Goal: Task Accomplishment & Management: Use online tool/utility

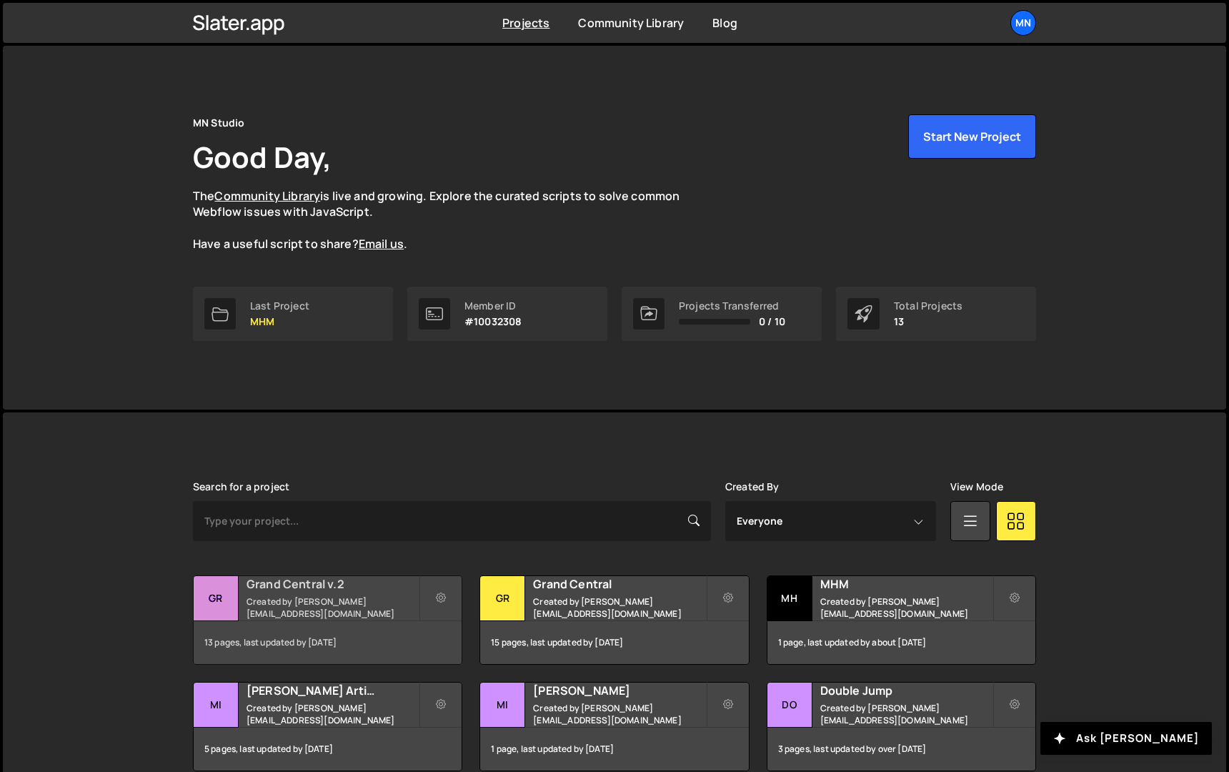
click at [287, 584] on h2 "Grand Central v.2" at bounding box center [333, 584] width 172 height 16
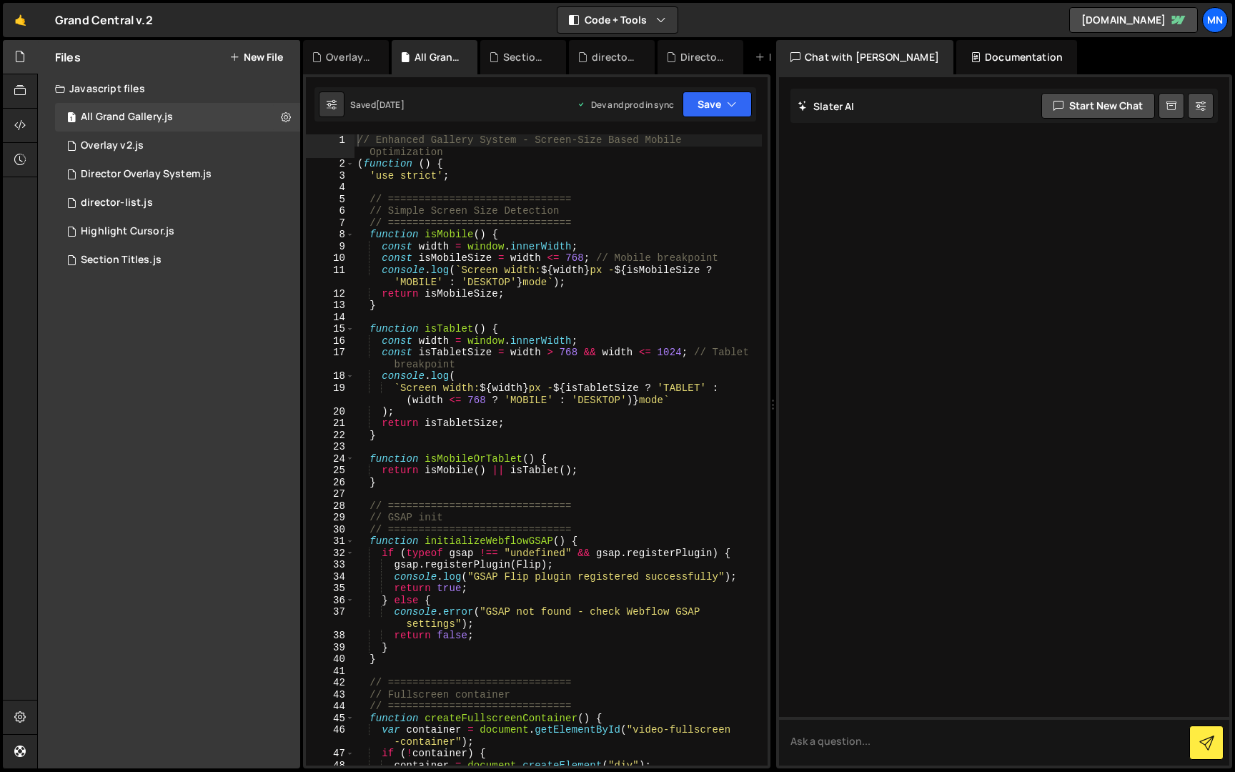
click at [295, 593] on div "Files New File Javascript files 1 All Grand Gallery.js 0 0 Overlay v2.js 0 1 Di…" at bounding box center [169, 404] width 262 height 728
click at [147, 171] on div "Director Overlay System.js" at bounding box center [146, 174] width 131 height 13
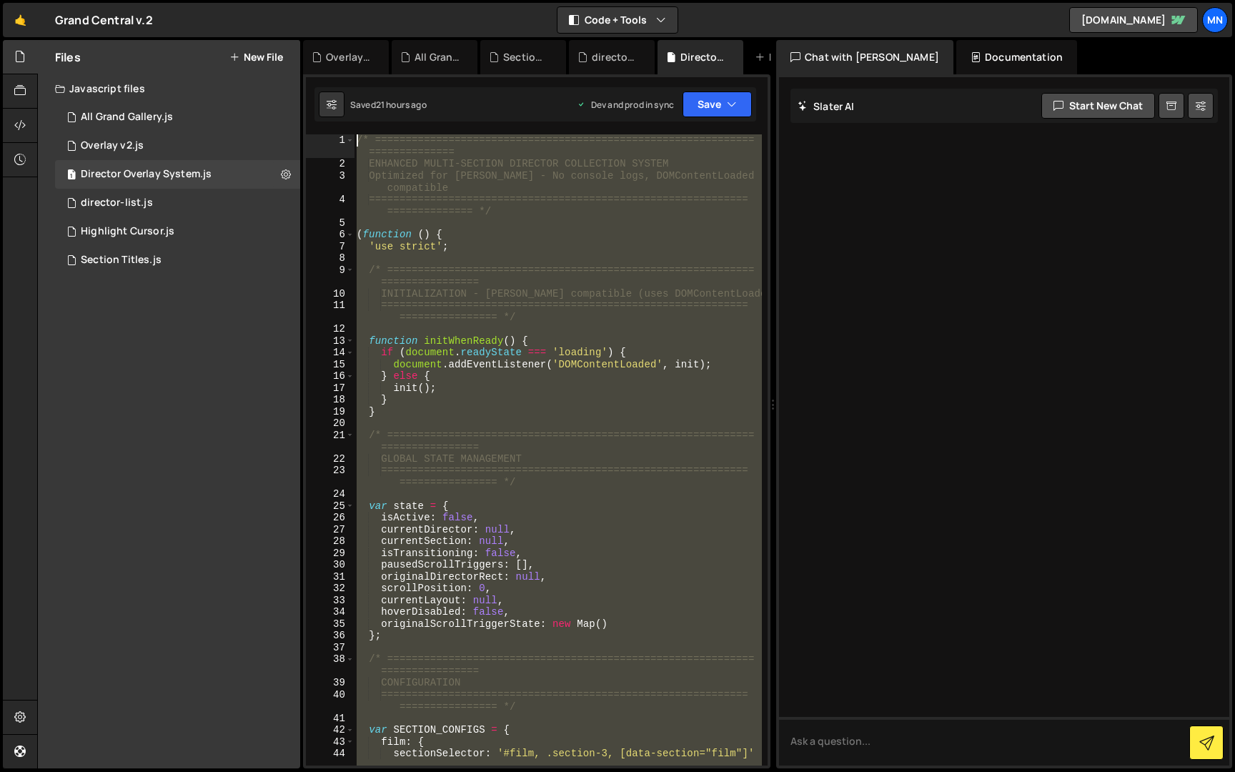
drag, startPoint x: 378, startPoint y: 743, endPoint x: 224, endPoint y: -26, distance: 784.5
click at [224, 0] on html "Projects [GEOGRAPHIC_DATA] Blog [GEOGRAPHIC_DATA] Projects Your Teams Invite te…" at bounding box center [617, 386] width 1235 height 772
paste textarea "})();"
type textarea "})();"
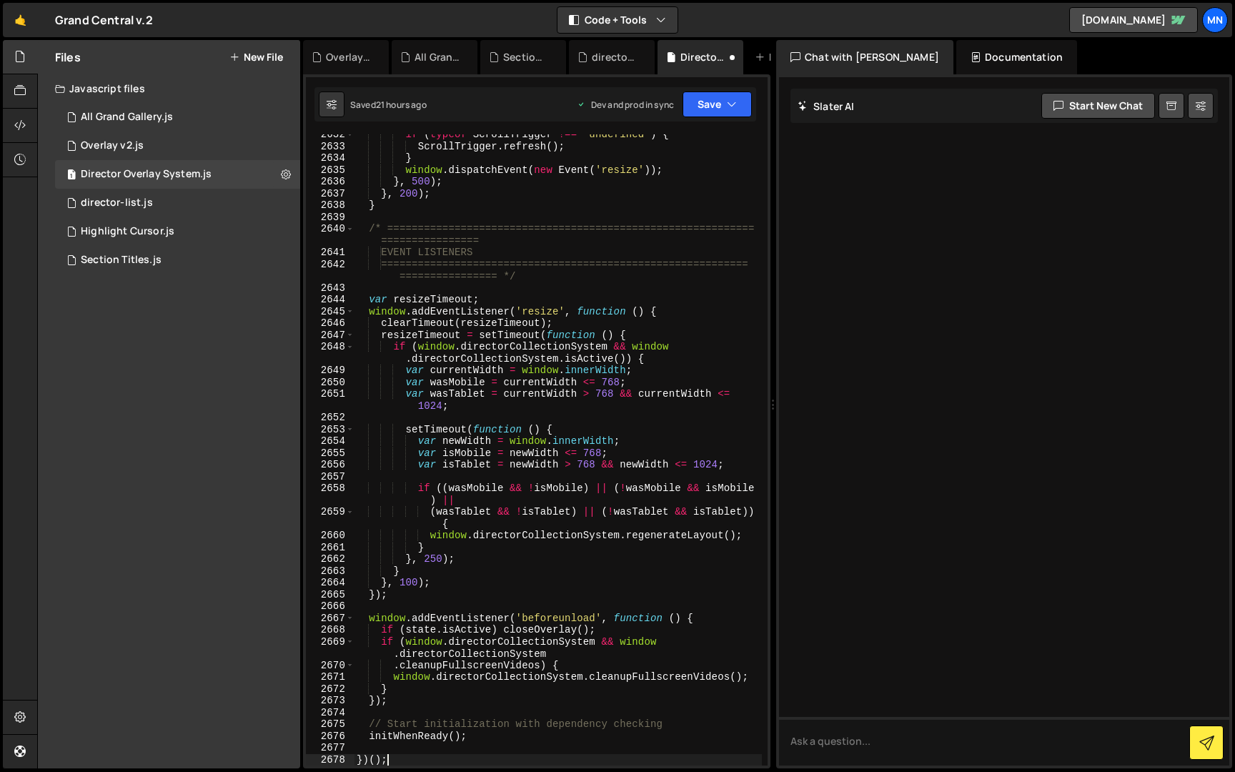
scroll to position [22792, 0]
click at [739, 93] on button "Save" at bounding box center [717, 104] width 69 height 26
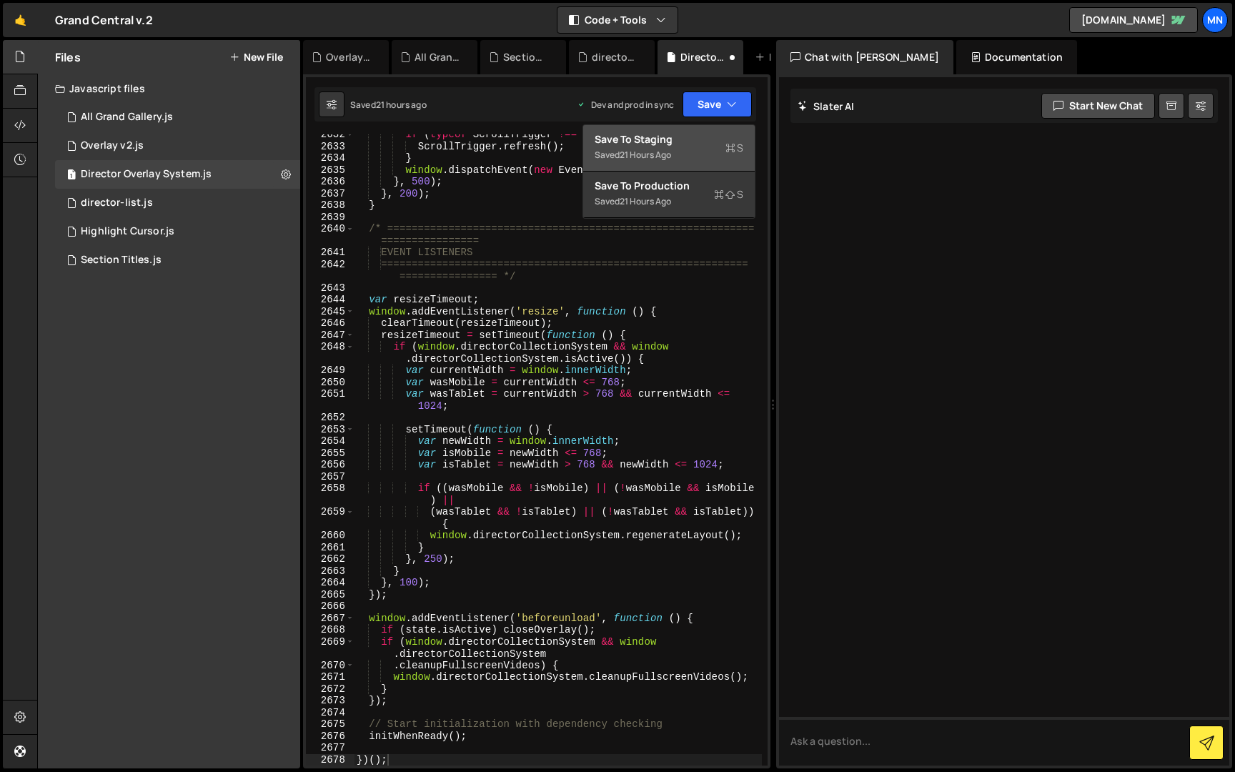
click at [703, 139] on div "Save to Staging S" at bounding box center [669, 139] width 149 height 14
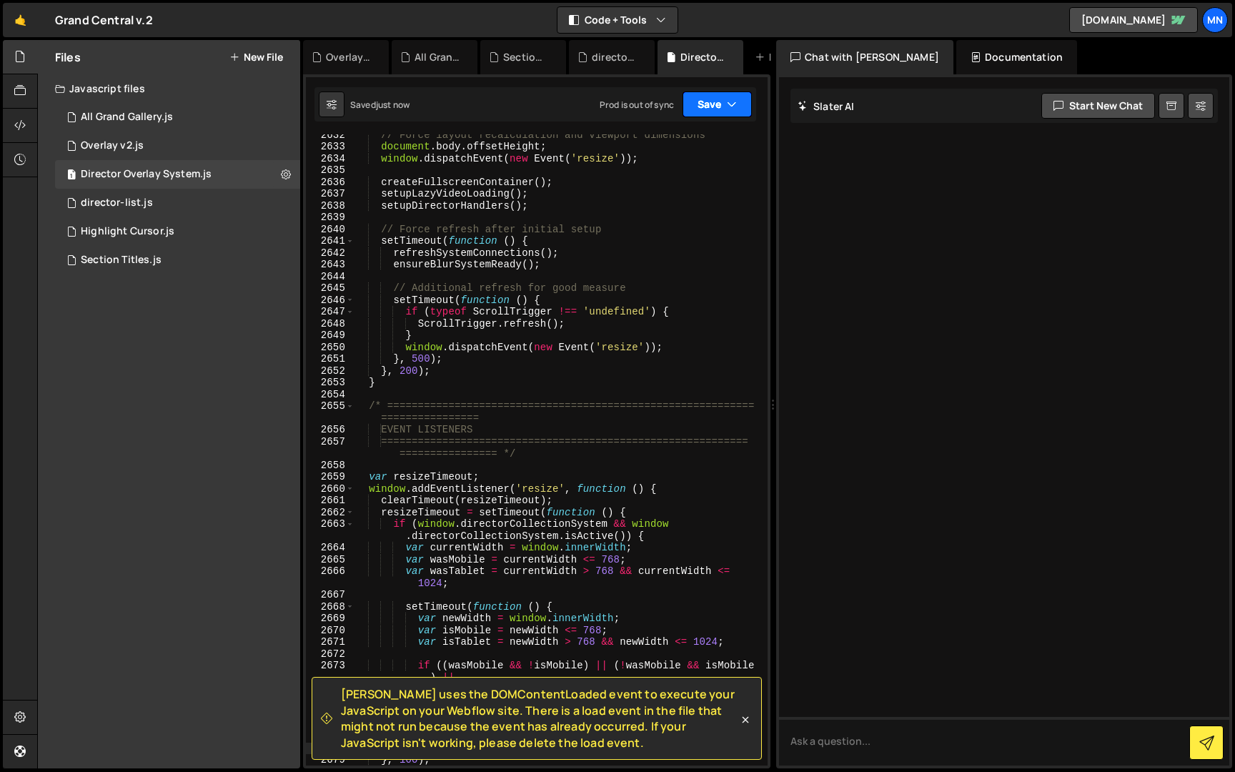
click at [722, 106] on button "Save" at bounding box center [717, 104] width 69 height 26
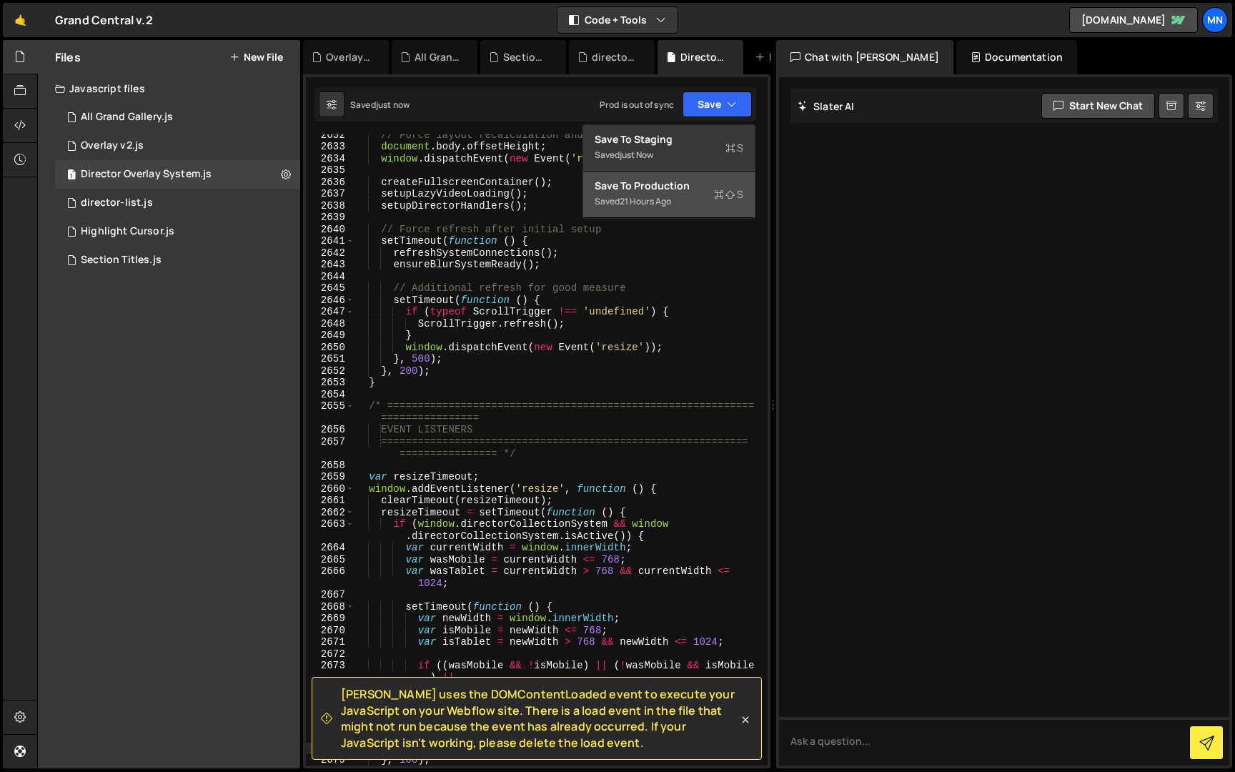
click at [673, 204] on div "Saved 21 hours ago" at bounding box center [669, 201] width 149 height 17
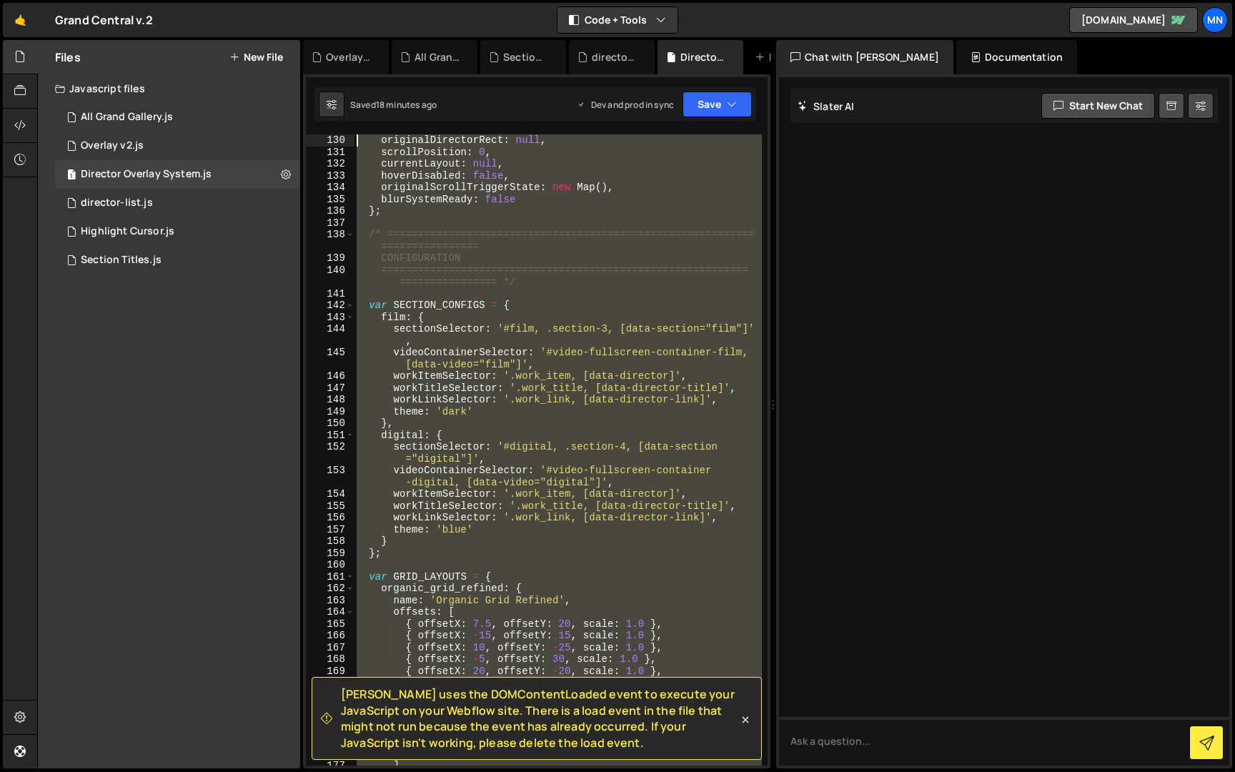
scroll to position [0, 0]
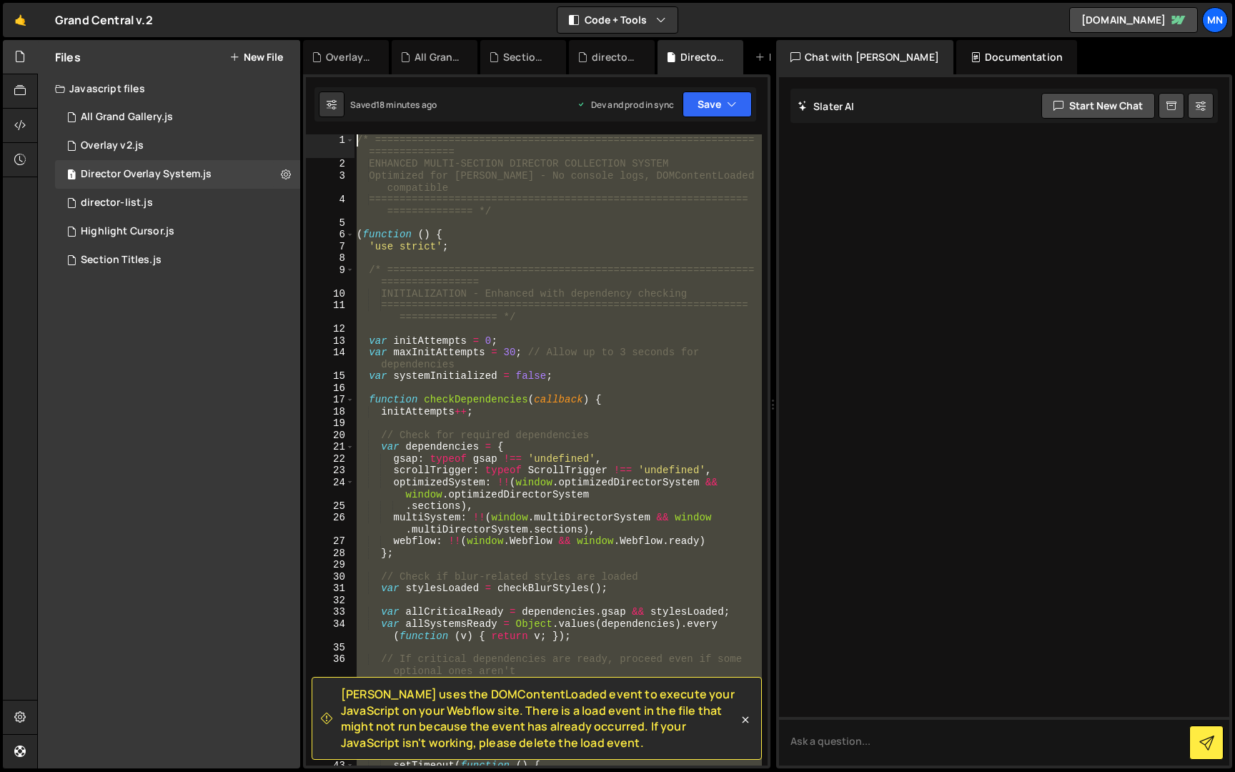
drag, startPoint x: 297, startPoint y: 90, endPoint x: 302, endPoint y: -26, distance: 116.6
click at [302, 0] on html "Projects [GEOGRAPHIC_DATA] Blog [GEOGRAPHIC_DATA] Projects Your Teams Invite te…" at bounding box center [617, 386] width 1235 height 772
paste textarea "})();"
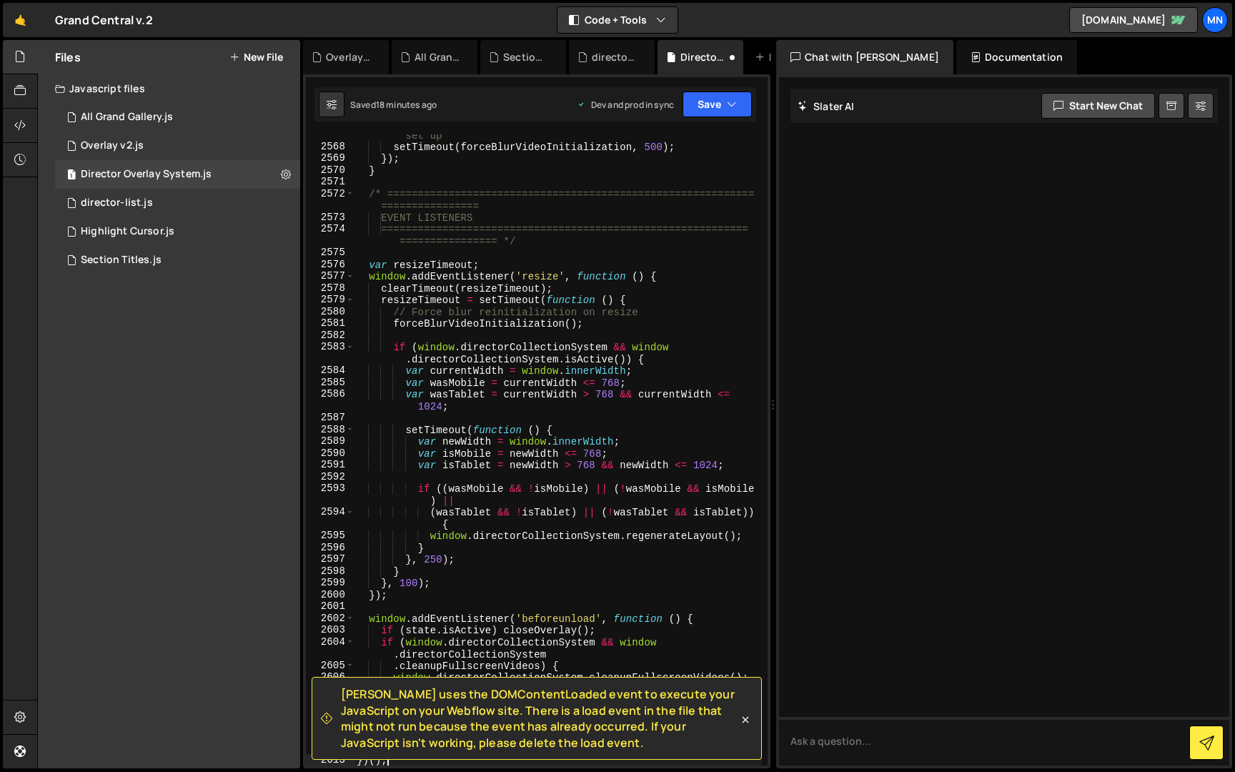
scroll to position [22792, 0]
click at [720, 109] on button "Save" at bounding box center [717, 104] width 69 height 26
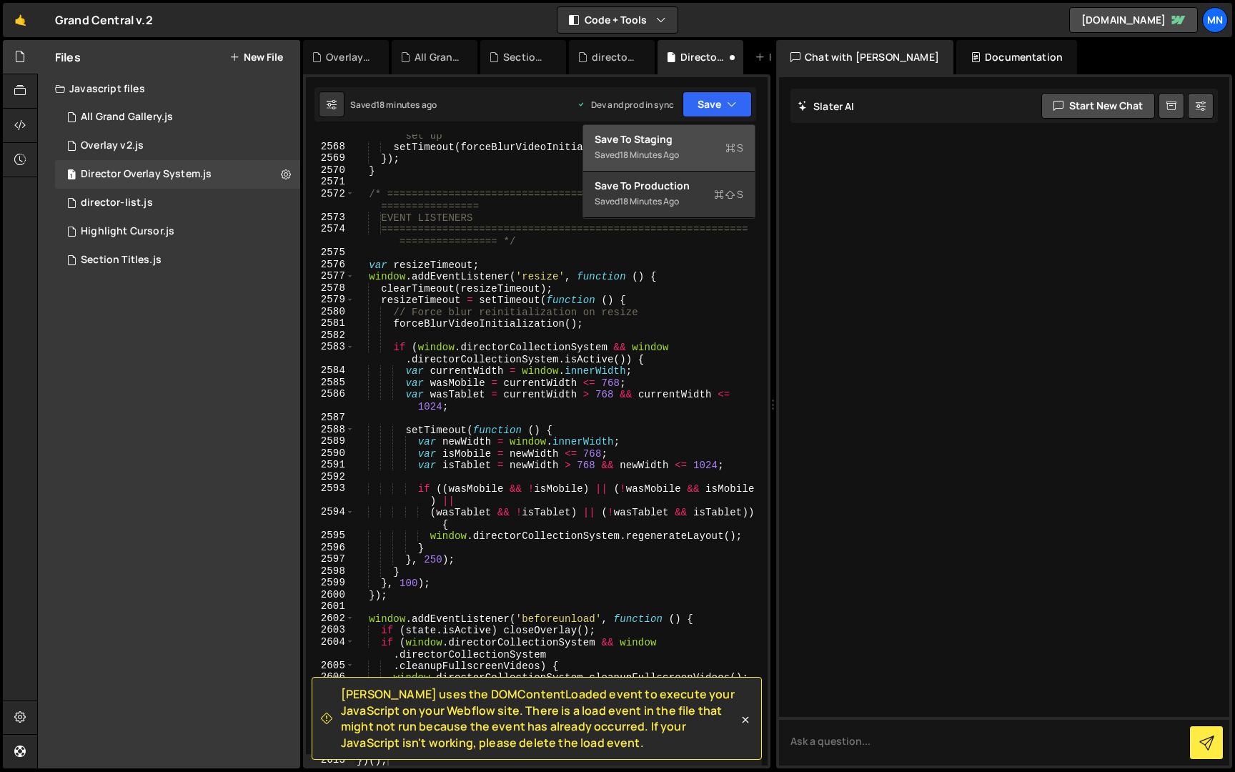
click at [689, 142] on div "Save to Staging S" at bounding box center [669, 139] width 149 height 14
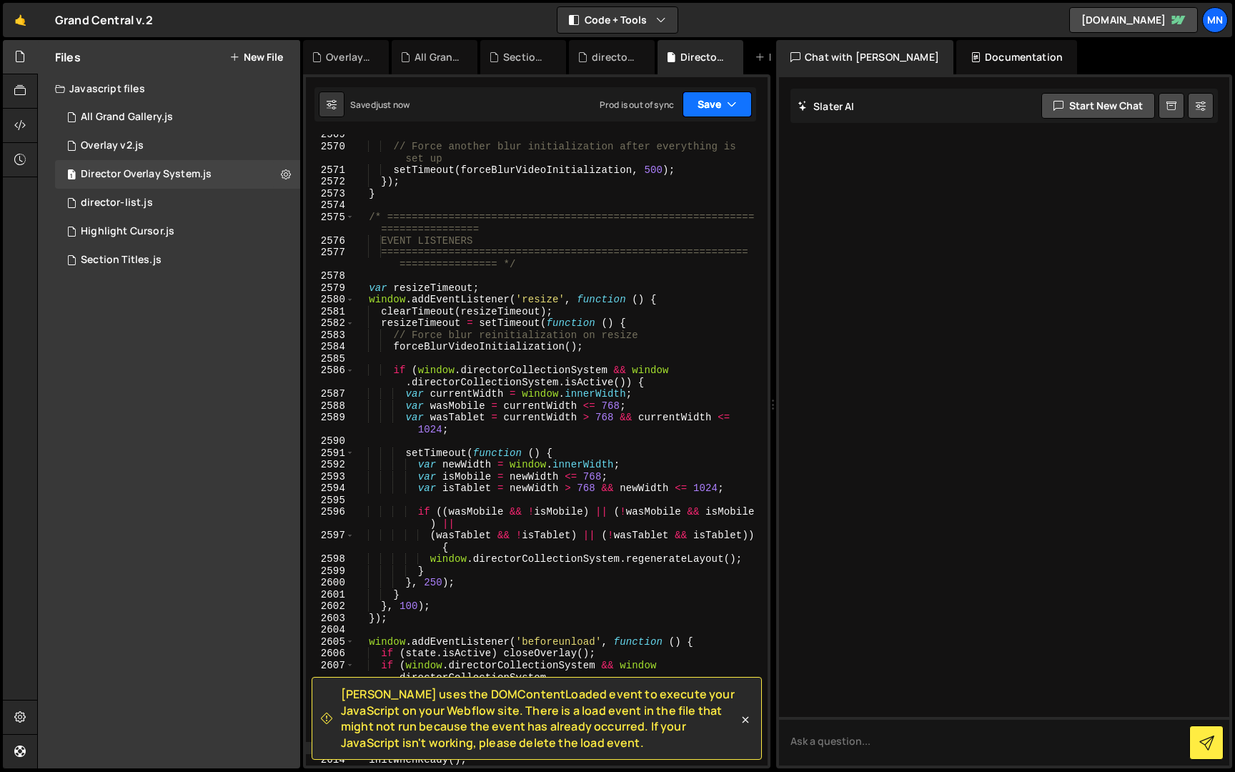
drag, startPoint x: 710, startPoint y: 111, endPoint x: 692, endPoint y: 148, distance: 41.2
click at [710, 111] on button "Save" at bounding box center [717, 104] width 69 height 26
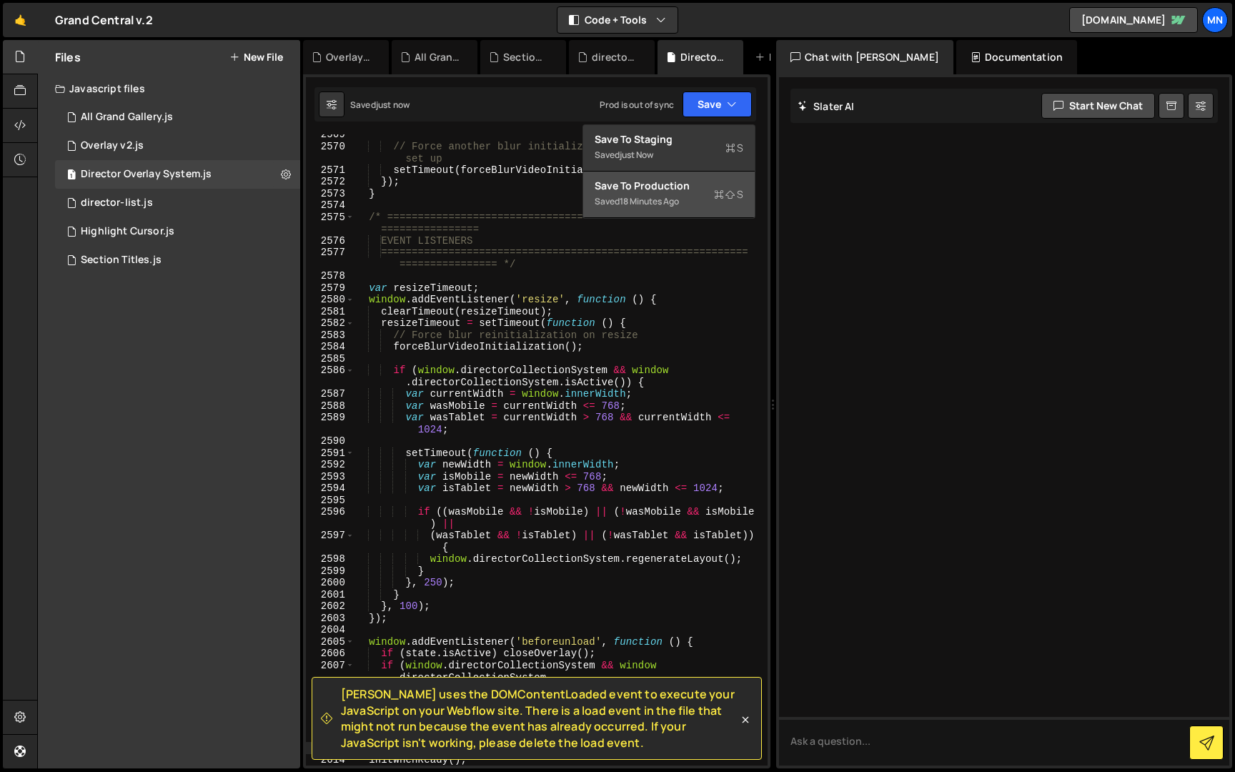
click at [683, 193] on div "Saved 18 minutes ago" at bounding box center [669, 201] width 149 height 17
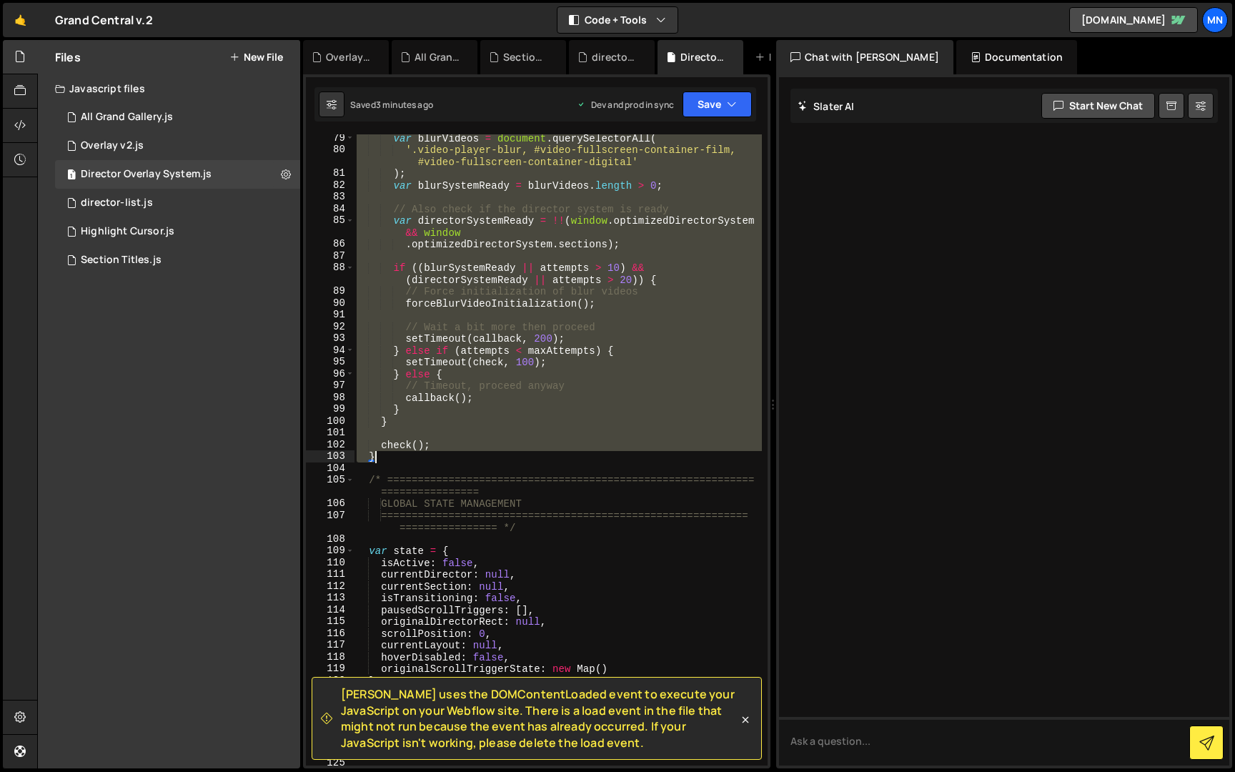
scroll to position [738, 0]
drag, startPoint x: 371, startPoint y: 385, endPoint x: 477, endPoint y: 462, distance: 131.0
click at [476, 462] on div "var blurVideos = document . querySelectorAll ( '.video-player-blur, #video-full…" at bounding box center [558, 459] width 408 height 655
paste textarea
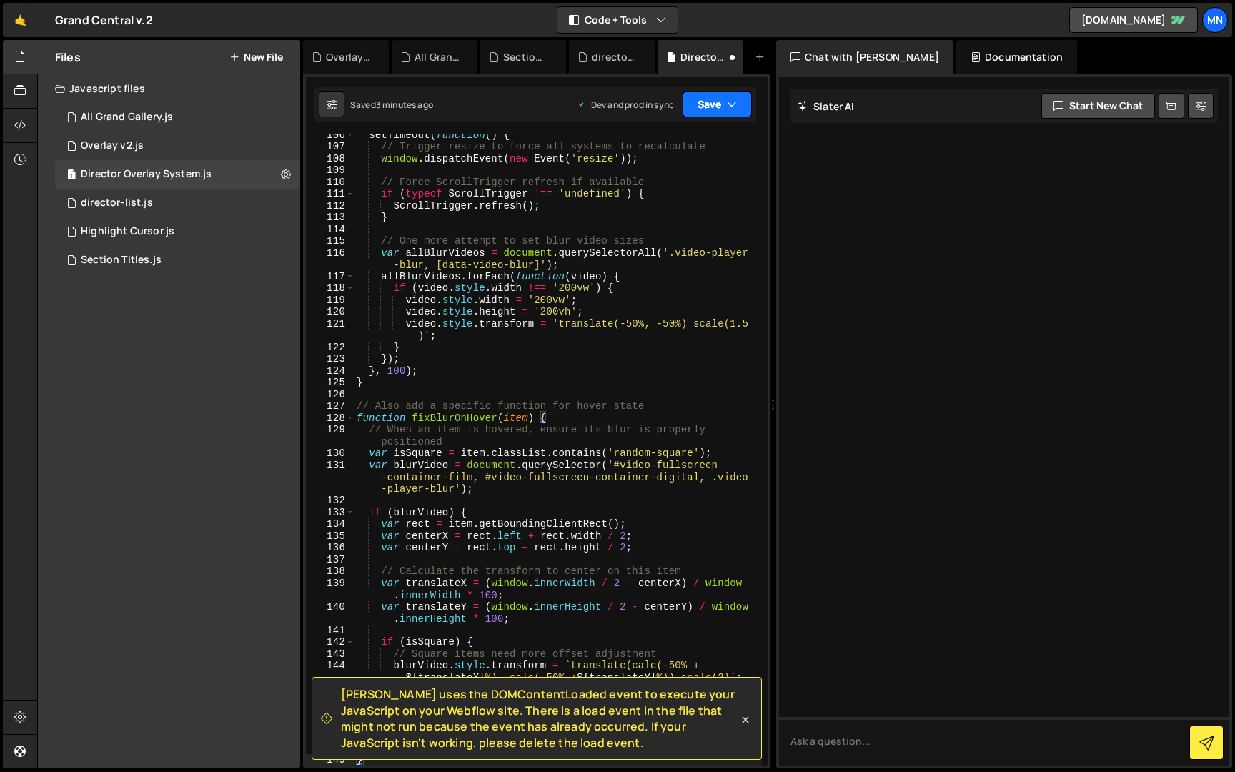
drag, startPoint x: 736, startPoint y: 94, endPoint x: 712, endPoint y: 124, distance: 38.7
click at [736, 94] on button "Save" at bounding box center [717, 104] width 69 height 26
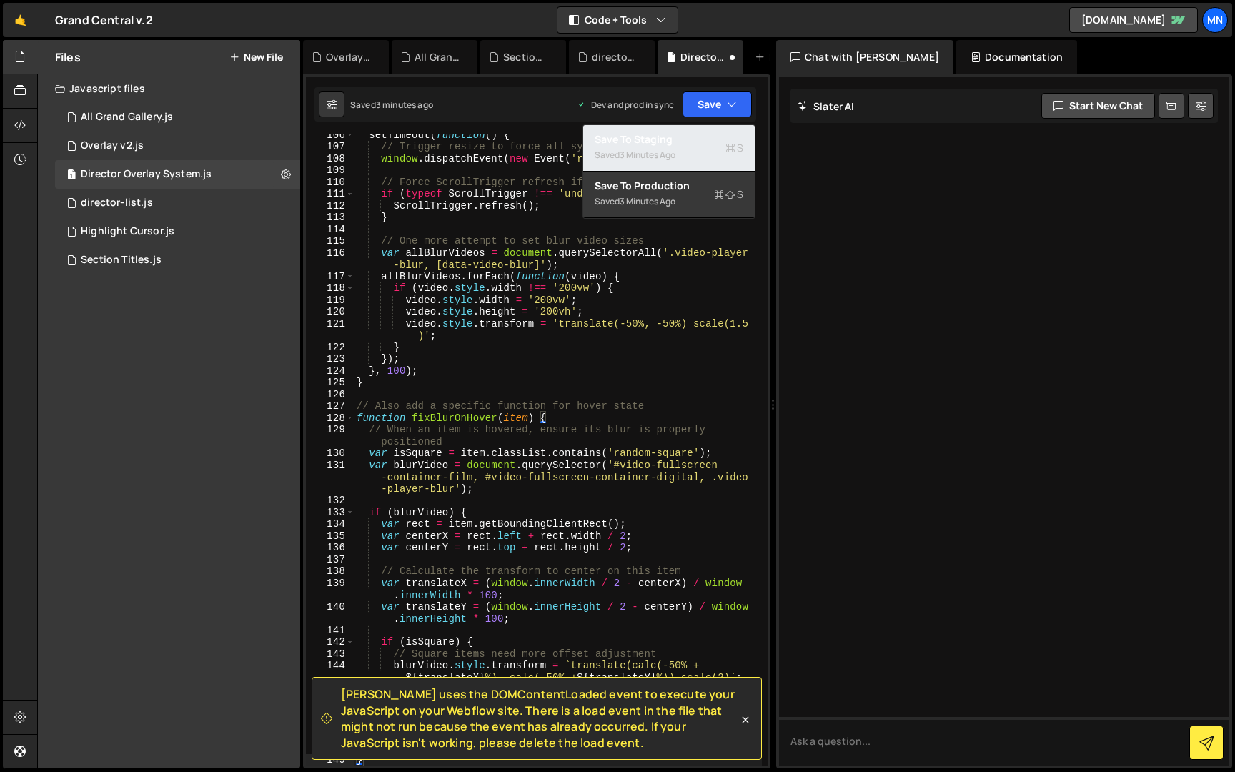
drag, startPoint x: 696, startPoint y: 144, endPoint x: 724, endPoint y: 118, distance: 38.5
click at [698, 143] on div "Save to Staging S" at bounding box center [669, 139] width 149 height 14
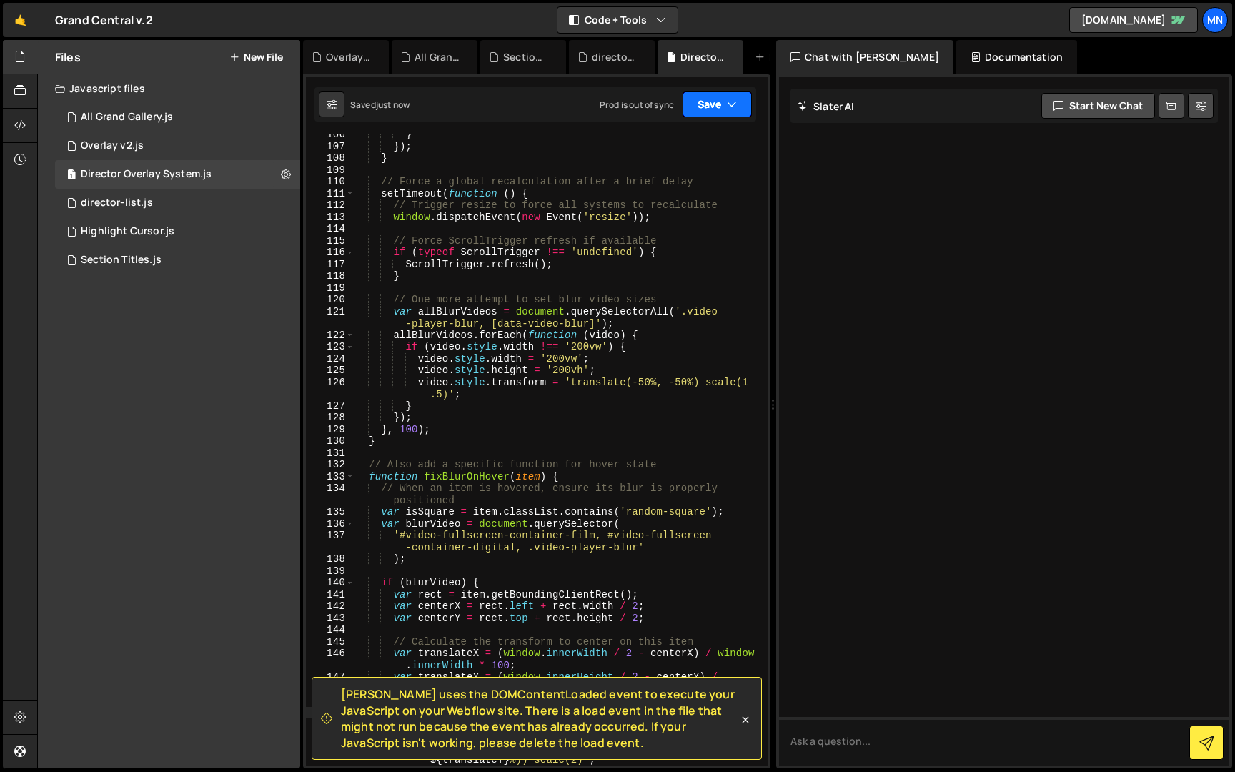
click at [727, 110] on icon "button" at bounding box center [732, 104] width 10 height 14
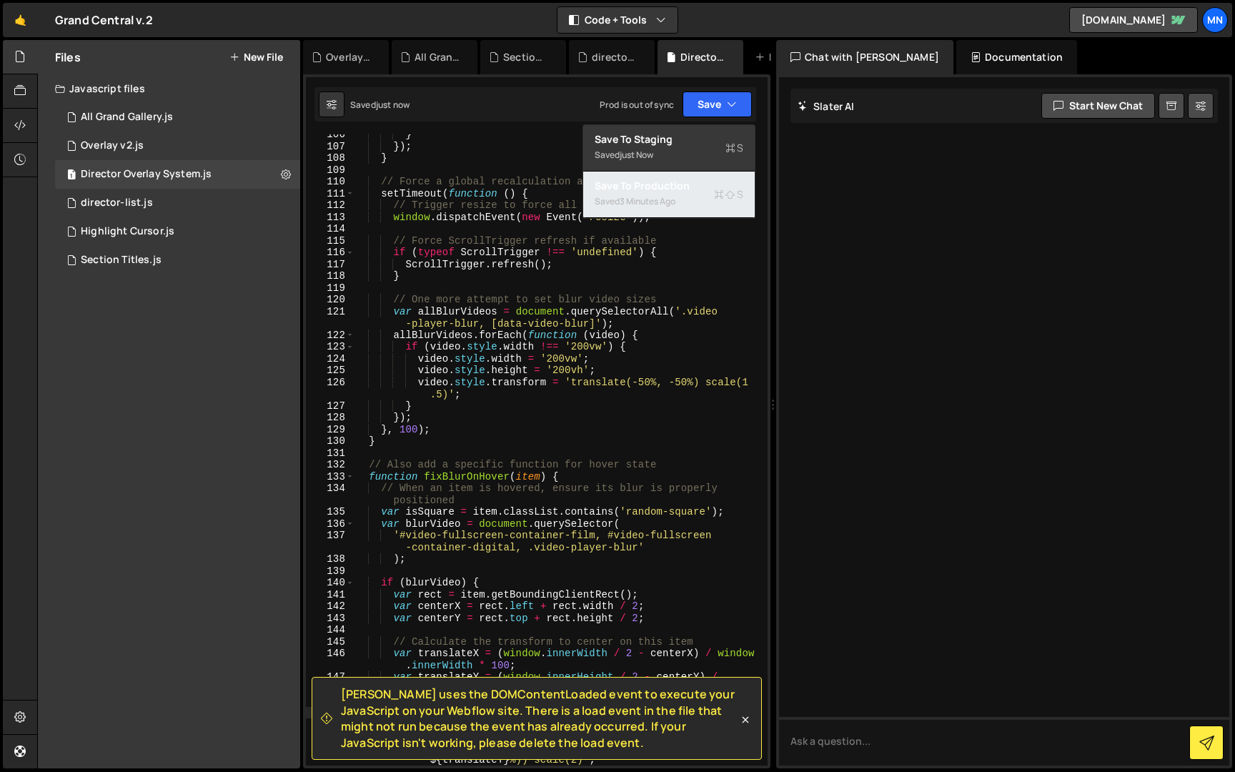
drag, startPoint x: 688, startPoint y: 206, endPoint x: 718, endPoint y: 152, distance: 61.1
click at [688, 206] on div "Saved 3 minutes ago" at bounding box center [669, 201] width 149 height 17
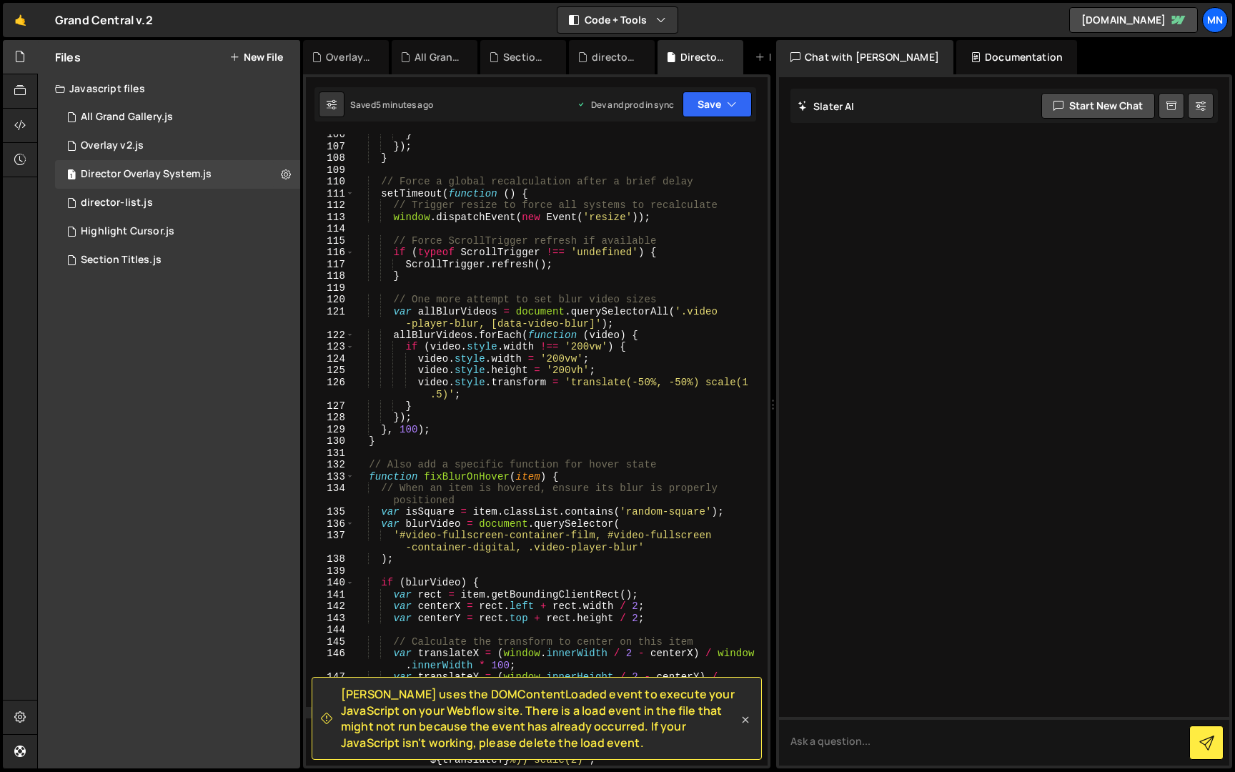
click at [748, 718] on icon at bounding box center [745, 720] width 14 height 14
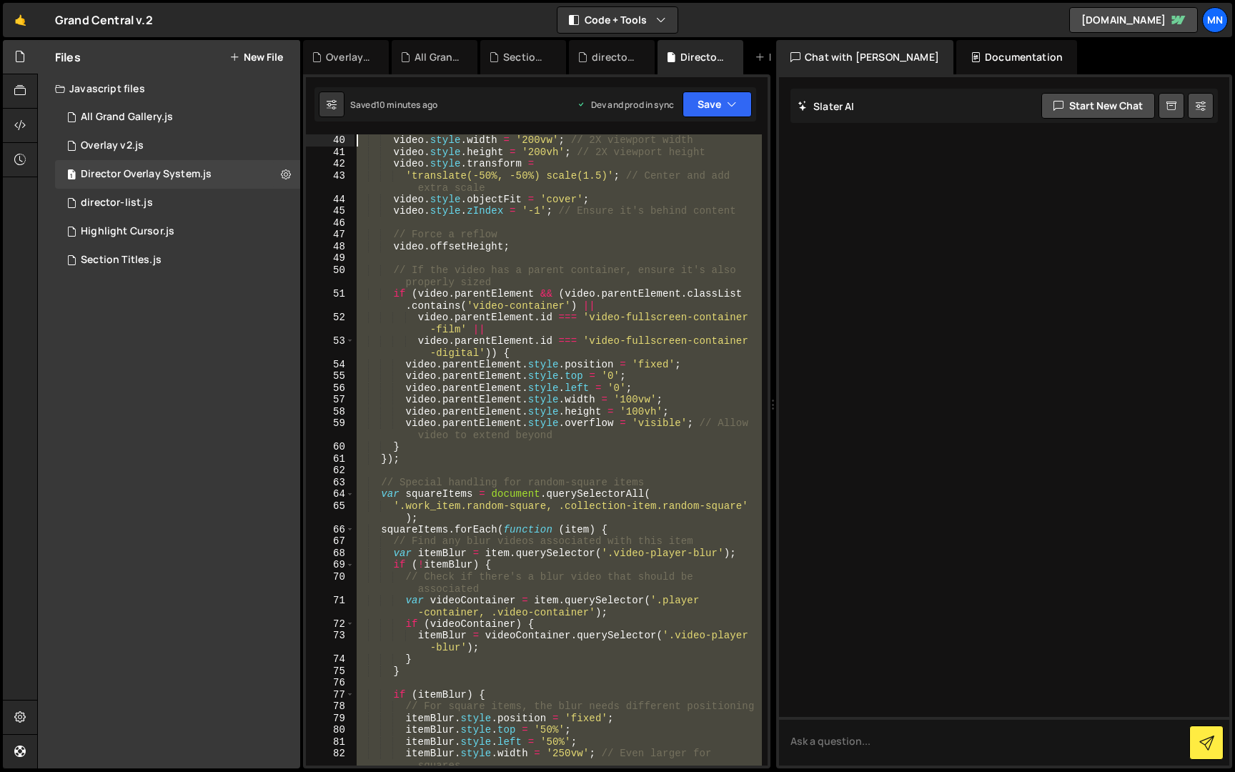
scroll to position [0, 0]
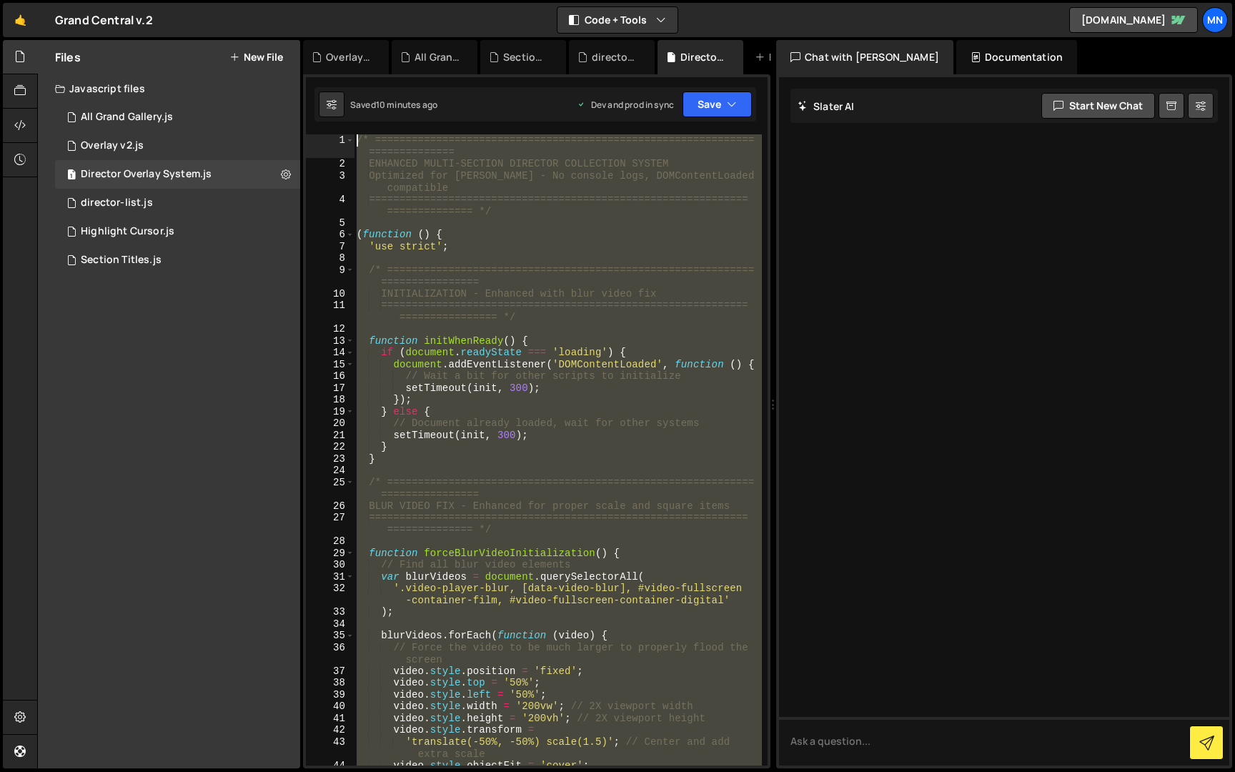
drag, startPoint x: 424, startPoint y: 752, endPoint x: 260, endPoint y: -26, distance: 795.4
click at [260, 0] on html "Projects [GEOGRAPHIC_DATA] Blog [GEOGRAPHIC_DATA] Projects Your Teams Invite te…" at bounding box center [617, 386] width 1235 height 772
paste textarea "})();"
type textarea "})();"
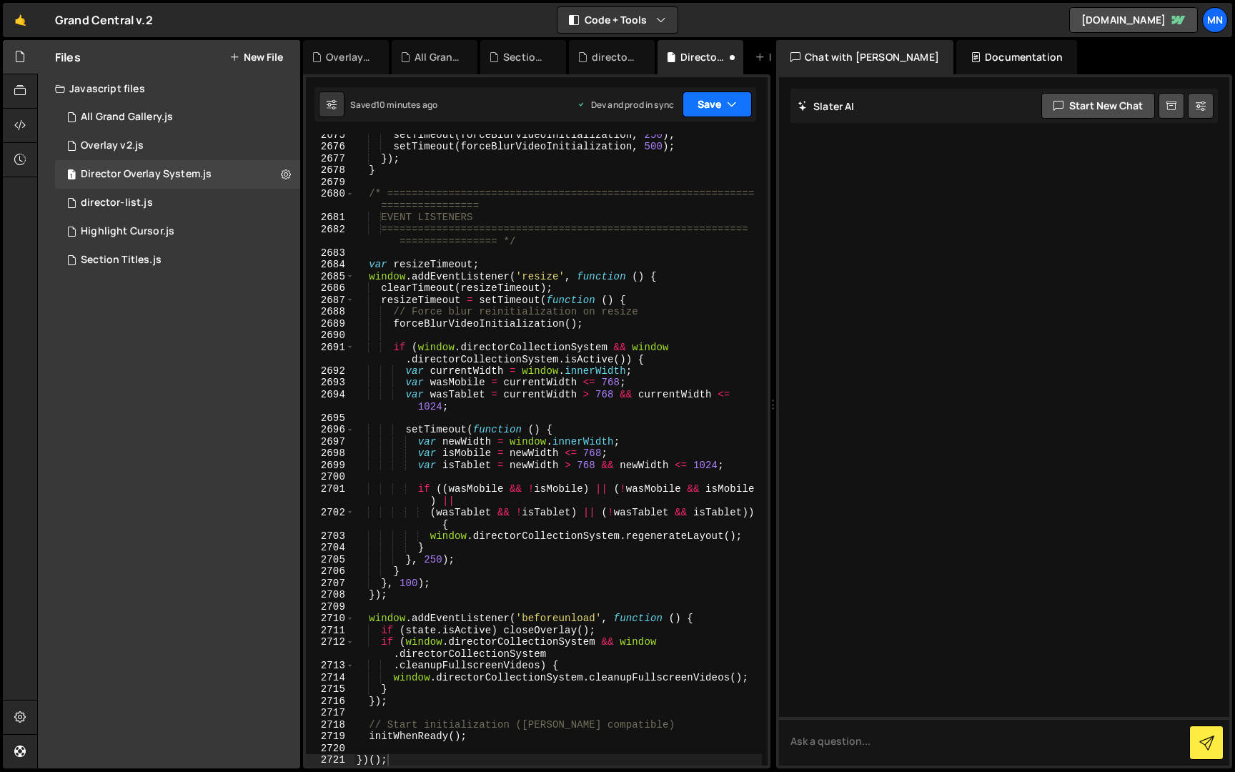
drag, startPoint x: 713, startPoint y: 89, endPoint x: 706, endPoint y: 96, distance: 9.6
click at [713, 89] on div "Saved 10 minutes ago Dev and prod in sync Upgrade to Edit Save Save to Staging …" at bounding box center [536, 104] width 442 height 34
click at [706, 99] on button "Save" at bounding box center [717, 104] width 69 height 26
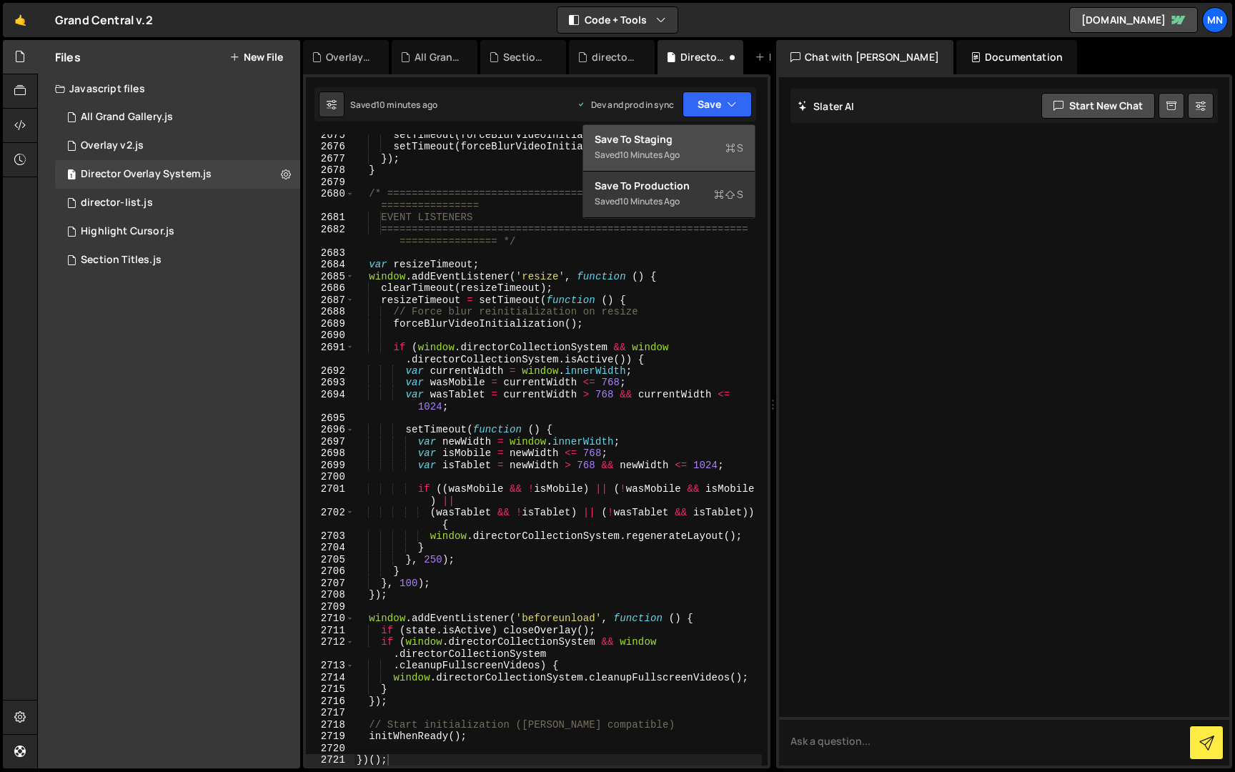
click at [694, 134] on div "Save to Staging S" at bounding box center [669, 139] width 149 height 14
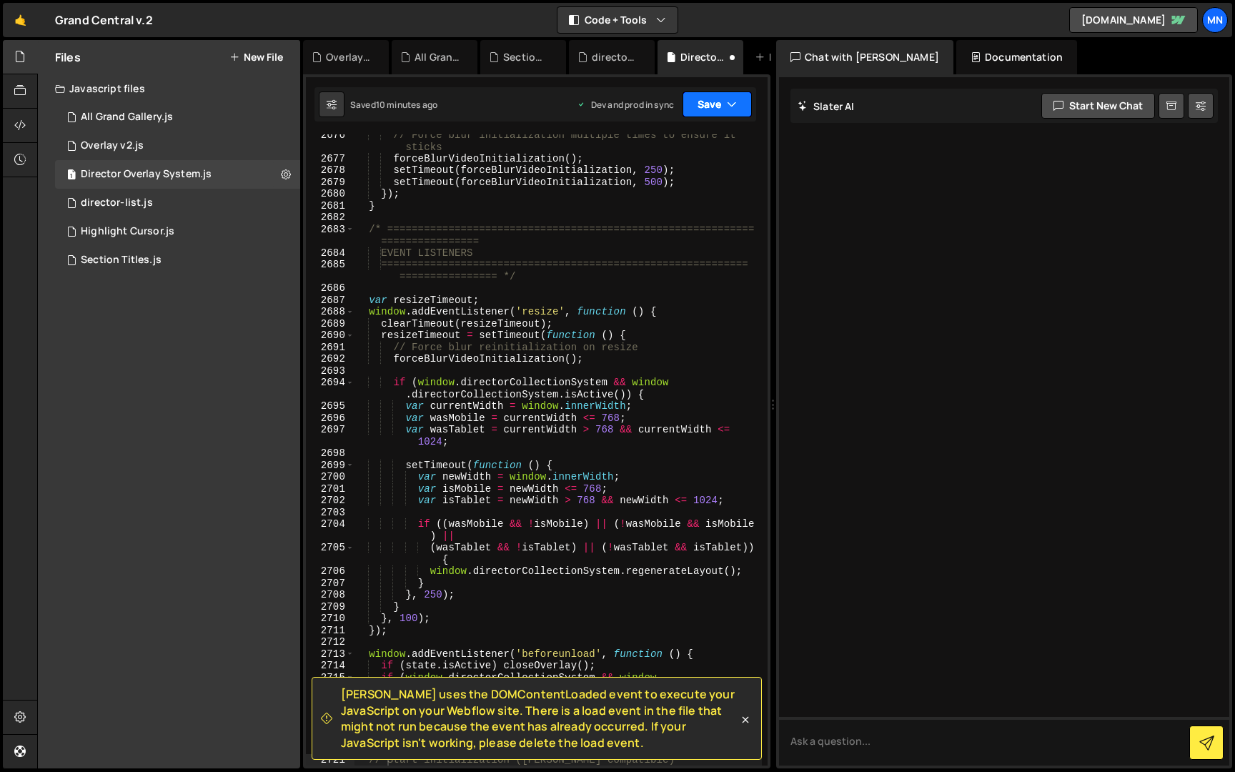
click at [717, 103] on button "Save" at bounding box center [717, 104] width 69 height 26
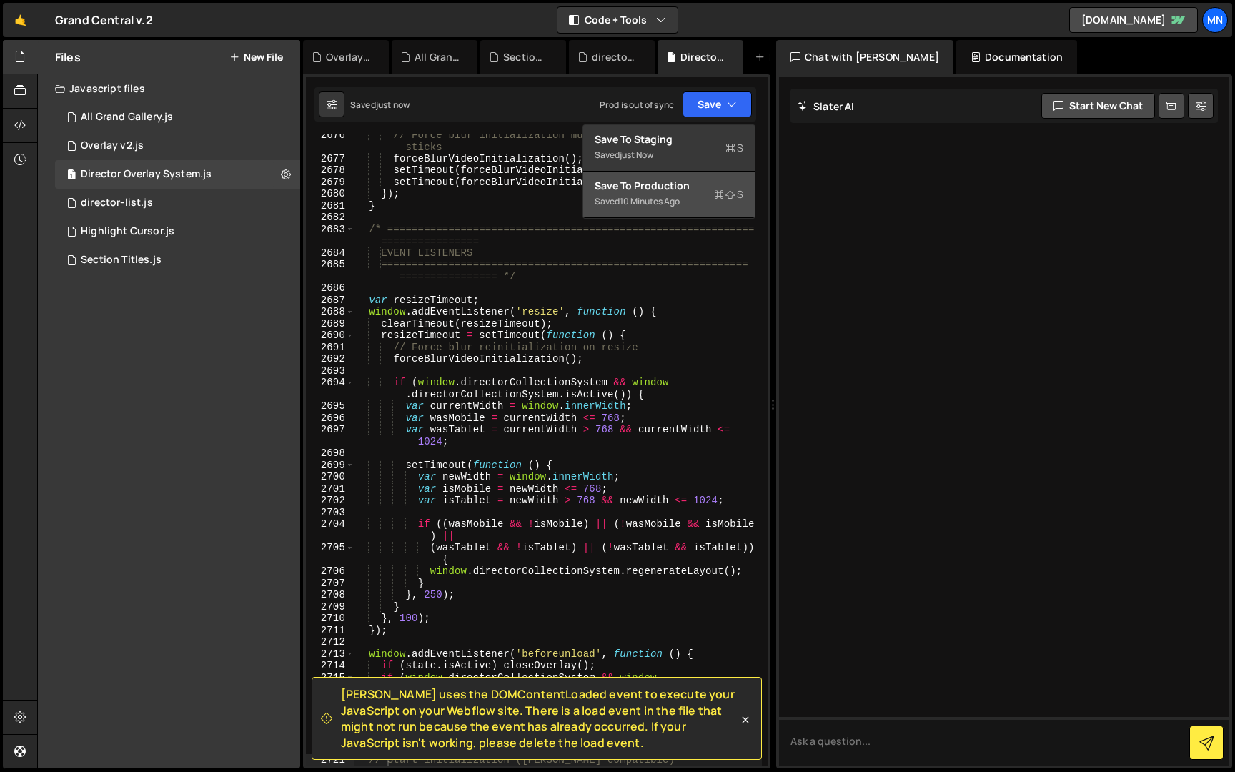
click at [695, 196] on div "Saved 10 minutes ago" at bounding box center [669, 201] width 149 height 17
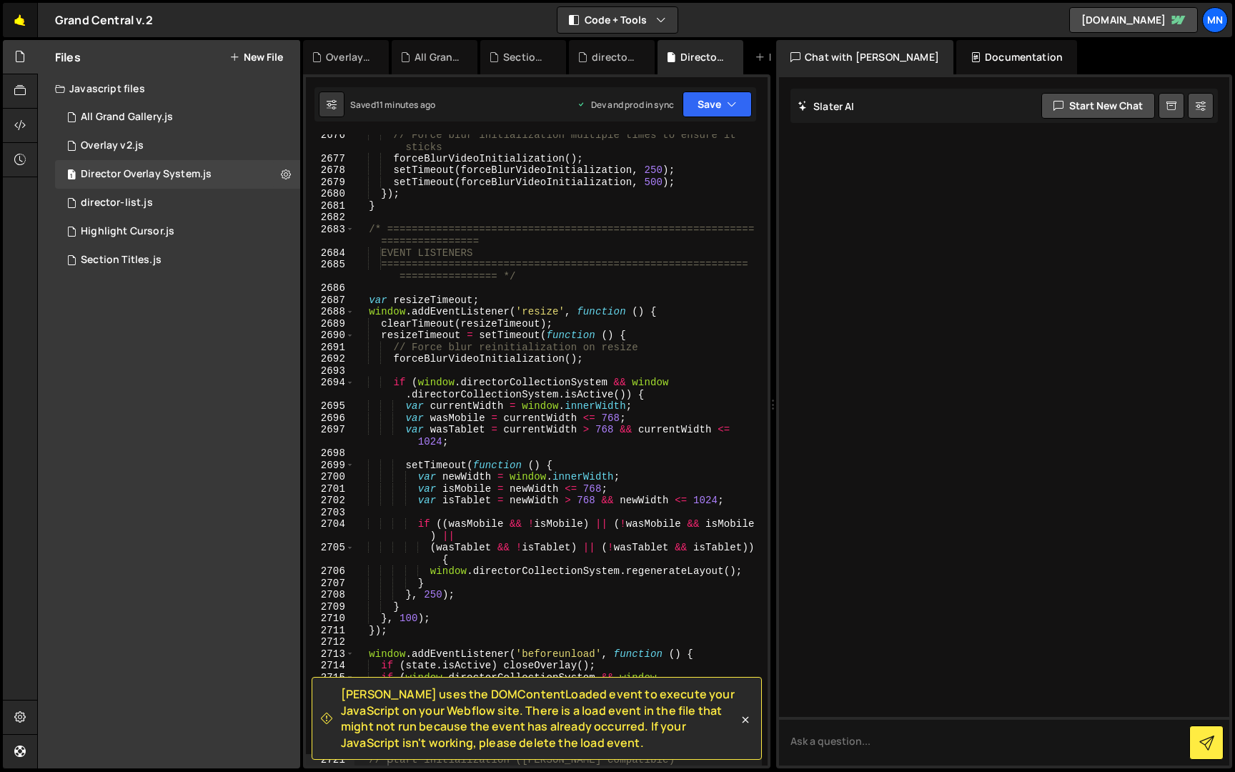
click at [19, 26] on link "🤙" at bounding box center [20, 20] width 35 height 34
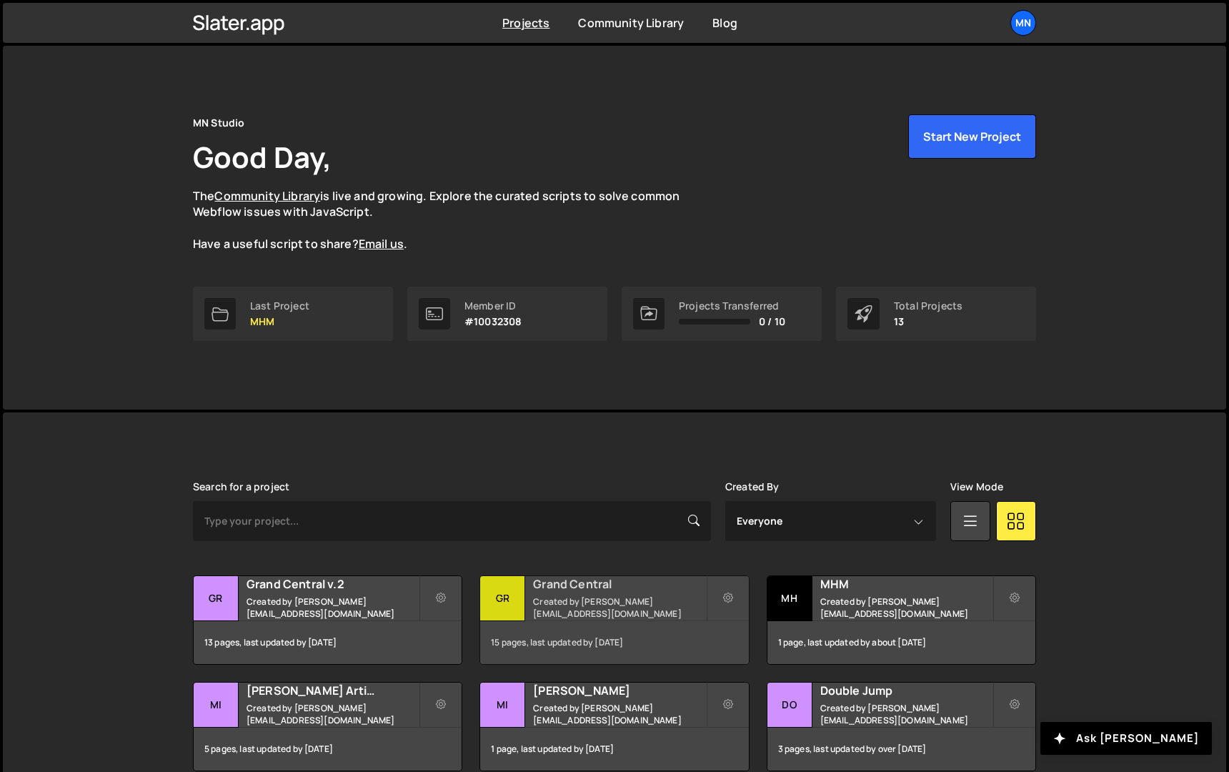
click at [593, 592] on h2 "Grand Central" at bounding box center [619, 584] width 172 height 16
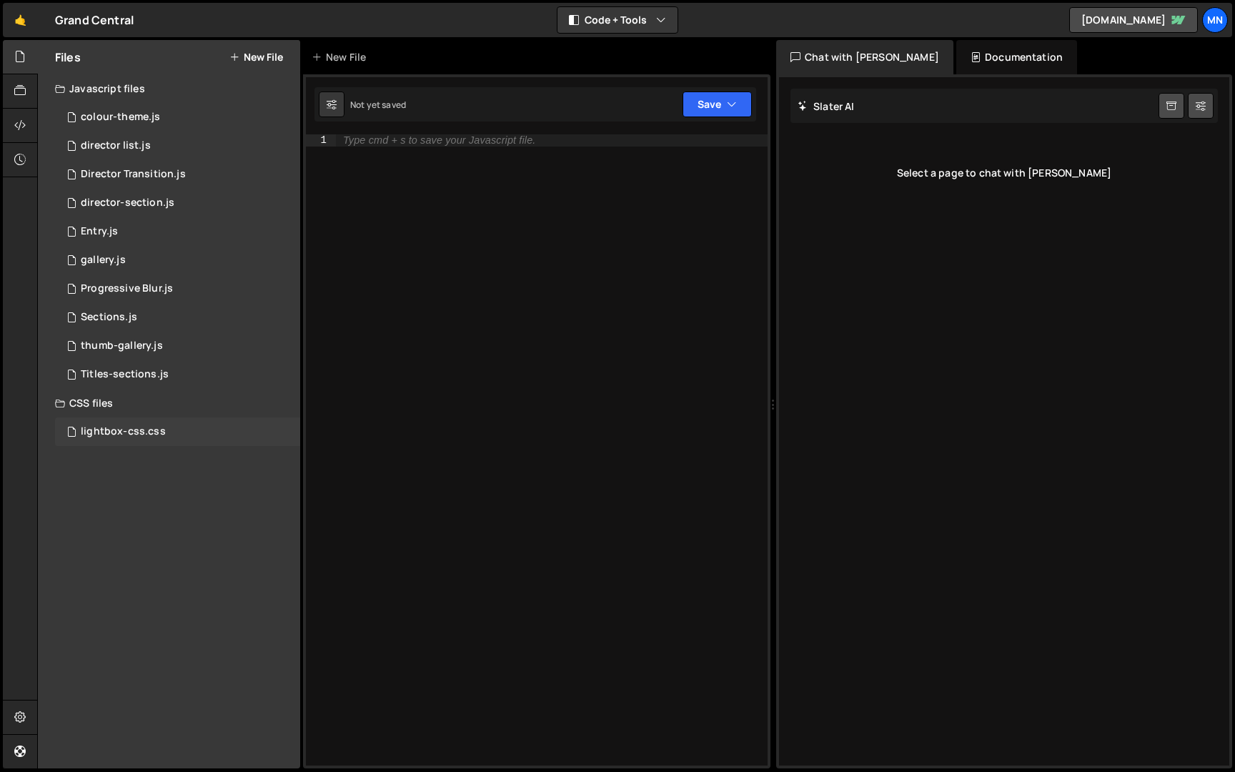
click at [125, 428] on div "lightbox-css.css" at bounding box center [123, 431] width 85 height 13
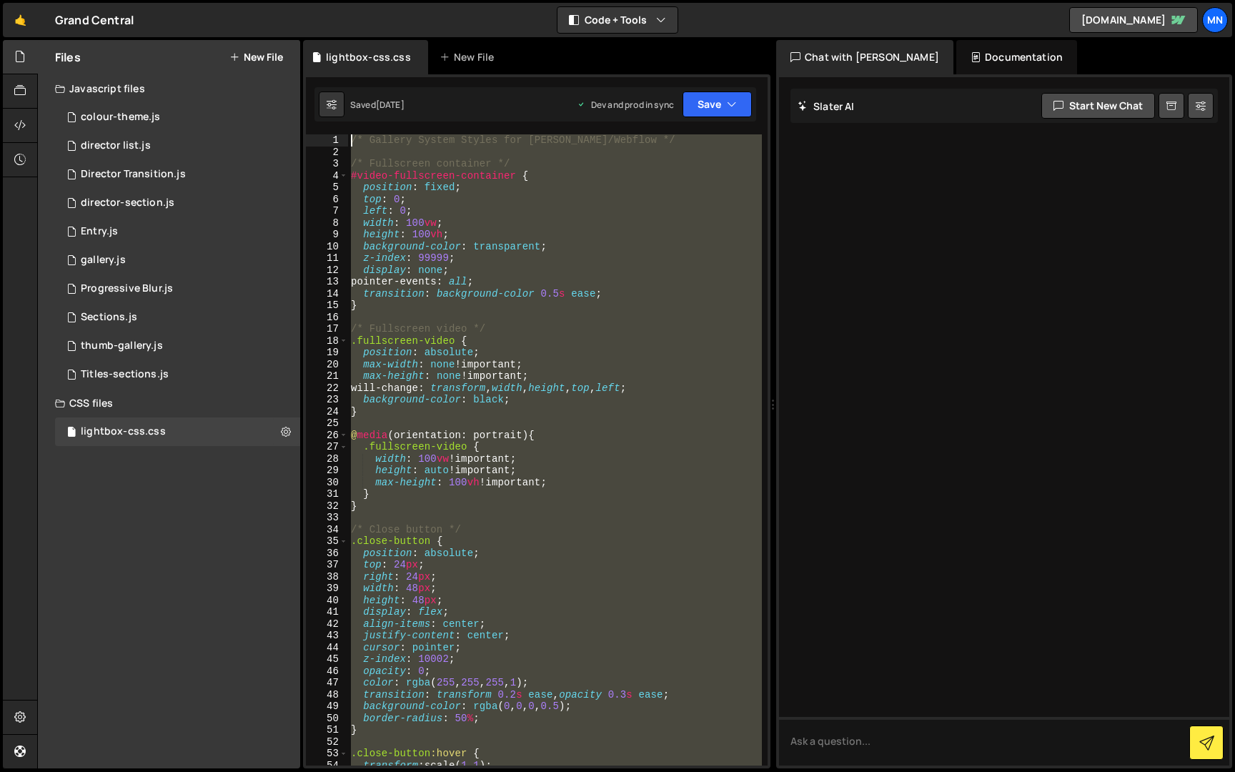
drag, startPoint x: 402, startPoint y: 517, endPoint x: 276, endPoint y: -26, distance: 557.6
click at [276, 0] on html "Projects Community Library Blog MN Projects Your Teams Invite team member Accou…" at bounding box center [617, 386] width 1235 height 772
type textarea "/* Gallery System Styles for Slater/Webflow */"
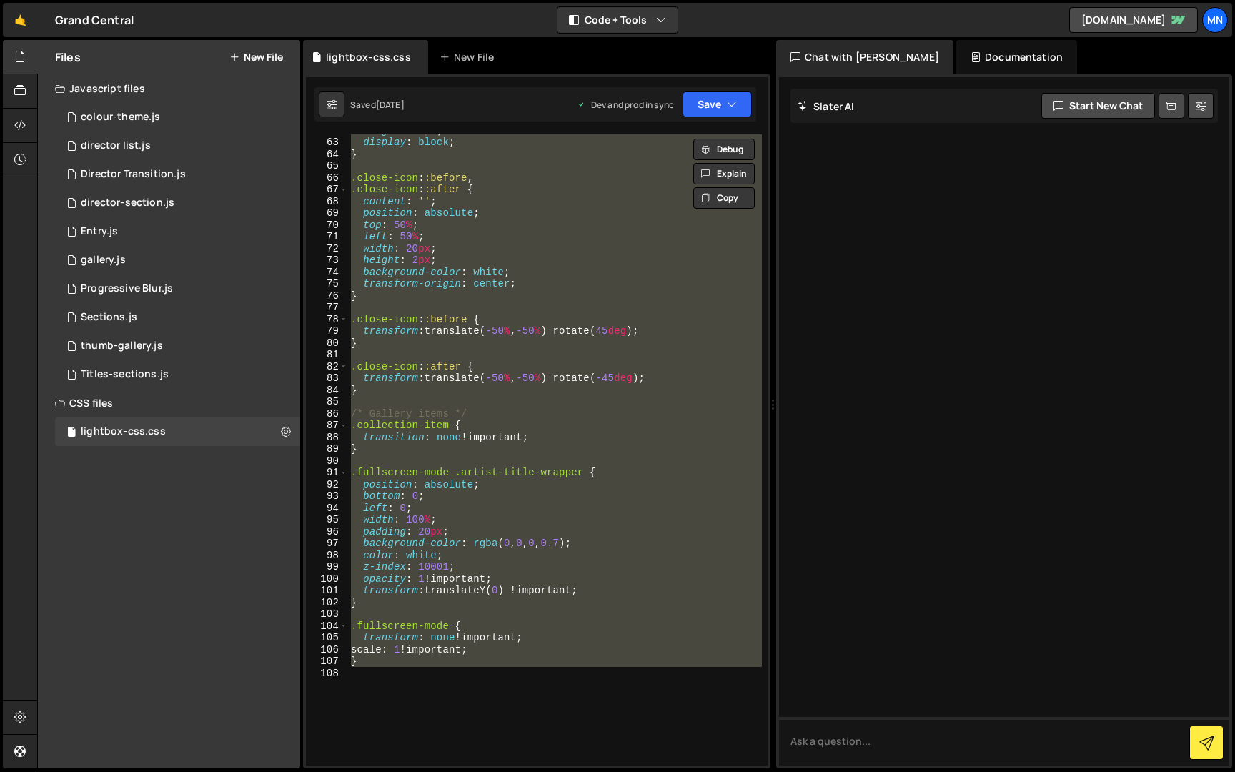
scroll to position [797, 0]
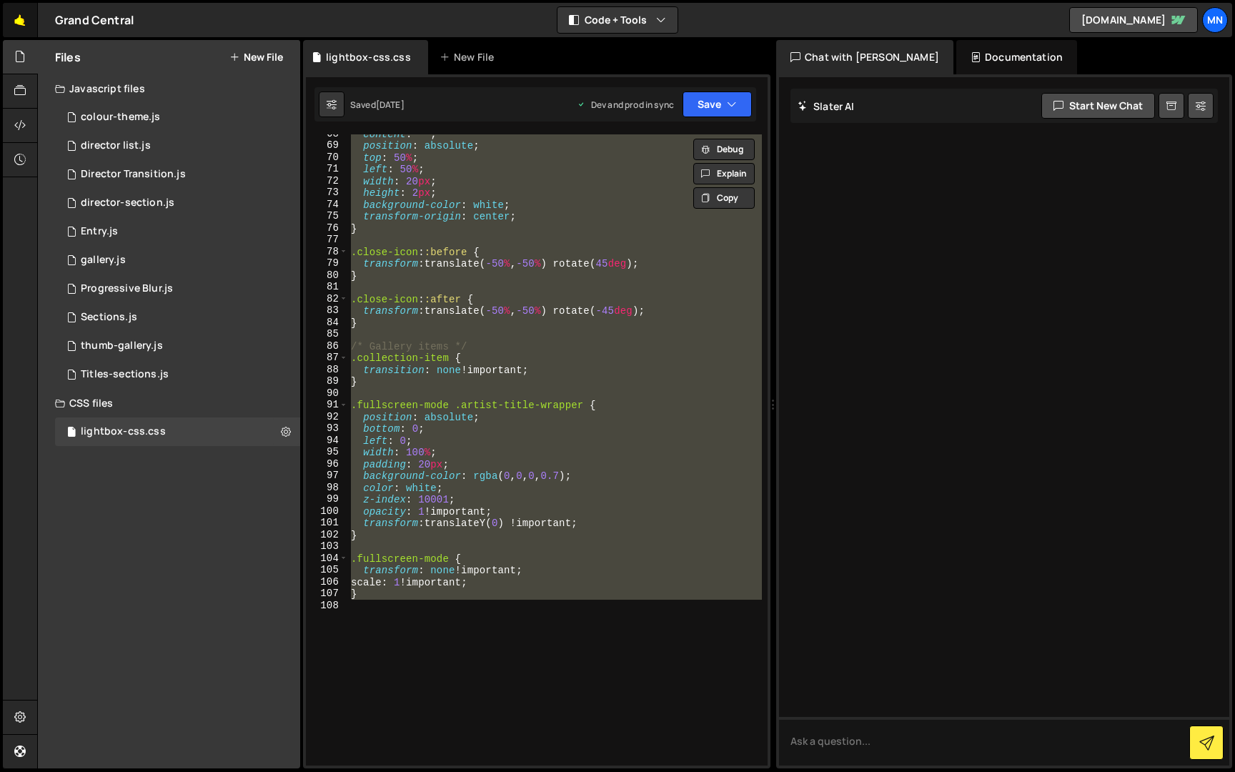
click at [26, 26] on link "🤙" at bounding box center [20, 20] width 35 height 34
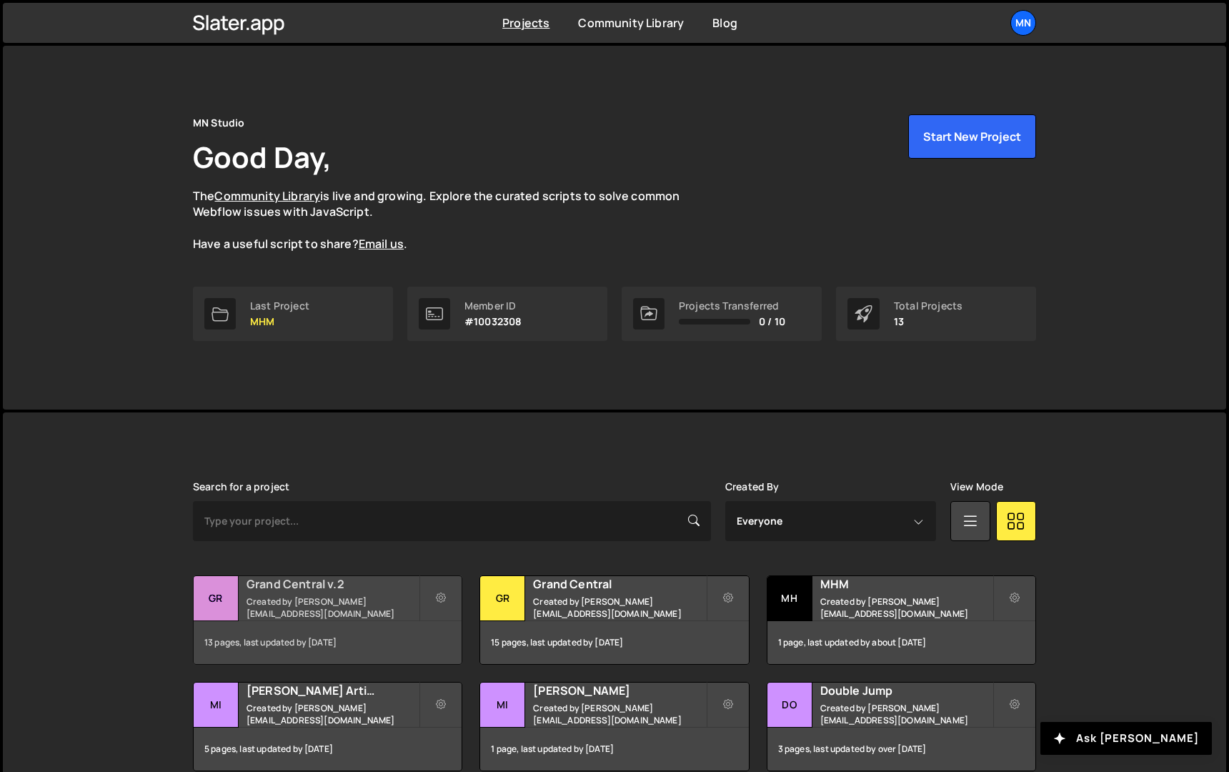
click at [304, 592] on h2 "Grand Central v.2" at bounding box center [333, 584] width 172 height 16
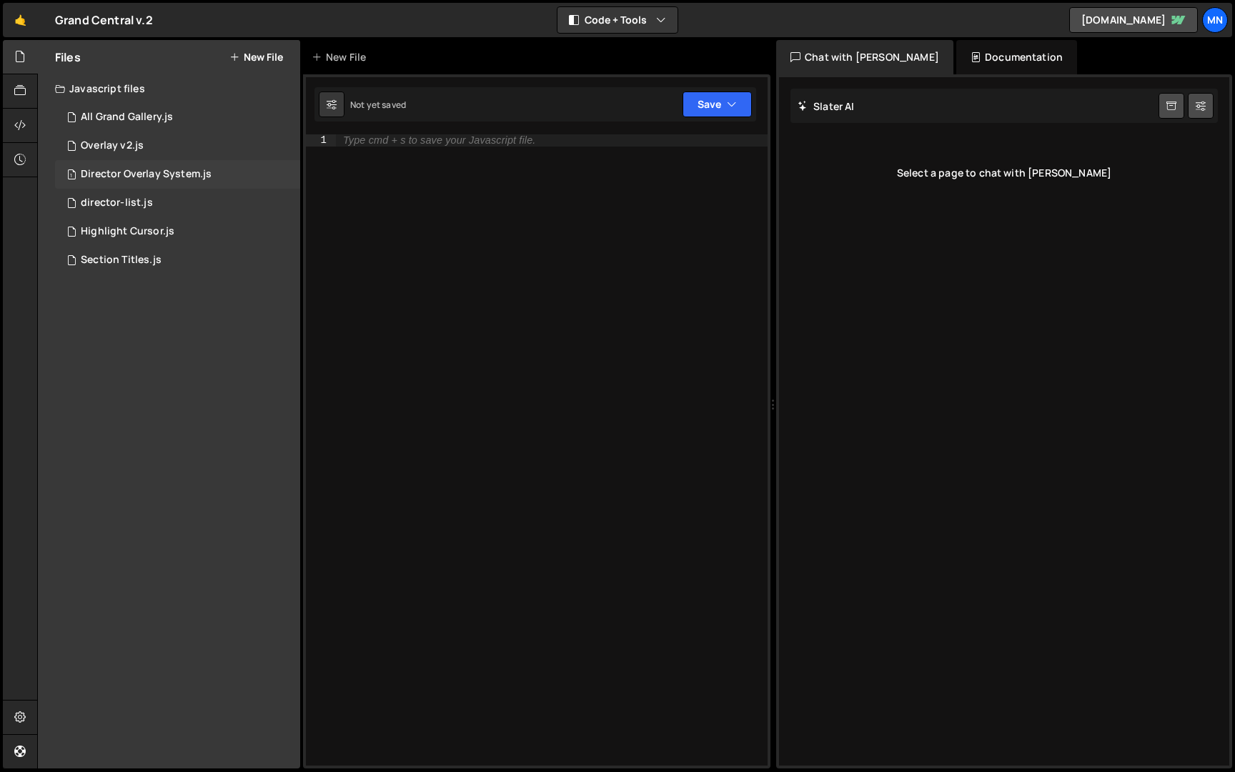
click at [182, 177] on div "Director Overlay System.js" at bounding box center [146, 174] width 131 height 13
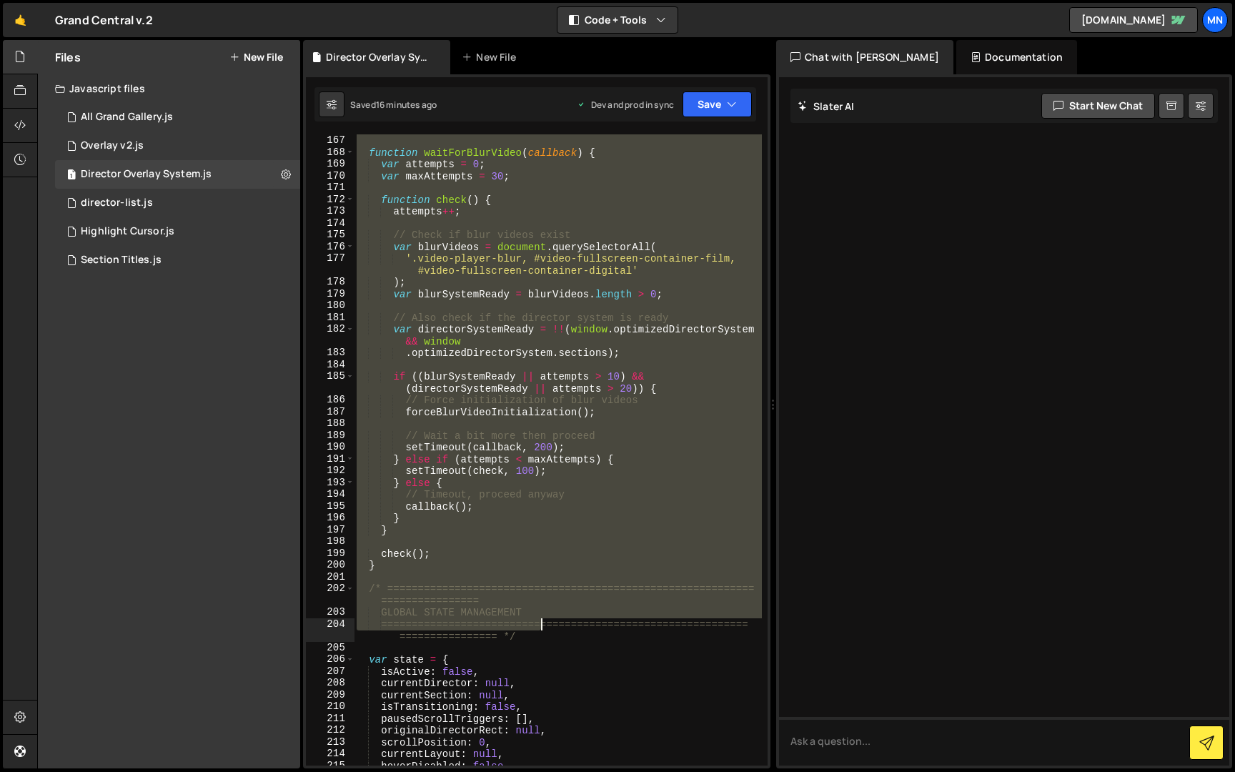
scroll to position [1475, 0]
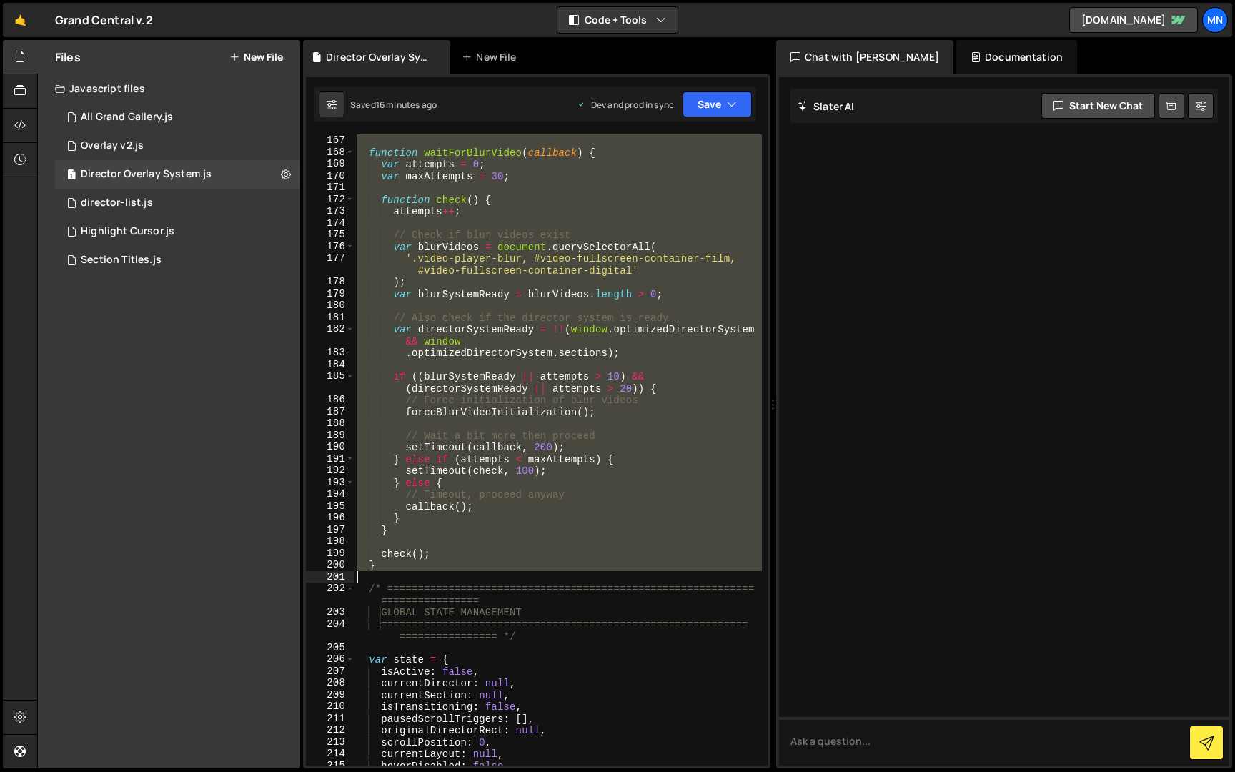
drag, startPoint x: 370, startPoint y: 480, endPoint x: 382, endPoint y: 572, distance: 93.0
click at [382, 572] on div "} function waitForBlurVideo ( callback ) { var attempts = 0 ; var maxAttempts =…" at bounding box center [558, 450] width 408 height 655
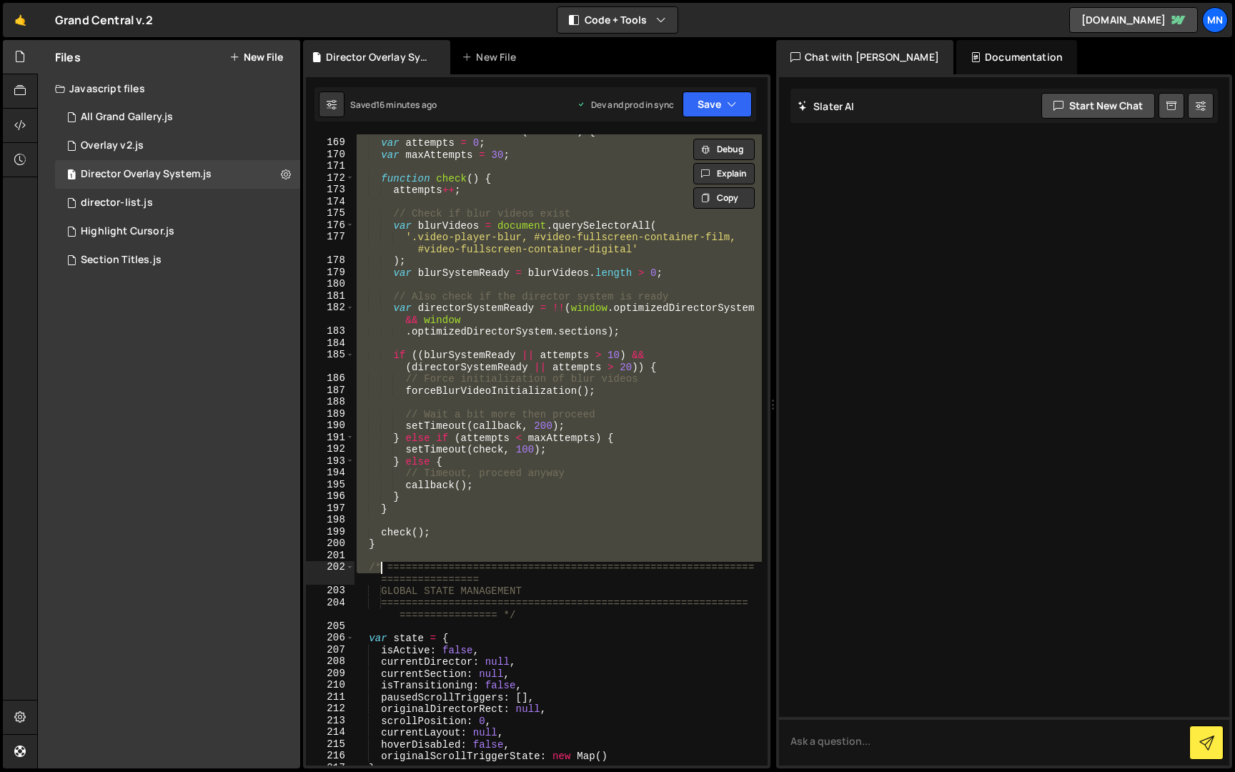
scroll to position [1490, 0]
click at [384, 545] on div "function waitForBlurVideo ( callback ) { var attempts = 0 ; var maxAttempts = 3…" at bounding box center [558, 449] width 408 height 631
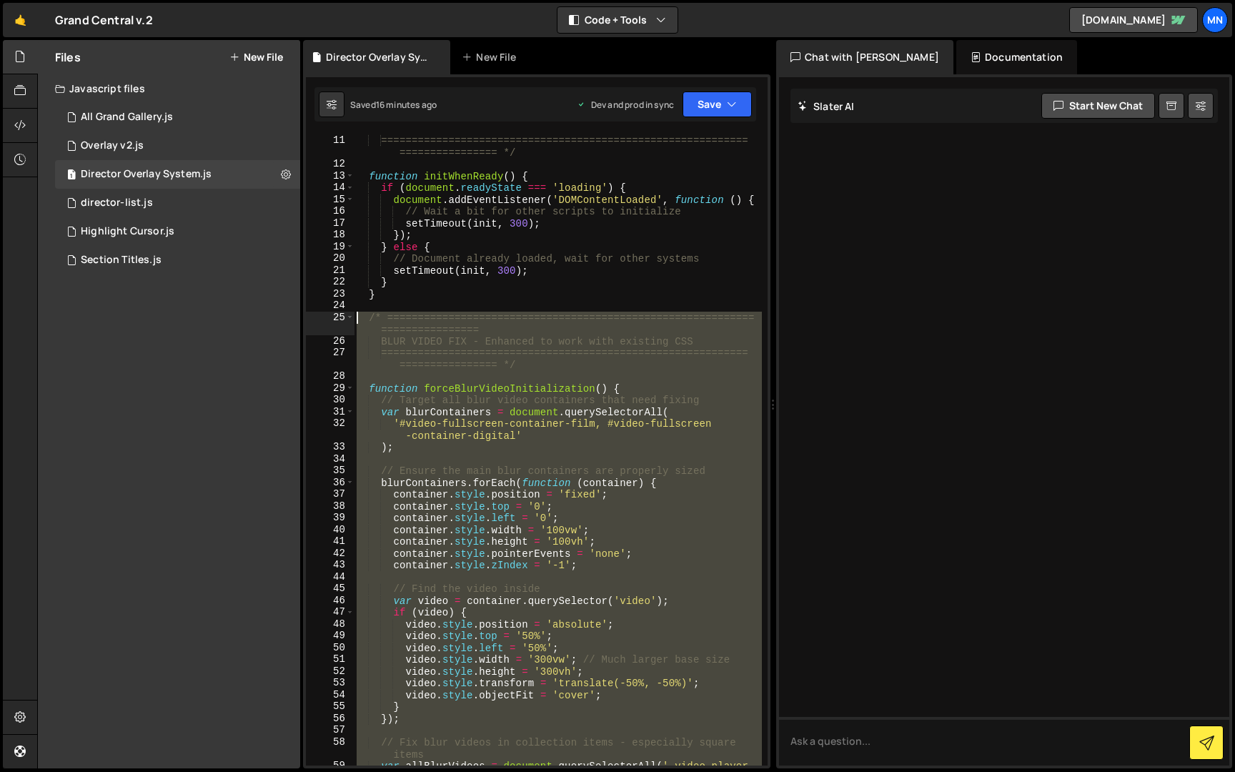
drag, startPoint x: 388, startPoint y: 543, endPoint x: 356, endPoint y: 317, distance: 228.2
click at [356, 317] on div "INITIALIZATION - Enhanced with blur video fix =================================…" at bounding box center [558, 456] width 408 height 667
paste textarea "}"
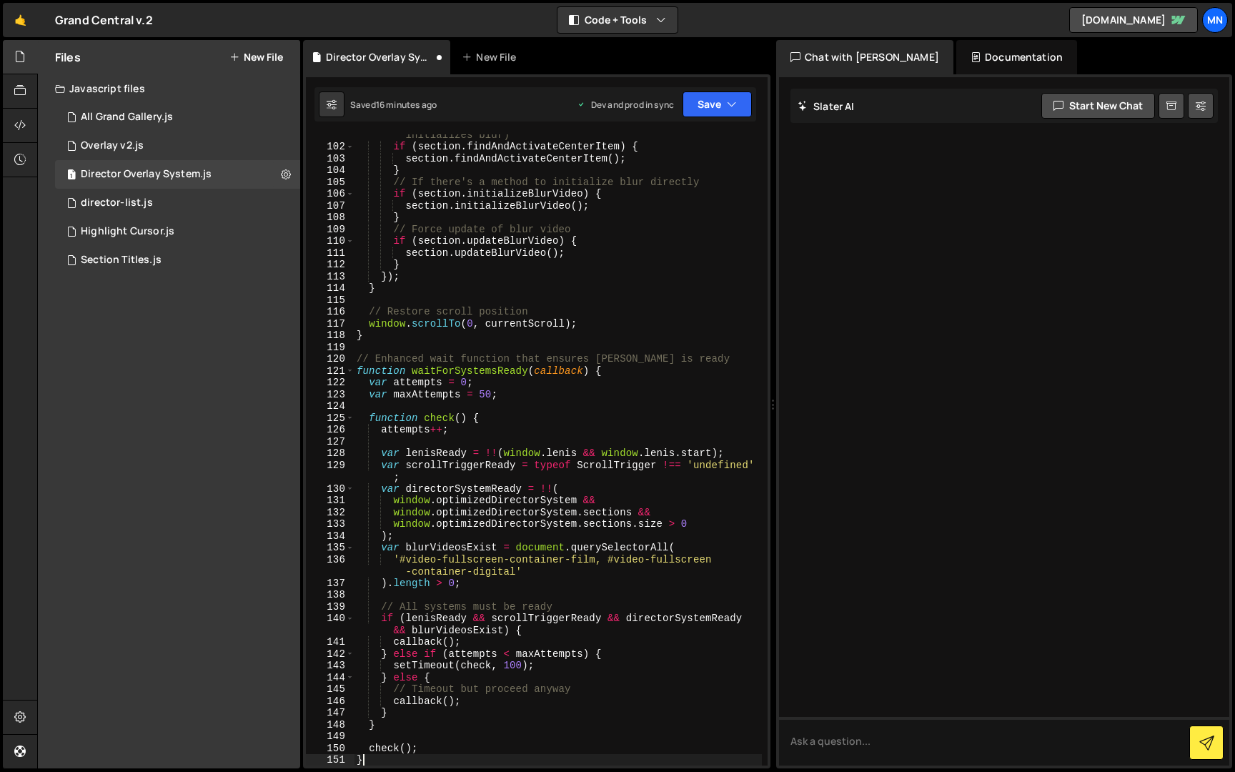
scroll to position [914, 0]
click at [711, 100] on button "Save" at bounding box center [717, 104] width 69 height 26
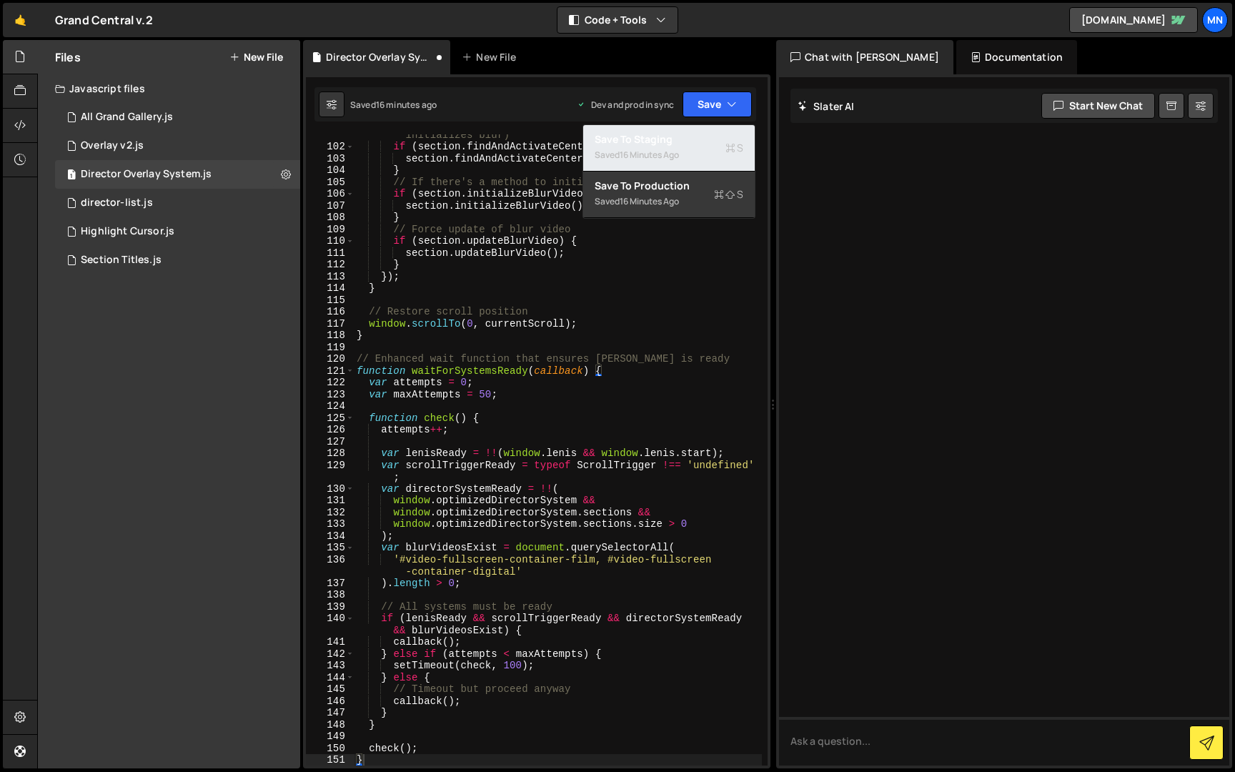
drag, startPoint x: 693, startPoint y: 145, endPoint x: 703, endPoint y: 134, distance: 15.7
click at [694, 144] on div "Save to Staging S" at bounding box center [669, 139] width 149 height 14
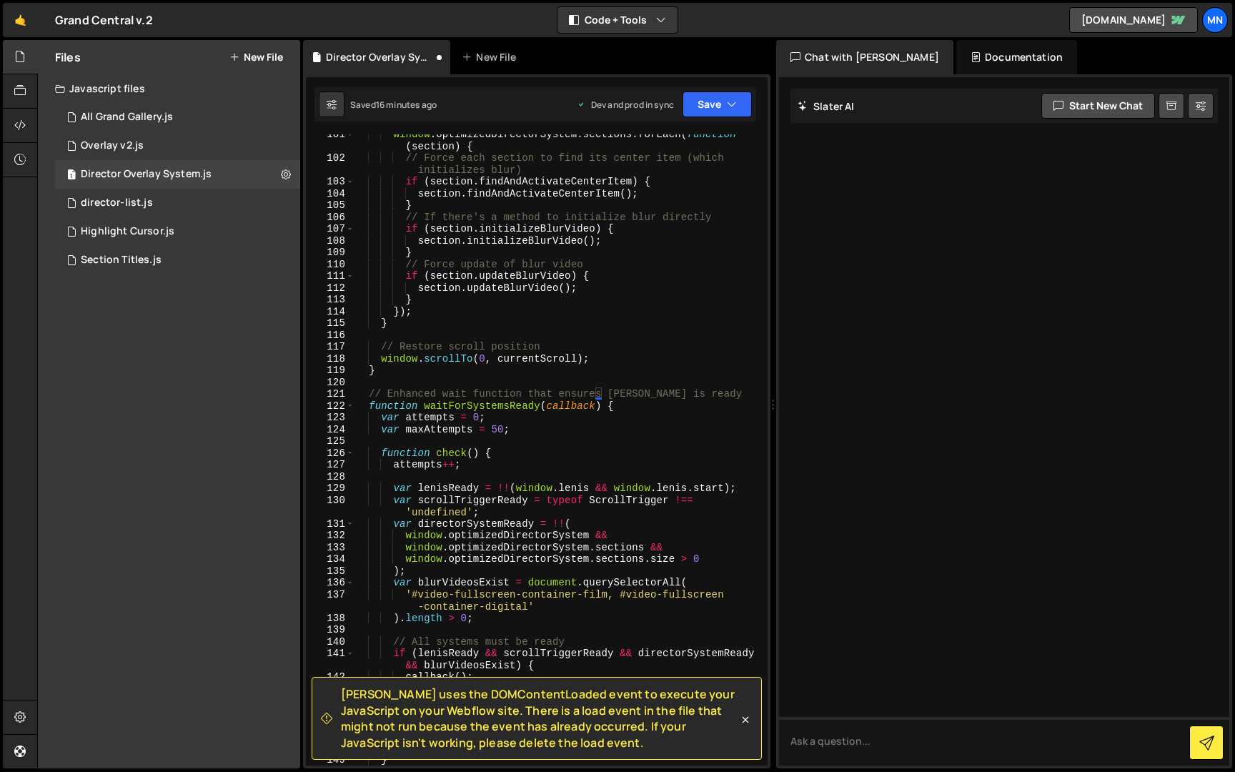
scroll to position [921, 0]
click at [711, 103] on button "Save" at bounding box center [717, 104] width 69 height 26
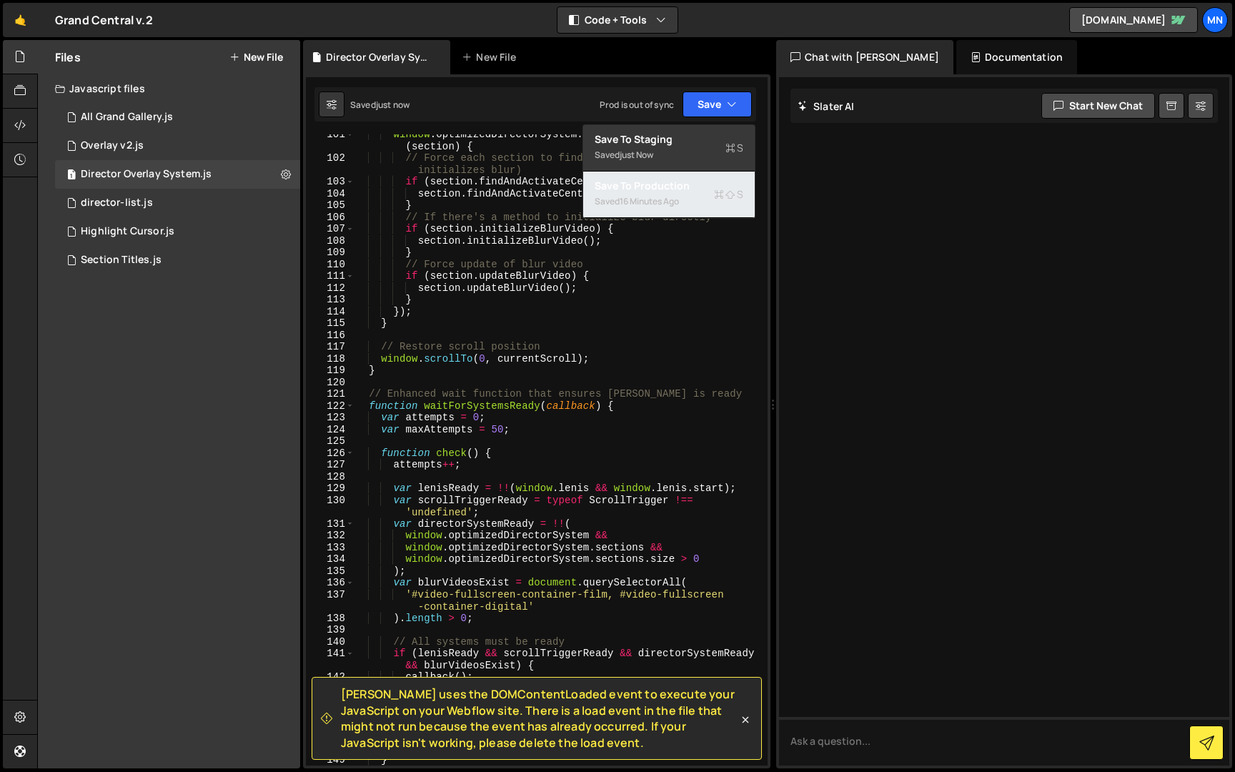
click at [689, 190] on div "Save to Production S" at bounding box center [669, 186] width 149 height 14
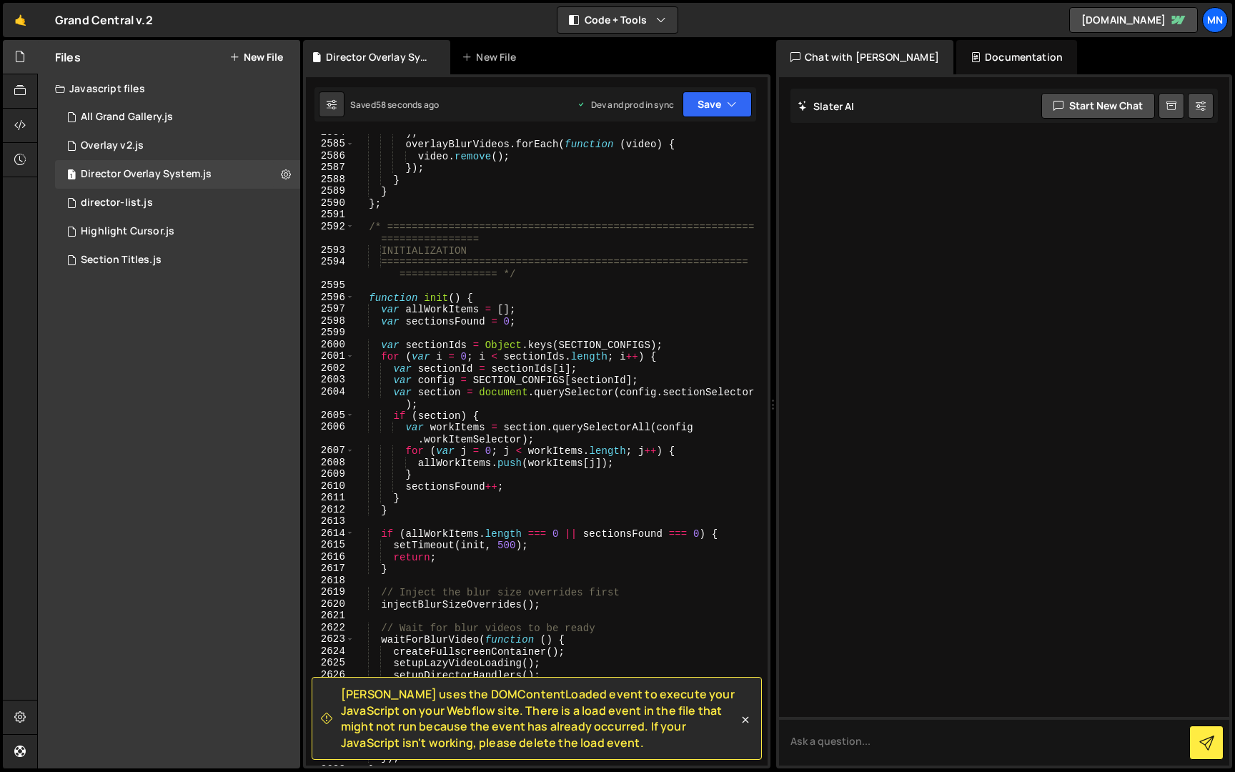
scroll to position [22584, 0]
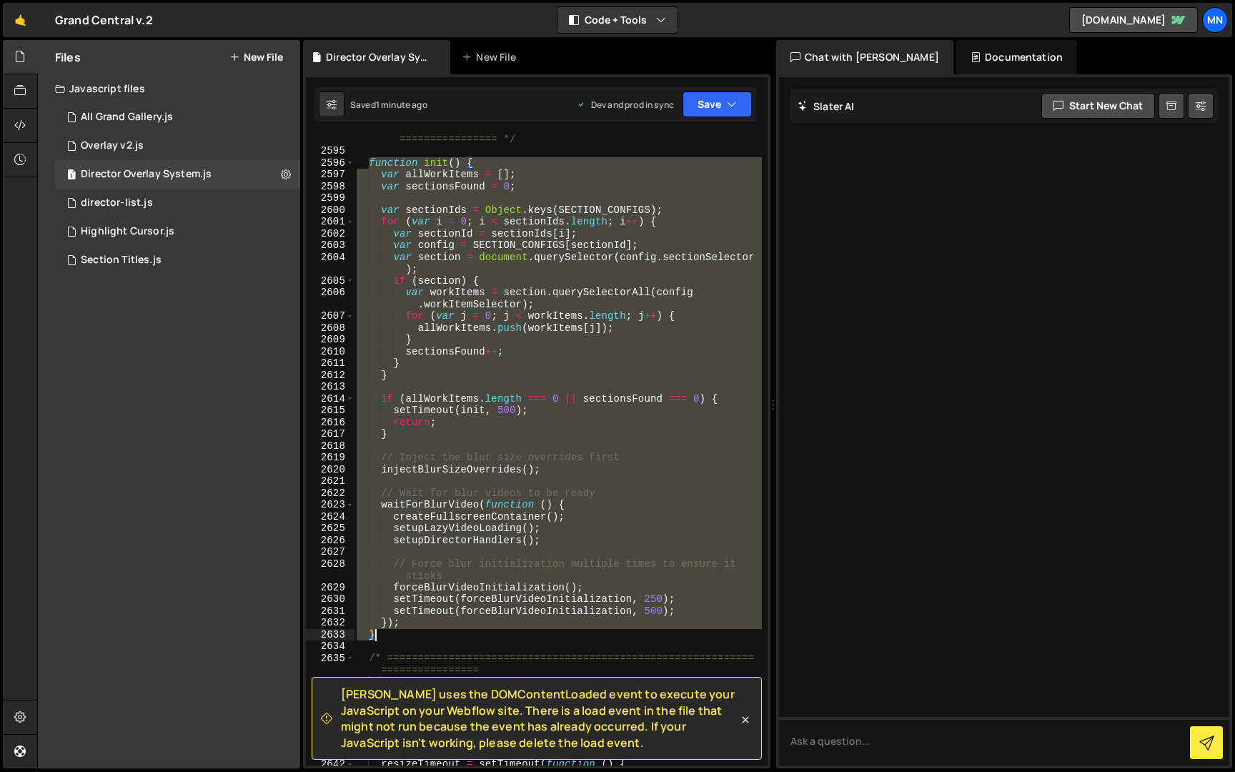
drag, startPoint x: 371, startPoint y: 307, endPoint x: 397, endPoint y: 635, distance: 329.2
click at [397, 635] on div "============================================================ ================ *…" at bounding box center [558, 455] width 408 height 667
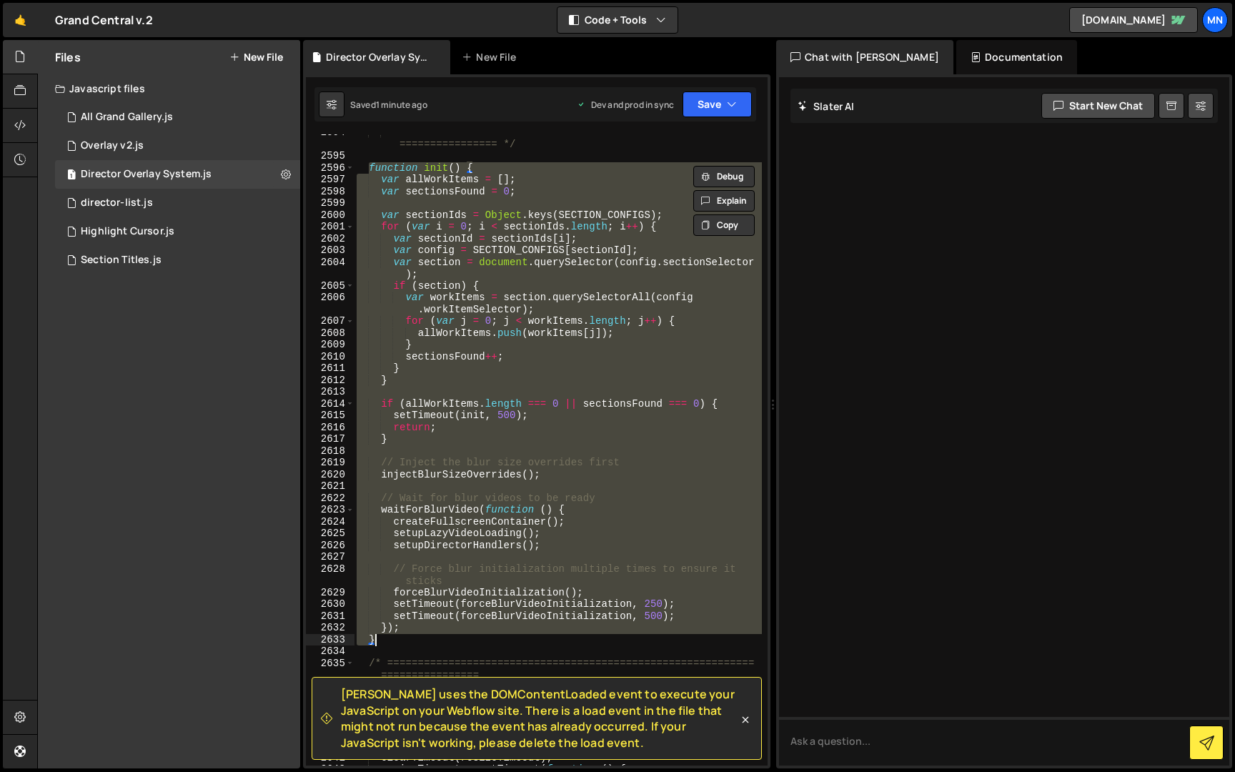
paste textarea
type textarea "}"
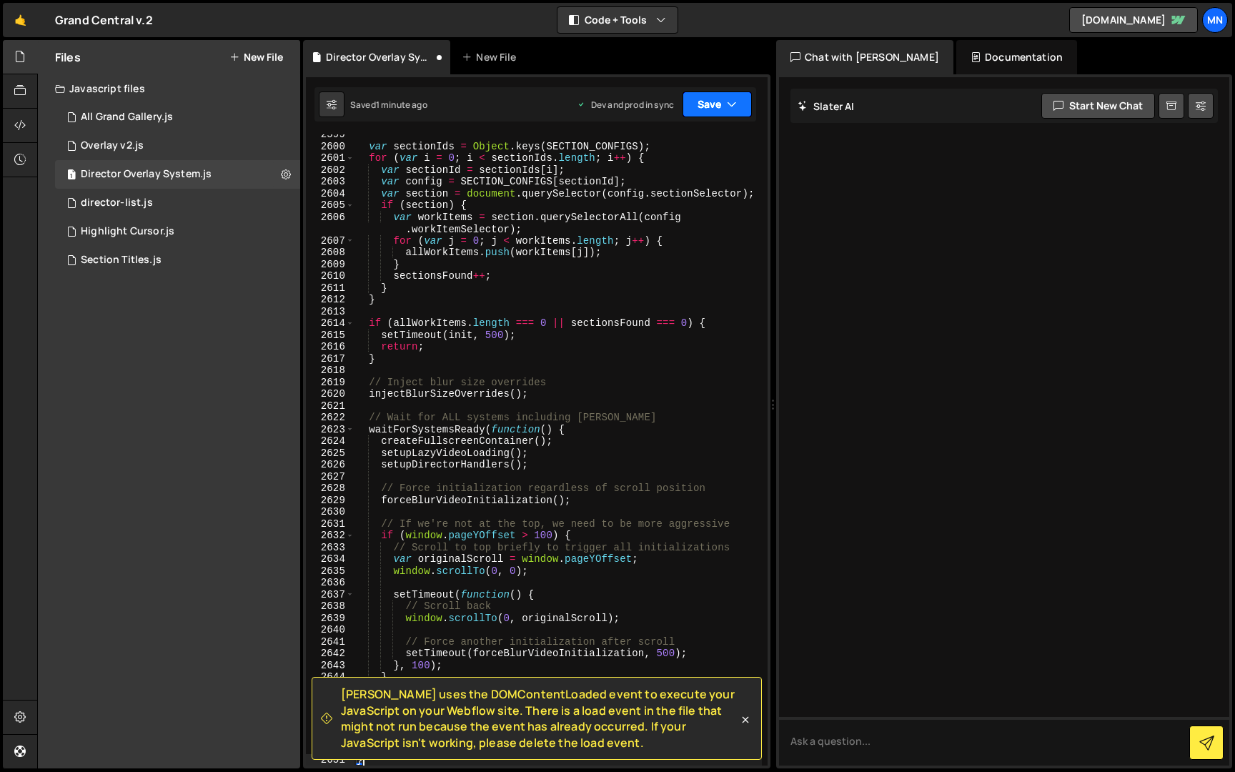
click at [721, 101] on button "Save" at bounding box center [717, 104] width 69 height 26
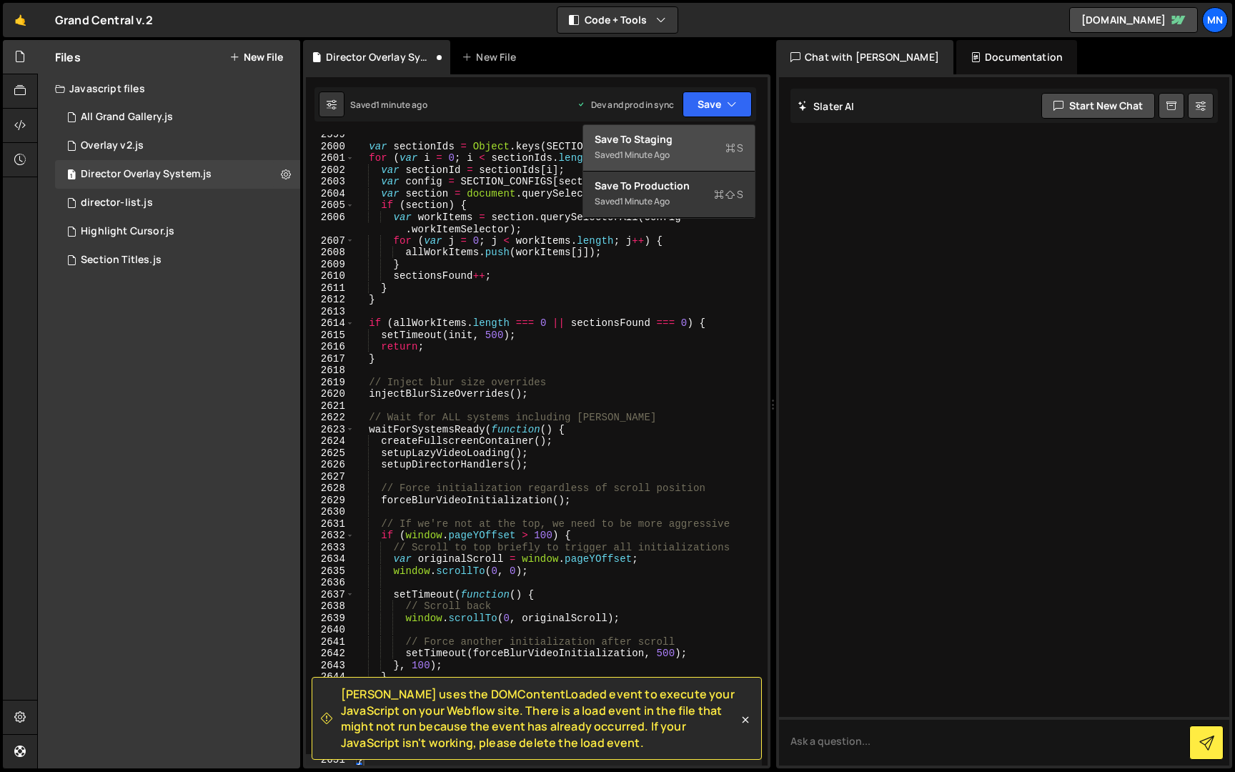
click at [698, 140] on div "Save to Staging S" at bounding box center [669, 139] width 149 height 14
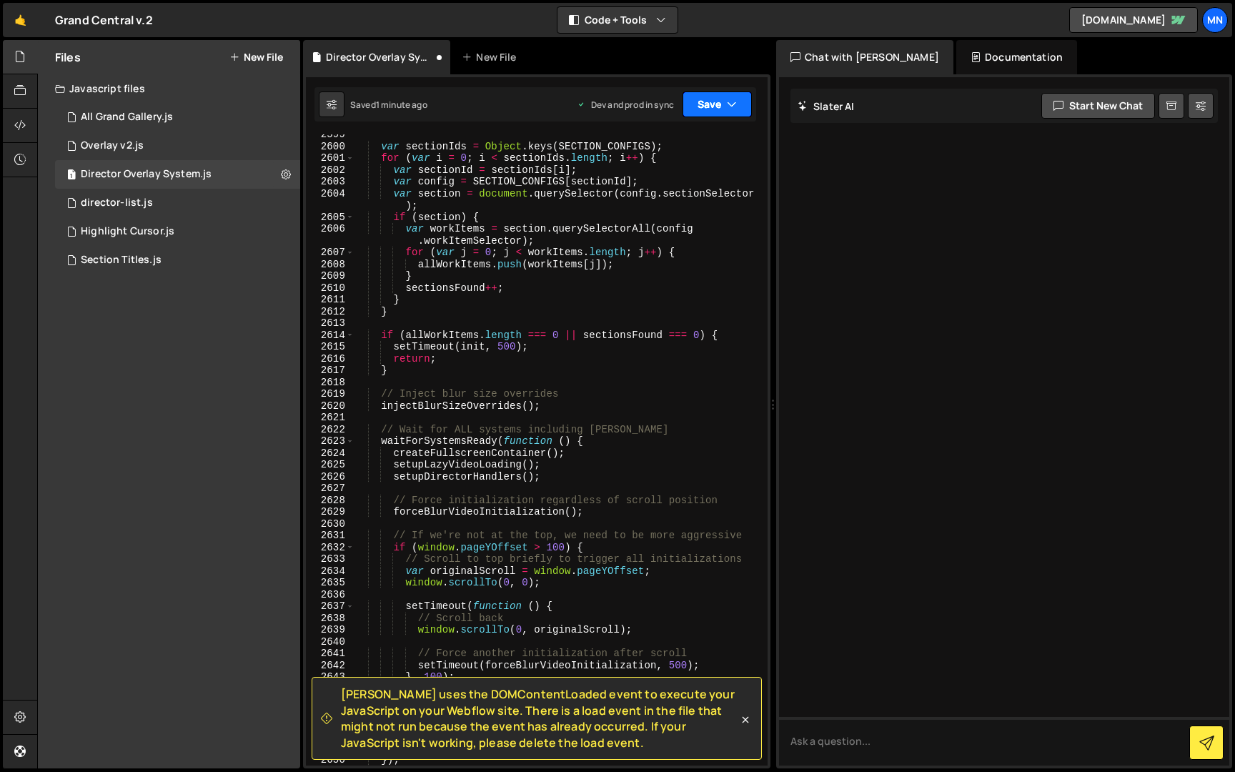
click at [736, 103] on icon "button" at bounding box center [732, 104] width 10 height 14
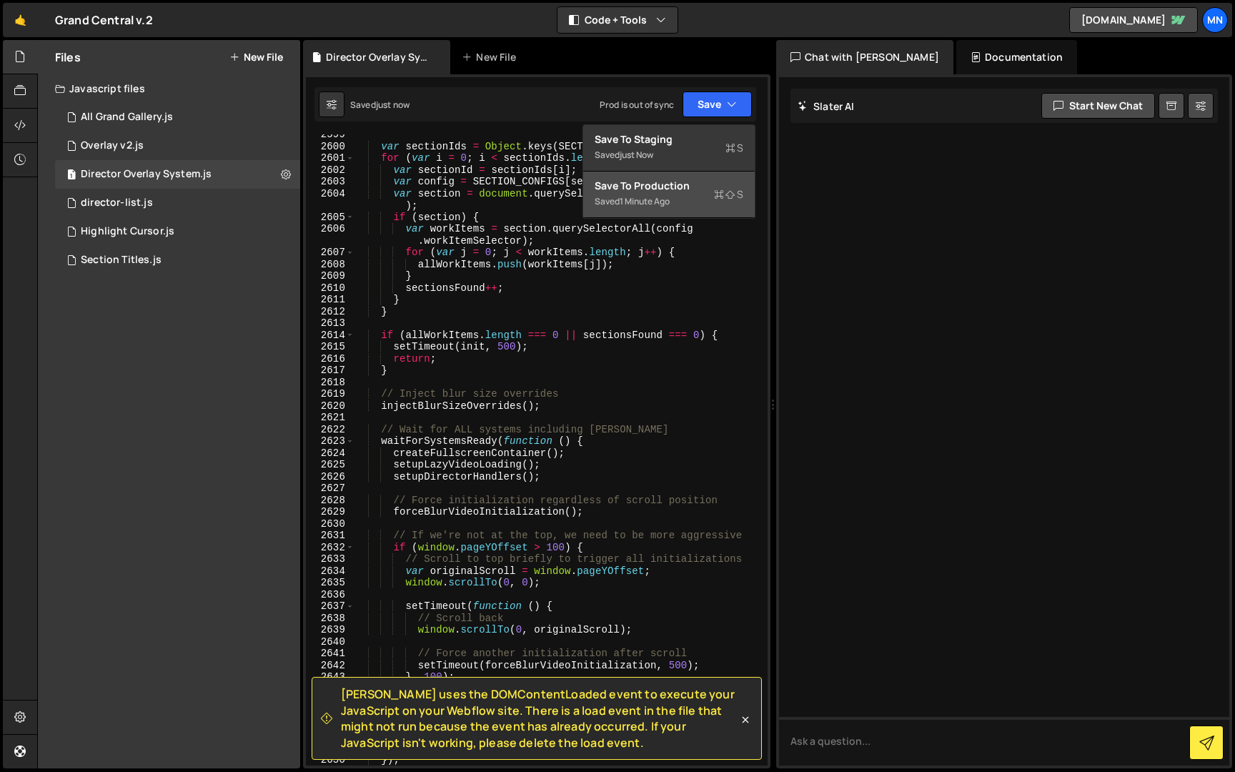
click at [707, 199] on div "Saved 1 minute ago" at bounding box center [669, 201] width 149 height 17
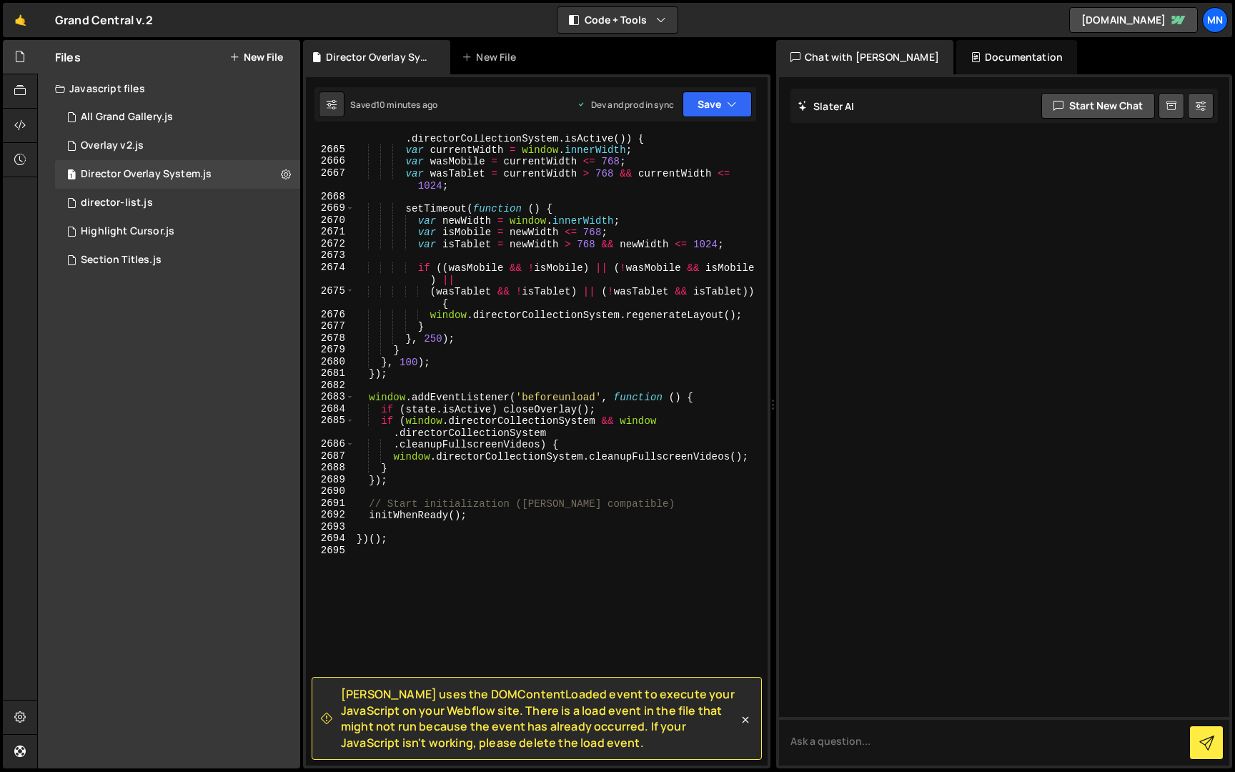
click at [426, 635] on div "if ( window . directorCollectionSystem && window . directorCollectionSystem . i…" at bounding box center [558, 453] width 408 height 667
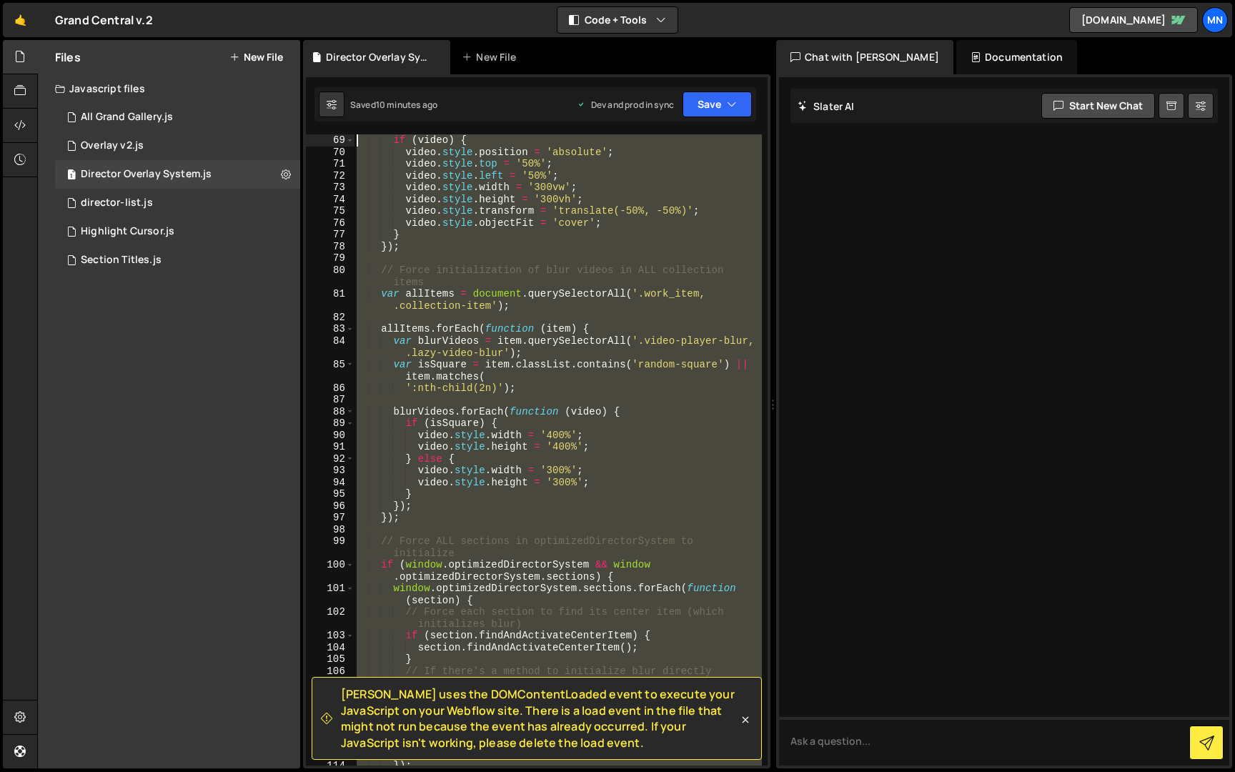
scroll to position [0, 0]
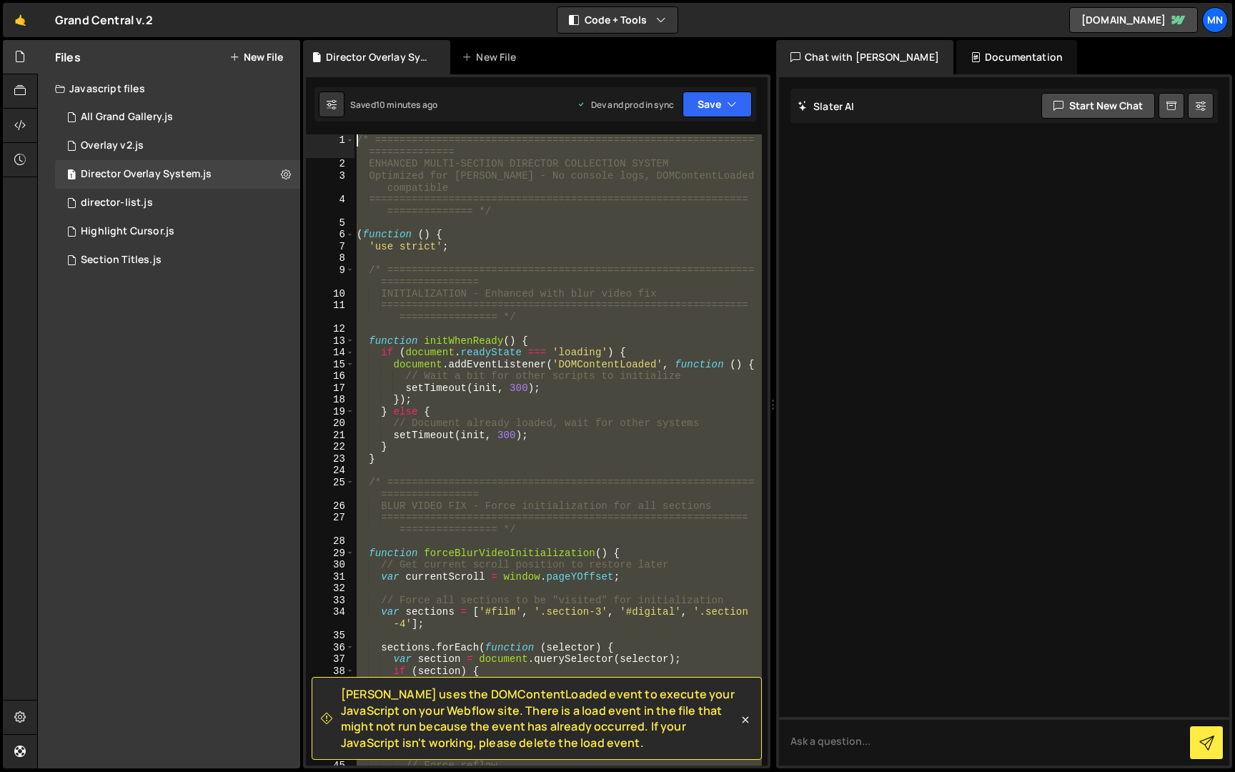
drag, startPoint x: 409, startPoint y: 629, endPoint x: 316, endPoint y: -26, distance: 662.0
click at [316, 0] on html "Projects [GEOGRAPHIC_DATA] Blog [GEOGRAPHIC_DATA] Projects Your Teams Invite te…" at bounding box center [617, 386] width 1235 height 772
paste textarea "})();"
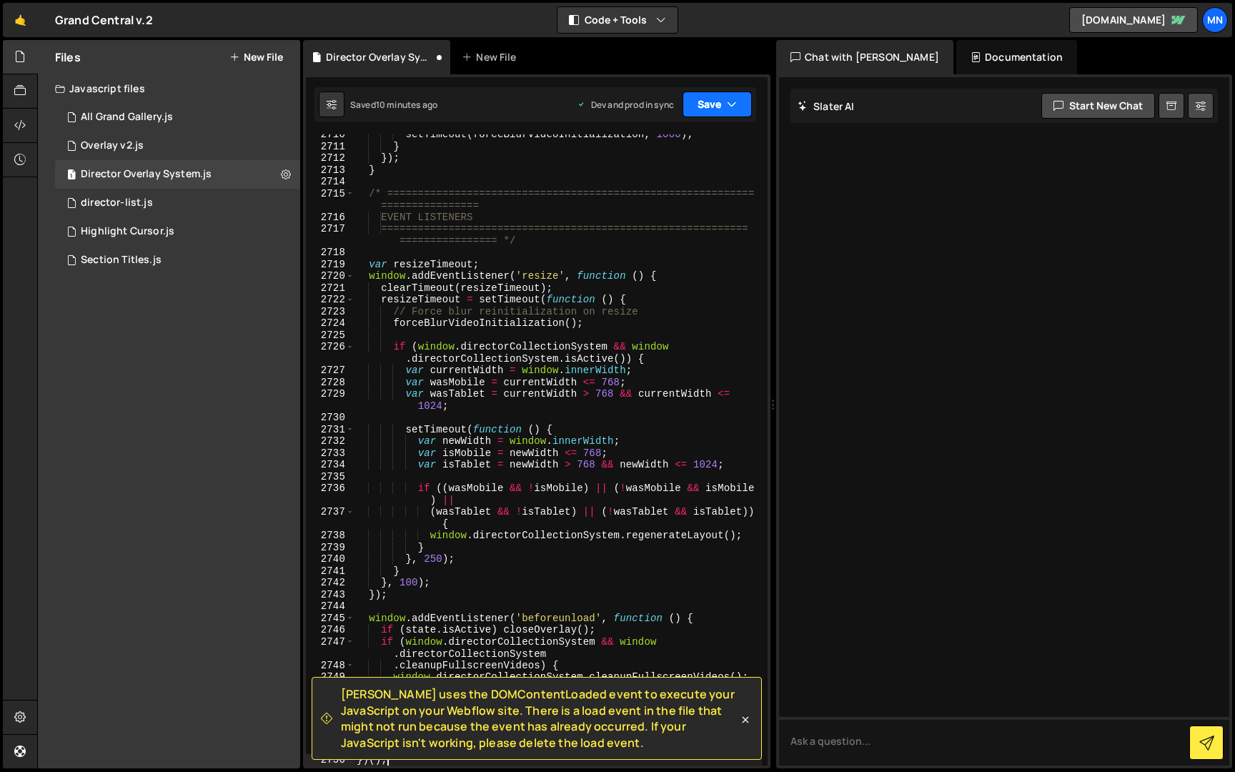
click at [716, 106] on button "Save" at bounding box center [717, 104] width 69 height 26
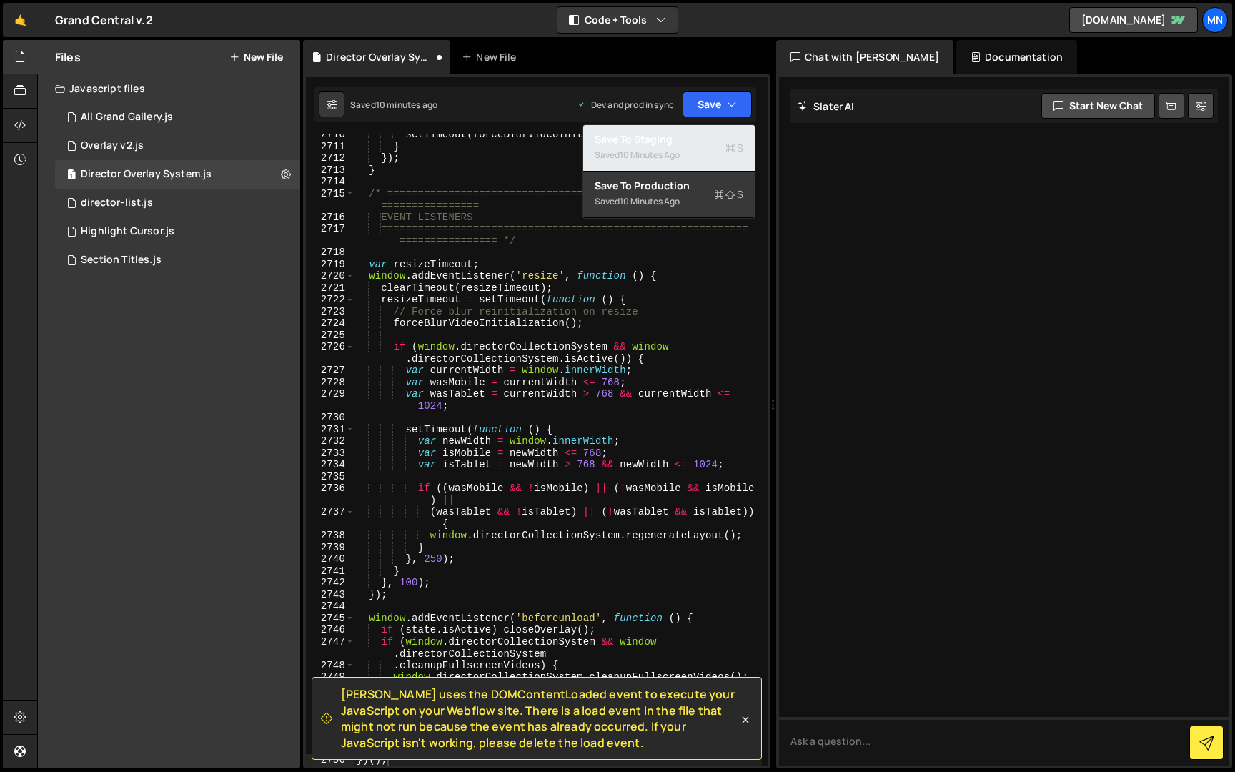
drag, startPoint x: 711, startPoint y: 142, endPoint x: 719, endPoint y: 118, distance: 25.5
click at [711, 142] on div "Save to Staging S" at bounding box center [669, 139] width 149 height 14
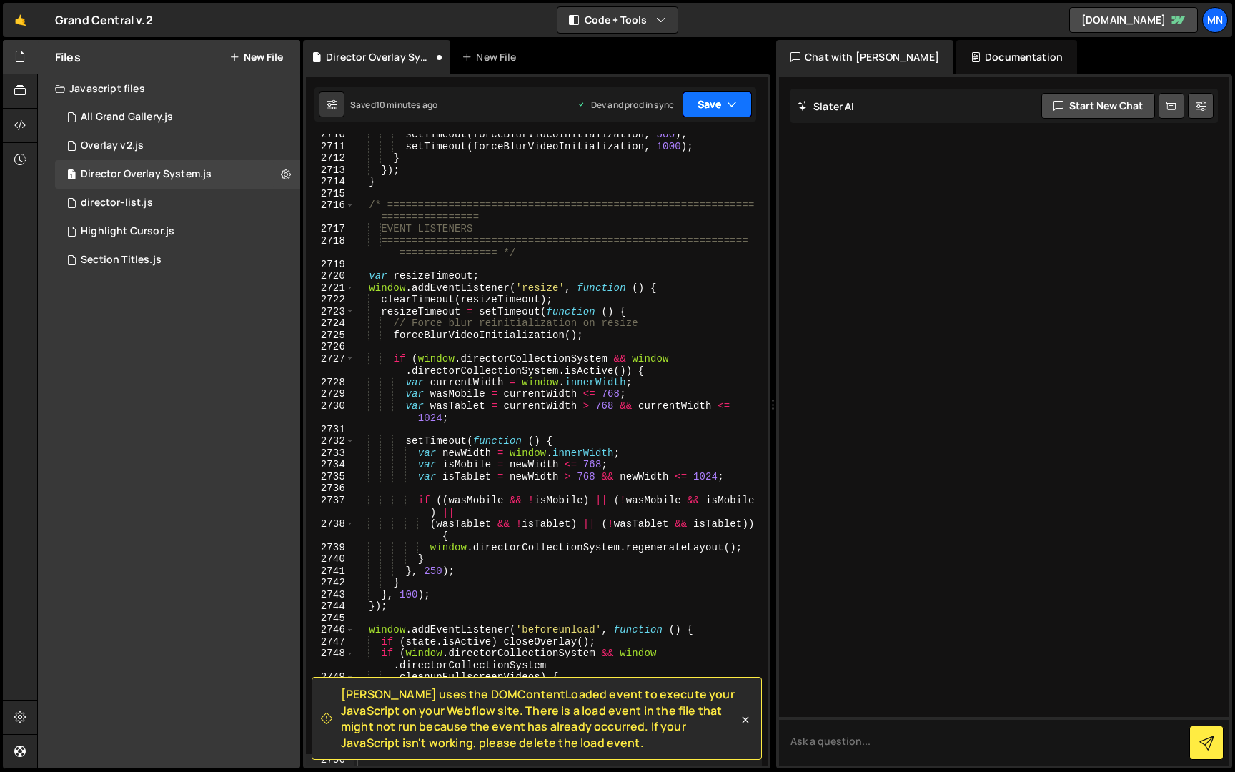
drag, startPoint x: 722, startPoint y: 99, endPoint x: 709, endPoint y: 157, distance: 59.3
click at [722, 99] on button "Save" at bounding box center [717, 104] width 69 height 26
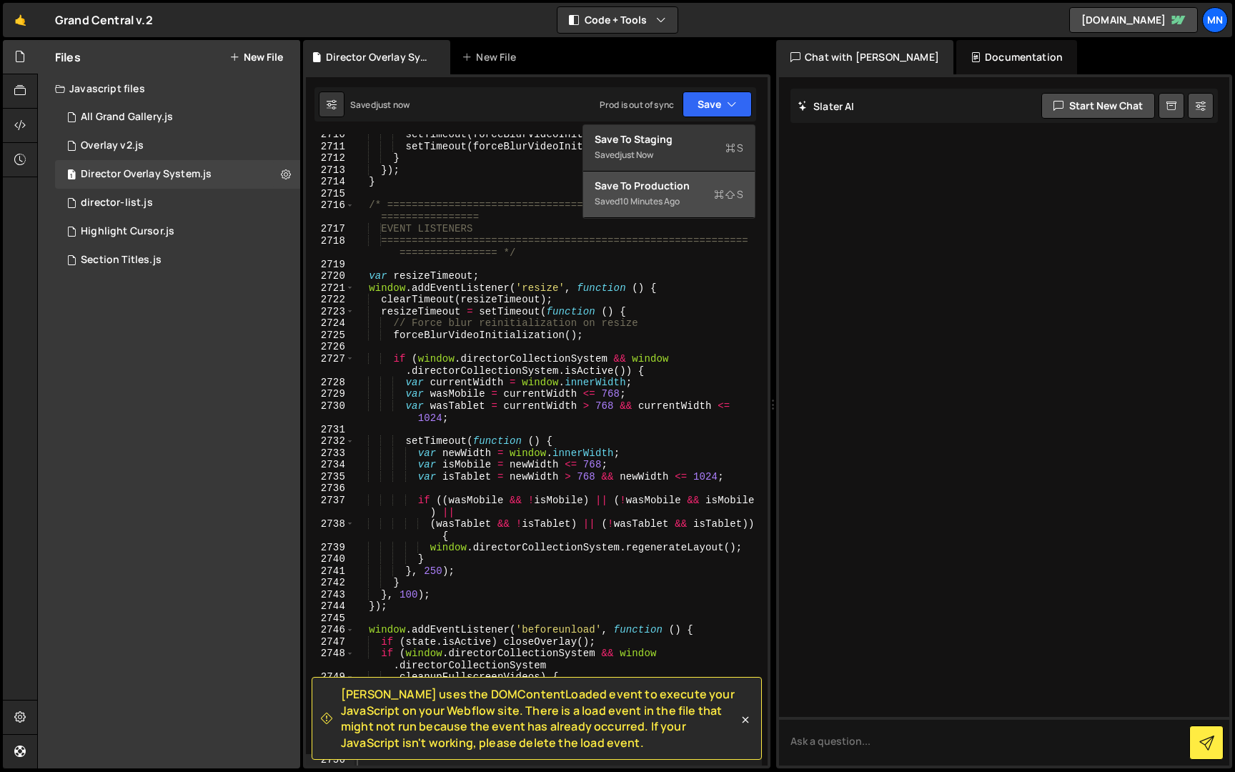
click at [698, 194] on div "Saved 10 minutes ago" at bounding box center [669, 201] width 149 height 17
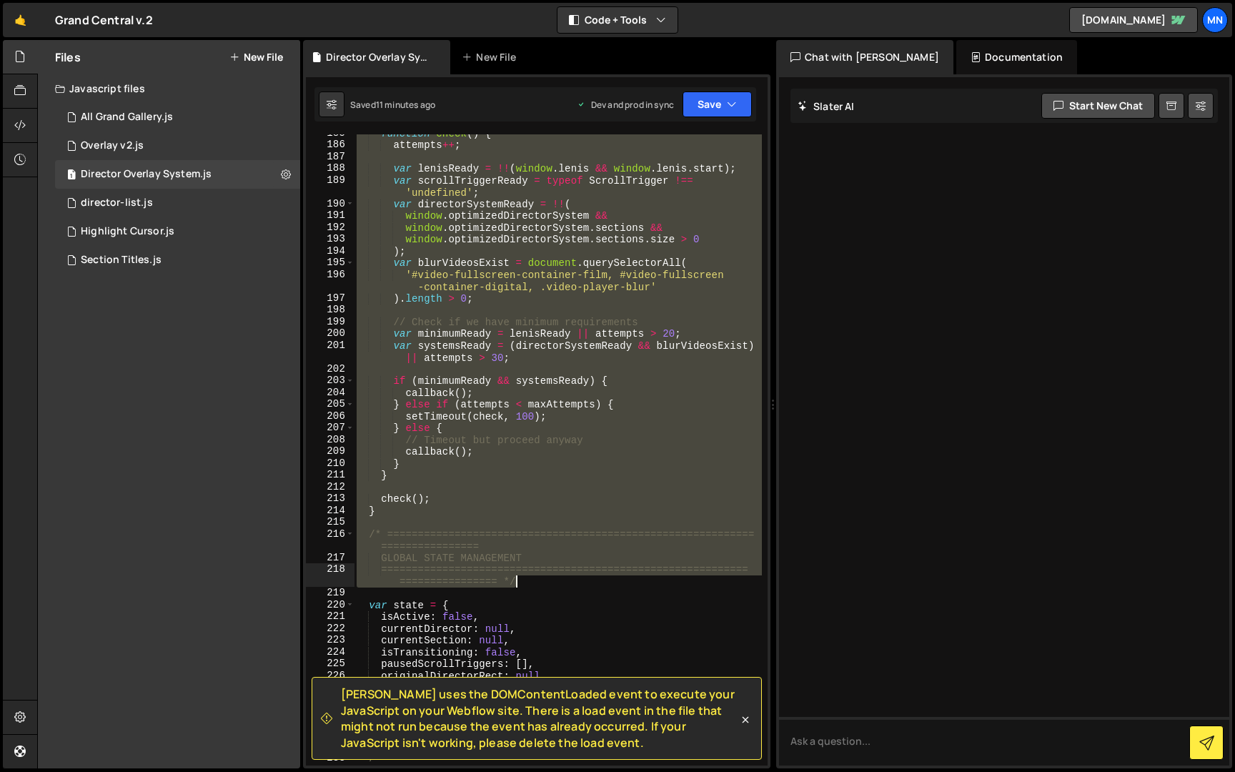
scroll to position [1700, 0]
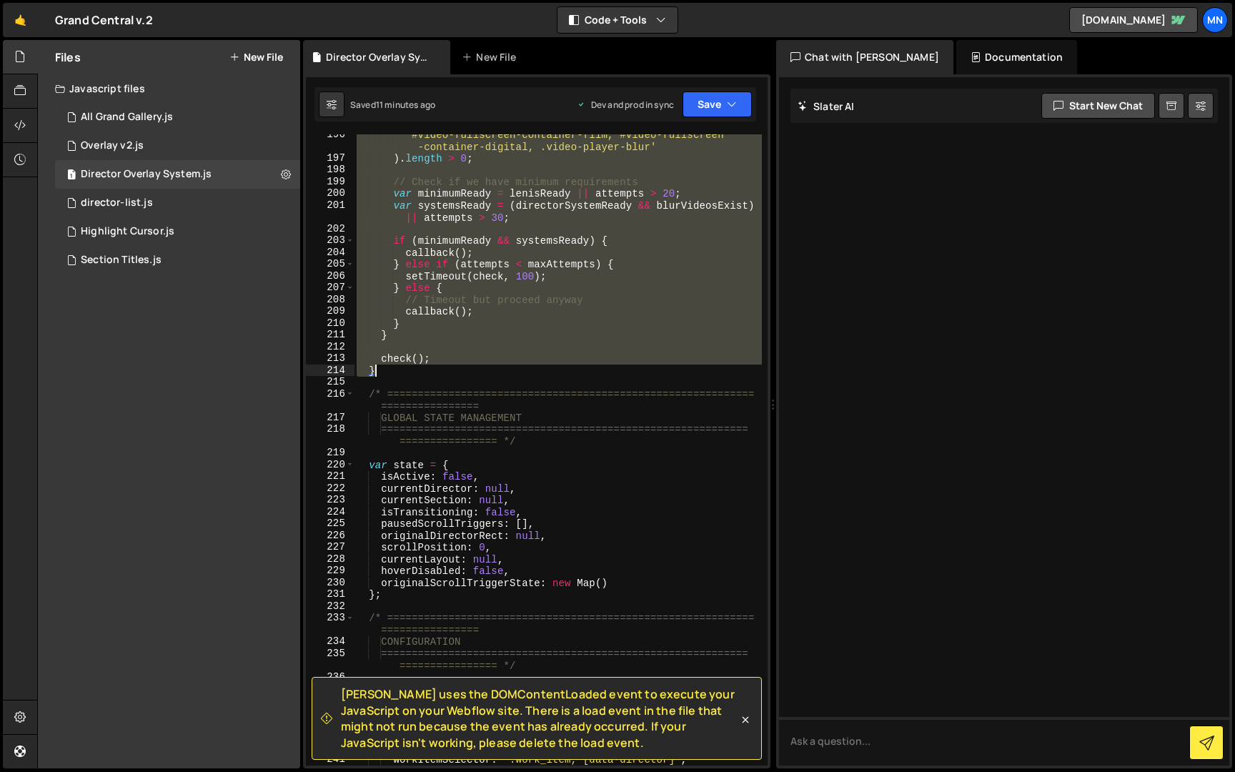
drag, startPoint x: 370, startPoint y: 483, endPoint x: 390, endPoint y: 373, distance: 112.0
click at [390, 373] on div "'#video-fullscreen-container-film, #video-fullscreen -container-digital, .video…" at bounding box center [558, 462] width 408 height 667
paste textarea
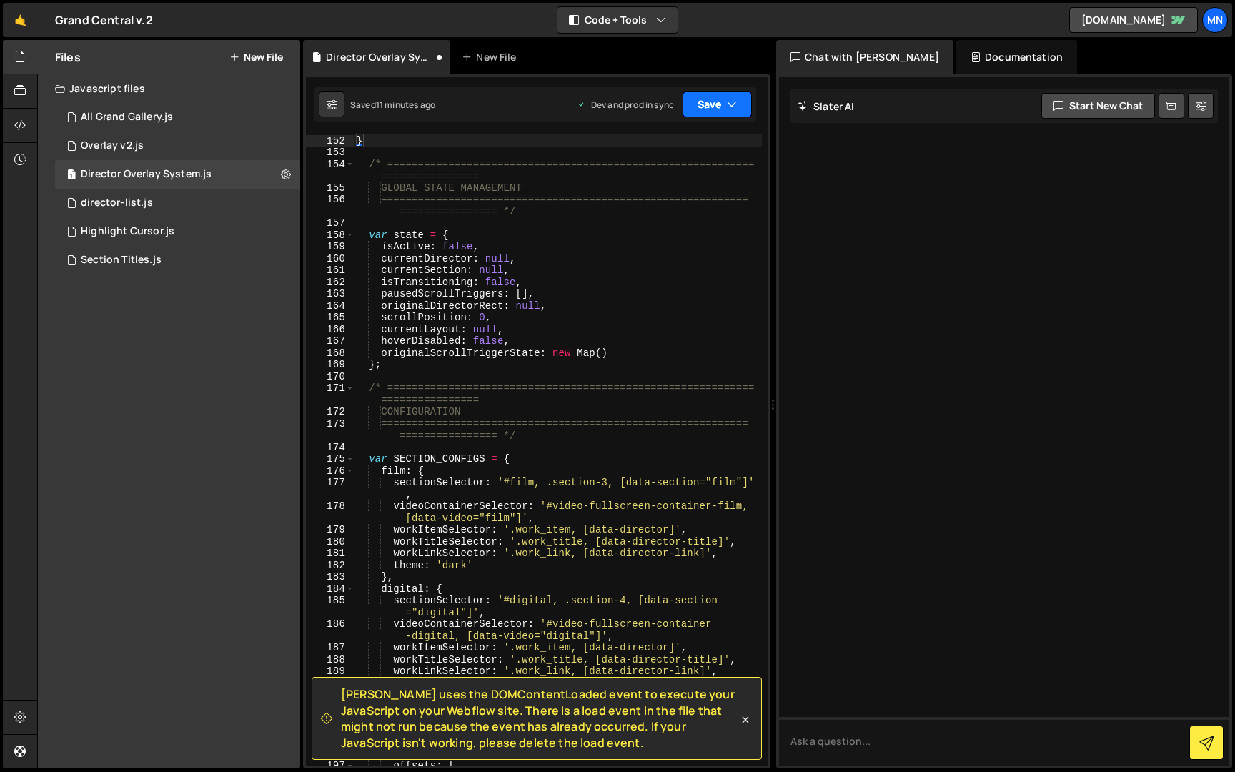
click at [709, 104] on button "Save" at bounding box center [717, 104] width 69 height 26
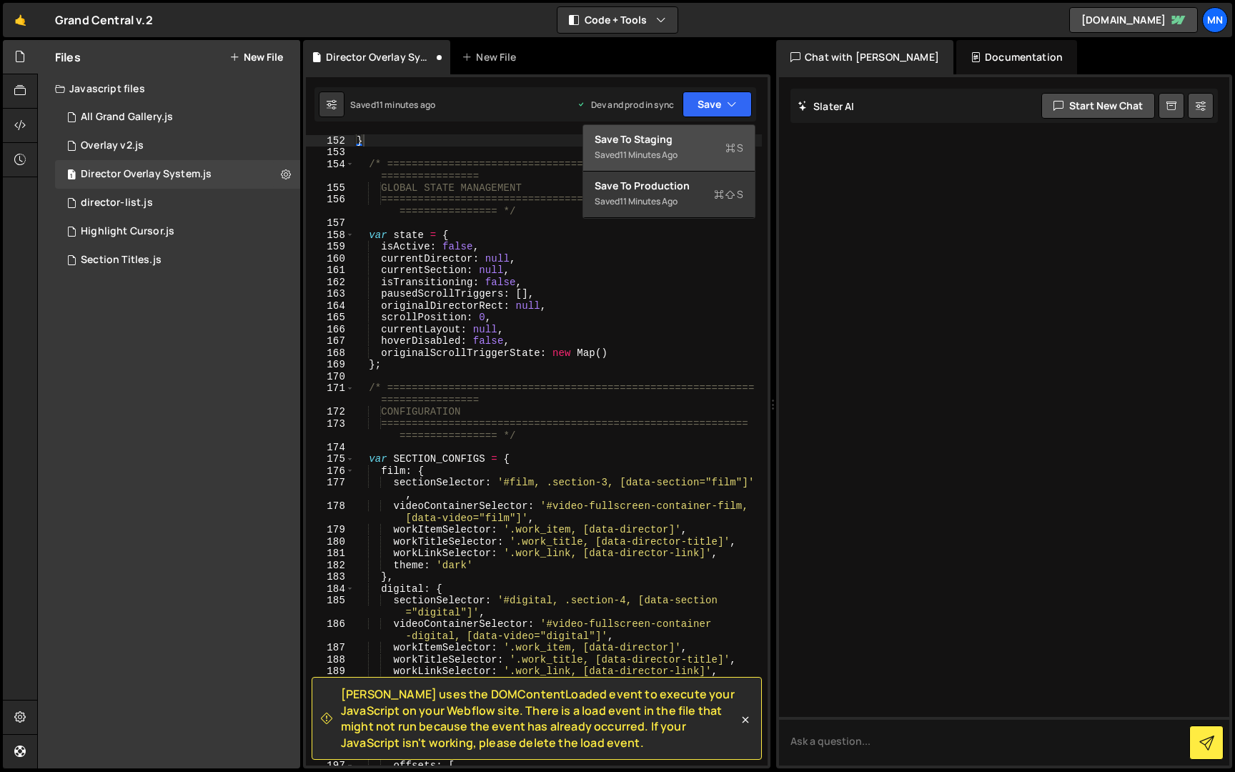
click at [693, 148] on div "Saved 11 minutes ago" at bounding box center [669, 155] width 149 height 17
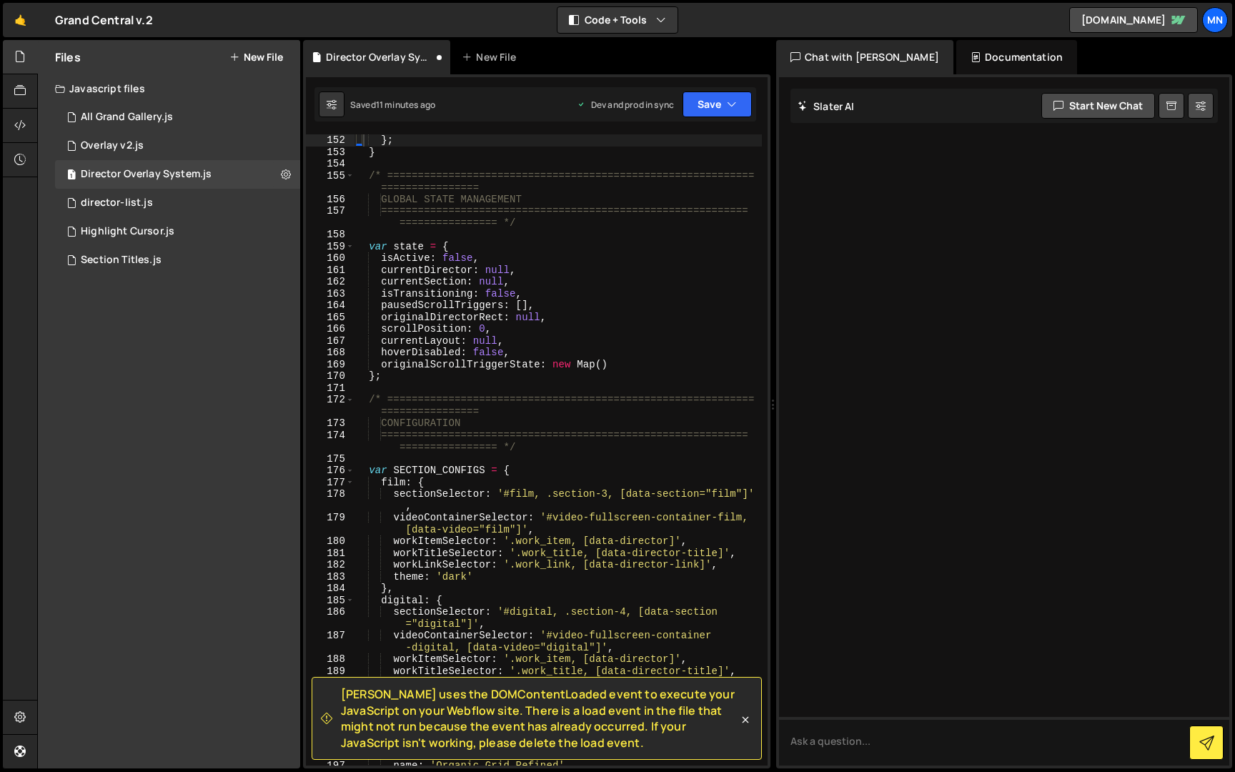
scroll to position [1320, 0]
click at [722, 104] on button "Save" at bounding box center [717, 104] width 69 height 26
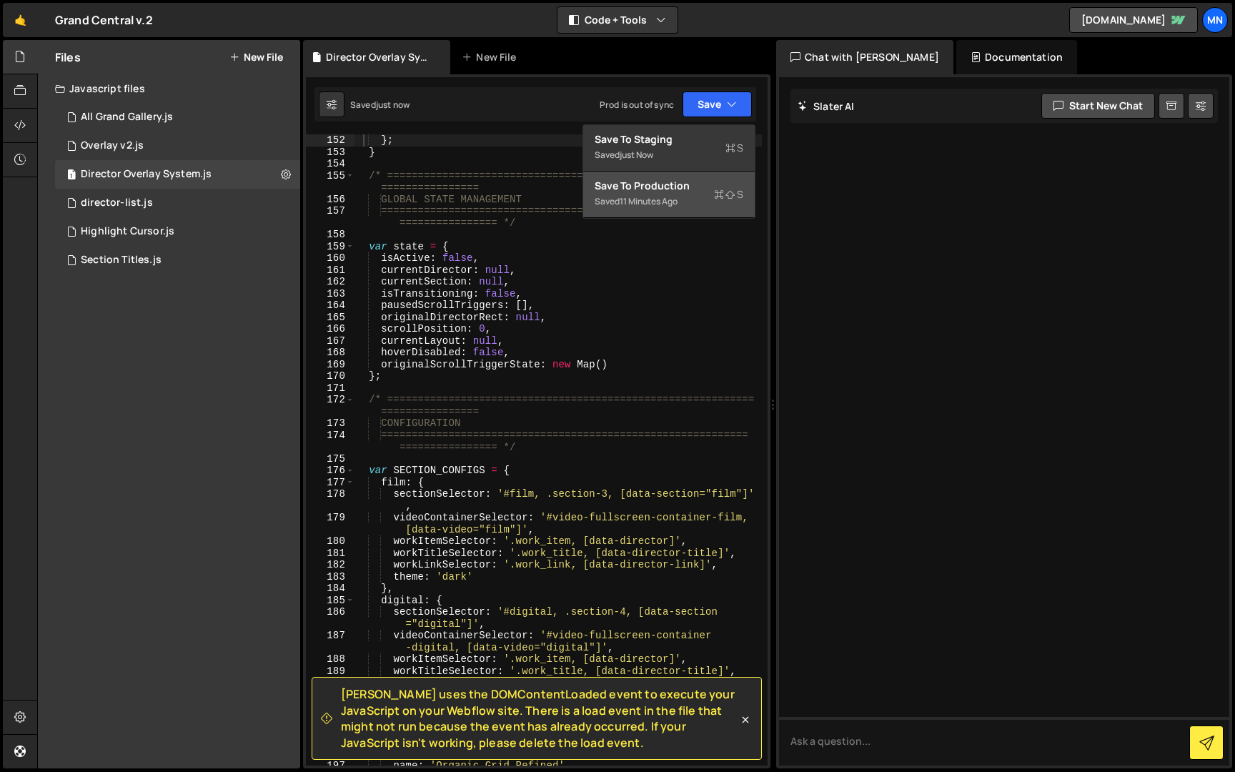
click at [703, 187] on div "Save to Production S" at bounding box center [669, 186] width 149 height 14
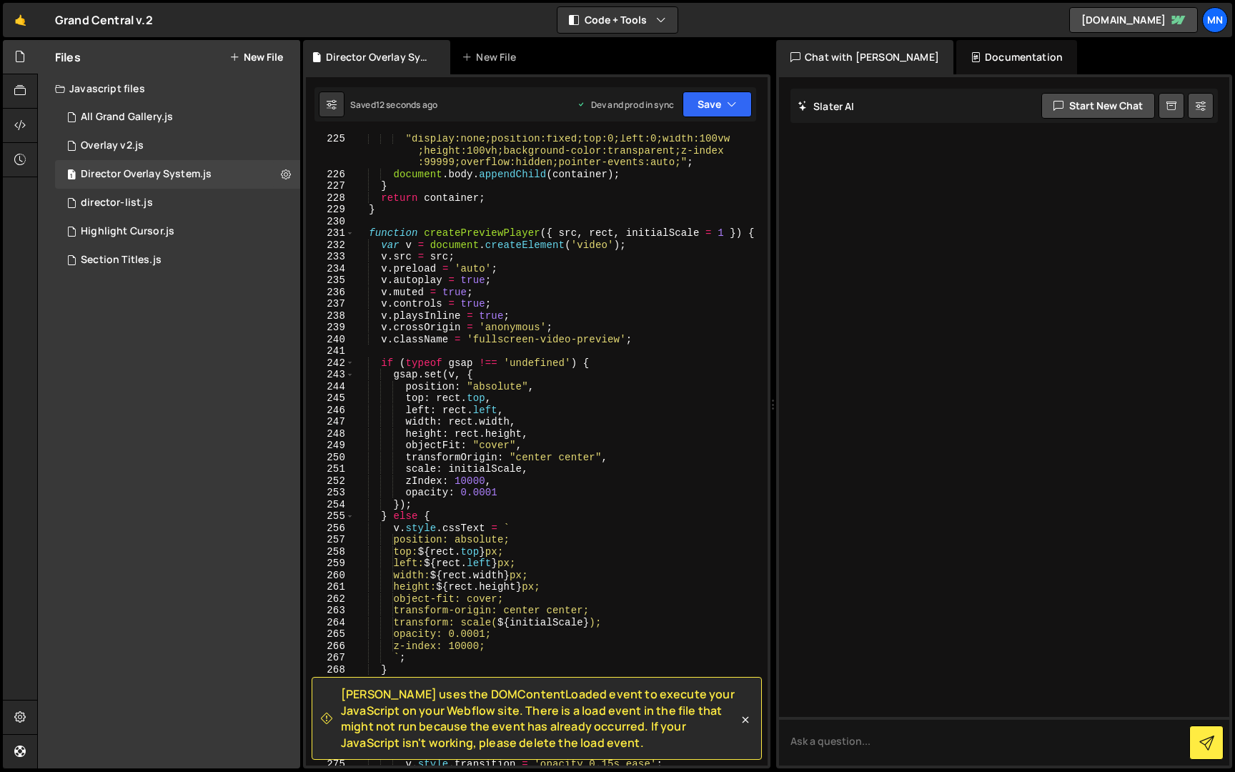
scroll to position [2059, 0]
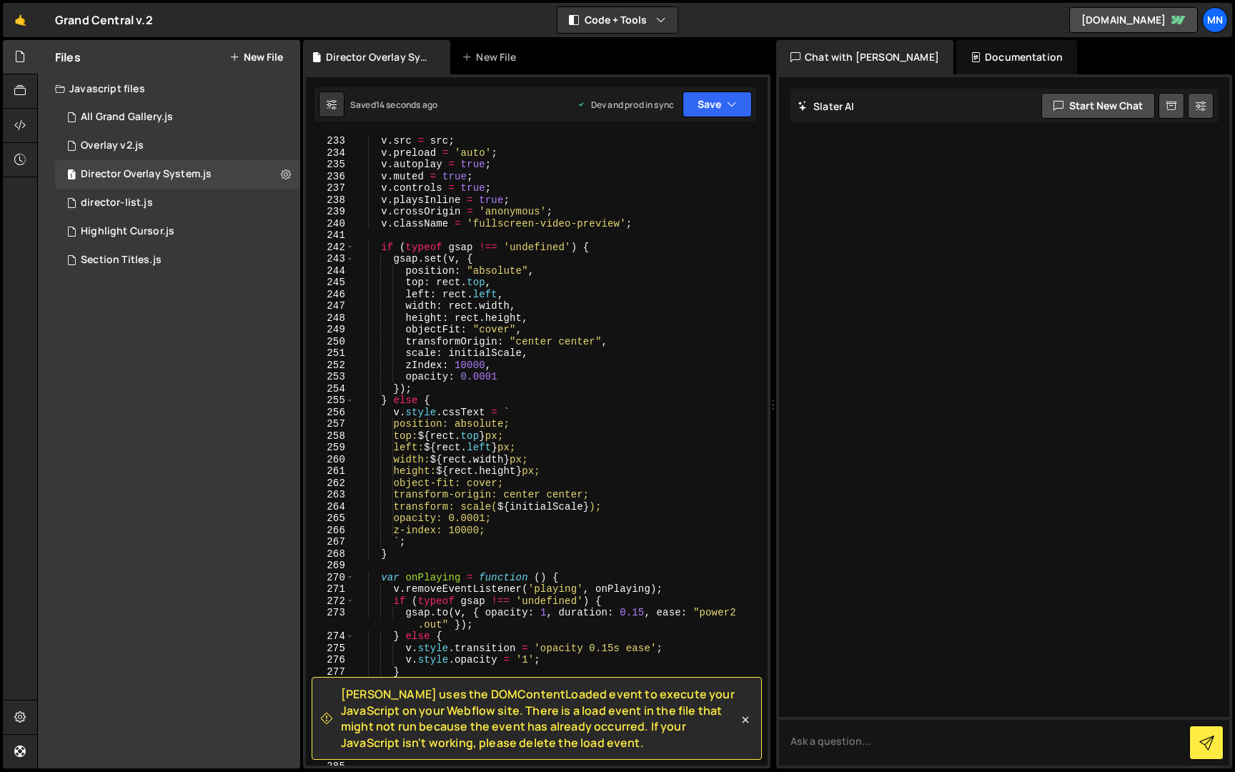
drag, startPoint x: 768, startPoint y: 201, endPoint x: 759, endPoint y: 693, distance: 492.6
click at [763, 711] on div "Slater uses the DOMContentLoaded event to execute your JavaScript on your Webfl…" at bounding box center [536, 421] width 467 height 694
click at [748, 720] on icon at bounding box center [745, 720] width 14 height 14
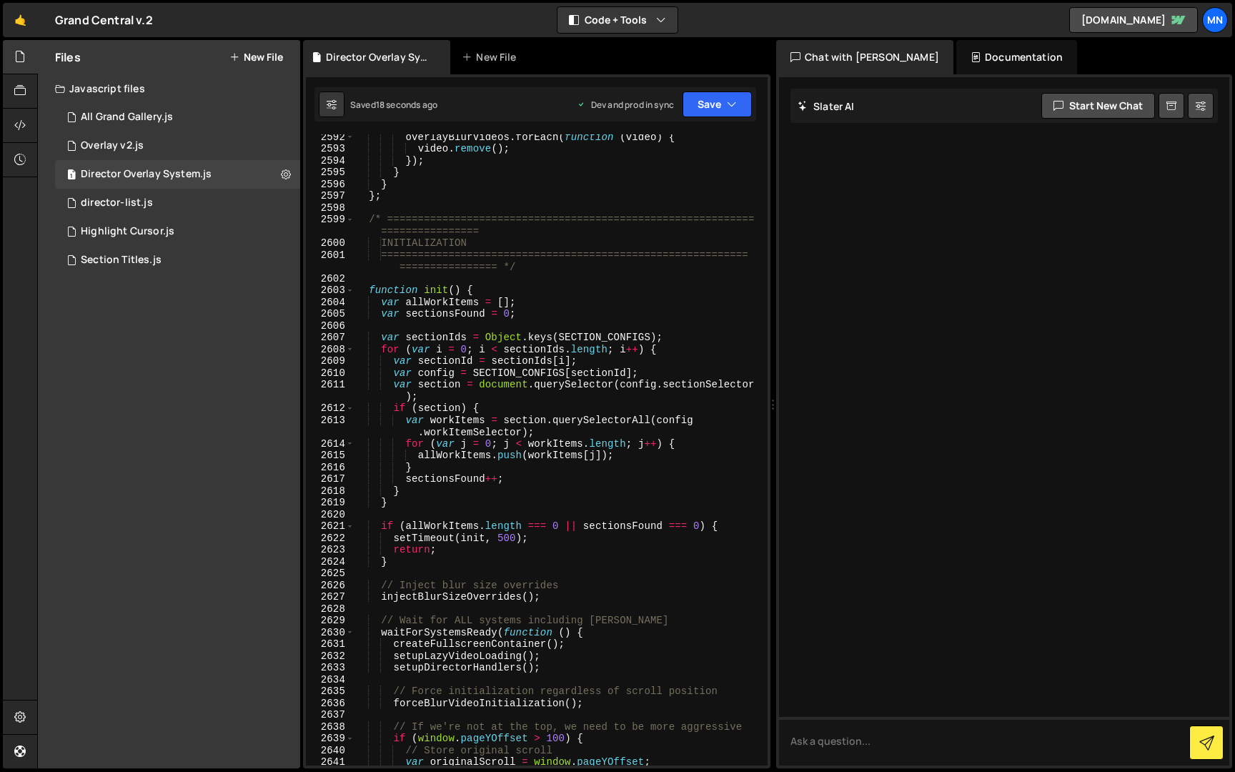
scroll to position [22494, 0]
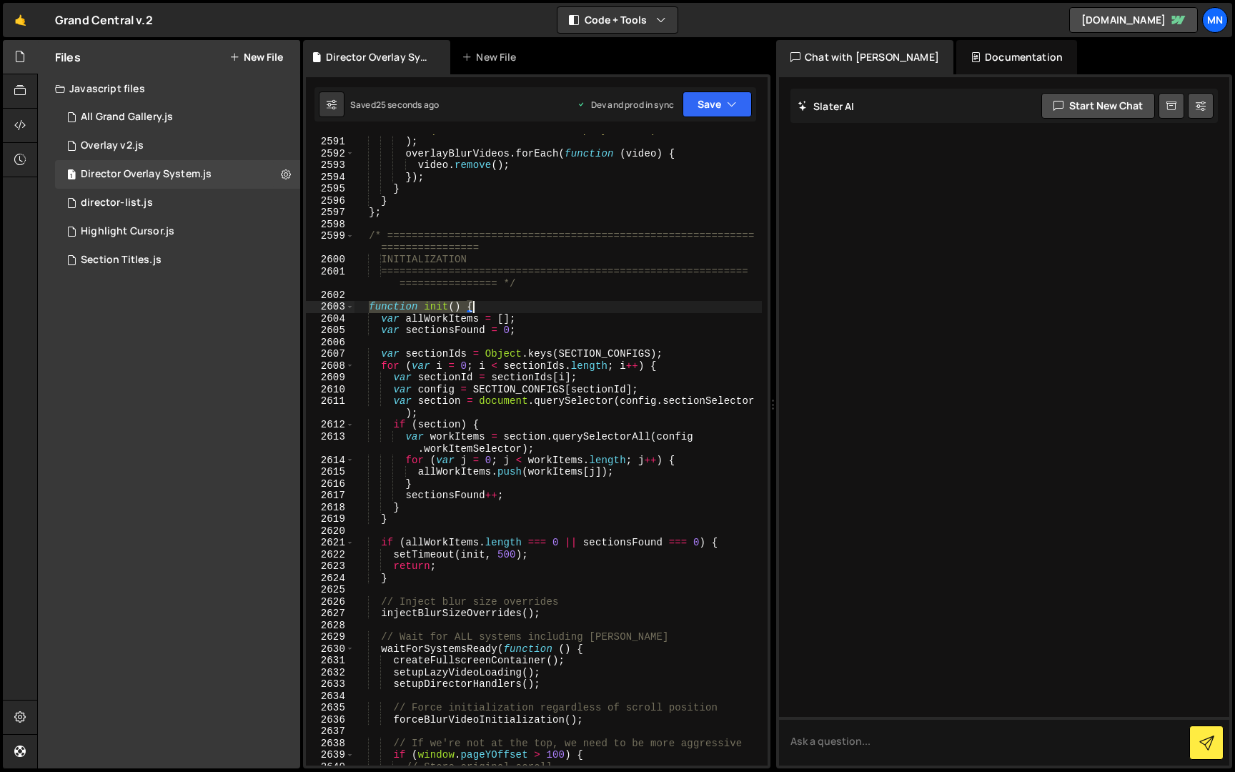
drag, startPoint x: 370, startPoint y: 305, endPoint x: 497, endPoint y: 307, distance: 126.5
click at [497, 307] on div "'.overlay-blur-fixed, .video-player-blur:not (.collection-item .video-player-bl…" at bounding box center [558, 445] width 408 height 667
paste textarea "ixBlurVideoSystem();"
type textarea "fixBlurVideoSystem();"
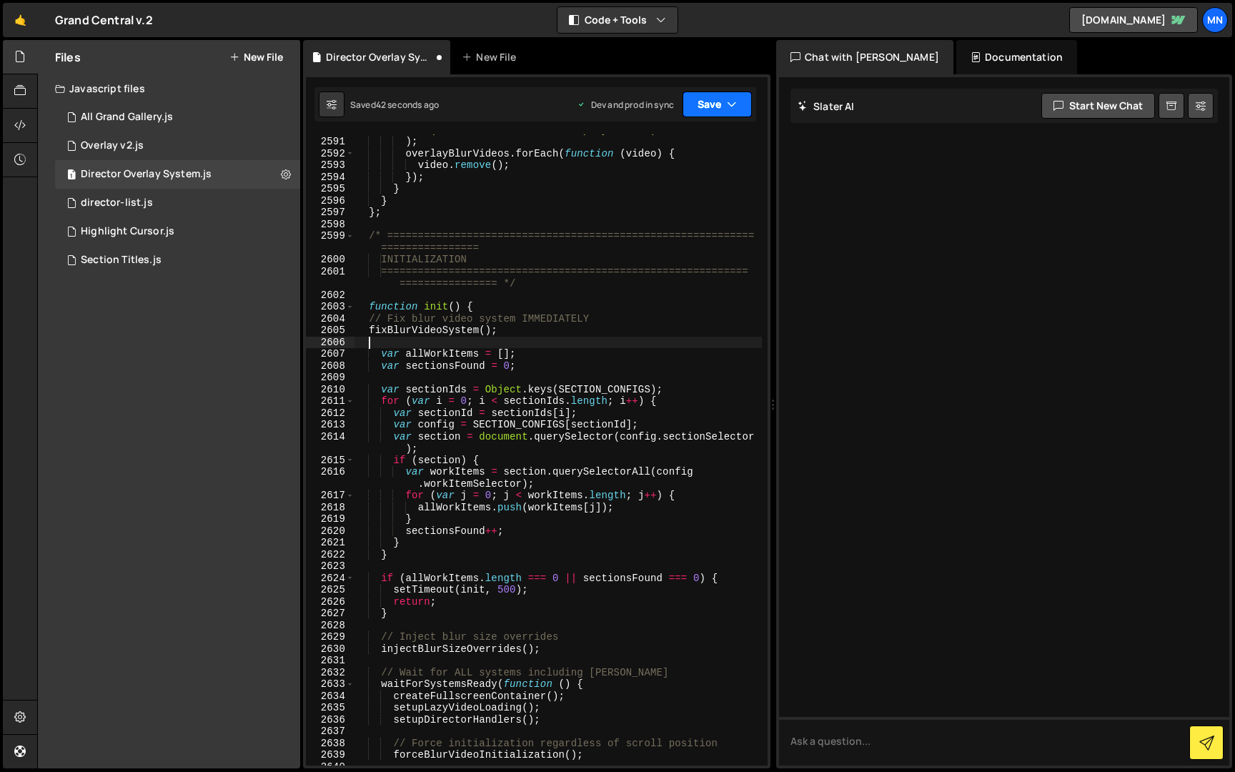
click at [718, 105] on button "Save" at bounding box center [717, 104] width 69 height 26
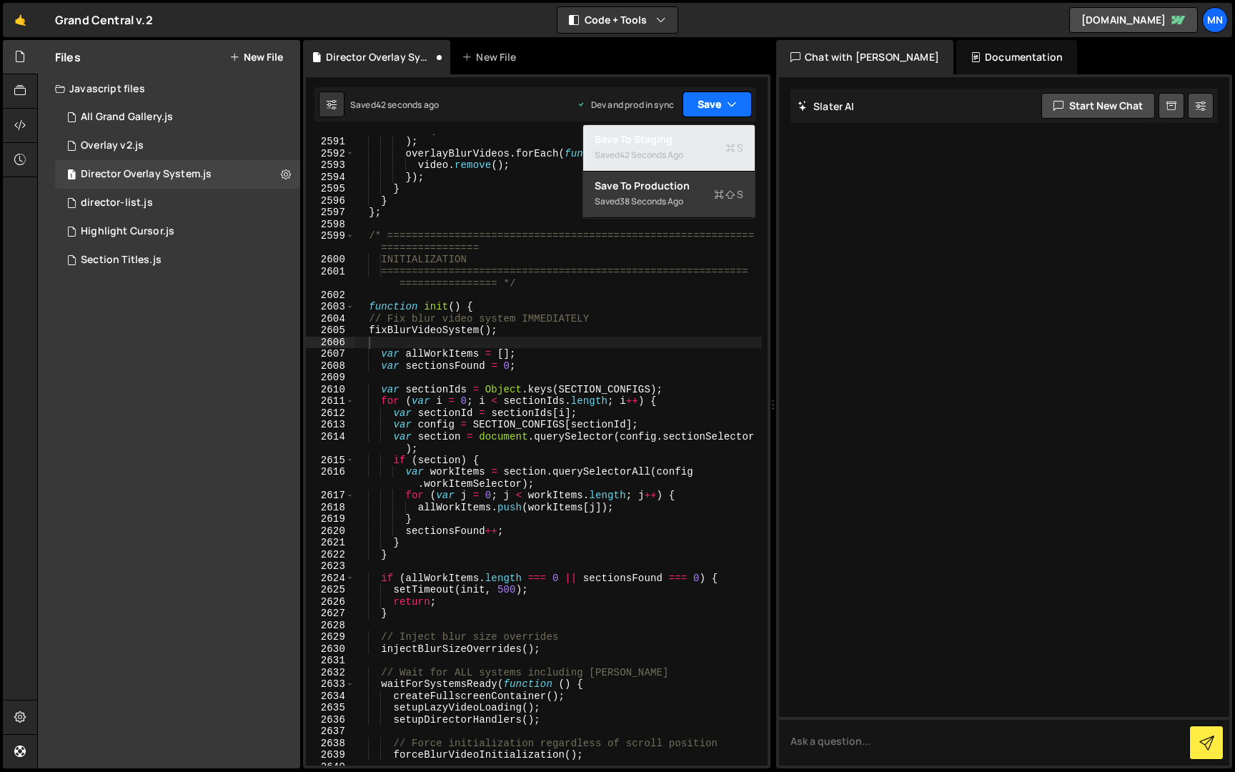
drag, startPoint x: 710, startPoint y: 142, endPoint x: 725, endPoint y: 101, distance: 44.1
click at [711, 142] on div "Save to Staging S" at bounding box center [669, 139] width 149 height 14
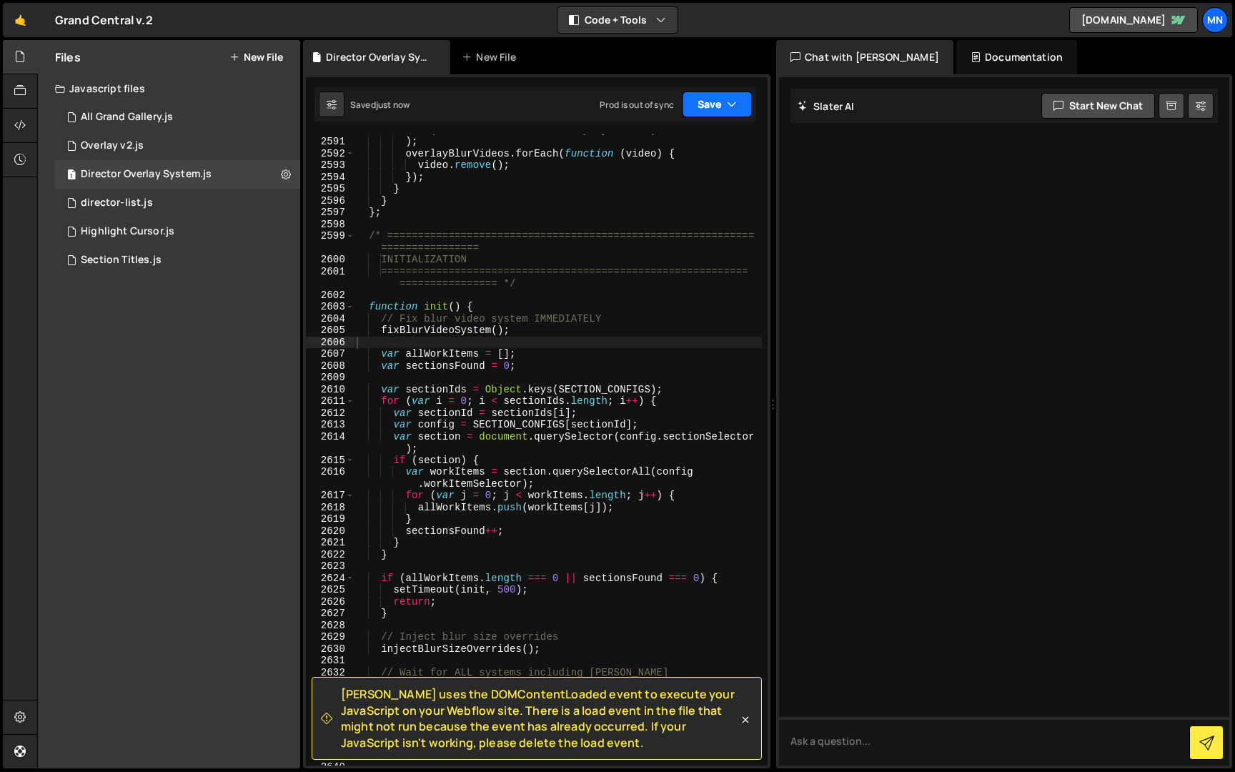
click at [724, 96] on button "Save" at bounding box center [717, 104] width 69 height 26
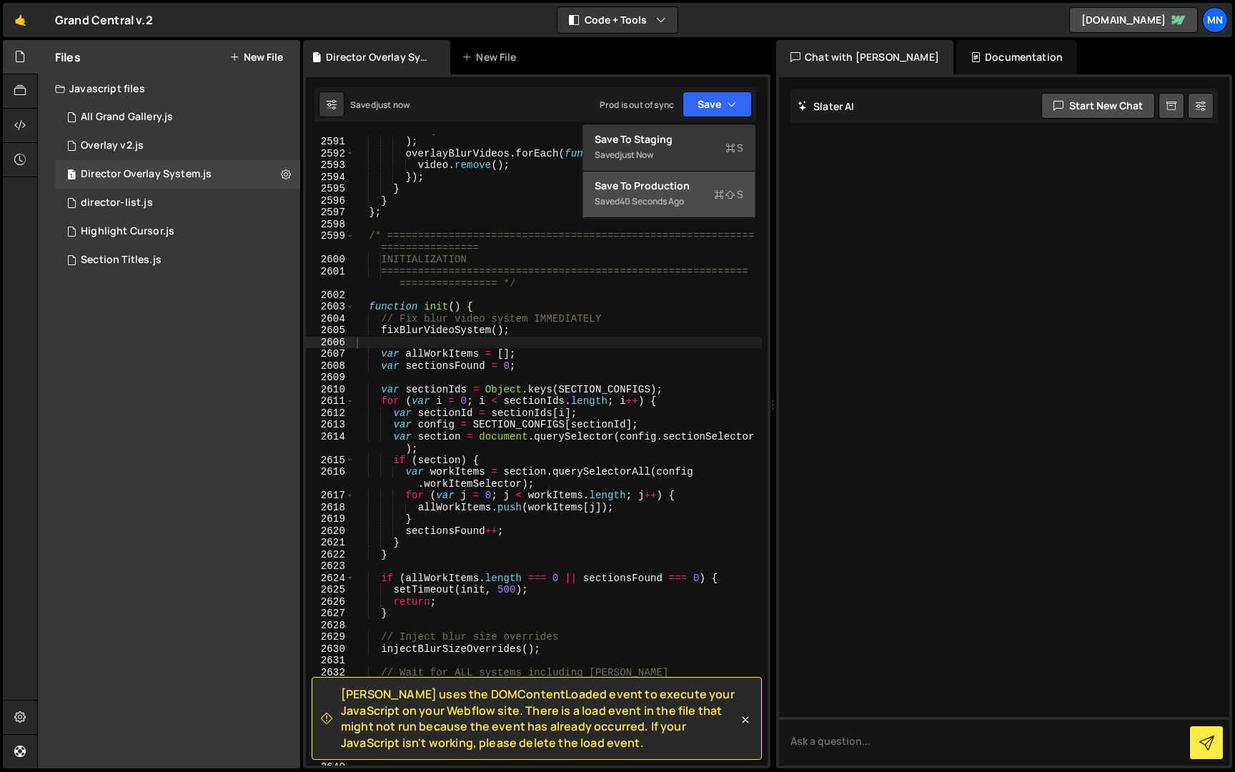
click at [706, 196] on div "Saved 40 seconds ago" at bounding box center [669, 201] width 149 height 17
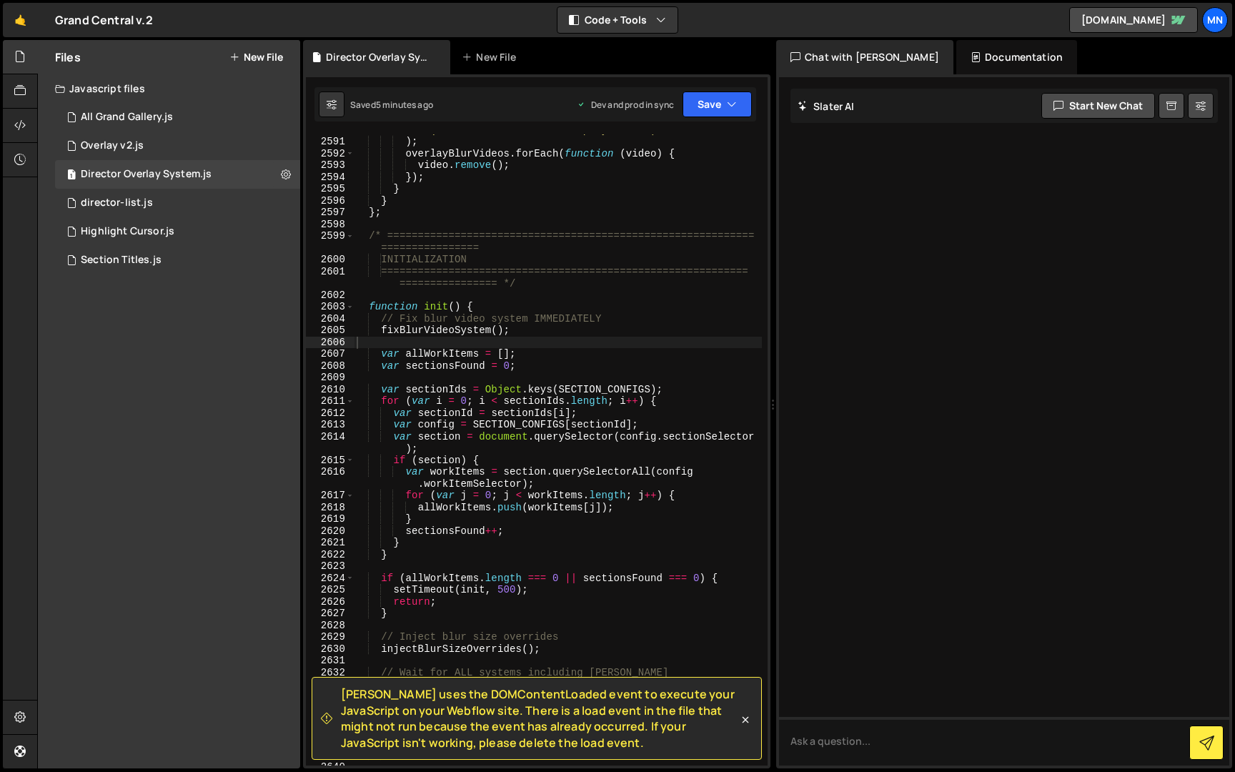
scroll to position [22792, 0]
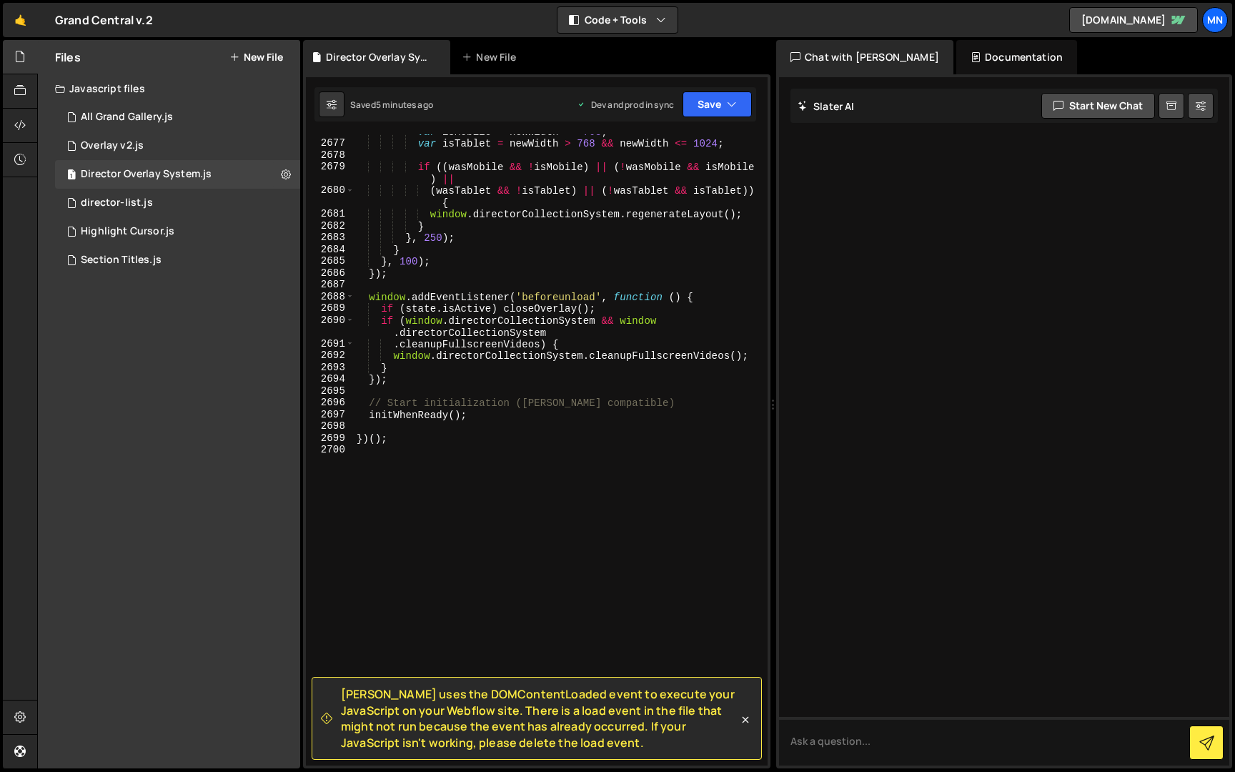
click at [395, 446] on div "var isMobile = newWidth <= 768 ; var isTablet = newWidth > 768 && newWidth <= 1…" at bounding box center [558, 453] width 408 height 655
paste textarea "})();"
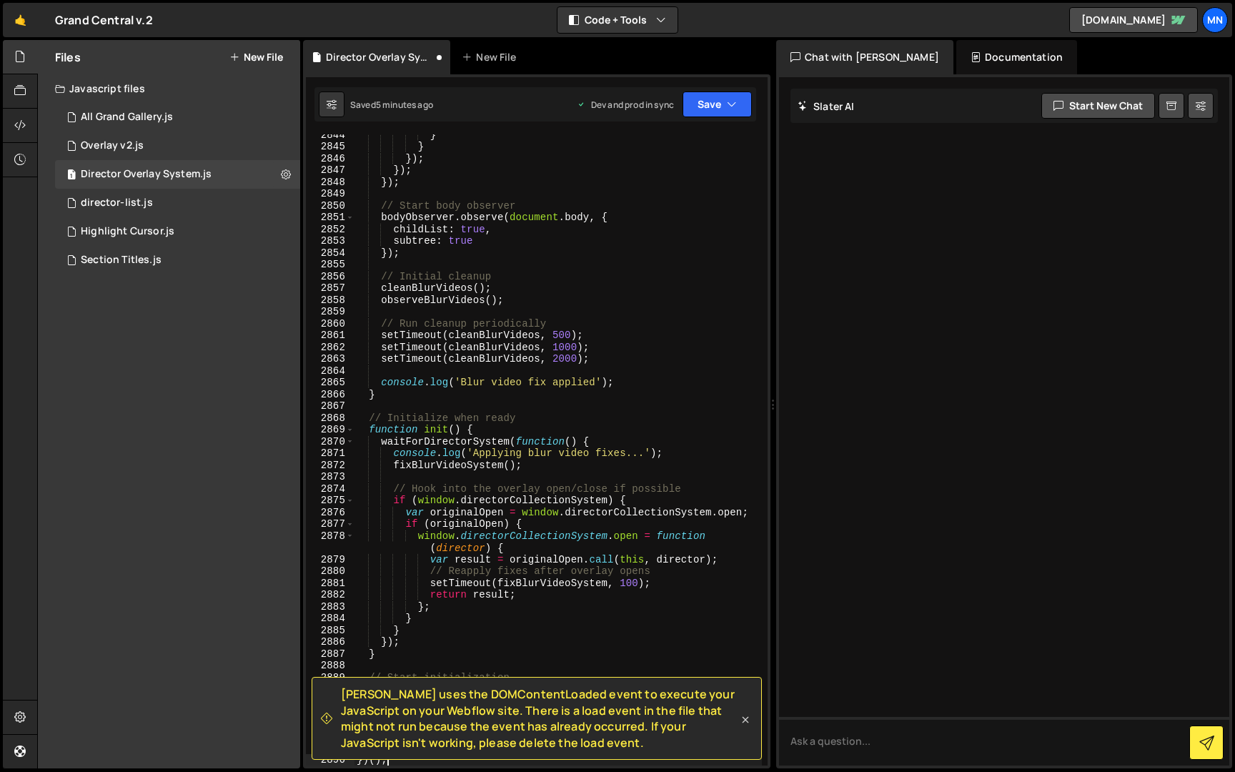
type textarea "})();"
click at [747, 720] on icon at bounding box center [745, 720] width 14 height 14
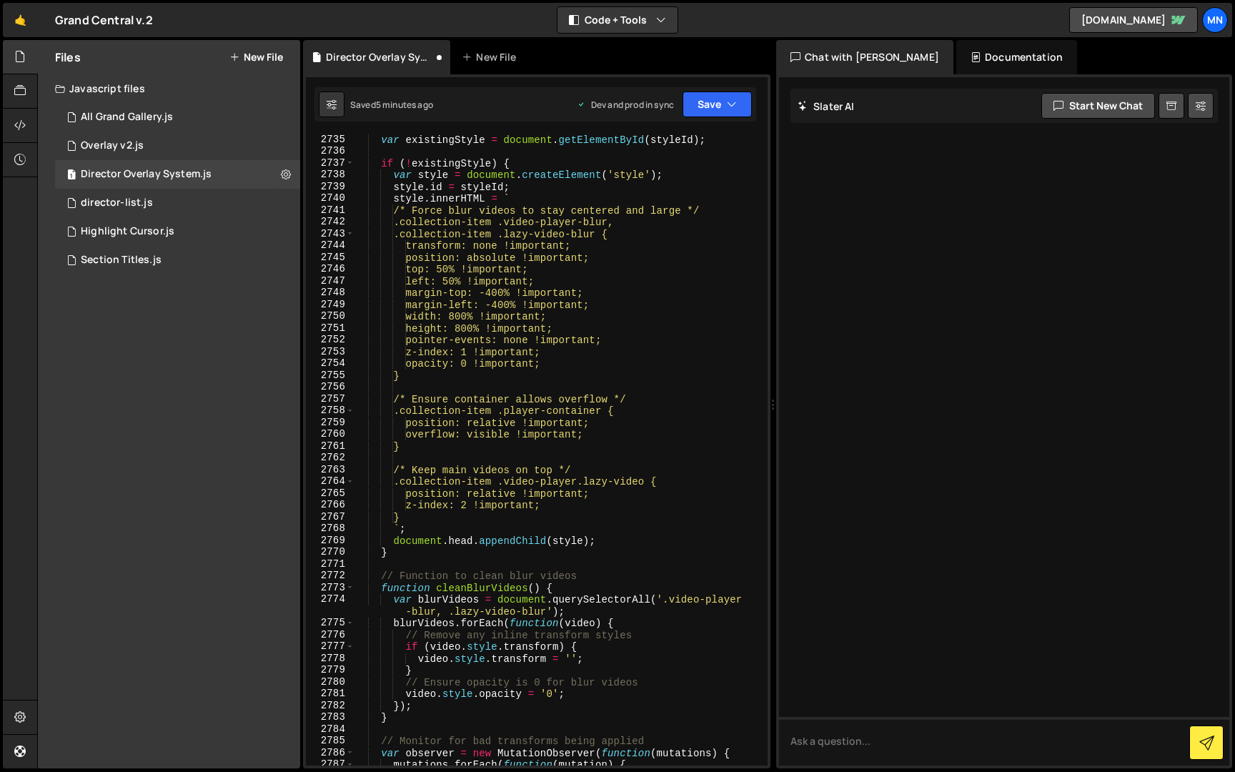
scroll to position [22175, 0]
click at [726, 96] on button "Save" at bounding box center [717, 104] width 69 height 26
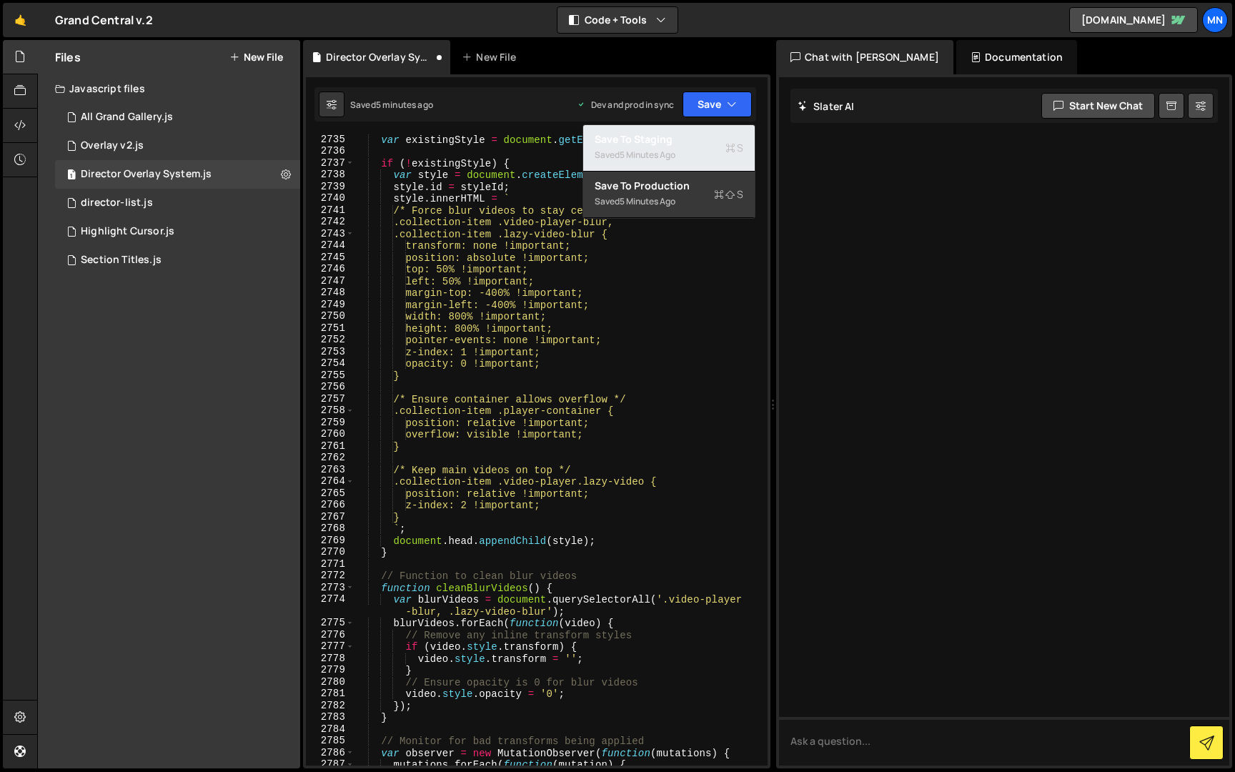
drag, startPoint x: 739, startPoint y: 149, endPoint x: 729, endPoint y: 123, distance: 28.3
click at [739, 149] on span "S" at bounding box center [735, 148] width 18 height 14
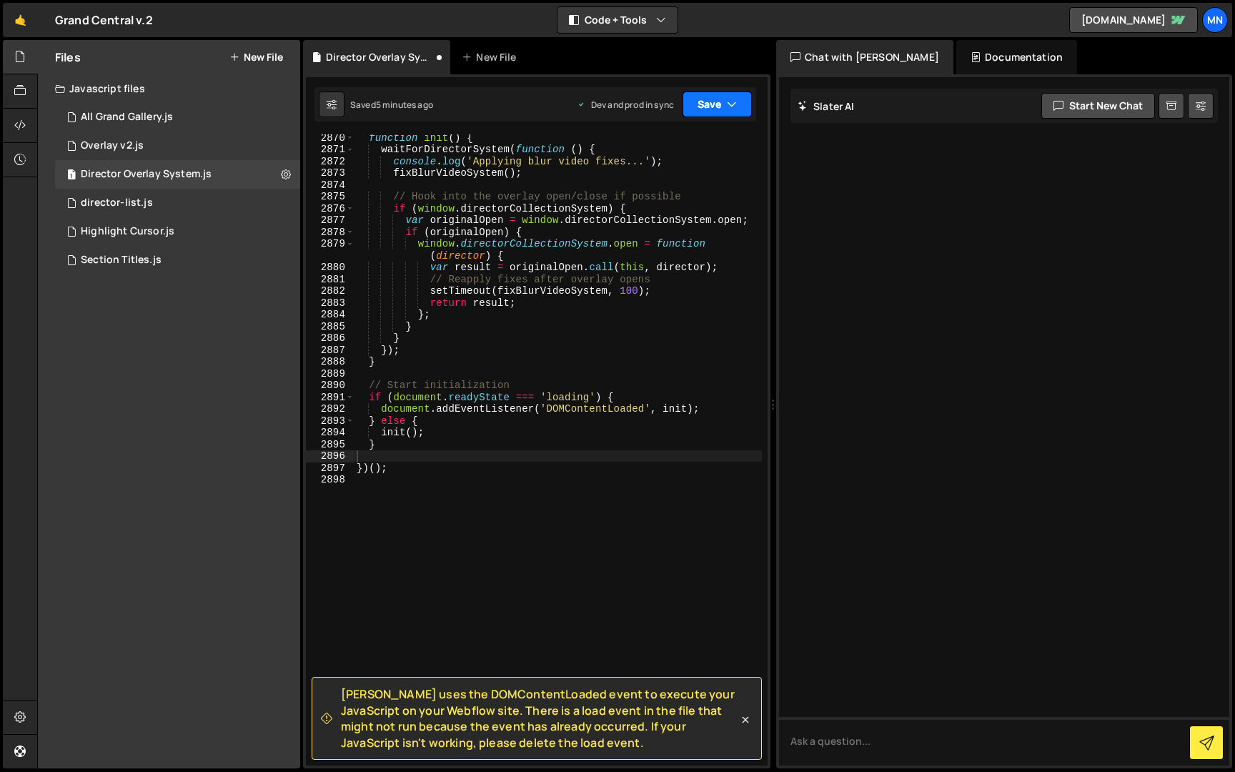
click at [728, 99] on icon "button" at bounding box center [732, 104] width 10 height 14
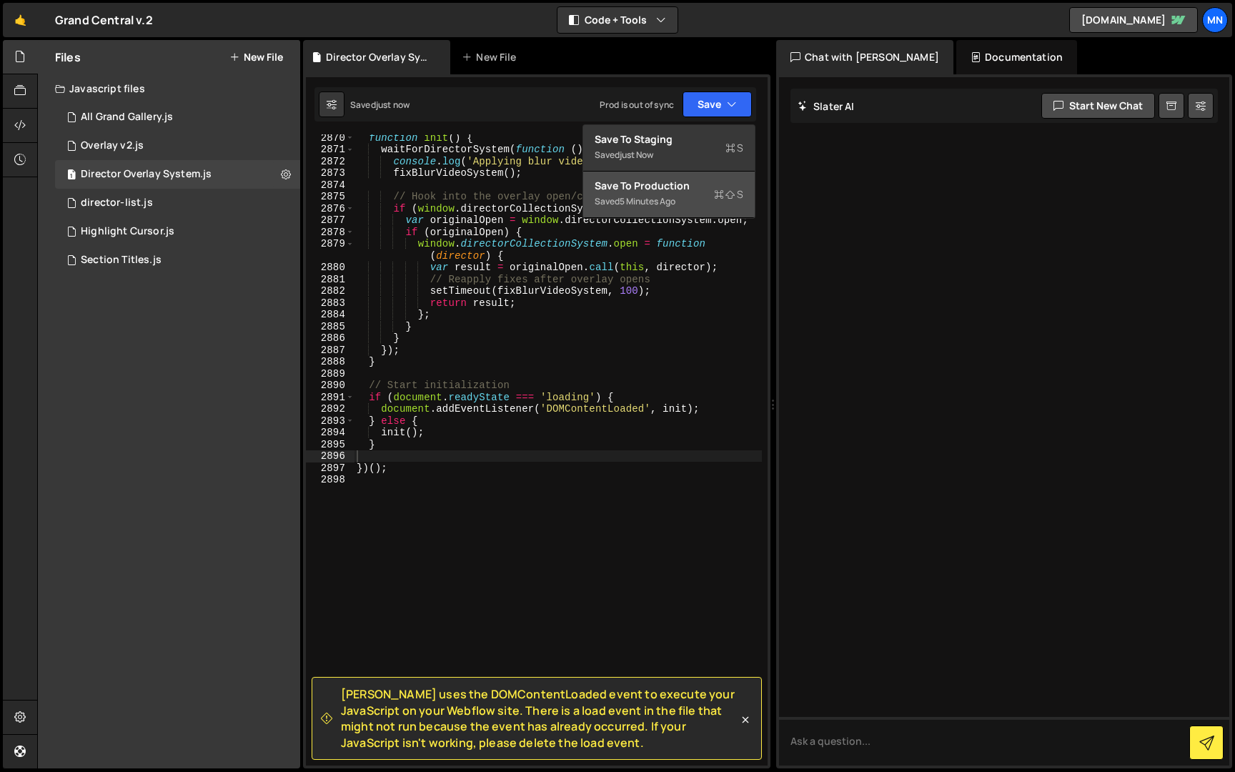
click at [713, 208] on div "Saved 5 minutes ago" at bounding box center [669, 201] width 149 height 17
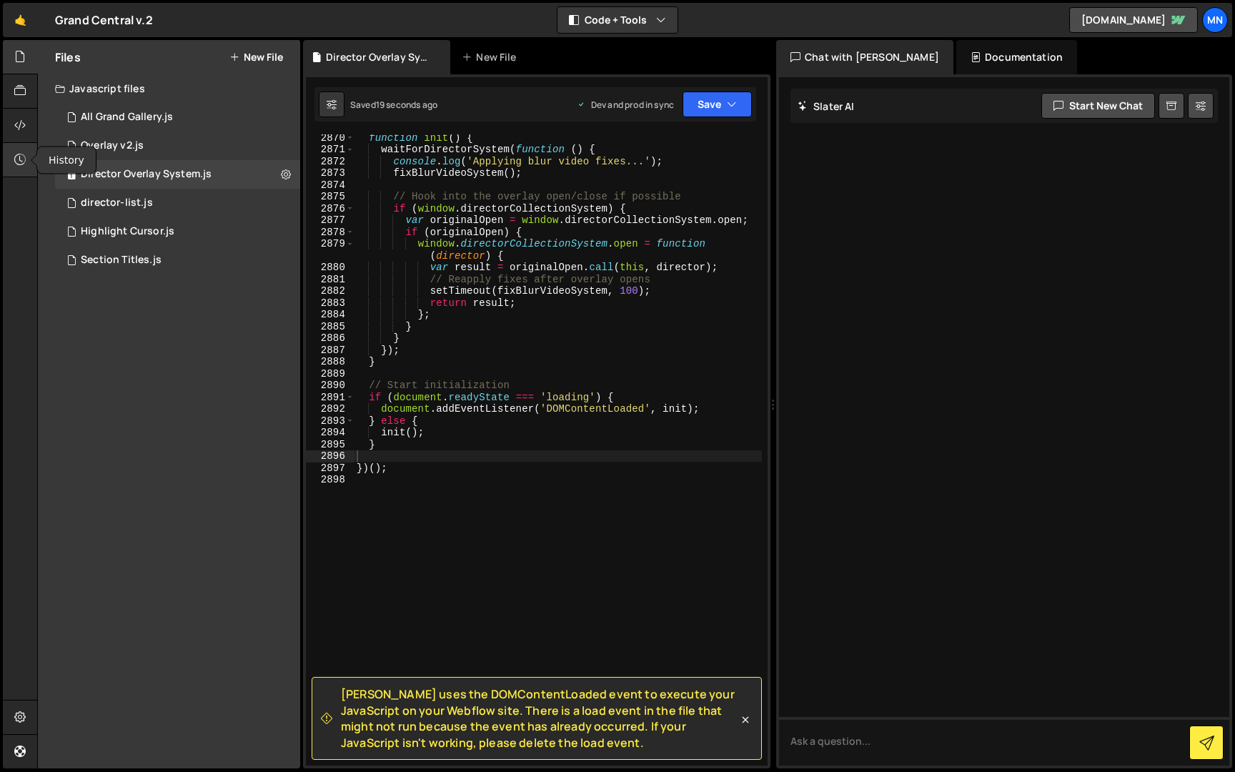
click at [19, 154] on icon at bounding box center [19, 160] width 11 height 16
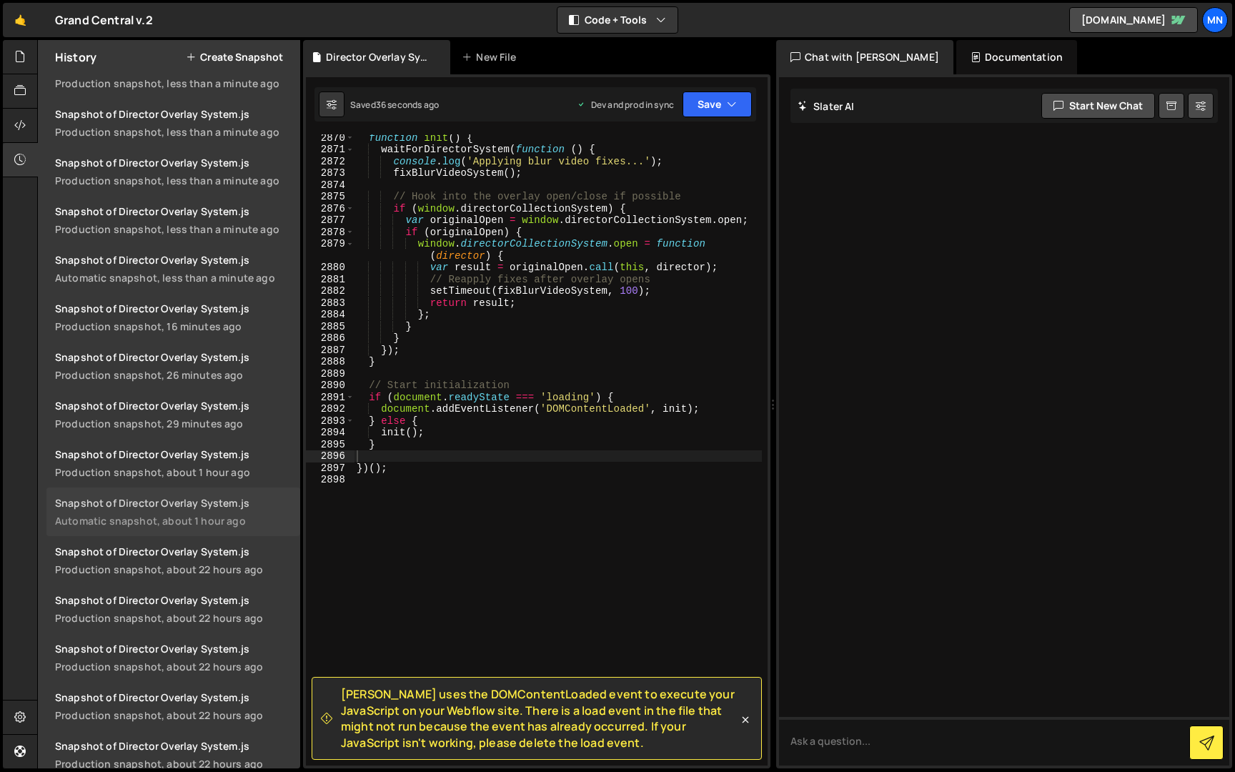
scroll to position [181, 0]
click at [207, 553] on div "Snapshot of Director Overlay System.js" at bounding box center [173, 550] width 237 height 14
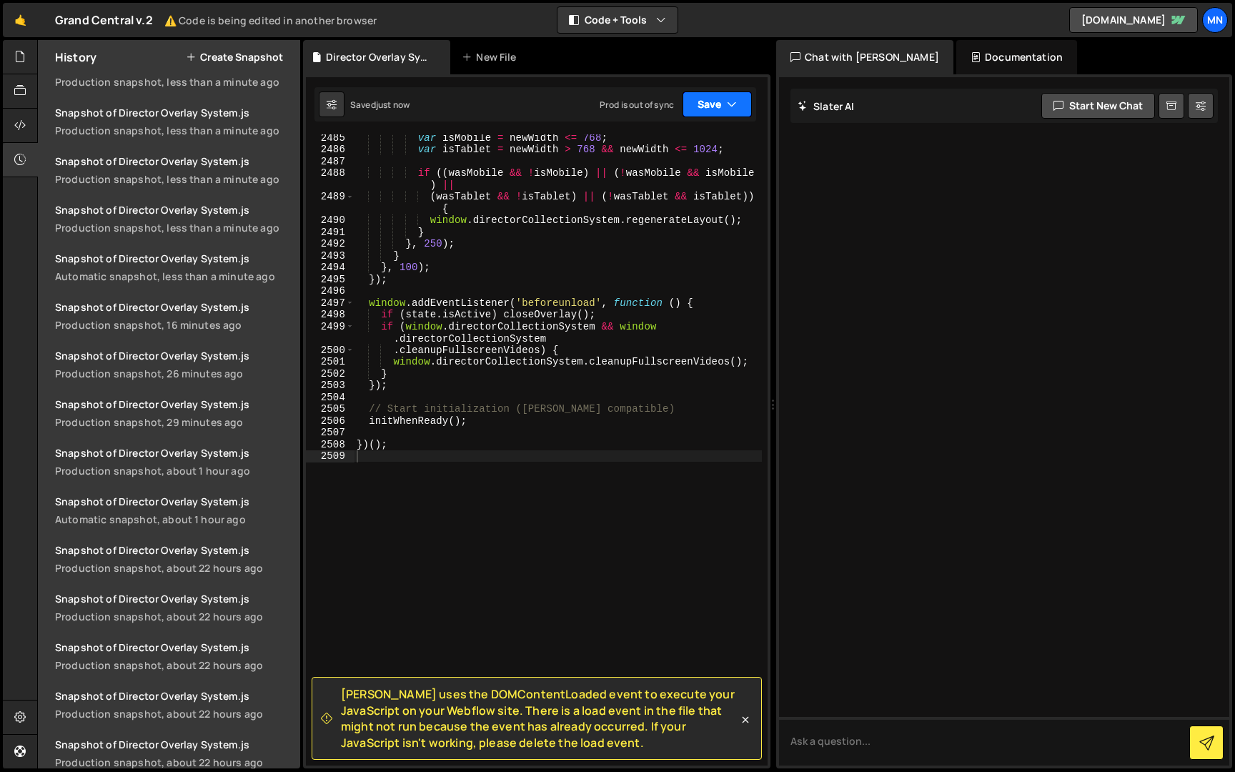
click at [723, 97] on button "Save" at bounding box center [717, 104] width 69 height 26
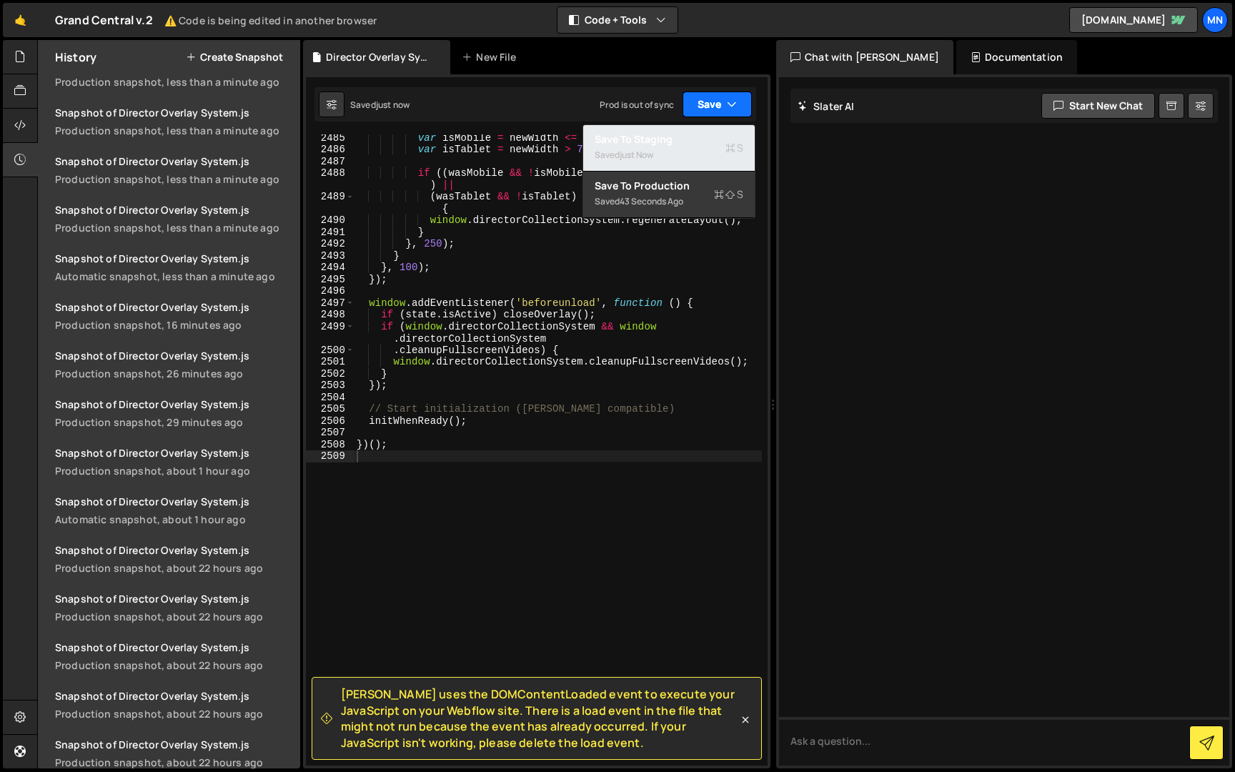
drag, startPoint x: 688, startPoint y: 136, endPoint x: 733, endPoint y: 111, distance: 52.1
click at [688, 136] on div "Save to Staging S" at bounding box center [669, 139] width 149 height 14
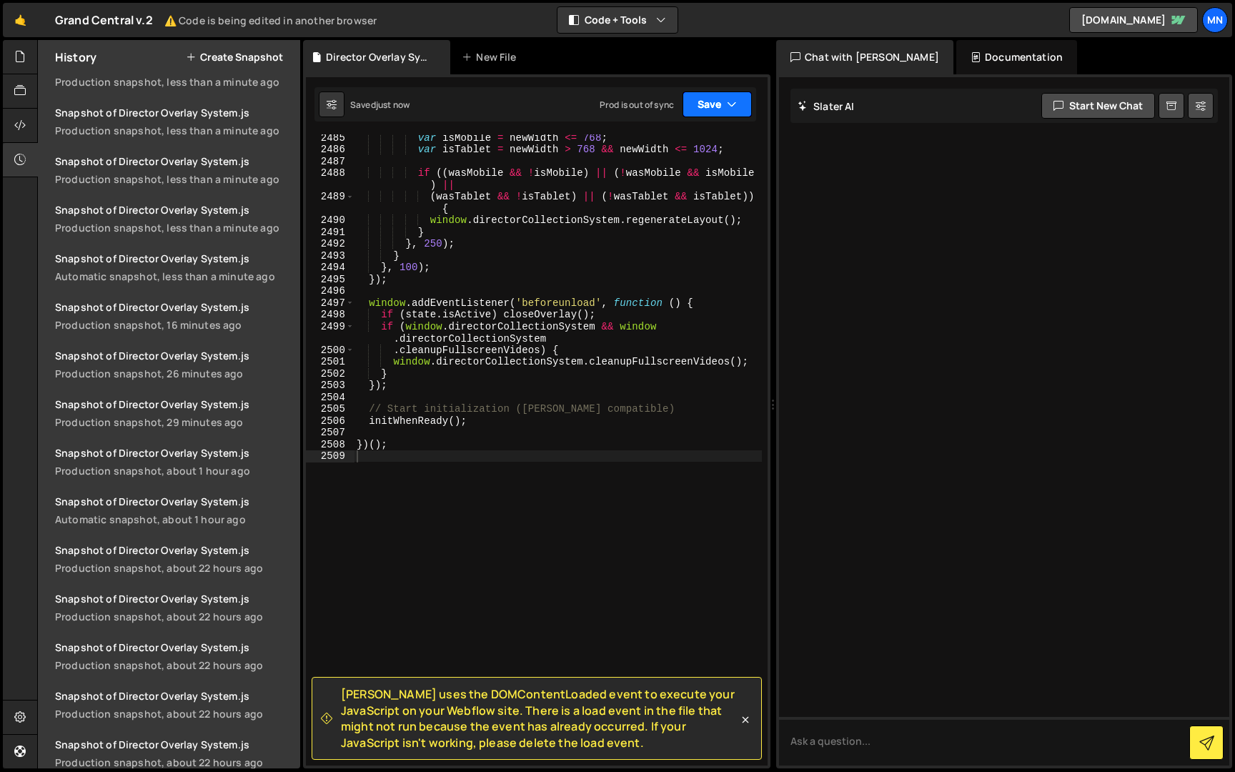
click at [734, 106] on icon "button" at bounding box center [732, 104] width 10 height 14
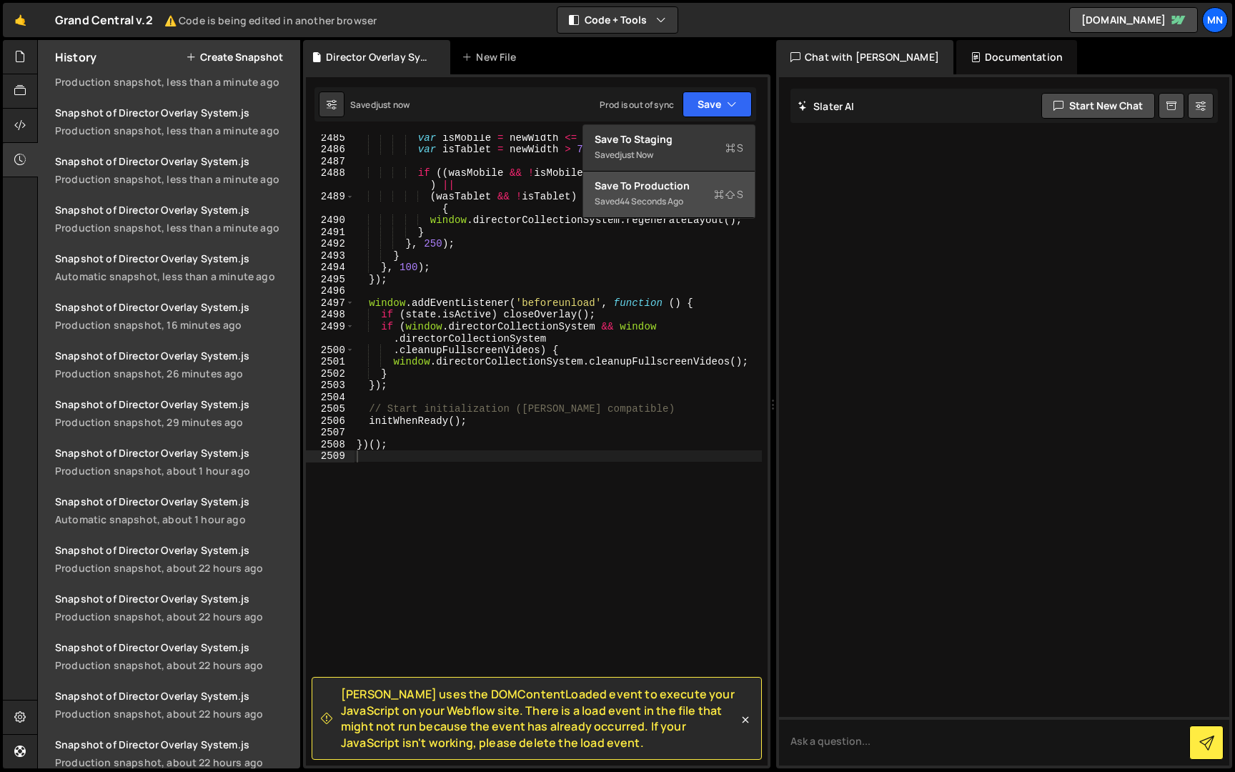
click at [708, 192] on div "Save to Production S" at bounding box center [669, 186] width 149 height 14
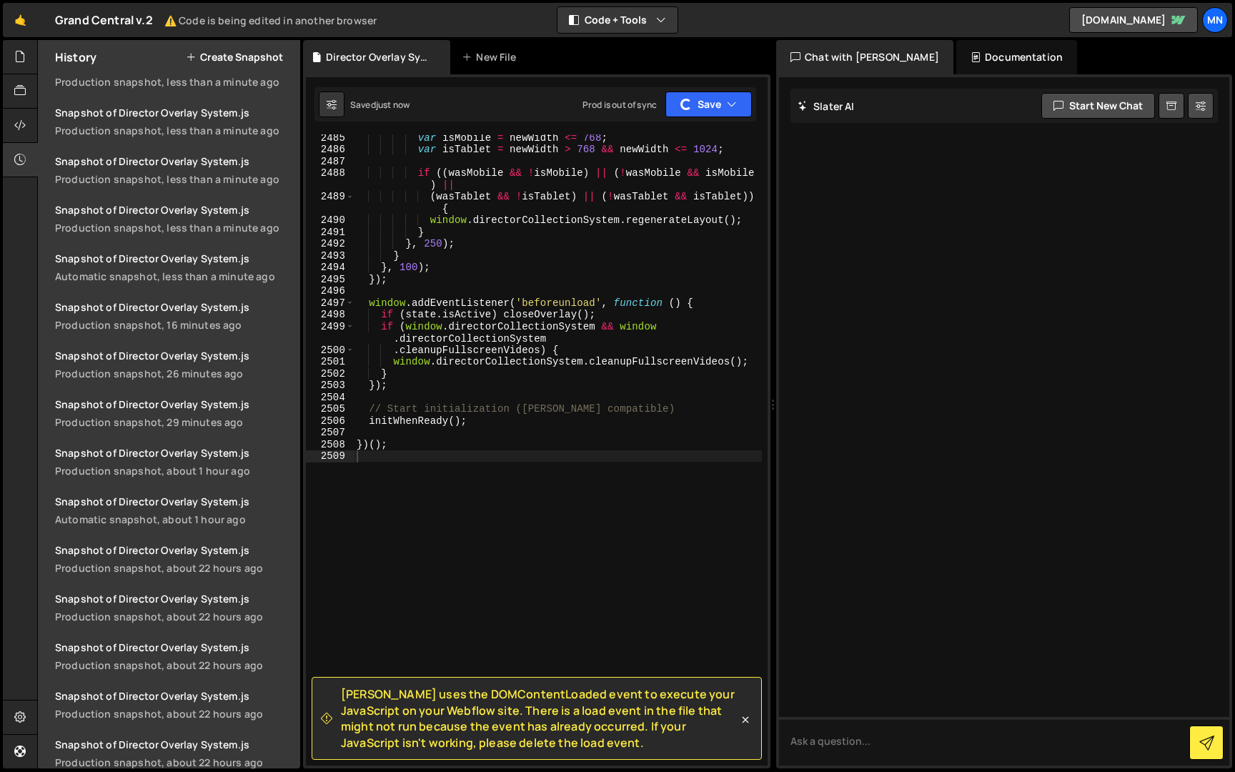
scroll to position [229, 0]
click at [375, 468] on div "var isMobile = newWidth <= 768 ; var isTablet = newWidth > 768 && newWidth <= 1…" at bounding box center [558, 459] width 408 height 655
paste textarea "})();"
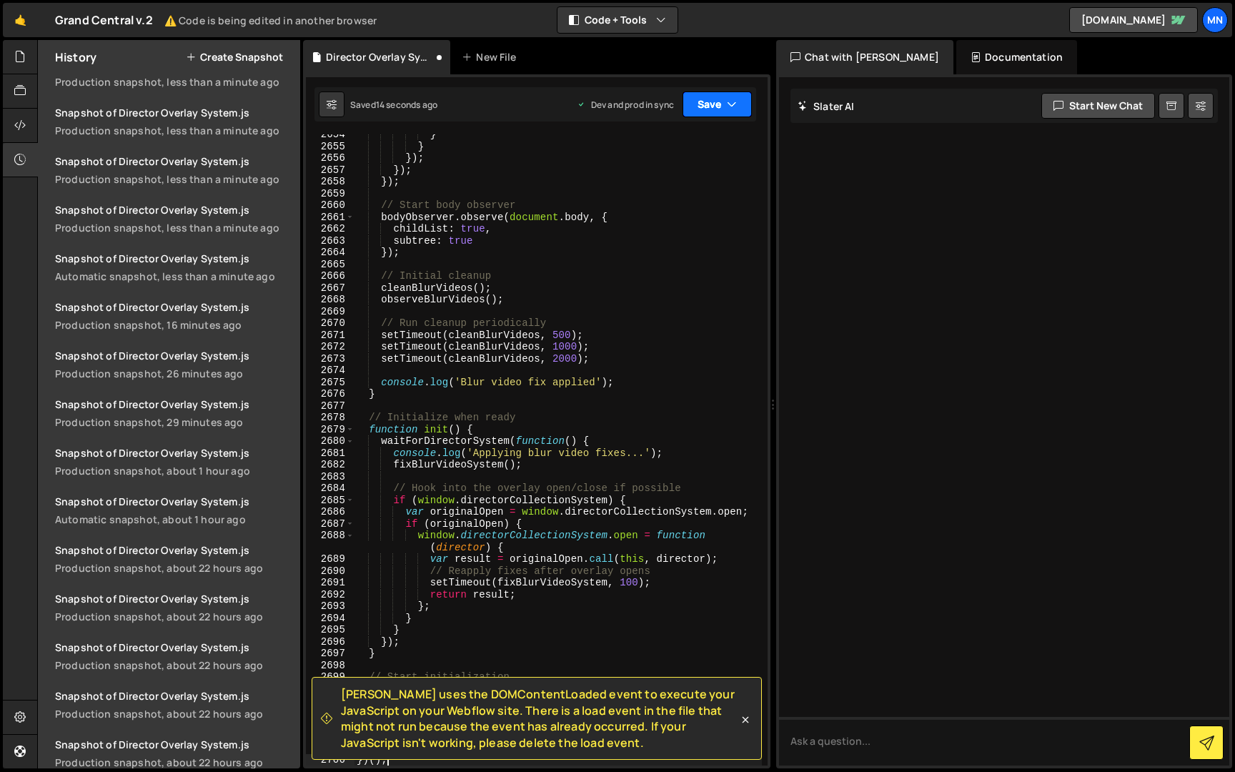
drag, startPoint x: 731, startPoint y: 99, endPoint x: 717, endPoint y: 149, distance: 51.8
click at [731, 105] on icon "button" at bounding box center [732, 104] width 10 height 14
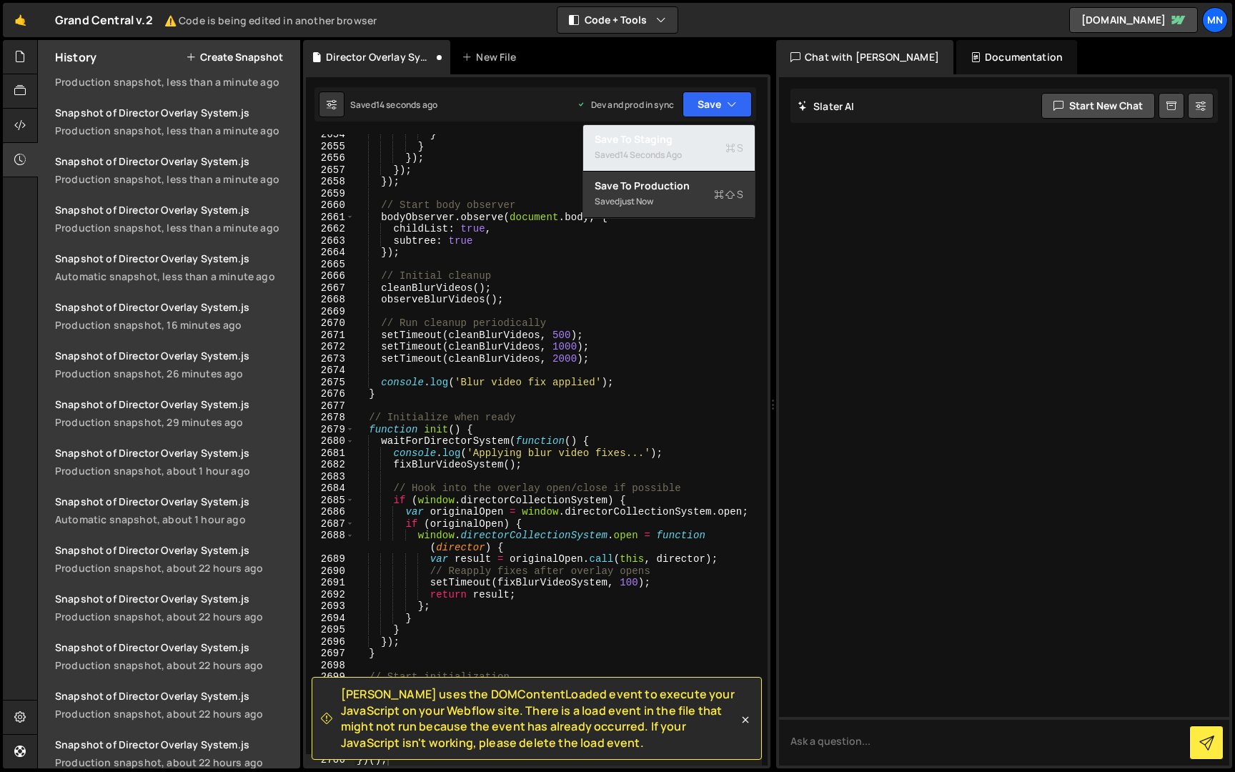
drag, startPoint x: 715, startPoint y: 154, endPoint x: 726, endPoint y: 138, distance: 19.4
click at [717, 152] on div "Saved 14 seconds ago" at bounding box center [669, 155] width 149 height 17
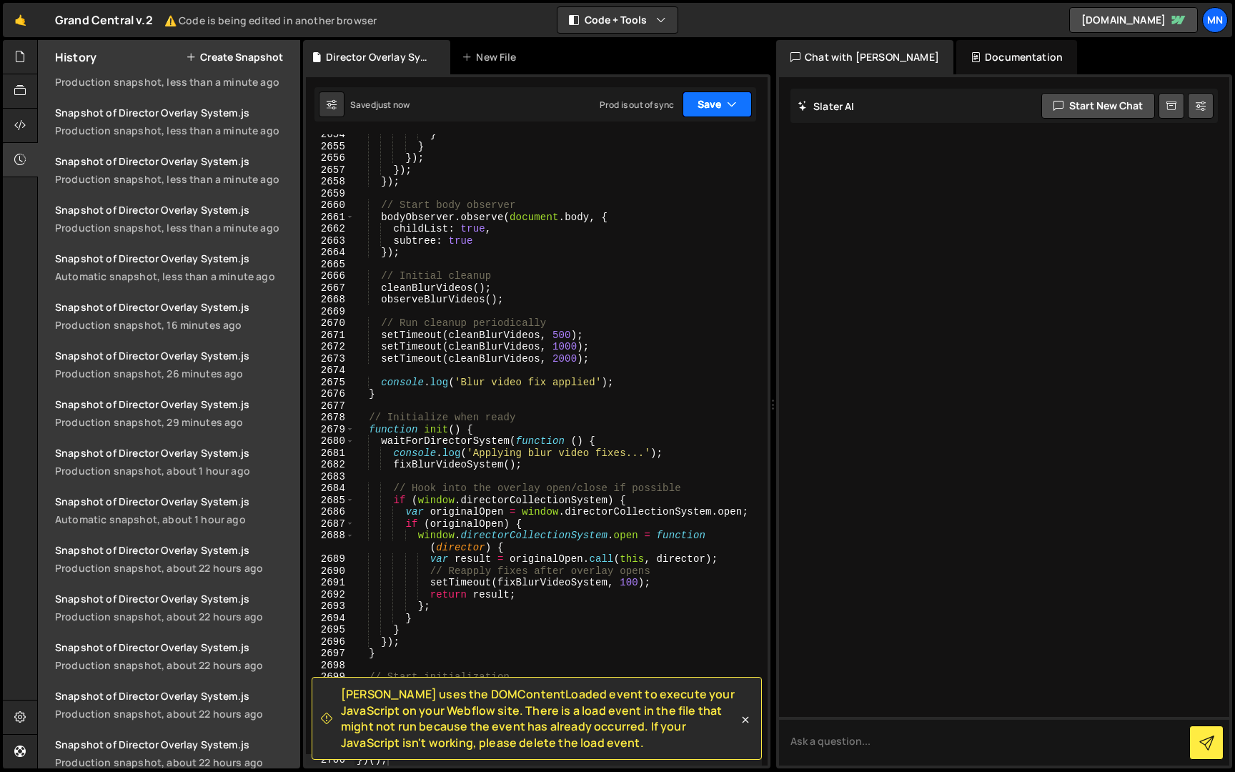
drag, startPoint x: 733, startPoint y: 102, endPoint x: 727, endPoint y: 160, distance: 59.0
click at [733, 102] on icon "button" at bounding box center [732, 104] width 10 height 14
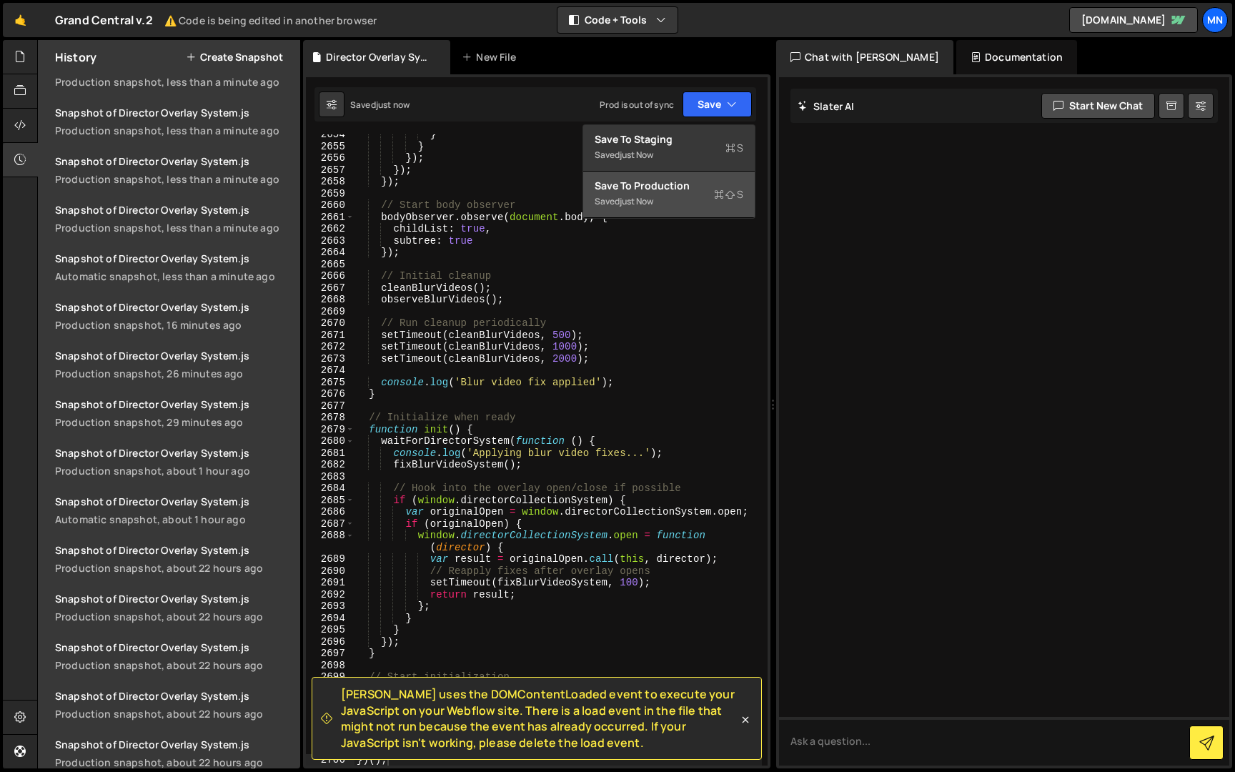
click at [696, 202] on div "Saved just now" at bounding box center [669, 201] width 149 height 17
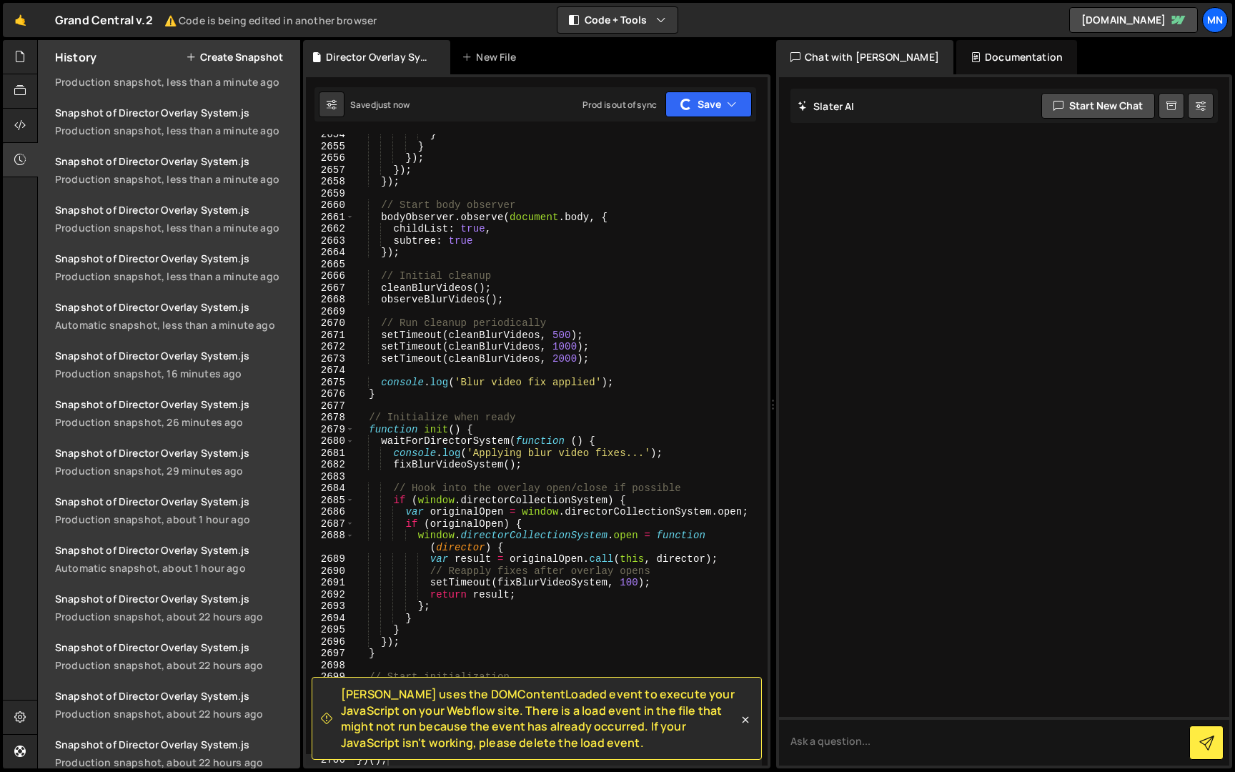
scroll to position [278, 0]
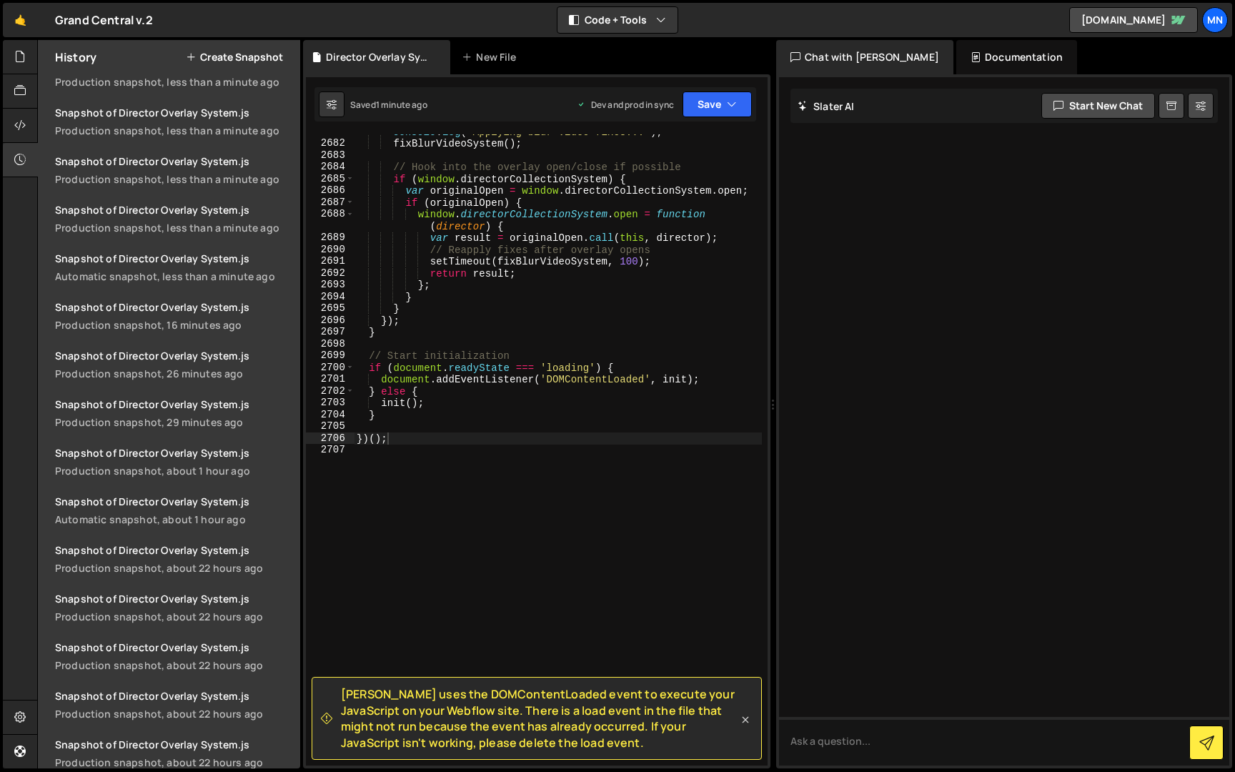
click at [746, 722] on icon at bounding box center [745, 720] width 14 height 14
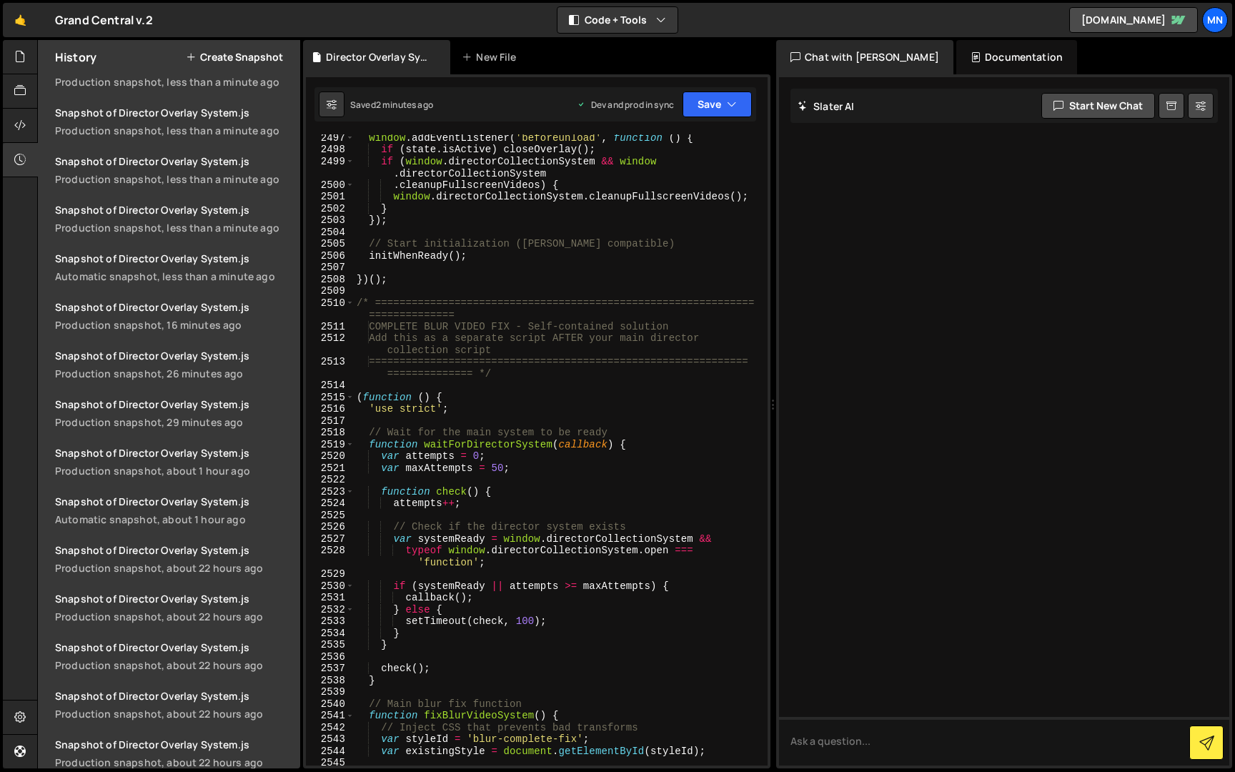
scroll to position [21666, 0]
click at [354, 304] on div "2510" at bounding box center [330, 309] width 49 height 24
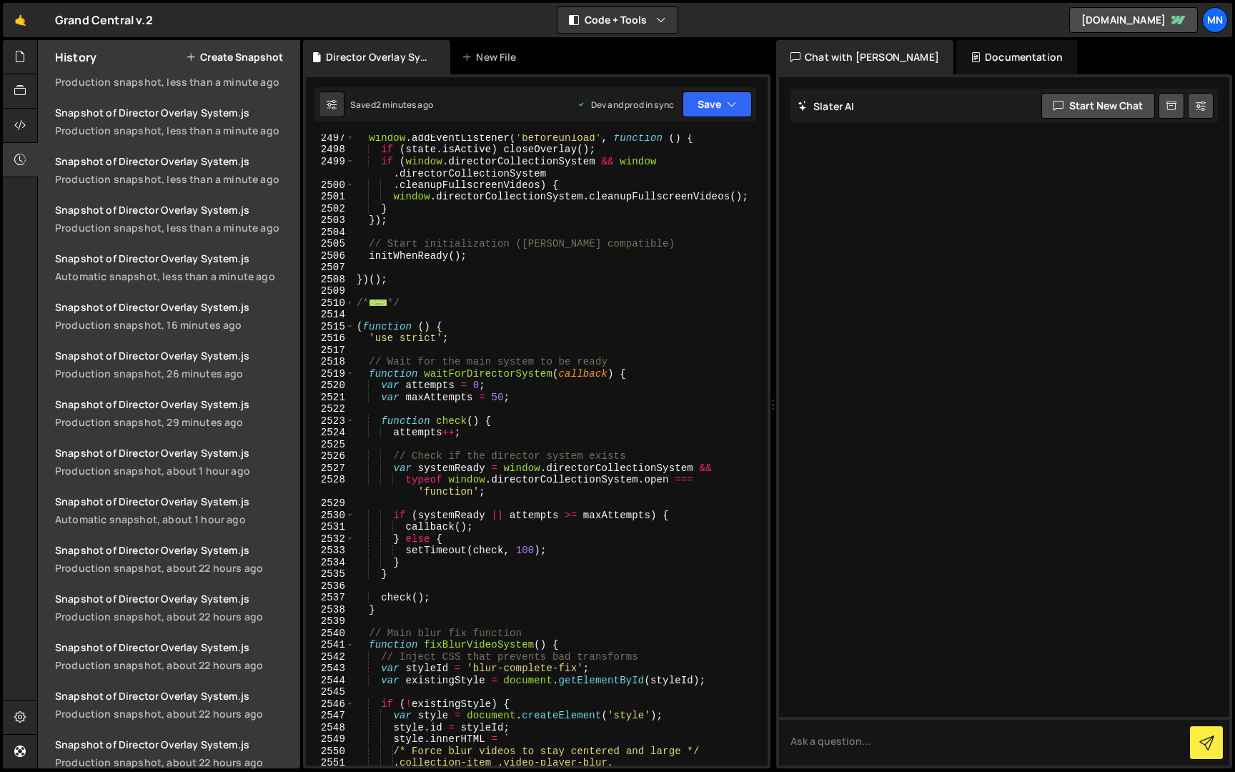
click at [389, 307] on div "window . addEventListener ( 'beforeunload' , function ( ) { if ( state . isActi…" at bounding box center [558, 459] width 408 height 655
type textarea "============================================================================ */"
click at [474, 310] on div "window . addEventListener ( 'beforeunload' , function ( ) { if ( state . isActi…" at bounding box center [558, 459] width 408 height 655
click at [352, 305] on span at bounding box center [350, 303] width 8 height 12
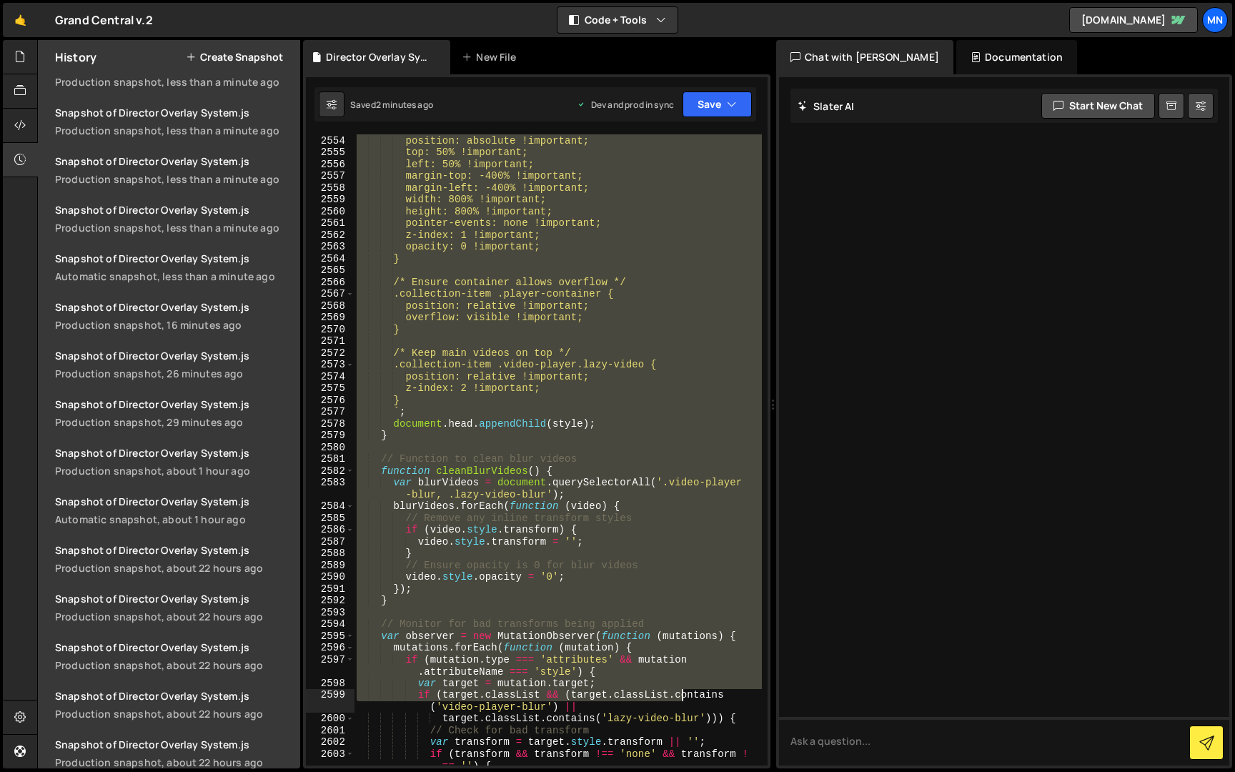
scroll to position [22152, 0]
drag, startPoint x: 358, startPoint y: 302, endPoint x: 678, endPoint y: 685, distance: 498.9
click at [680, 688] on div "position: absolute !important; top: 50% !important; left: 50% !important; margi…" at bounding box center [558, 461] width 408 height 655
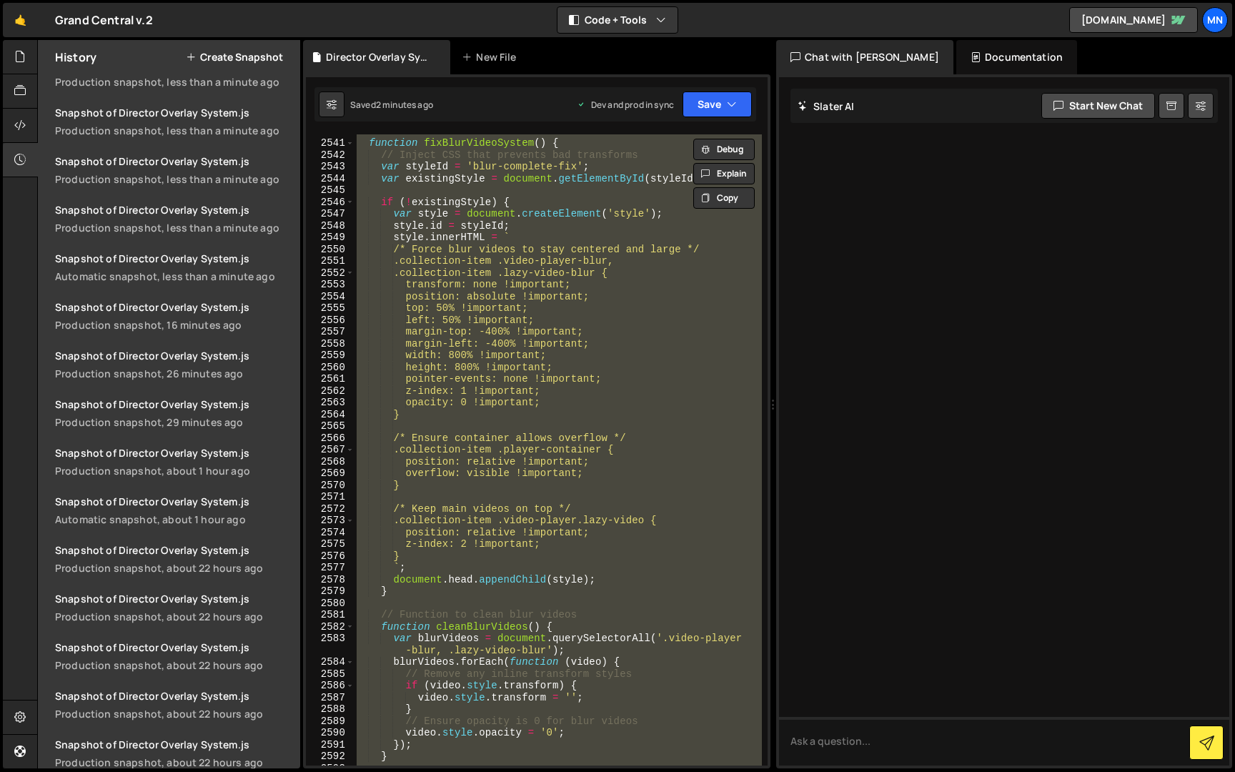
scroll to position [22047, 0]
click at [460, 309] on div "// Main blur fix function function fixBlurVideoSystem ( ) { // Inject CSS that …" at bounding box center [558, 449] width 408 height 631
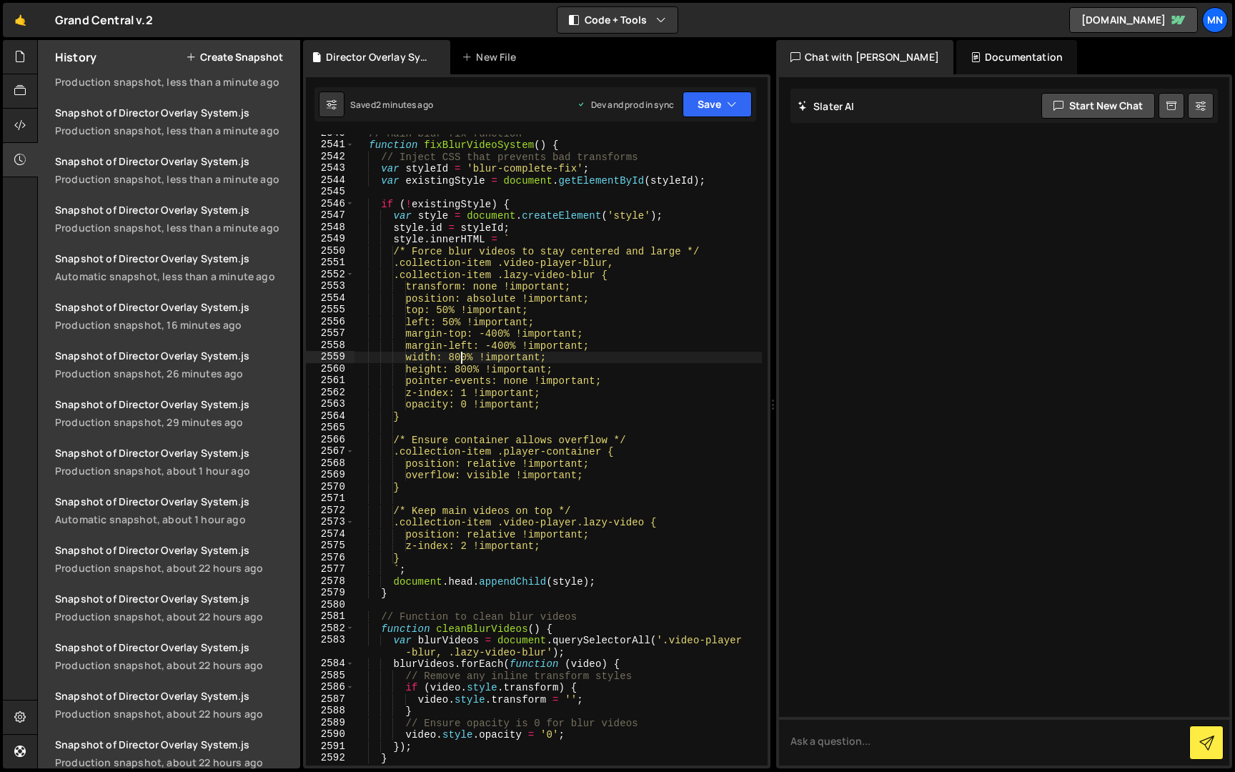
click at [465, 357] on div "// Main blur fix function function fixBlurVideoSystem ( ) { // Inject CSS that …" at bounding box center [558, 454] width 408 height 655
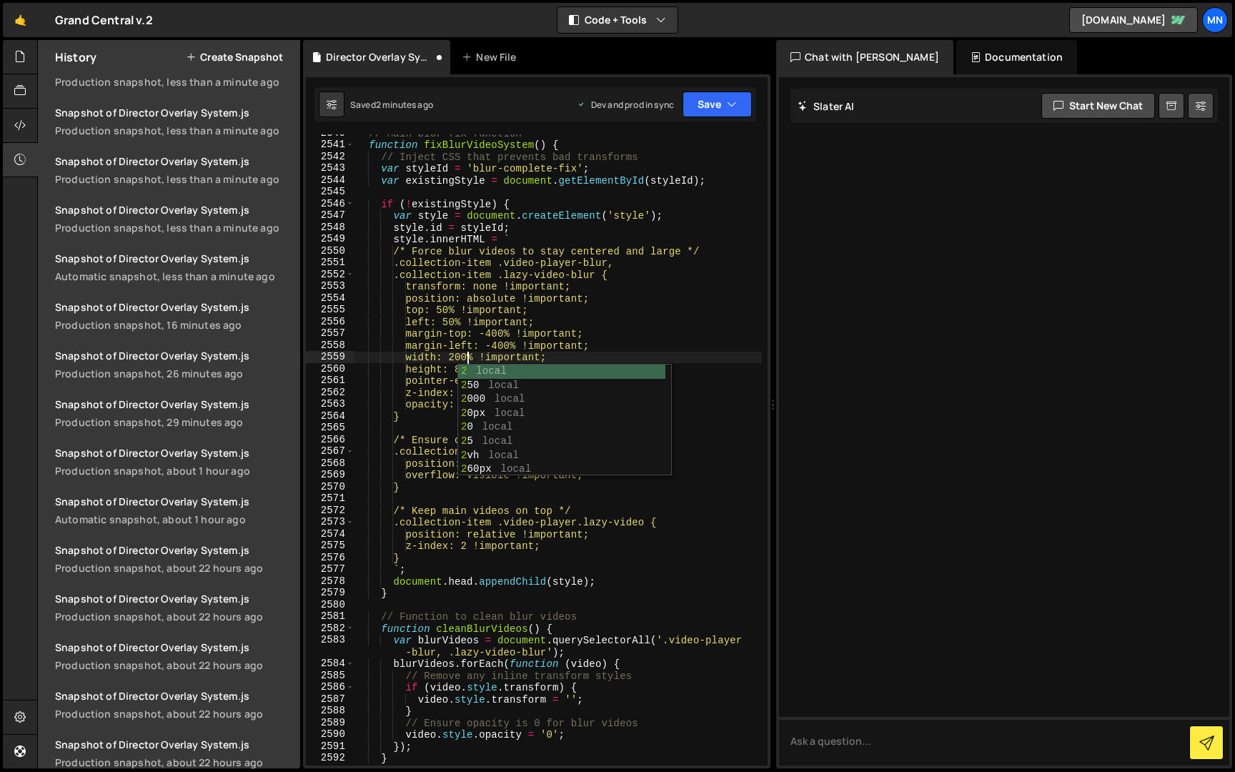
scroll to position [0, 7]
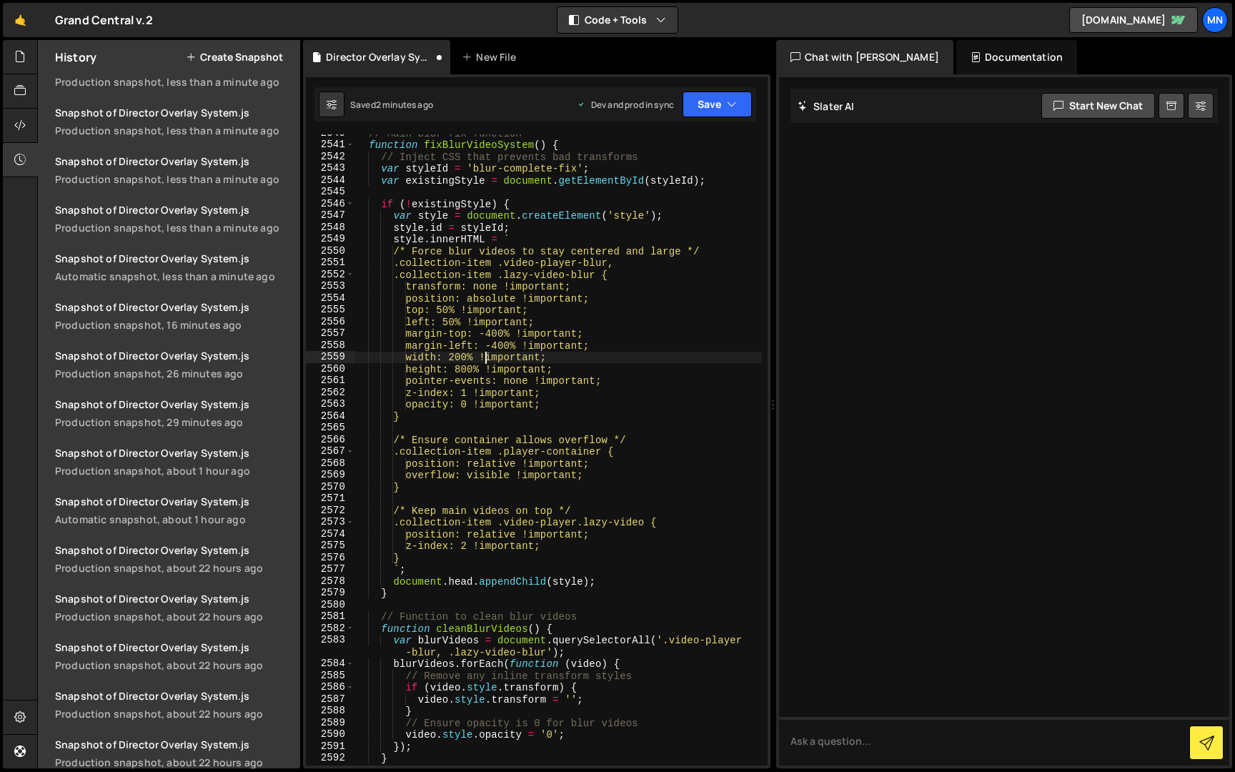
click at [487, 353] on div "// Main blur fix function function fixBlurVideoSystem ( ) { // Inject CSS that …" at bounding box center [558, 454] width 408 height 655
click at [472, 367] on div "// Main blur fix function function fixBlurVideoSystem ( ) { // Inject CSS that …" at bounding box center [558, 454] width 408 height 655
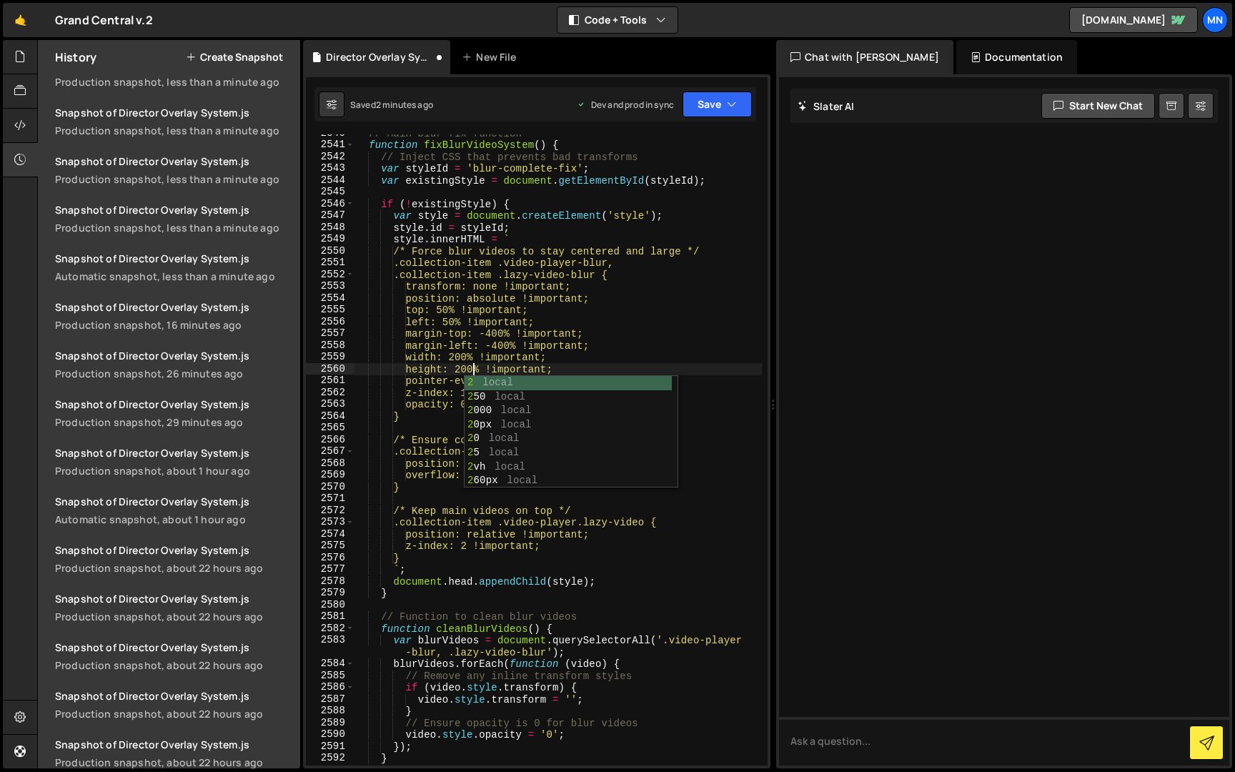
scroll to position [0, 8]
click at [548, 330] on div "// Main blur fix function function fixBlurVideoSystem ( ) { // Inject CSS that …" at bounding box center [558, 454] width 408 height 655
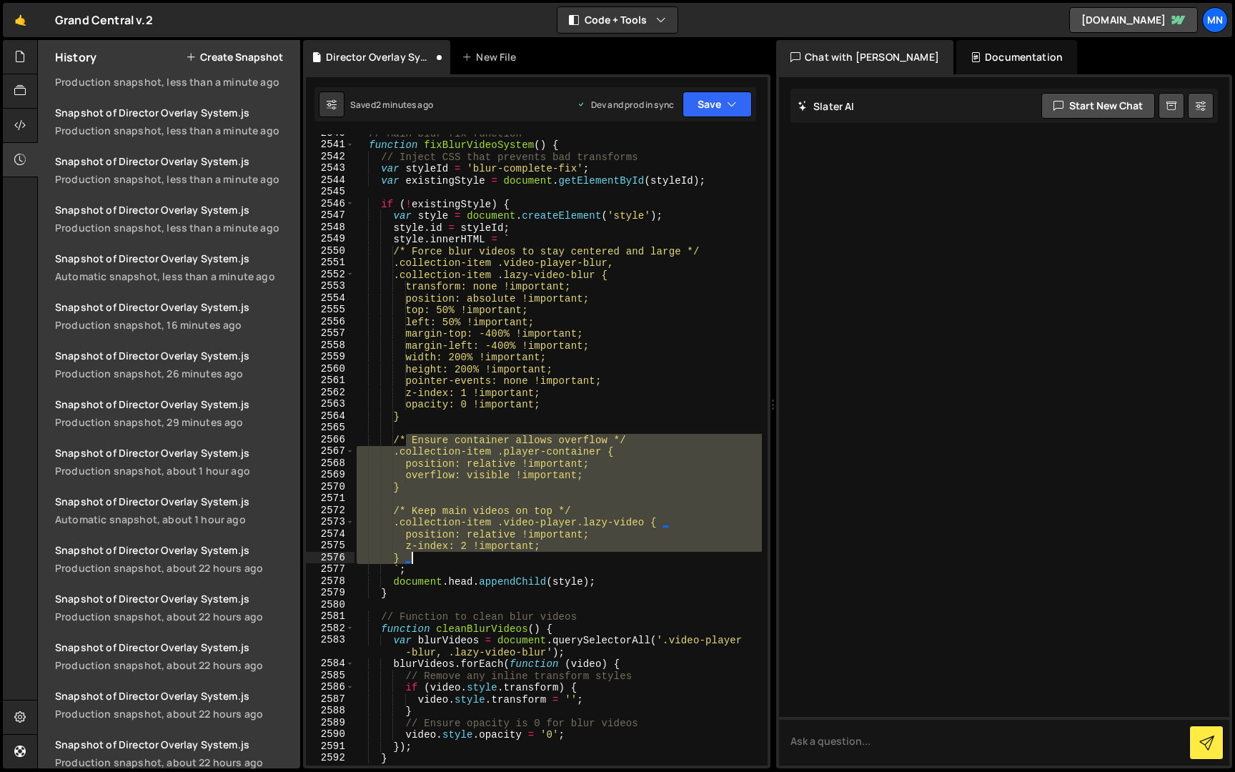
drag, startPoint x: 407, startPoint y: 440, endPoint x: 417, endPoint y: 553, distance: 112.7
click at [417, 553] on div "// Main blur fix function function fixBlurVideoSystem ( ) { // Inject CSS that …" at bounding box center [558, 454] width 408 height 655
type textarea "z-index: 2 !important; }"
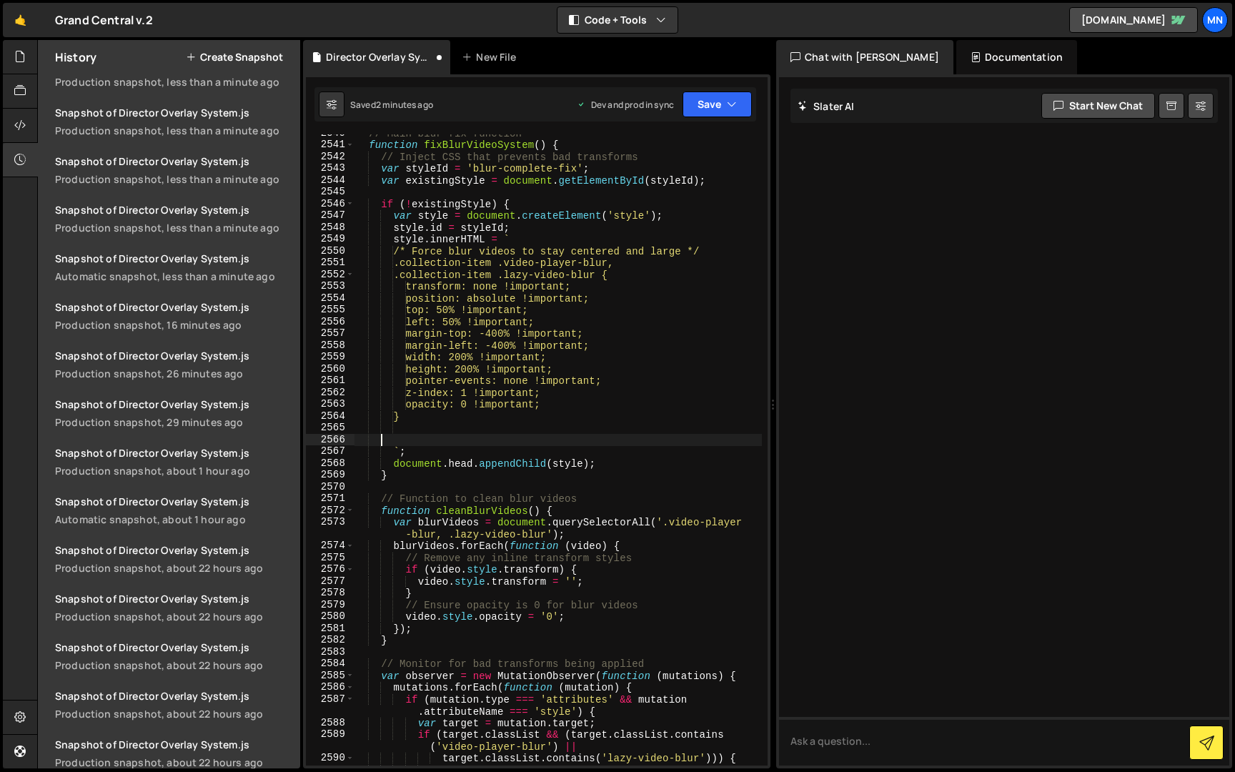
scroll to position [0, 0]
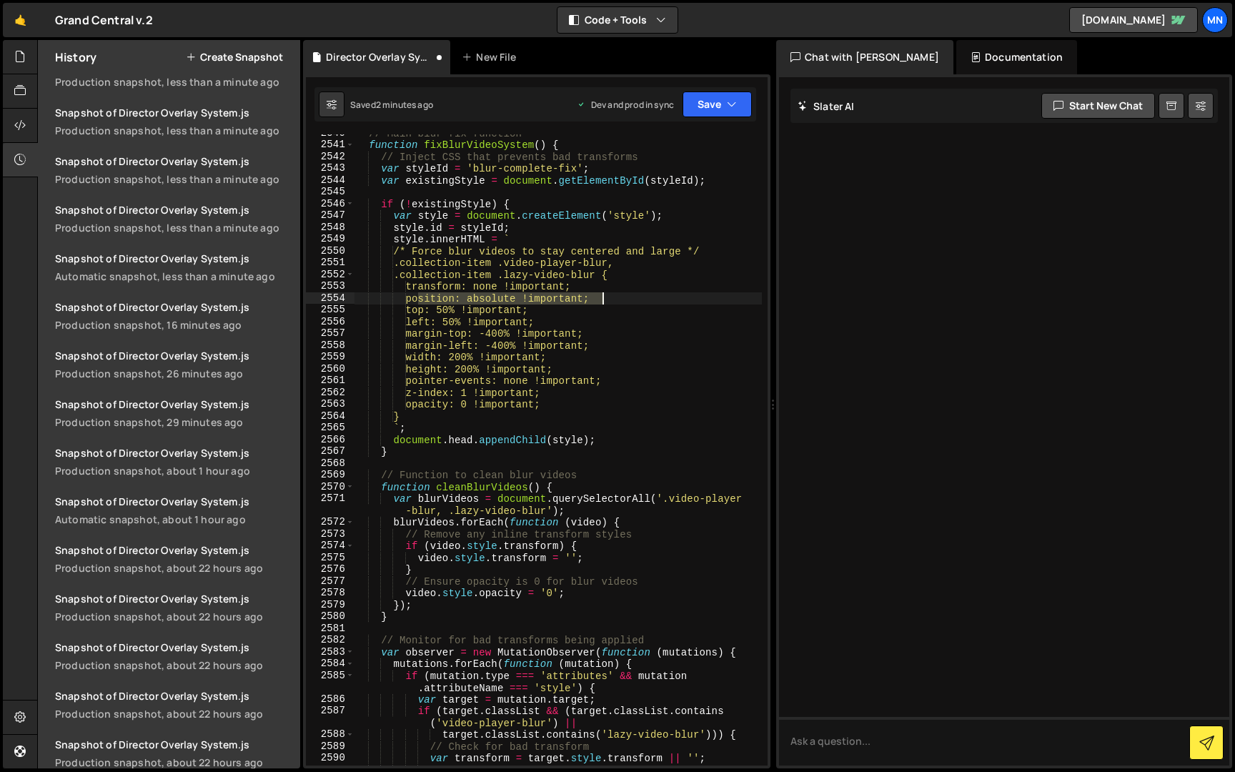
drag, startPoint x: 421, startPoint y: 295, endPoint x: 613, endPoint y: 297, distance: 191.6
click at [613, 297] on div "// Main blur fix function function fixBlurVideoSystem ( ) { // Inject CSS that …" at bounding box center [558, 460] width 408 height 667
click at [510, 330] on div "// Main blur fix function function fixBlurVideoSystem ( ) { // Inject CSS that …" at bounding box center [558, 460] width 408 height 667
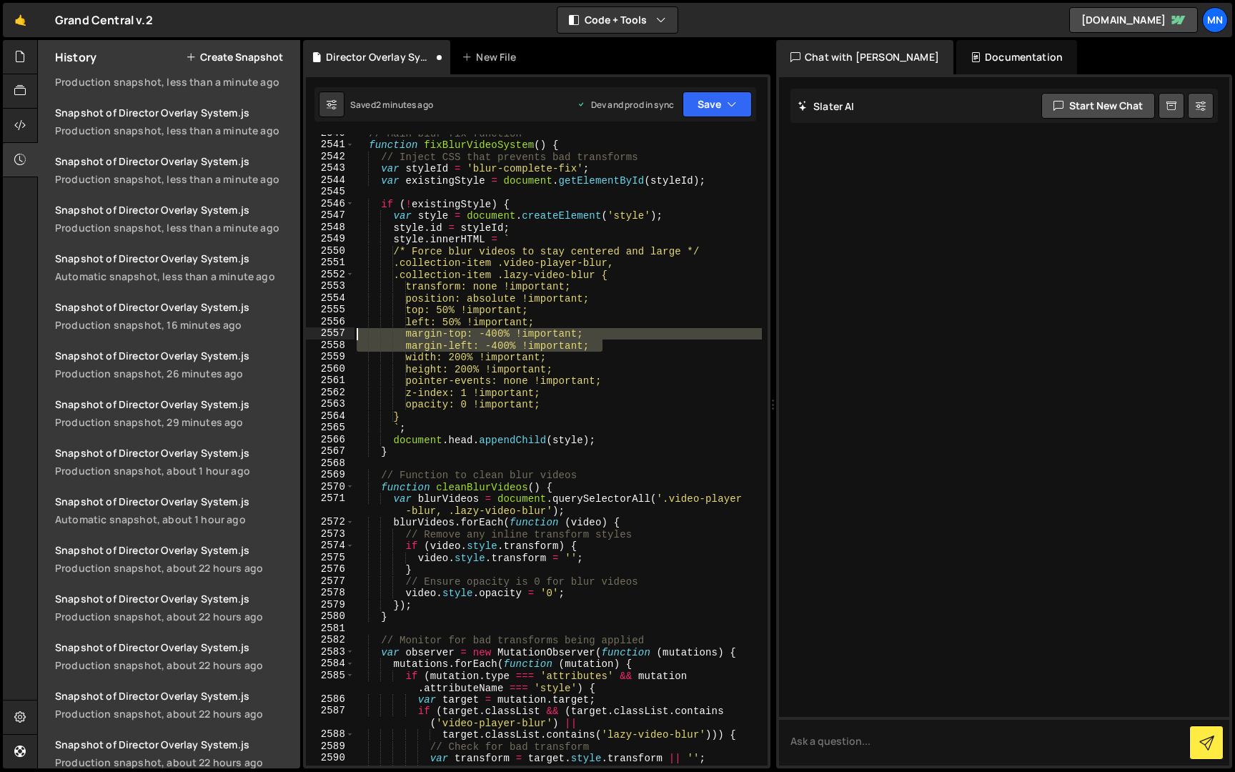
drag, startPoint x: 609, startPoint y: 345, endPoint x: 333, endPoint y: 335, distance: 276.1
click at [333, 335] on div "margin-top: -400% !important; 2540 2541 2542 2543 2544 2545 2546 2547 2548 2549…" at bounding box center [537, 449] width 462 height 631
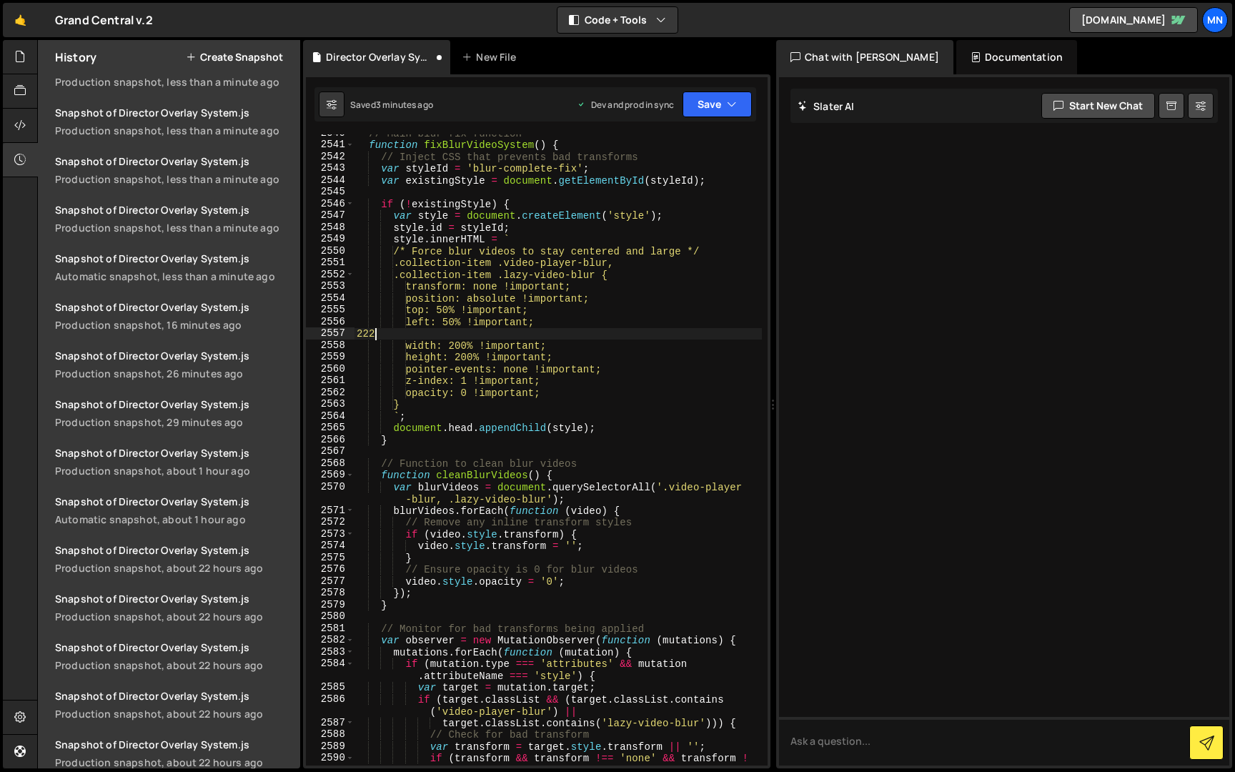
type textarea "2"
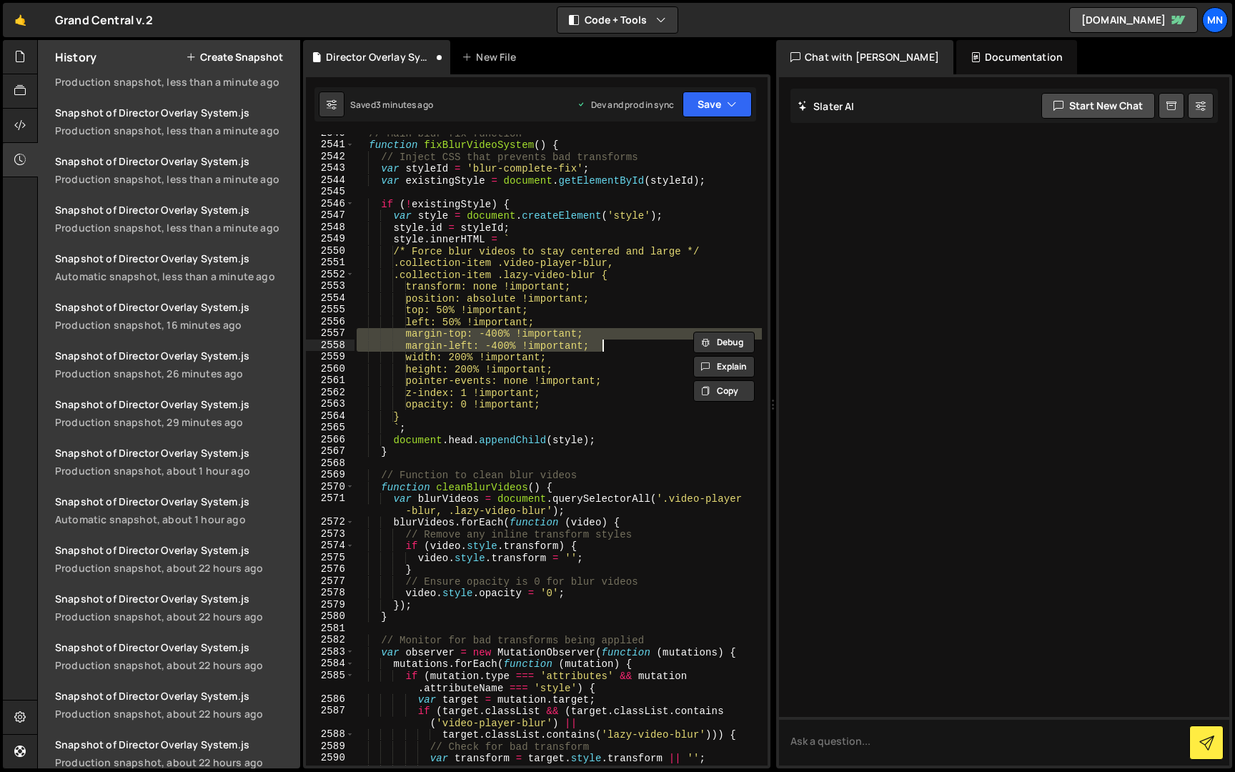
click at [499, 332] on div "// Main blur fix function function fixBlurVideoSystem ( ) { // Inject CSS that …" at bounding box center [558, 449] width 408 height 631
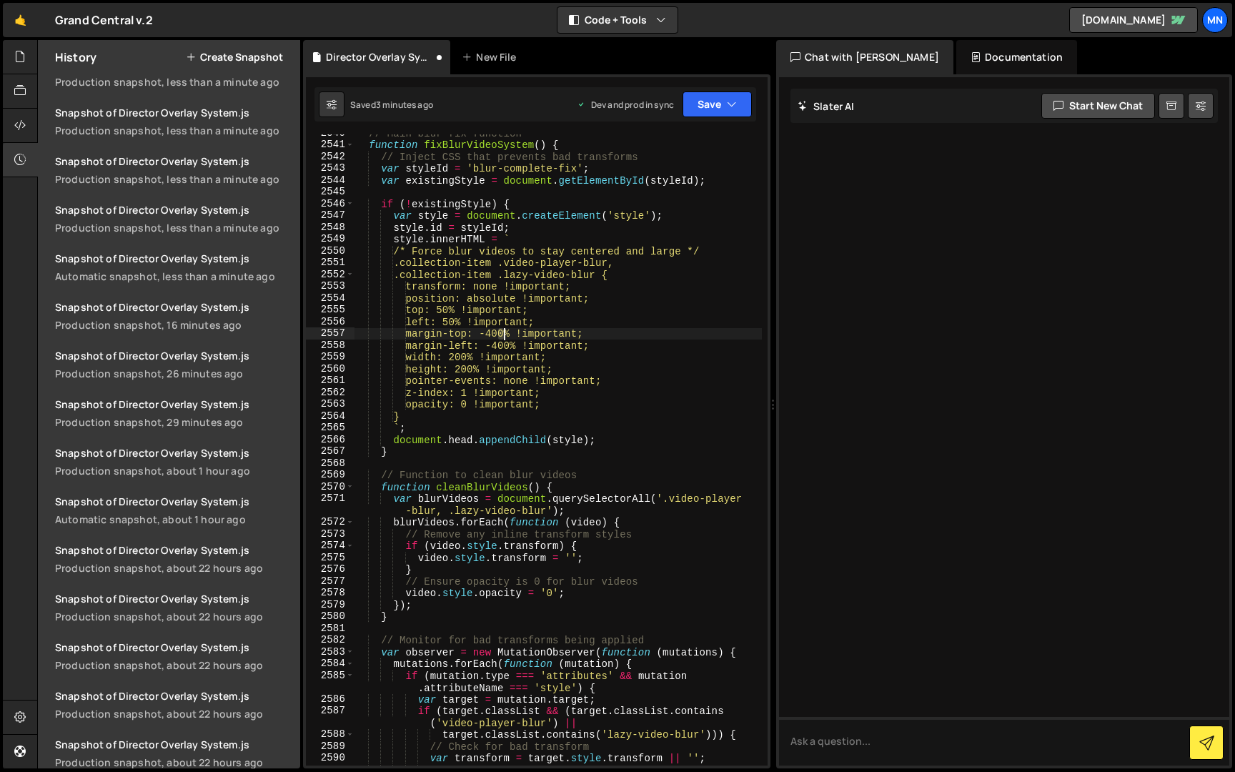
click at [503, 332] on div "// Main blur fix function function fixBlurVideoSystem ( ) { // Inject CSS that …" at bounding box center [558, 460] width 408 height 667
drag, startPoint x: 573, startPoint y: 323, endPoint x: 533, endPoint y: 337, distance: 42.5
click at [573, 323] on div "// Main blur fix function function fixBlurVideoSystem ( ) { // Inject CSS that …" at bounding box center [558, 460] width 408 height 667
click at [510, 342] on div "// Main blur fix function function fixBlurVideoSystem ( ) { // Inject CSS that …" at bounding box center [558, 460] width 408 height 667
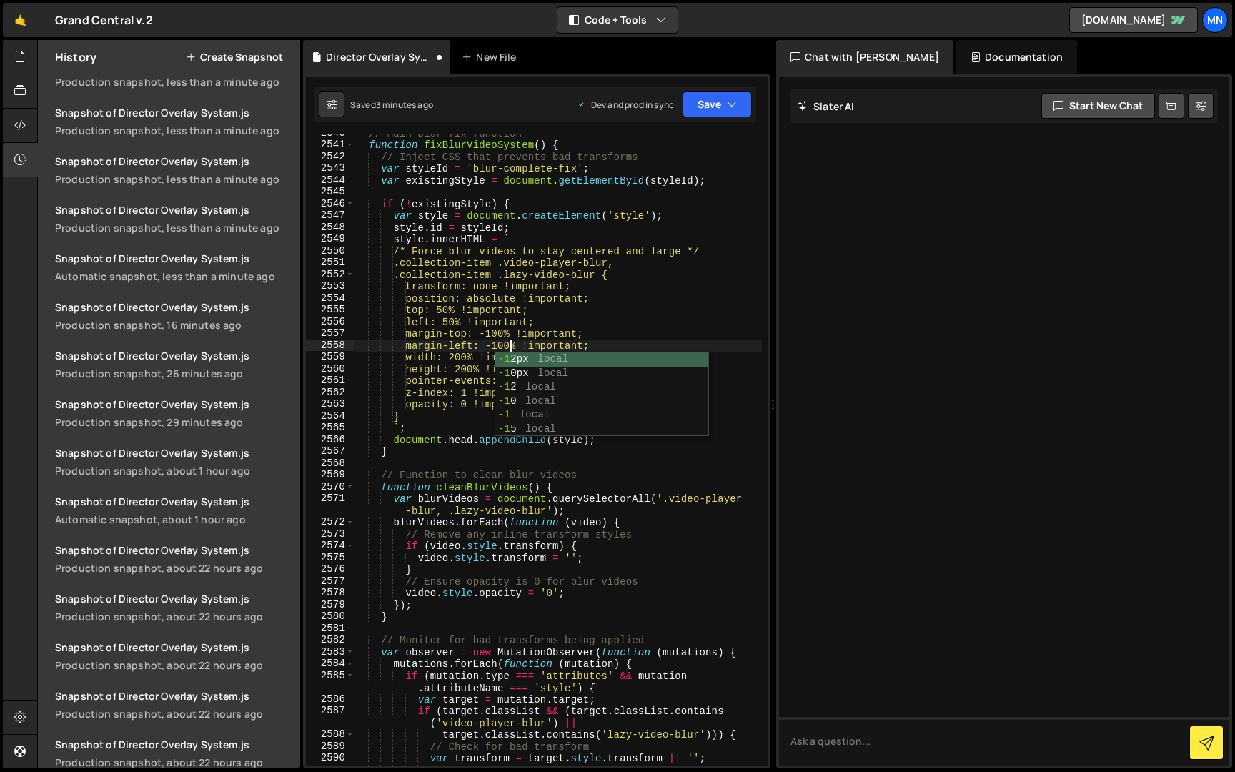
click at [603, 322] on div "// Main blur fix function function fixBlurVideoSystem ( ) { // Inject CSS that …" at bounding box center [558, 460] width 408 height 667
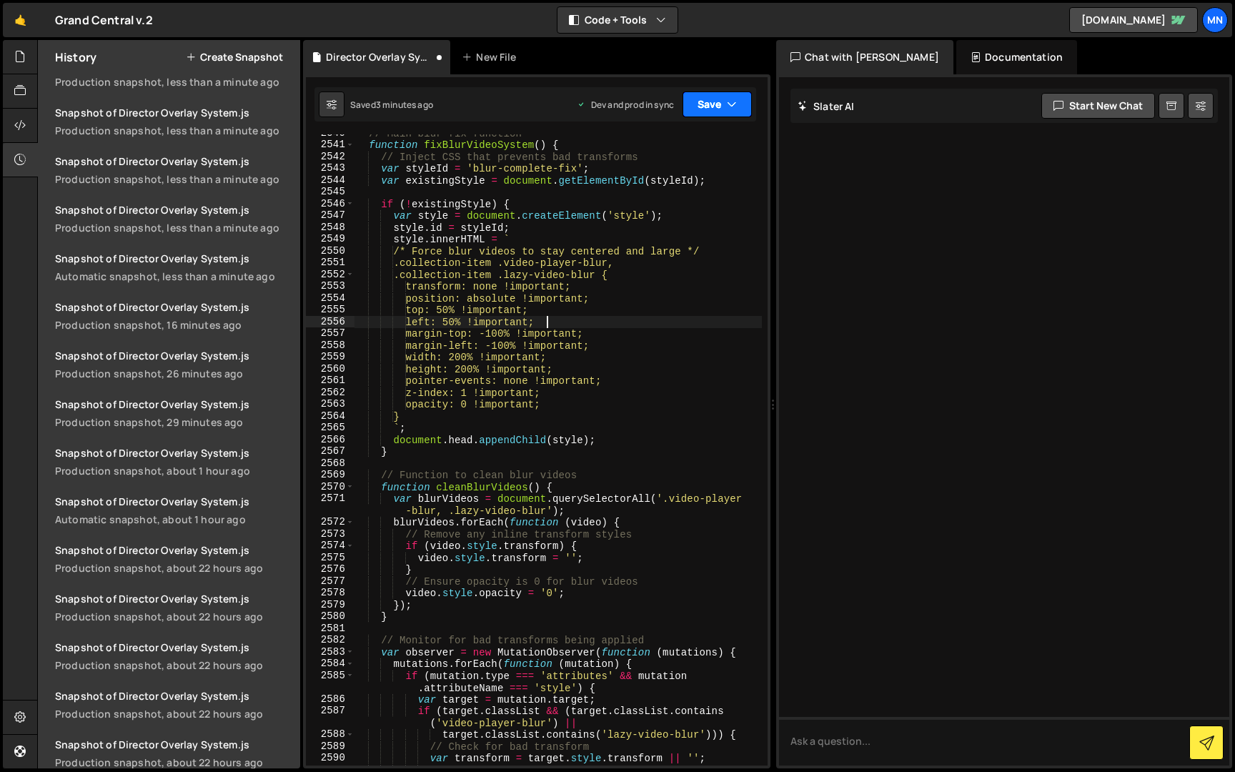
drag, startPoint x: 716, startPoint y: 99, endPoint x: 708, endPoint y: 117, distance: 19.5
click at [716, 99] on button "Save" at bounding box center [717, 104] width 69 height 26
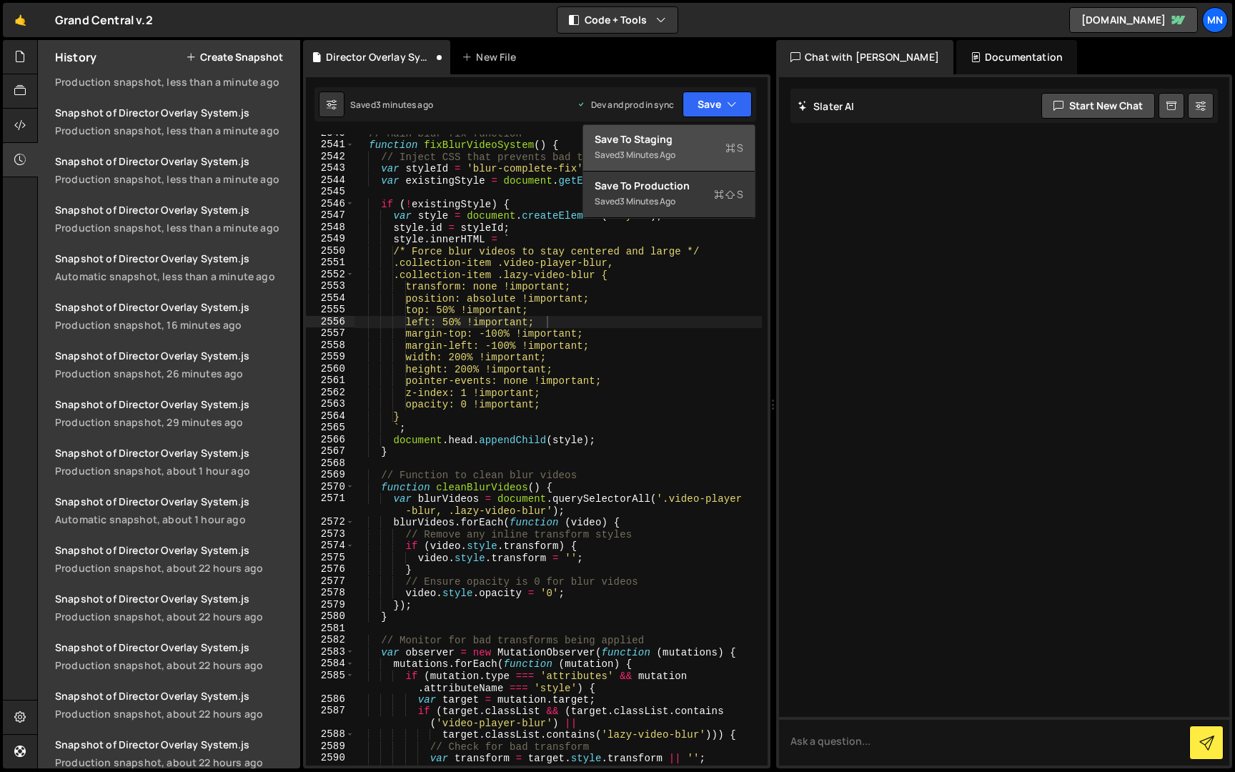
click at [696, 136] on div "Save to Staging S" at bounding box center [669, 139] width 149 height 14
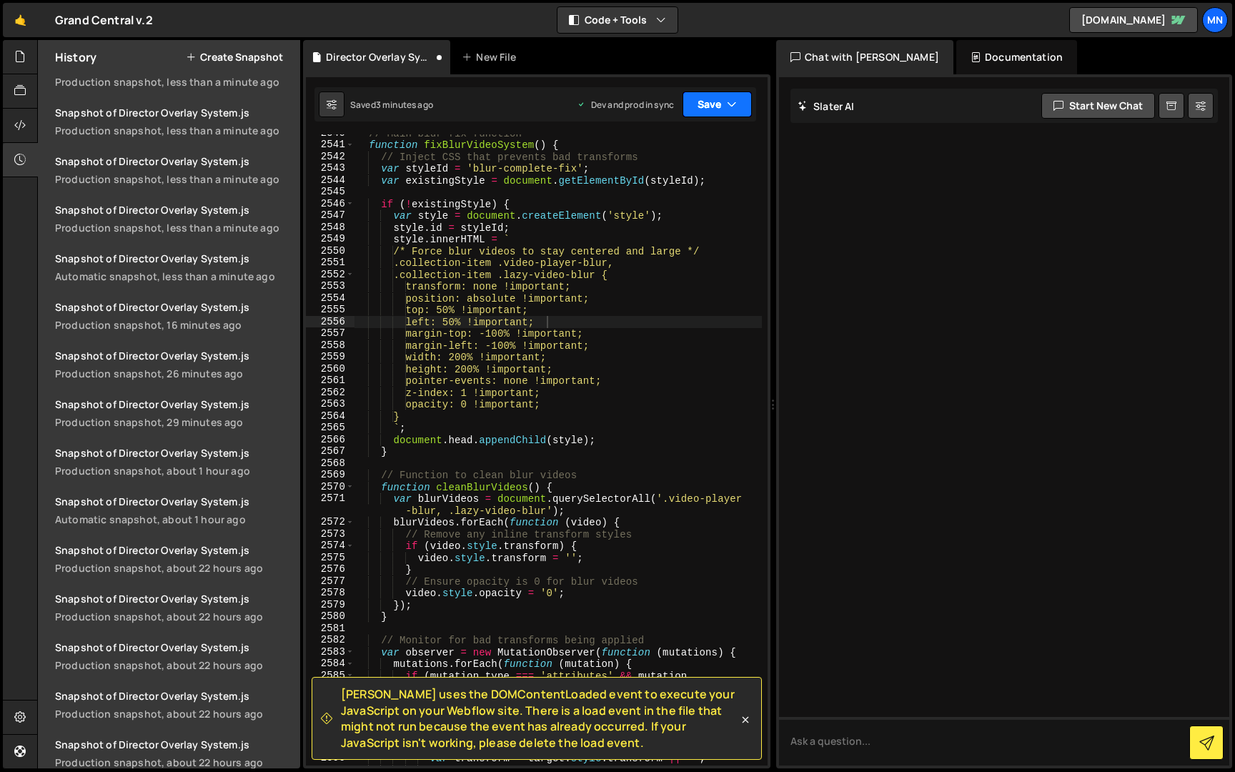
click at [734, 100] on icon "button" at bounding box center [732, 104] width 10 height 14
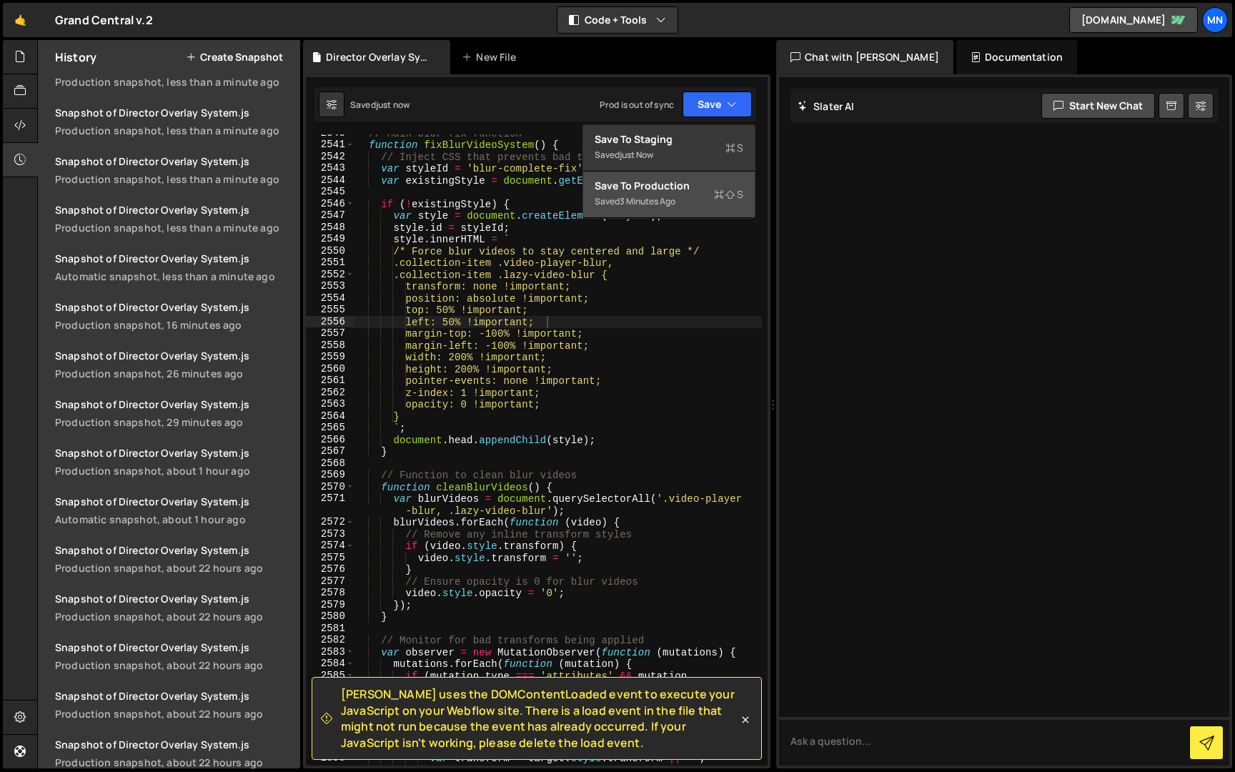
click at [708, 190] on div "Save to Production S" at bounding box center [669, 186] width 149 height 14
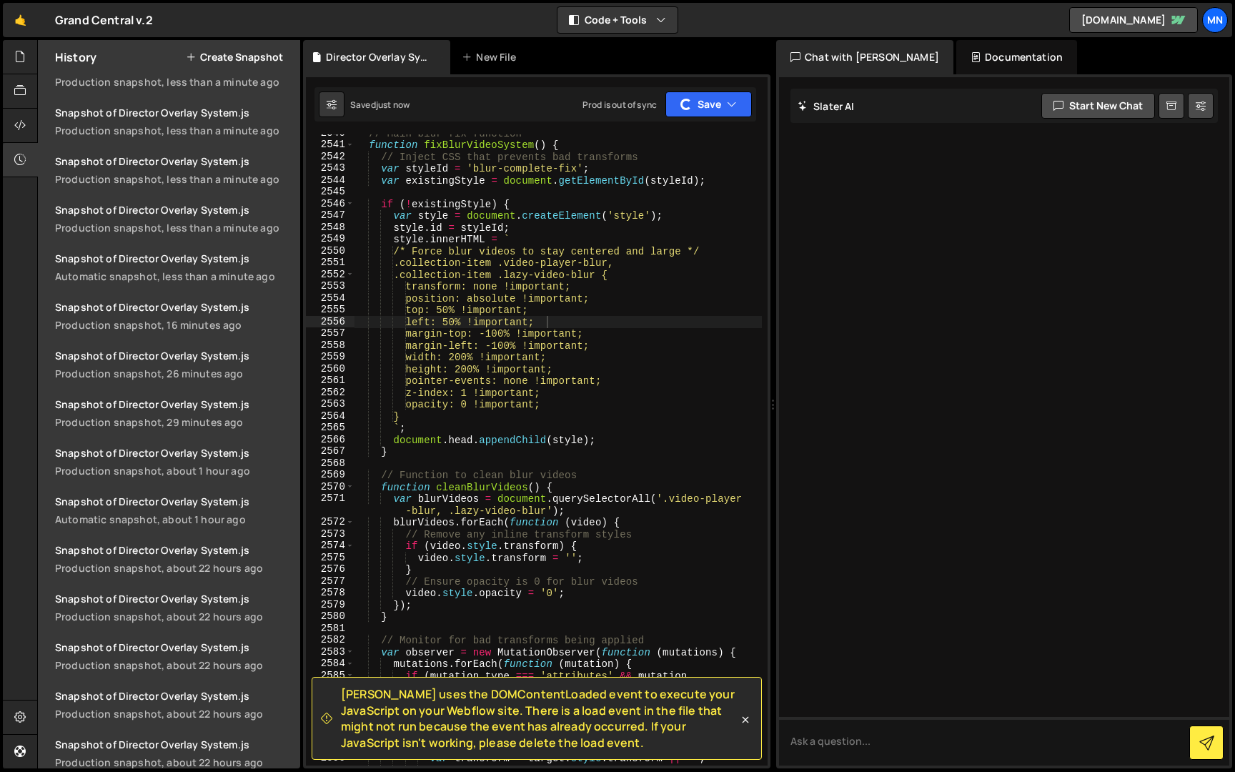
scroll to position [327, 0]
click at [471, 521] on div "// Main blur fix function function fixBlurVideoSystem ( ) { // Inject CSS that …" at bounding box center [558, 460] width 408 height 667
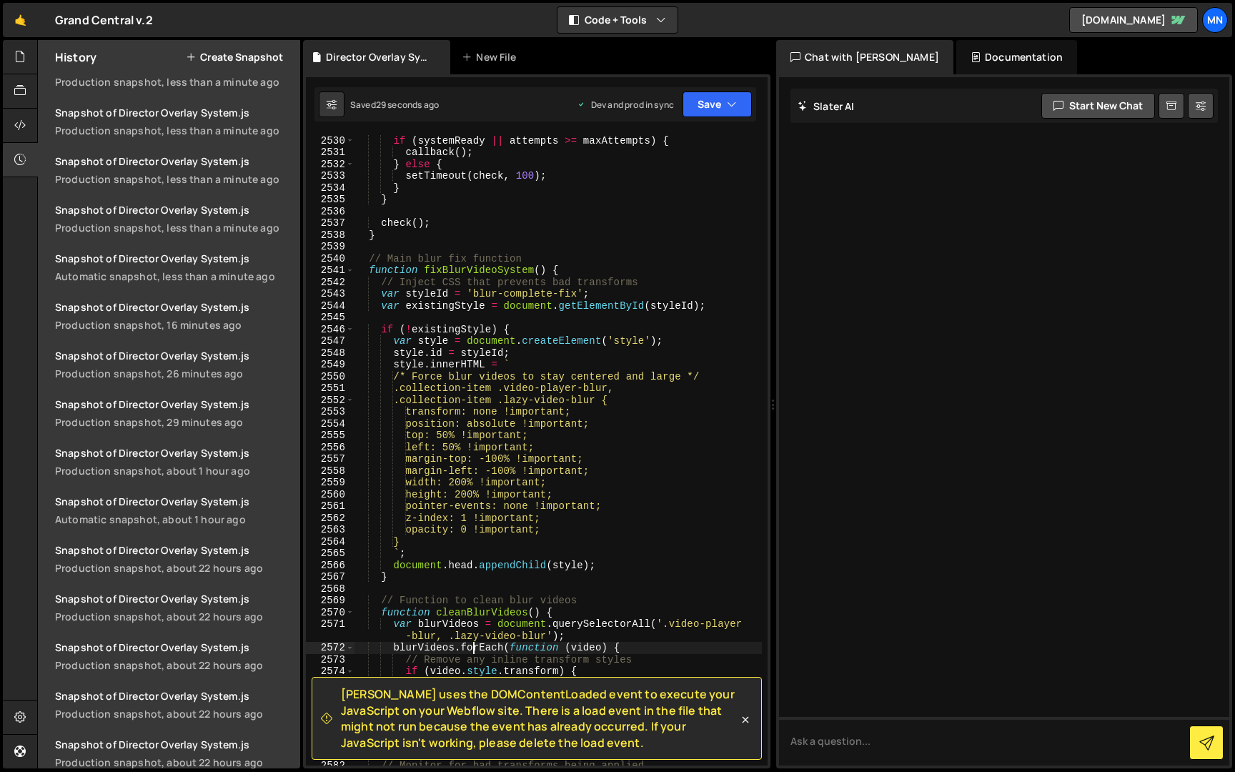
scroll to position [21813, 0]
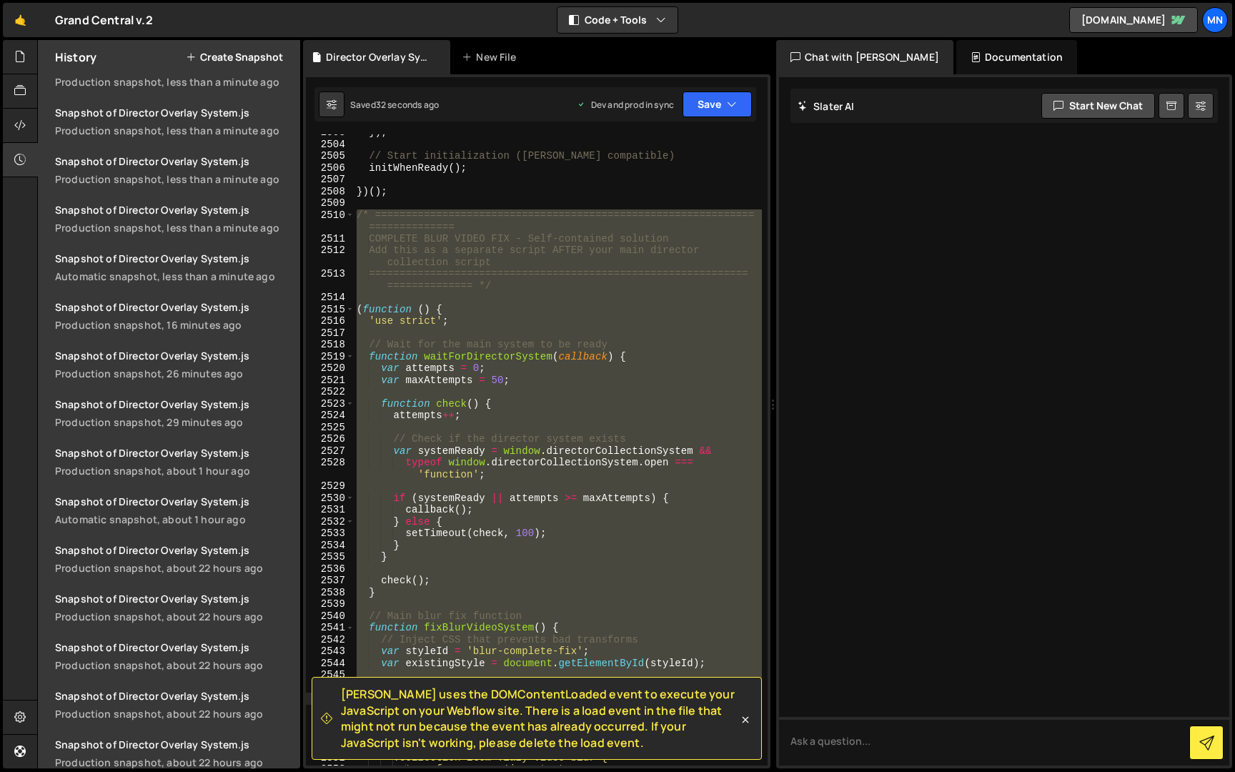
drag, startPoint x: 355, startPoint y: 212, endPoint x: 673, endPoint y: 660, distance: 548.6
click at [691, 77] on div "Slater uses the DOMContentLoaded event to execute your JavaScript on your Webfl…" at bounding box center [537, 77] width 462 height 0
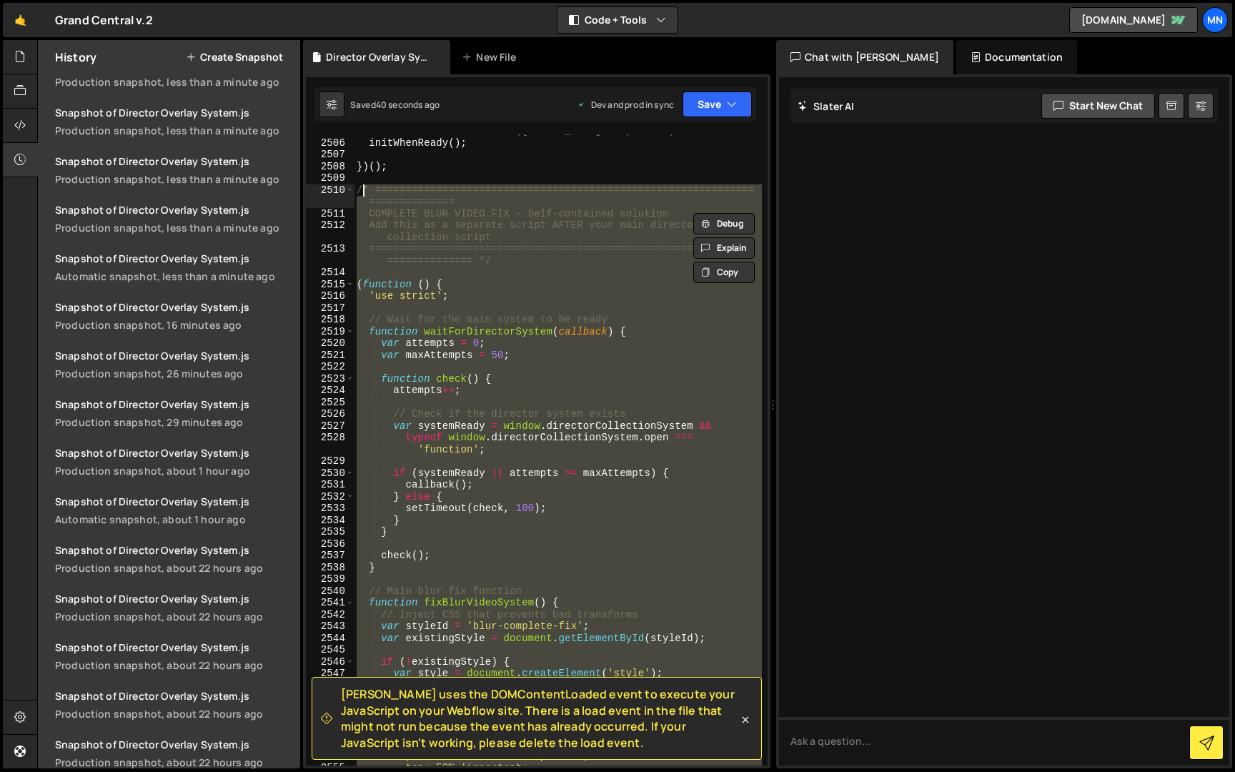
scroll to position [21829, 0]
drag, startPoint x: 425, startPoint y: 583, endPoint x: 335, endPoint y: 192, distance: 401.2
click at [335, 192] on div "var existingStyle = document.getElementById(styleId); 2505 2506 2507 2508 2509 …" at bounding box center [537, 449] width 462 height 631
type textarea "/* ============================================================================…"
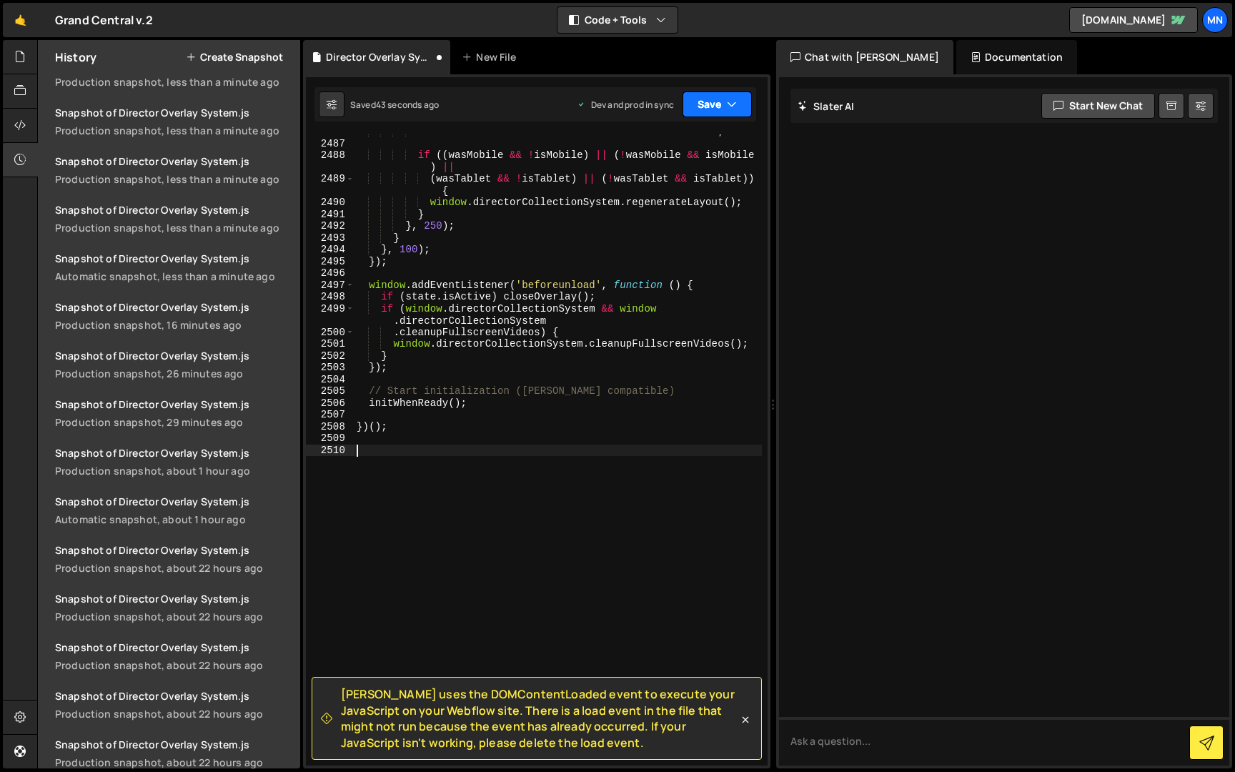
click at [713, 109] on button "Save" at bounding box center [717, 104] width 69 height 26
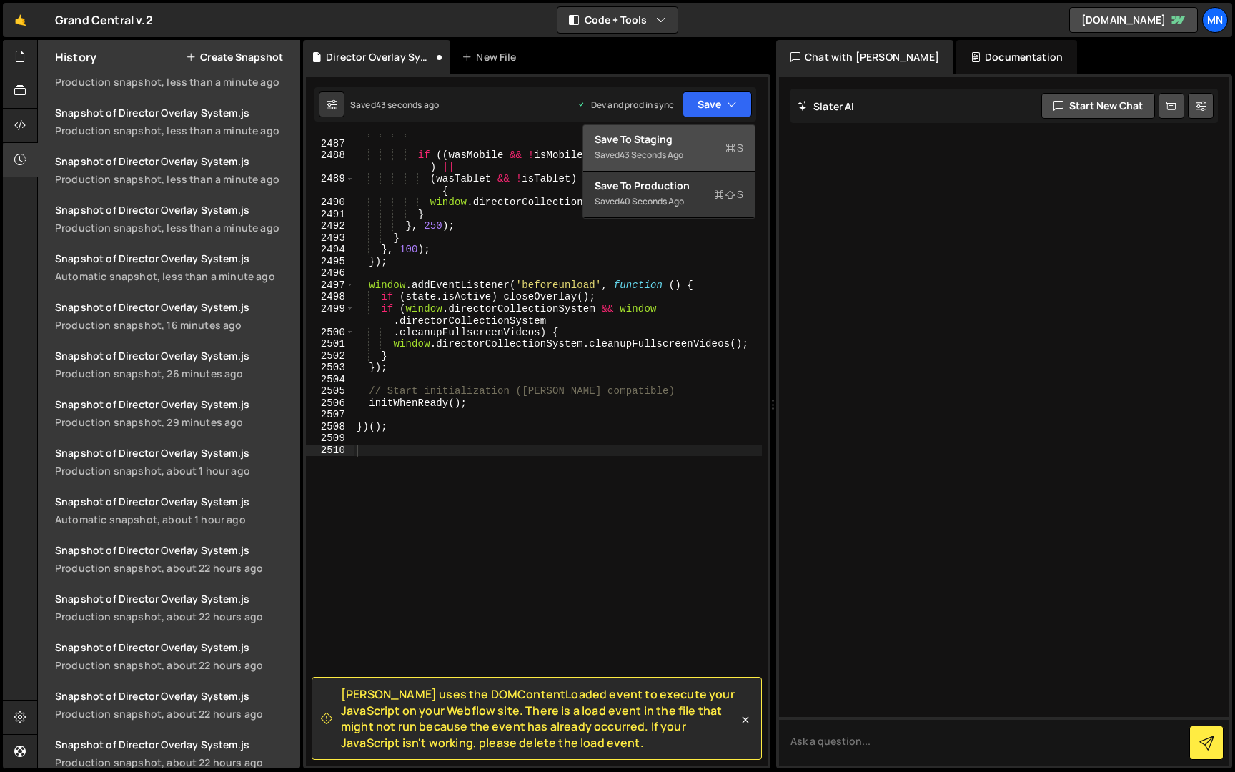
click at [688, 137] on div "Save to Staging S" at bounding box center [669, 139] width 149 height 14
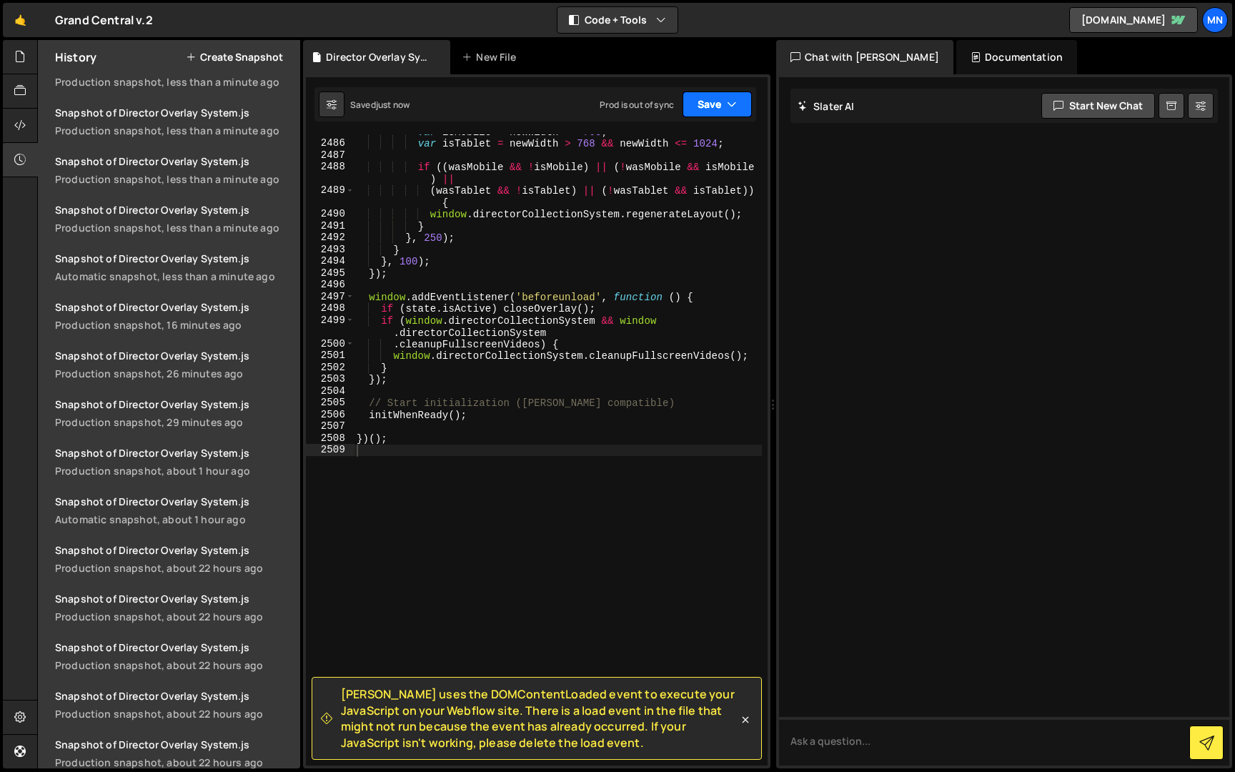
drag, startPoint x: 726, startPoint y: 97, endPoint x: 733, endPoint y: 127, distance: 30.3
click at [726, 98] on button "Save" at bounding box center [717, 104] width 69 height 26
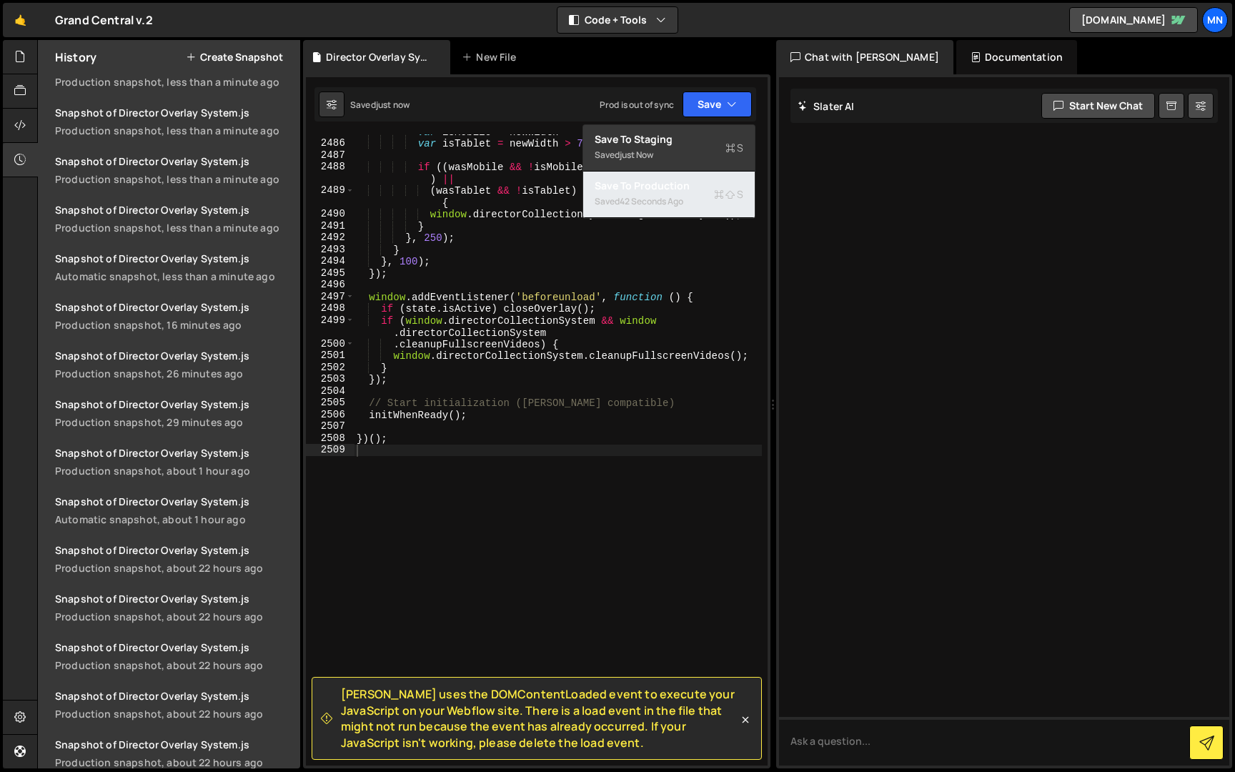
click at [692, 202] on div "Saved 42 seconds ago" at bounding box center [669, 201] width 149 height 17
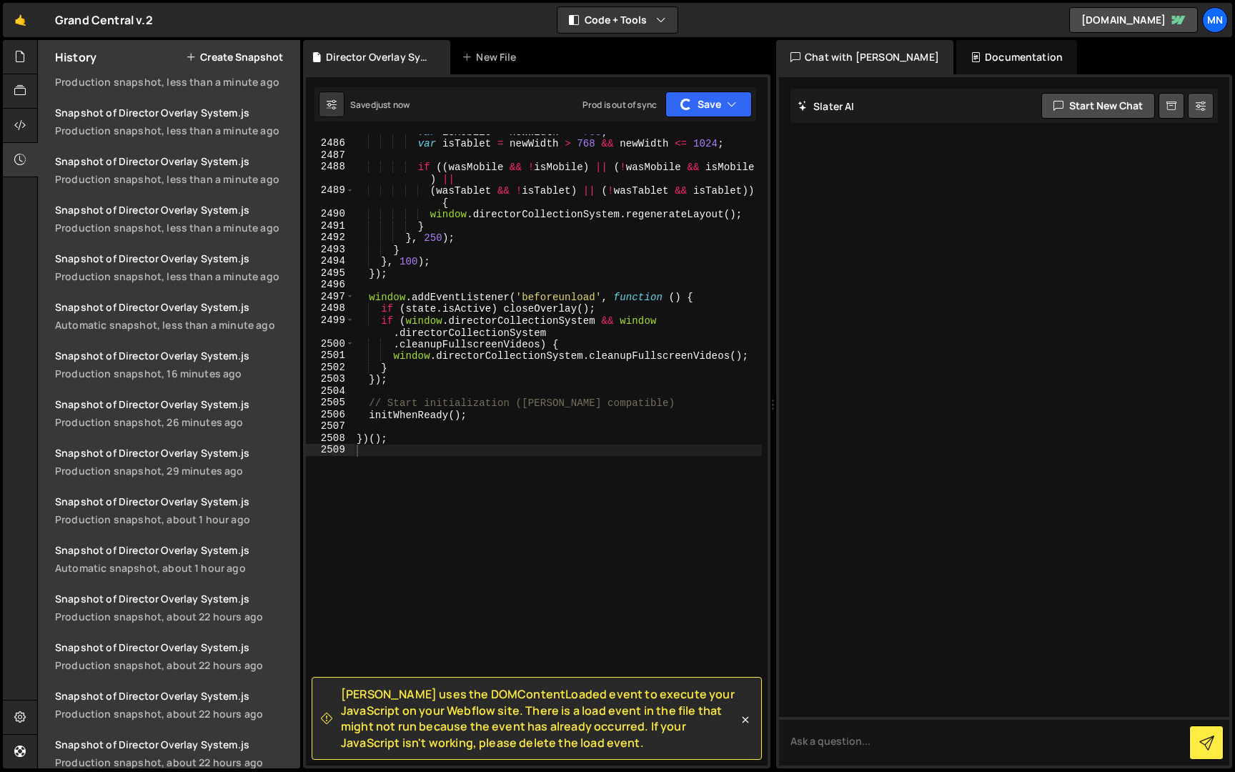
scroll to position [375, 0]
drag, startPoint x: 389, startPoint y: 497, endPoint x: 421, endPoint y: 510, distance: 34.9
click at [390, 498] on div "var isMobile = newWidth <= 768 ; var isTablet = newWidth > 768 && newWidth <= 1…" at bounding box center [558, 453] width 408 height 655
click at [746, 717] on icon at bounding box center [745, 720] width 14 height 14
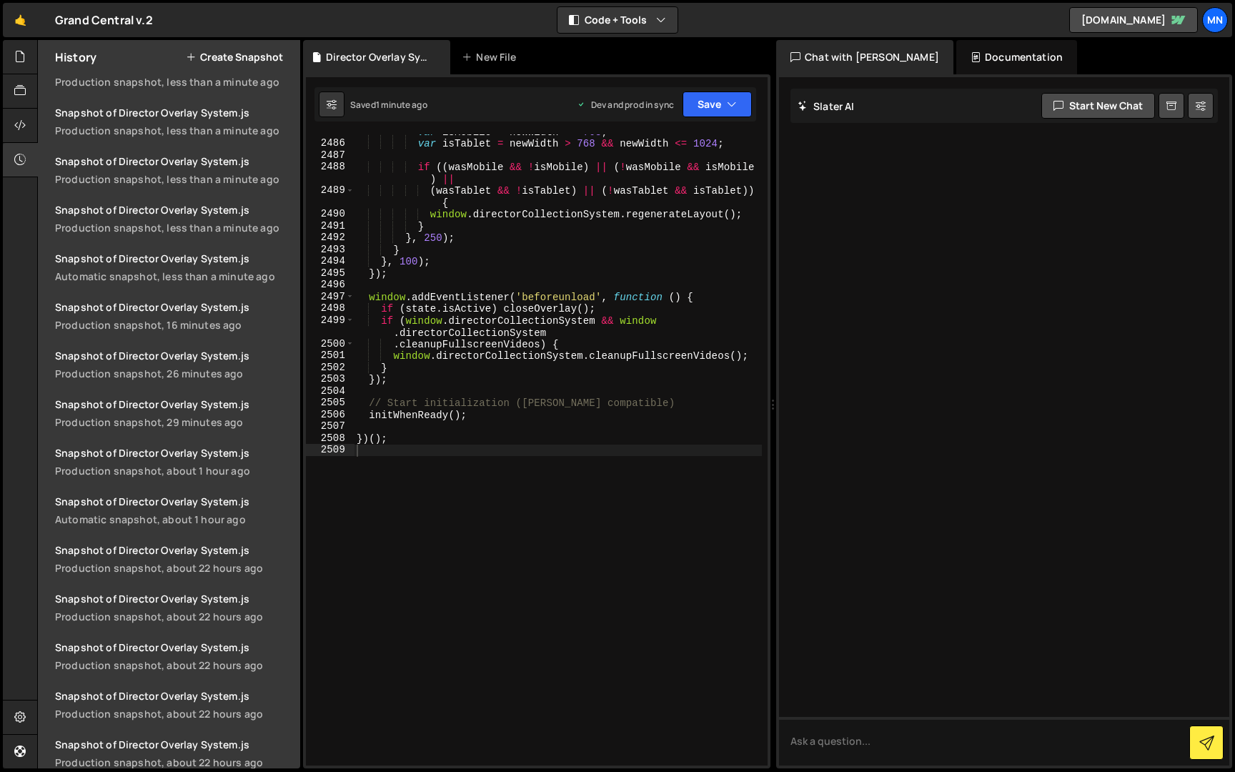
click at [441, 580] on div "var isMobile = newWidth <= 768 ; var isTablet = newWidth > 768 && newWidth <= 1…" at bounding box center [558, 453] width 408 height 655
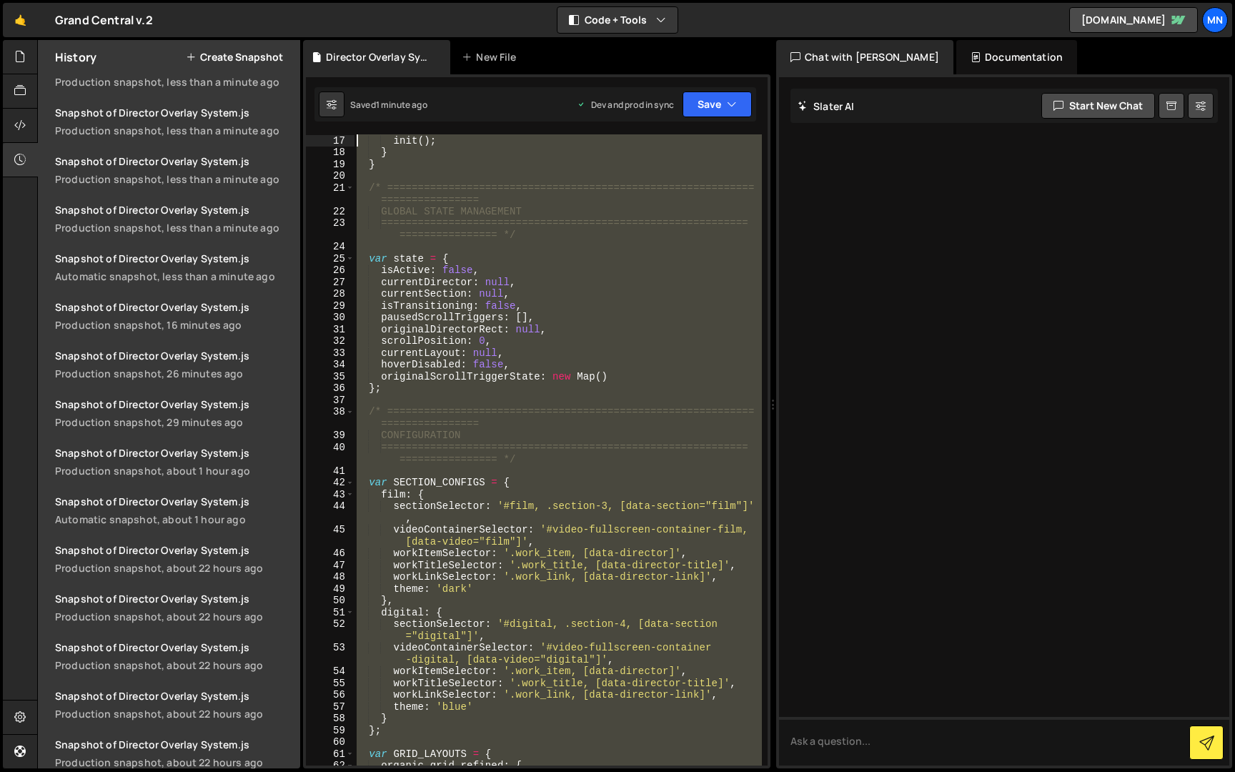
scroll to position [0, 0]
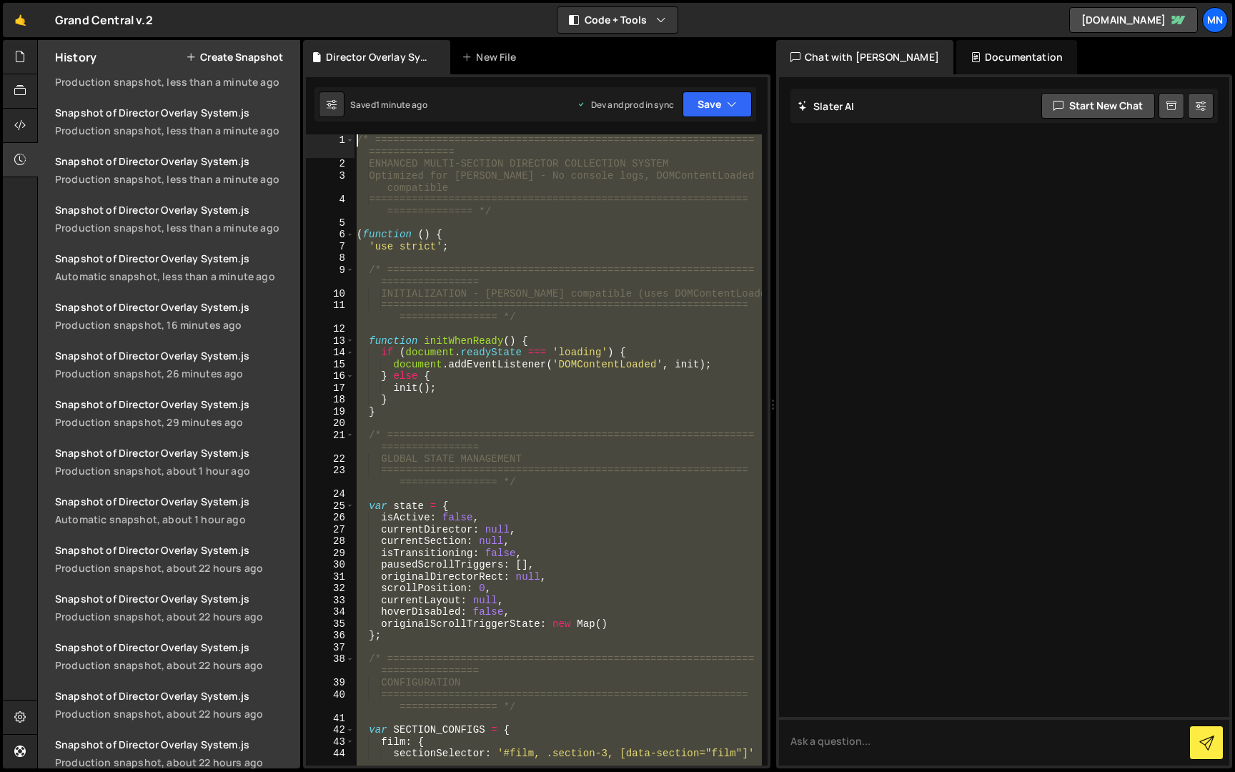
drag, startPoint x: 425, startPoint y: 531, endPoint x: 287, endPoint y: -26, distance: 574.4
click at [287, 0] on html "Projects [GEOGRAPHIC_DATA] Blog [GEOGRAPHIC_DATA] Projects Your Teams Invite te…" at bounding box center [617, 386] width 1235 height 772
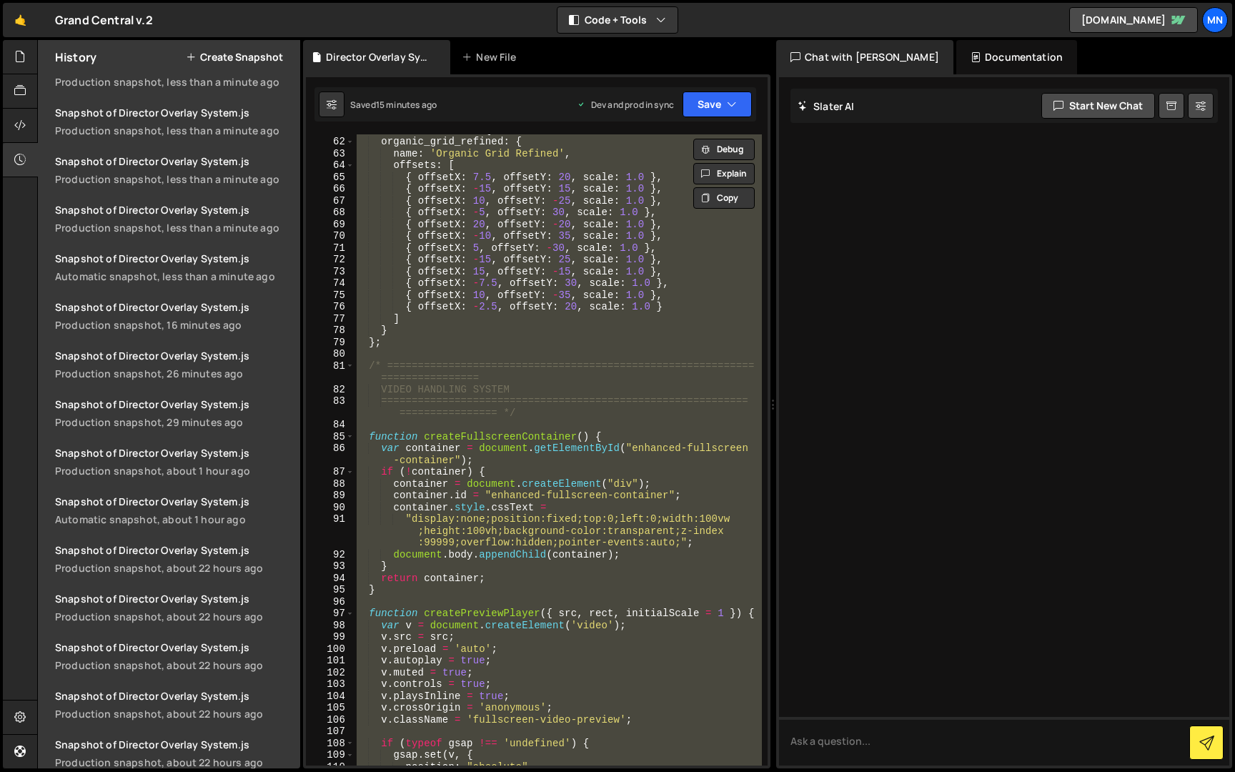
click at [646, 465] on div "var GRID_LAYOUTS = { organic_grid_refined : { name : 'Organic Grid Refined' , o…" at bounding box center [558, 449] width 408 height 631
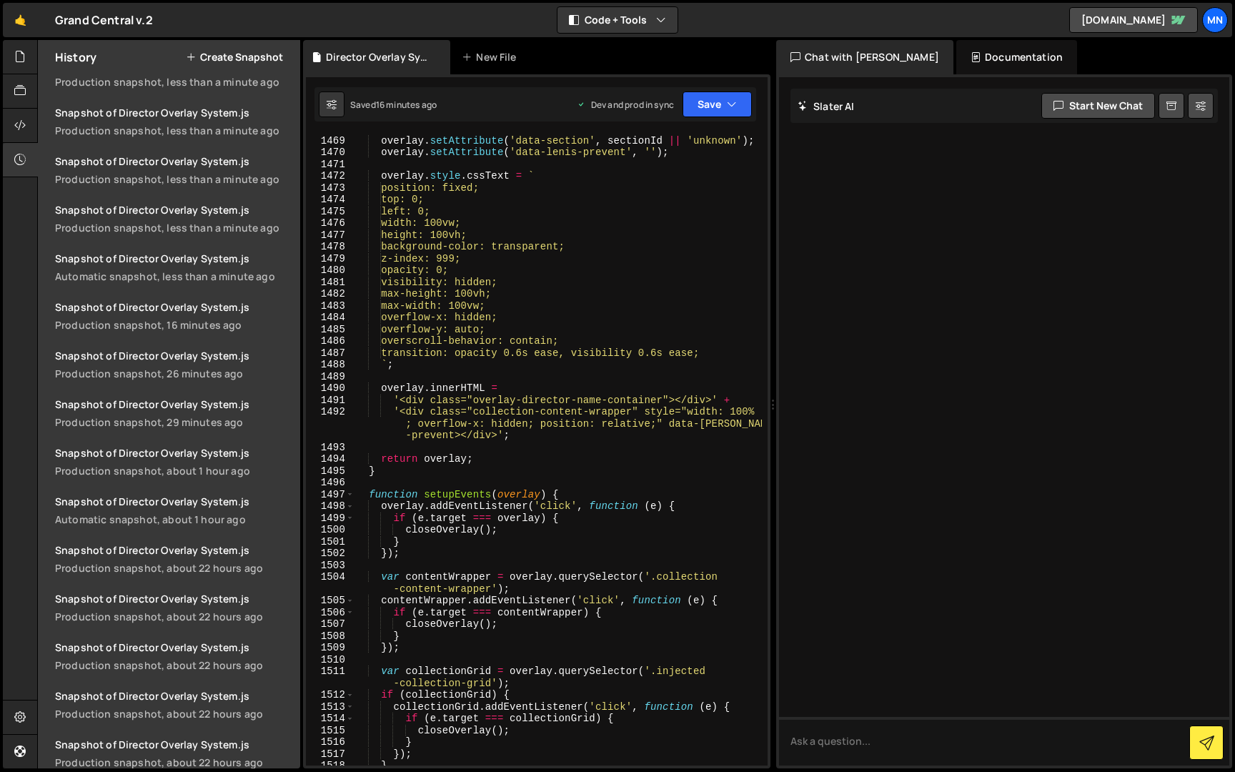
scroll to position [13572, 0]
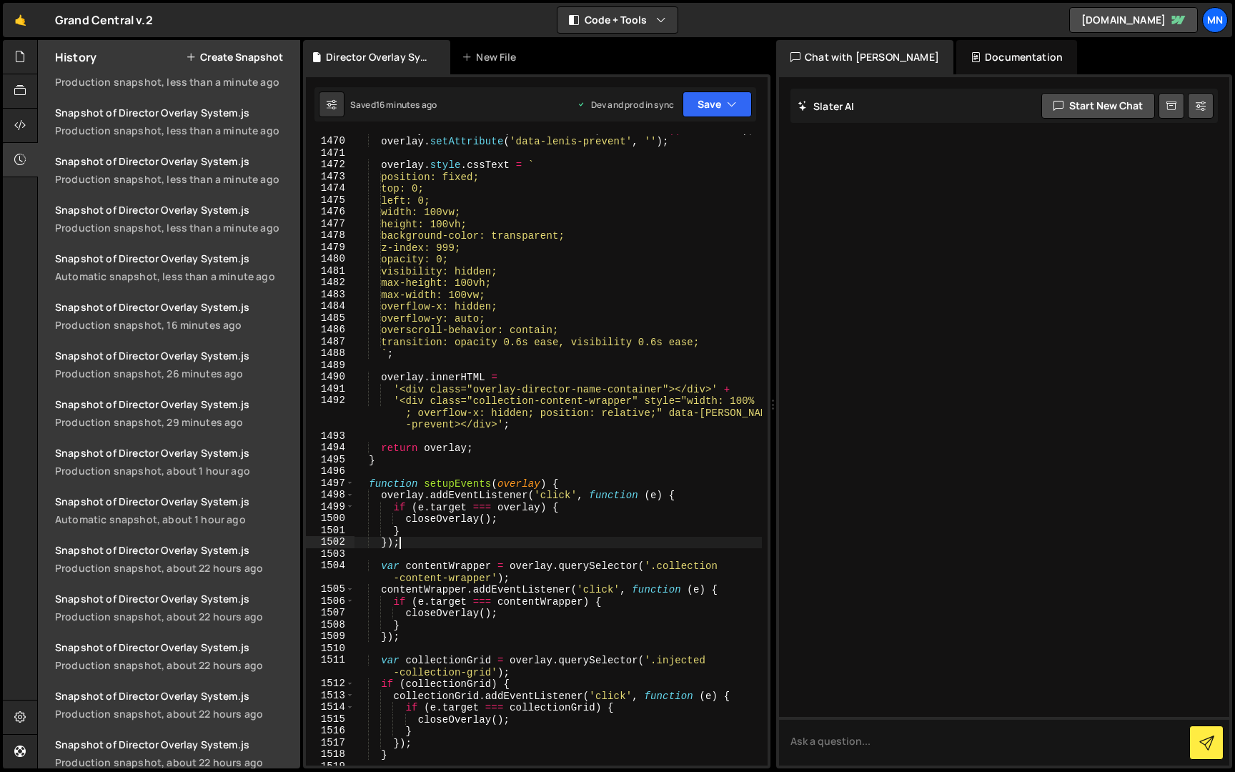
click at [410, 545] on div "overlay . setAttribute ( 'data-section' , sectionId || 'unknown' ) ; overlay . …" at bounding box center [558, 451] width 408 height 655
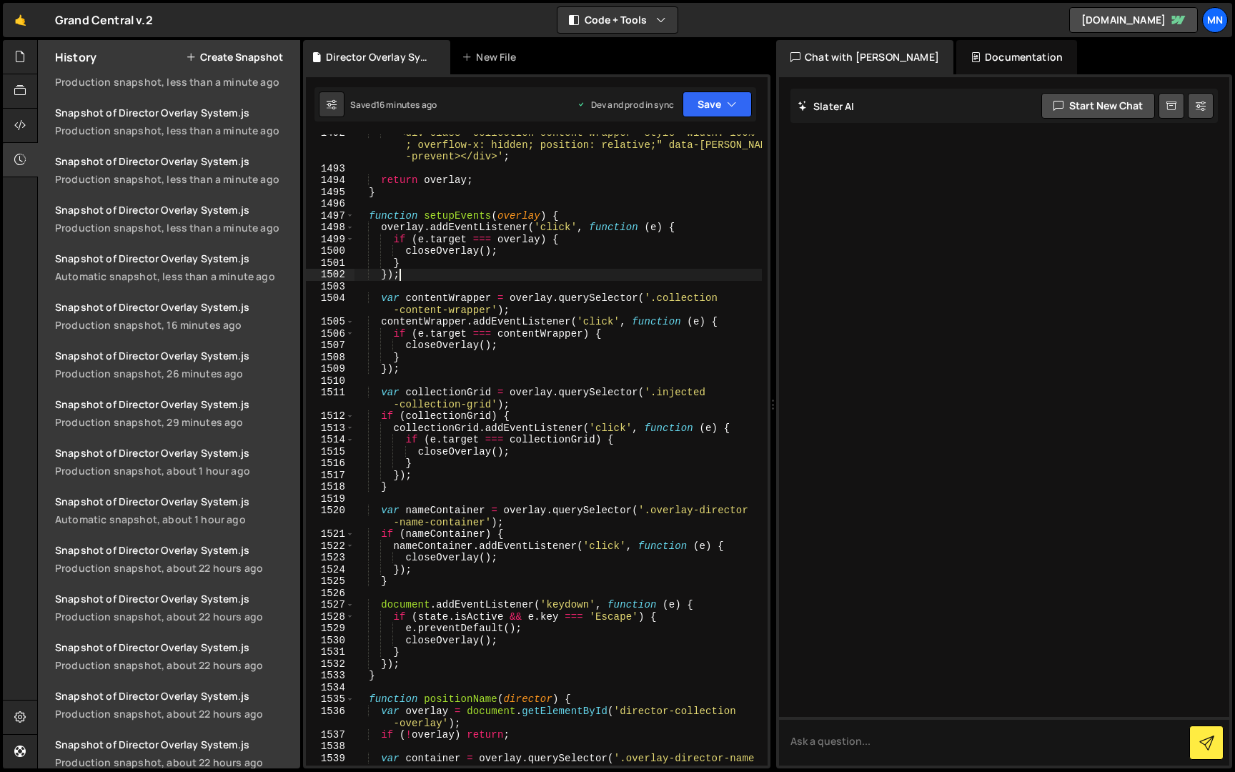
scroll to position [13762, 0]
click at [389, 678] on div "'<div class="collection-content-wrapper" style="width: 100% ; overflow-x: hidde…" at bounding box center [558, 474] width 408 height 691
type textarea "}"
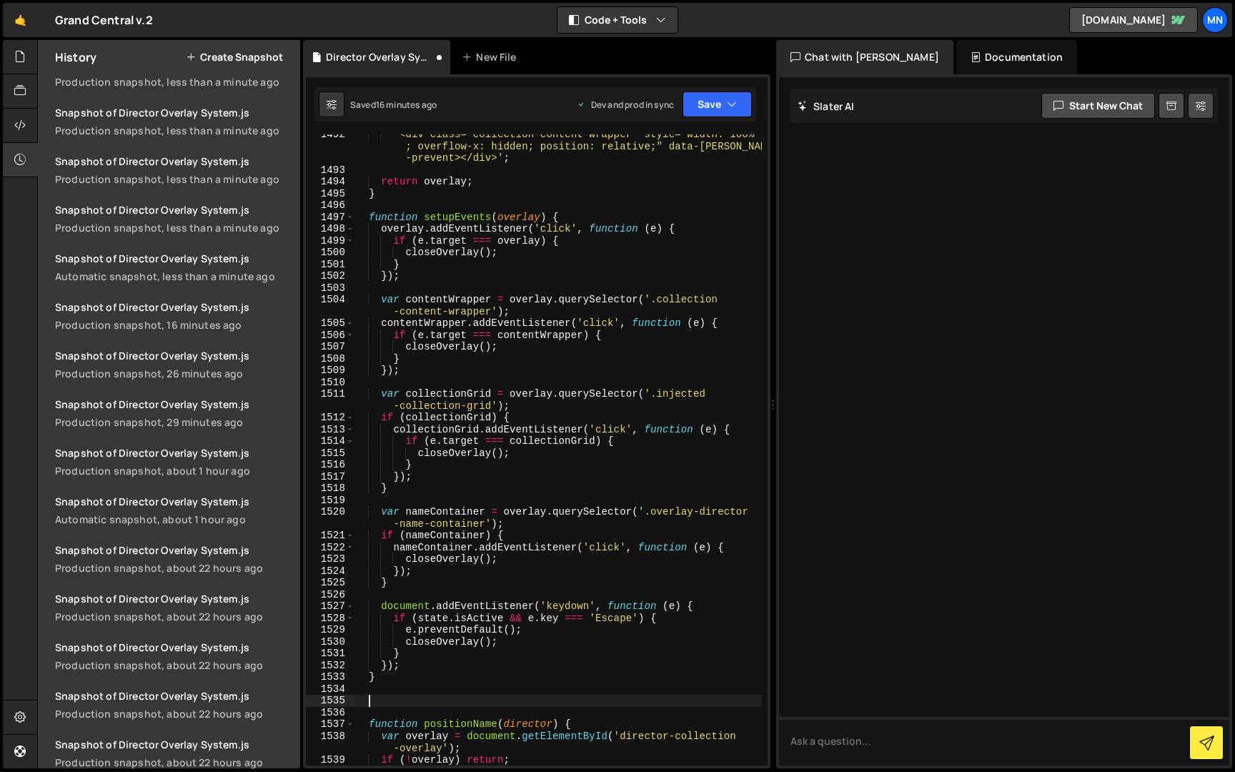
paste textarea
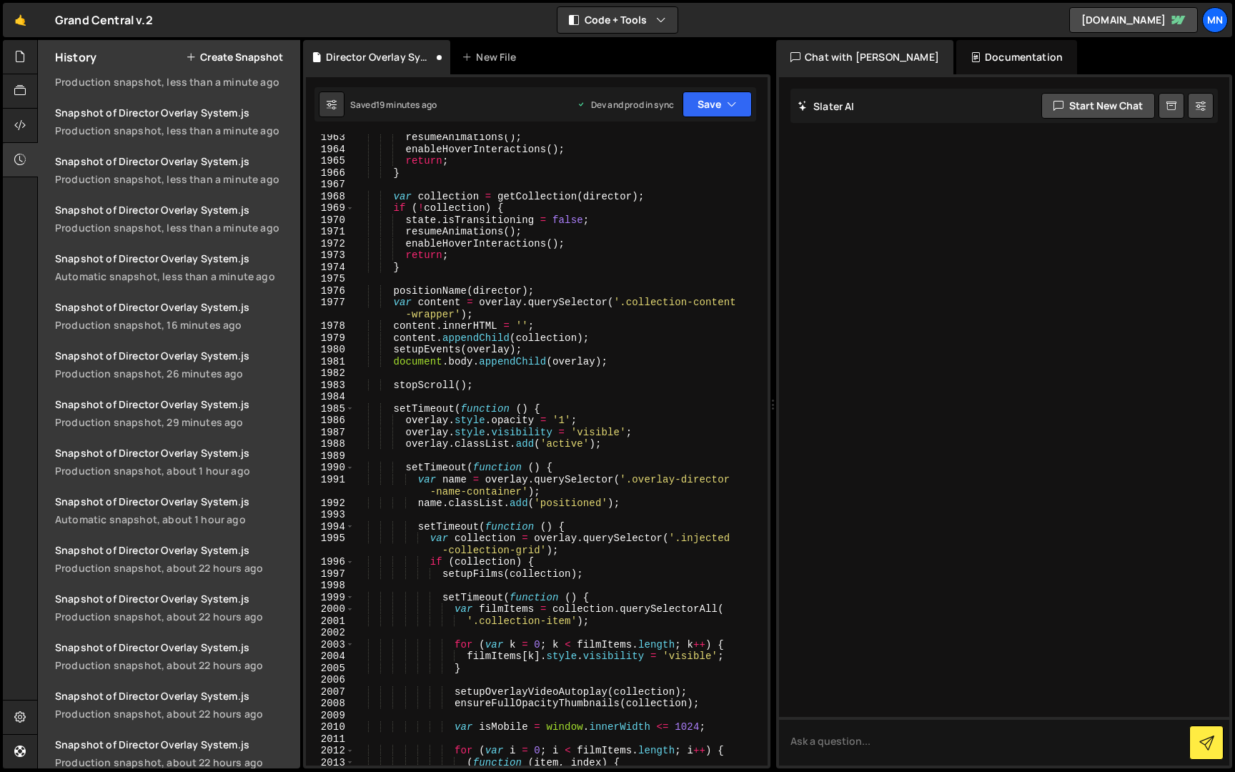
scroll to position [17967, 0]
click at [468, 377] on div "resumeAnimations ( ) ; enableHoverInteractions ( ) ; return ; } var collection …" at bounding box center [558, 462] width 408 height 667
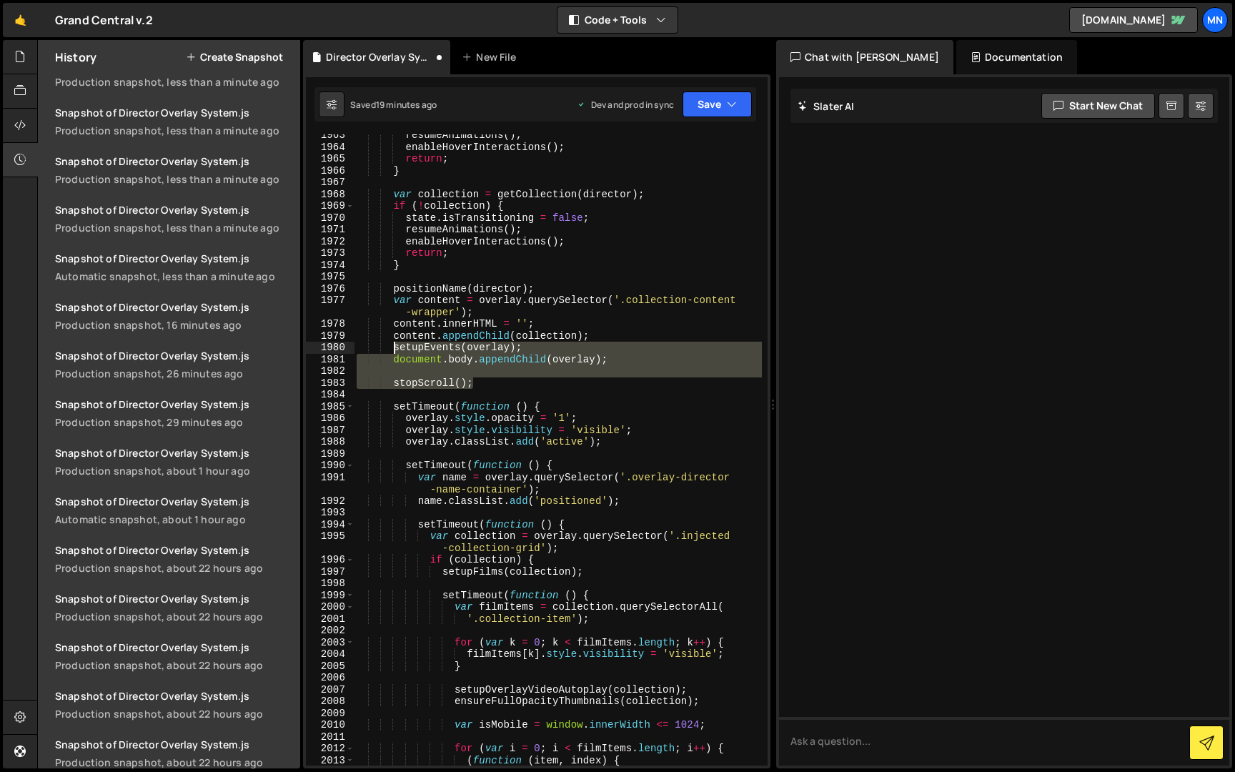
drag, startPoint x: 478, startPoint y: 382, endPoint x: 407, endPoint y: 361, distance: 73.7
click at [393, 350] on div "resumeAnimations ( ) ; enableHoverInteractions ( ) ; return ; } var collection …" at bounding box center [558, 462] width 408 height 667
paste textarea "stopScroll("
type textarea "stopScroll();"
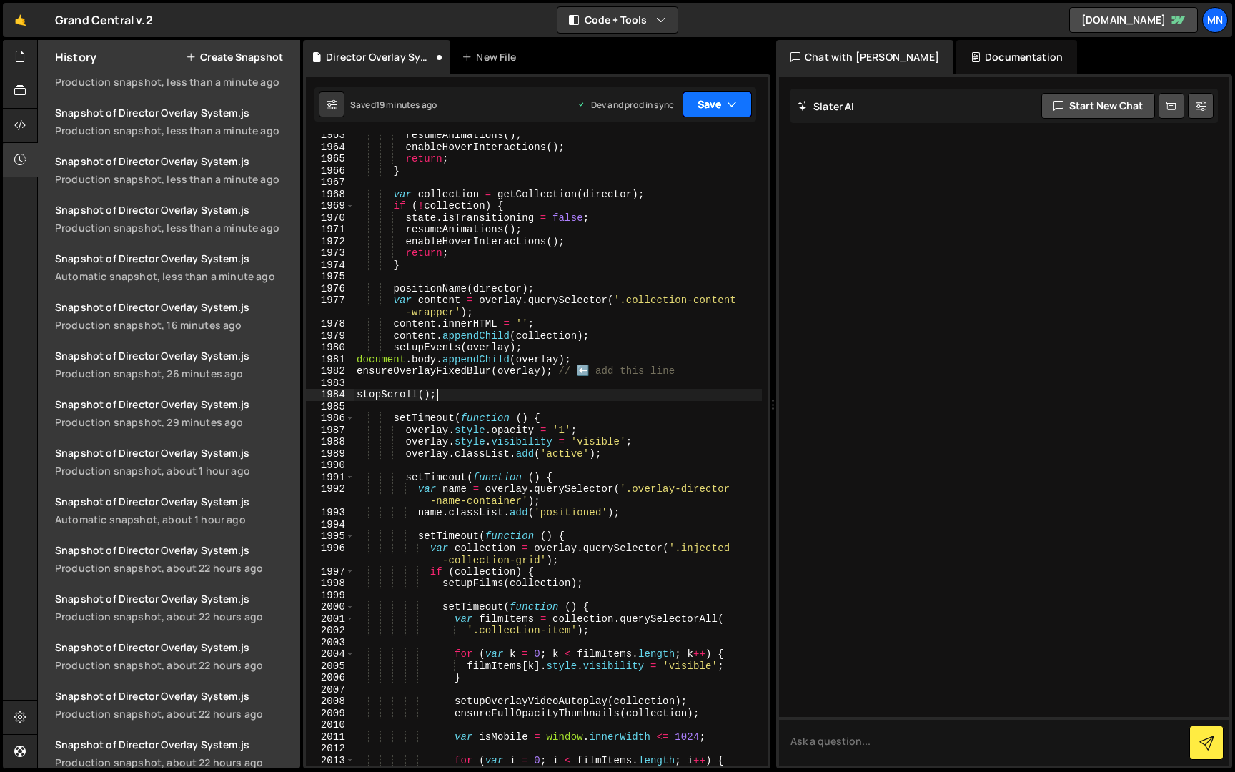
click at [737, 99] on button "Save" at bounding box center [717, 104] width 69 height 26
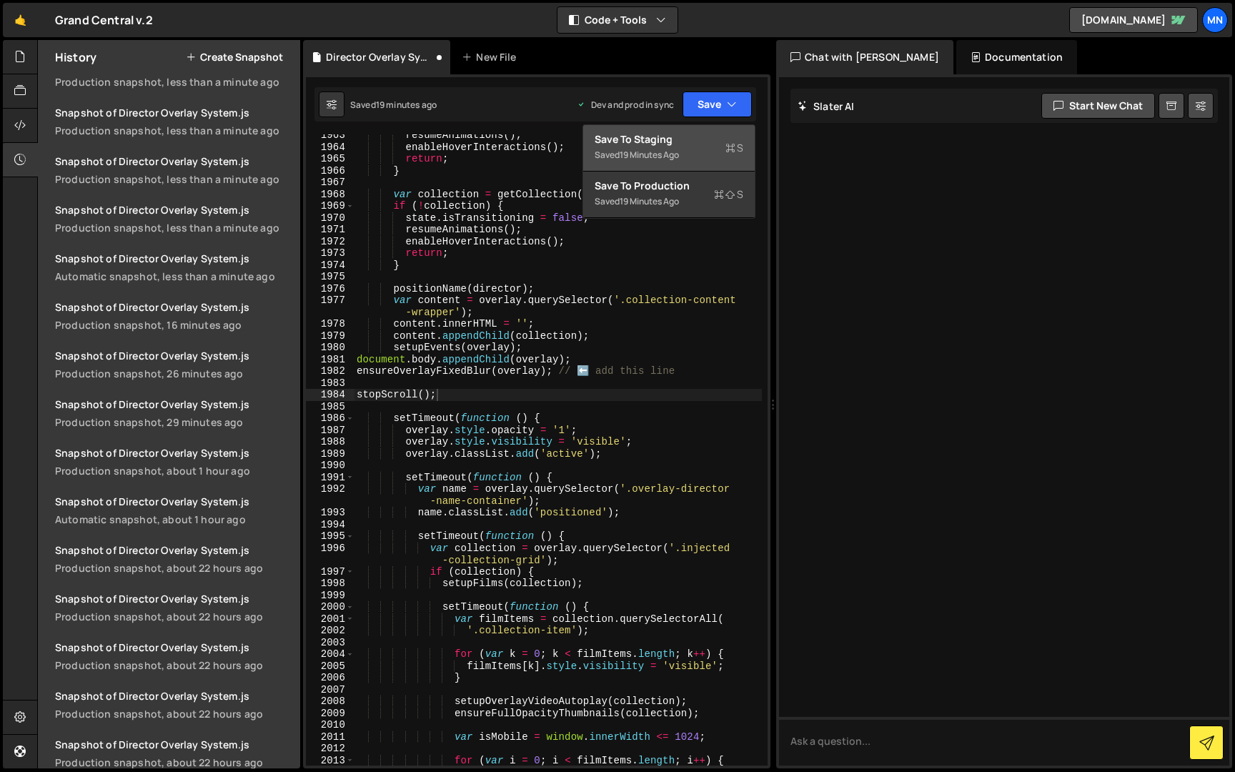
click at [718, 139] on div "Save to Staging S" at bounding box center [669, 139] width 149 height 14
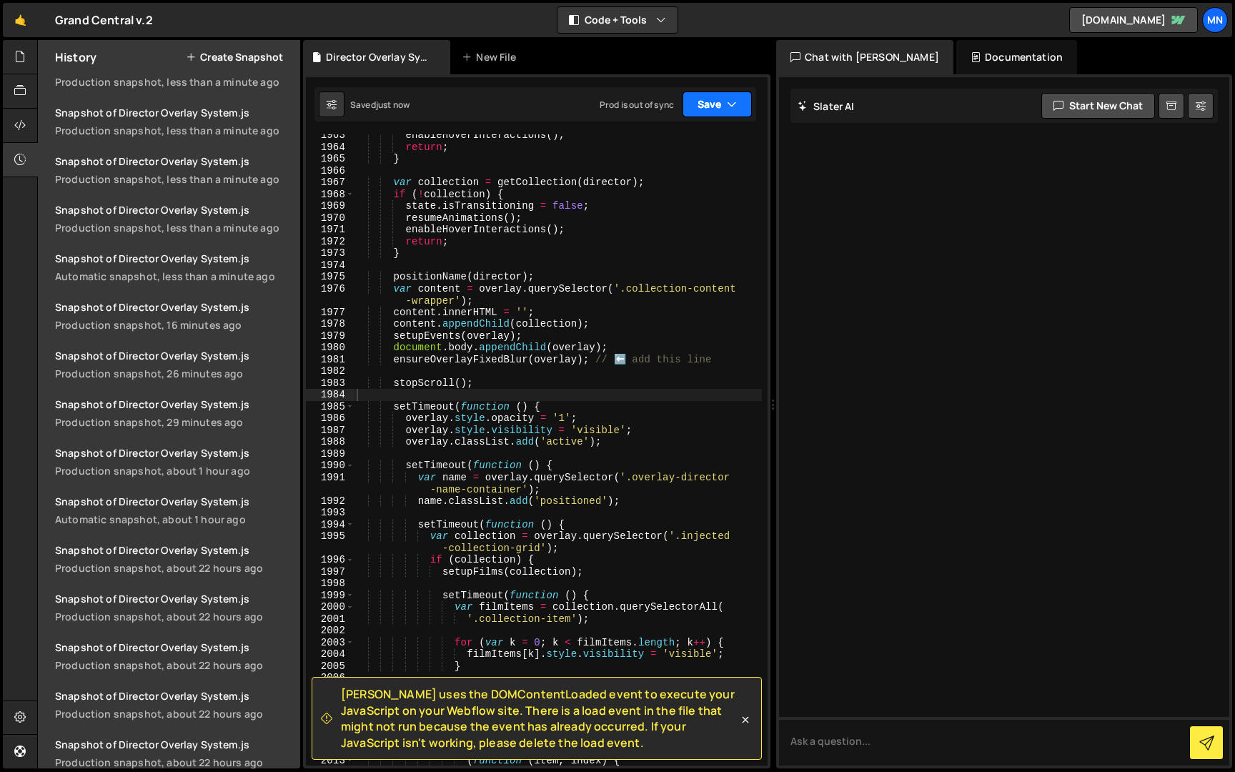
click at [729, 99] on icon "button" at bounding box center [732, 104] width 10 height 14
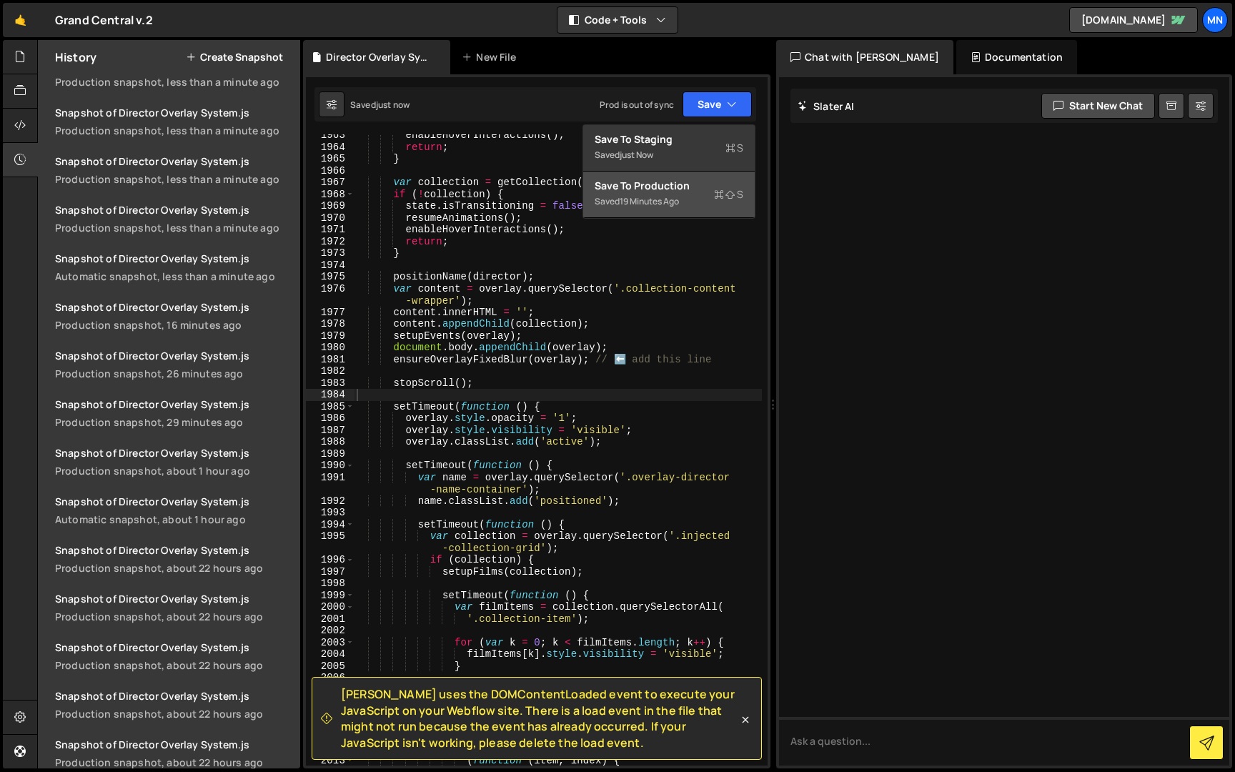
click at [692, 196] on div "Saved 19 minutes ago" at bounding box center [669, 201] width 149 height 17
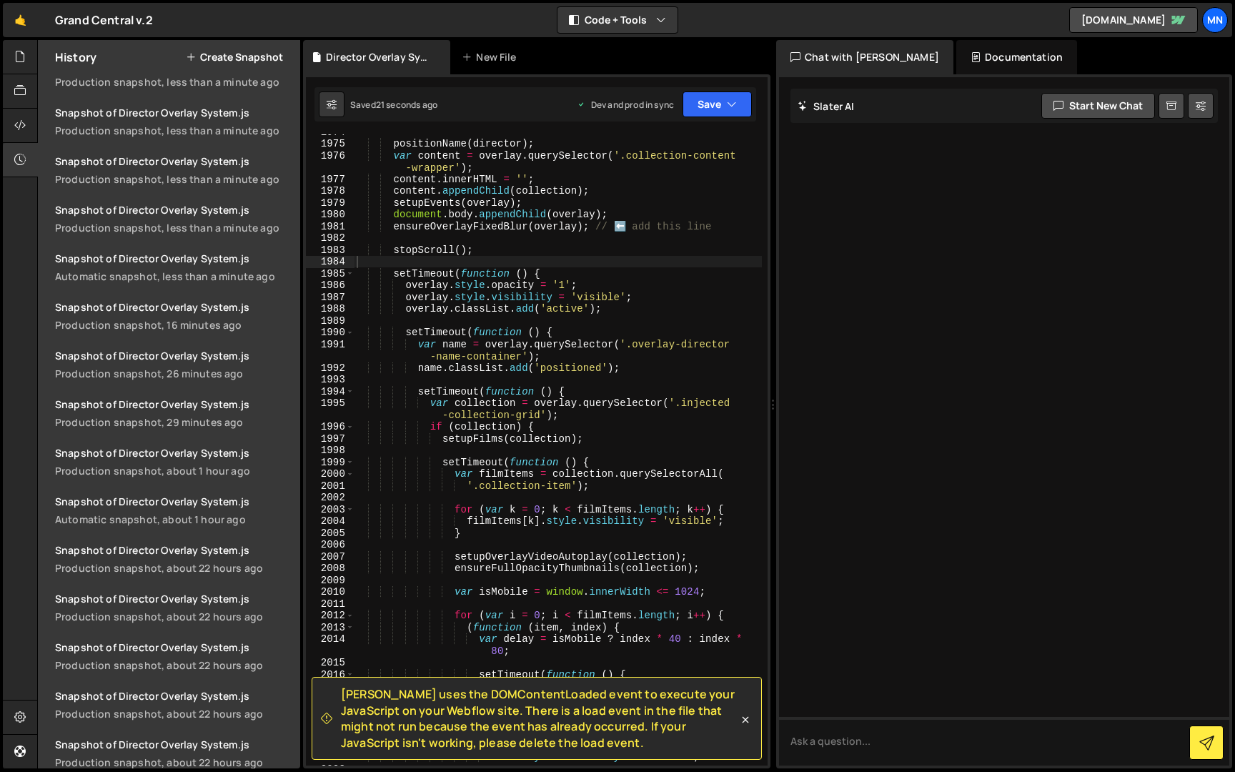
scroll to position [18064, 0]
click at [746, 718] on icon at bounding box center [746, 719] width 6 height 6
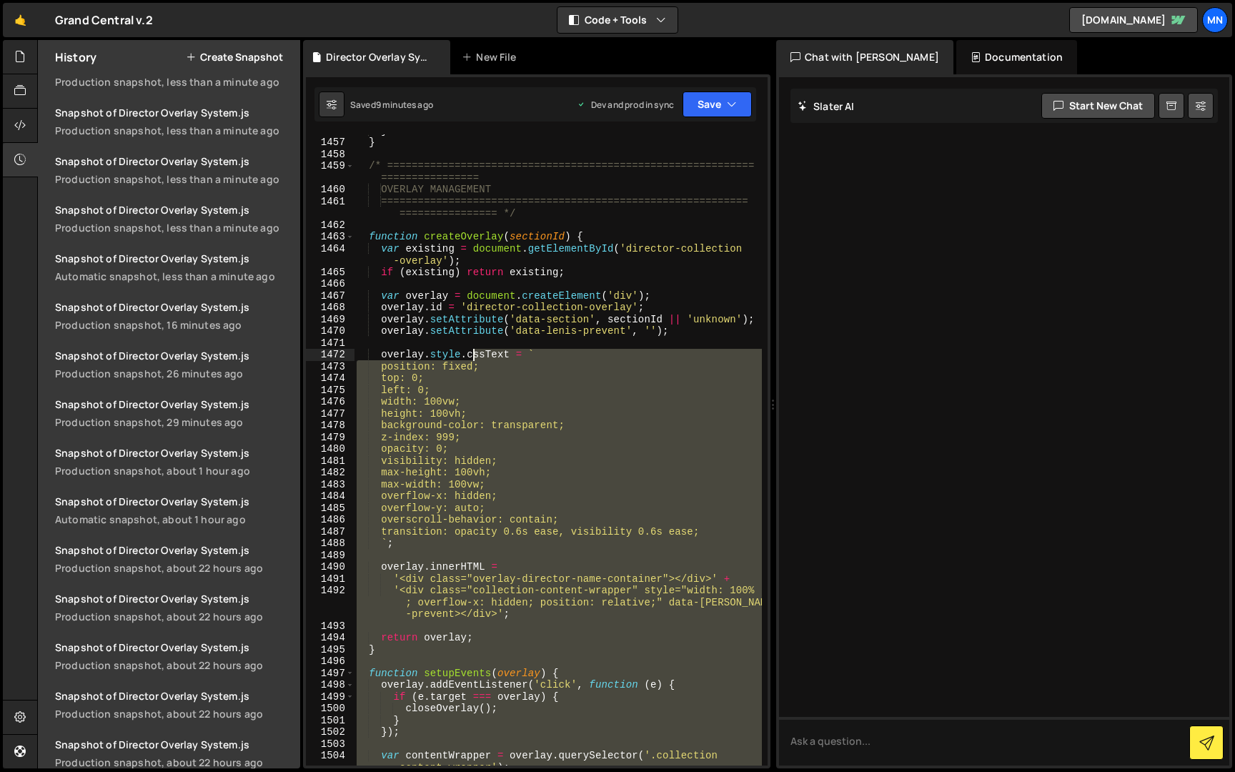
scroll to position [13206, 0]
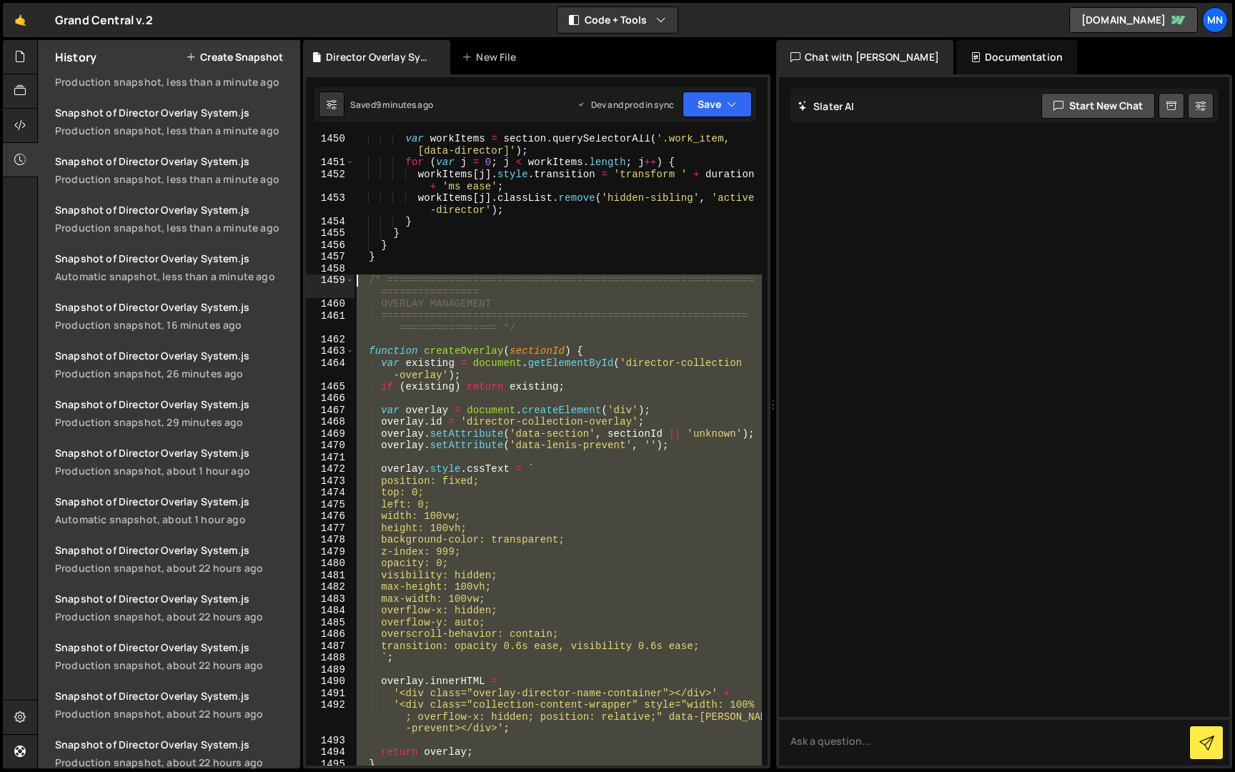
drag, startPoint x: 384, startPoint y: 693, endPoint x: 420, endPoint y: 294, distance: 401.2
click at [357, 282] on div "var workItems = section . querySelectorAll ( '.work_item, [data-director]' ) ; …" at bounding box center [558, 466] width 408 height 667
type textarea "/* ============================================================================…"
paste textarea
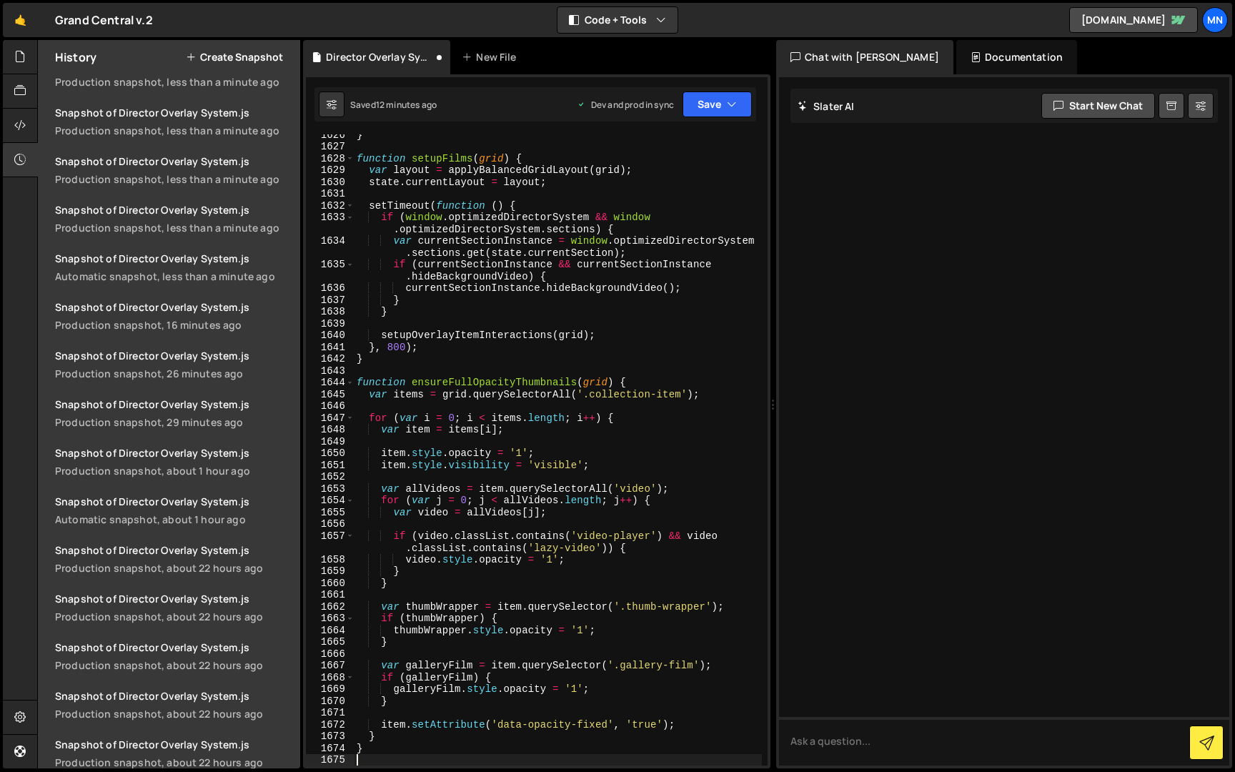
scroll to position [14727, 0]
click at [728, 109] on icon "button" at bounding box center [732, 104] width 10 height 14
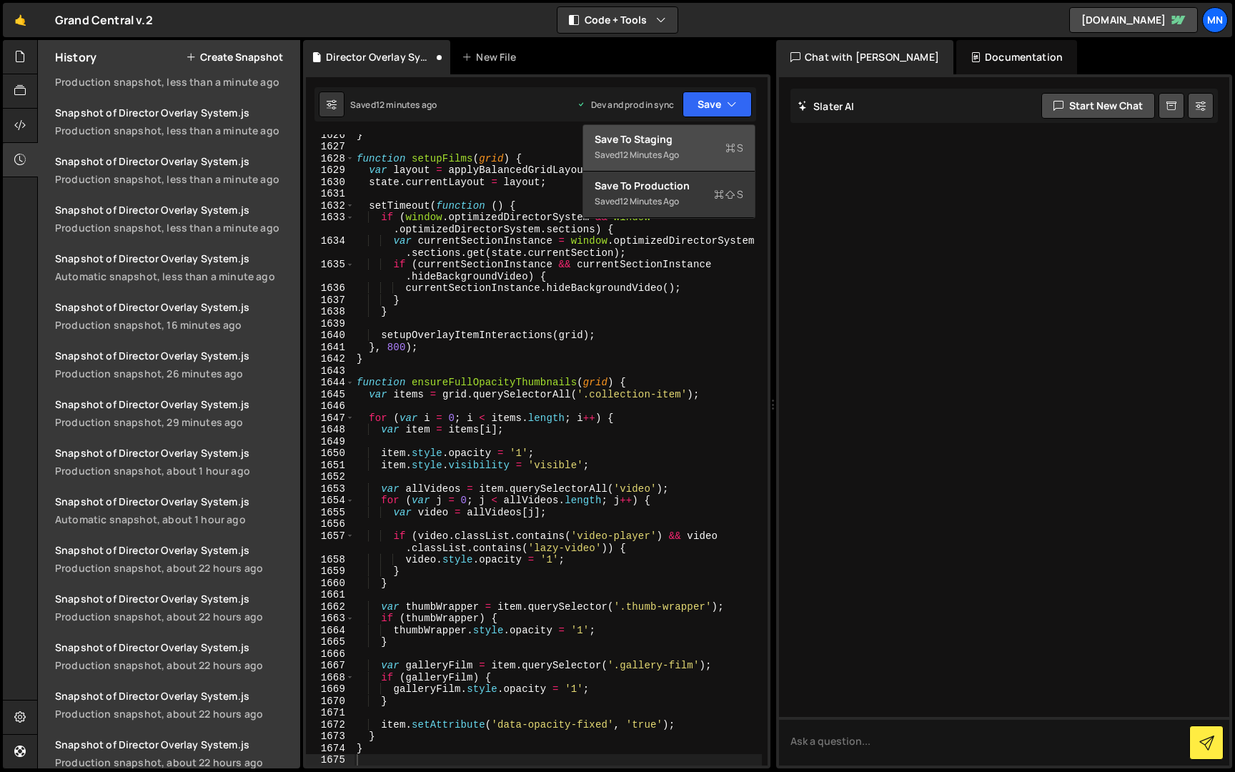
click at [671, 150] on div "12 minutes ago" at bounding box center [649, 155] width 59 height 12
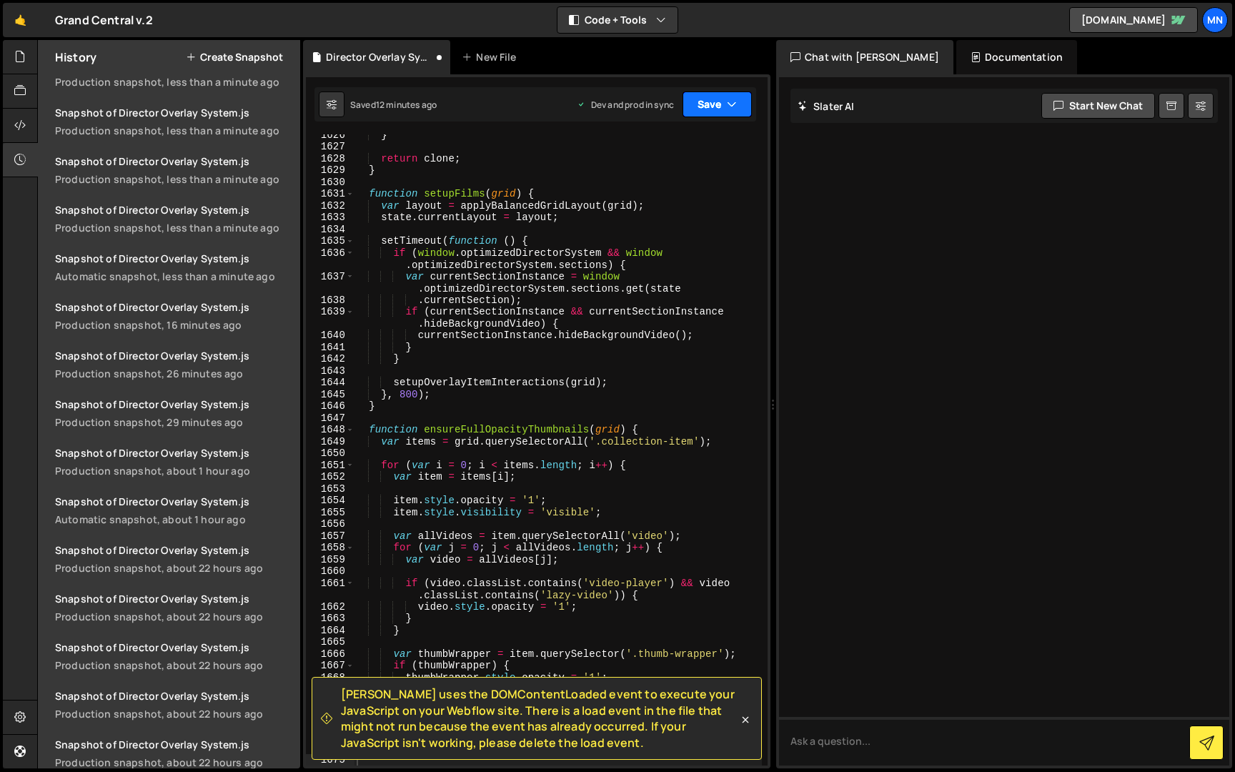
click at [727, 104] on icon "button" at bounding box center [732, 104] width 10 height 14
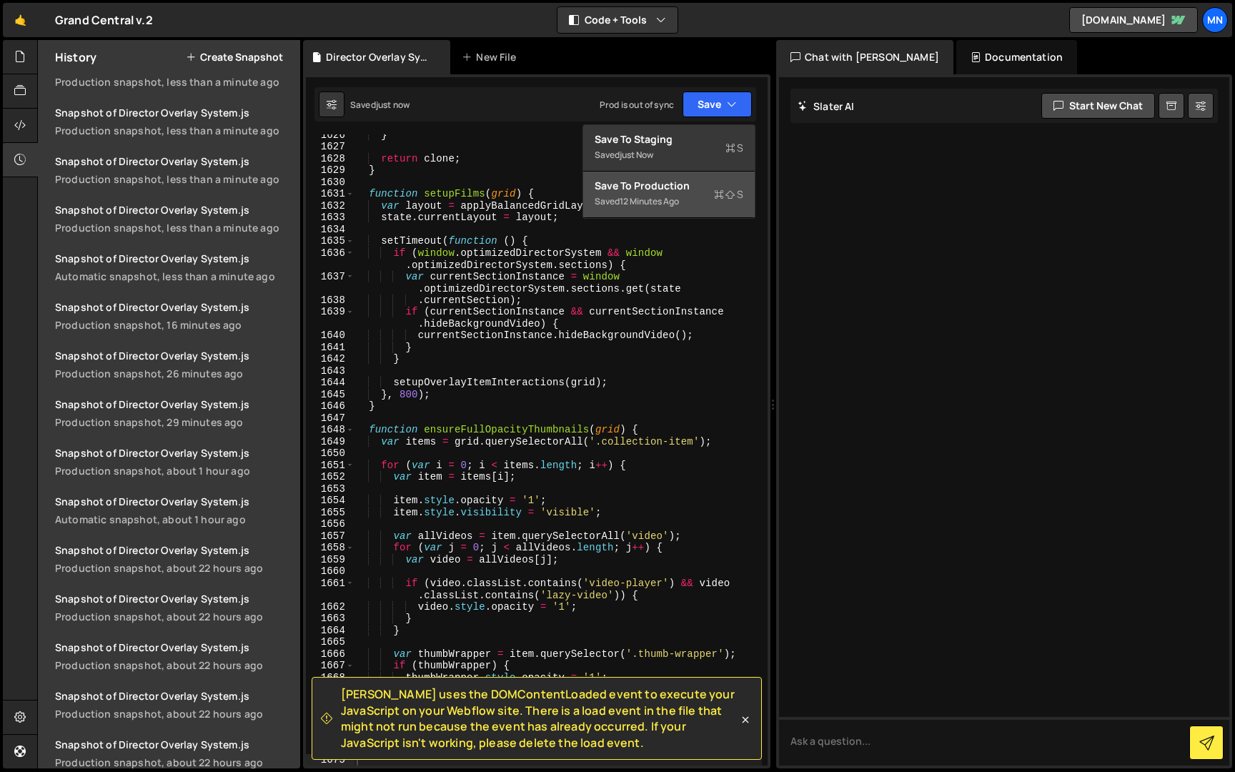
click at [682, 211] on button "Save to Production S Saved 12 minutes ago" at bounding box center [669, 195] width 172 height 46
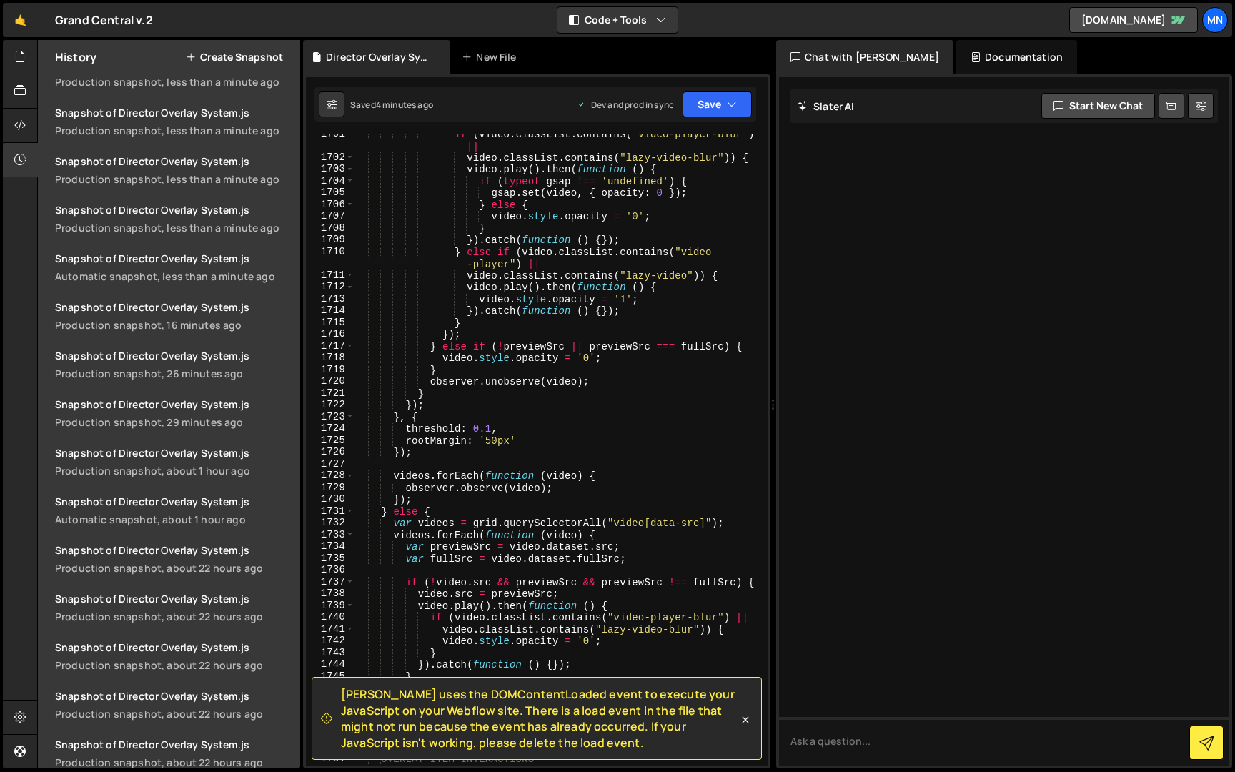
scroll to position [15452, 0]
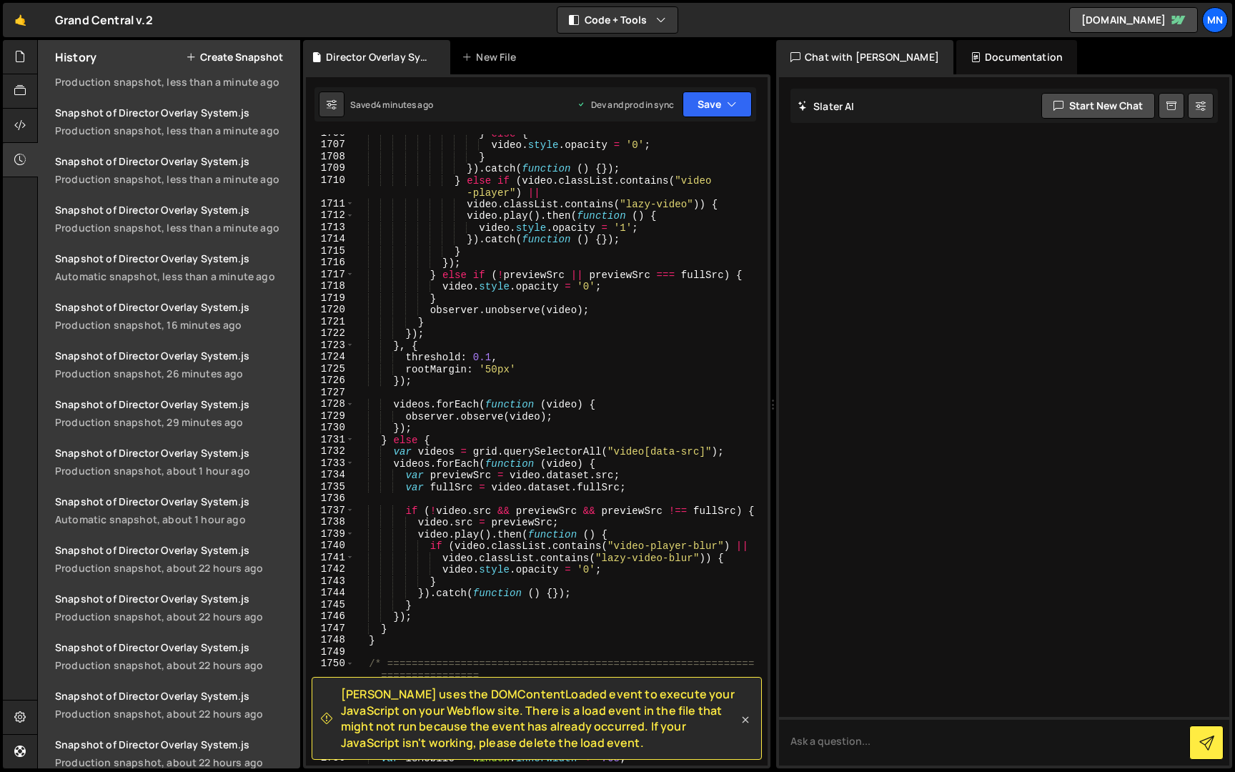
click at [748, 721] on icon at bounding box center [746, 719] width 6 height 6
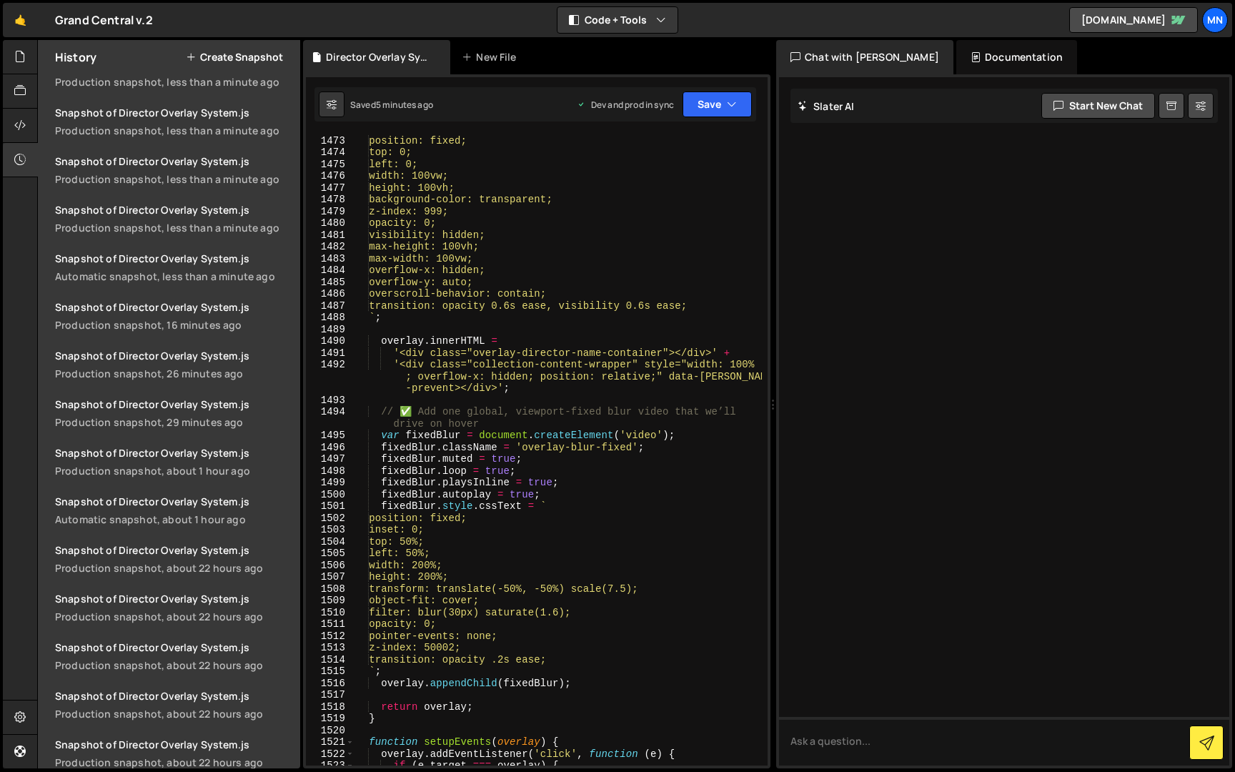
scroll to position [13330, 0]
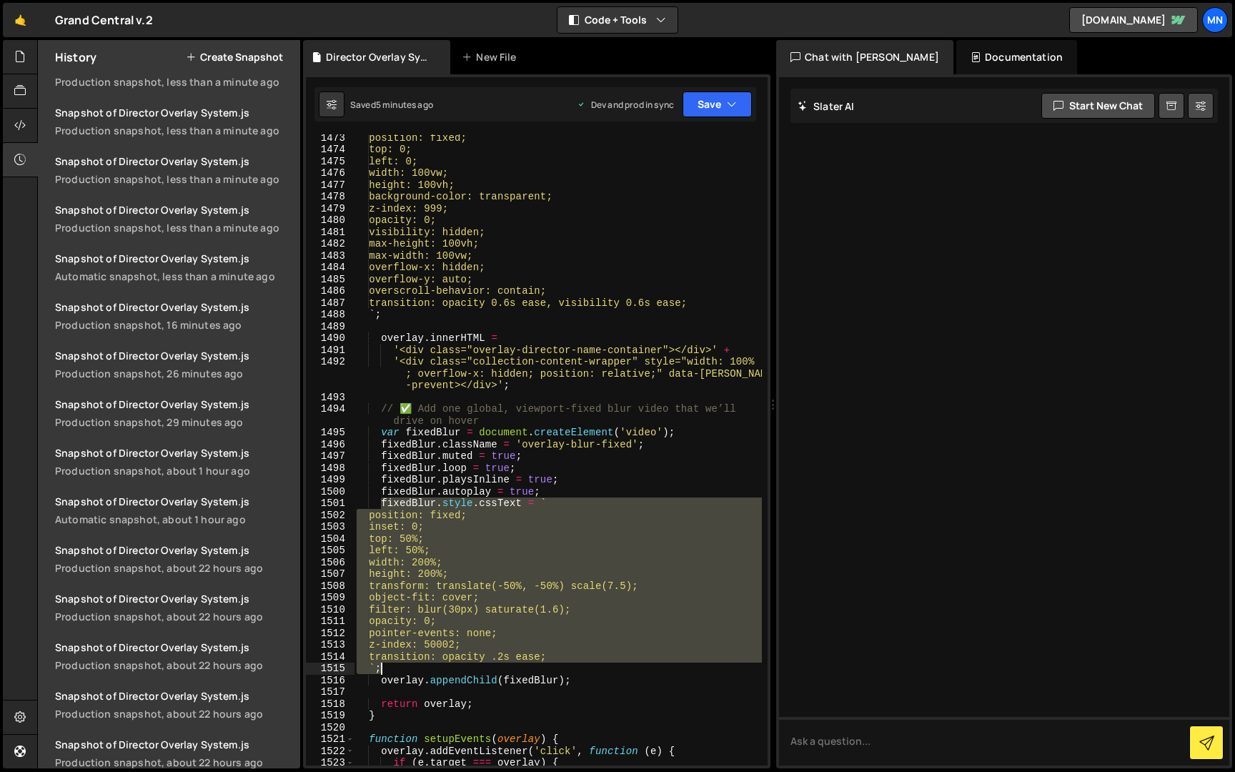
drag, startPoint x: 383, startPoint y: 503, endPoint x: 394, endPoint y: 668, distance: 164.8
click at [394, 668] on div "position: fixed; top: 0; left: 0; width: 100vw; height: 100vh; background-color…" at bounding box center [558, 459] width 408 height 655
paste textarea
type textarea "`;"
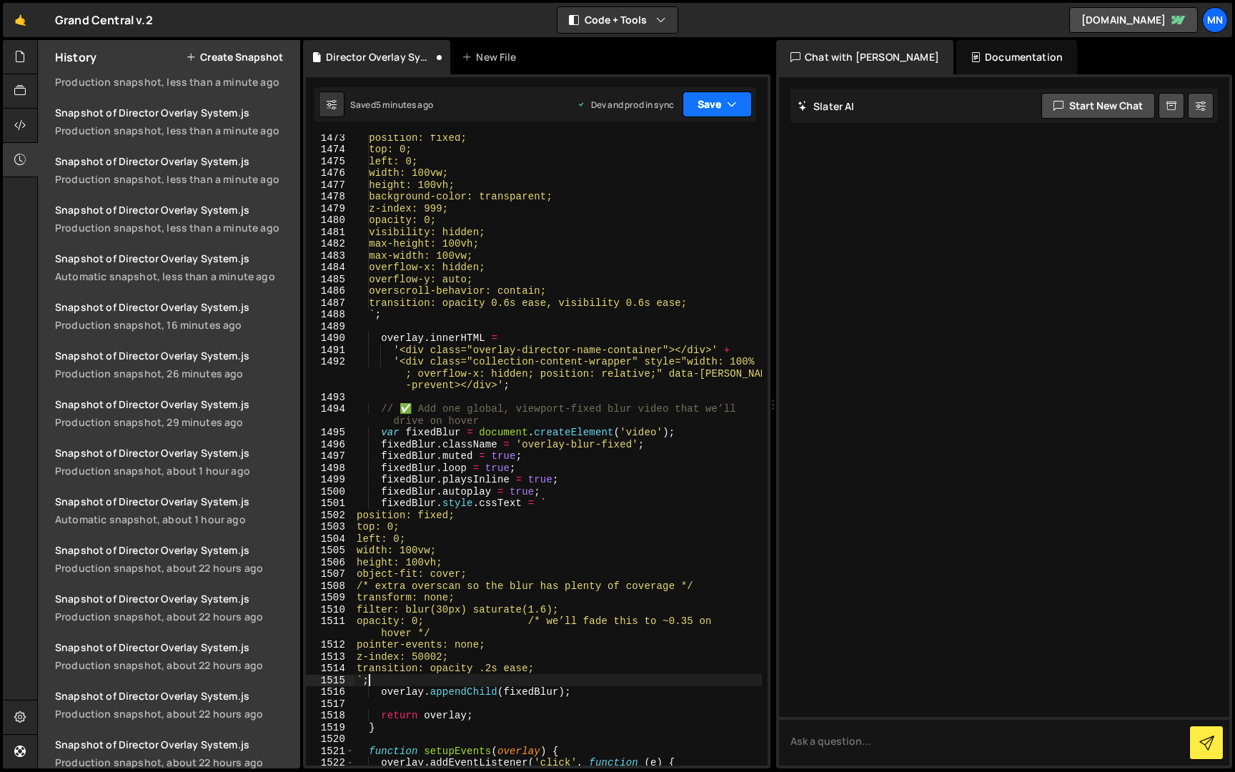
click at [723, 103] on button "Save" at bounding box center [717, 104] width 69 height 26
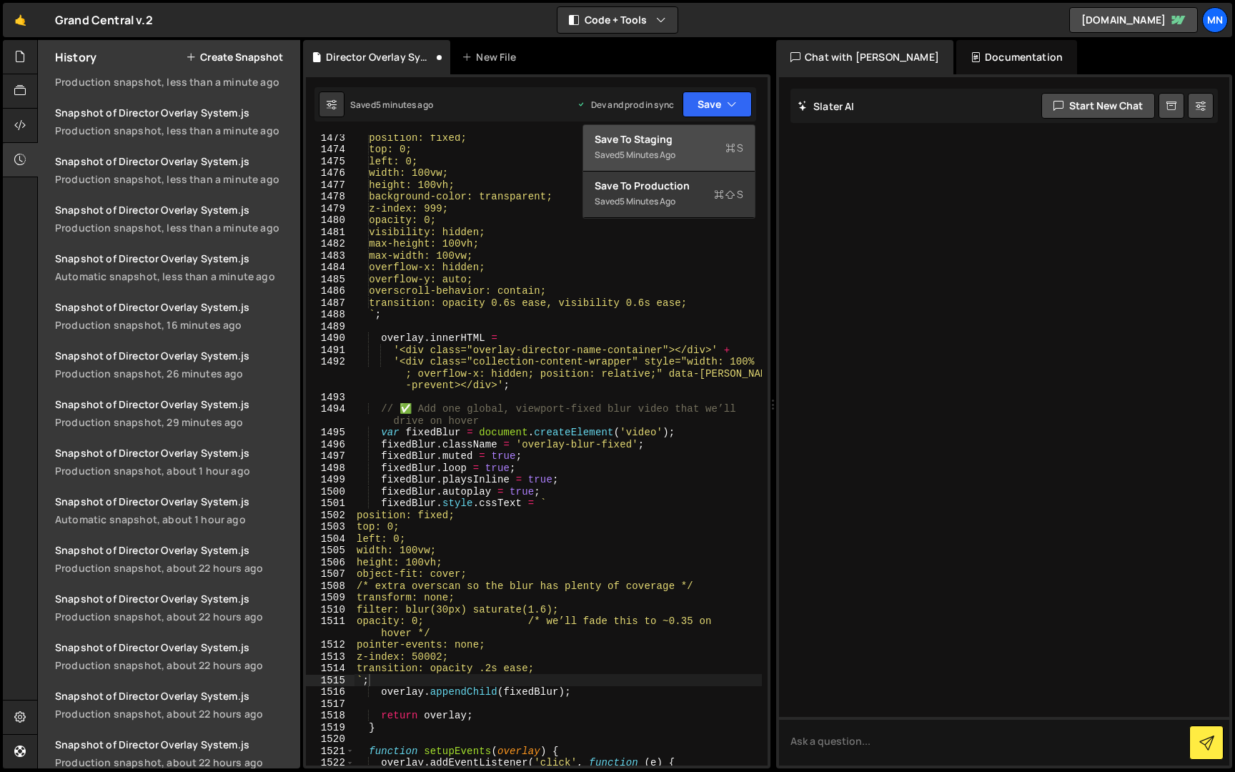
click at [705, 139] on div "Save to Staging S" at bounding box center [669, 139] width 149 height 14
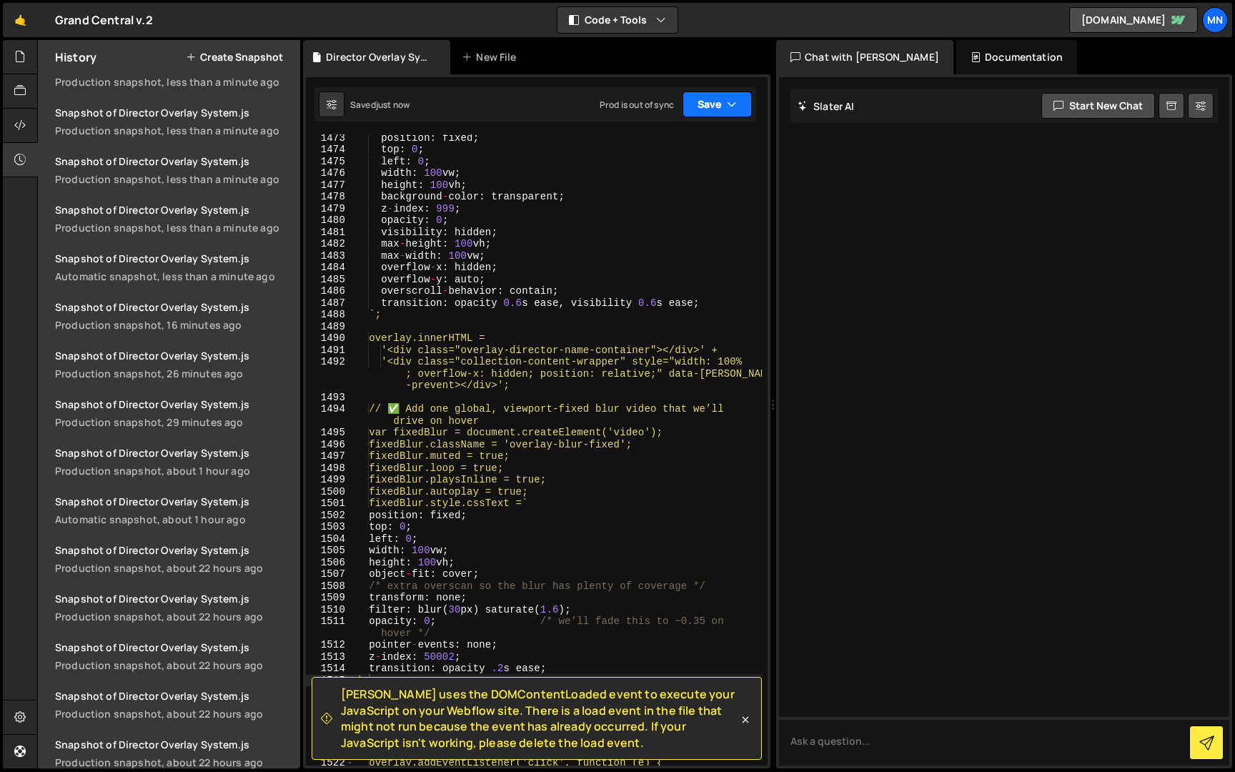
click at [732, 103] on icon "button" at bounding box center [732, 104] width 10 height 14
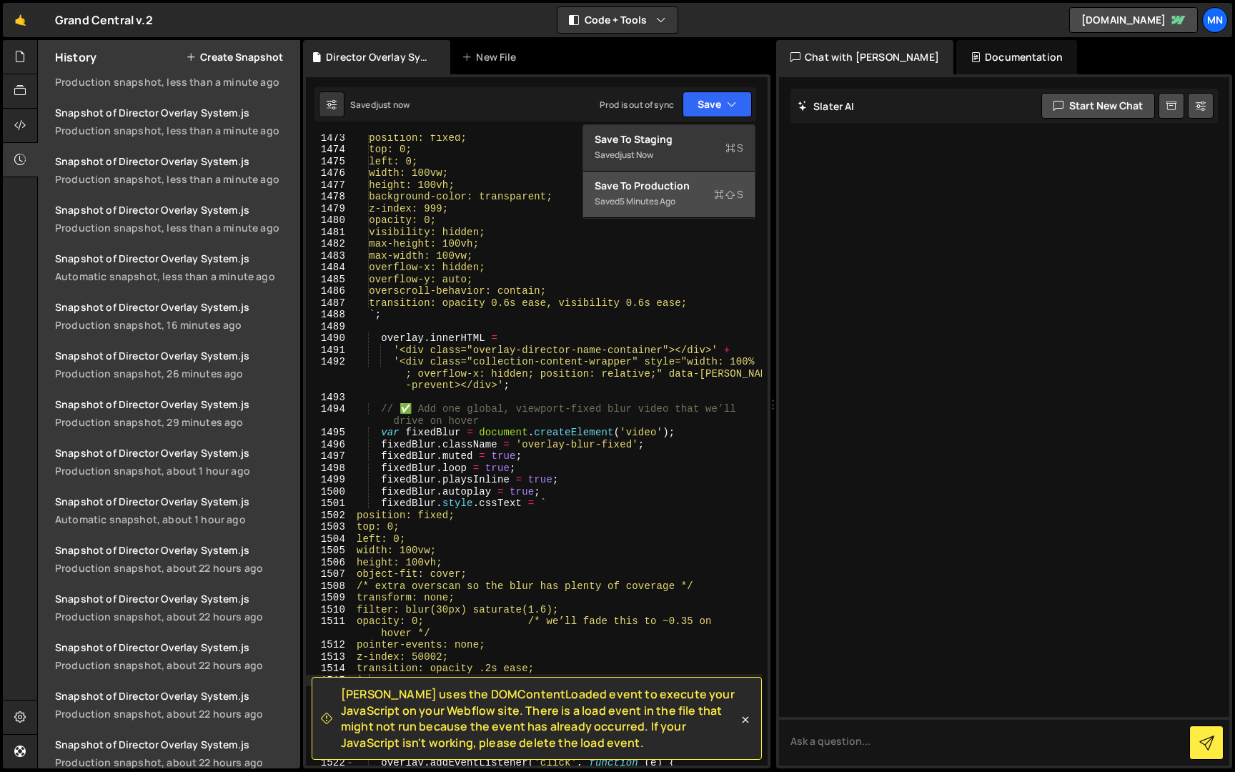
click at [714, 192] on icon at bounding box center [719, 194] width 10 height 14
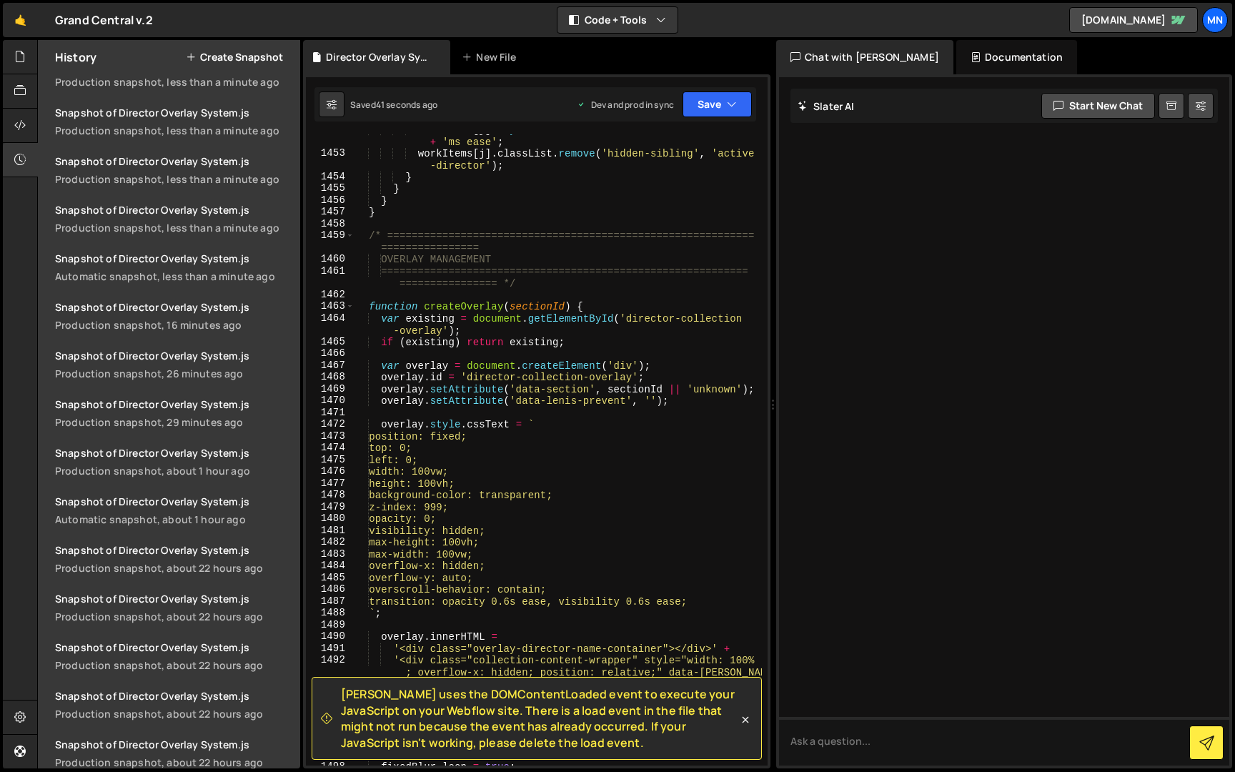
scroll to position [13135, 0]
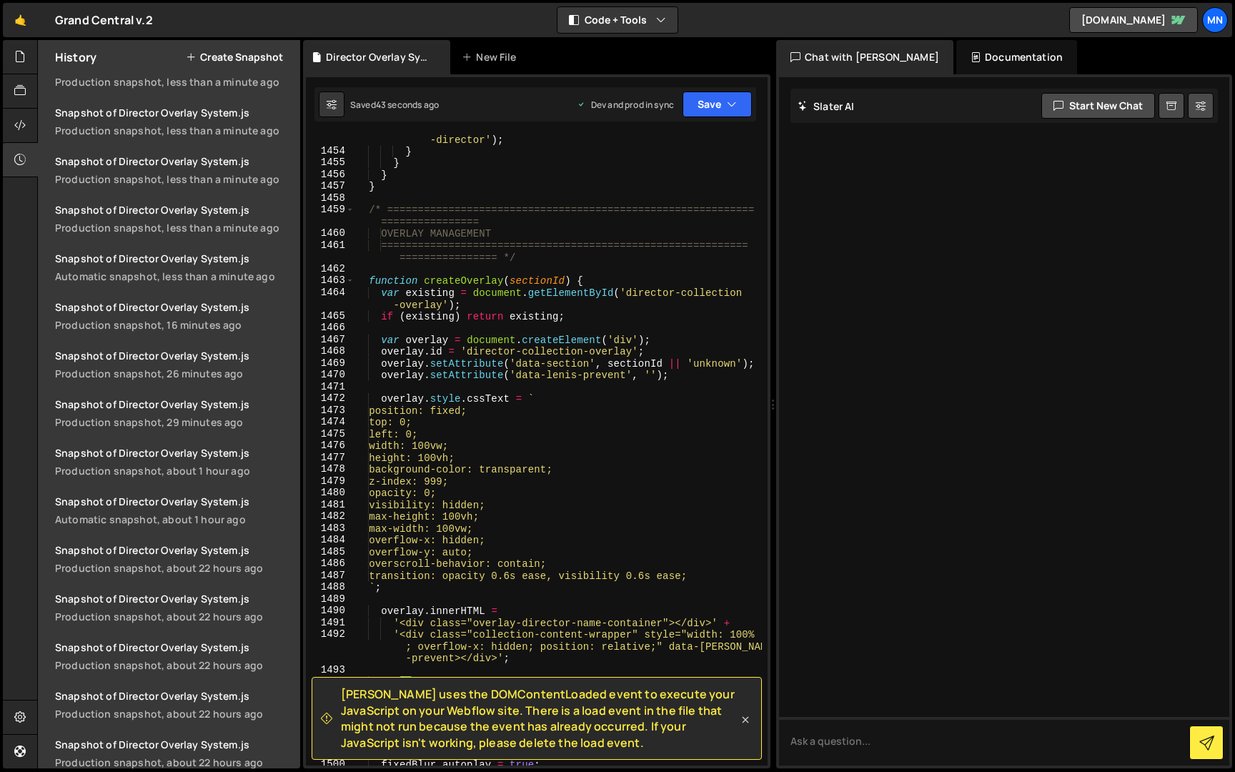
click at [746, 722] on icon at bounding box center [745, 720] width 14 height 14
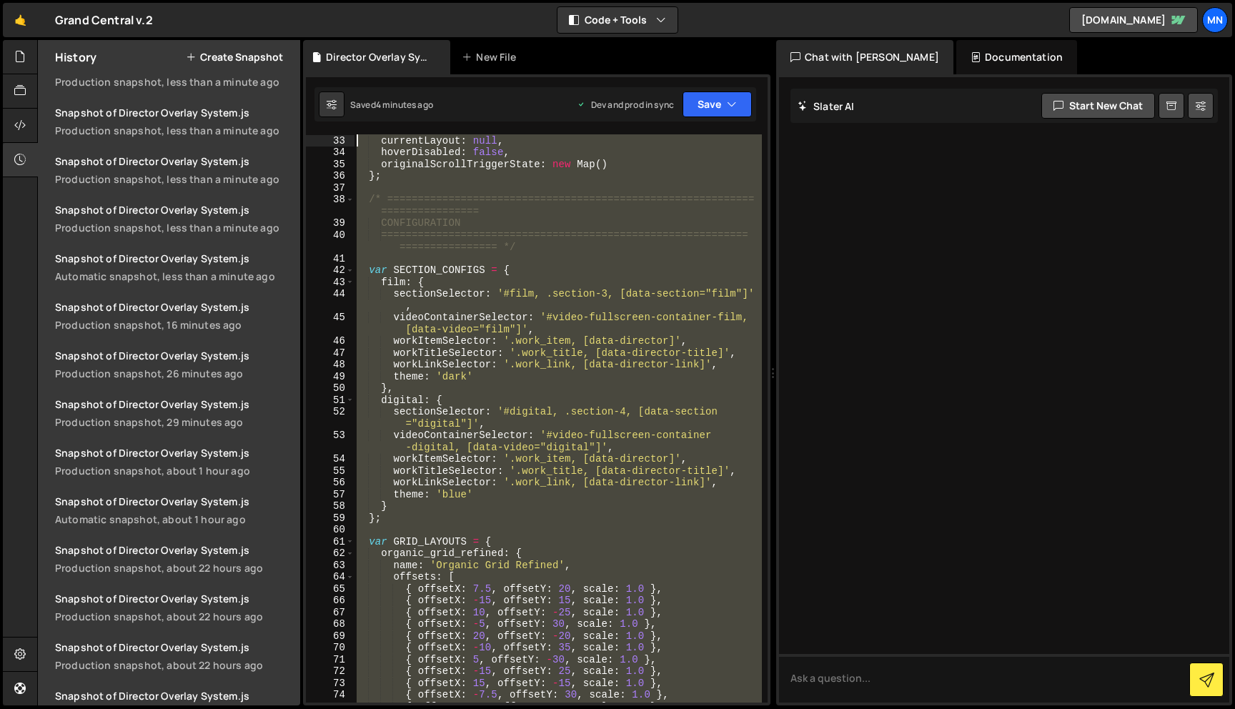
scroll to position [0, 0]
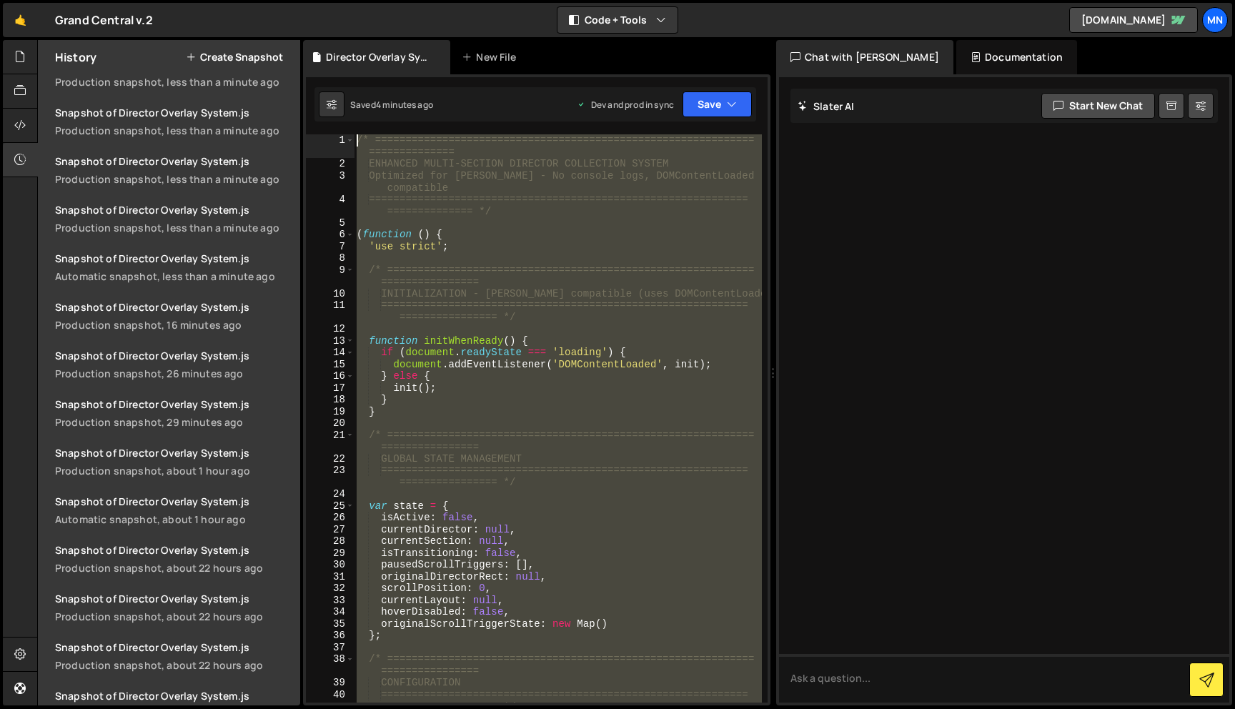
drag, startPoint x: 405, startPoint y: 679, endPoint x: 318, endPoint y: -89, distance: 773.3
click at [318, 0] on html "Projects [GEOGRAPHIC_DATA] Blog [GEOGRAPHIC_DATA] Projects Your Teams Invite te…" at bounding box center [617, 354] width 1235 height 709
type textarea "/* ============================================================================…"
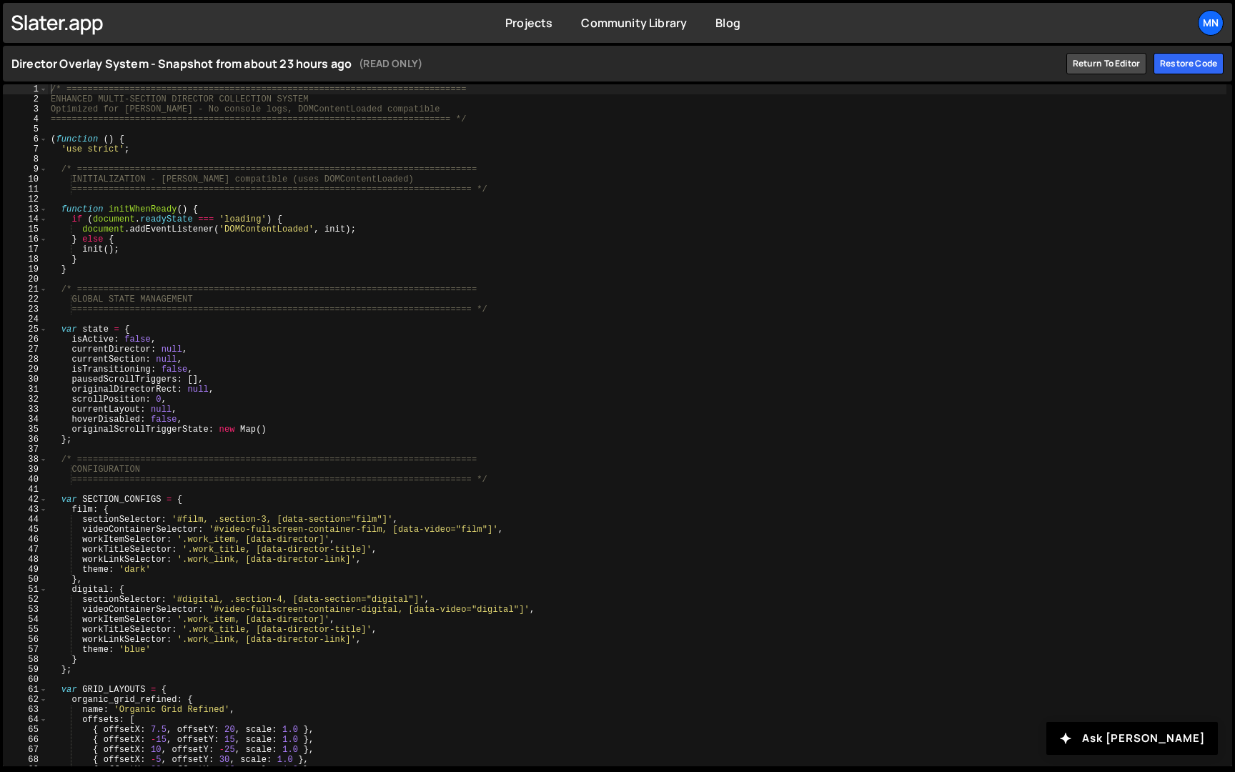
click at [1166, 76] on div "Director Overlay System - Snapshot from about 23 hours ago (READ ONLY) Return t…" at bounding box center [617, 64] width 1212 height 36
click at [1174, 68] on div "Restore code" at bounding box center [1189, 63] width 70 height 21
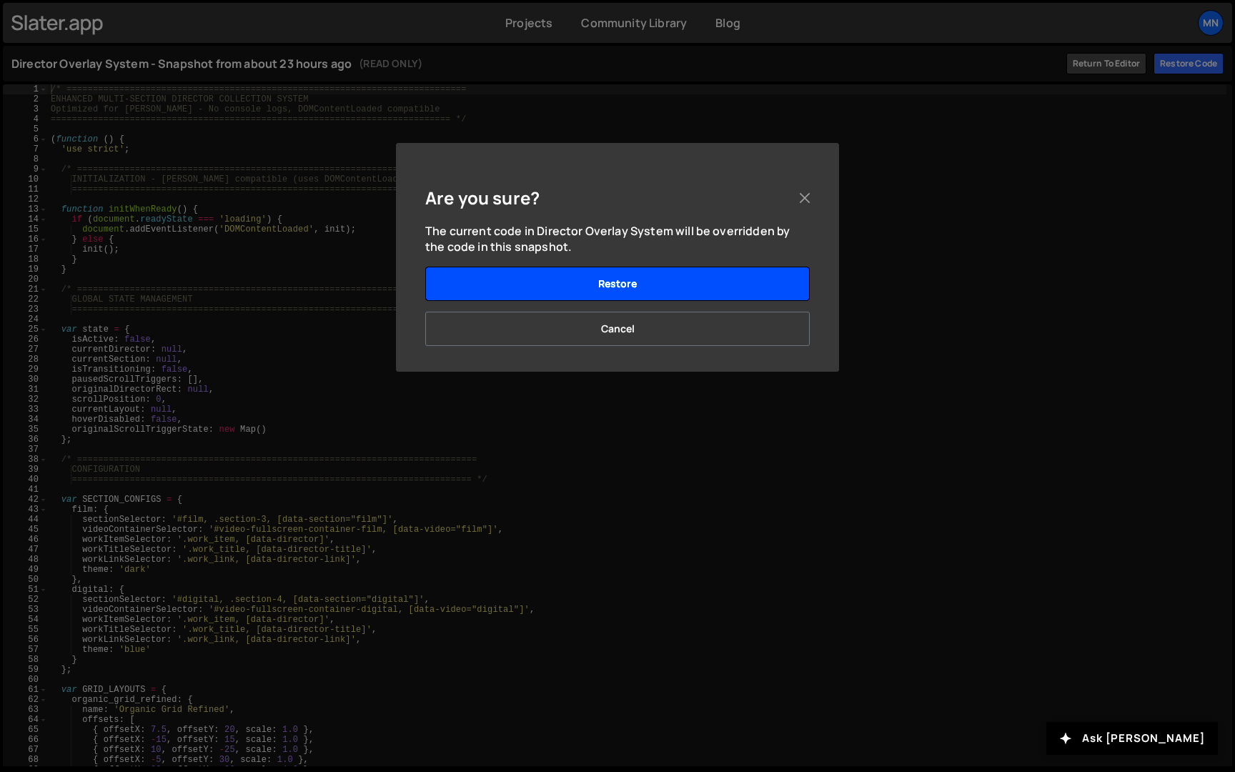
click at [736, 264] on div "The current code in Director Overlay System will be overridden by the code in t…" at bounding box center [617, 290] width 385 height 134
drag, startPoint x: 735, startPoint y: 270, endPoint x: 772, endPoint y: 273, distance: 37.3
click at [738, 272] on button "Restore" at bounding box center [617, 284] width 385 height 34
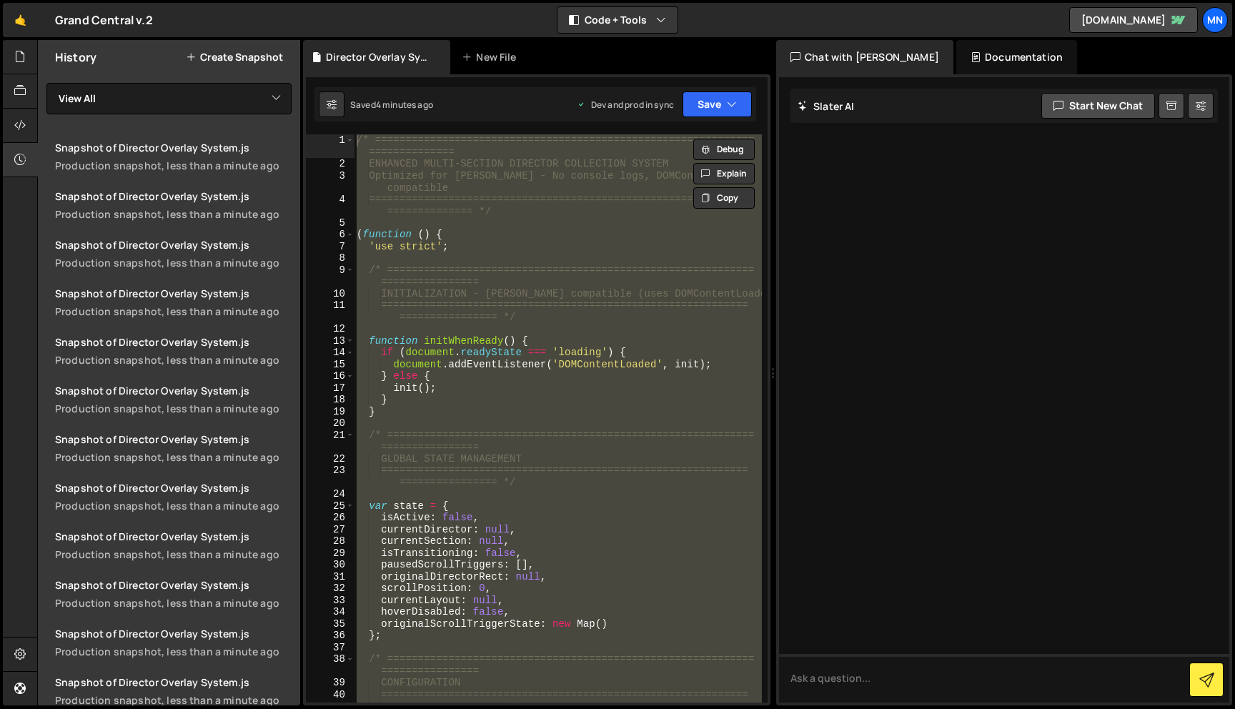
scroll to position [521, 0]
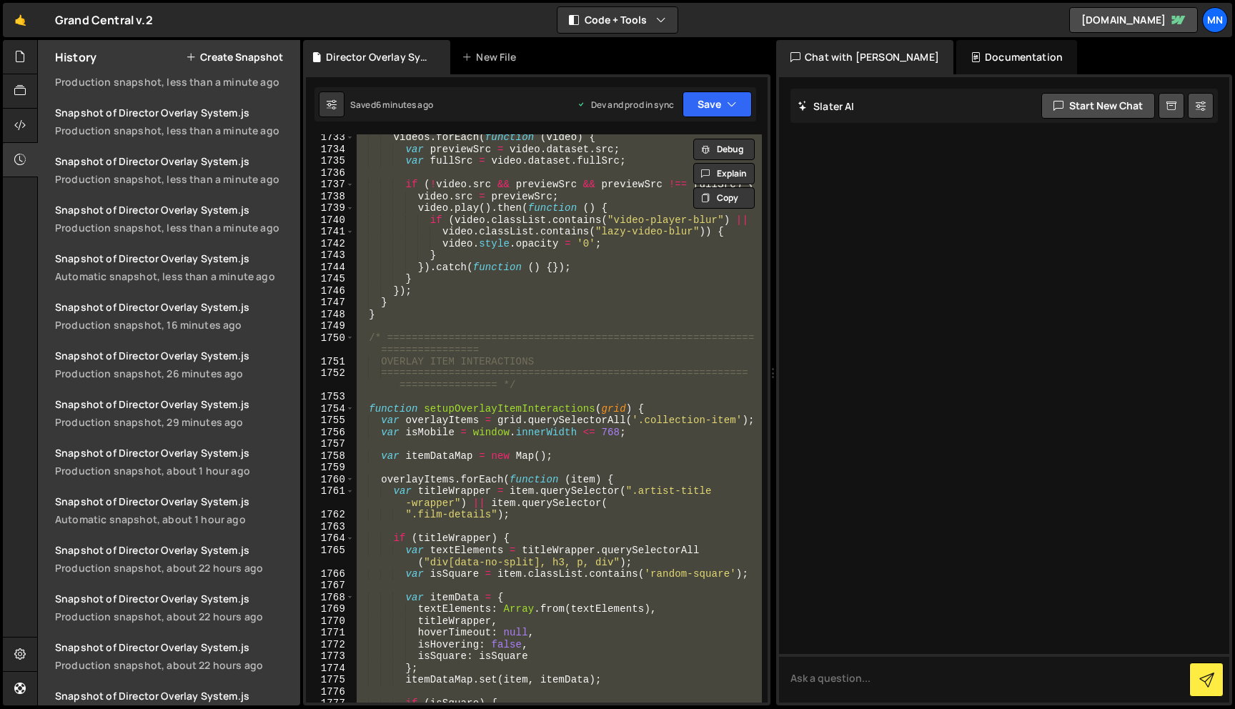
click at [522, 355] on div "videos . forEach ( function ( video ) { var previewSrc = video . dataset . src …" at bounding box center [558, 418] width 408 height 568
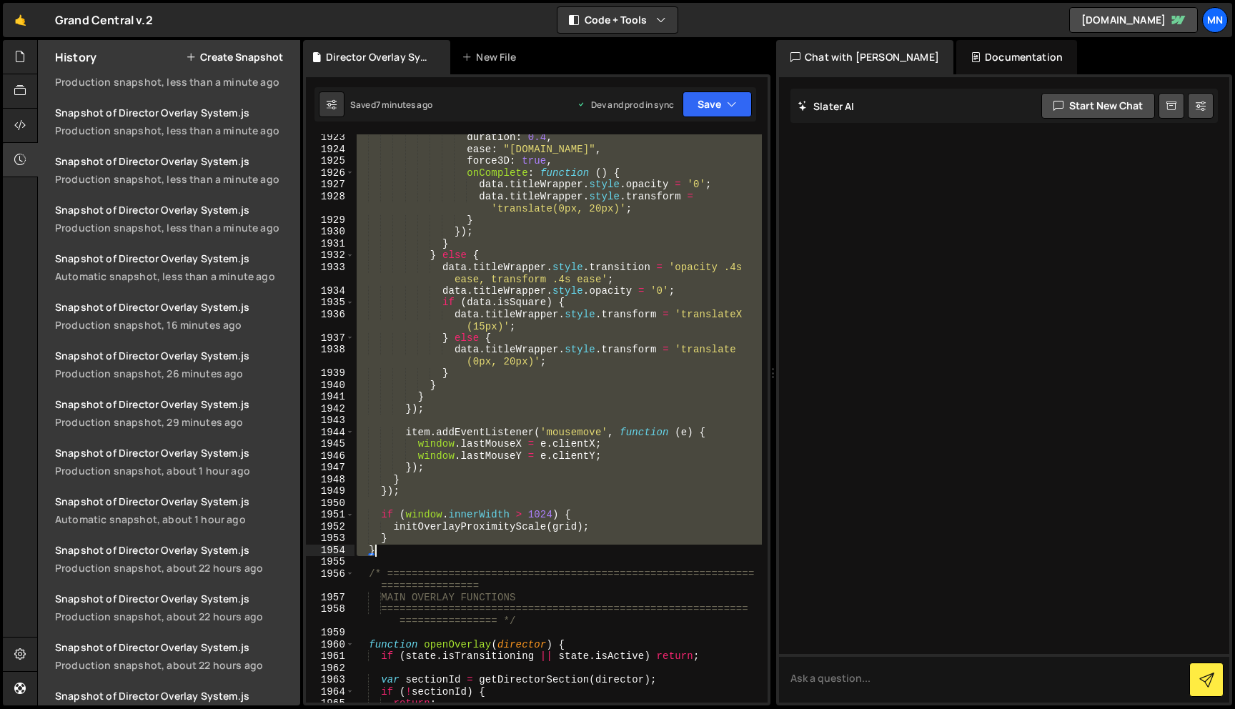
drag, startPoint x: 367, startPoint y: 337, endPoint x: 411, endPoint y: 554, distance: 221.6
click at [411, 554] on div "duration : 0.4 , ease : "[DOMAIN_NAME]" , force3D : true , onComplete : functio…" at bounding box center [558, 428] width 408 height 592
type textarea "} }"
paste textarea
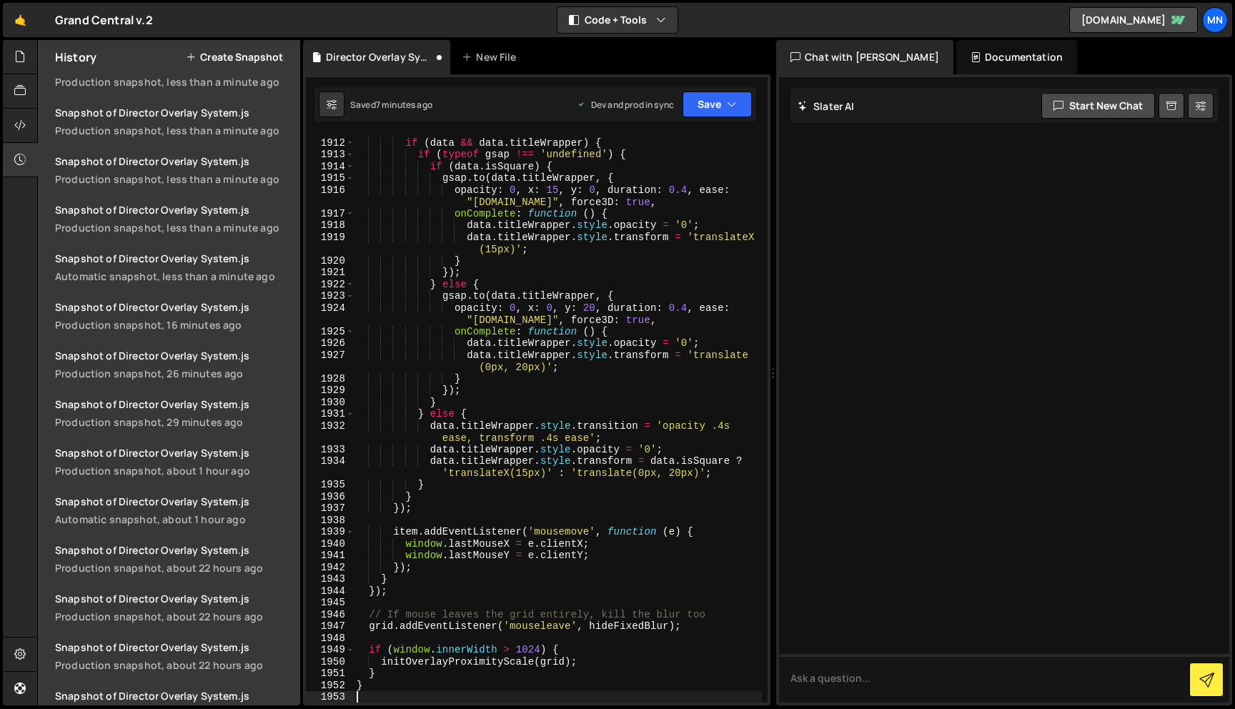
scroll to position [17366, 0]
click at [726, 101] on button "Save" at bounding box center [717, 104] width 69 height 26
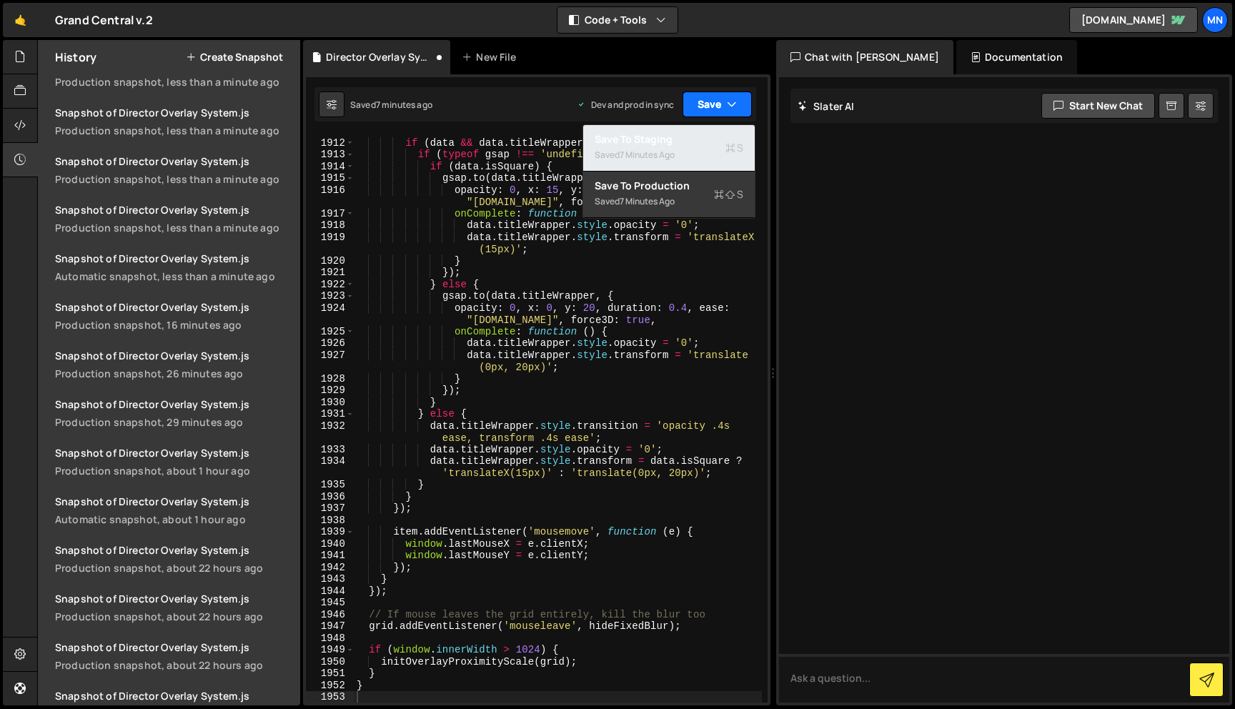
drag, startPoint x: 697, startPoint y: 142, endPoint x: 726, endPoint y: 116, distance: 39.5
click at [697, 142] on div "Save to Staging S" at bounding box center [669, 139] width 149 height 14
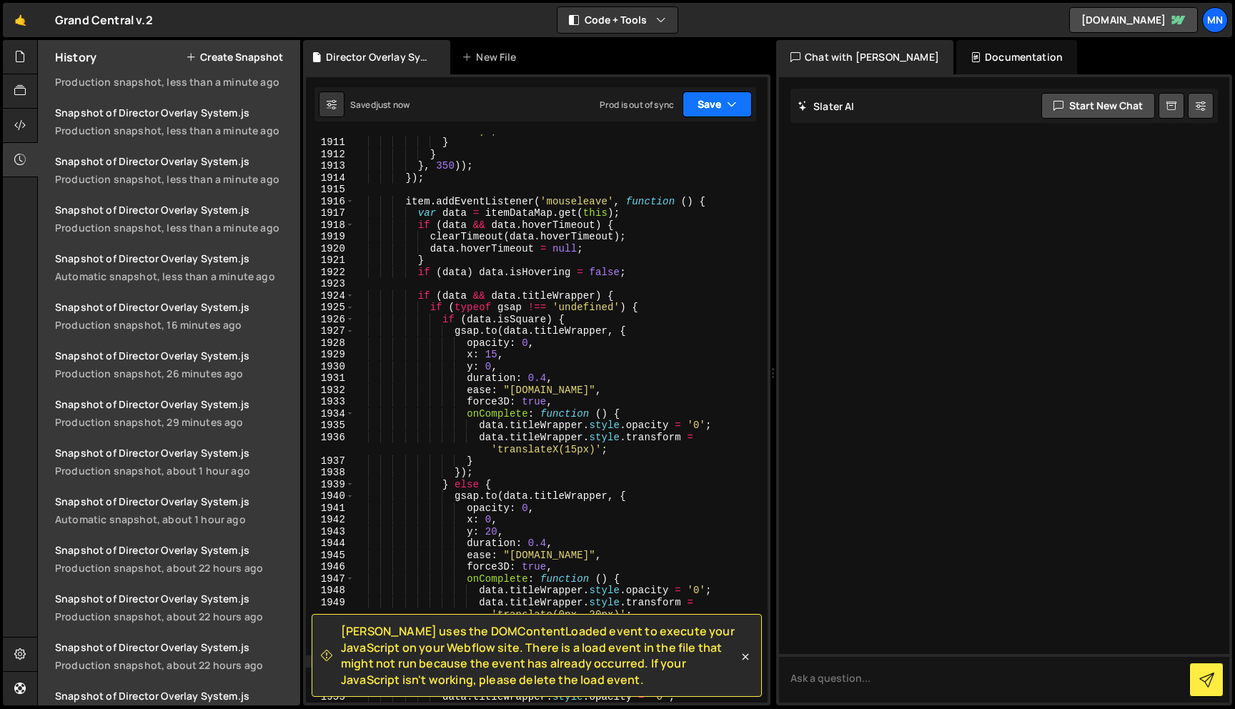
click at [731, 106] on icon "button" at bounding box center [732, 104] width 10 height 14
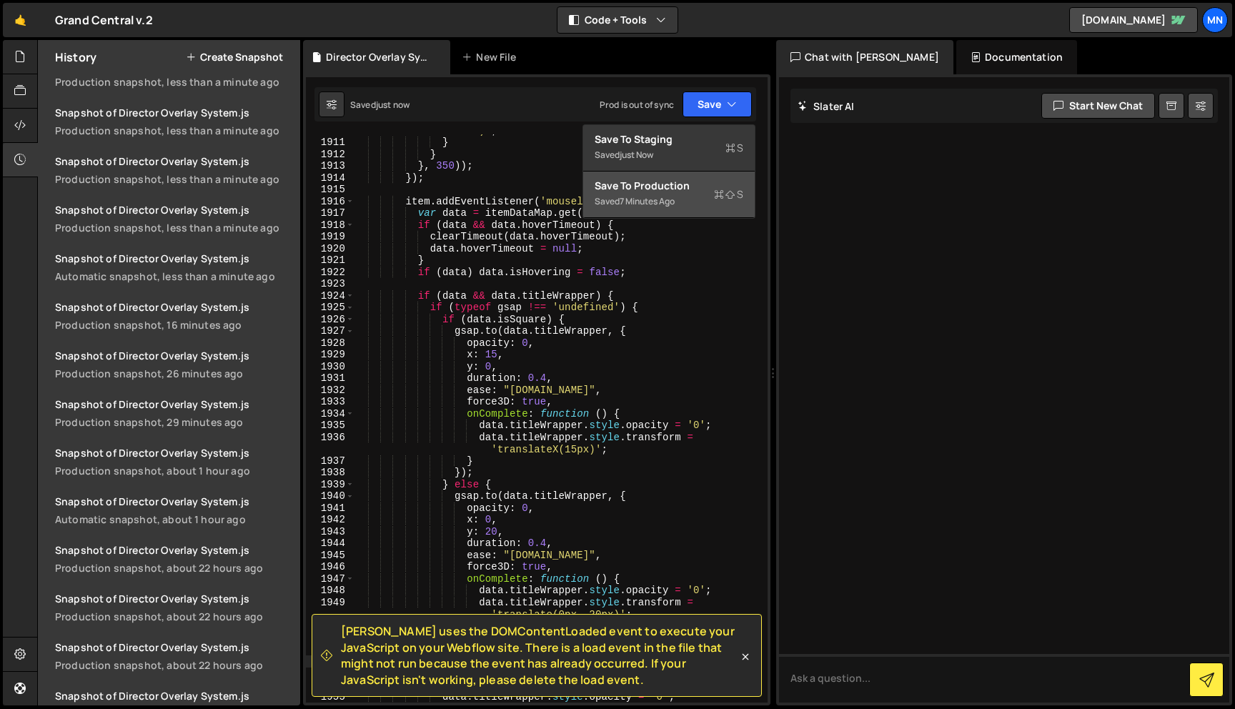
click at [710, 197] on div "Saved 7 minutes ago" at bounding box center [669, 201] width 149 height 17
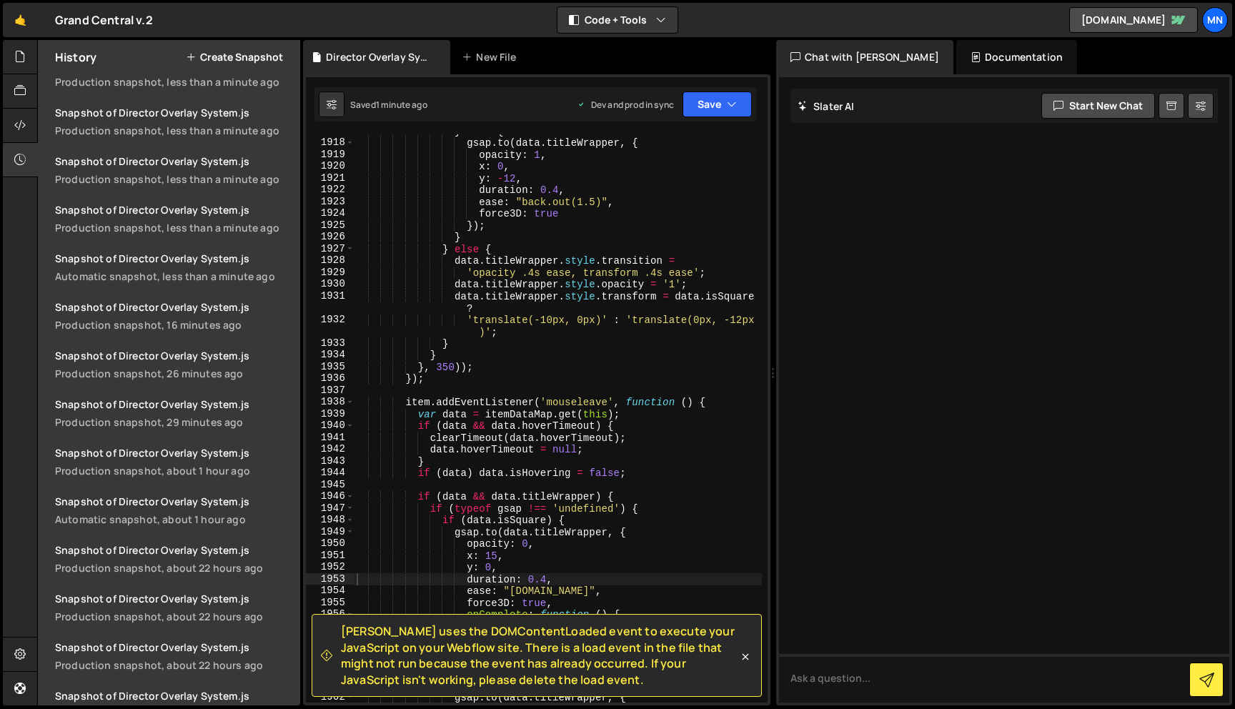
scroll to position [17140, 0]
click at [748, 658] on icon at bounding box center [745, 657] width 14 height 14
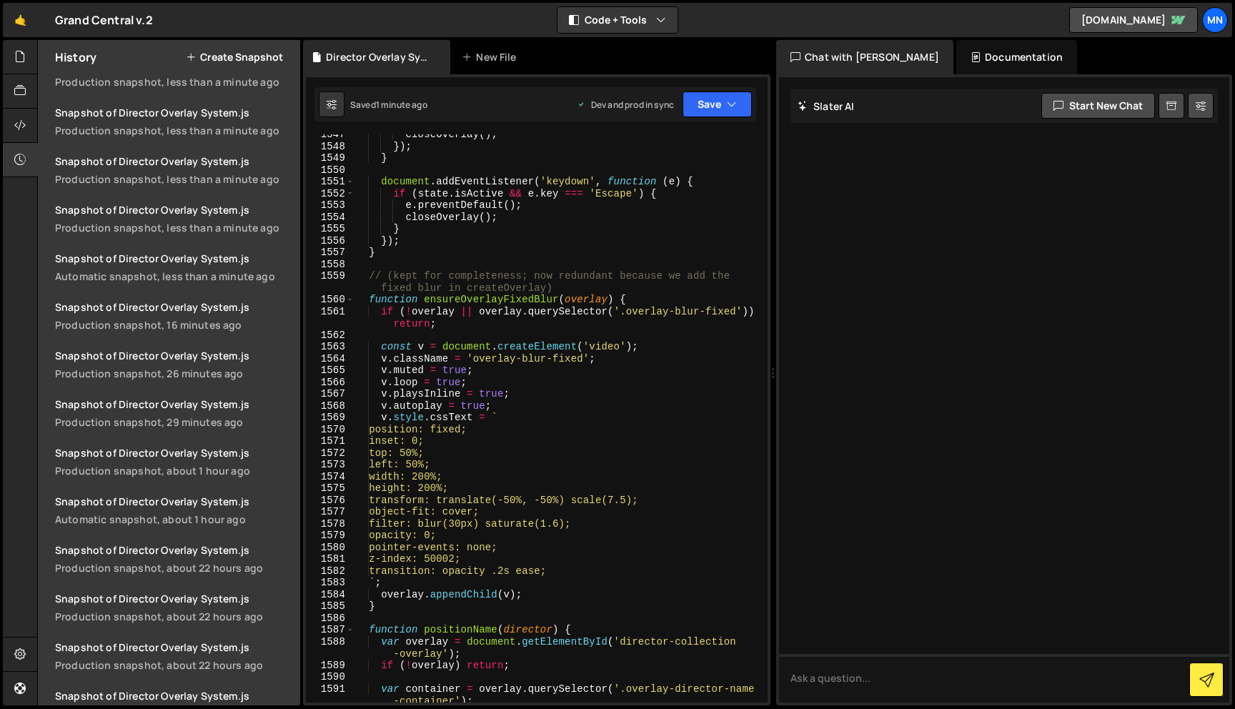
scroll to position [13737, 0]
click at [467, 518] on div "closeOverlay ( ) ; }) ; } document . addEventListener ( 'keydown' , function ( …" at bounding box center [558, 429] width 408 height 604
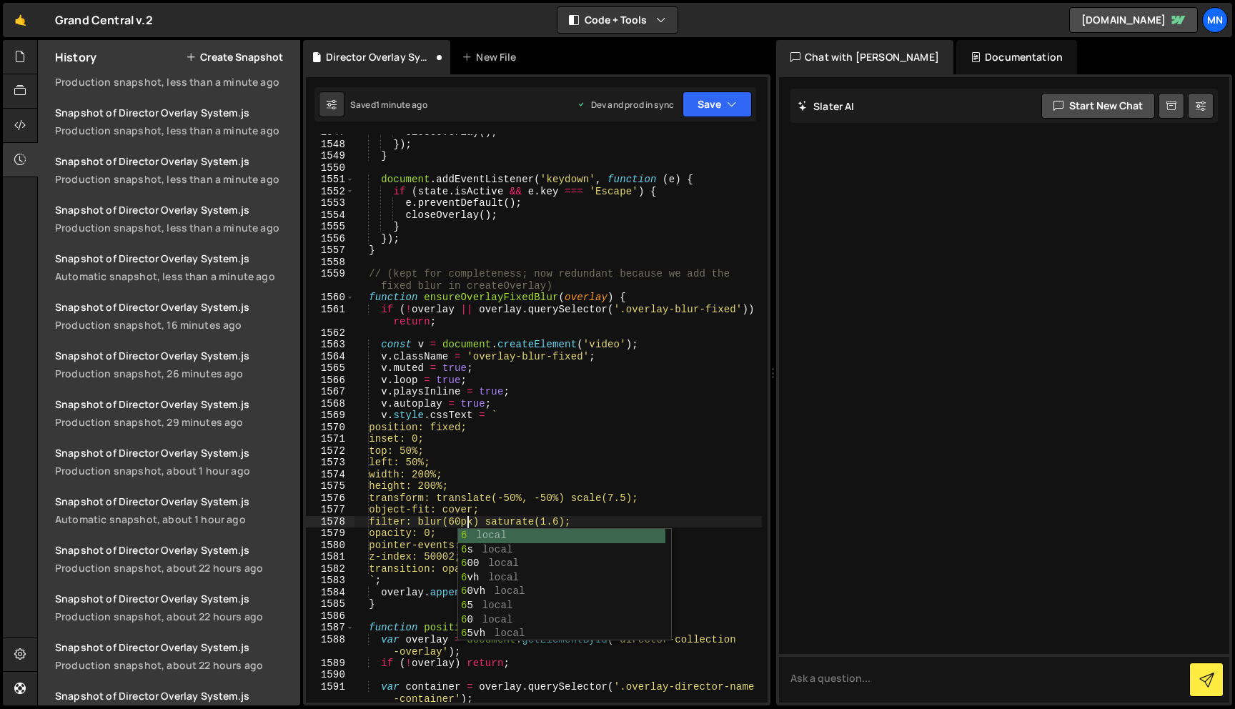
click at [621, 431] on div "closeOverlay ( ) ; }) ; } document . addEventListener ( 'keydown' , function ( …" at bounding box center [558, 429] width 408 height 604
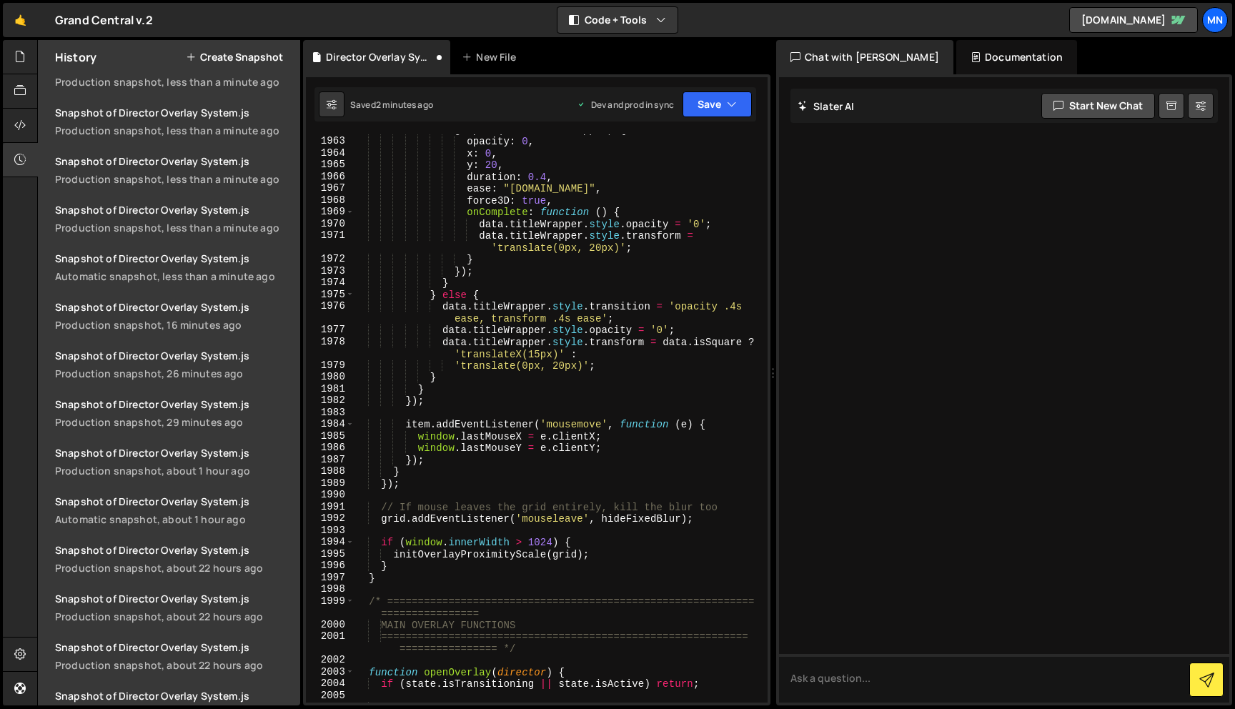
scroll to position [17530, 0]
click at [716, 104] on button "Save" at bounding box center [717, 104] width 69 height 26
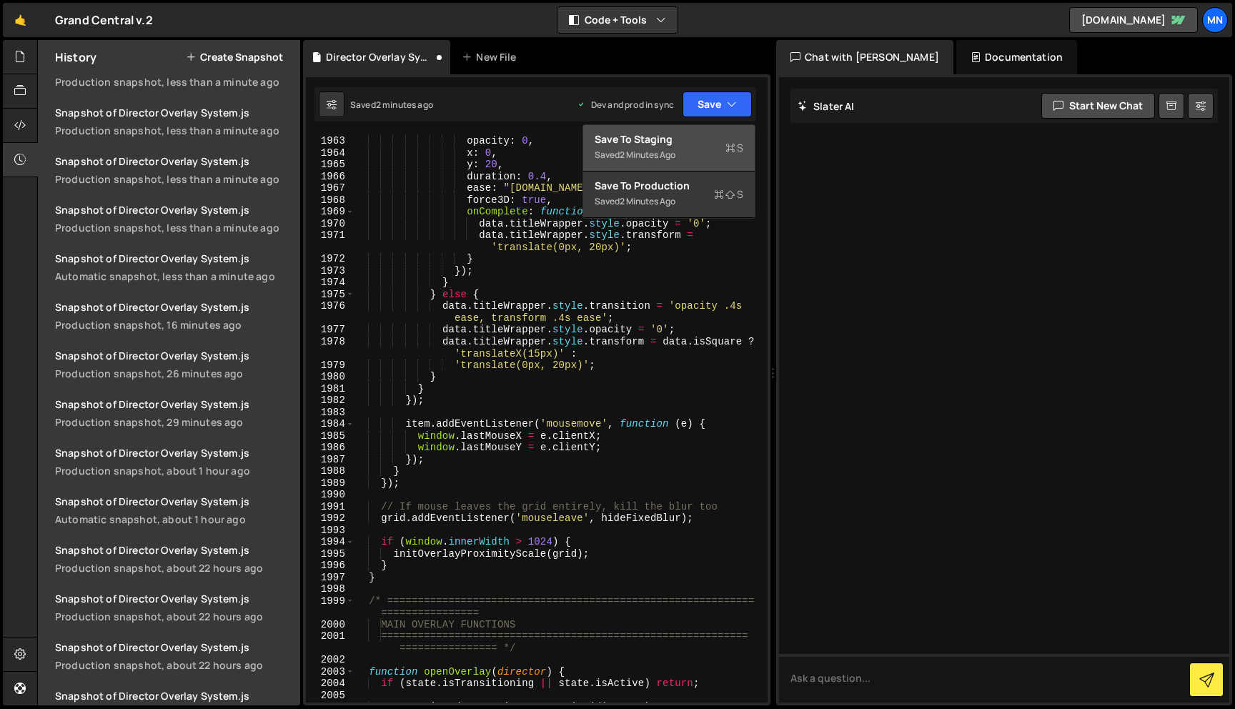
click at [670, 161] on div "Saved 2 minutes ago" at bounding box center [669, 155] width 149 height 17
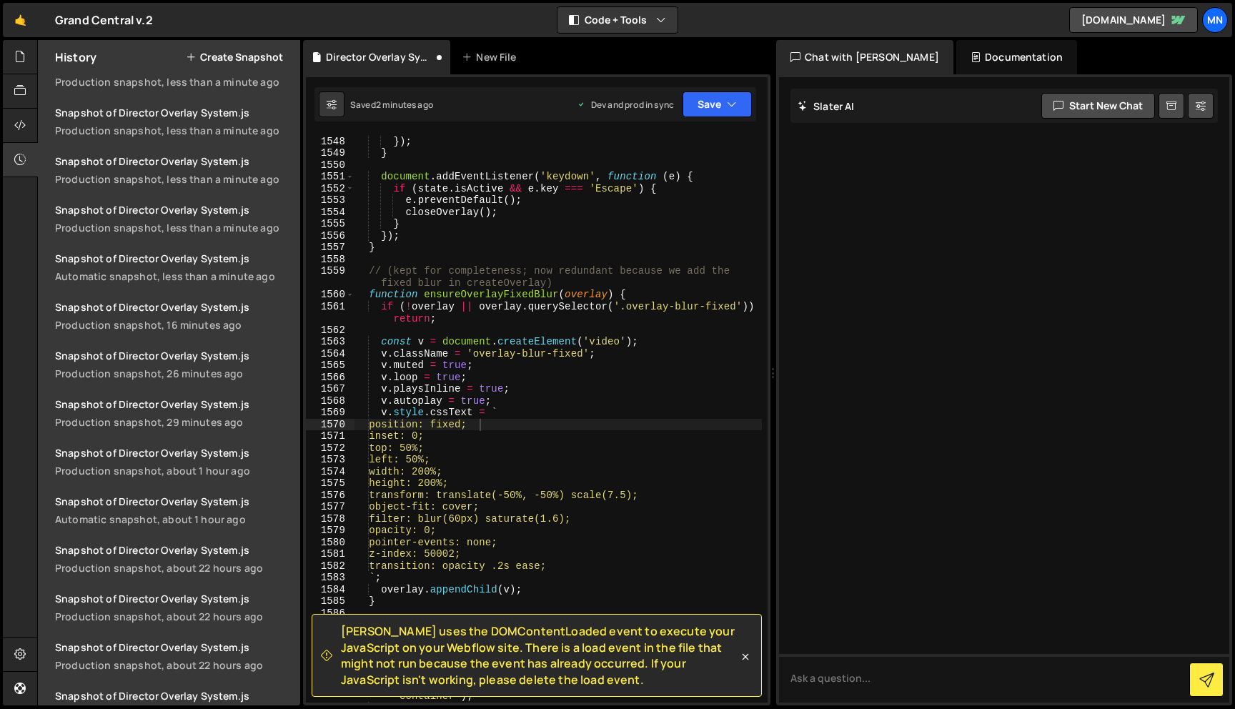
scroll to position [13739, 0]
click at [713, 110] on button "Save" at bounding box center [717, 104] width 69 height 26
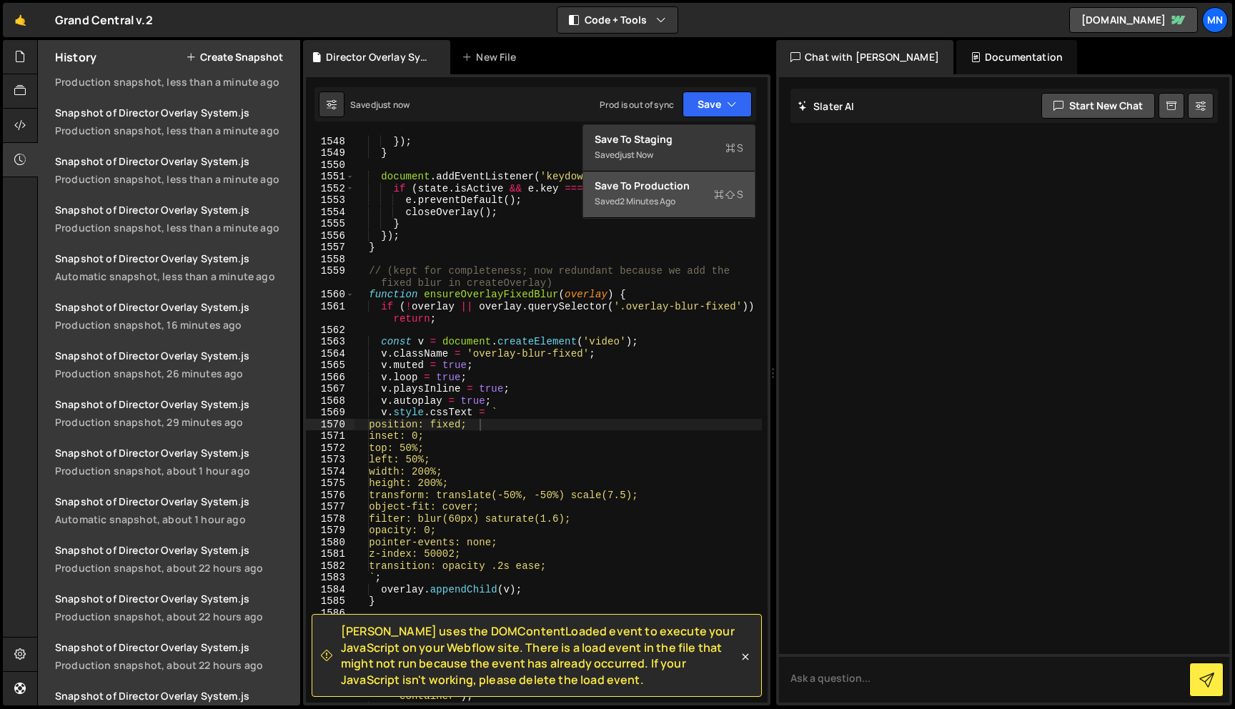
click at [670, 214] on button "Save to Production S Saved 2 minutes ago" at bounding box center [669, 195] width 172 height 46
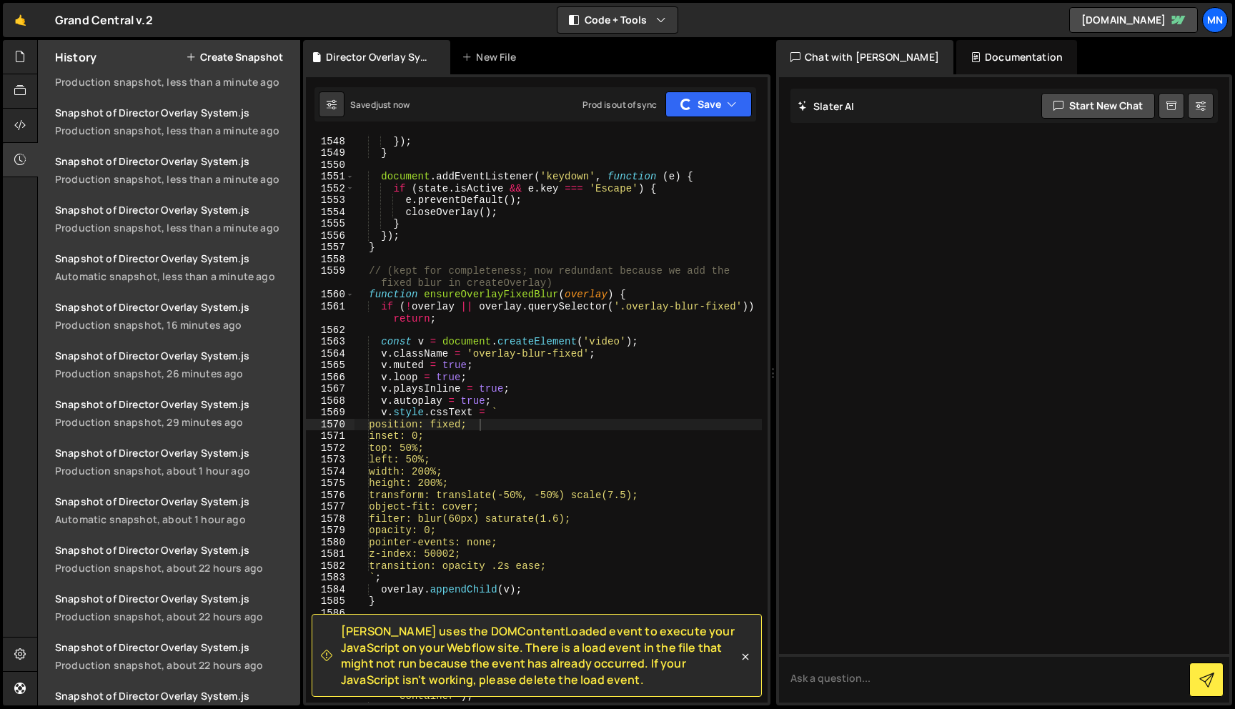
scroll to position [618, 0]
click at [746, 661] on icon at bounding box center [745, 657] width 14 height 14
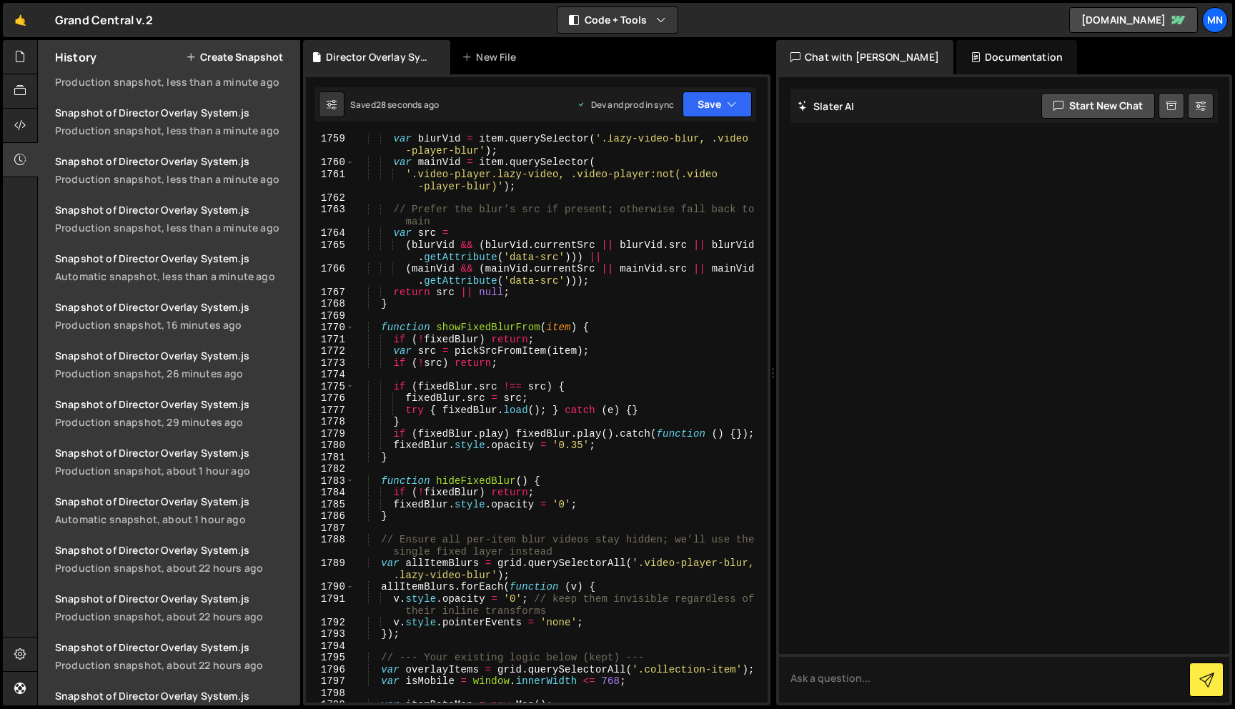
scroll to position [15633, 0]
drag, startPoint x: 573, startPoint y: 444, endPoint x: 583, endPoint y: 442, distance: 9.4
click at [583, 442] on div "var blurVid = item . querySelector ( '.lazy-video-blur, .video -player-blur' ) …" at bounding box center [558, 433] width 408 height 604
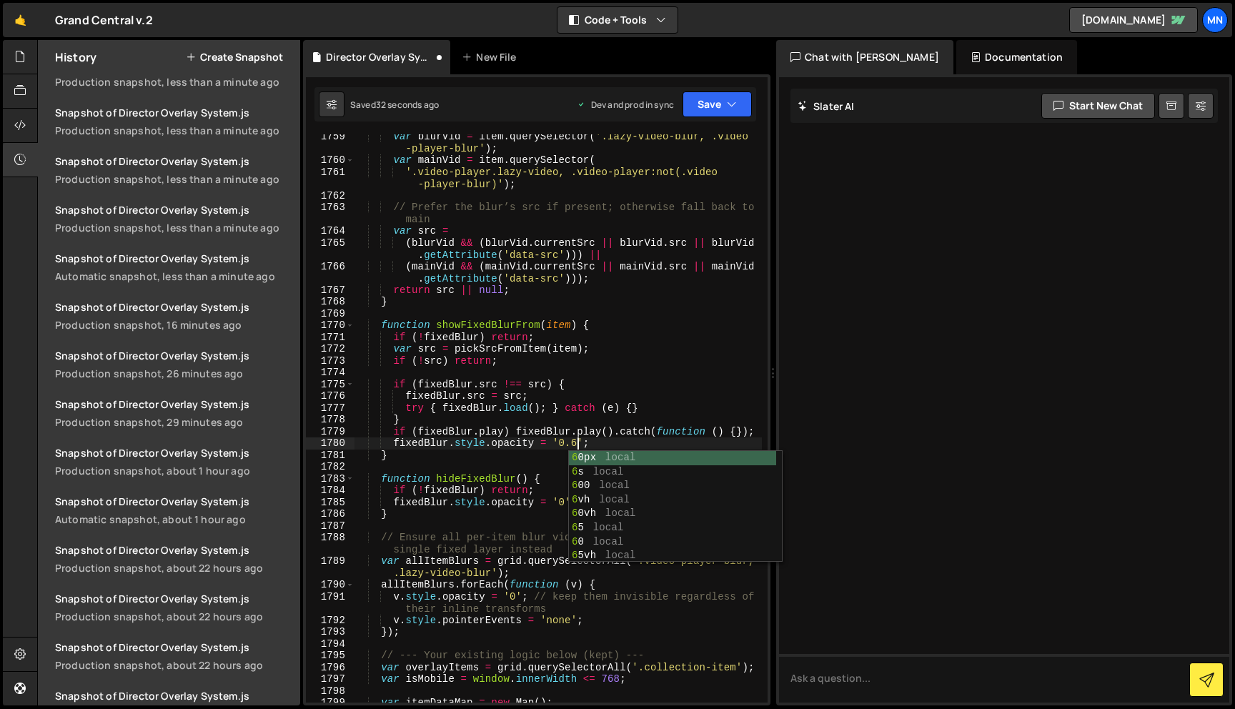
scroll to position [0, 16]
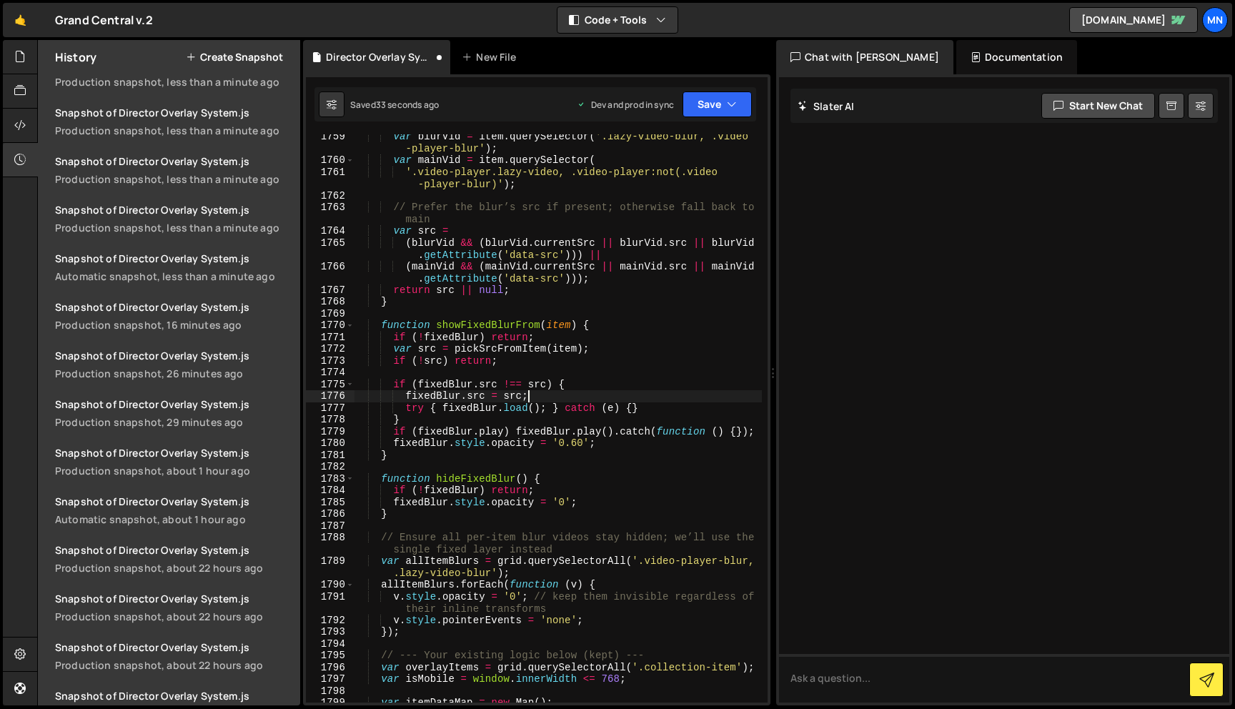
click at [681, 396] on div "var blurVid = item . querySelector ( '.lazy-video-blur, .video -player-blur' ) …" at bounding box center [558, 433] width 408 height 604
drag, startPoint x: 574, startPoint y: 443, endPoint x: 582, endPoint y: 442, distance: 7.9
click at [582, 442] on div "var blurVid = item . querySelector ( '.lazy-video-blur, .video -player-blur' ) …" at bounding box center [558, 433] width 408 height 604
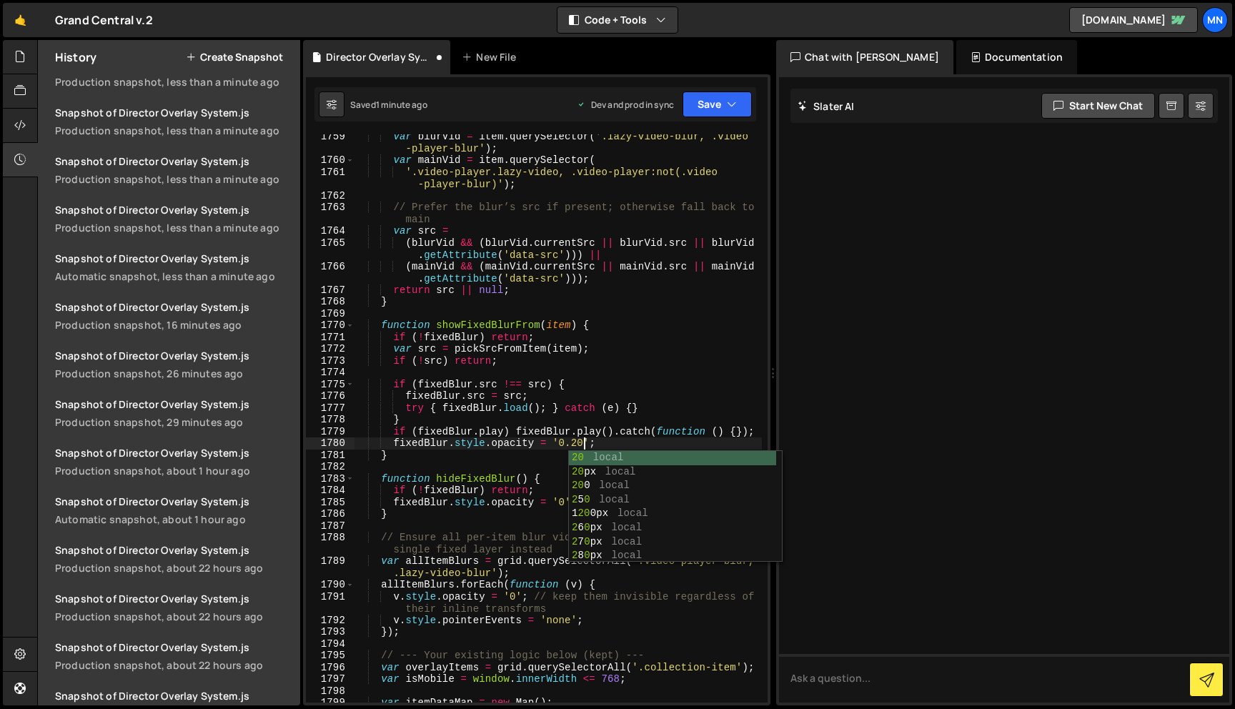
click at [665, 390] on div "var blurVid = item . querySelector ( '.lazy-video-blur, .video -player-blur' ) …" at bounding box center [558, 433] width 408 height 604
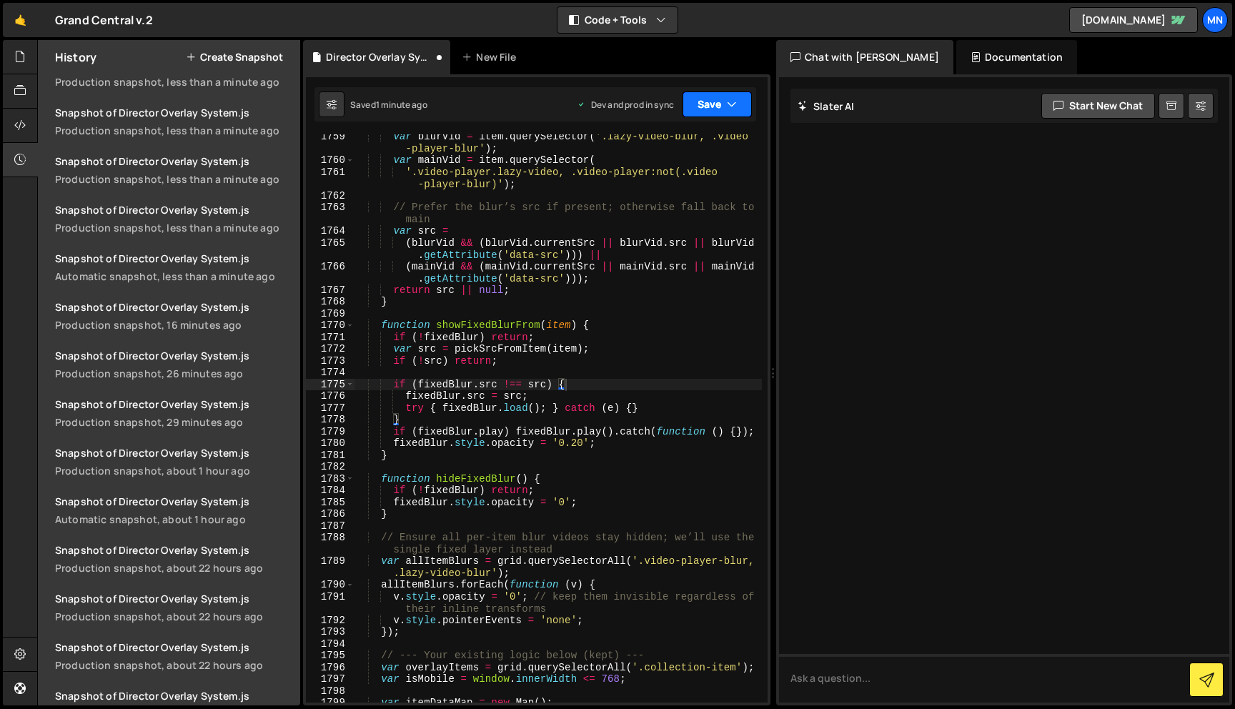
click at [715, 95] on button "Save" at bounding box center [717, 104] width 69 height 26
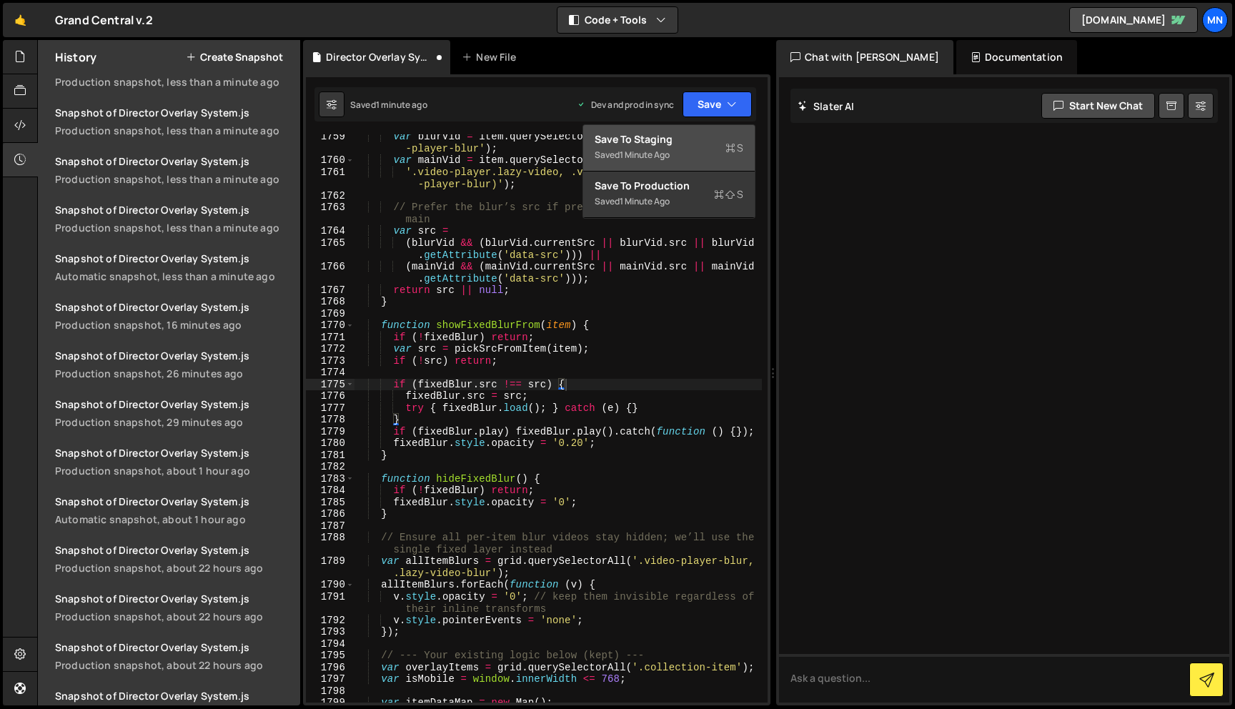
click at [705, 152] on div "Saved 1 minute ago" at bounding box center [669, 155] width 149 height 17
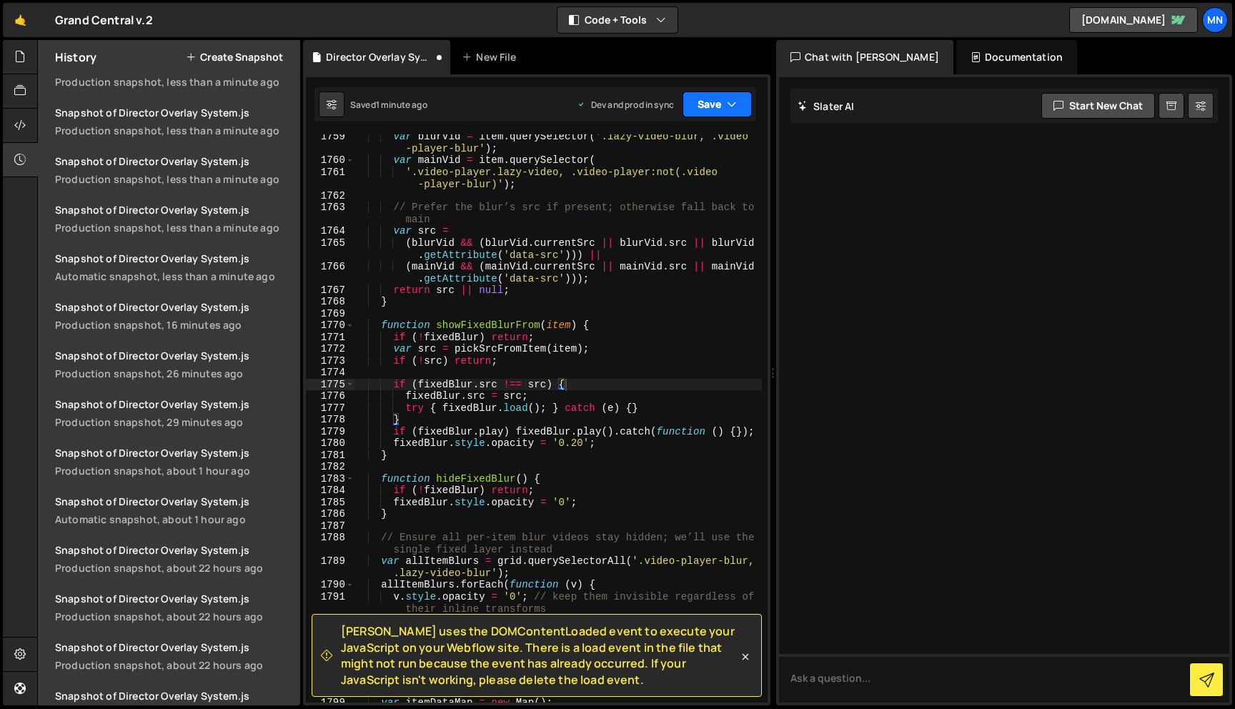
click at [727, 107] on icon "button" at bounding box center [732, 104] width 10 height 14
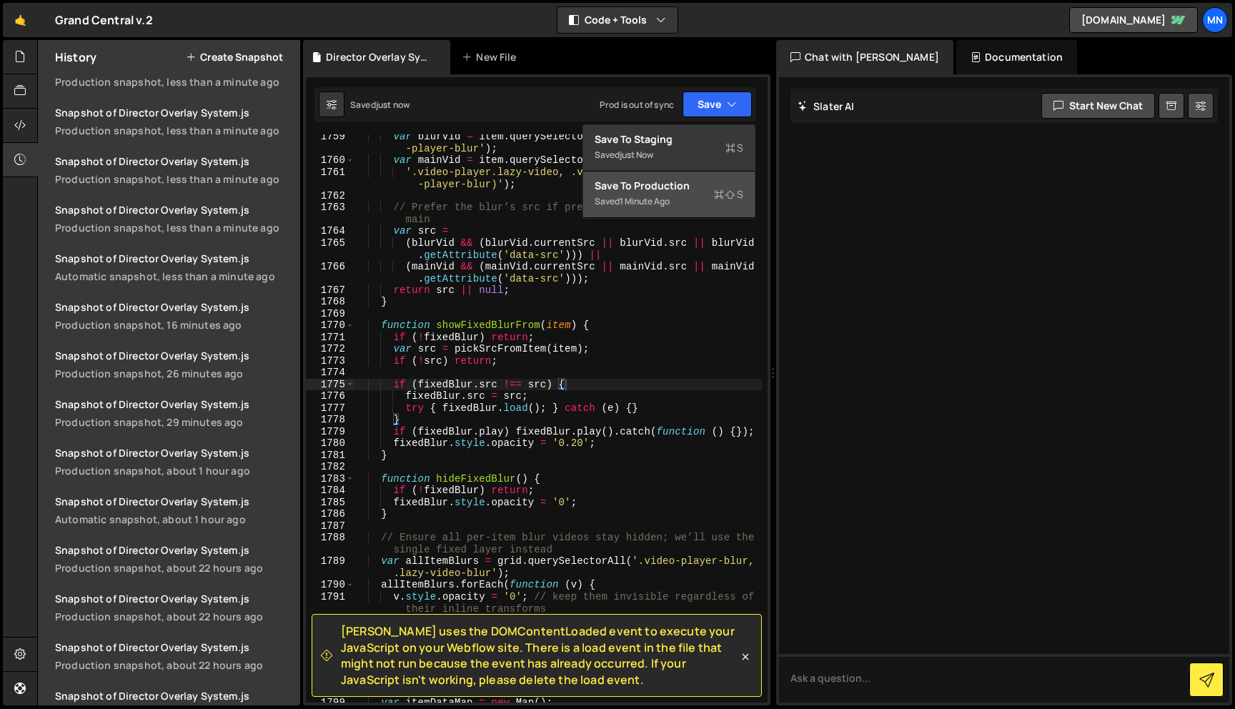
click at [696, 209] on div "Saved 1 minute ago" at bounding box center [669, 201] width 149 height 17
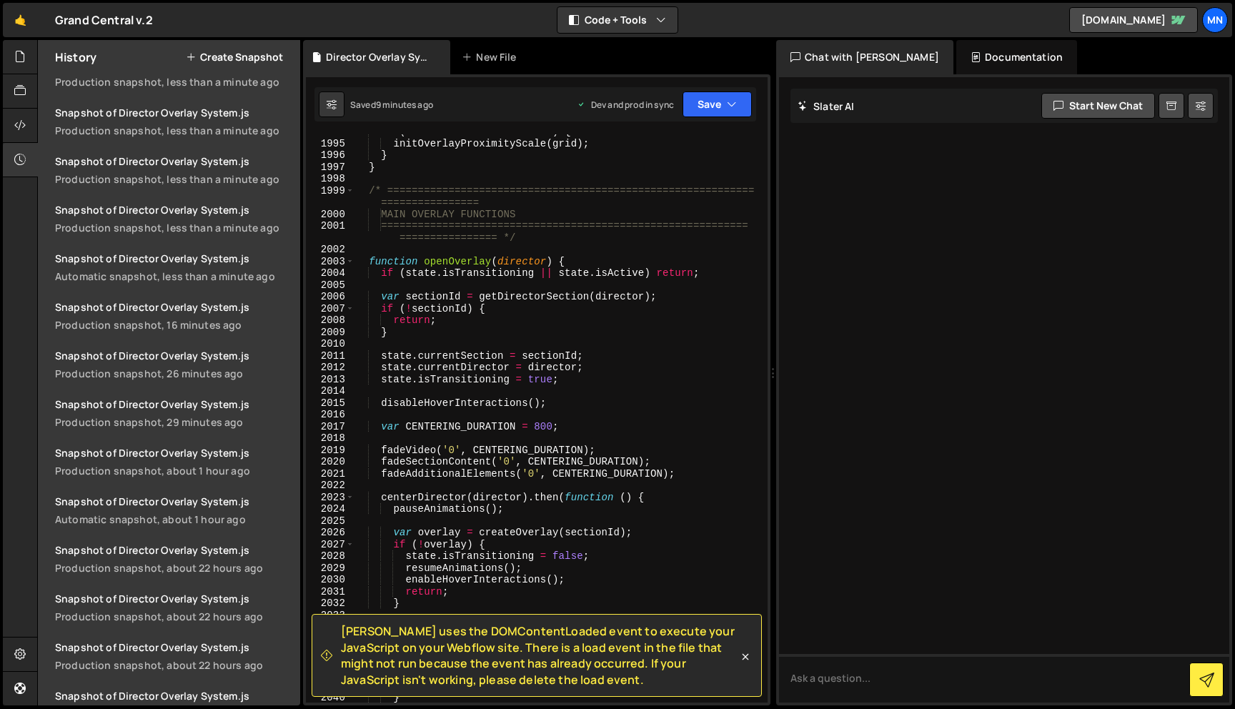
scroll to position [17804, 0]
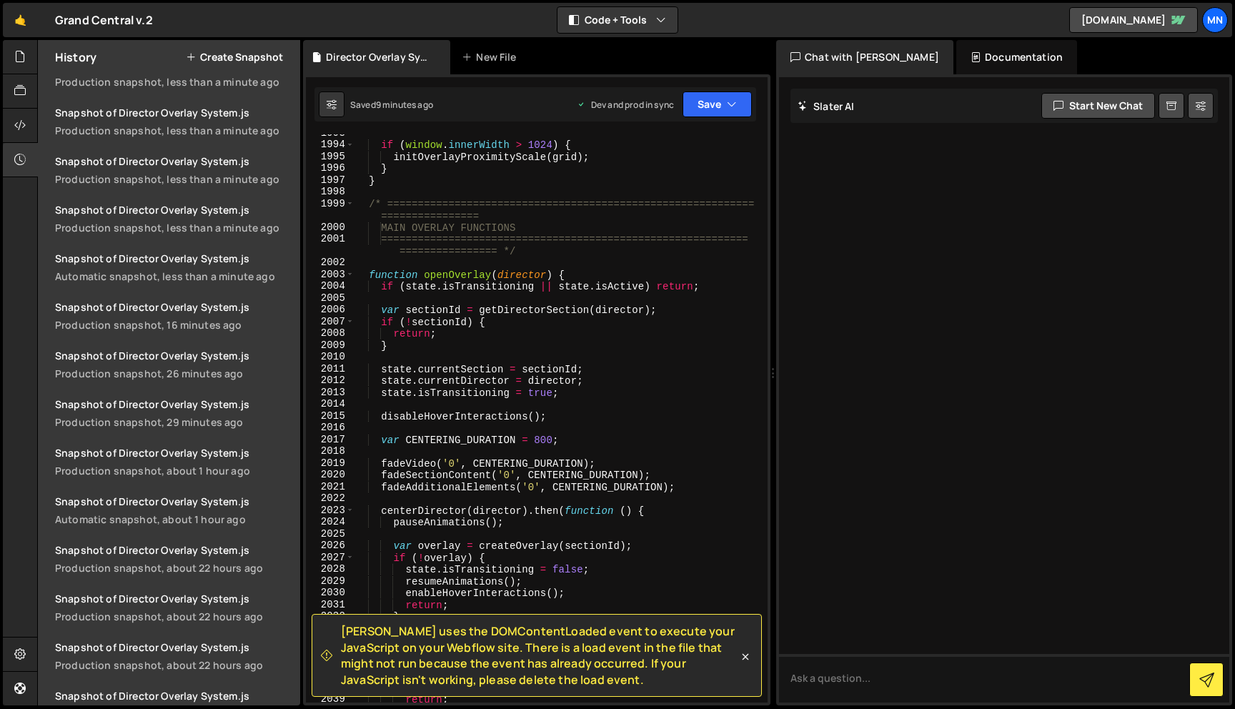
drag, startPoint x: 744, startPoint y: 656, endPoint x: 741, endPoint y: 649, distance: 7.7
click at [744, 655] on icon at bounding box center [745, 657] width 14 height 14
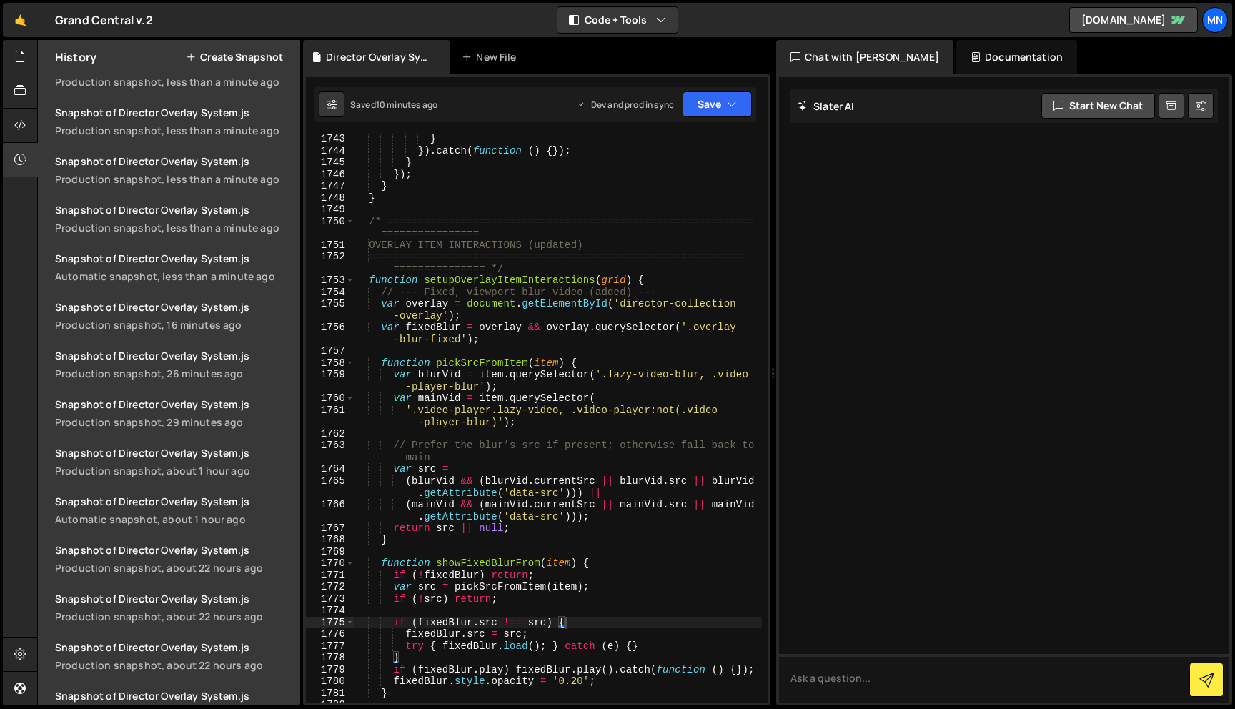
scroll to position [15473, 0]
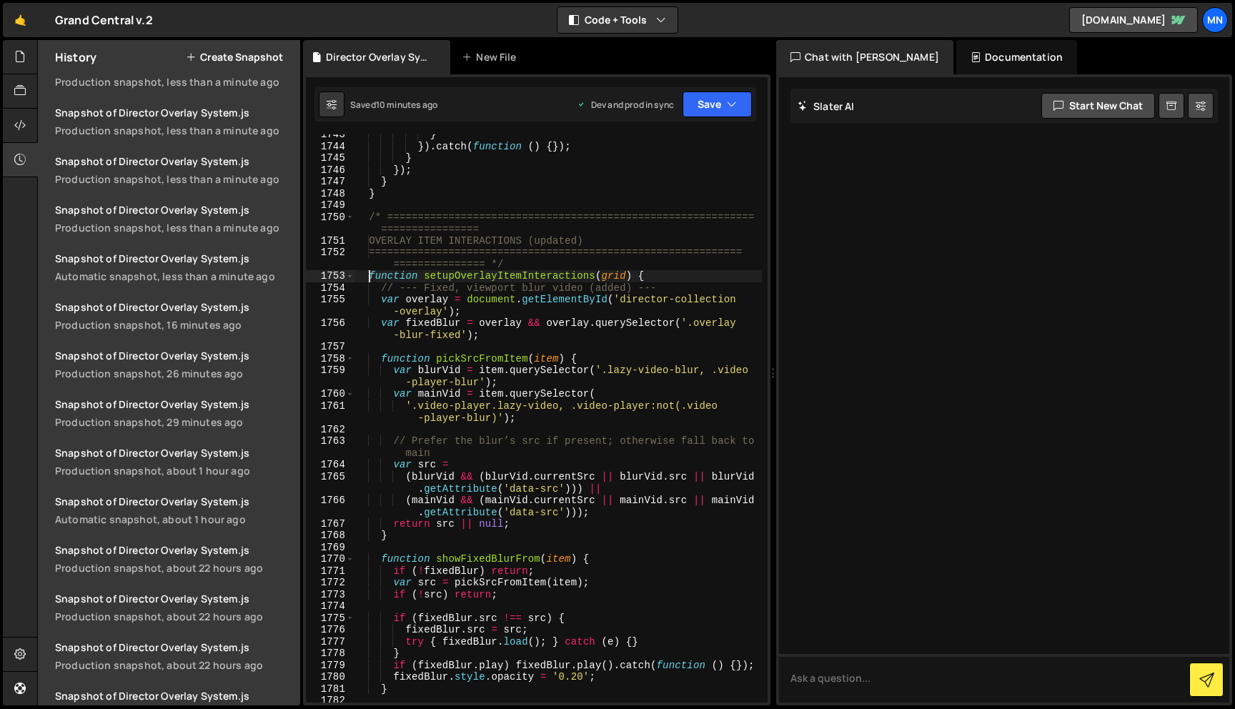
click at [369, 274] on div "} }) . catch ( function ( ) { }) ; } }) ; } } /* ==============================…" at bounding box center [558, 425] width 408 height 592
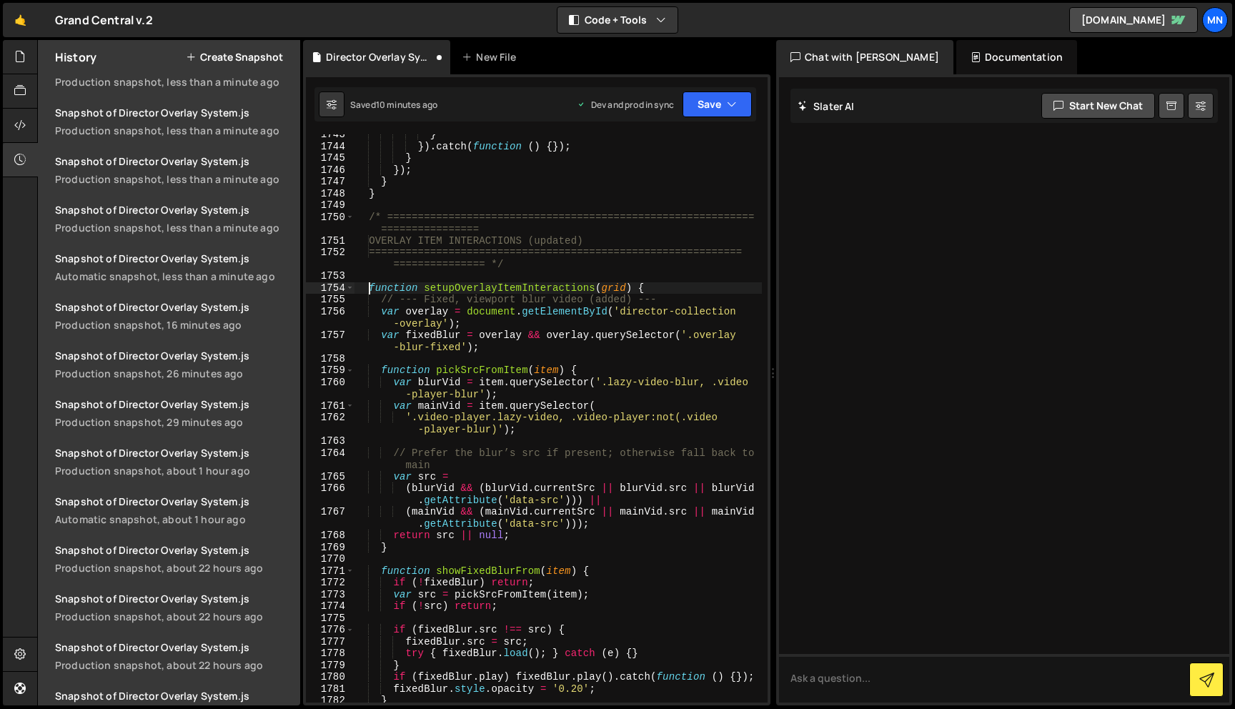
type textarea "function setupOverlayItemInteractions(grid) {"
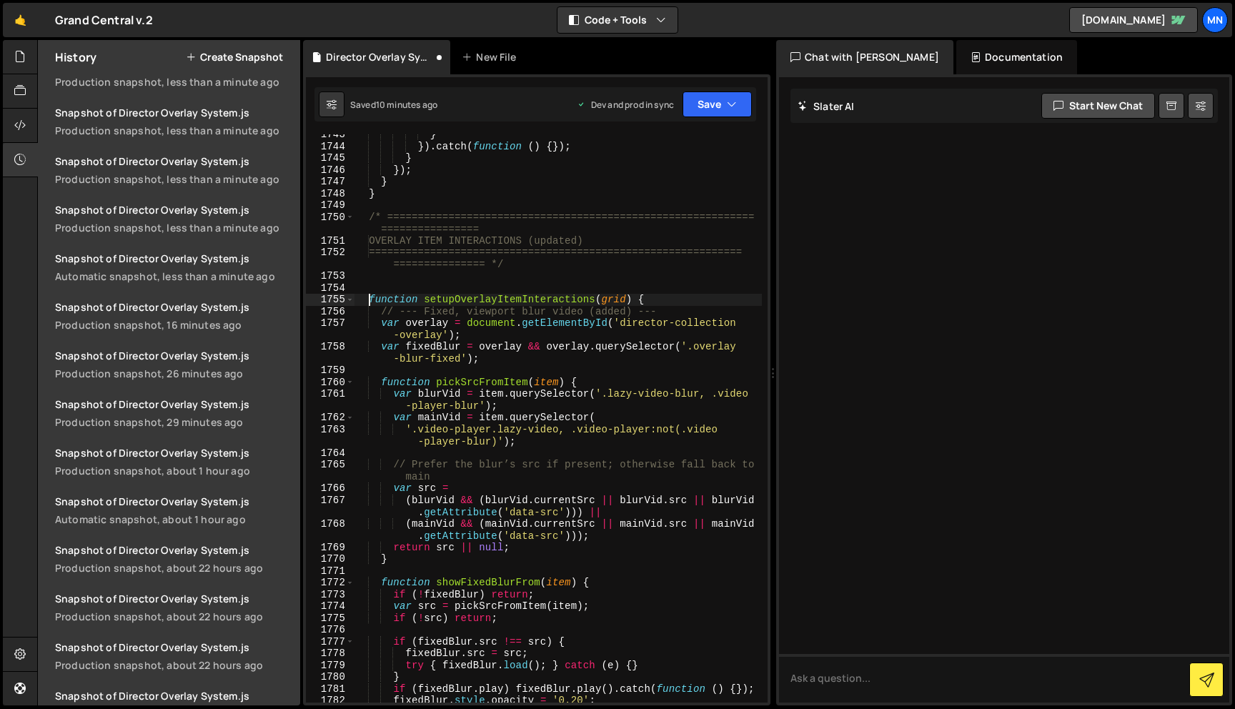
scroll to position [0, 0]
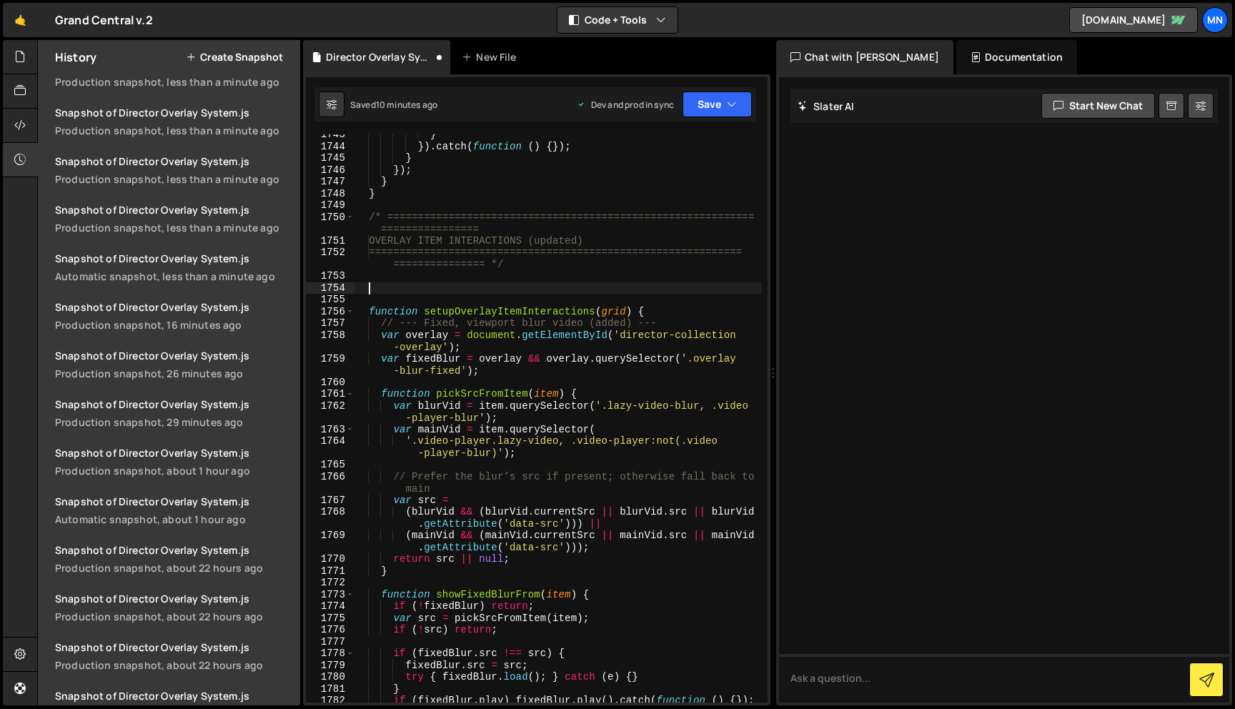
paste textarea "}"
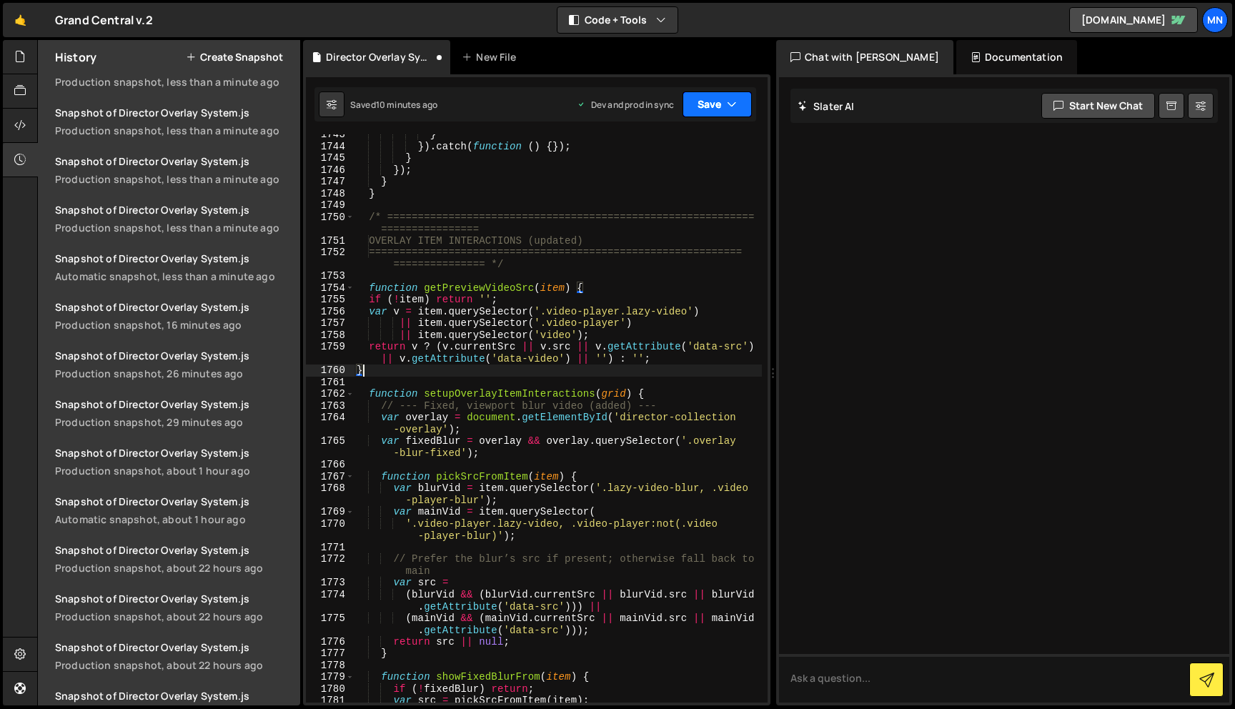
click at [718, 98] on button "Save" at bounding box center [717, 104] width 69 height 26
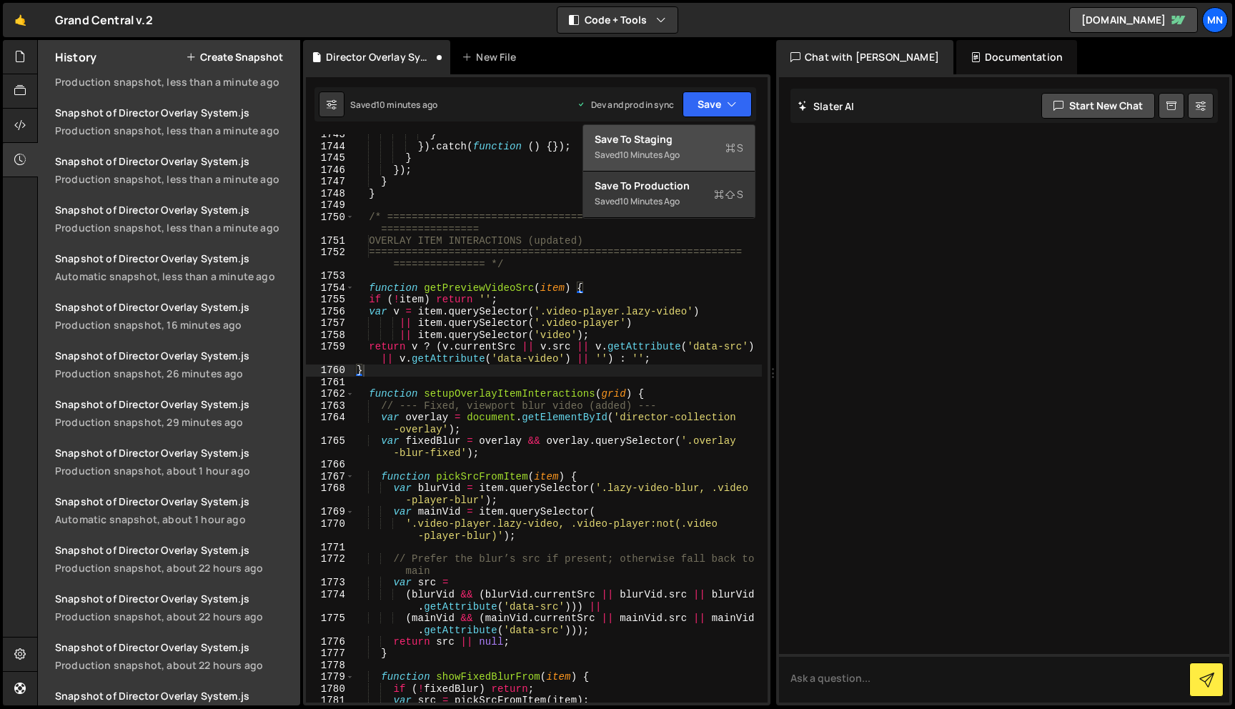
click at [704, 142] on div "Save to Staging S" at bounding box center [669, 139] width 149 height 14
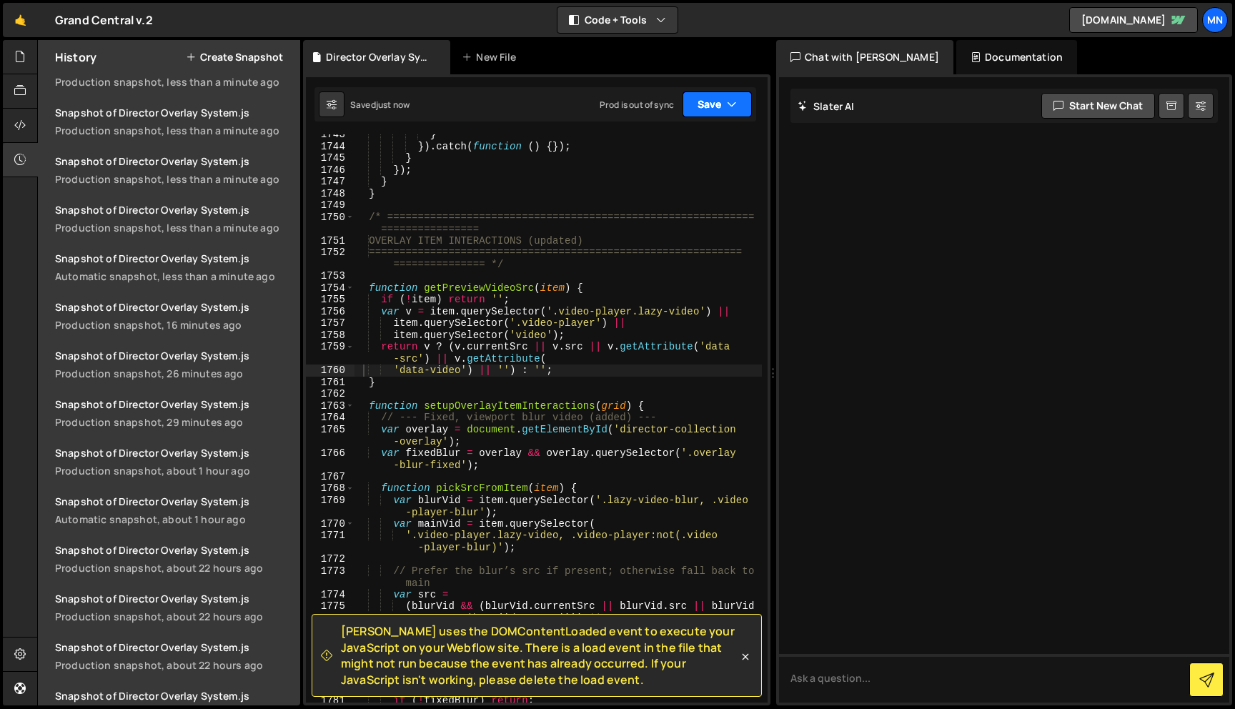
click at [726, 100] on button "Save" at bounding box center [717, 104] width 69 height 26
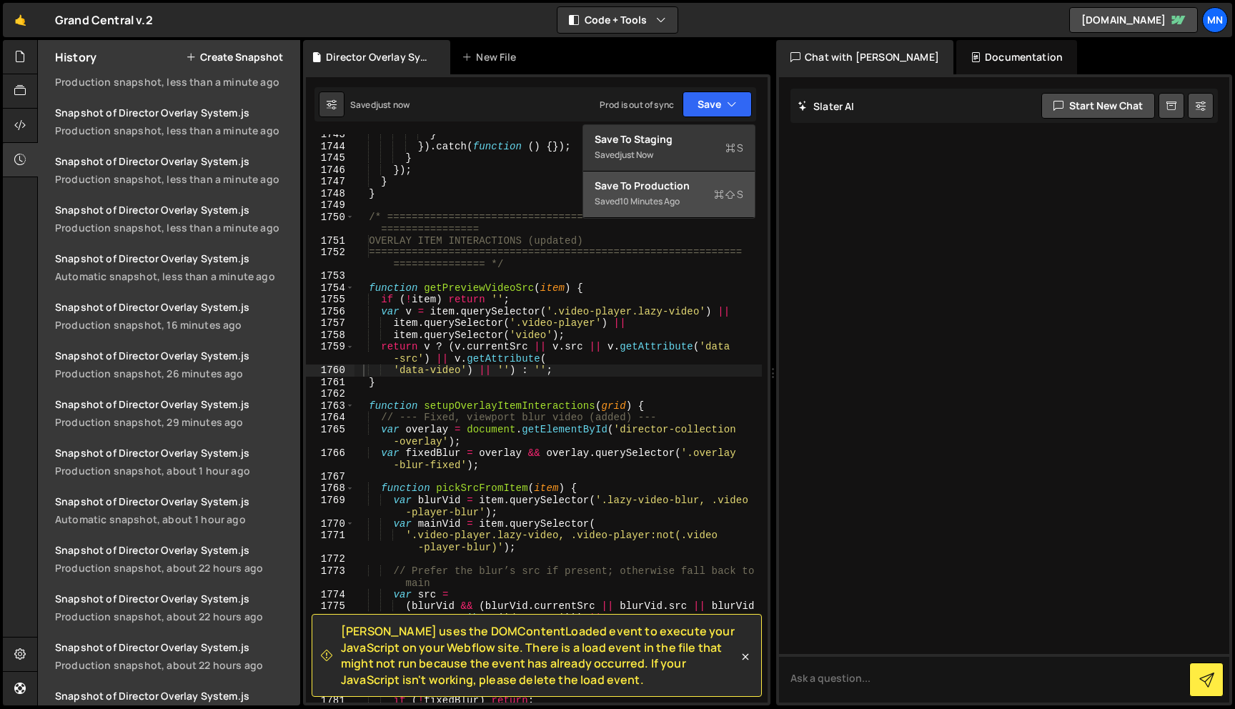
click at [687, 200] on div "Saved 10 minutes ago" at bounding box center [669, 201] width 149 height 17
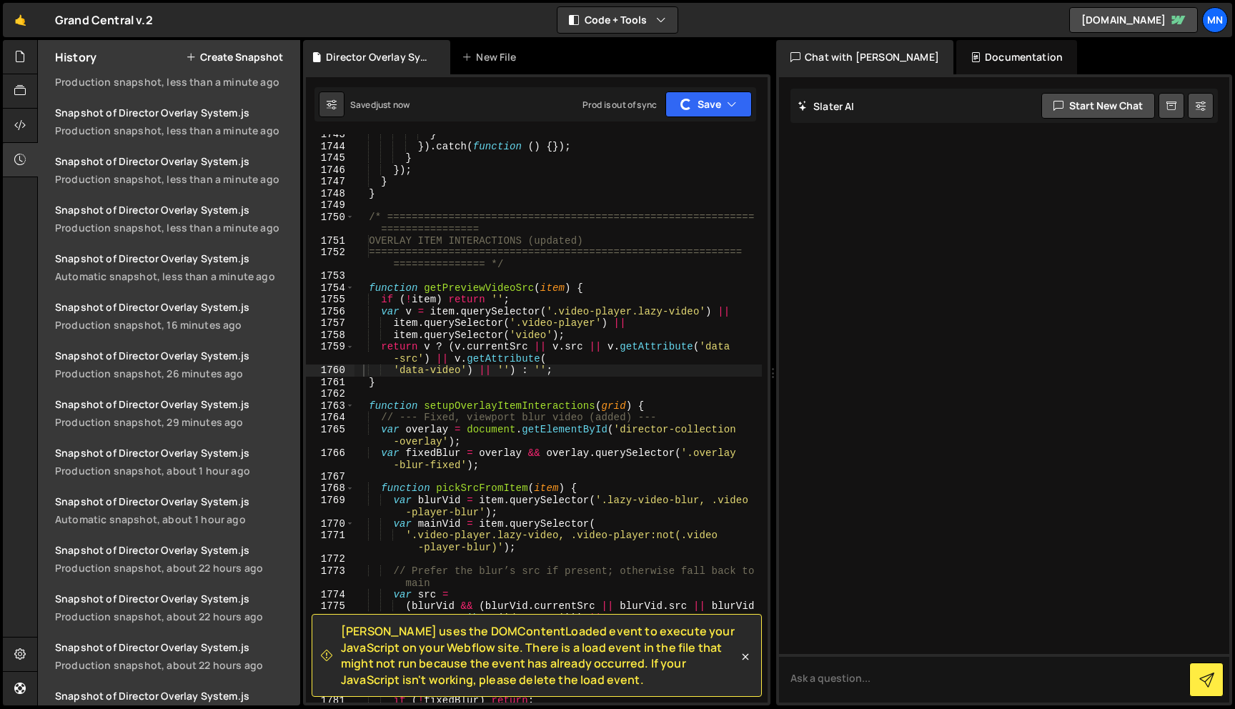
scroll to position [716, 0]
click at [743, 656] on icon at bounding box center [745, 657] width 14 height 14
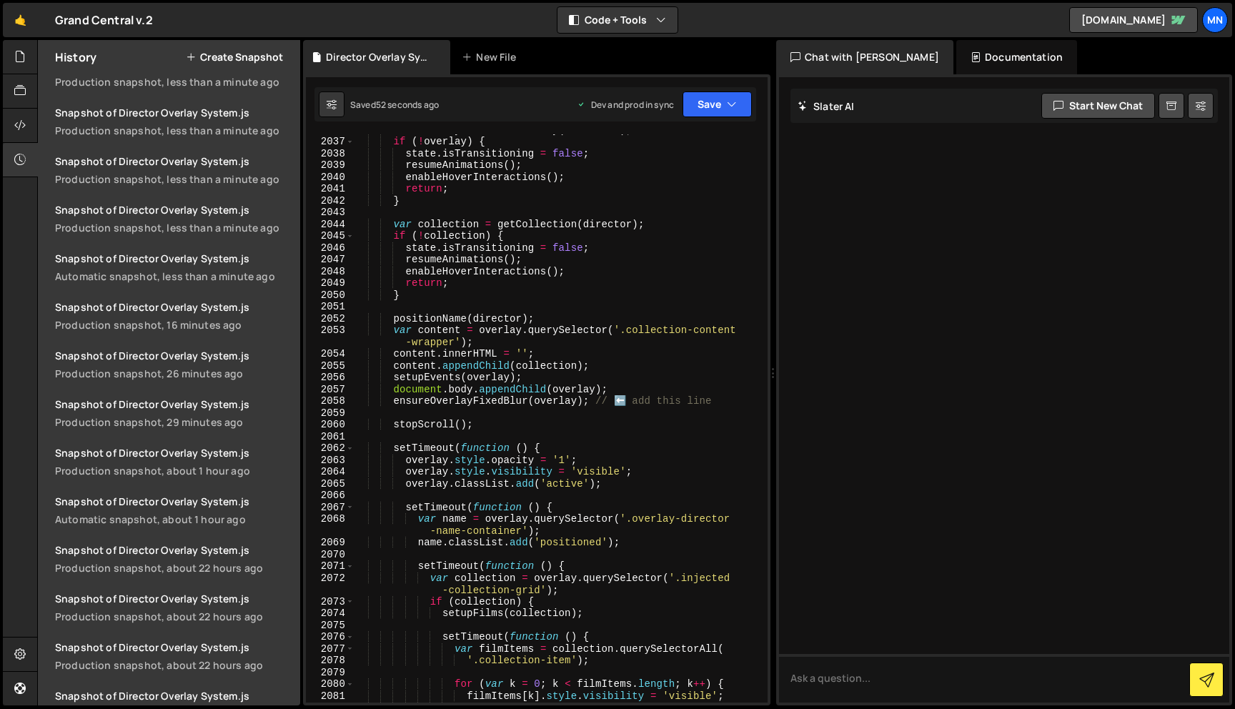
scroll to position [18110, 0]
click at [395, 422] on div "var overlay = createOverlay ( sectionId ) ; if ( ! overlay ) { state . isTransi…" at bounding box center [558, 420] width 408 height 592
type textarea "stopScroll();"
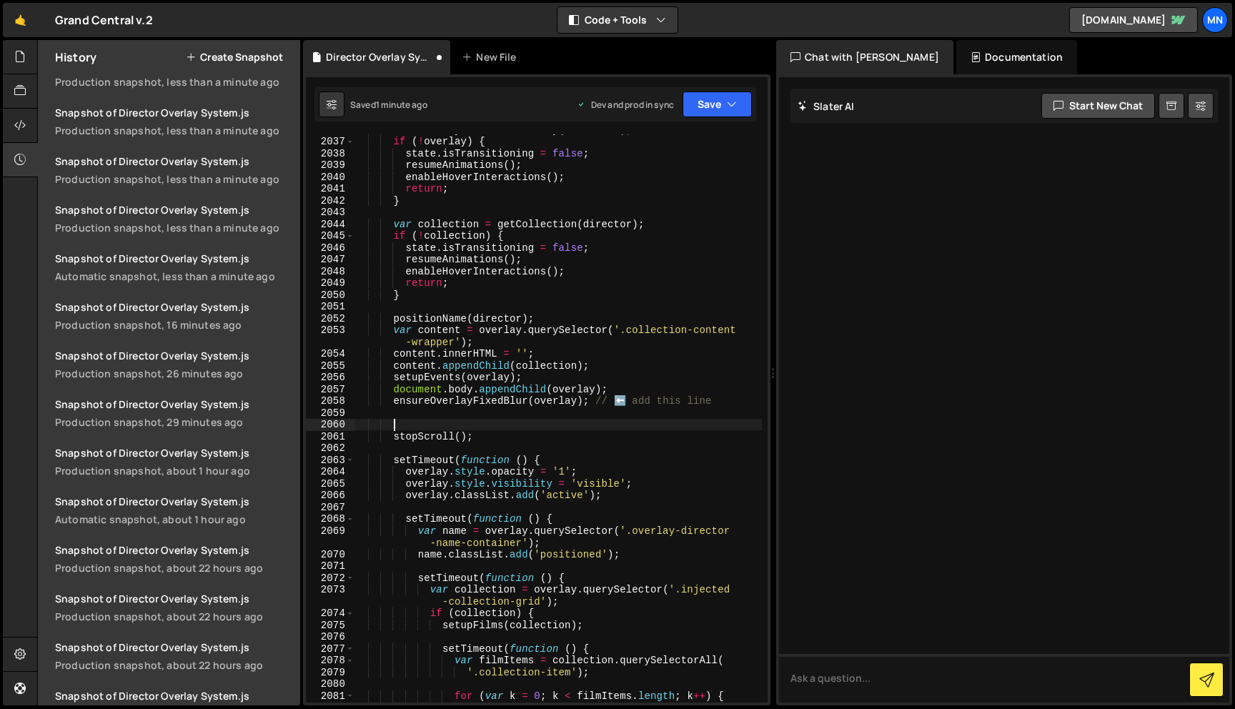
scroll to position [0, 0]
click at [403, 426] on div "var overlay = createOverlay ( sectionId ) ; if ( ! overlay ) { state . isTransi…" at bounding box center [558, 420] width 408 height 592
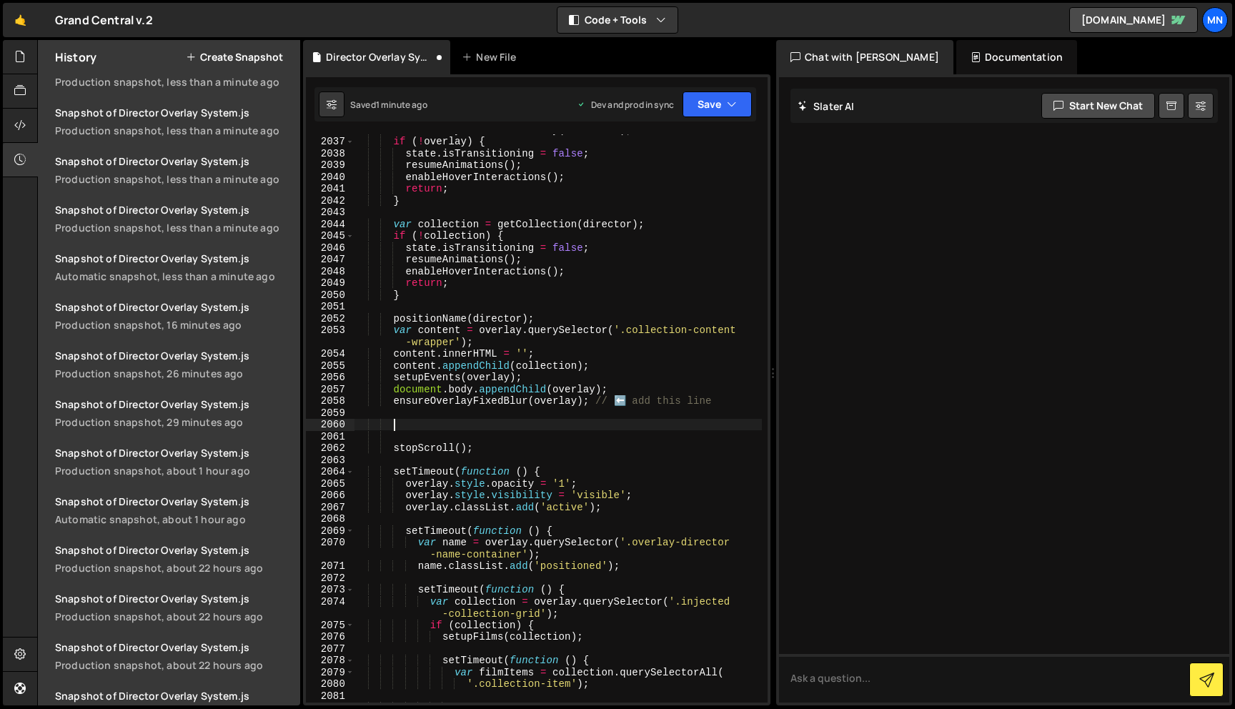
paste textarea
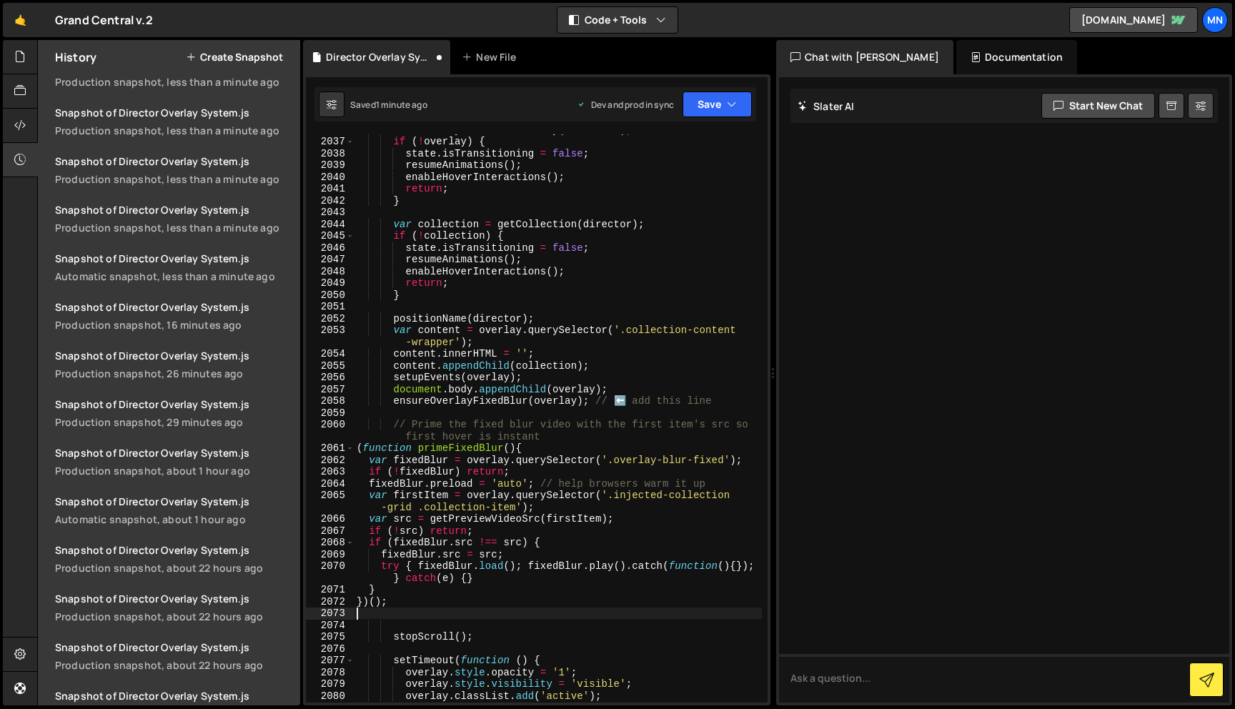
scroll to position [0, 0]
click at [721, 107] on button "Save" at bounding box center [717, 104] width 69 height 26
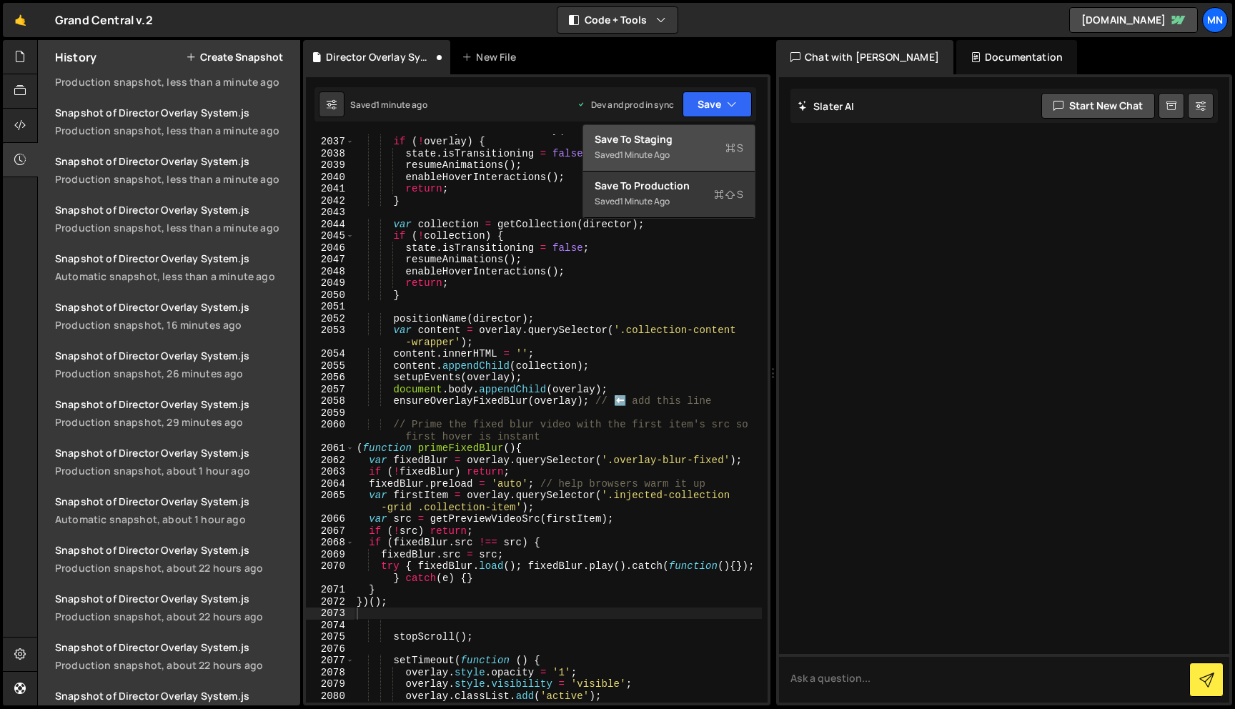
click at [702, 148] on div "Saved 1 minute ago" at bounding box center [669, 155] width 149 height 17
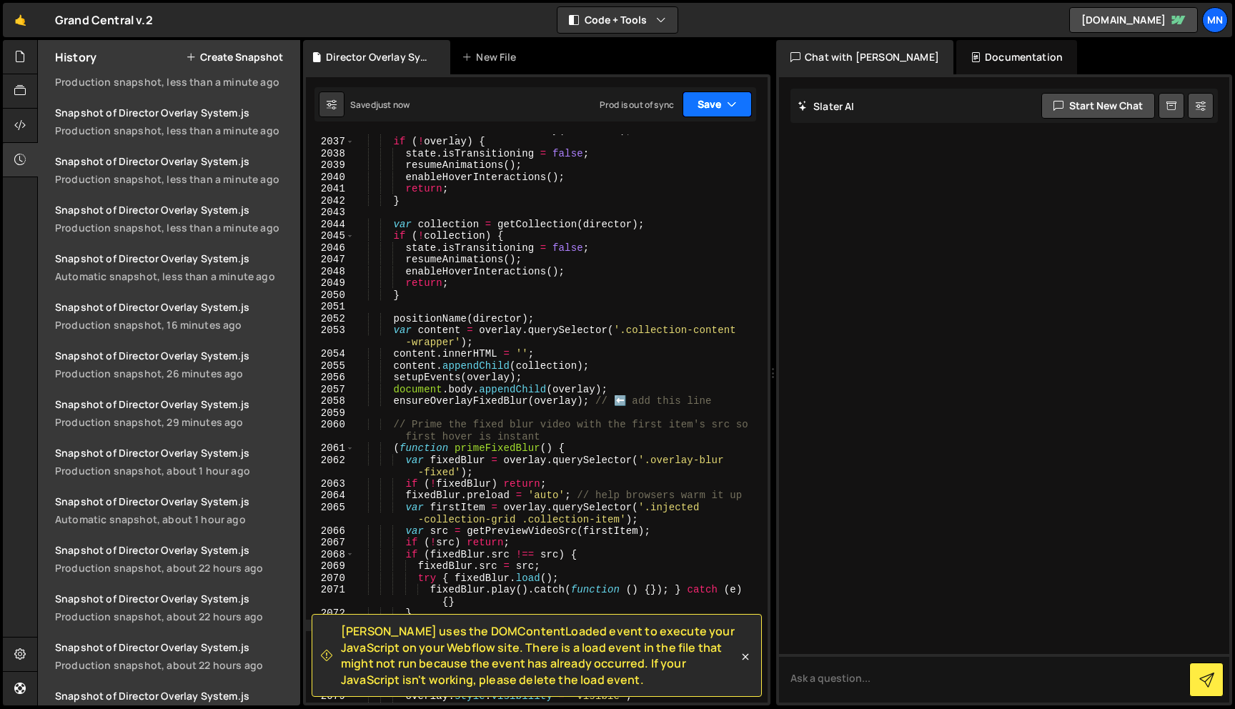
click at [723, 107] on button "Save" at bounding box center [717, 104] width 69 height 26
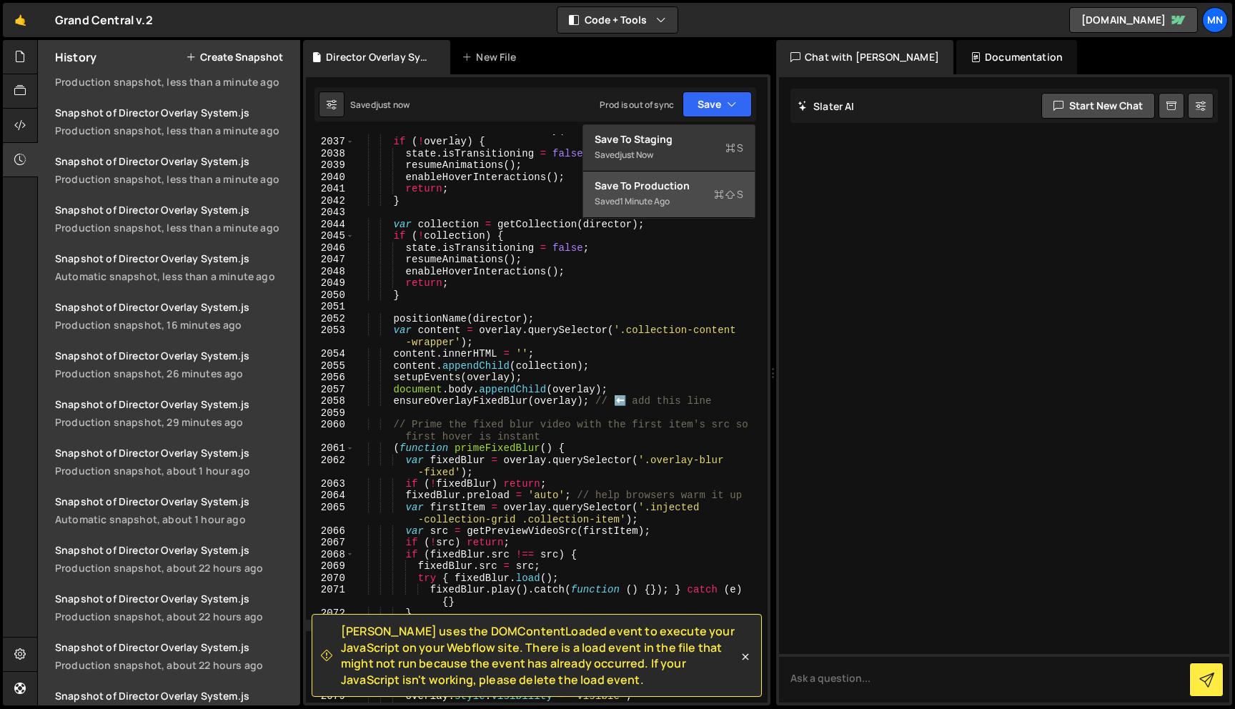
click at [701, 195] on div "Saved 1 minute ago" at bounding box center [669, 201] width 149 height 17
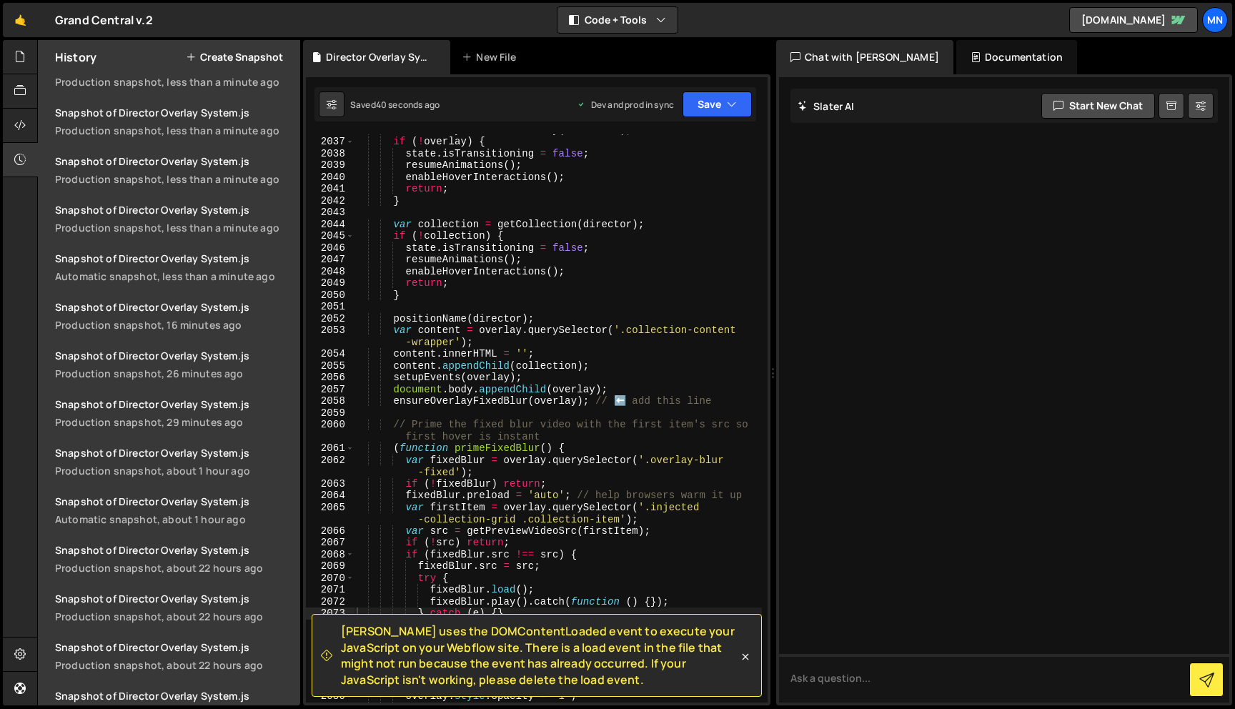
scroll to position [17985, 0]
click at [745, 658] on icon at bounding box center [745, 657] width 14 height 14
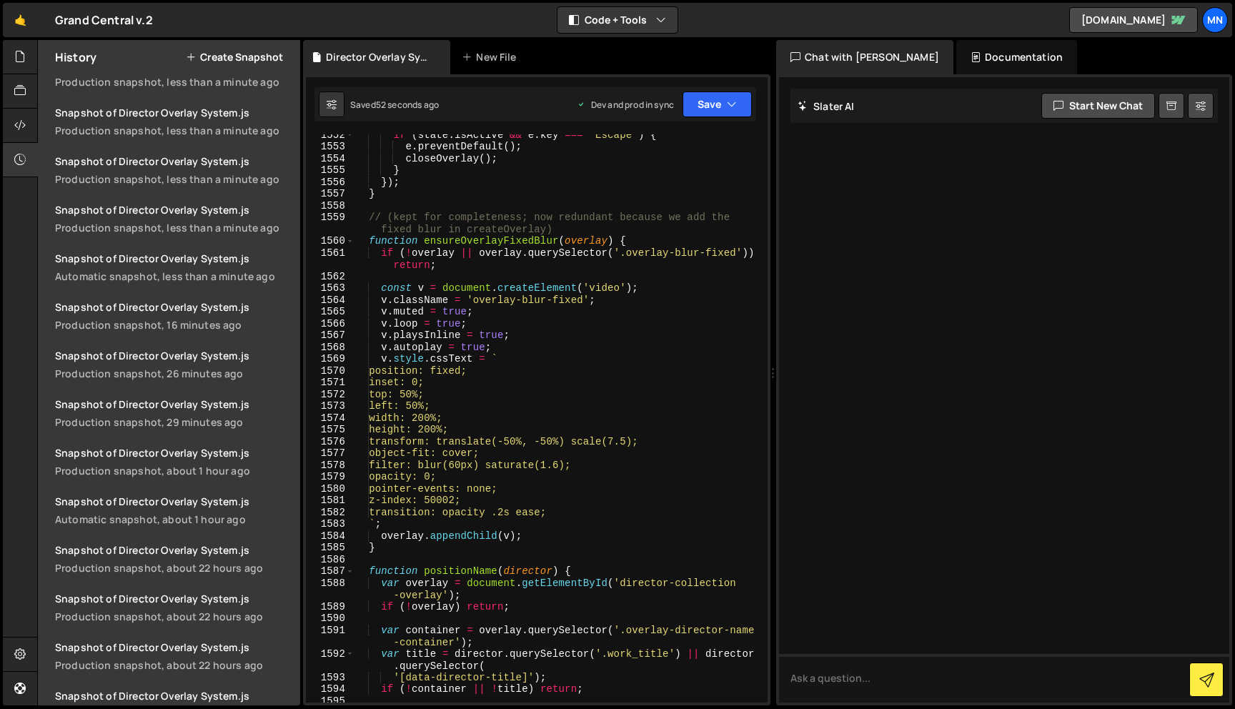
scroll to position [13631, 0]
drag, startPoint x: 462, startPoint y: 464, endPoint x: 473, endPoint y: 463, distance: 10.7
click at [473, 463] on div "if ( state . isActive && e . key === 'Escape' ) { e . preventDefault ( ) ; clos…" at bounding box center [558, 424] width 408 height 592
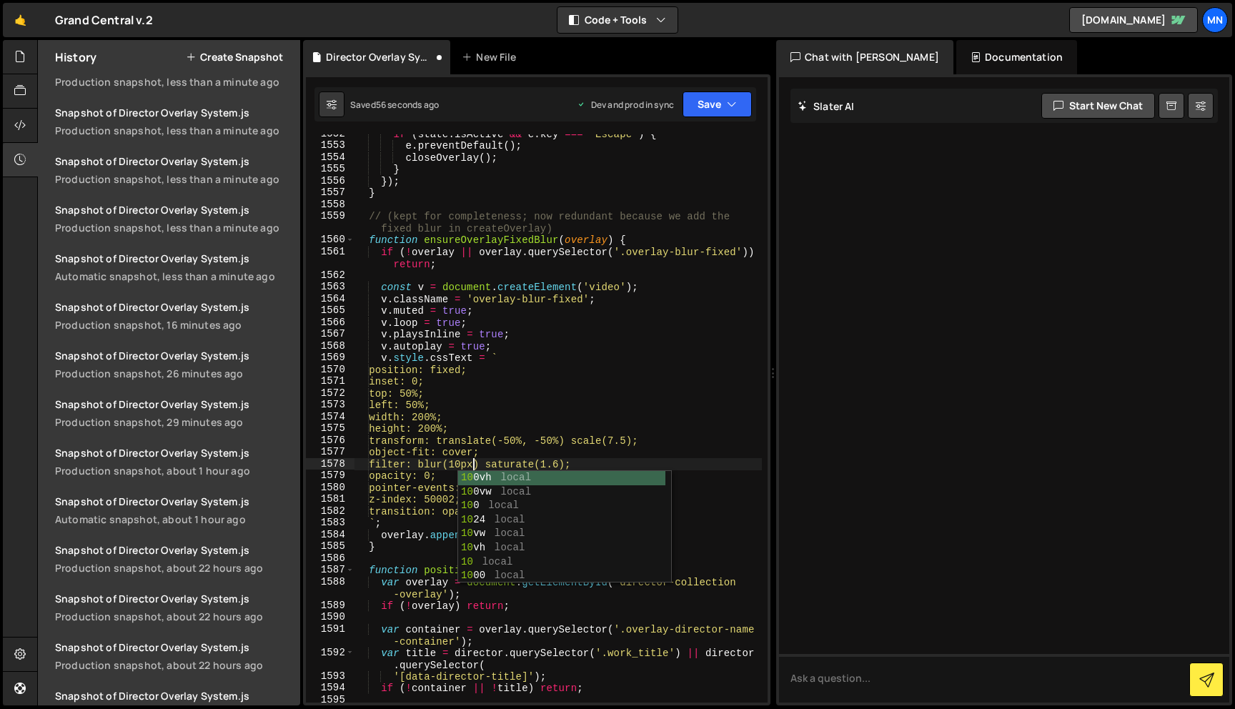
scroll to position [0, 8]
click at [642, 412] on div "if ( state . isActive && e . key === 'Escape' ) { e . preventDefault ( ) ; clos…" at bounding box center [558, 424] width 408 height 592
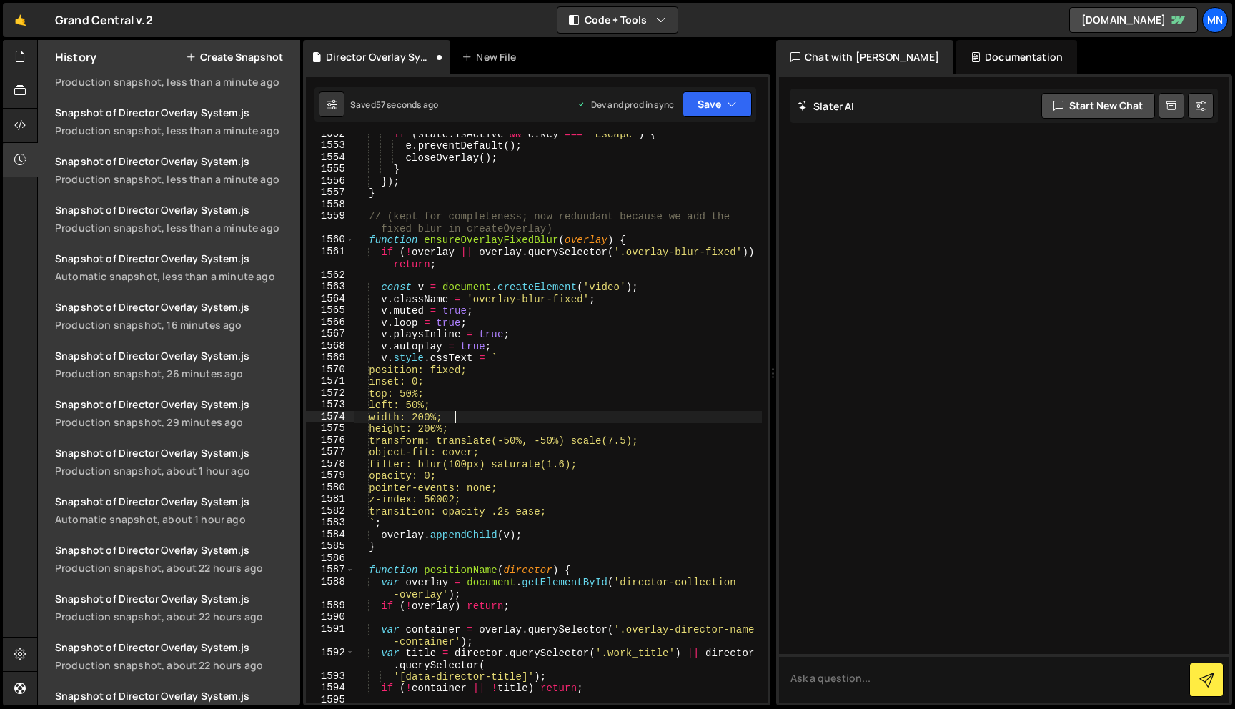
scroll to position [0, 6]
type textarea "width: 200%;"
click at [733, 111] on icon "button" at bounding box center [732, 104] width 10 height 14
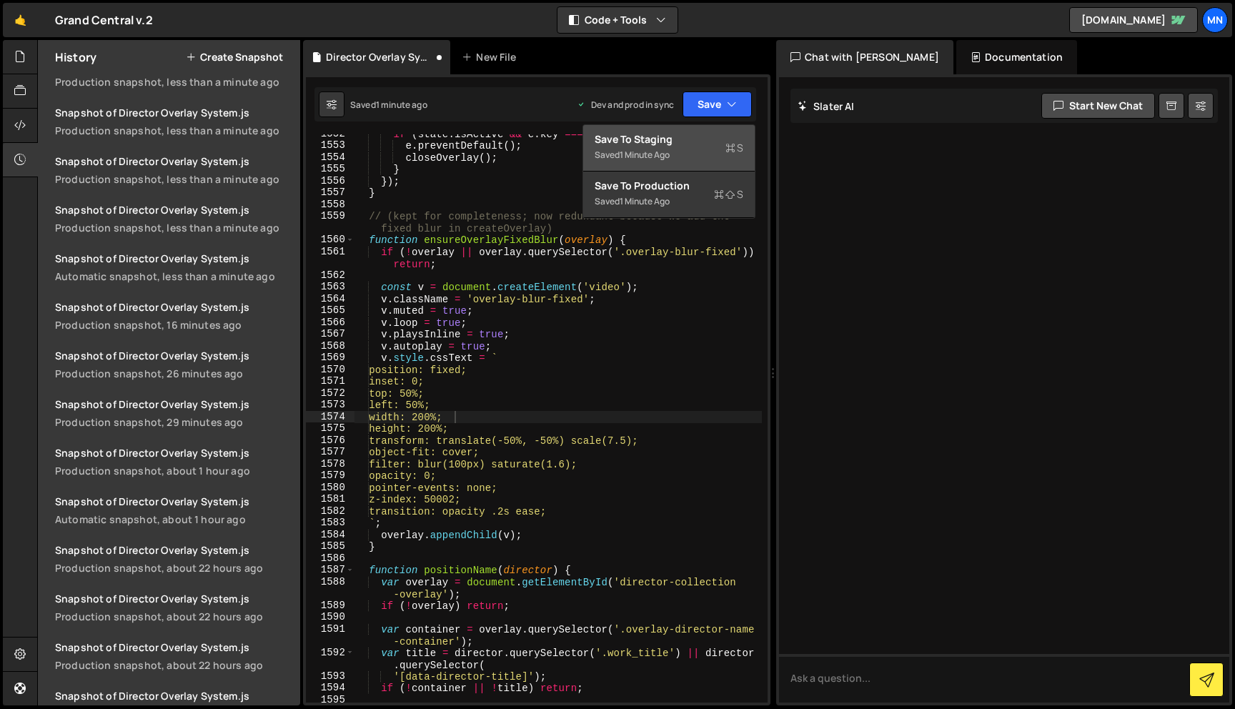
click at [710, 148] on div "Saved 1 minute ago" at bounding box center [669, 155] width 149 height 17
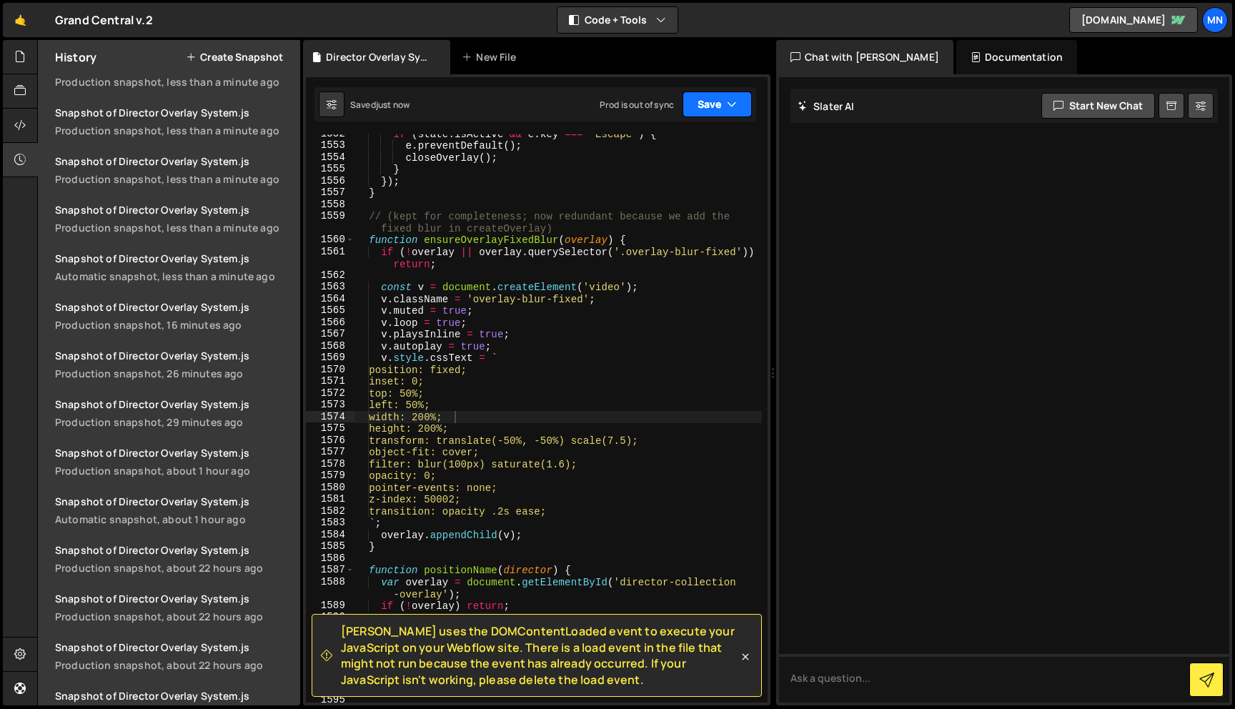
click at [741, 96] on button "Save" at bounding box center [717, 104] width 69 height 26
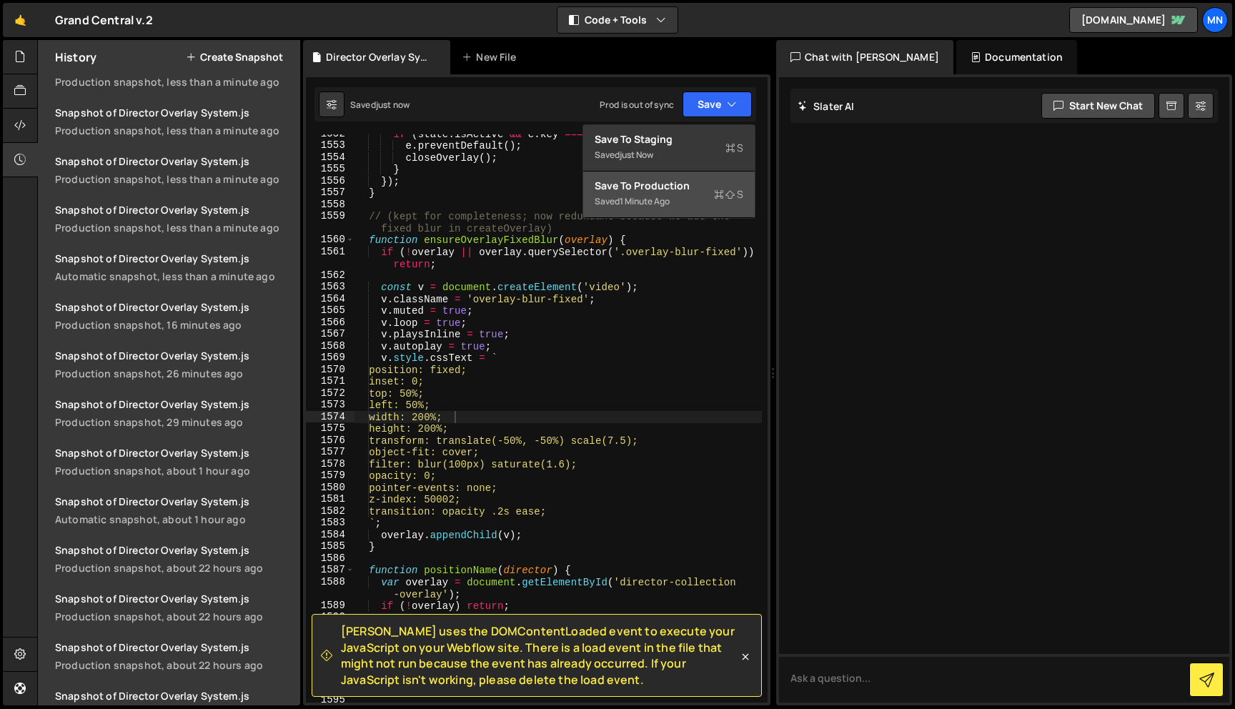
click at [700, 212] on button "Save to Production S Saved 1 minute ago" at bounding box center [669, 195] width 172 height 46
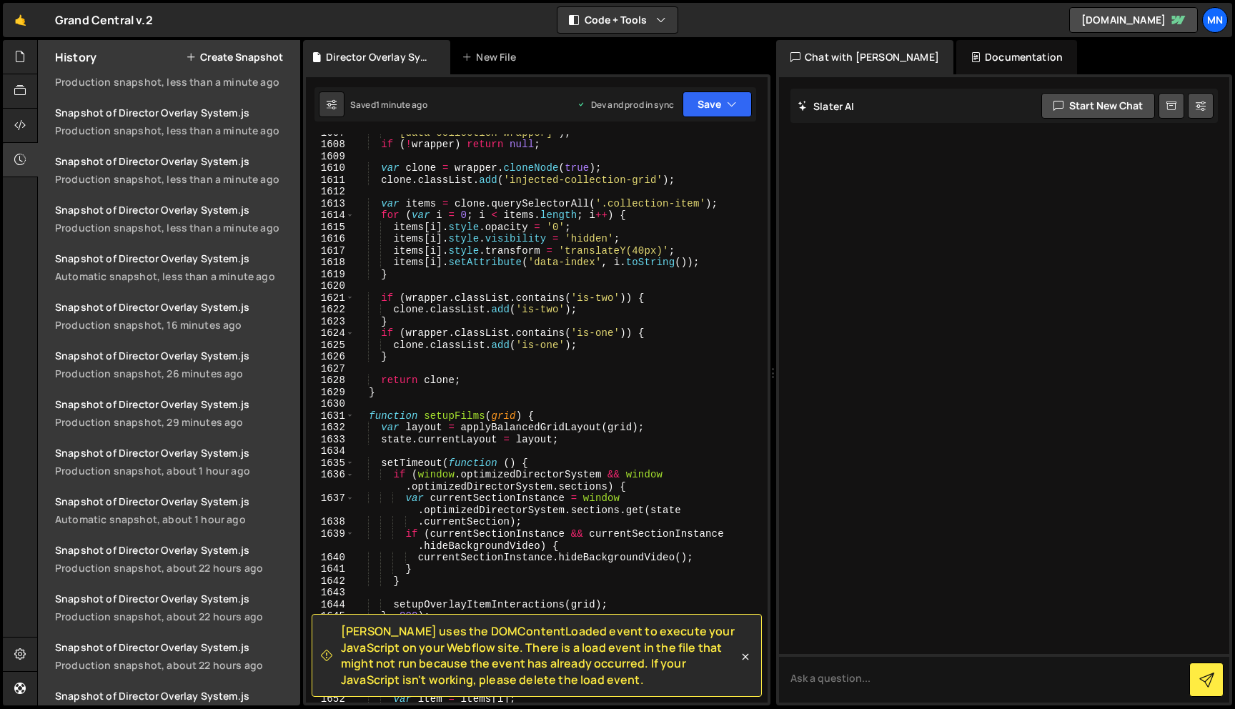
scroll to position [14130, 0]
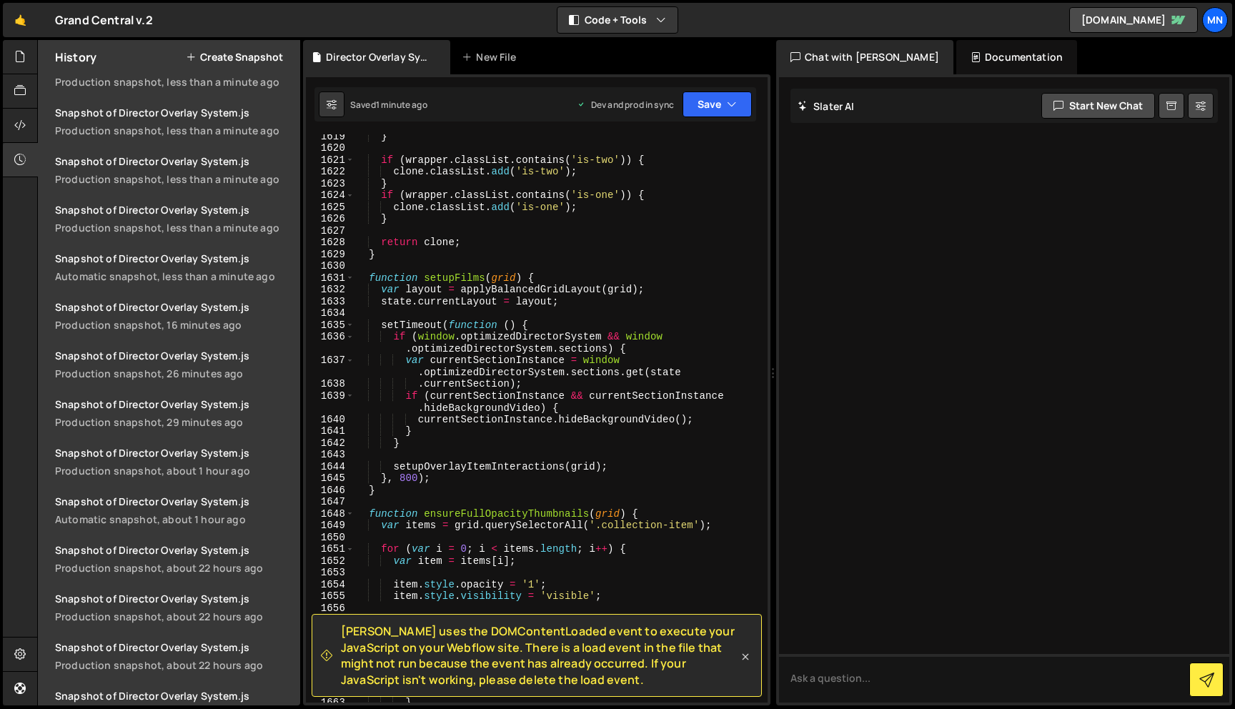
click at [743, 655] on icon at bounding box center [746, 656] width 6 height 6
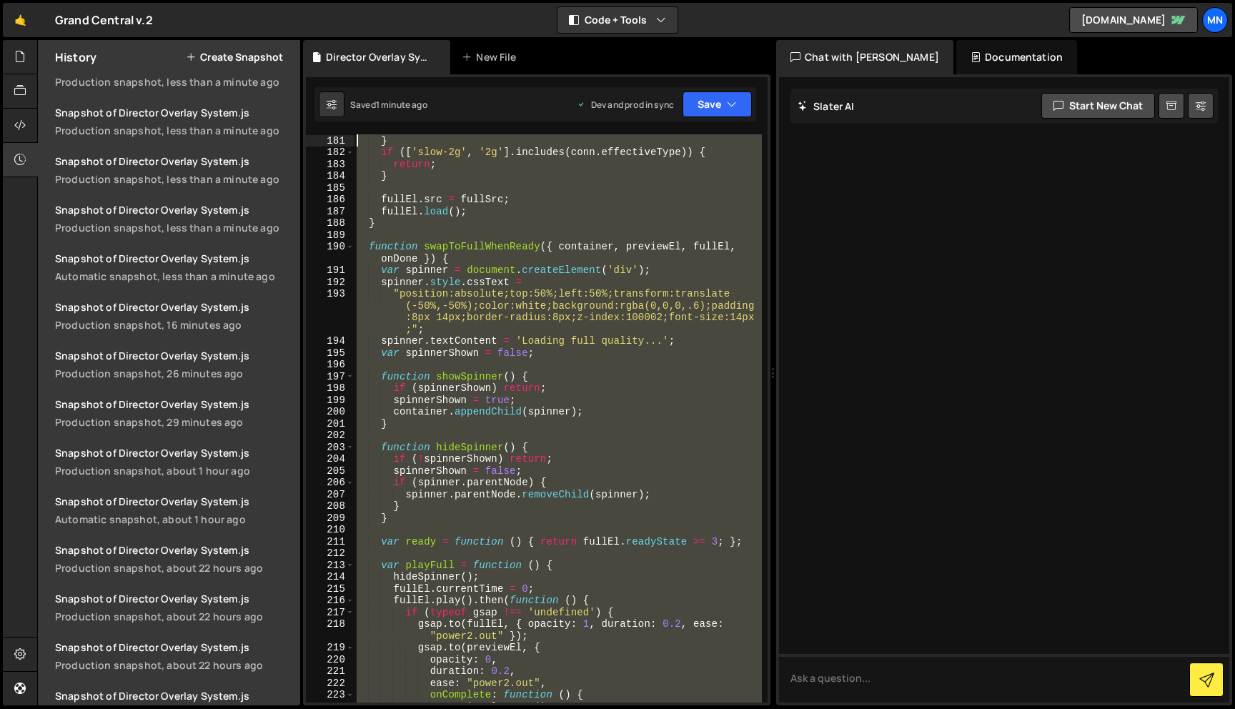
scroll to position [0, 0]
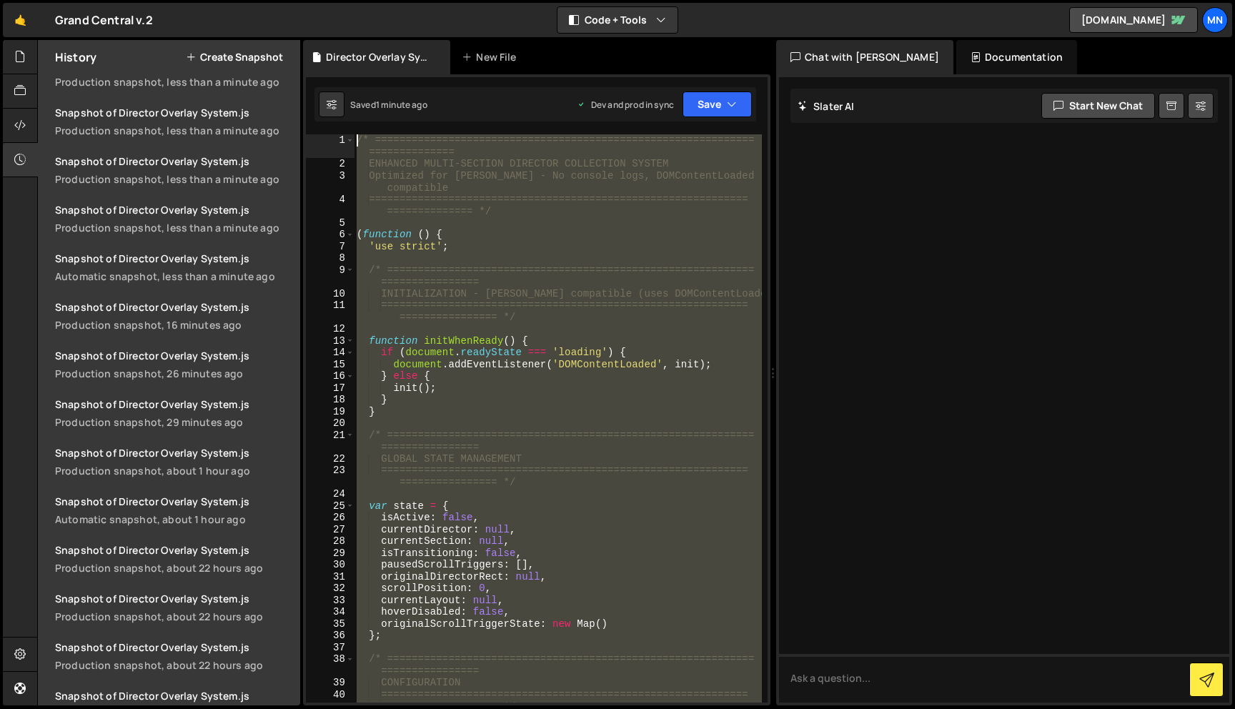
drag, startPoint x: 399, startPoint y: 691, endPoint x: 210, endPoint y: -89, distance: 803.1
click at [210, 0] on html "Projects [GEOGRAPHIC_DATA] Blog [GEOGRAPHIC_DATA] Projects Your Teams Invite te…" at bounding box center [617, 354] width 1235 height 709
click at [545, 236] on div "/* ============================================================== =============…" at bounding box center [558, 418] width 408 height 568
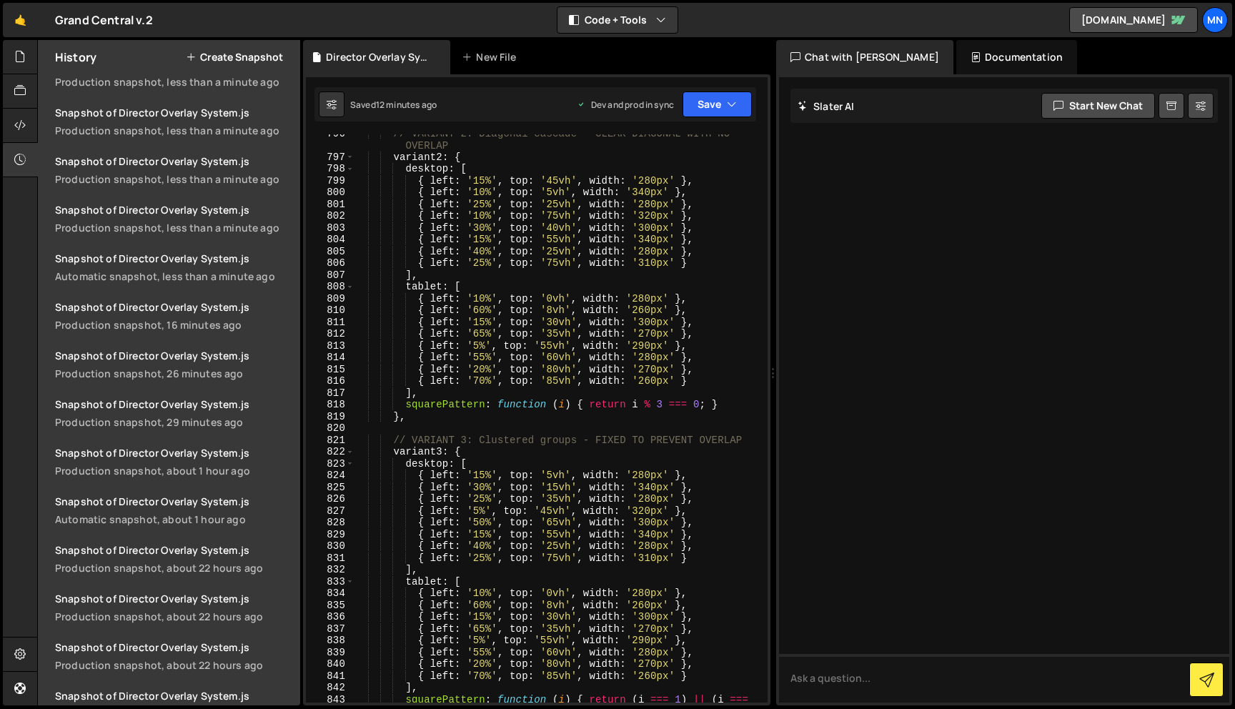
scroll to position [6936, 0]
click at [560, 523] on div "// VARIANT 2: Diagonal cascade - CLEAR DIAGONAL WITH NO OVERLAP variant2 : { de…" at bounding box center [558, 431] width 408 height 615
click at [553, 520] on div "// VARIANT 2: Diagonal cascade - CLEAR DIAGONAL WITH NO OVERLAP variant2 : { de…" at bounding box center [558, 431] width 408 height 615
click at [560, 516] on div "// VARIANT 2: Diagonal cascade - CLEAR DIAGONAL WITH NO OVERLAP variant2 : { de…" at bounding box center [558, 431] width 408 height 615
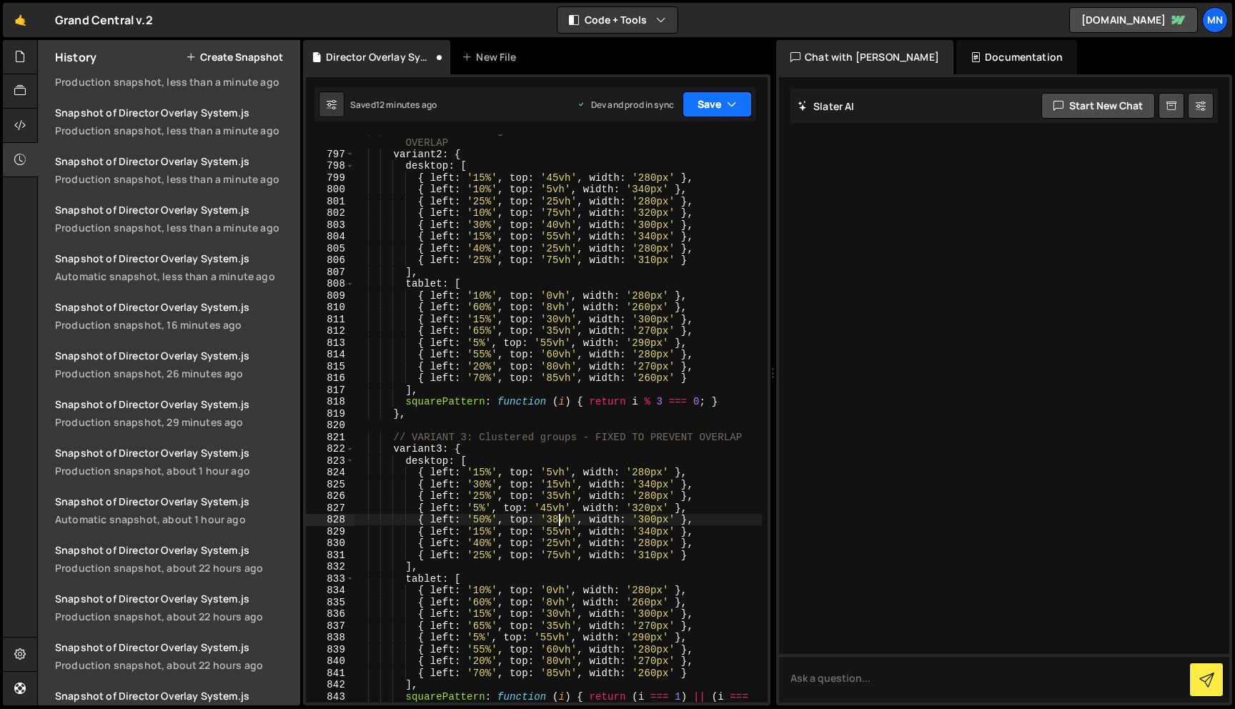
drag, startPoint x: 721, startPoint y: 102, endPoint x: 734, endPoint y: 127, distance: 28.1
click at [721, 102] on button "Save" at bounding box center [717, 104] width 69 height 26
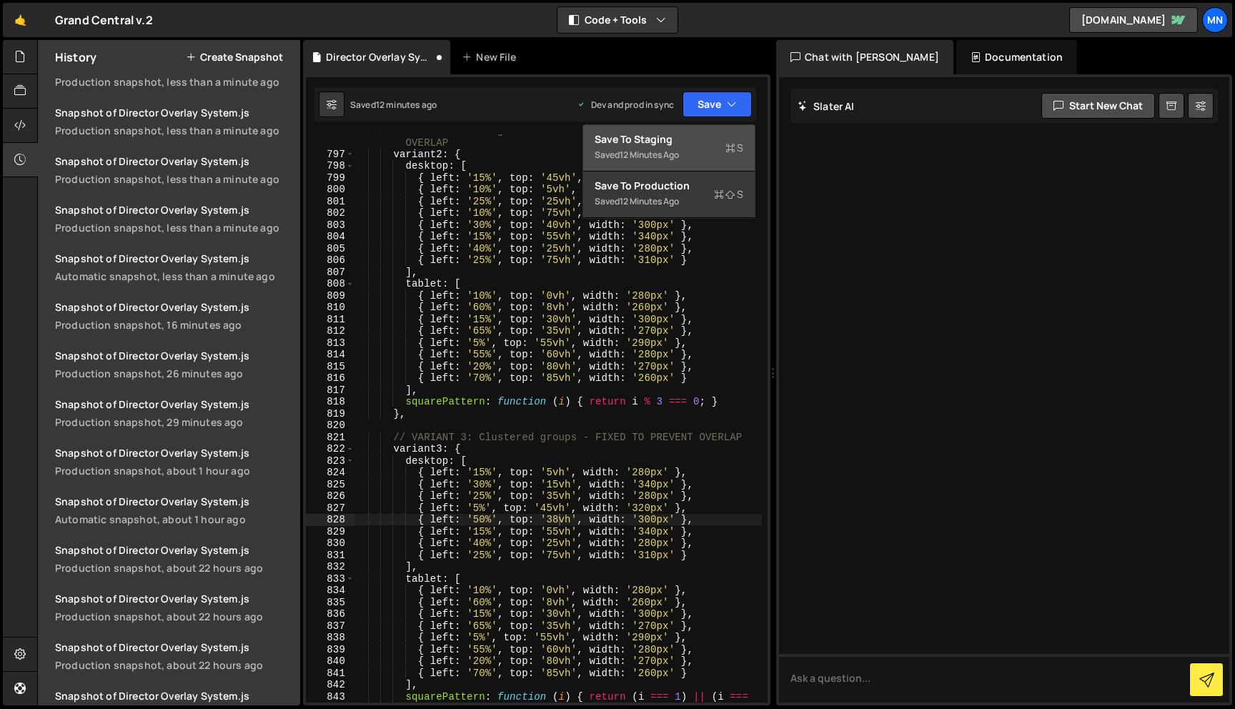
click at [726, 154] on icon at bounding box center [731, 148] width 10 height 14
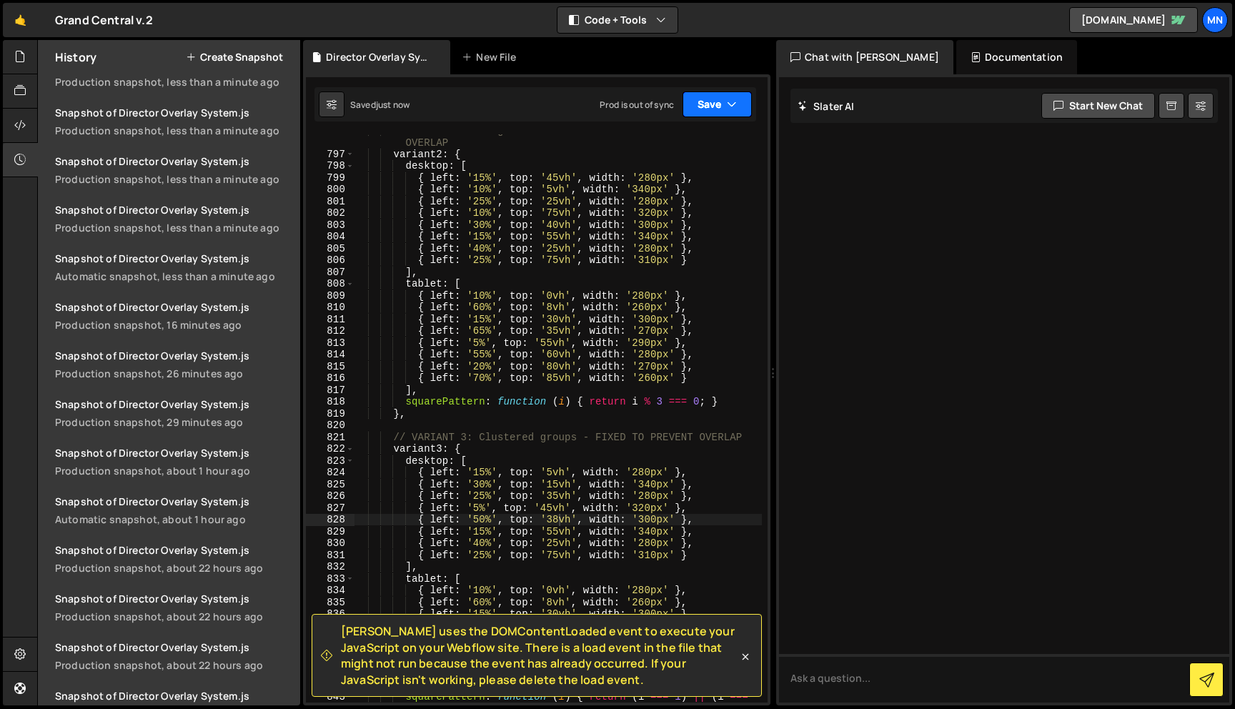
click at [723, 107] on button "Save" at bounding box center [717, 104] width 69 height 26
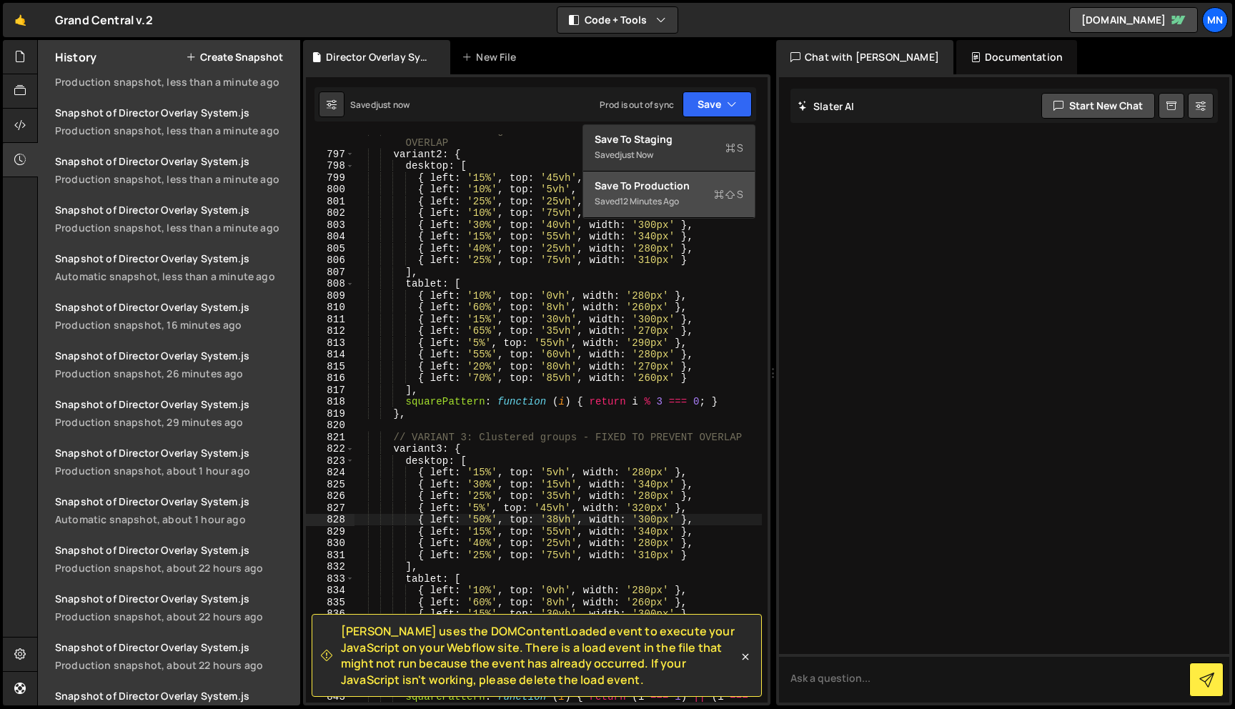
click at [708, 202] on div "Saved 12 minutes ago" at bounding box center [669, 201] width 149 height 17
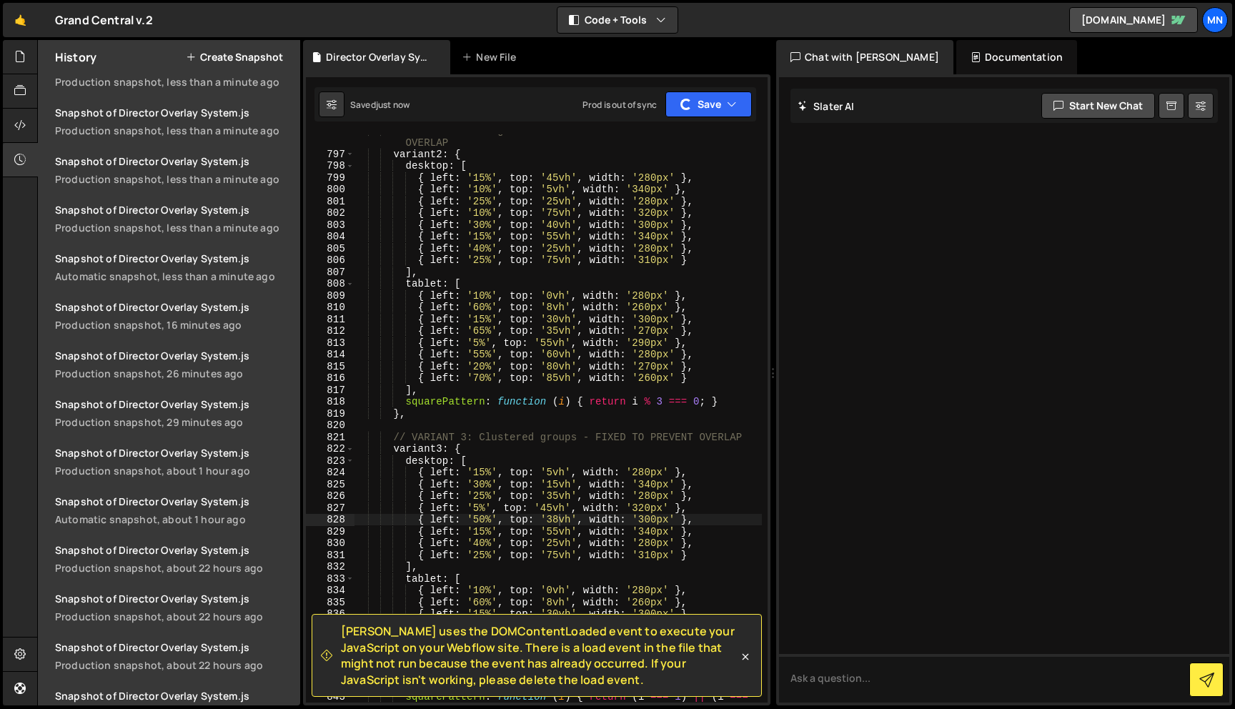
scroll to position [861, 0]
click at [746, 658] on icon at bounding box center [745, 657] width 14 height 14
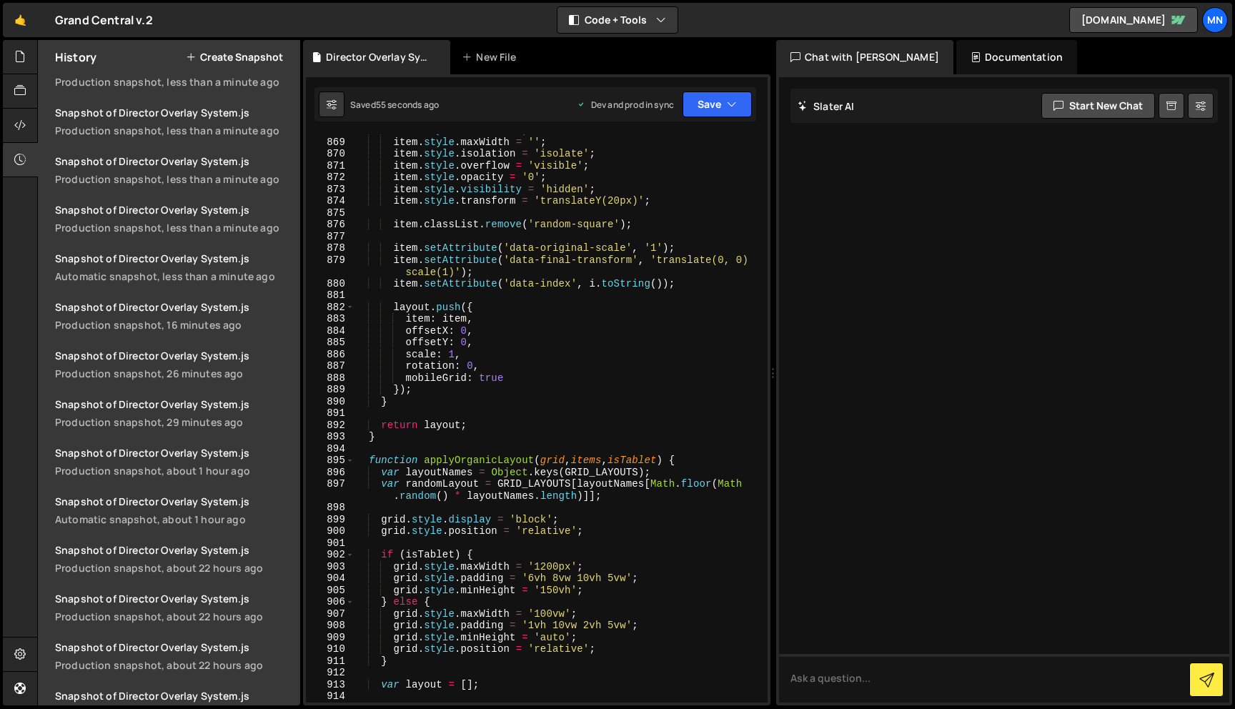
scroll to position [7585, 0]
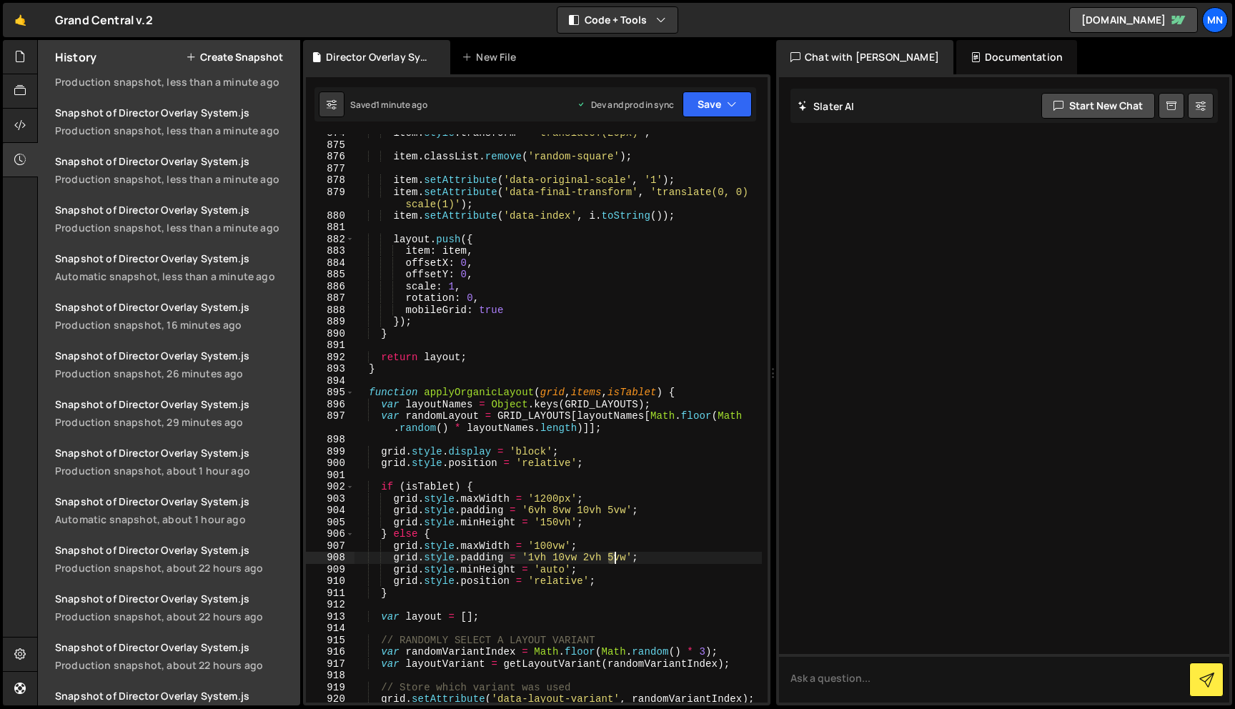
drag, startPoint x: 608, startPoint y: 555, endPoint x: 615, endPoint y: 554, distance: 7.2
click at [615, 554] on div "item . style . transform = 'translateY(20px)' ; item . classList . remove ( 'ra…" at bounding box center [558, 423] width 408 height 592
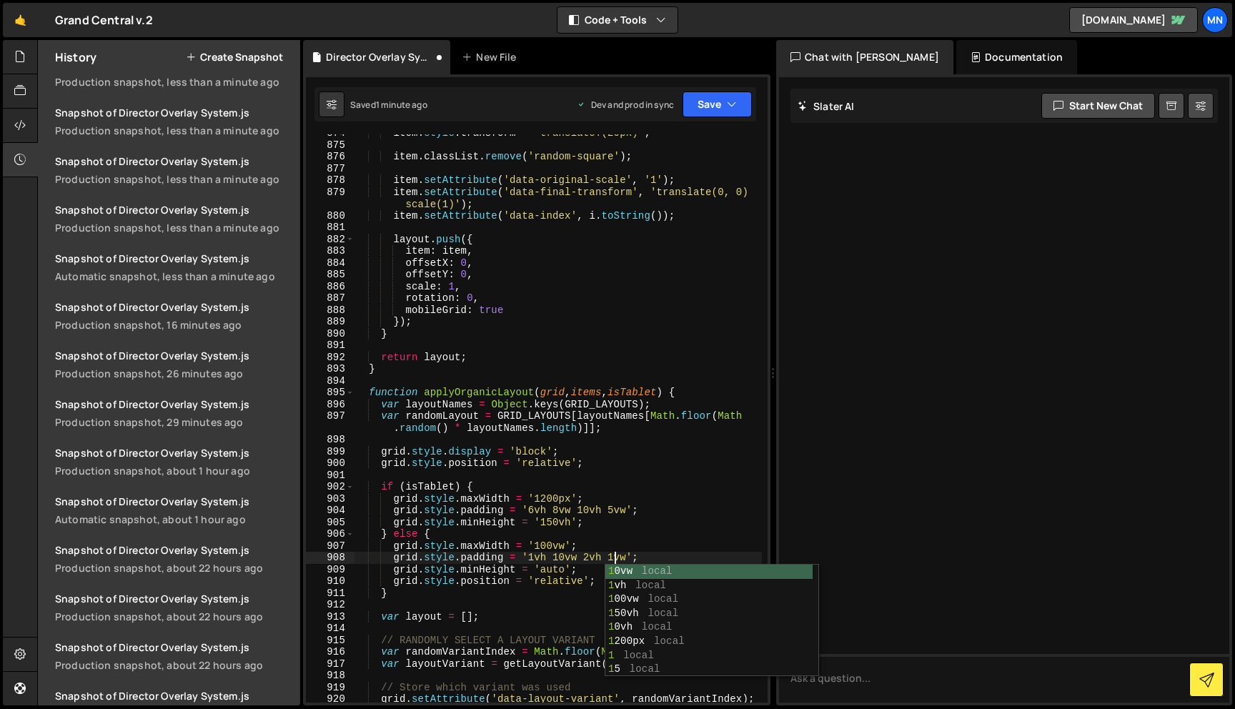
scroll to position [0, 18]
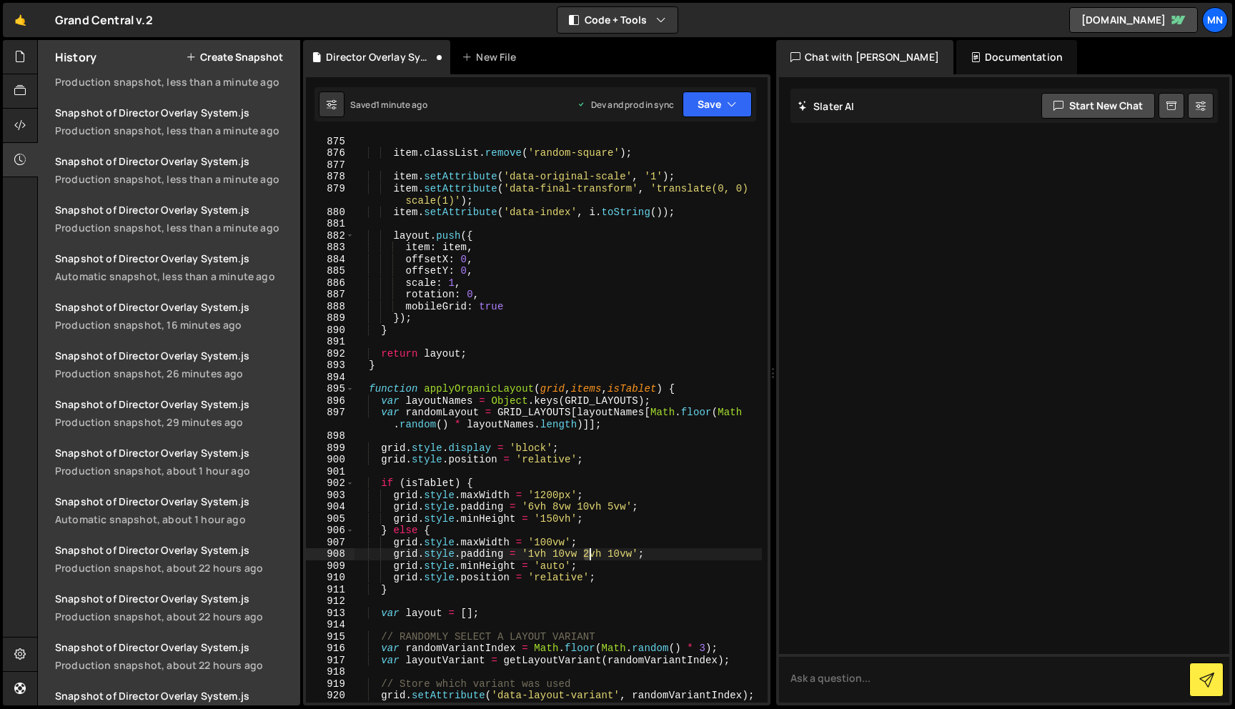
click at [590, 553] on div "item . style . transform = 'translateY(20px)' ; item . classList . remove ( 'ra…" at bounding box center [558, 420] width 408 height 592
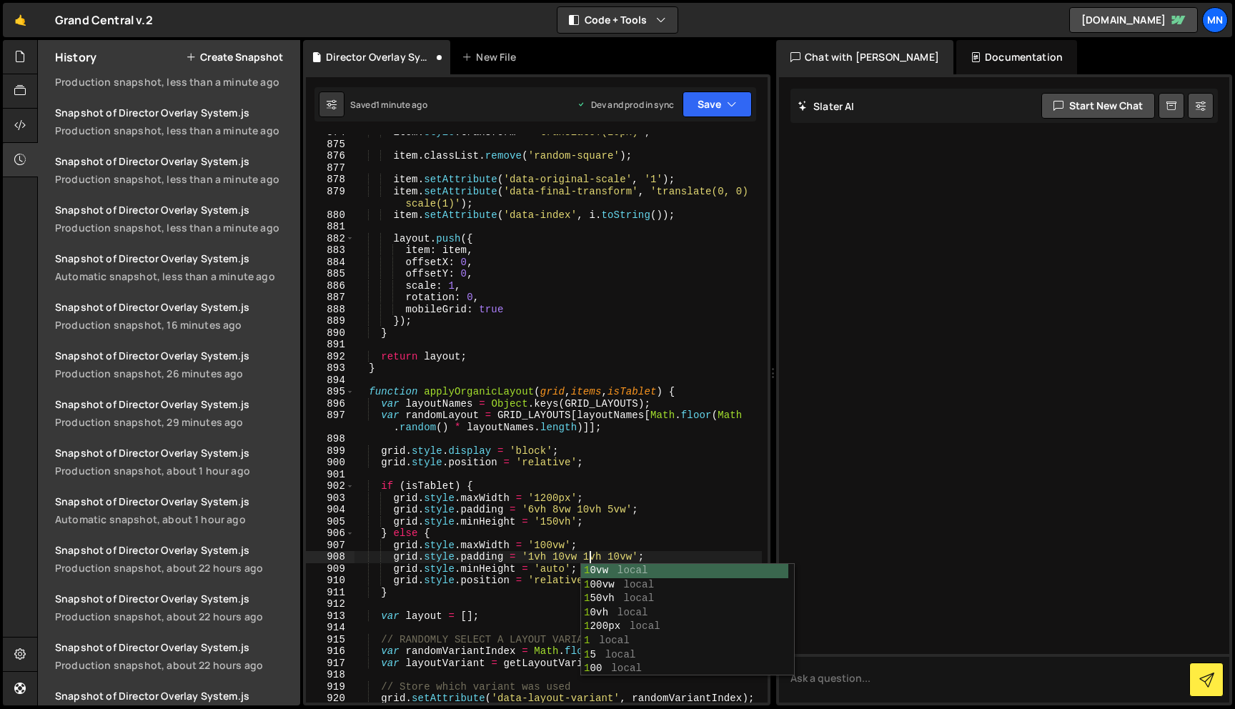
scroll to position [0, 16]
click at [536, 554] on div "item . style . transform = 'translateY(20px)' ; item . classList . remove ( 'ra…" at bounding box center [558, 423] width 408 height 592
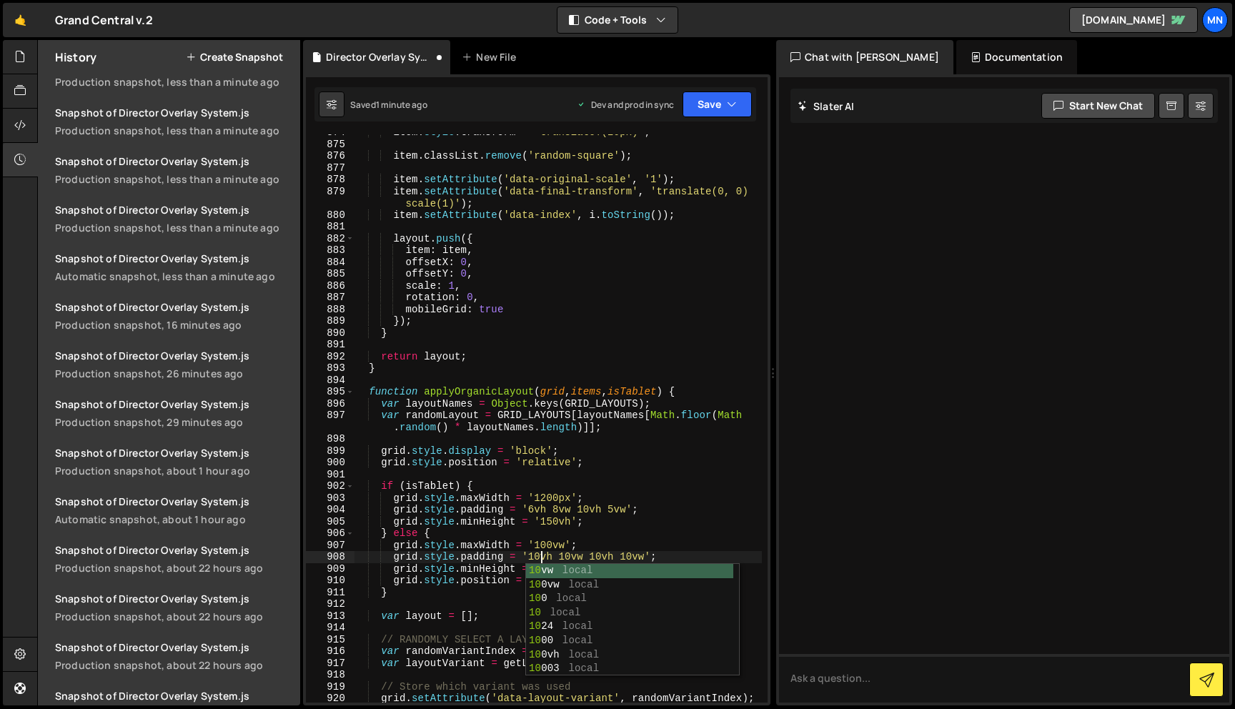
scroll to position [8082, 0]
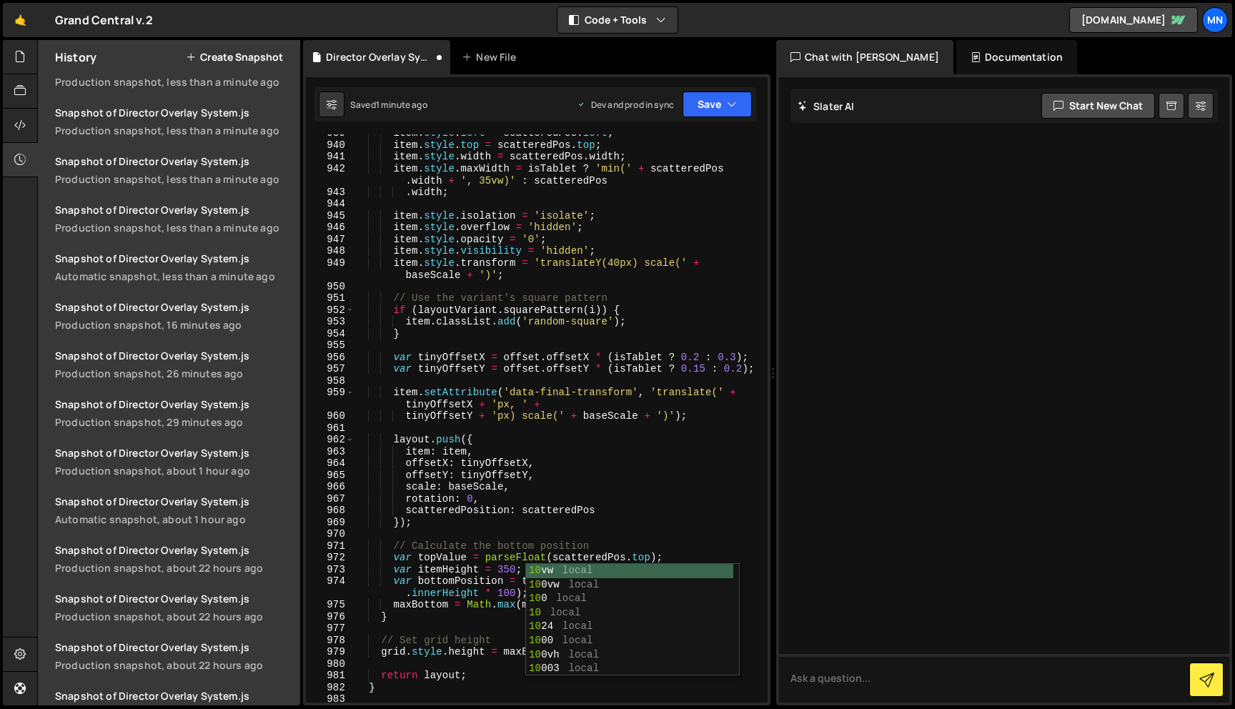
click at [696, 455] on div "item . style . left = scatteredPos . left ; item . style . top = scatteredPos .…" at bounding box center [558, 423] width 408 height 592
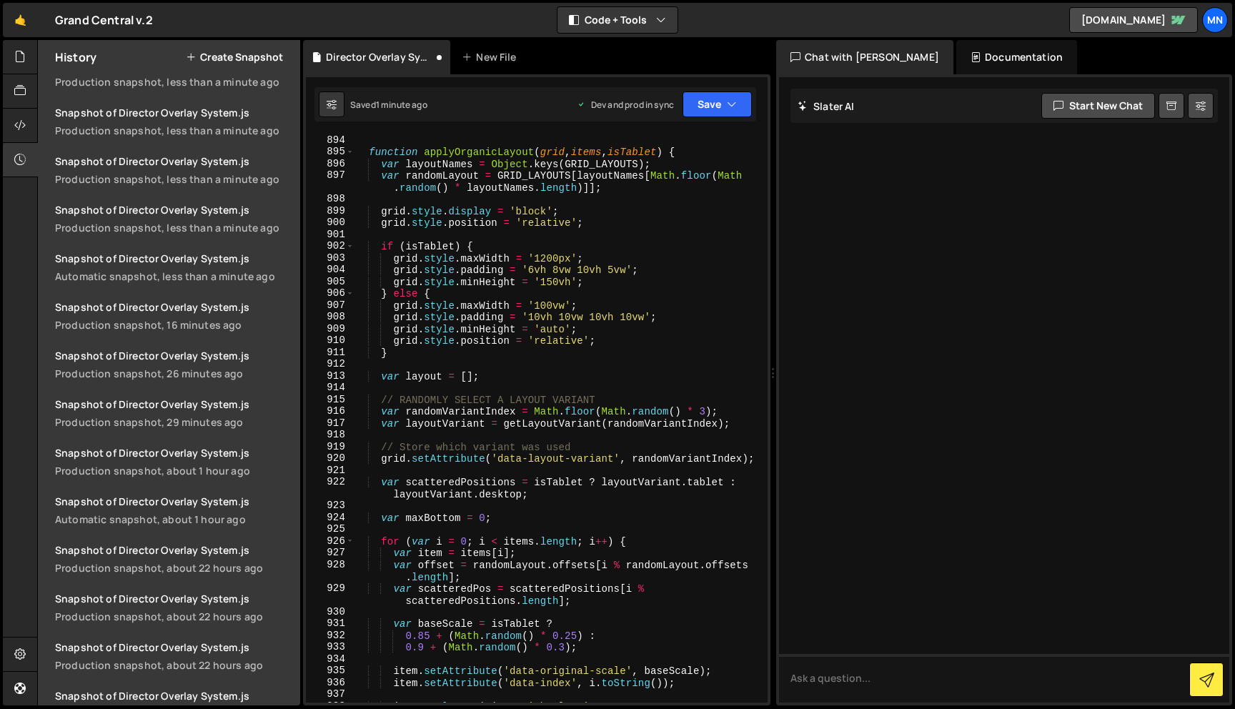
scroll to position [7748, 0]
click at [714, 110] on button "Save" at bounding box center [717, 104] width 69 height 26
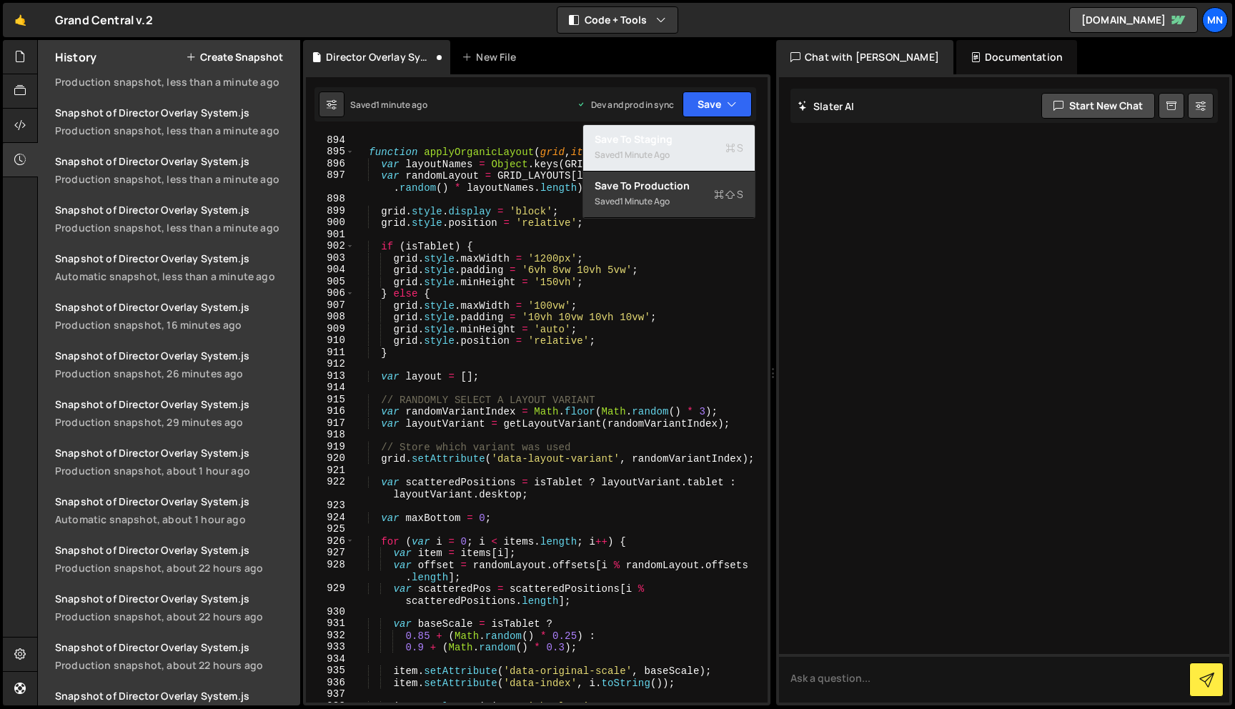
click at [707, 139] on div "Save to Staging S" at bounding box center [669, 139] width 149 height 14
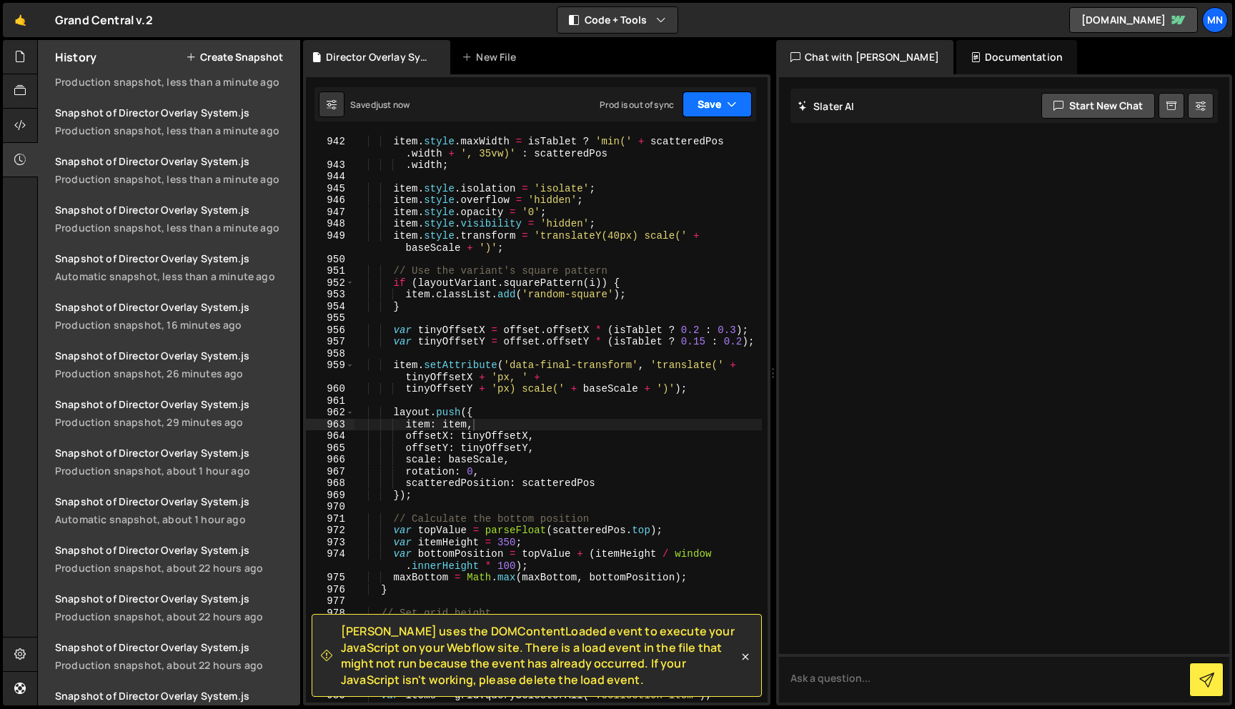
click at [714, 107] on button "Save" at bounding box center [717, 104] width 69 height 26
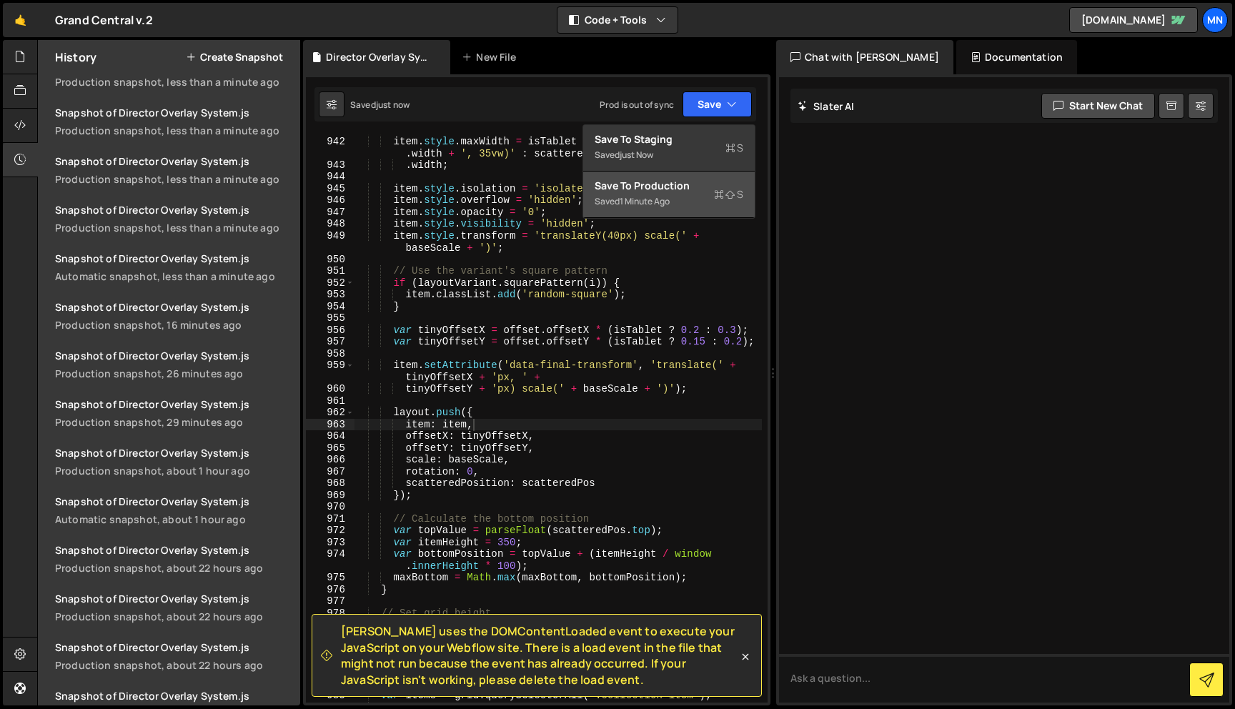
click at [691, 198] on div "Saved 1 minute ago" at bounding box center [669, 201] width 149 height 17
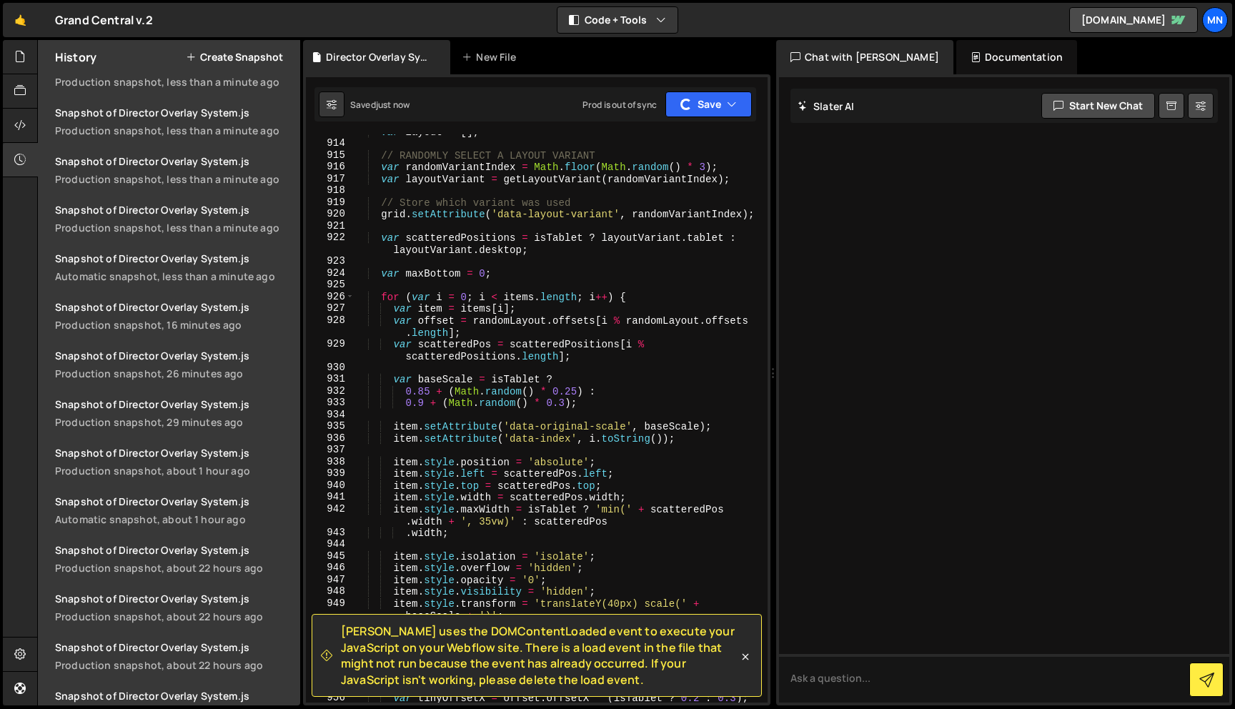
scroll to position [7776, 0]
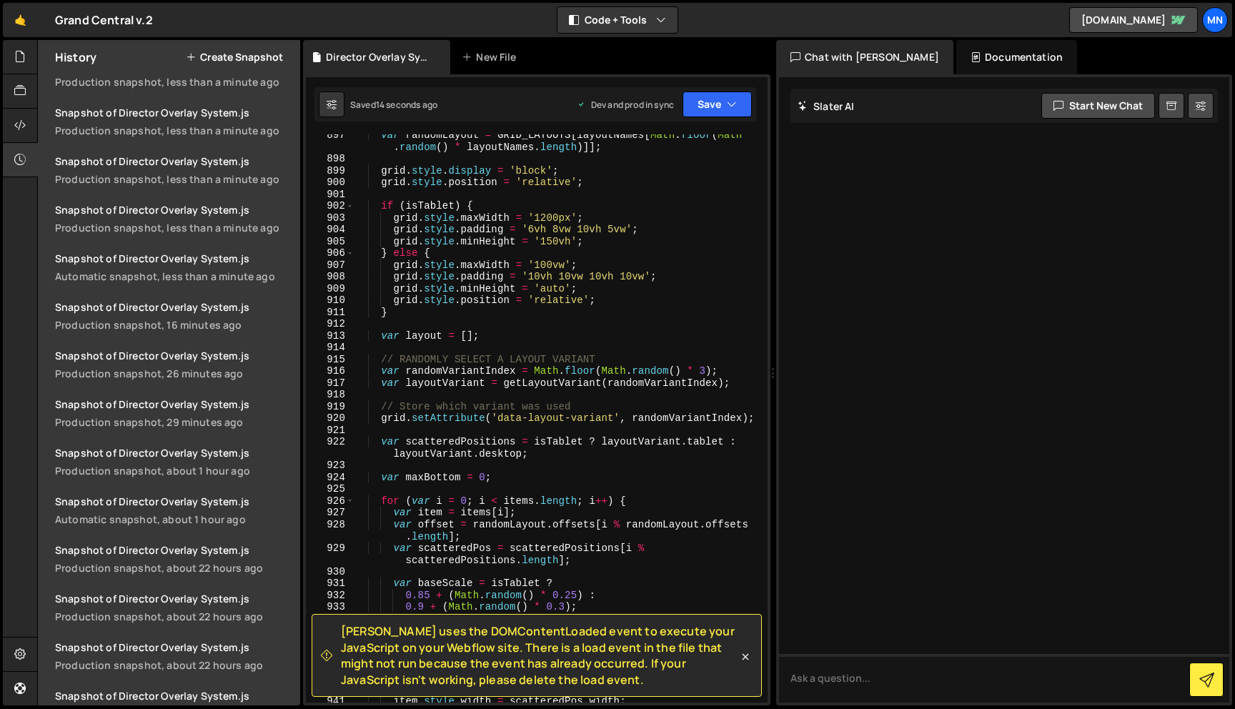
click at [653, 302] on div "var randomLayout = GRID_LAYOUTS [ layoutNames [ Math . floor ( Math . random ( …" at bounding box center [558, 436] width 408 height 615
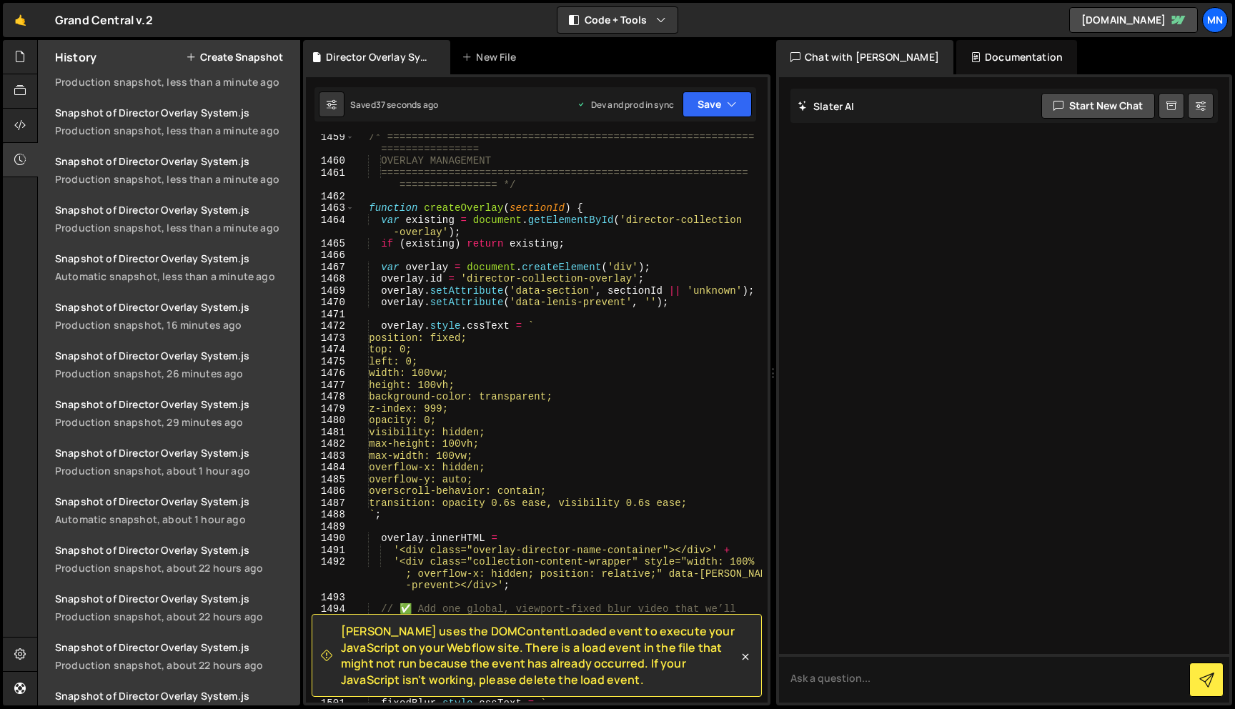
scroll to position [12804, 0]
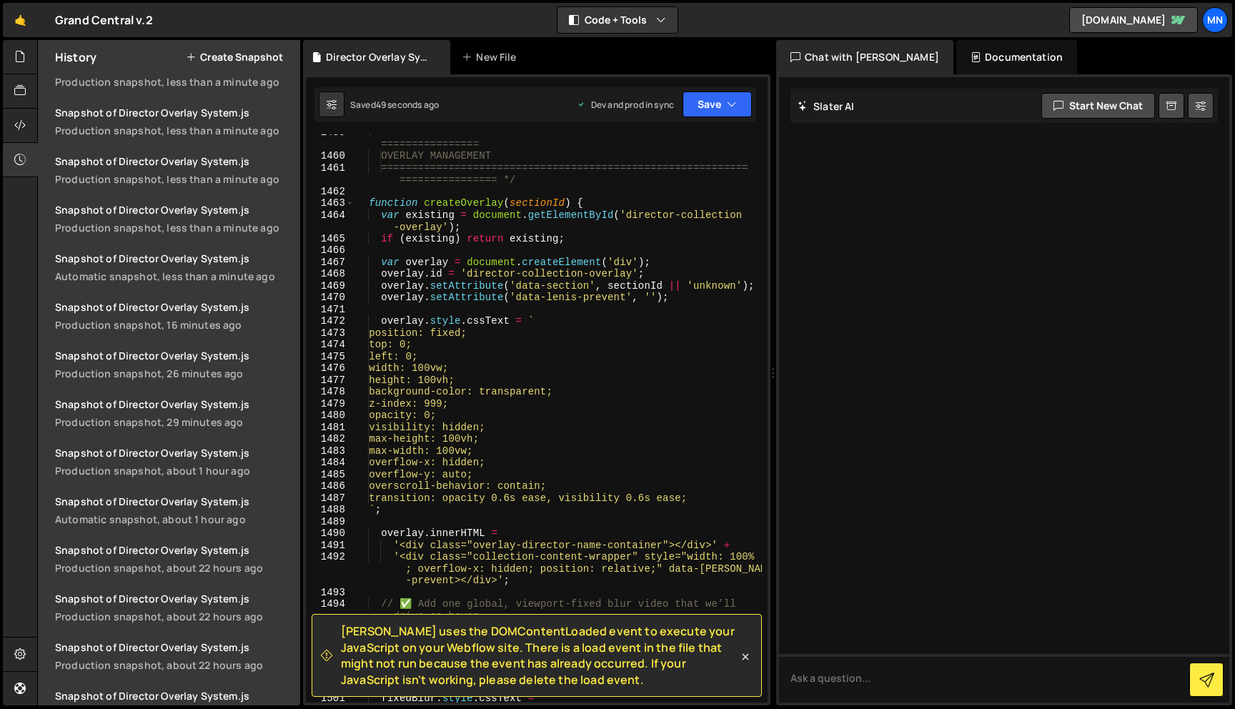
click at [493, 449] on div "/* ============================================================ ===============…" at bounding box center [558, 429] width 408 height 604
type textarea "max-width: 100vw;"
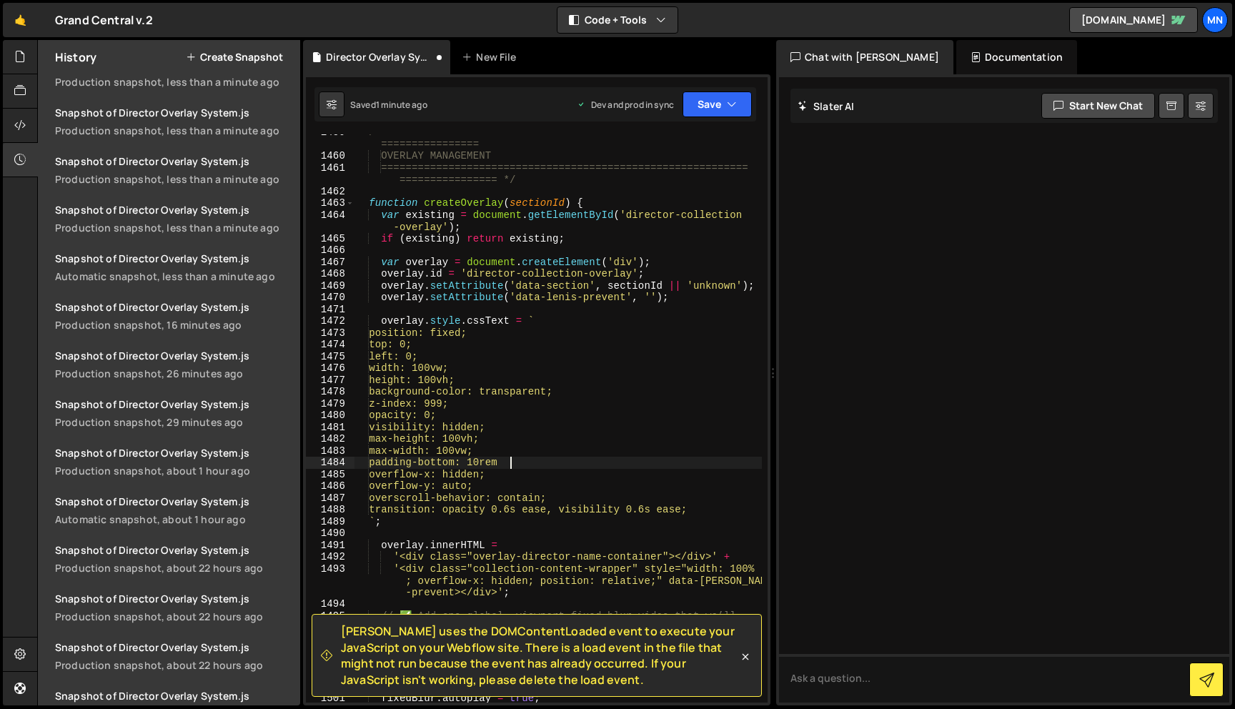
scroll to position [0, 10]
click at [728, 107] on icon "button" at bounding box center [732, 104] width 10 height 14
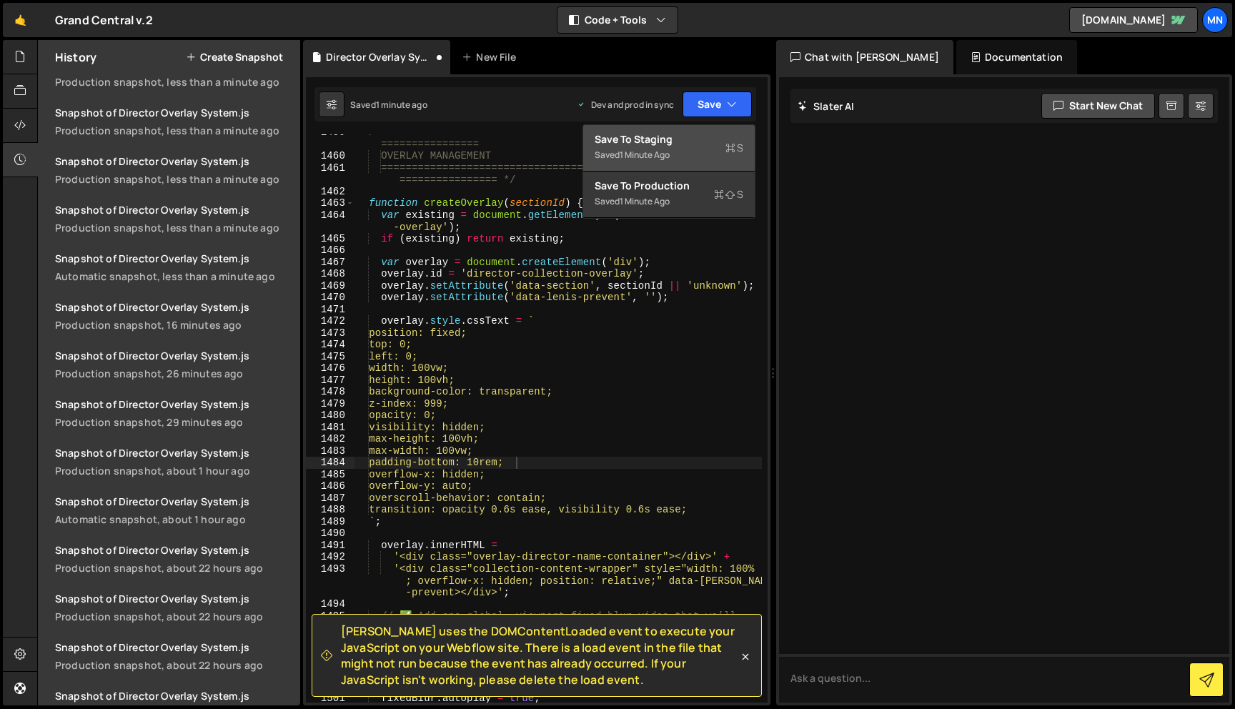
click at [716, 147] on div "Saved 1 minute ago" at bounding box center [669, 155] width 149 height 17
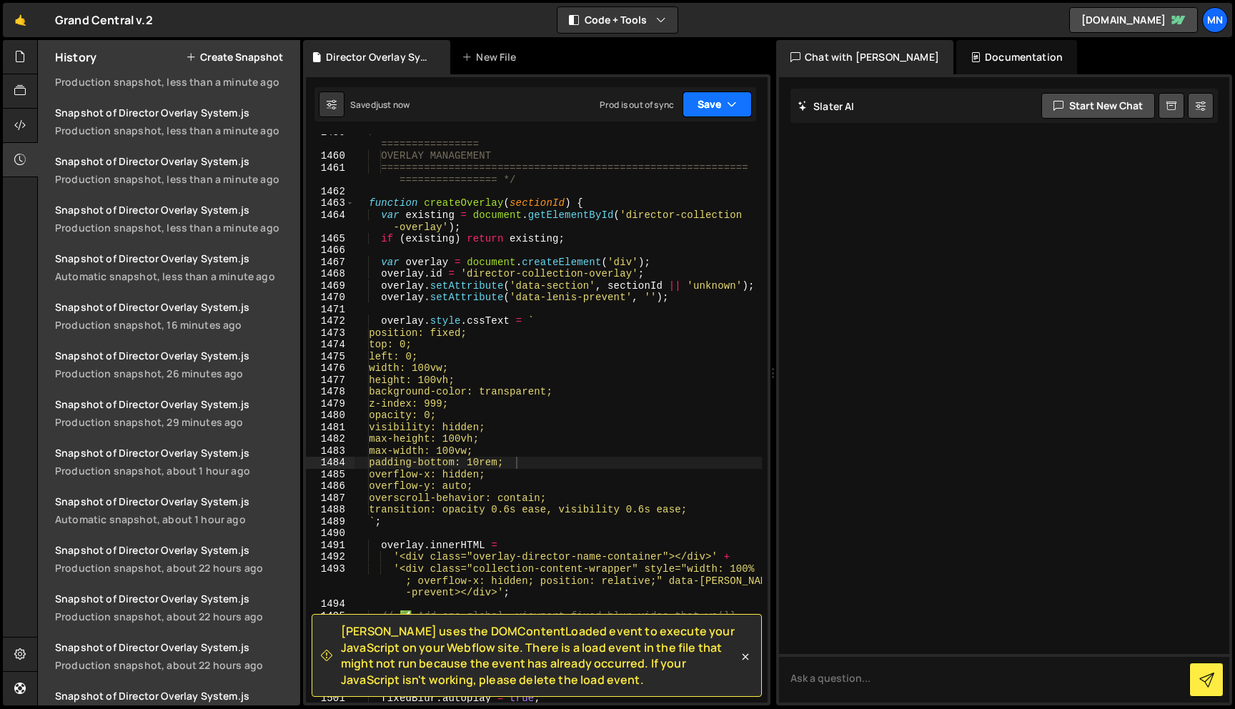
click at [726, 99] on button "Save" at bounding box center [717, 104] width 69 height 26
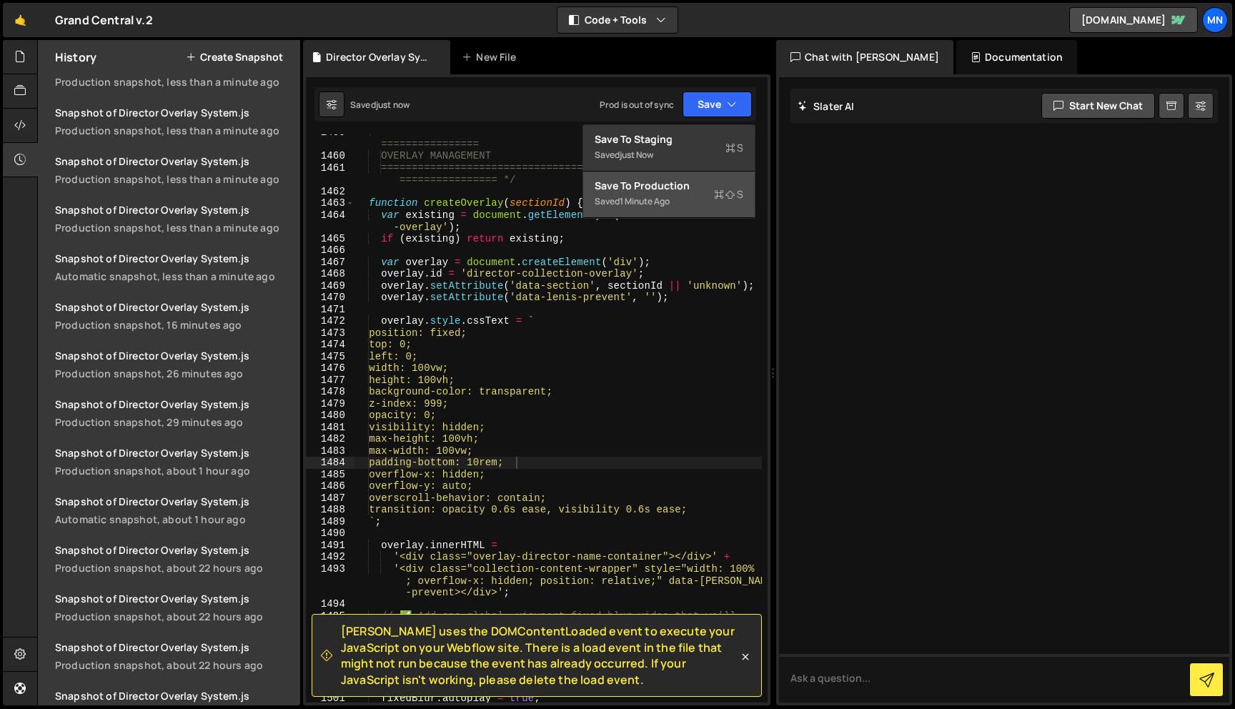
click at [703, 196] on div "Saved 1 minute ago" at bounding box center [669, 201] width 149 height 17
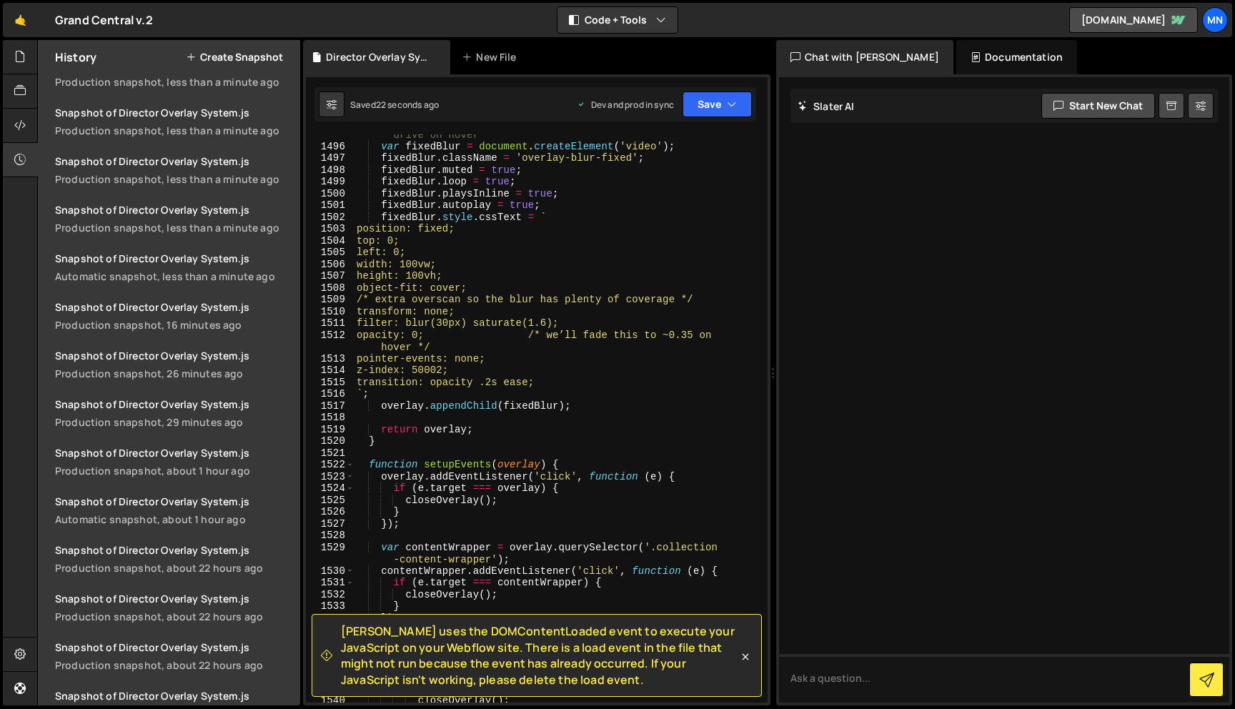
scroll to position [13119, 0]
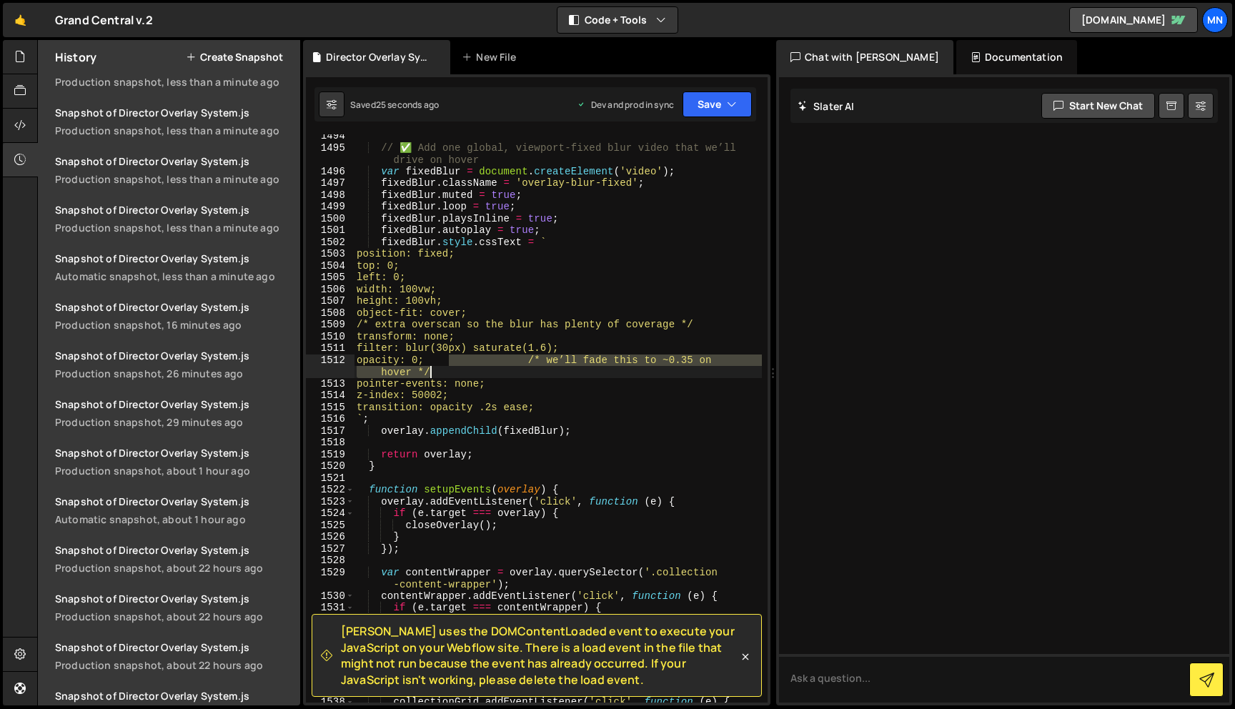
drag, startPoint x: 450, startPoint y: 361, endPoint x: 445, endPoint y: 370, distance: 10.3
click at [445, 370] on div "// ✅ Add one global, viewport-fixed blur video that we’ll drive on hover var fi…" at bounding box center [558, 426] width 408 height 592
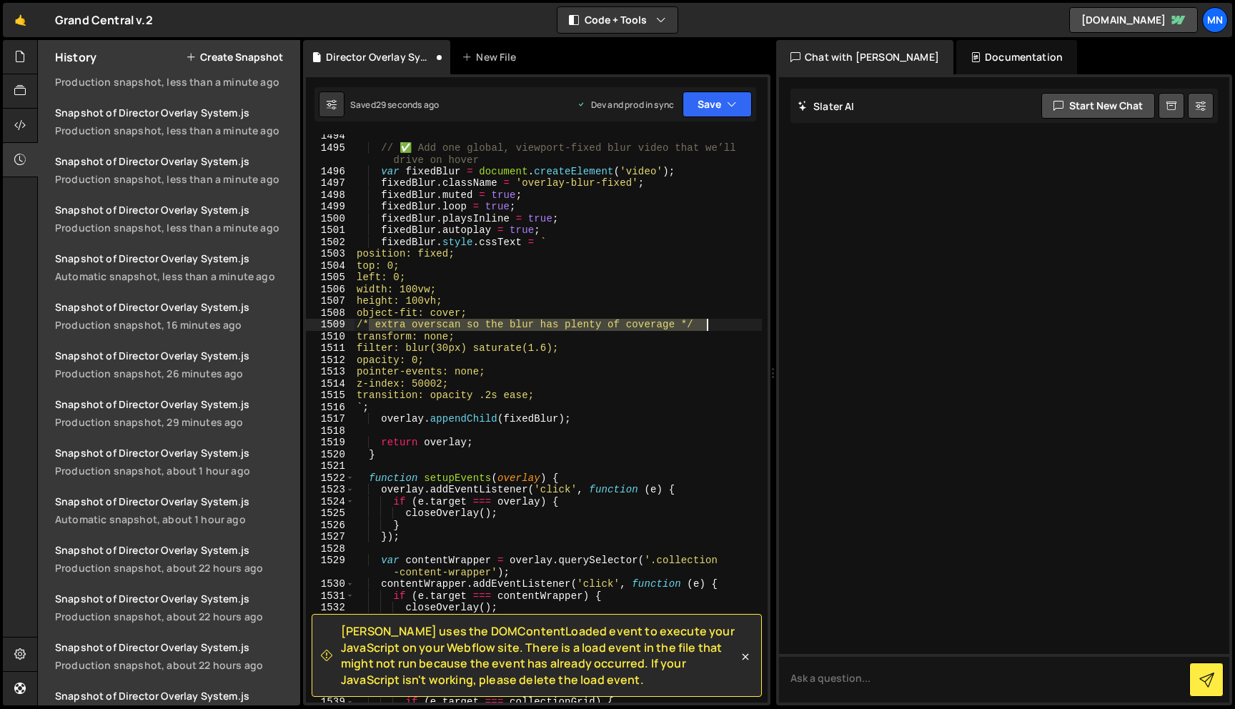
scroll to position [13124, 0]
drag, startPoint x: 369, startPoint y: 325, endPoint x: 734, endPoint y: 326, distance: 365.3
click at [734, 326] on div "// ✅ Add one global, viewport-fixed blur video that we’ll drive on hover var fi…" at bounding box center [558, 426] width 408 height 592
type textarea "/* extra overscan so the blur has plenty of coverage */"
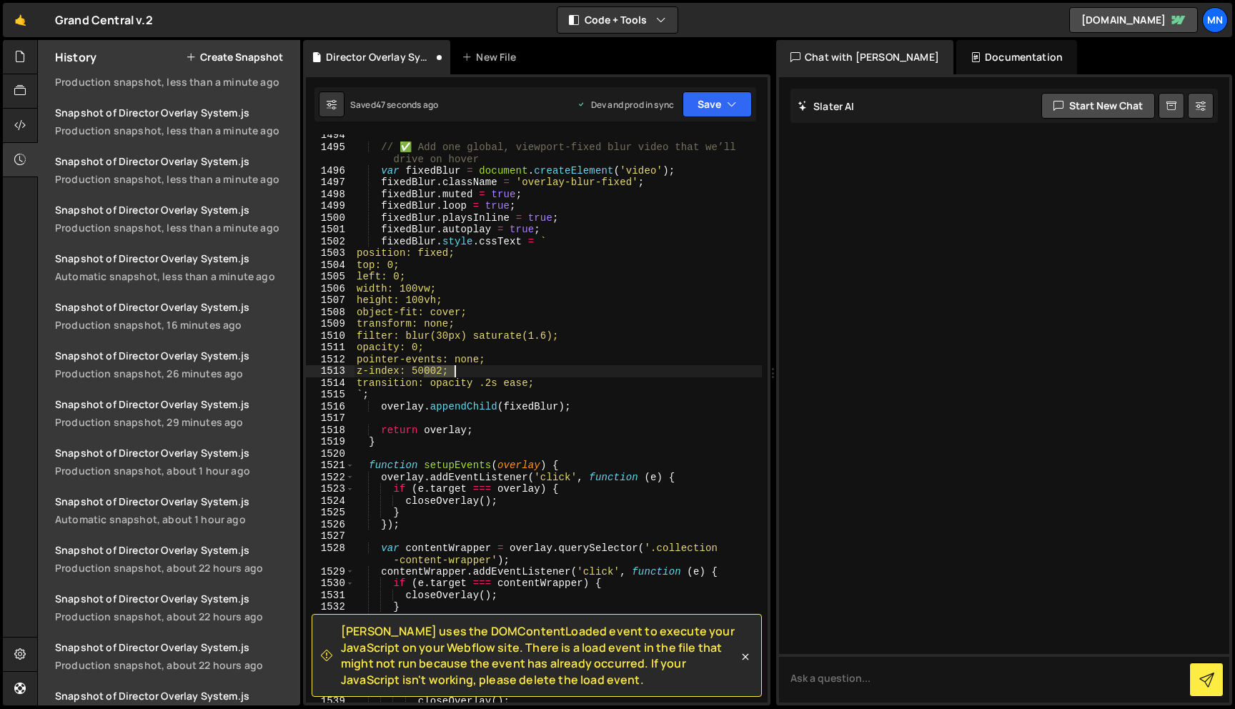
drag, startPoint x: 426, startPoint y: 370, endPoint x: 453, endPoint y: 369, distance: 27.2
click at [453, 369] on div "// ✅ Add one global, viewport-fixed blur video that we’ll drive on hover var fi…" at bounding box center [558, 425] width 408 height 592
click at [474, 368] on div "// ✅ Add one global, viewport-fixed blur video that we’ll drive on hover var fi…" at bounding box center [558, 425] width 408 height 592
drag, startPoint x: 490, startPoint y: 374, endPoint x: 317, endPoint y: 372, distance: 172.3
click at [317, 372] on div "z-index: 50002; 1494 1495 1496 1497 1498 1499 1500 1501 1502 1503 1504 1505 150…" at bounding box center [537, 418] width 462 height 568
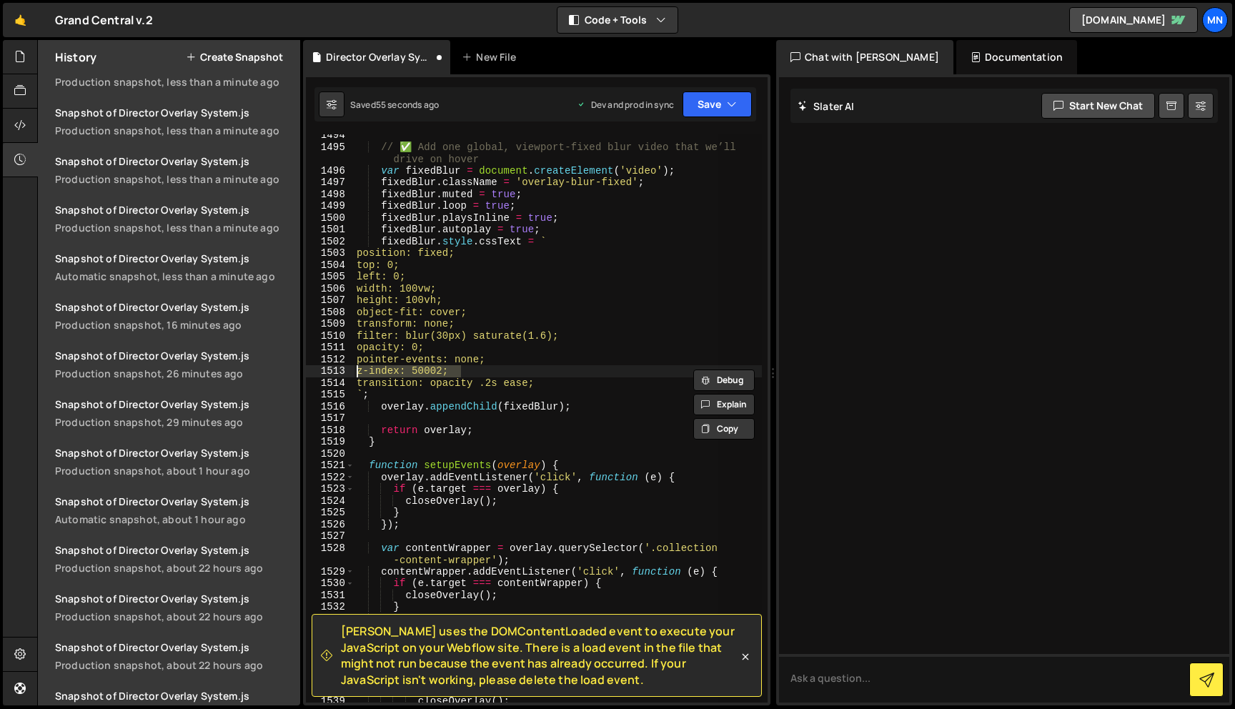
click at [425, 368] on div "// ✅ Add one global, viewport-fixed blur video that we’ll drive on hover var fi…" at bounding box center [558, 418] width 408 height 568
drag, startPoint x: 425, startPoint y: 368, endPoint x: 448, endPoint y: 367, distance: 22.9
click at [448, 367] on div "// ✅ Add one global, viewport-fixed blur video that we’ll drive on hover var fi…" at bounding box center [558, 425] width 408 height 592
click at [586, 368] on div "// ✅ Add one global, viewport-fixed blur video that we’ll drive on hover var fi…" at bounding box center [558, 425] width 408 height 592
click at [583, 348] on div "// ✅ Add one global, viewport-fixed blur video that we’ll drive on hover var fi…" at bounding box center [558, 425] width 408 height 592
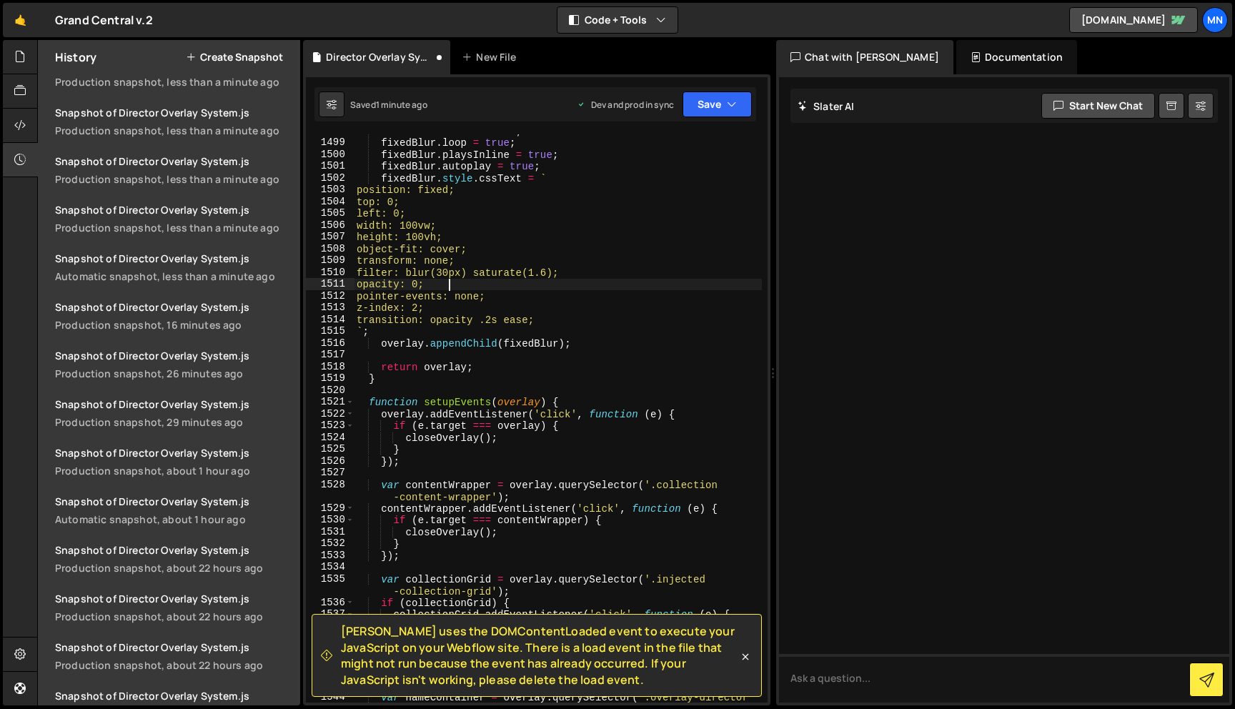
scroll to position [13173, 0]
drag, startPoint x: 713, startPoint y: 109, endPoint x: 714, endPoint y: 118, distance: 9.3
click at [713, 109] on button "Save" at bounding box center [717, 104] width 69 height 26
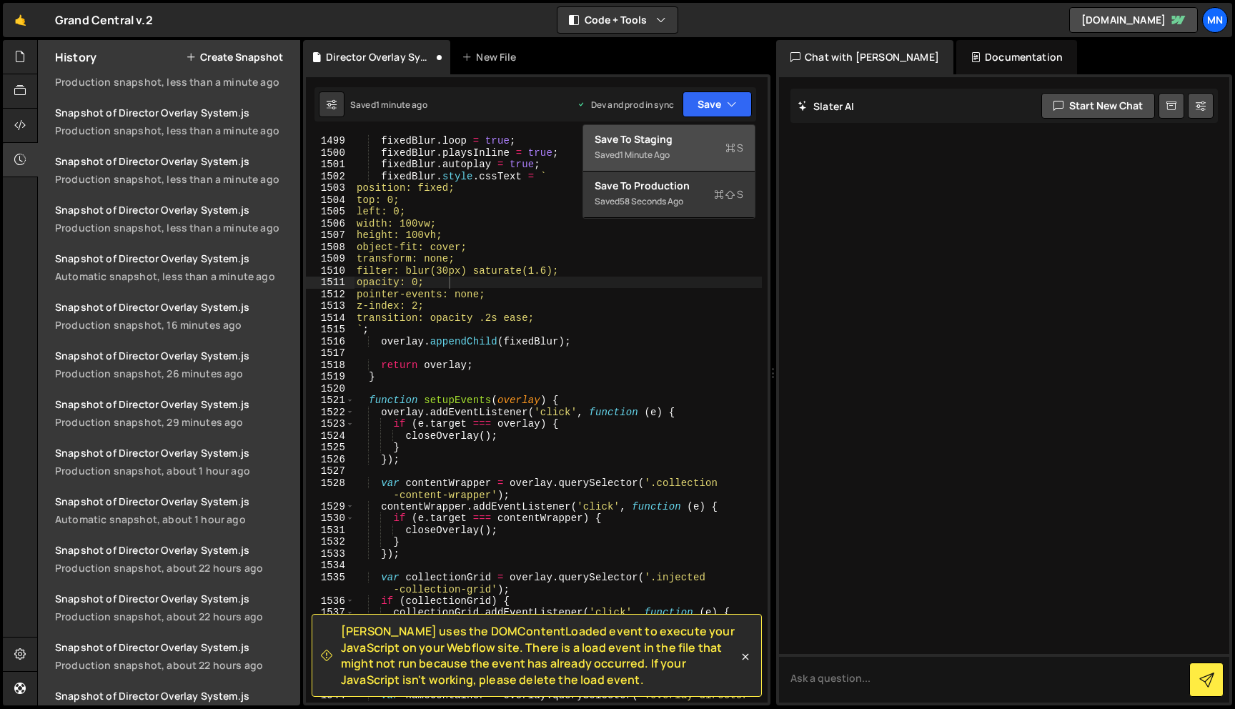
click at [698, 153] on div "Saved 1 minute ago" at bounding box center [669, 155] width 149 height 17
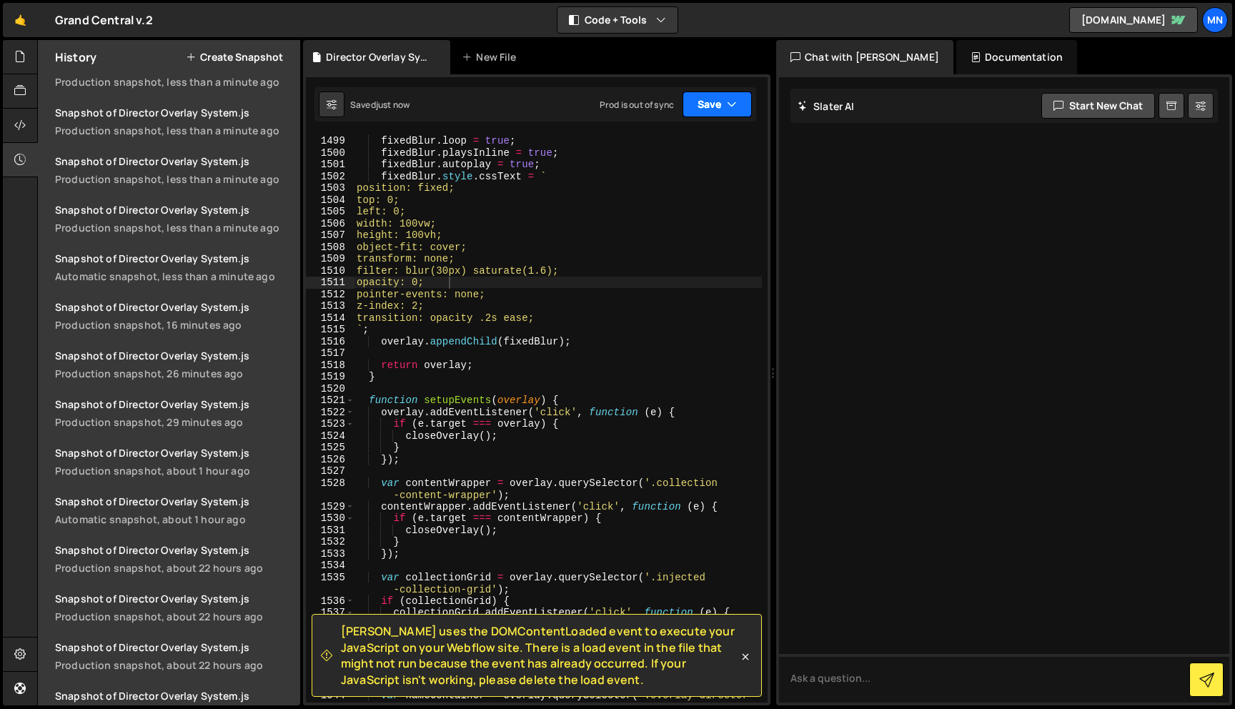
click at [722, 100] on button "Save" at bounding box center [717, 104] width 69 height 26
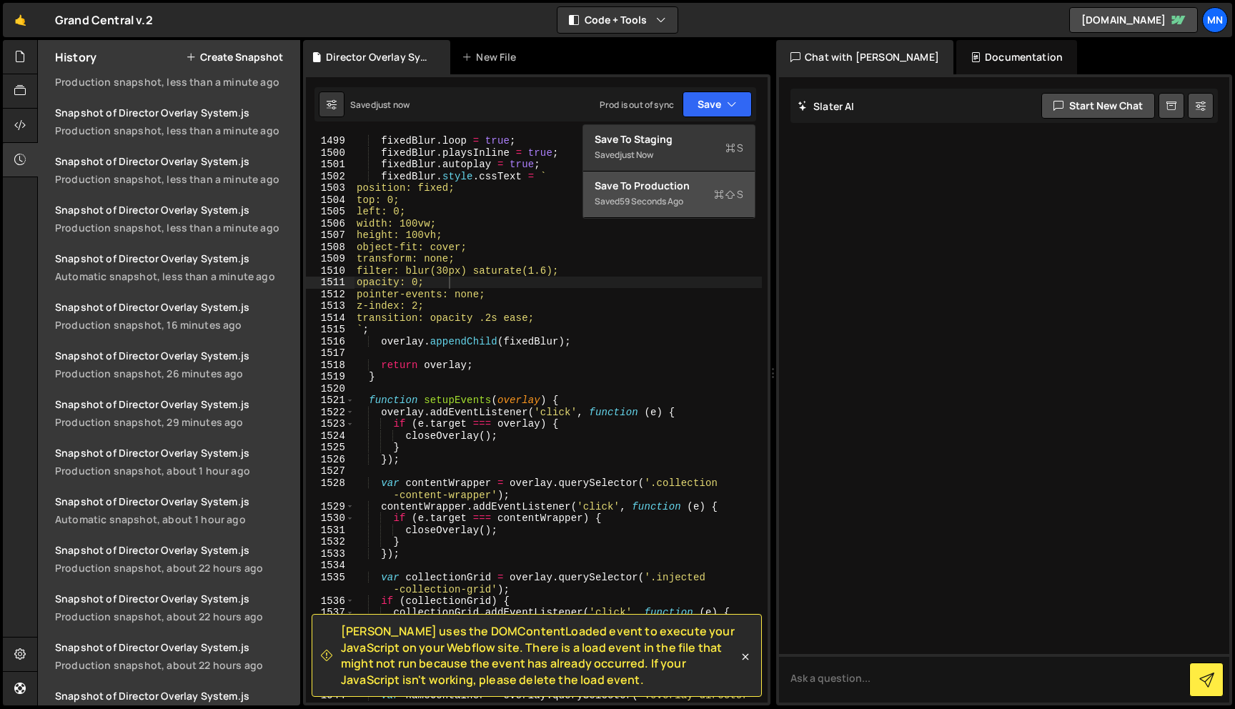
click at [704, 201] on div "Saved 59 seconds ago" at bounding box center [669, 201] width 149 height 17
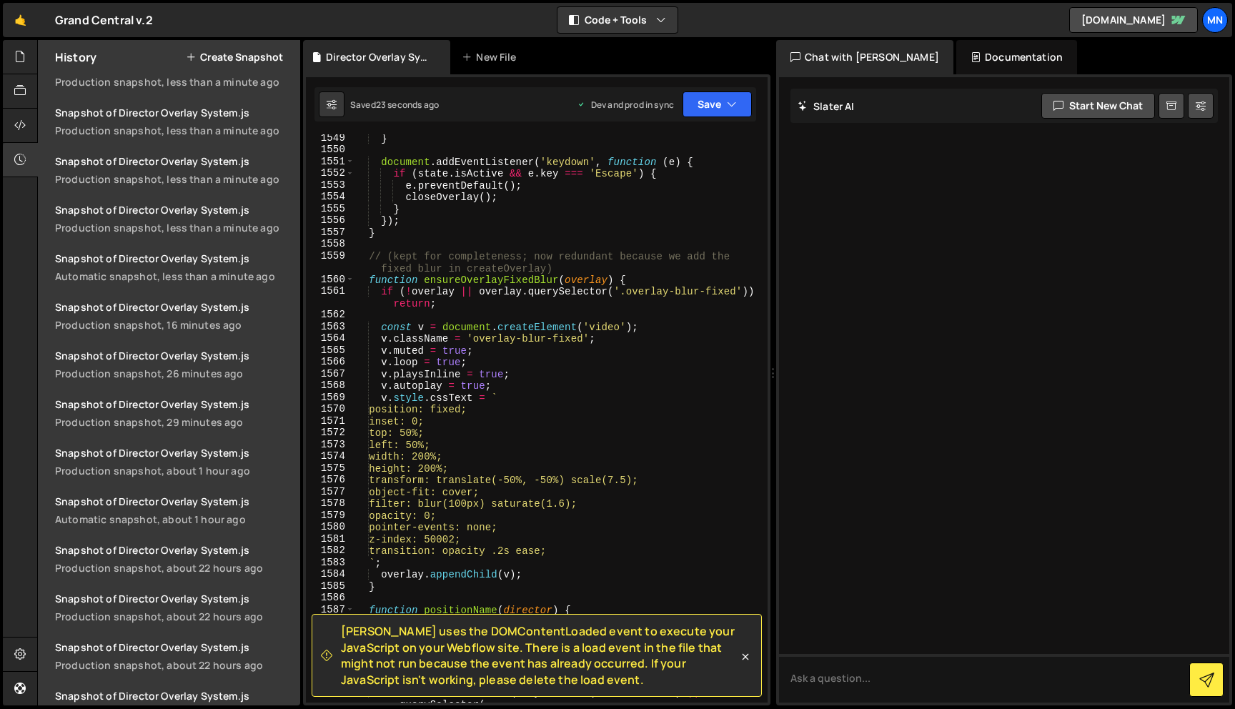
scroll to position [13601, 0]
drag, startPoint x: 447, startPoint y: 537, endPoint x: 461, endPoint y: 538, distance: 14.3
click at [461, 538] on div "} document . addEventListener ( 'keydown' , function ( e ) { if ( state . isAct…" at bounding box center [558, 427] width 408 height 592
click at [572, 429] on div "} document . addEventListener ( 'keydown' , function ( e ) { if ( state . isAct…" at bounding box center [558, 427] width 408 height 592
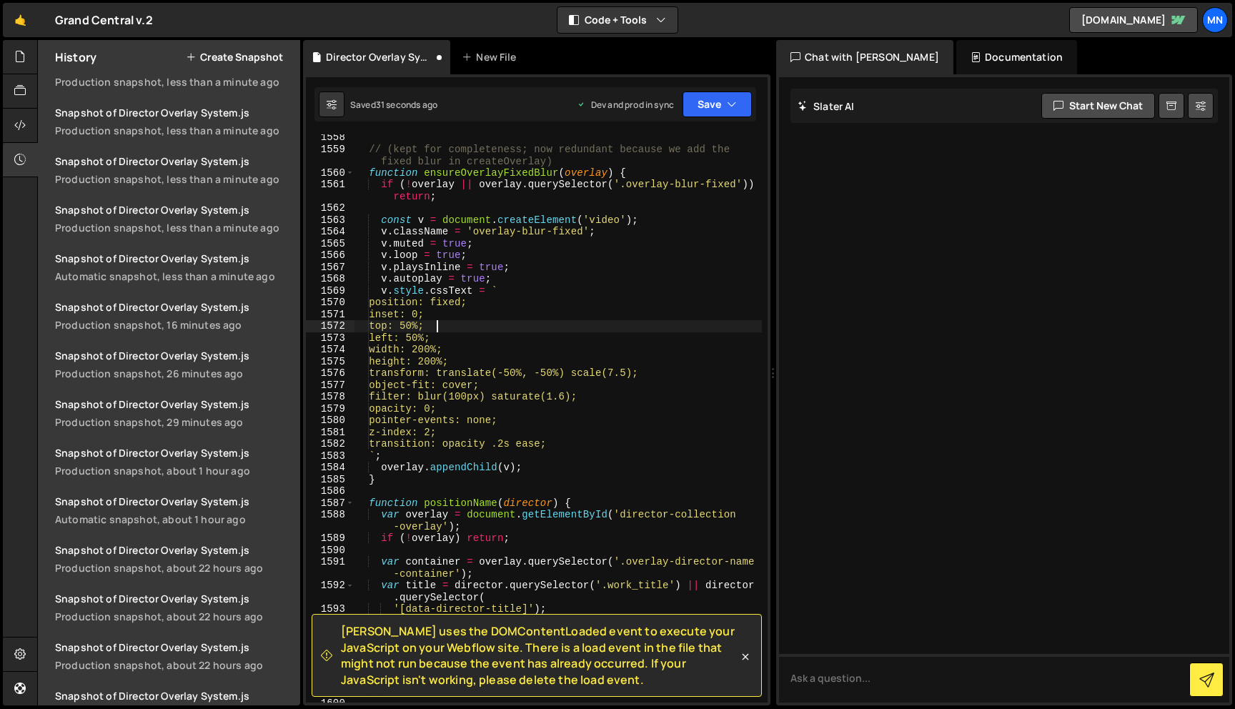
scroll to position [13712, 0]
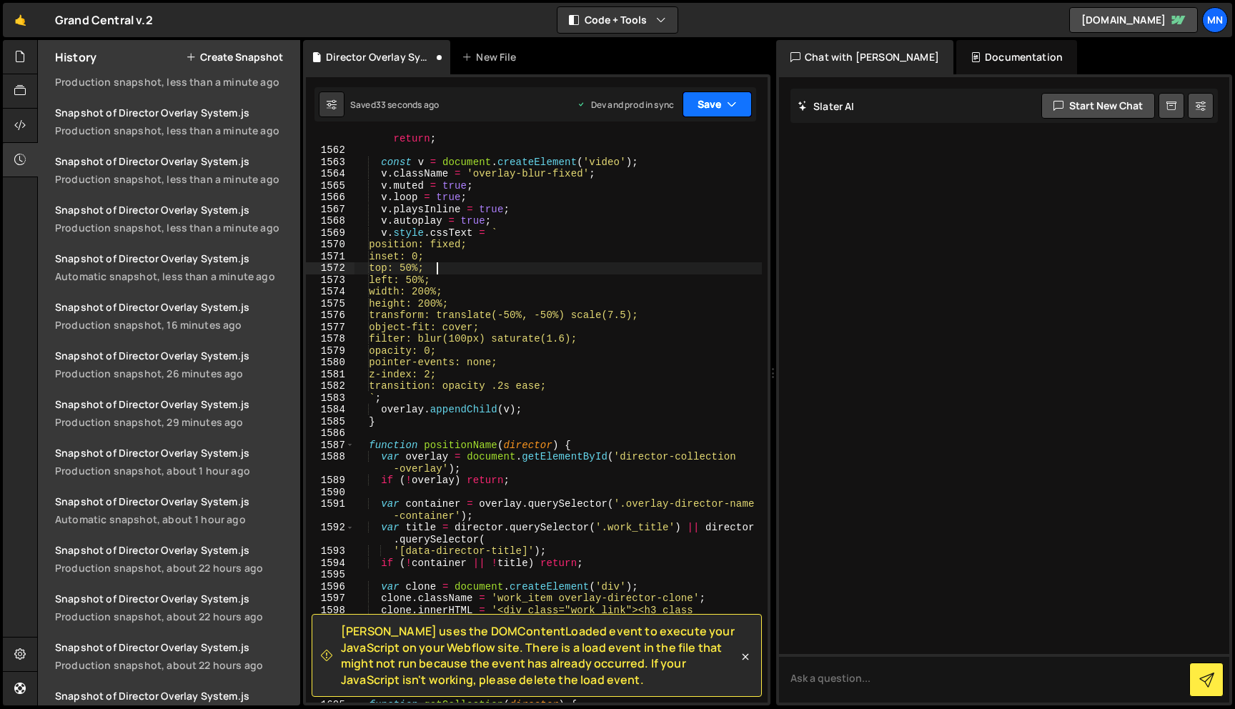
click at [724, 107] on button "Save" at bounding box center [717, 104] width 69 height 26
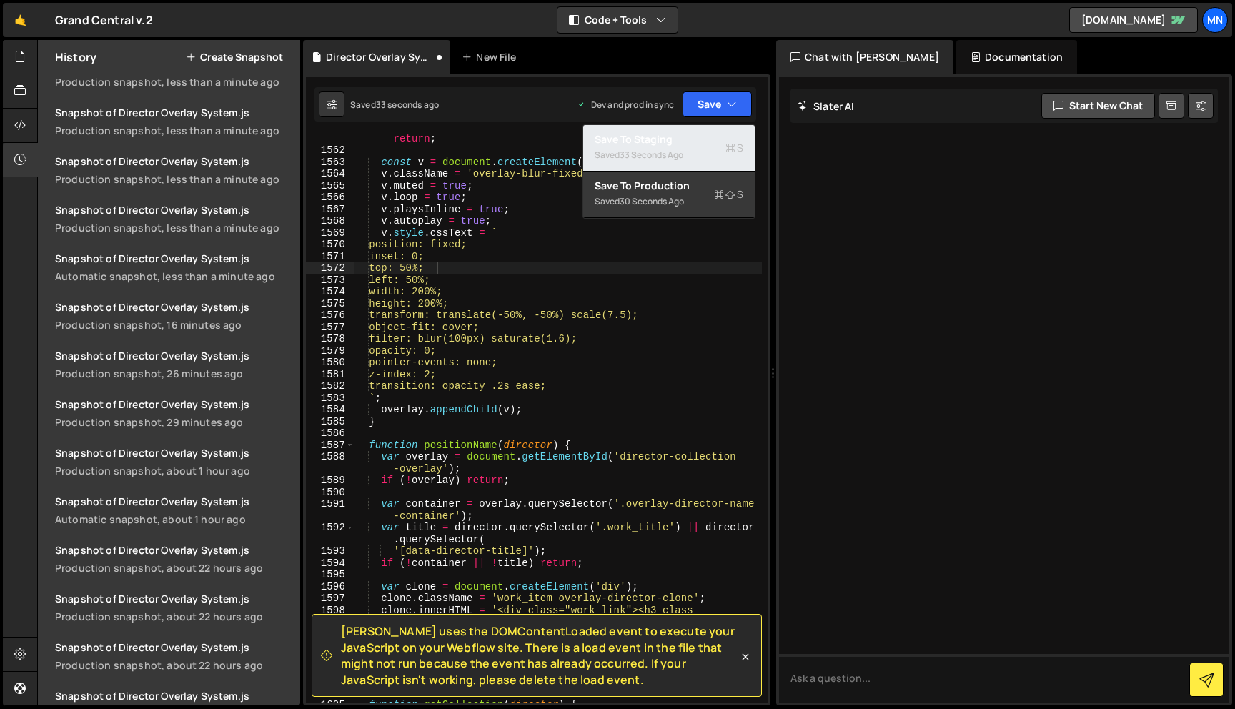
drag, startPoint x: 691, startPoint y: 153, endPoint x: 705, endPoint y: 128, distance: 28.5
click at [691, 153] on div "Saved 33 seconds ago" at bounding box center [669, 155] width 149 height 17
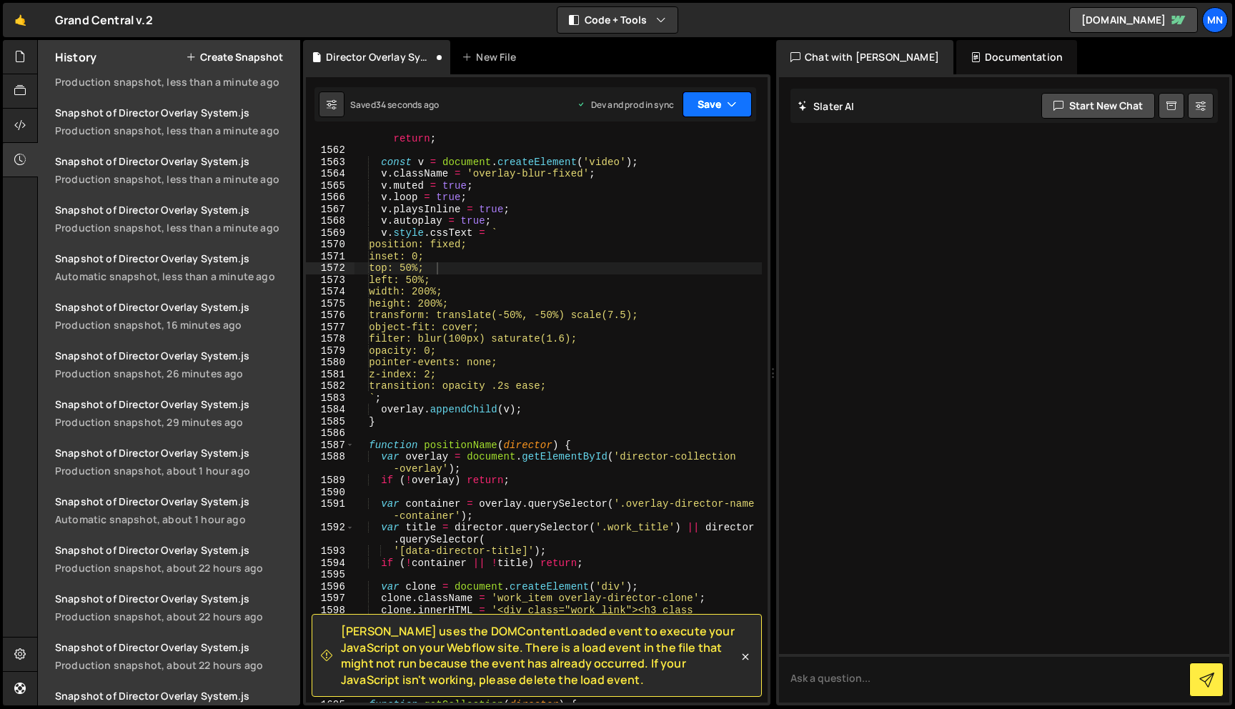
click at [721, 103] on button "Save" at bounding box center [717, 104] width 69 height 26
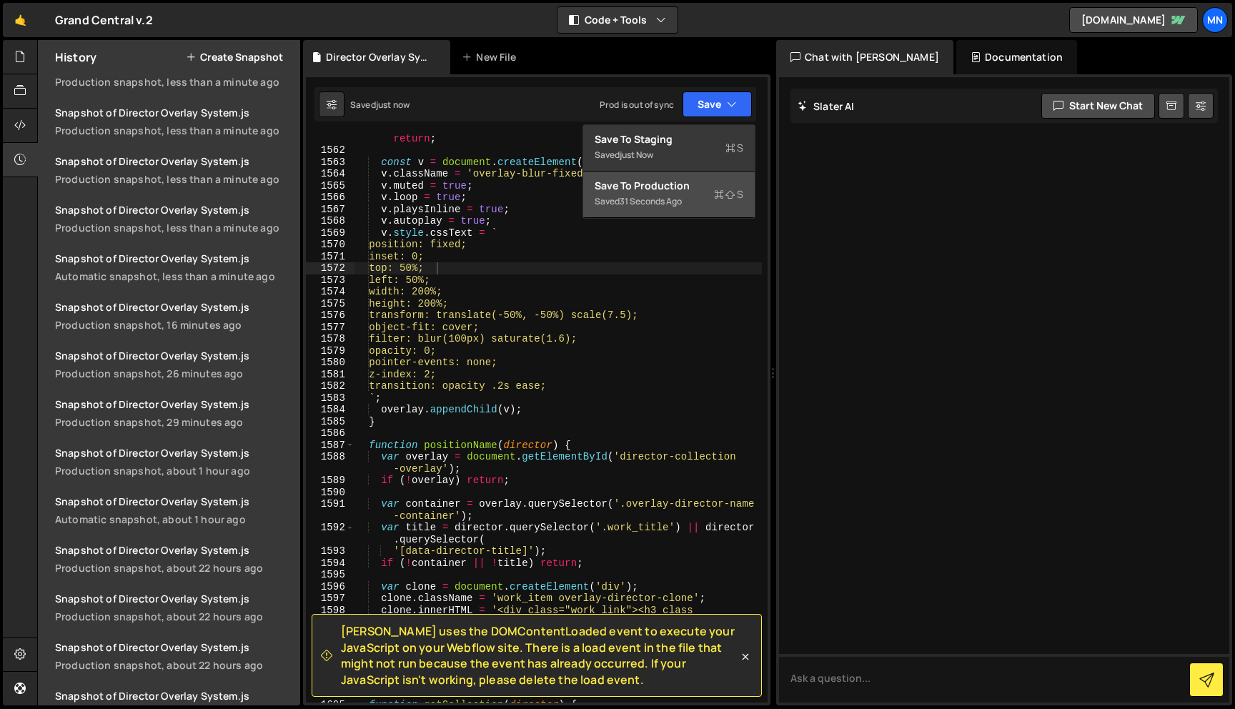
click at [682, 202] on div "31 seconds ago" at bounding box center [651, 201] width 62 height 12
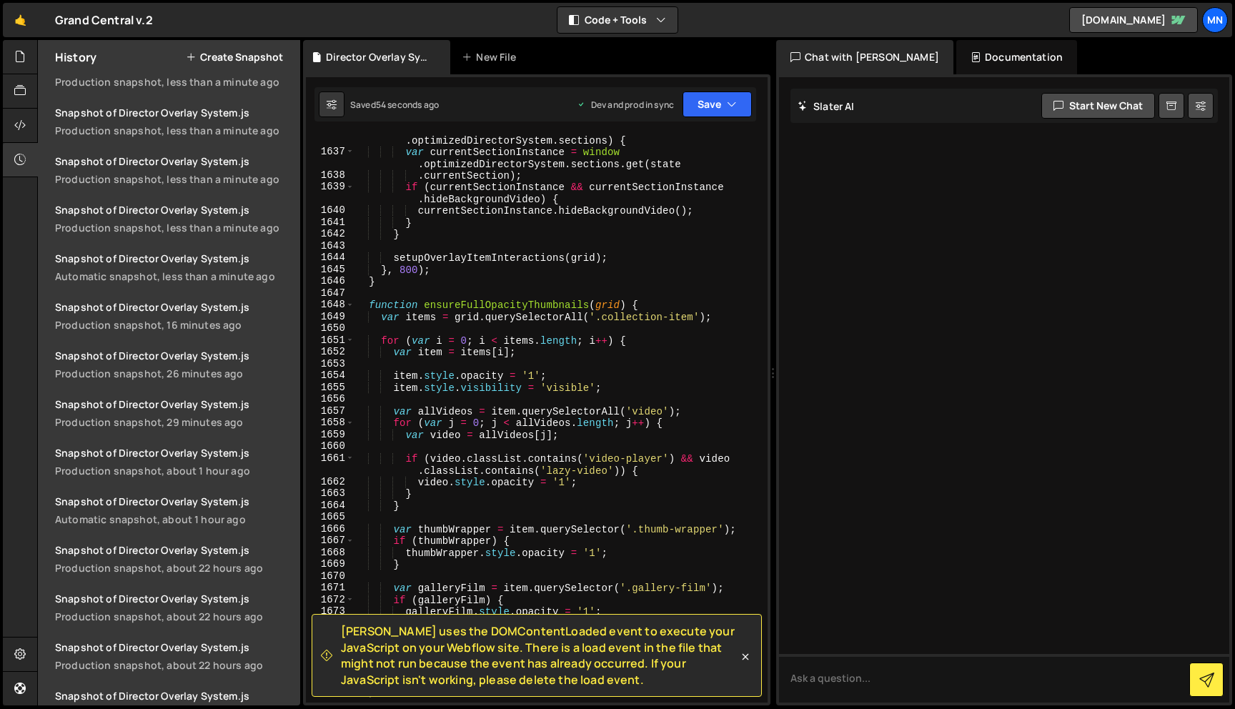
scroll to position [14367, 0]
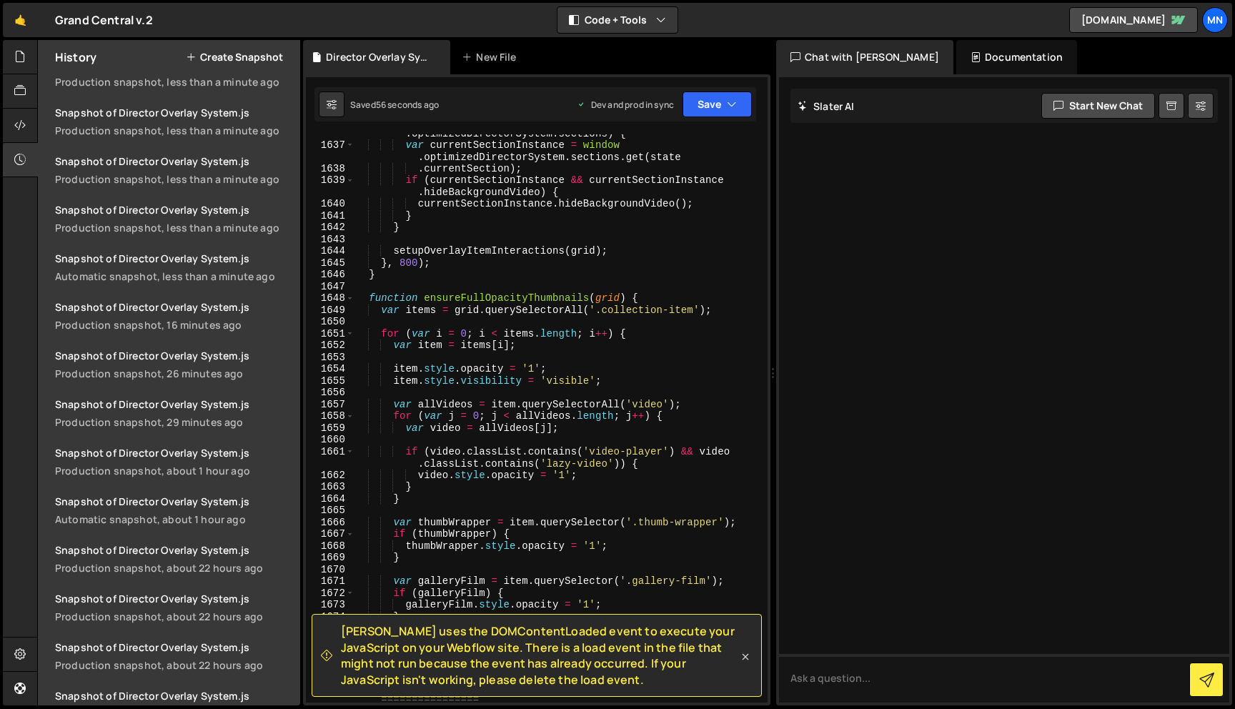
click at [745, 658] on icon at bounding box center [745, 657] width 14 height 14
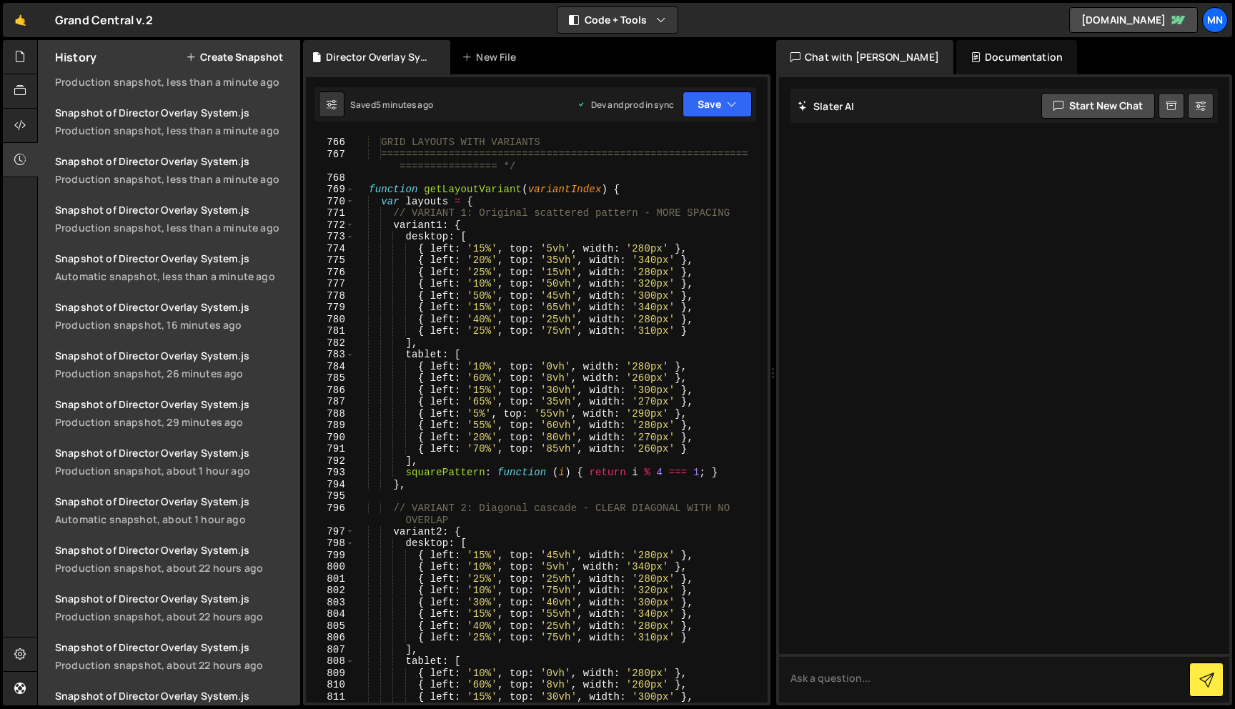
scroll to position [6661, 0]
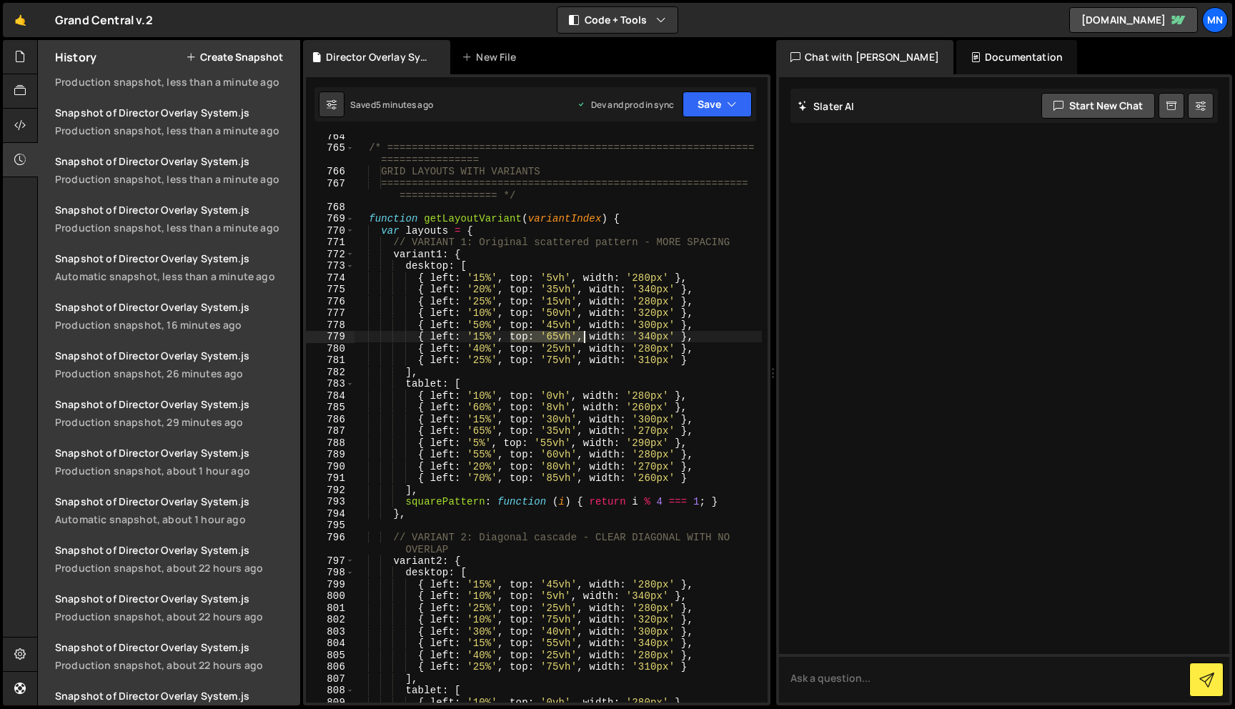
drag, startPoint x: 510, startPoint y: 335, endPoint x: 585, endPoint y: 335, distance: 74.3
click at [585, 335] on div "/* ============================================================ ===============…" at bounding box center [558, 426] width 408 height 592
click at [594, 336] on div "/* ============================================================ ===============…" at bounding box center [558, 426] width 408 height 592
click at [590, 336] on div "/* ============================================================ ===============…" at bounding box center [558, 426] width 408 height 592
paste textarea "top: '65vh',"
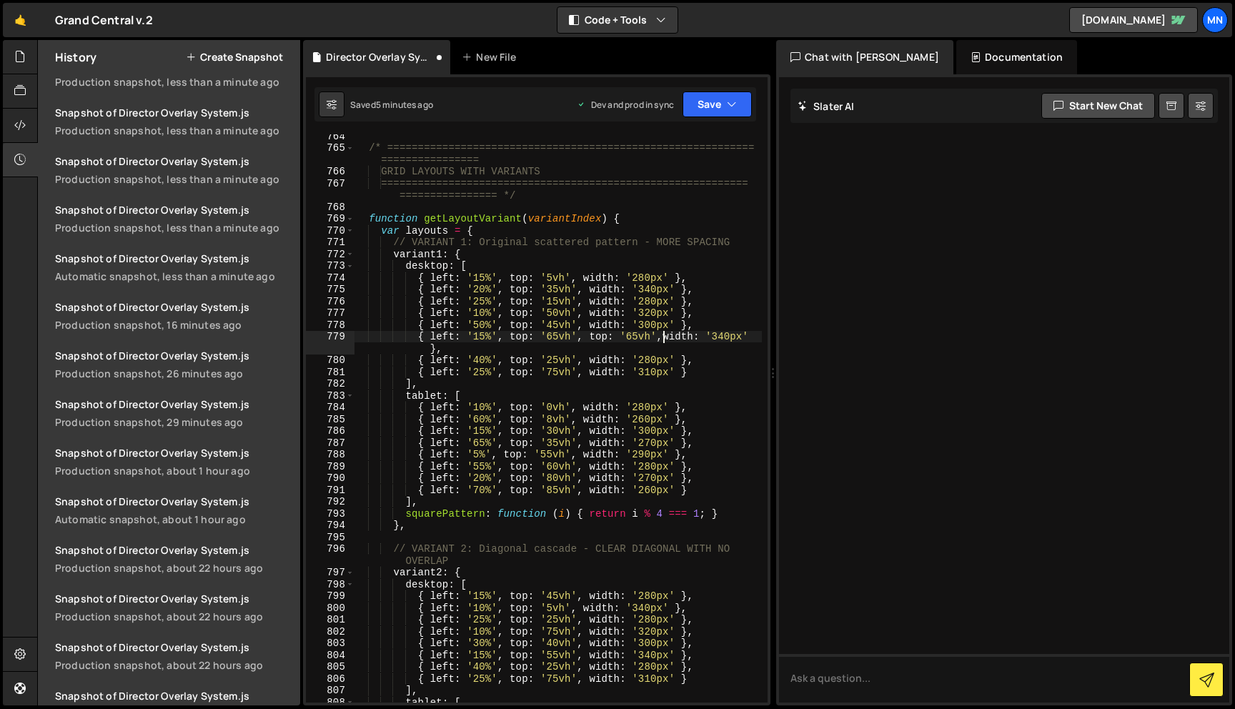
scroll to position [0, 21]
drag, startPoint x: 590, startPoint y: 335, endPoint x: 607, endPoint y: 335, distance: 17.2
click at [607, 335] on div "/* ============================================================ ===============…" at bounding box center [558, 426] width 408 height 592
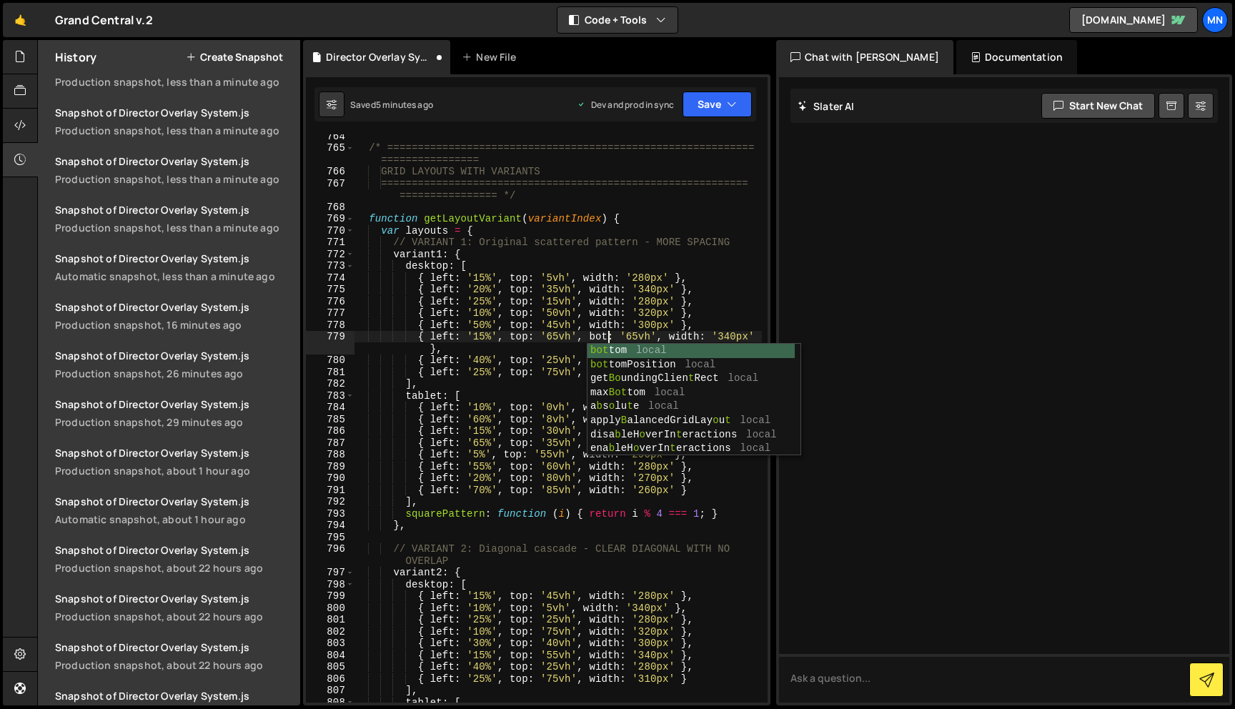
scroll to position [0, 19]
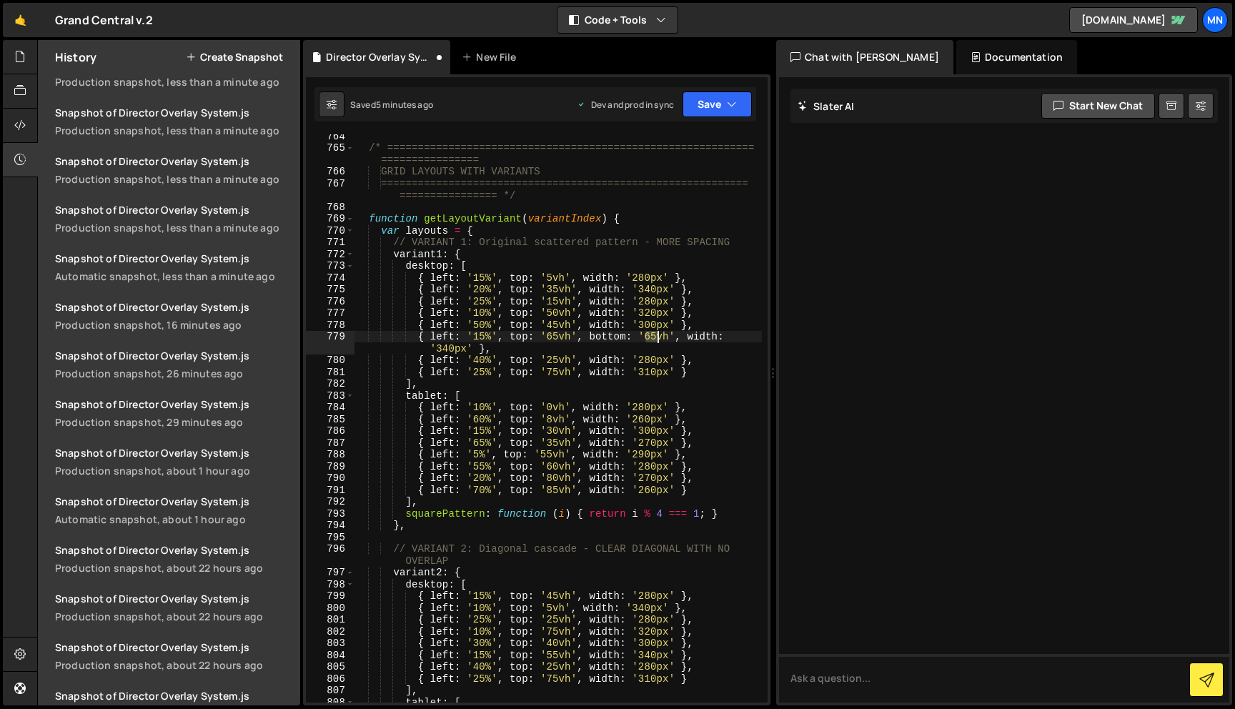
drag, startPoint x: 647, startPoint y: 335, endPoint x: 655, endPoint y: 335, distance: 8.6
click at [655, 335] on div "/* ============================================================ ===============…" at bounding box center [558, 426] width 408 height 592
click at [736, 315] on div "/* ============================================================ ===============…" at bounding box center [558, 426] width 408 height 592
click at [655, 337] on div "/* ============================================================ ===============…" at bounding box center [558, 426] width 408 height 592
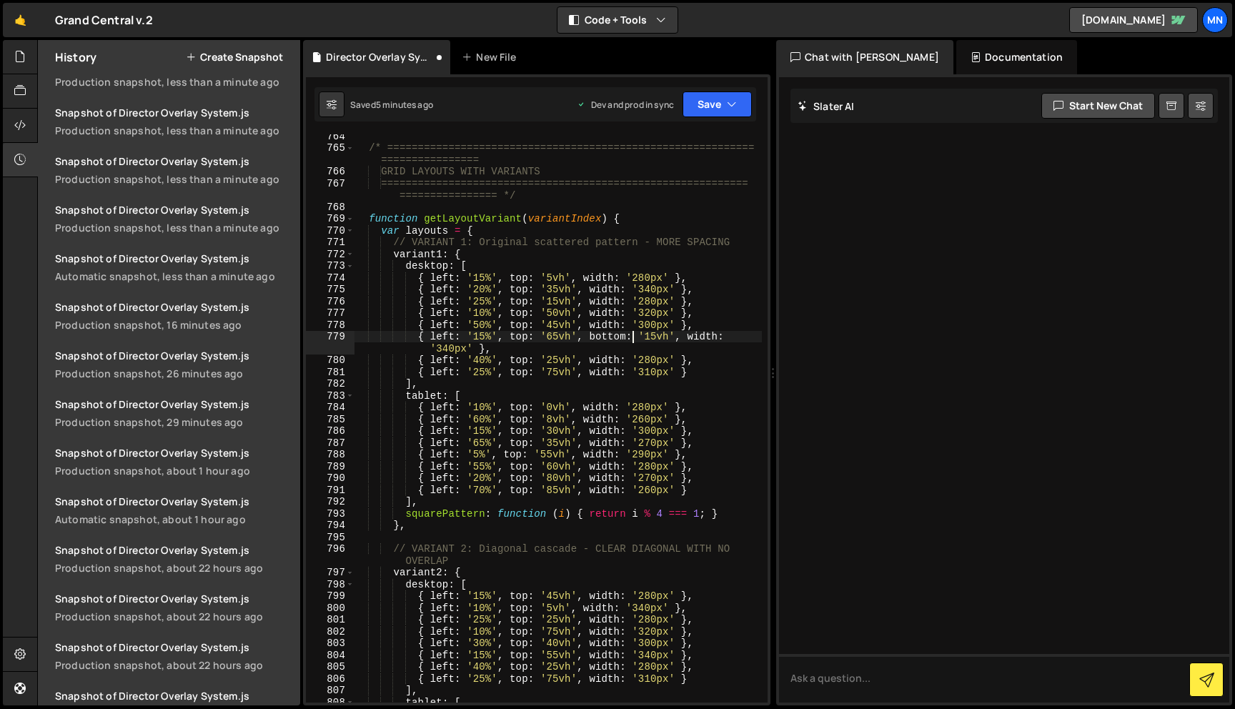
click at [635, 337] on div "/* ============================================================ ===============…" at bounding box center [558, 426] width 408 height 592
drag, startPoint x: 590, startPoint y: 337, endPoint x: 683, endPoint y: 336, distance: 92.9
click at [683, 336] on div "/* ============================================================ ===============…" at bounding box center [558, 426] width 408 height 592
click at [591, 465] on div "/* ============================================================ ===============…" at bounding box center [558, 426] width 408 height 592
paste textarea "bottom: '15vh',"
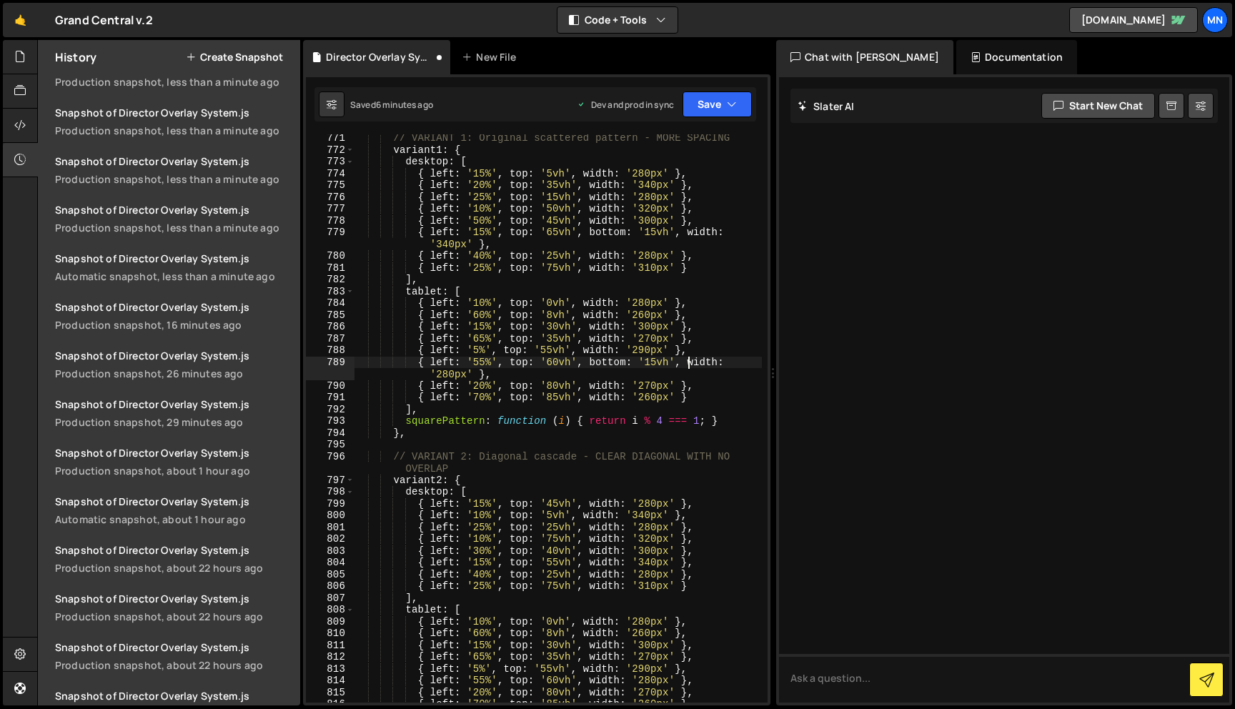
scroll to position [6728, 0]
click at [590, 561] on div "// VARIANT 1: Original scattered pattern - MORE SPACING variant1 : { desktop : …" at bounding box center [558, 427] width 408 height 592
paste textarea "bottom: '15vh',"
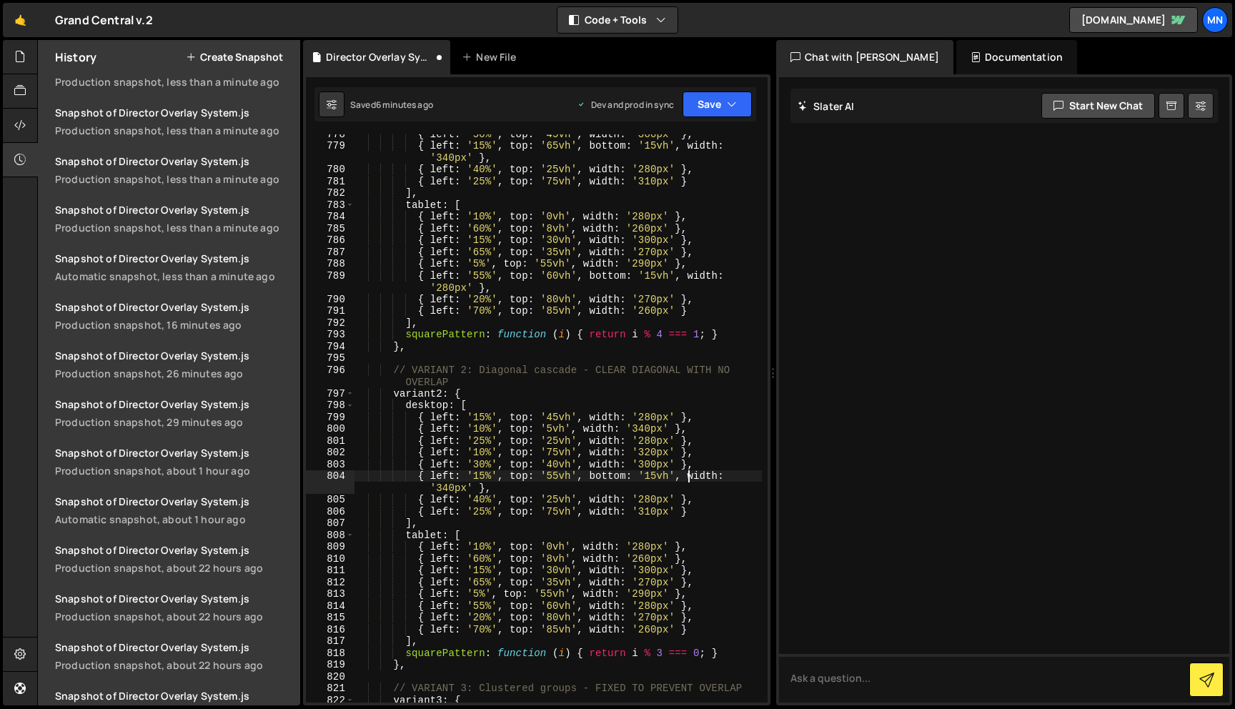
scroll to position [6801, 0]
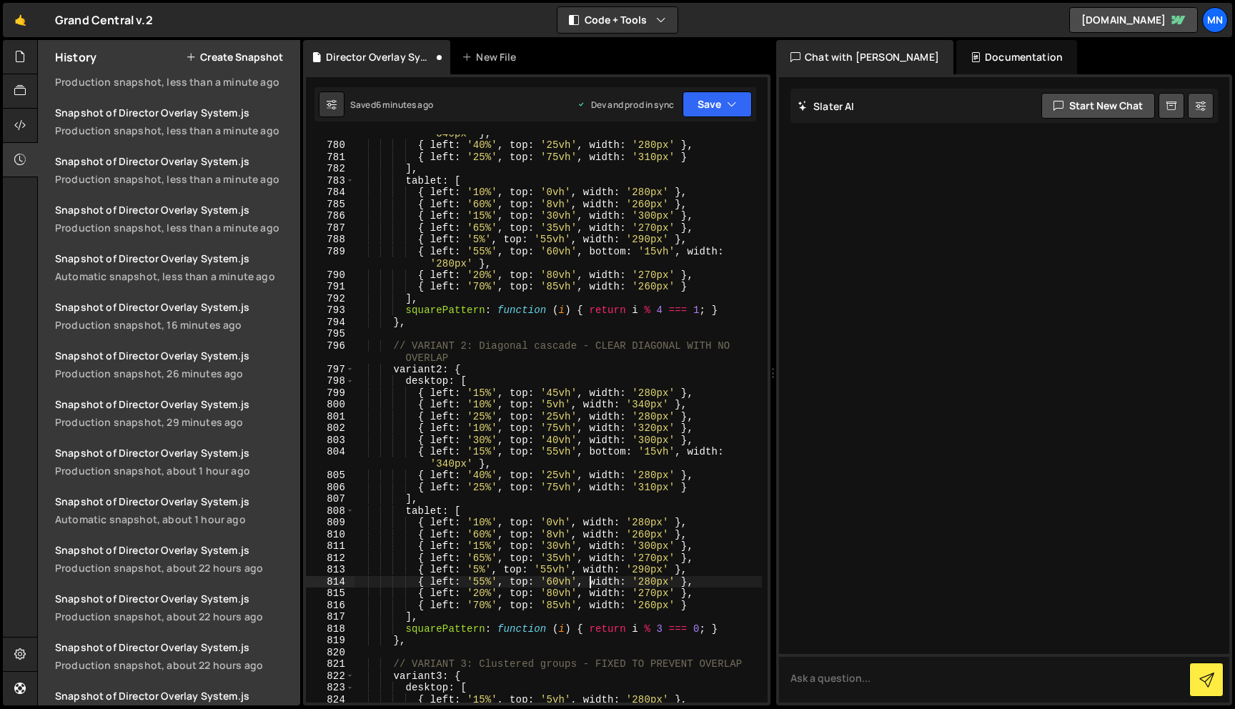
click at [590, 580] on div "{ left : '15%' , top : '65vh' , bottom : '15vh' , width : '340px' } , { left : …" at bounding box center [558, 418] width 408 height 604
paste textarea "bottom: '15vh',"
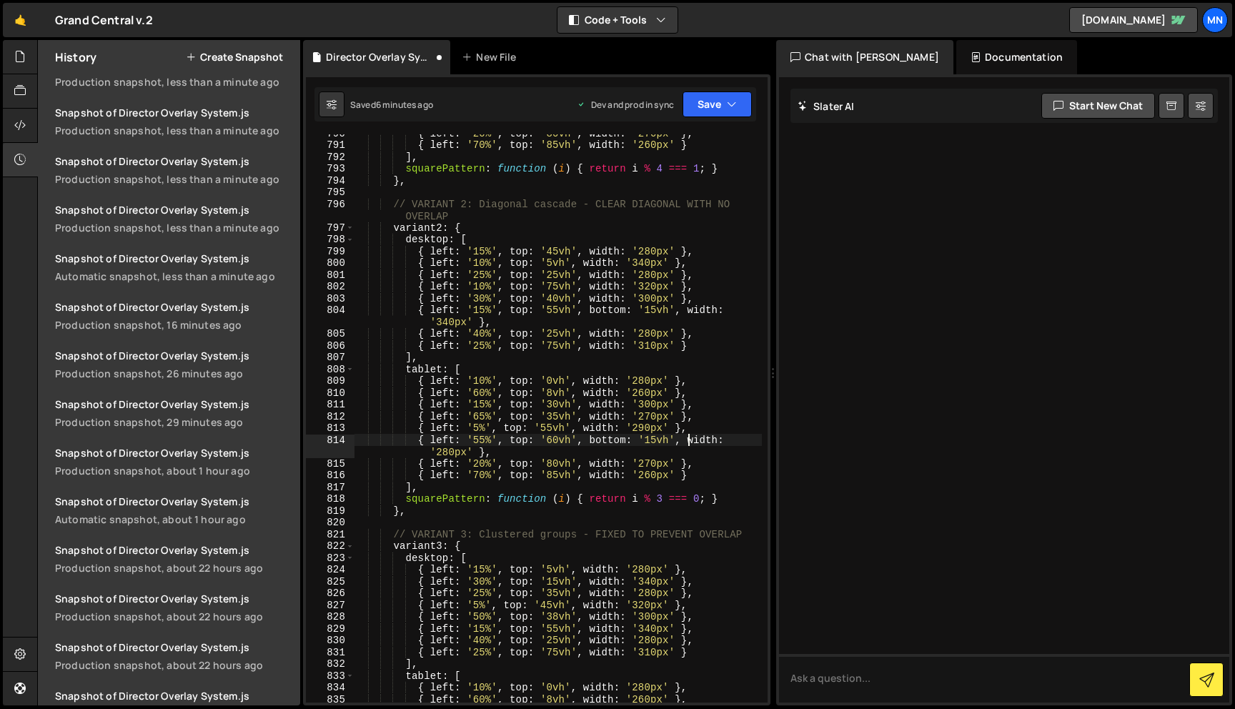
scroll to position [6897, 0]
click at [589, 628] on div "{ left : '20%' , top : '80vh' , width : '270px' } , { left : '70%' , top : '85v…" at bounding box center [558, 420] width 408 height 592
paste textarea "bottom: '15vh',"
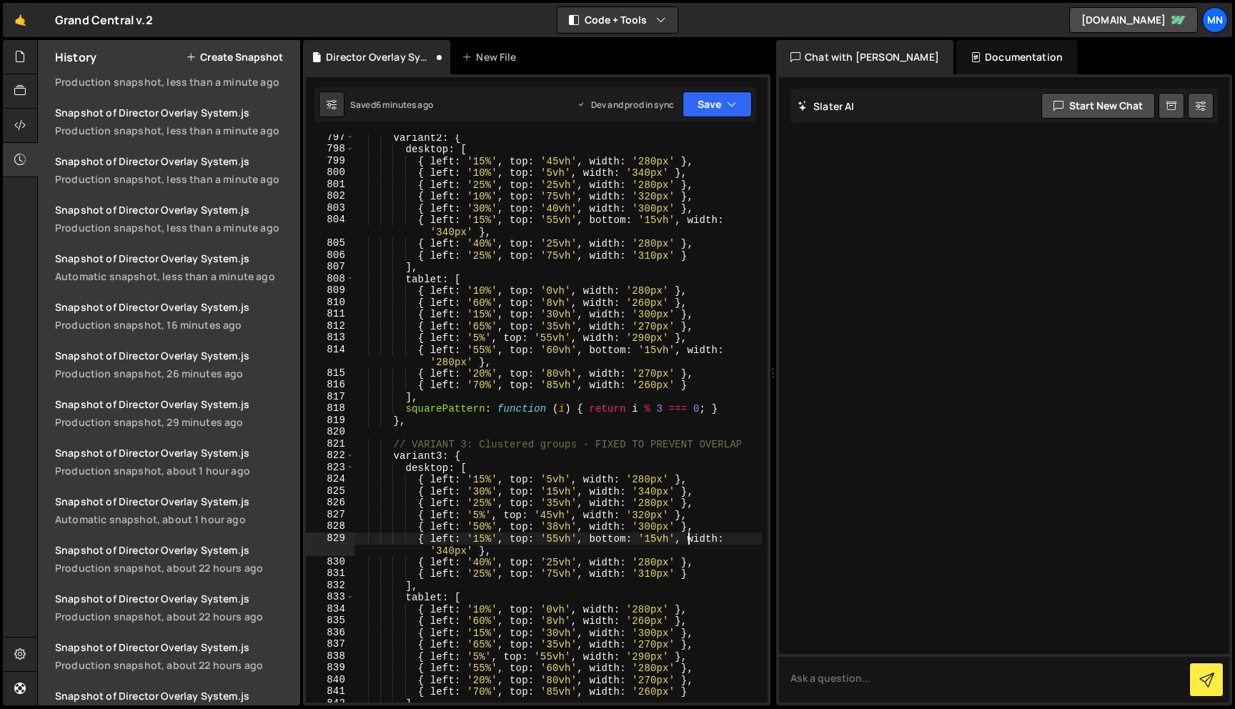
scroll to position [6970, 0]
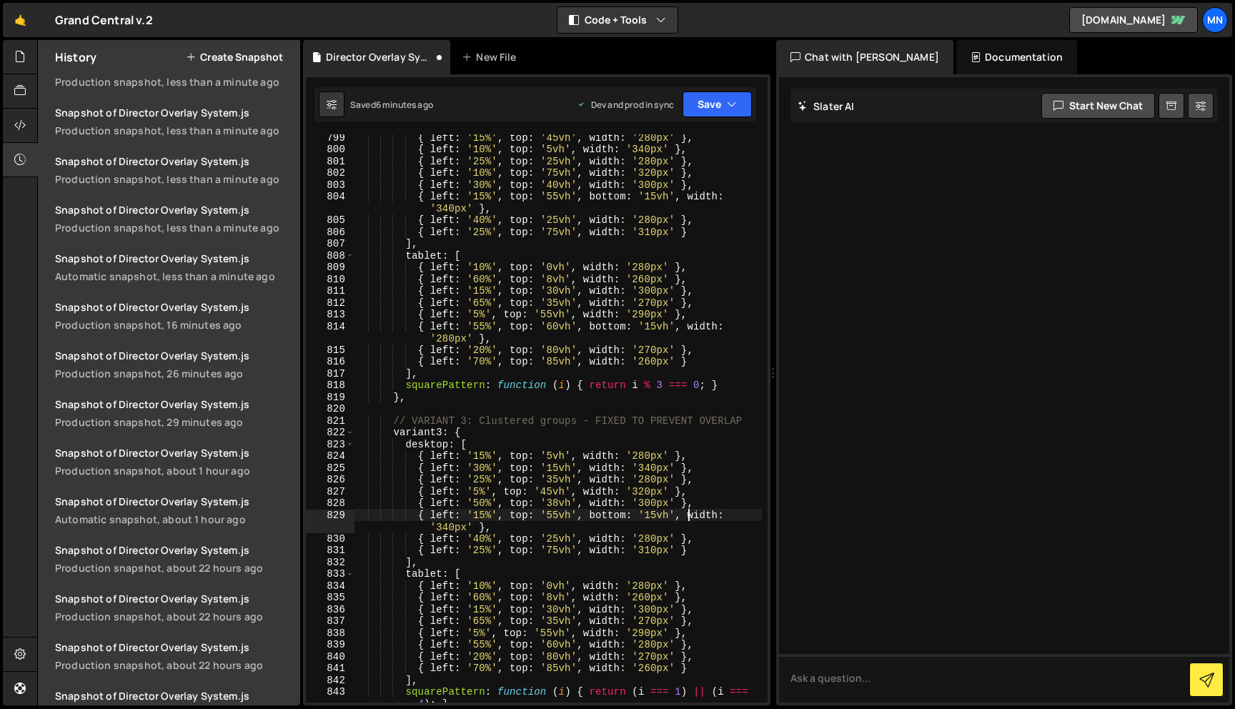
click at [590, 646] on div "{ left : '15%' , top : '45vh' , width : '280px' } , { left : '10%' , top : '5vh…" at bounding box center [558, 428] width 408 height 592
paste textarea "bottom: '15vh',"
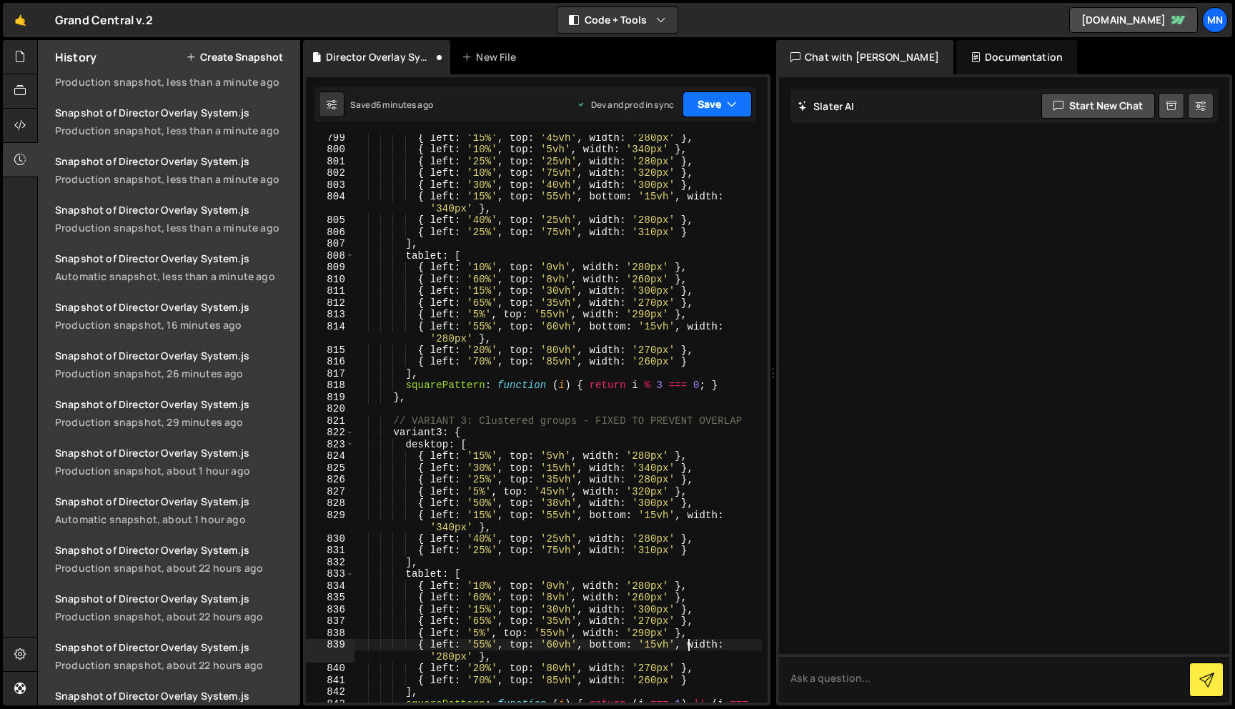
click at [713, 102] on button "Save" at bounding box center [717, 104] width 69 height 26
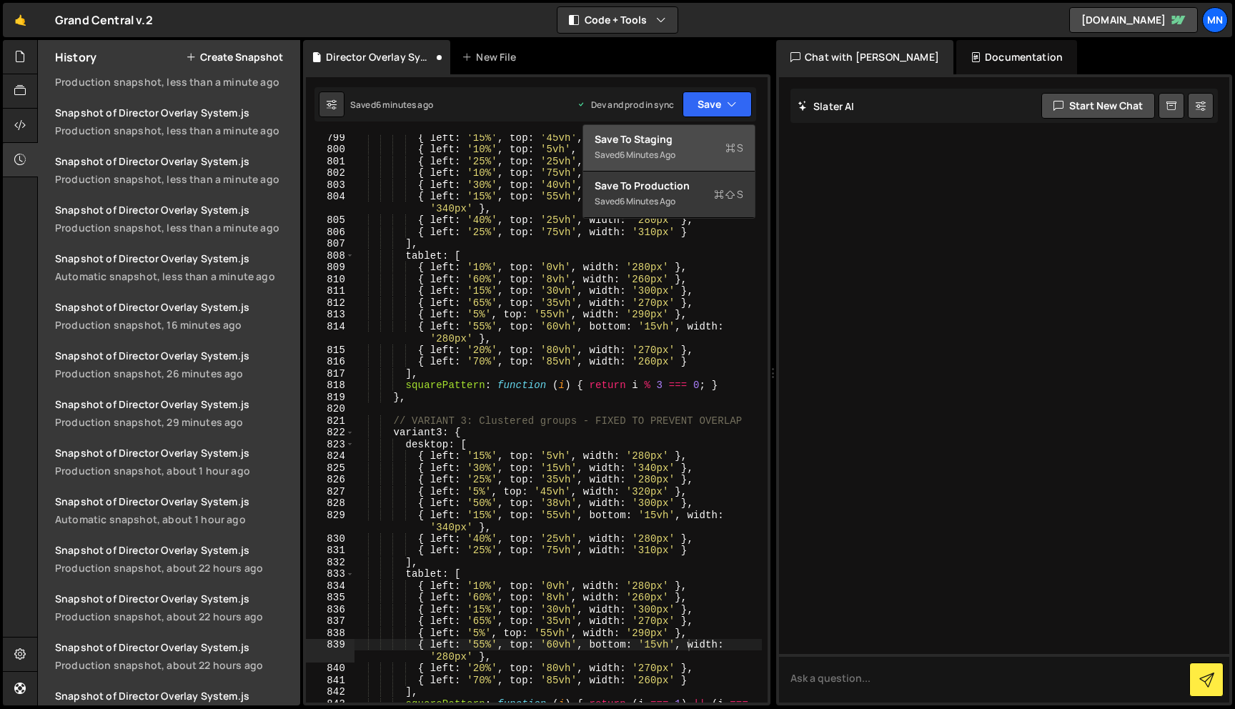
click at [702, 152] on div "Saved 6 minutes ago" at bounding box center [669, 155] width 149 height 17
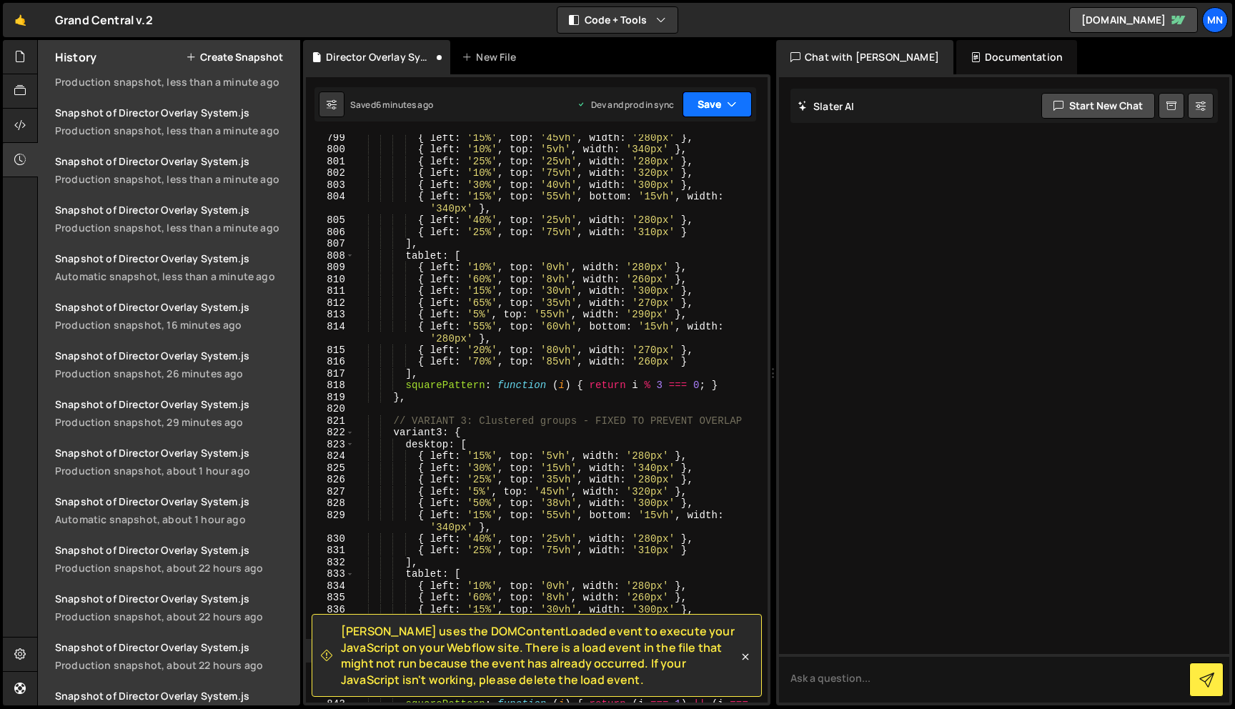
click at [724, 104] on button "Save" at bounding box center [717, 104] width 69 height 26
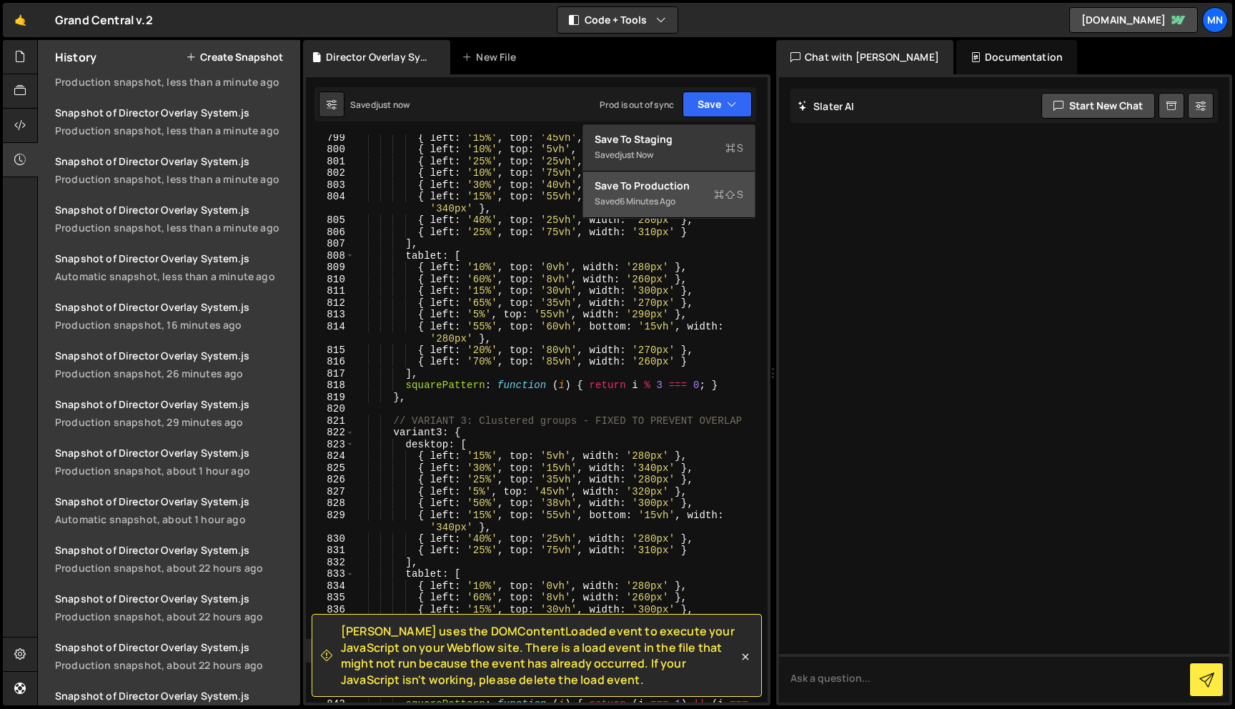
click at [706, 187] on div "Save to Production S" at bounding box center [669, 186] width 149 height 14
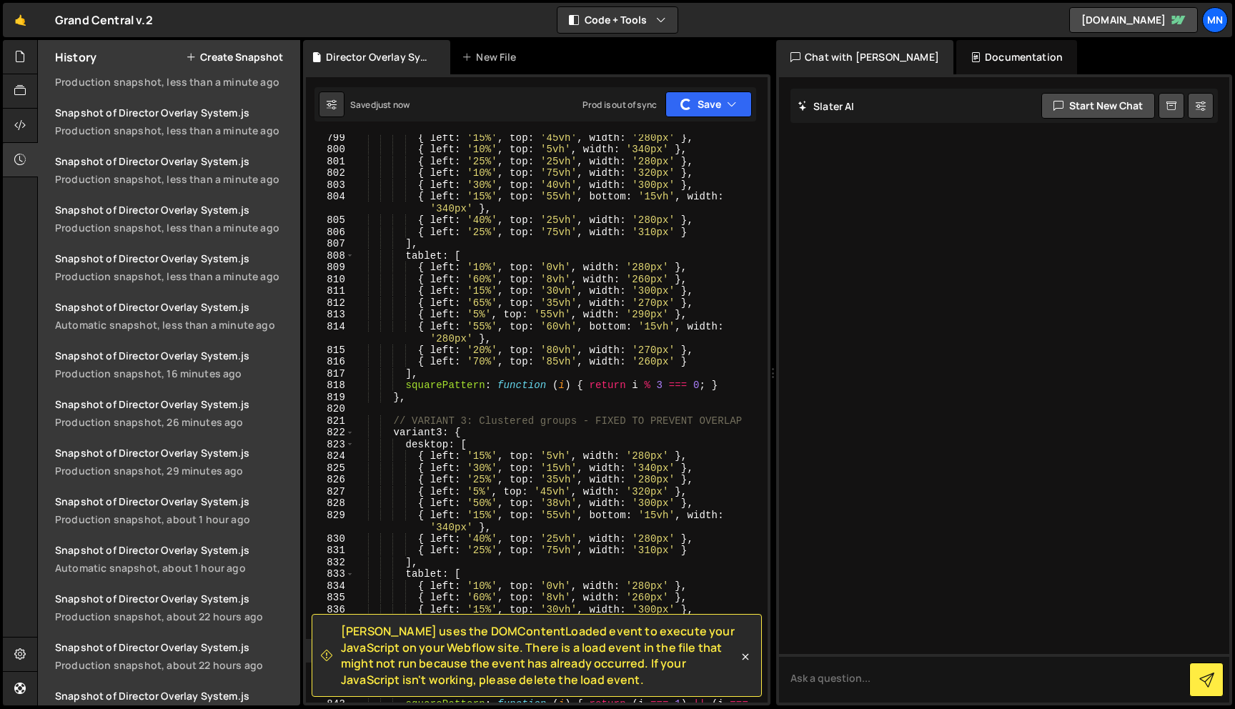
scroll to position [1104, 0]
click at [747, 655] on icon at bounding box center [745, 657] width 14 height 14
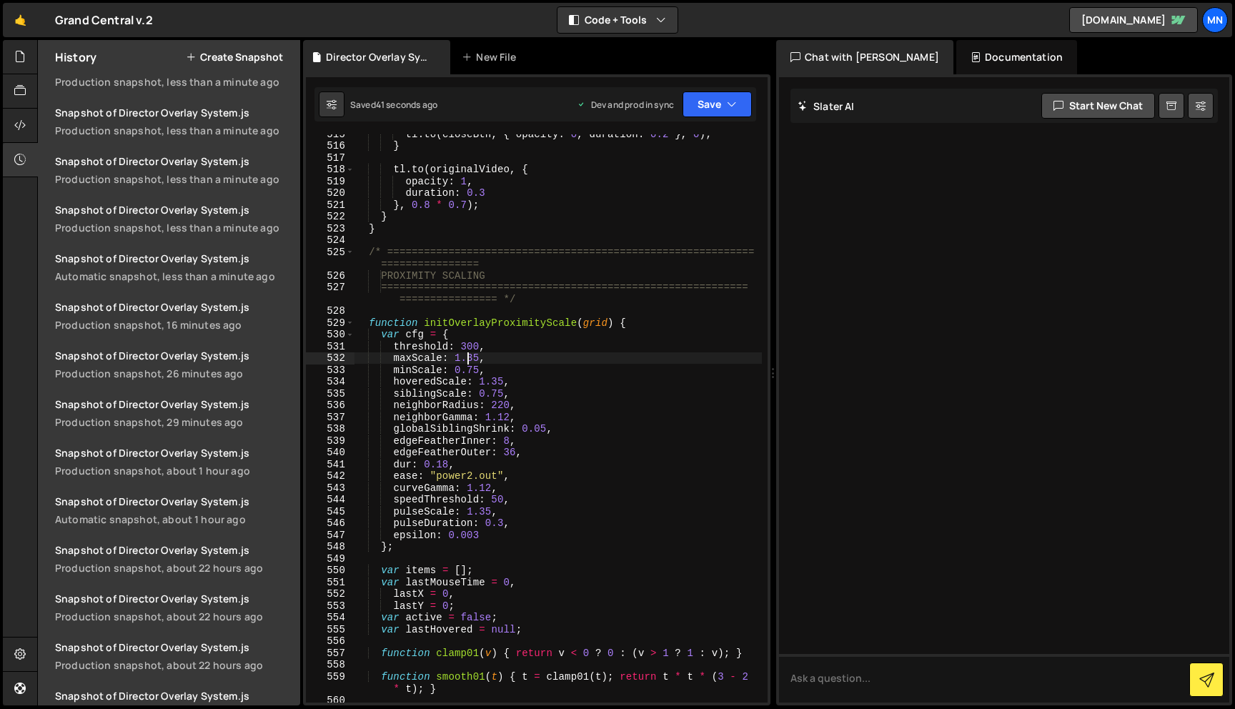
scroll to position [0, 8]
click at [474, 355] on div "tl . to ( closeBtn , { opacity : 0 , duration : 0.2 } , 0 ) ; } tl . to ( origi…" at bounding box center [558, 424] width 408 height 592
click at [534, 352] on div "tl . to ( closeBtn , { opacity : 0 , duration : 0.2 } , 0 ) ; } tl . to ( origi…" at bounding box center [558, 424] width 408 height 592
drag, startPoint x: 493, startPoint y: 380, endPoint x: 500, endPoint y: 380, distance: 7.9
click at [500, 380] on div "tl . to ( closeBtn , { opacity : 0 , duration : 0.2 } , 0 ) ; } tl . to ( origi…" at bounding box center [558, 424] width 408 height 592
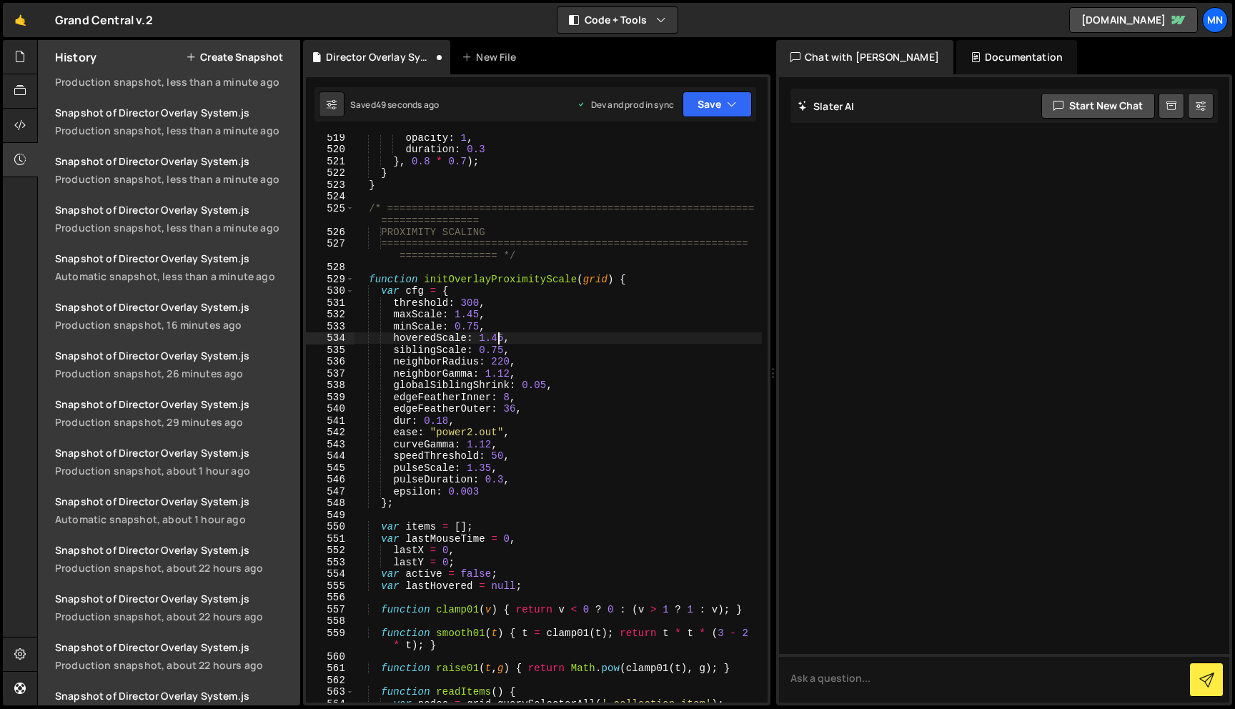
scroll to position [4531, 0]
drag, startPoint x: 480, startPoint y: 462, endPoint x: 515, endPoint y: 456, distance: 35.6
click at [485, 462] on div "opacity : 1 , duration : 0.3 } , 0.8 * 0.7 ) ; } } /* =========================…" at bounding box center [558, 427] width 408 height 592
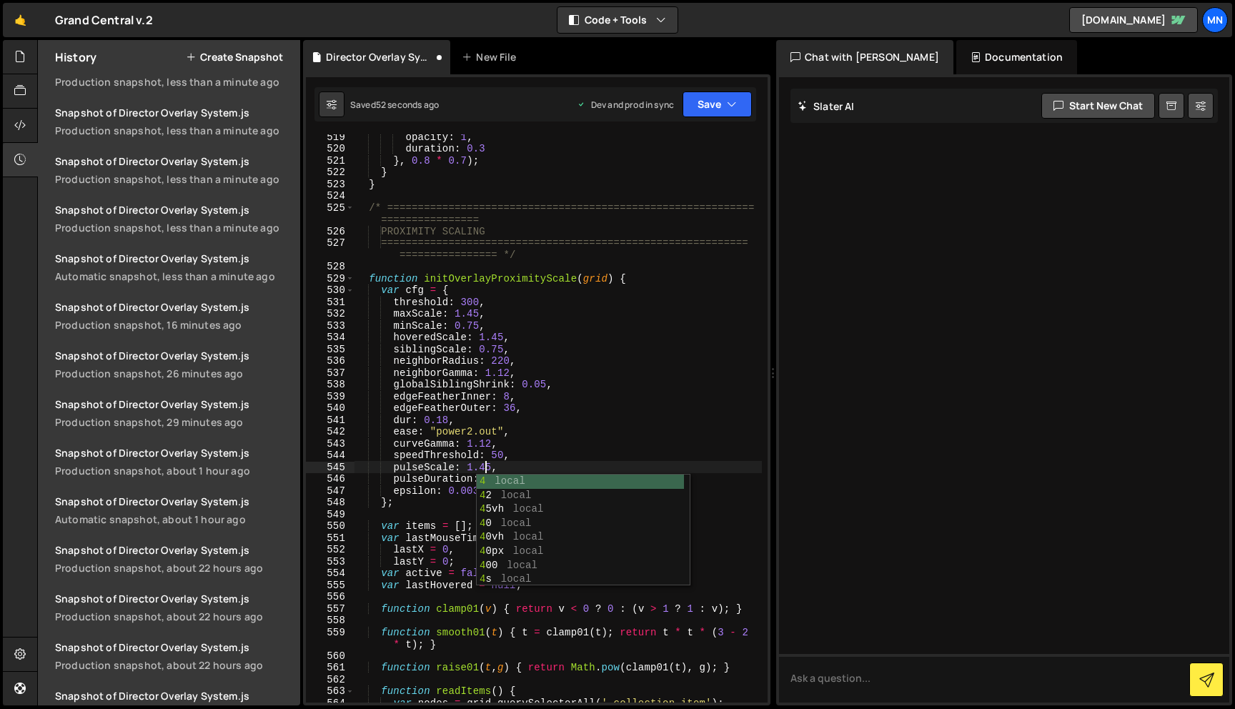
scroll to position [0, 0]
click at [625, 429] on div "opacity : 1 , duration : 0.3 } , 0.8 * 0.7 ) ; } } /* =========================…" at bounding box center [558, 427] width 408 height 592
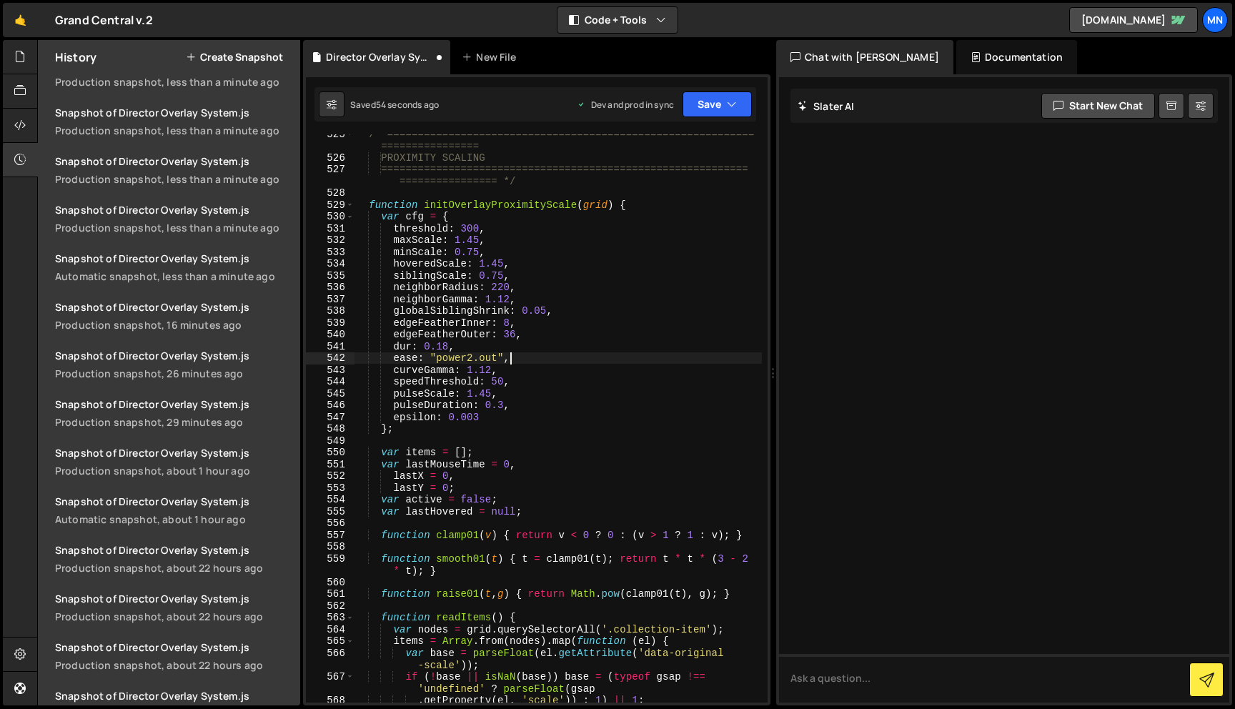
scroll to position [4582, 0]
click at [725, 107] on button "Save" at bounding box center [717, 104] width 69 height 26
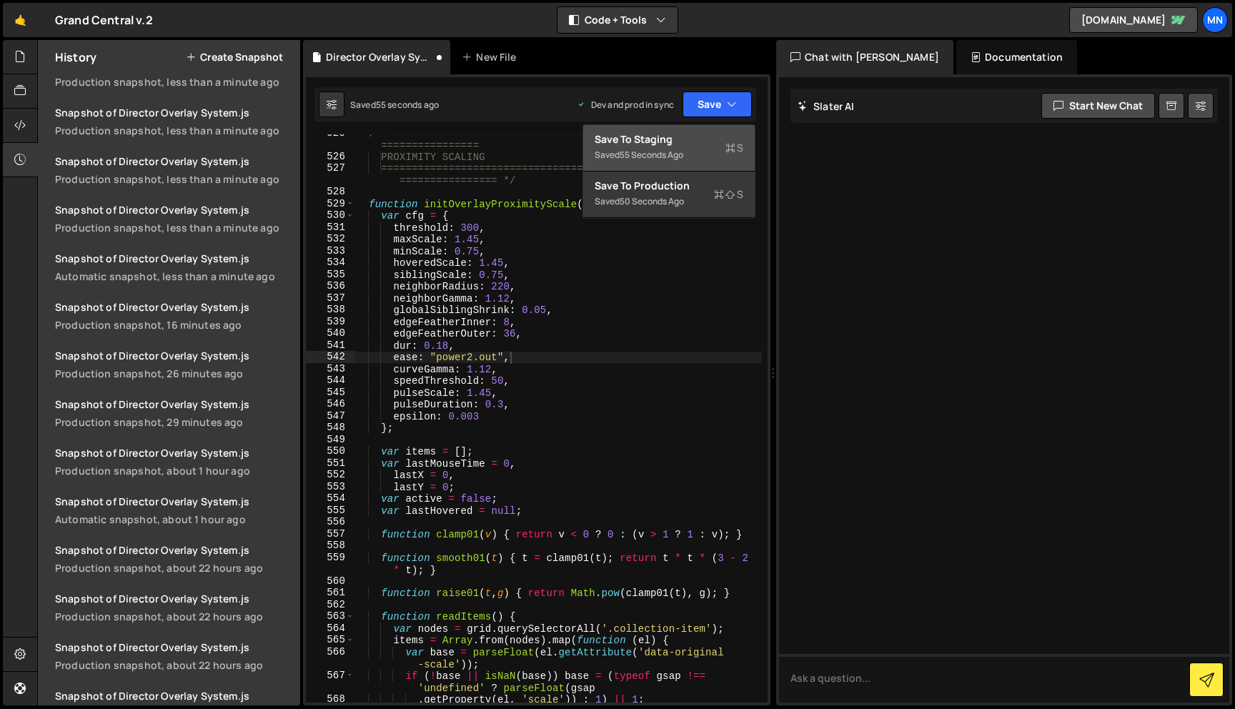
click at [691, 143] on div "Save to Staging S" at bounding box center [669, 139] width 149 height 14
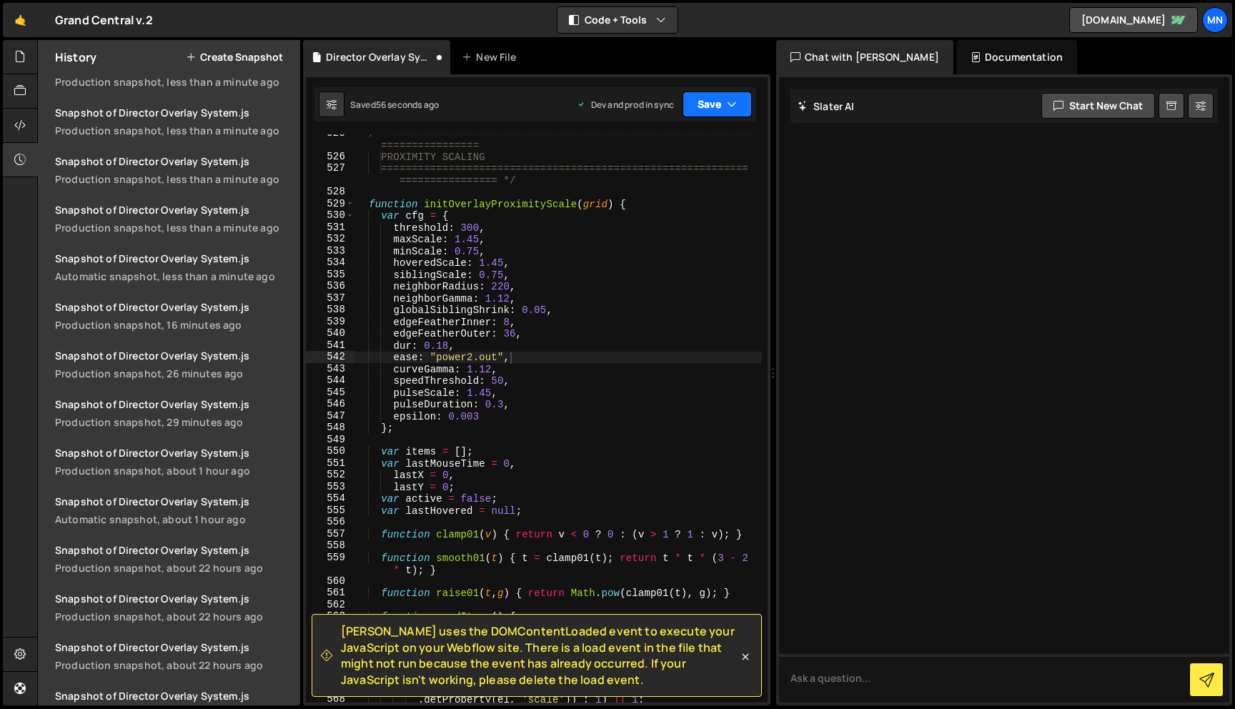
click at [723, 107] on button "Save" at bounding box center [717, 104] width 69 height 26
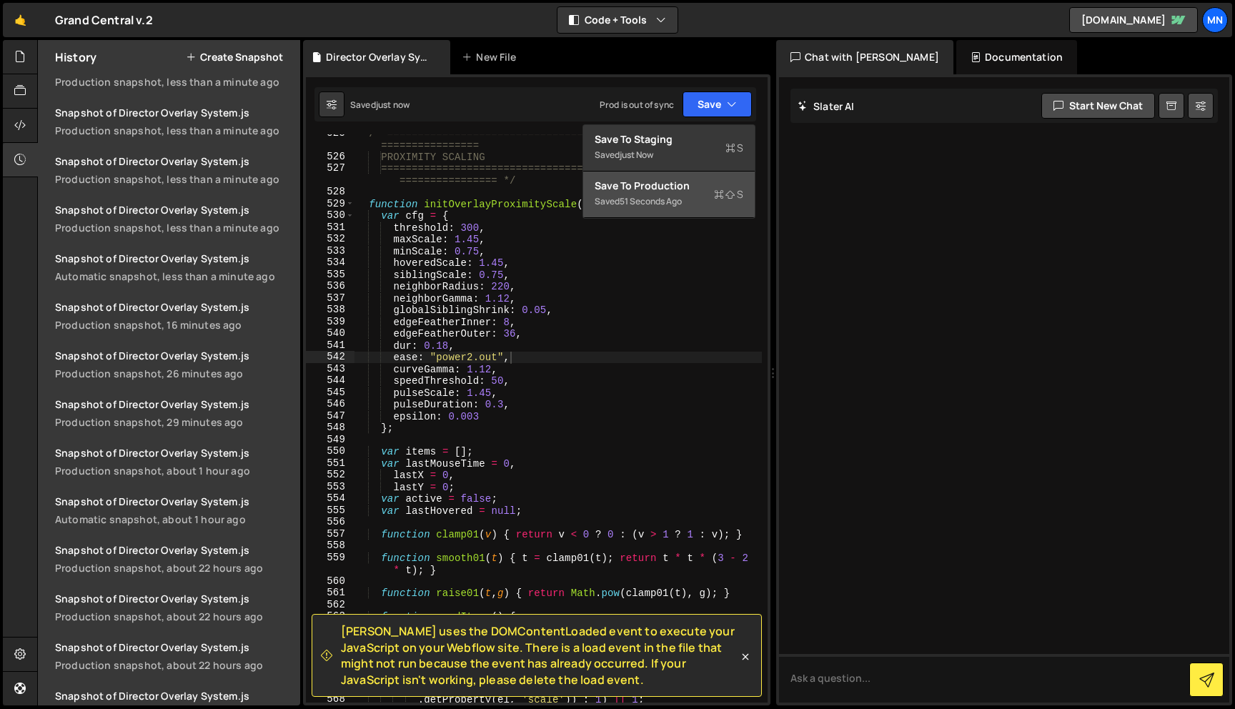
click at [698, 199] on div "Saved 51 seconds ago" at bounding box center [669, 201] width 149 height 17
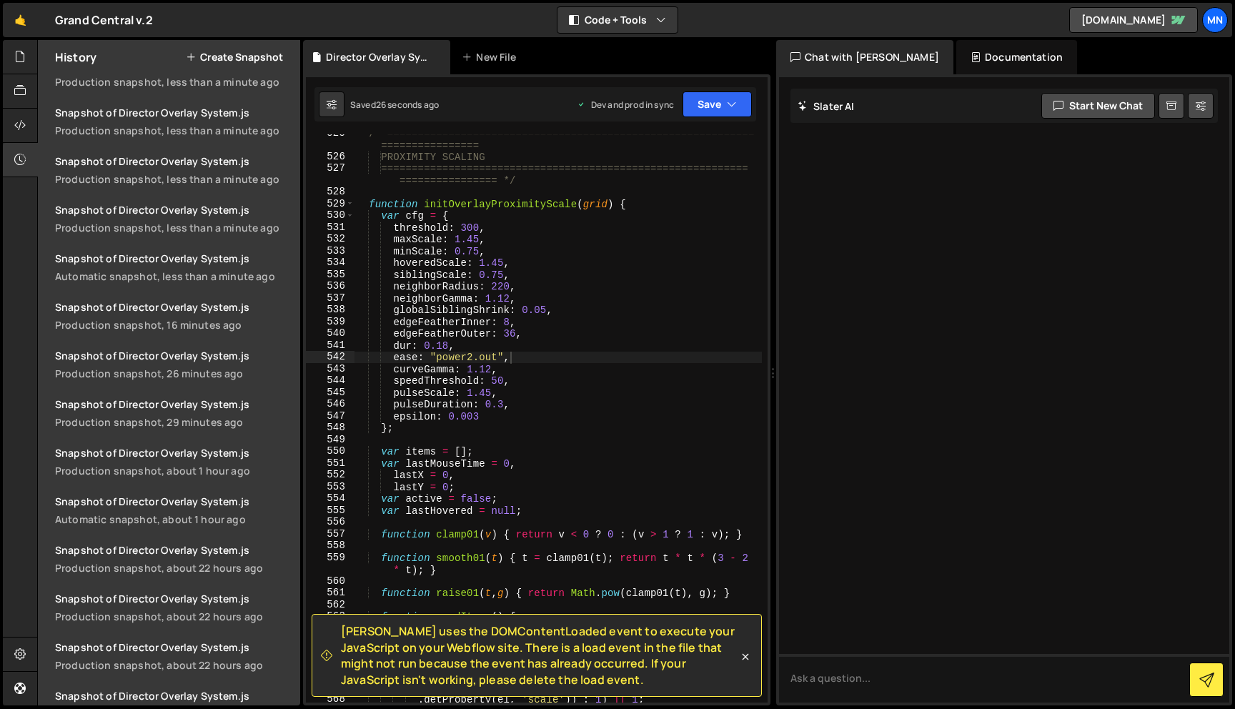
scroll to position [0, 8]
drag, startPoint x: 467, startPoint y: 241, endPoint x: 475, endPoint y: 241, distance: 7.9
click at [475, 241] on div "/* ============================================================ ===============…" at bounding box center [558, 429] width 408 height 604
drag, startPoint x: 493, startPoint y: 264, endPoint x: 503, endPoint y: 273, distance: 13.1
click at [497, 264] on div "/* ============================================================ ===============…" at bounding box center [558, 429] width 408 height 604
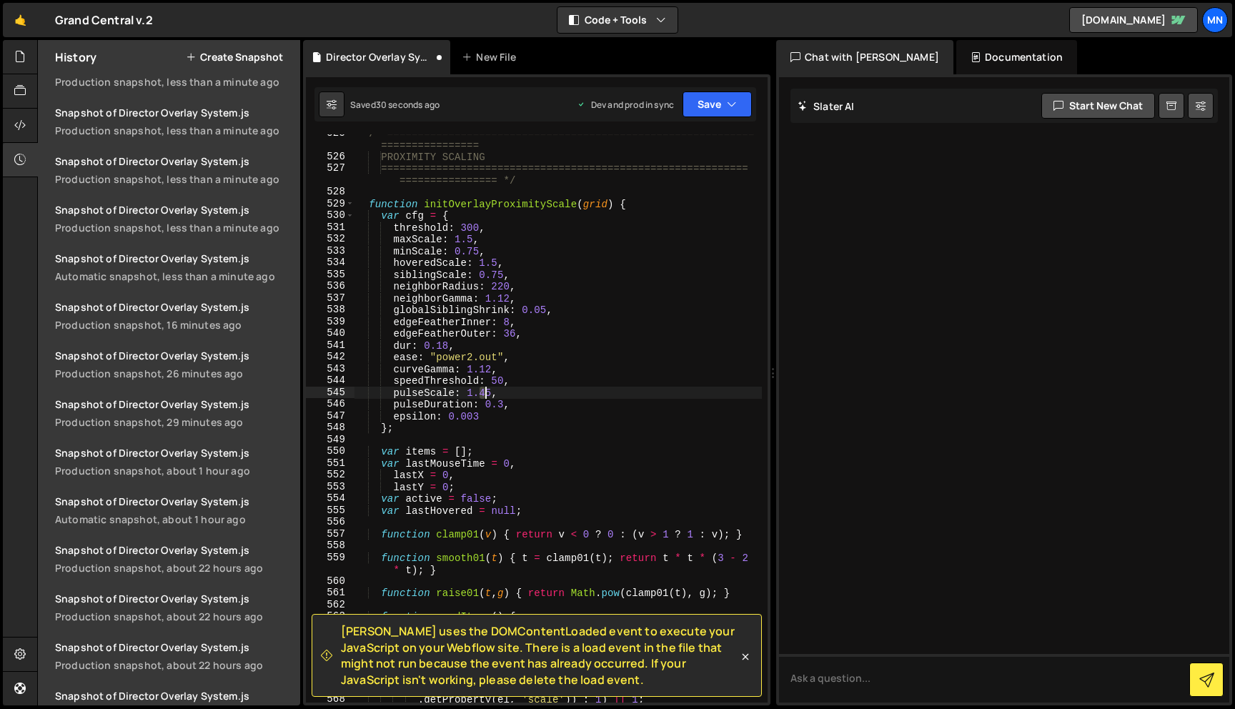
click at [485, 390] on div "/* ============================================================ ===============…" at bounding box center [558, 429] width 408 height 604
click at [717, 104] on button "Save" at bounding box center [717, 104] width 69 height 26
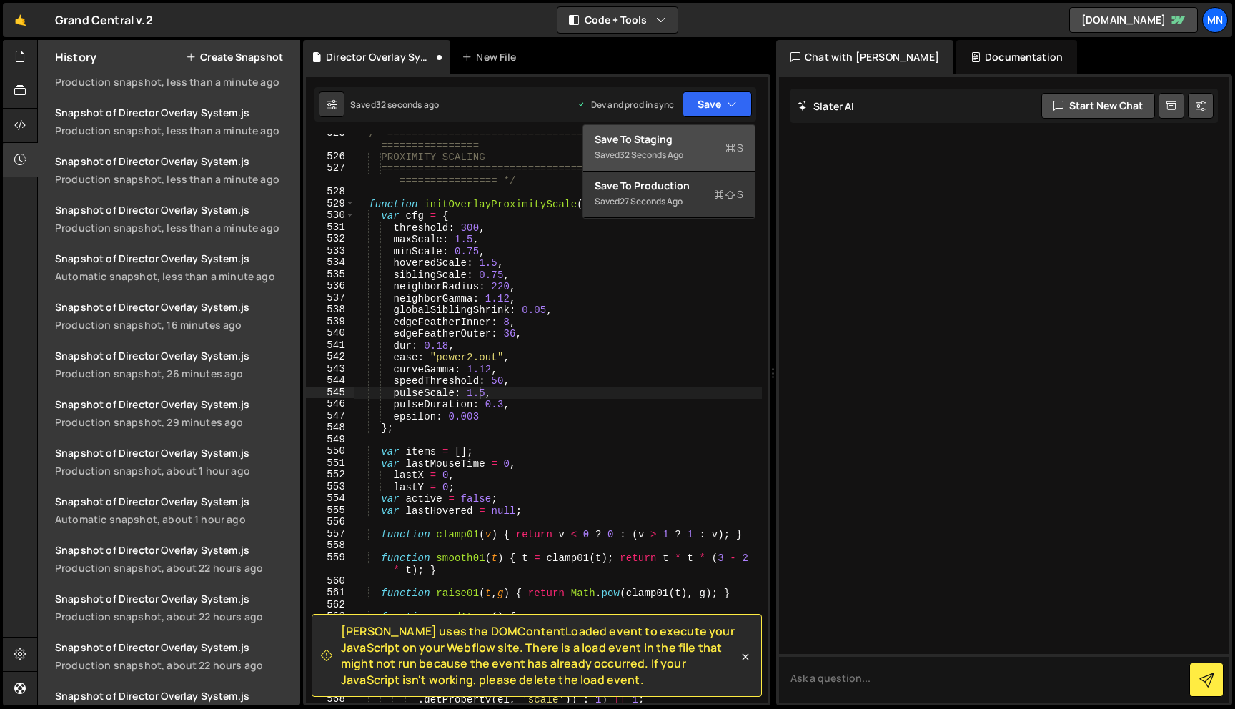
click at [713, 131] on button "Save to Staging S Saved 32 seconds ago" at bounding box center [669, 148] width 172 height 46
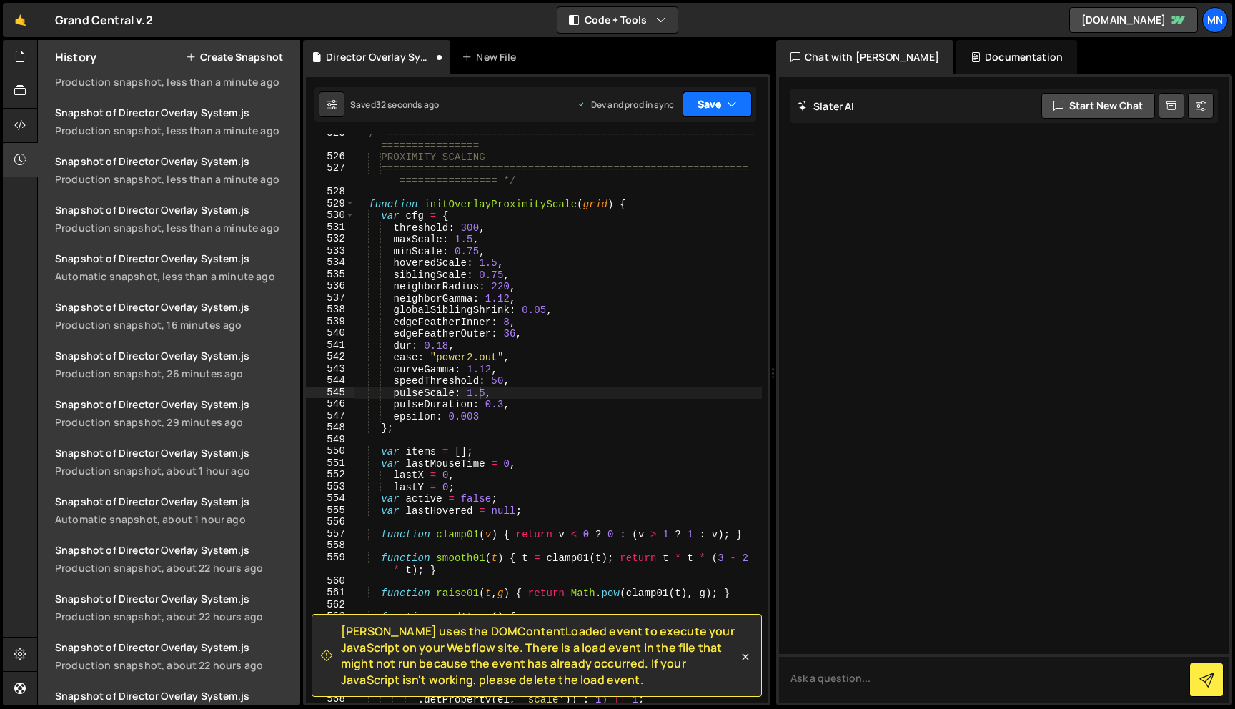
click at [730, 104] on icon "button" at bounding box center [732, 104] width 10 height 14
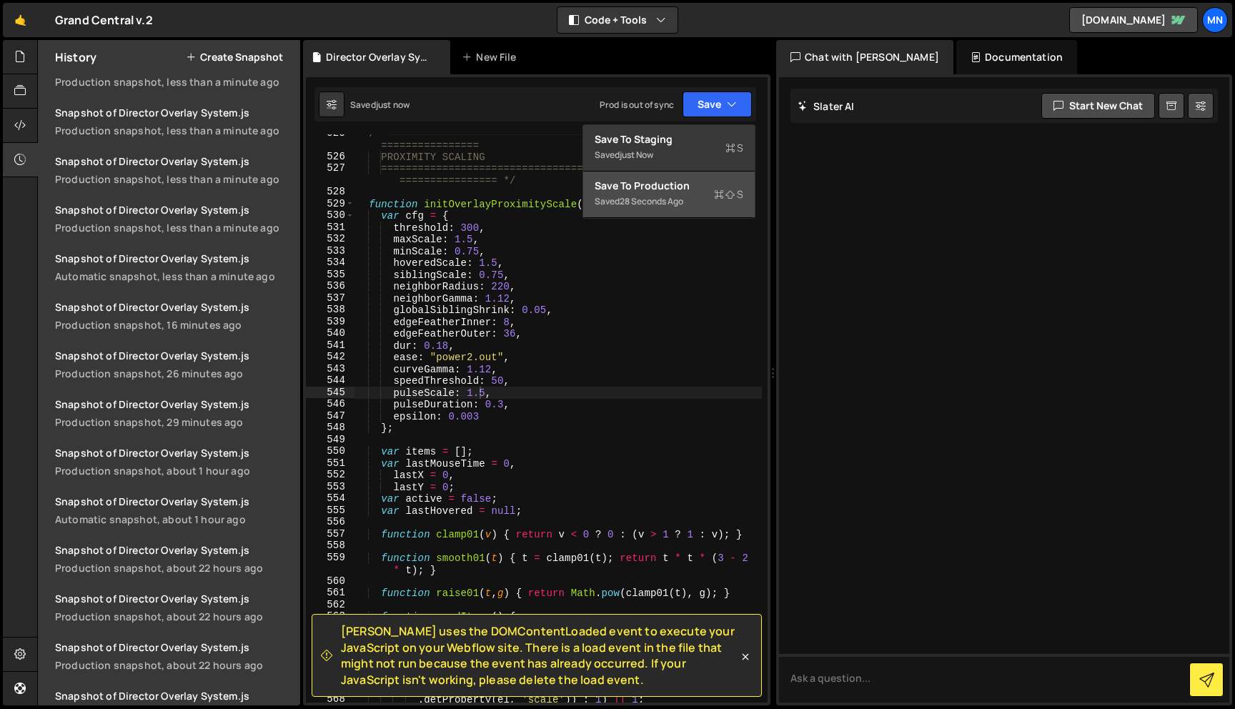
click at [706, 202] on div "Saved 28 seconds ago" at bounding box center [669, 201] width 149 height 17
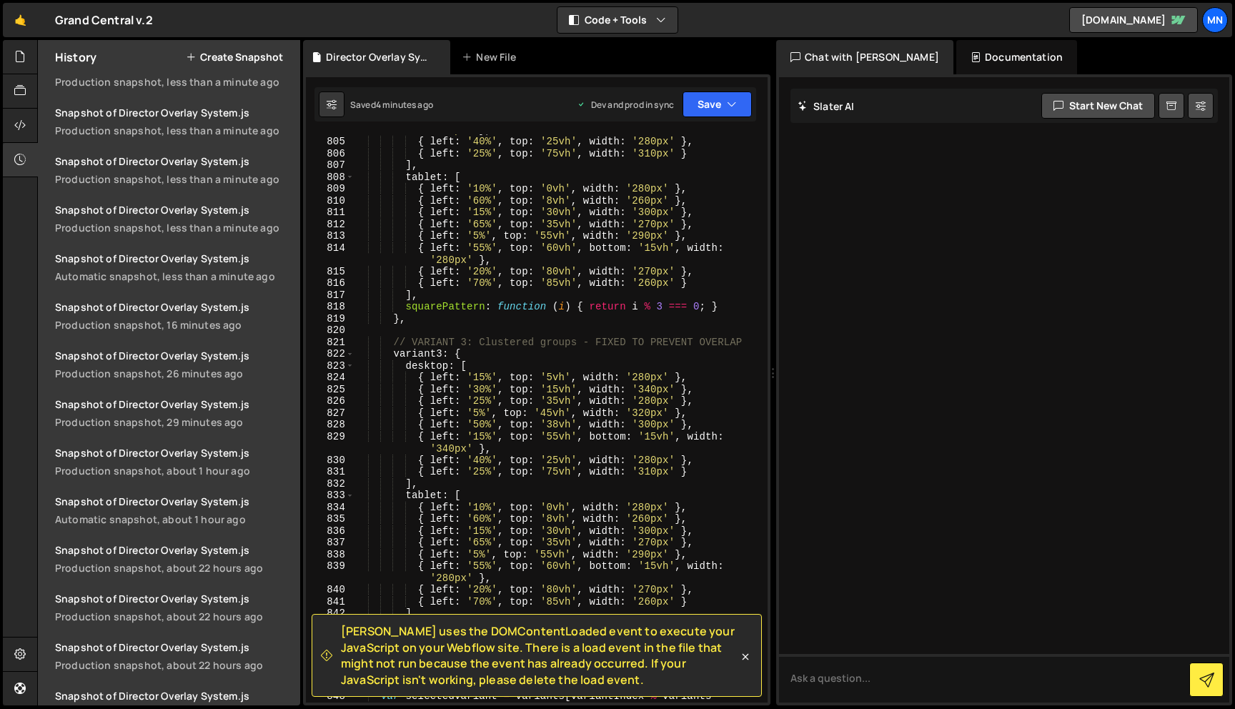
scroll to position [7021, 0]
click at [479, 411] on div "{ left : '15%' , top : '55vh' , bottom : '15vh' , width : '340px' } , { left : …" at bounding box center [558, 419] width 408 height 615
click at [480, 389] on div "{ left : '15%' , top : '55vh' , bottom : '15vh' , width : '340px' } , { left : …" at bounding box center [558, 419] width 408 height 615
click at [740, 370] on div "{ left : '15%' , top : '55vh' , bottom : '15vh' , width : '340px' } , { left : …" at bounding box center [558, 419] width 408 height 615
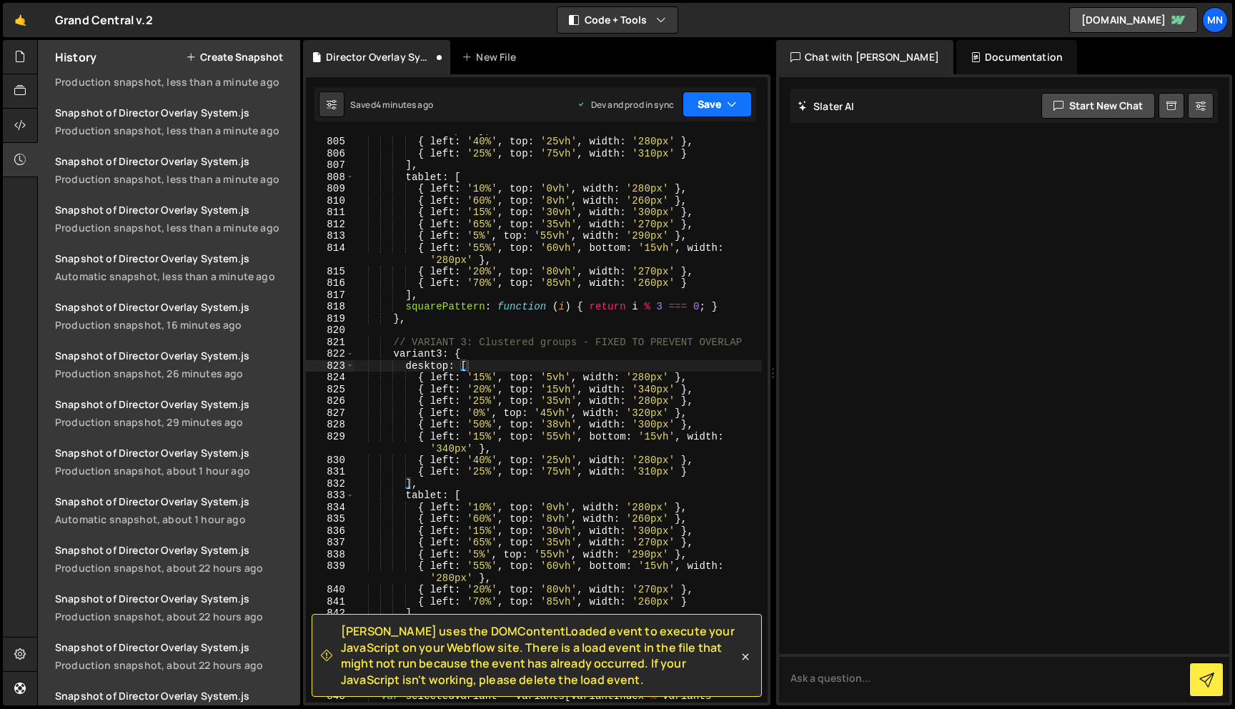
click at [739, 100] on button "Save" at bounding box center [717, 104] width 69 height 26
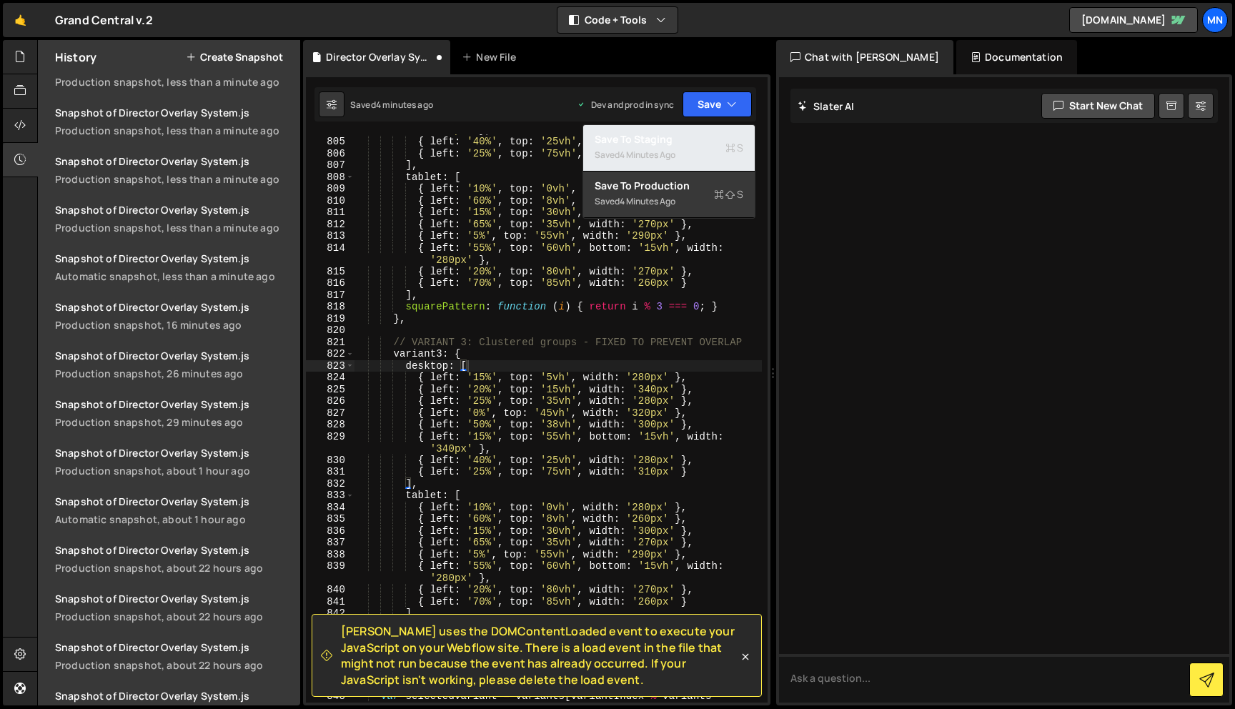
drag, startPoint x: 713, startPoint y: 147, endPoint x: 721, endPoint y: 143, distance: 8.3
click at [713, 147] on div "Saved 4 minutes ago" at bounding box center [669, 155] width 149 height 17
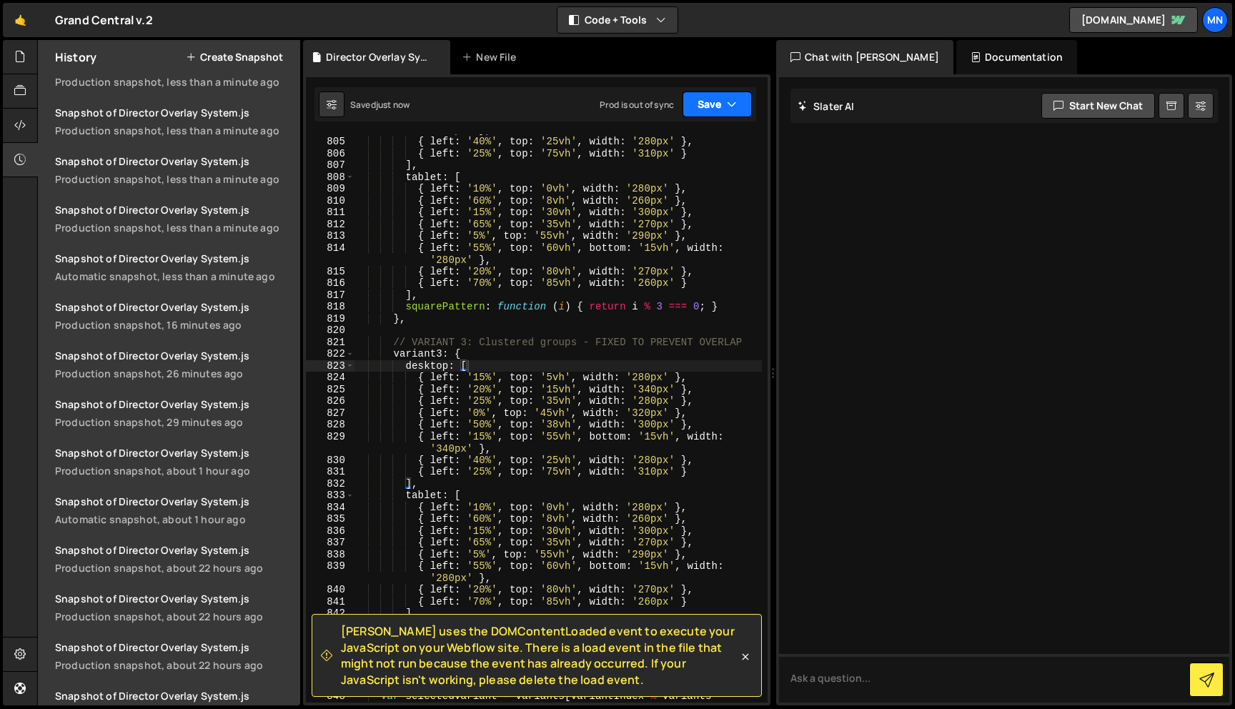
drag, startPoint x: 731, startPoint y: 104, endPoint x: 761, endPoint y: 149, distance: 54.1
click at [731, 104] on icon "button" at bounding box center [732, 104] width 10 height 14
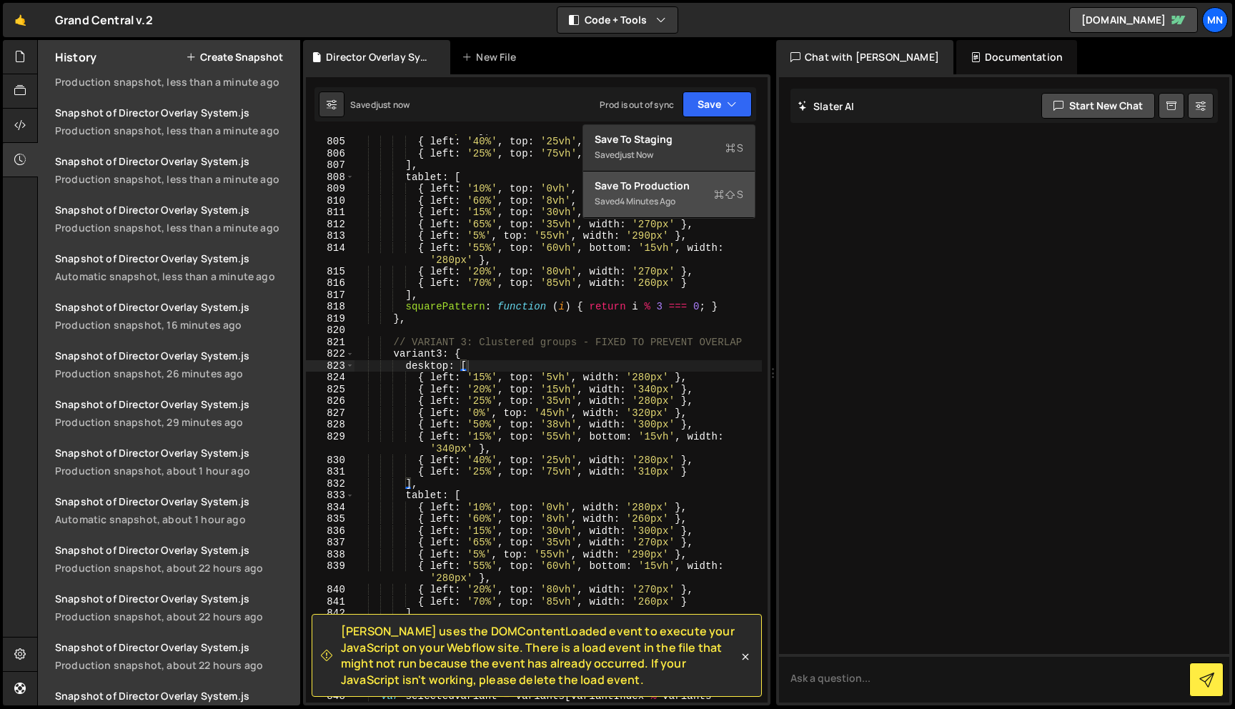
click at [696, 200] on div "Saved 4 minutes ago" at bounding box center [669, 201] width 149 height 17
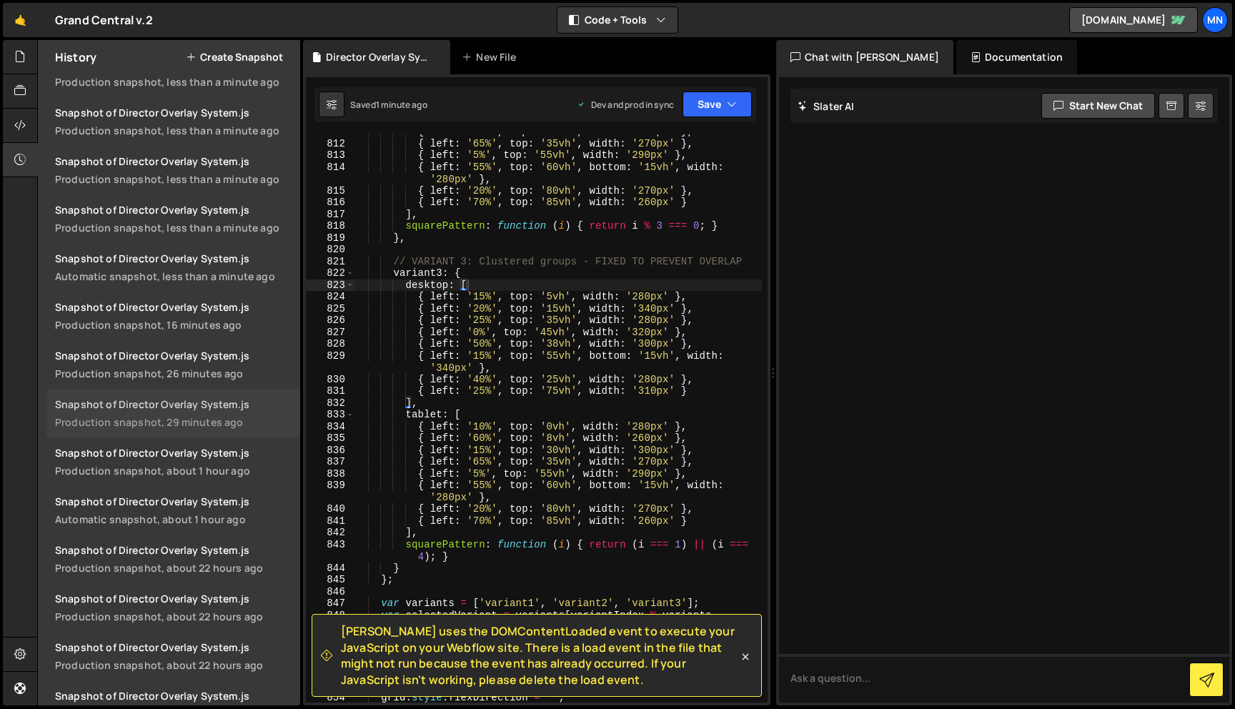
scroll to position [7076, 0]
click at [550, 521] on div "{ left : '15%' , top : '30vh' , width : '300px' } , { left : '65%' , top : '35v…" at bounding box center [558, 422] width 408 height 592
drag, startPoint x: 548, startPoint y: 520, endPoint x: 556, endPoint y: 520, distance: 7.9
click at [556, 520] on div "{ left : '15%' , top : '30vh' , width : '300px' } , { left : '65%' , top : '35v…" at bounding box center [558, 422] width 408 height 592
drag, startPoint x: 559, startPoint y: 519, endPoint x: 548, endPoint y: 519, distance: 10.7
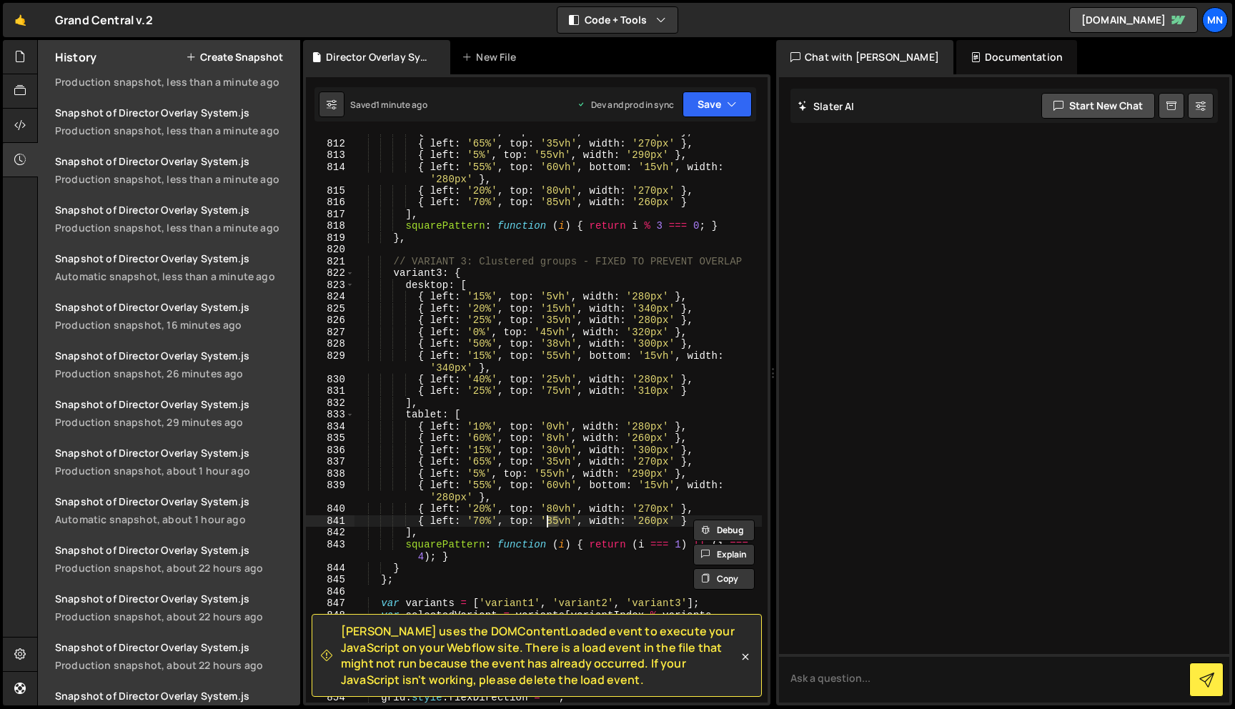
click at [548, 519] on div "{ left : '15%' , top : '30vh' , width : '300px' } , { left : '65%' , top : '35v…" at bounding box center [558, 422] width 408 height 592
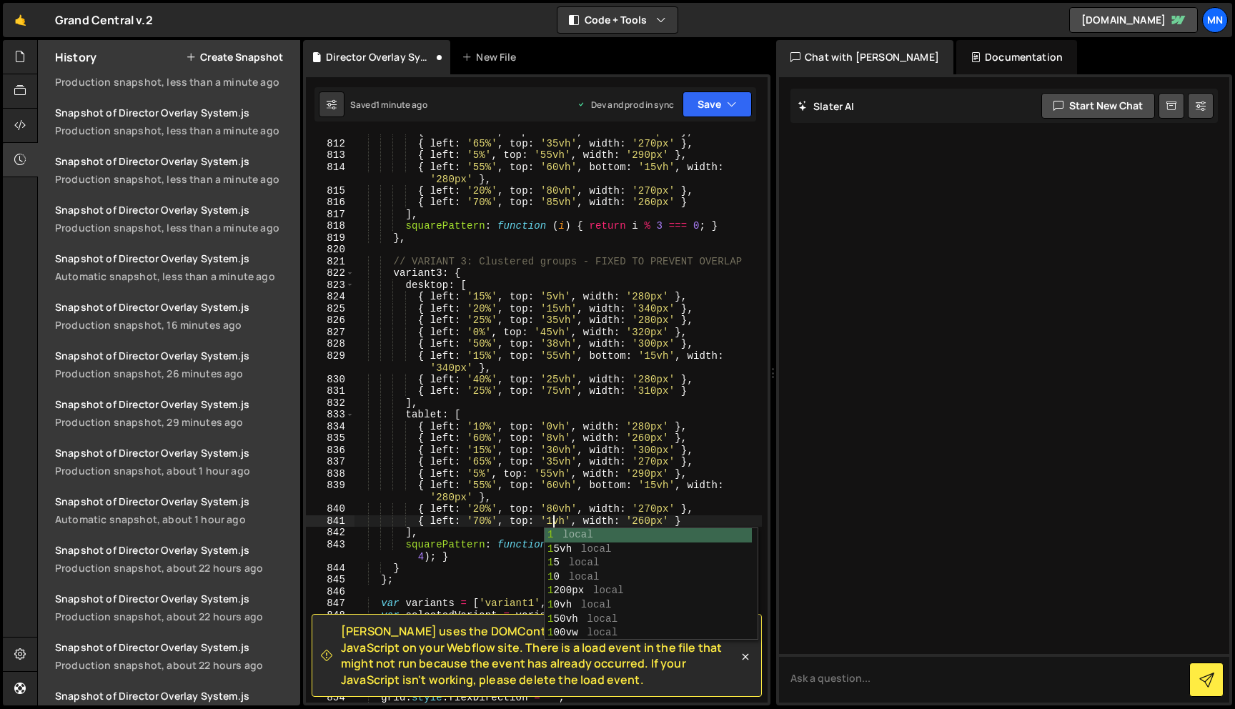
scroll to position [0, 14]
type textarea "{ left: '70%', top: '100vh', width: '260px' }"
click at [713, 103] on button "Save" at bounding box center [717, 104] width 69 height 26
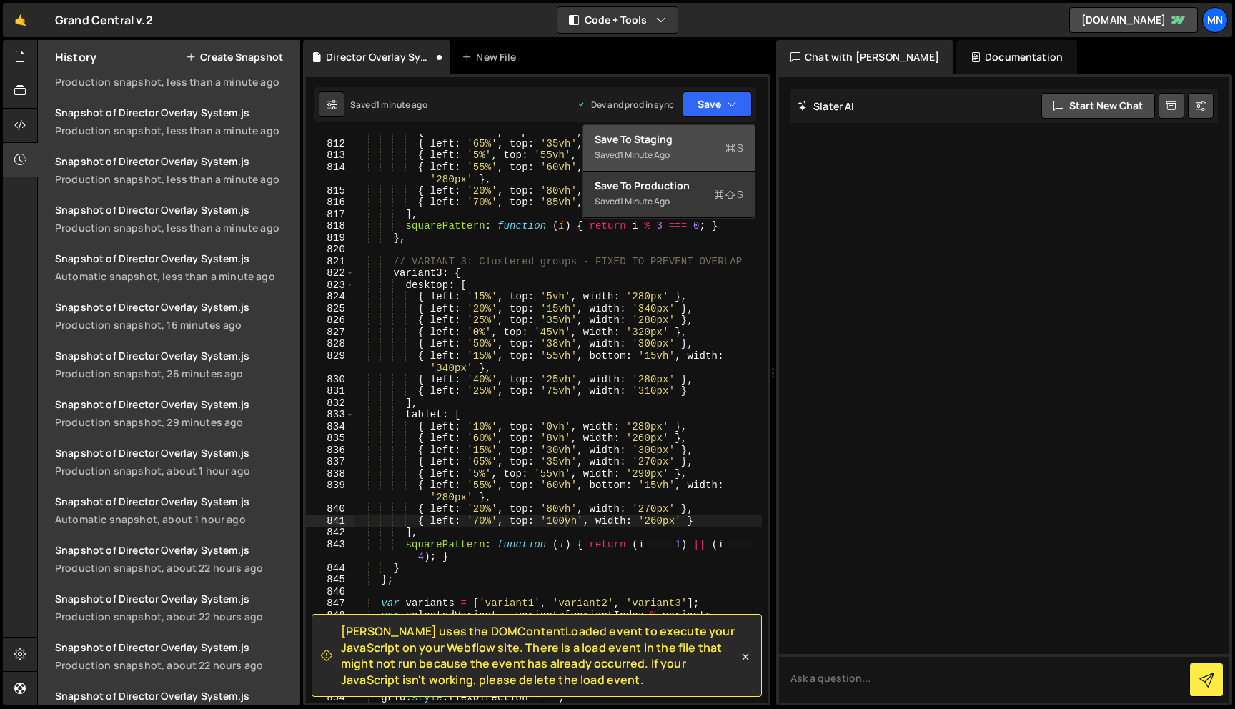
click at [708, 142] on div "Save to Staging S" at bounding box center [669, 139] width 149 height 14
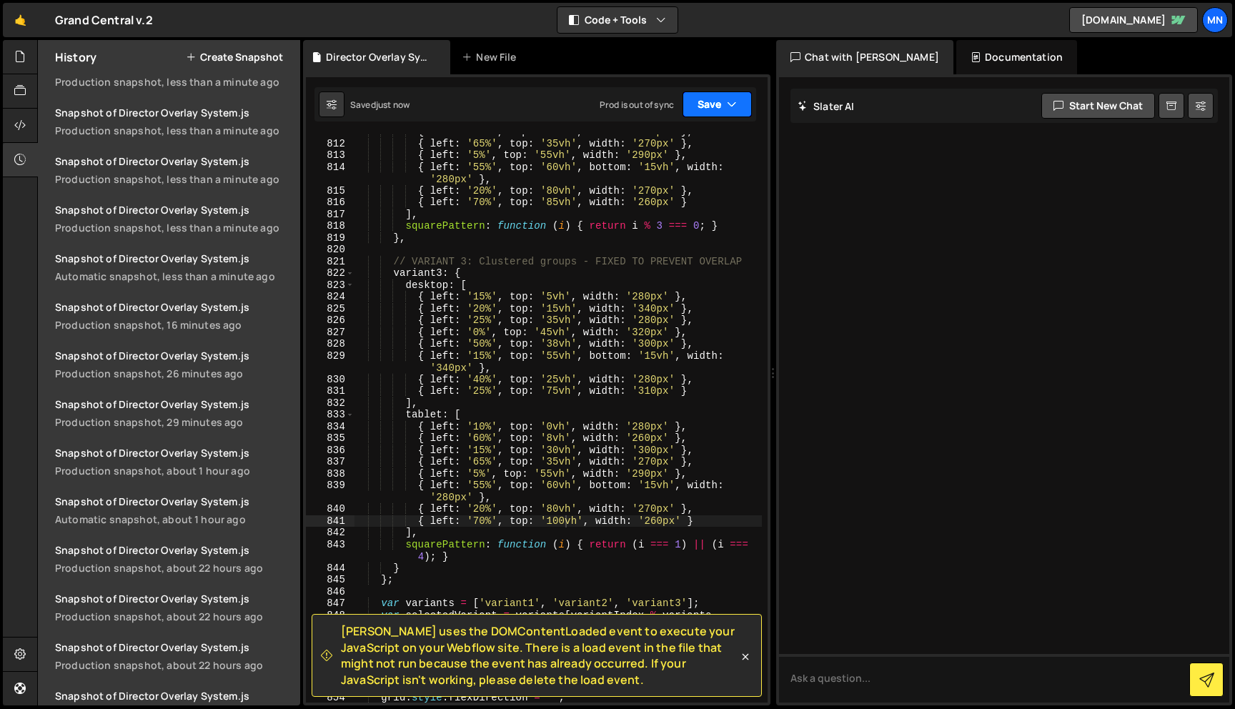
click at [724, 110] on button "Save" at bounding box center [717, 104] width 69 height 26
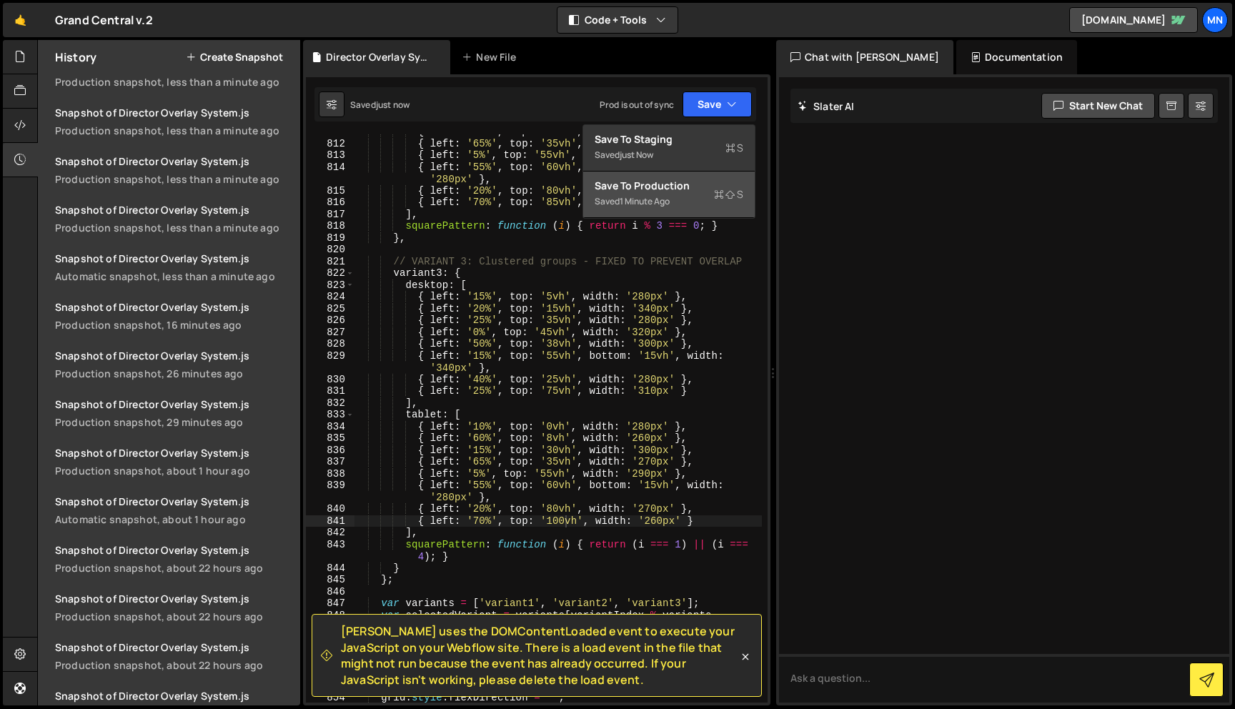
click at [688, 199] on div "Saved 1 minute ago" at bounding box center [669, 201] width 149 height 17
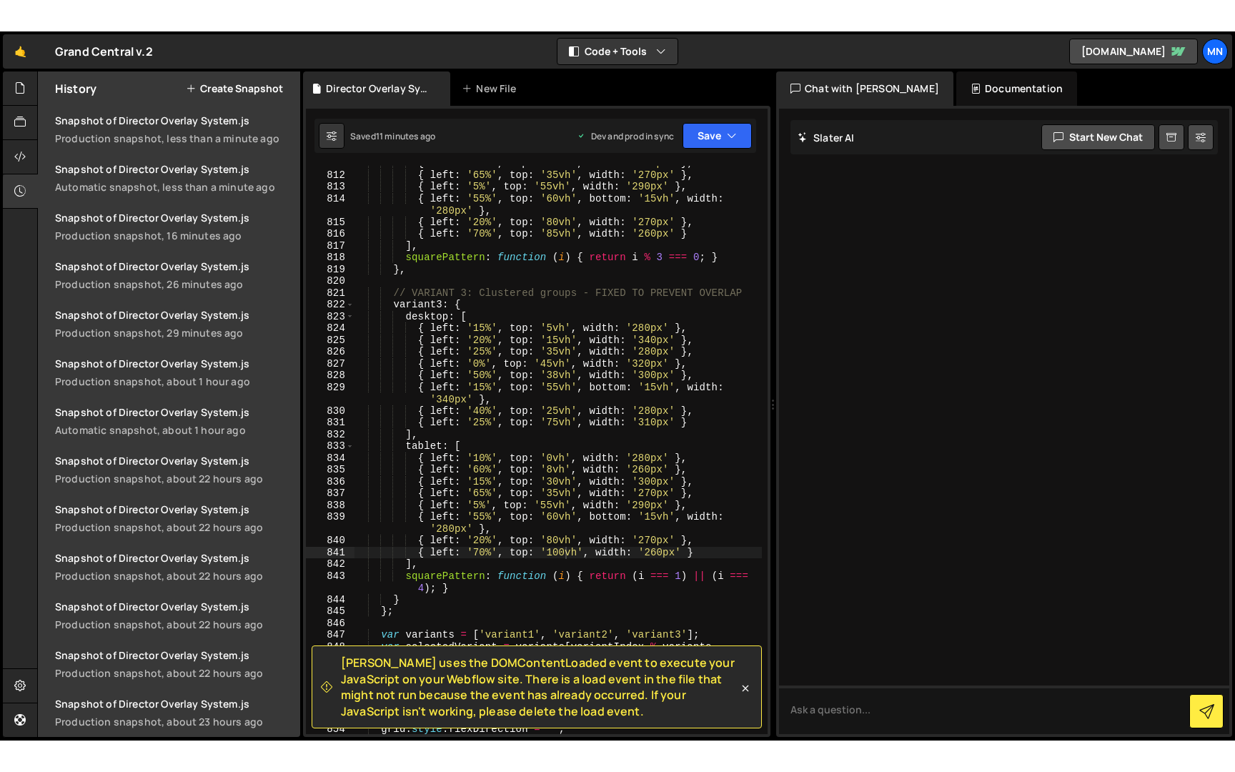
scroll to position [1472, 0]
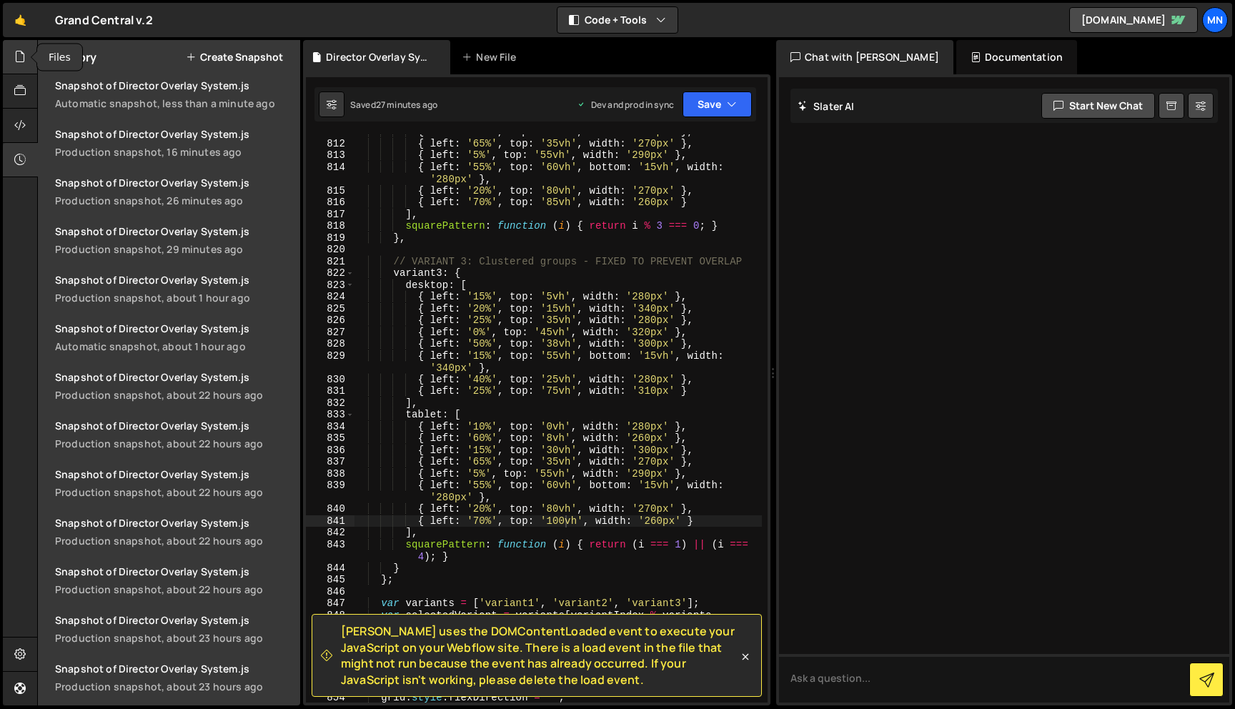
click at [19, 56] on icon at bounding box center [19, 57] width 11 height 16
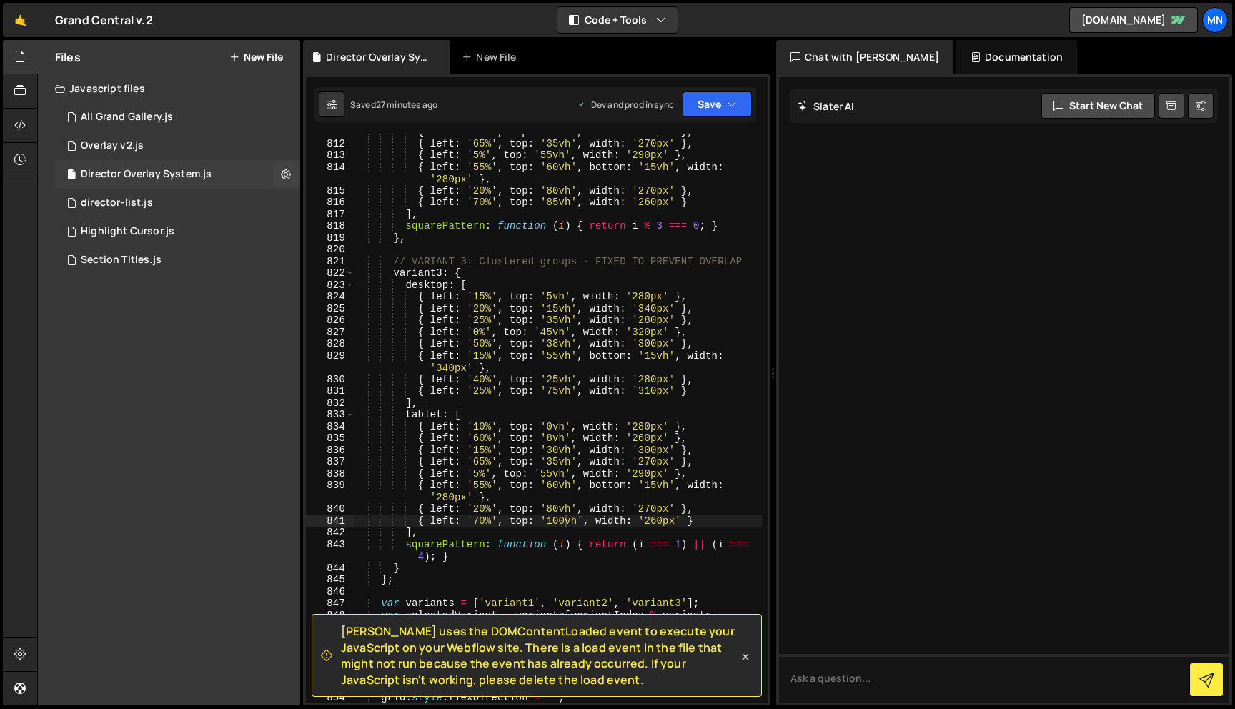
click at [127, 174] on div "Director Overlay System.js" at bounding box center [146, 174] width 131 height 13
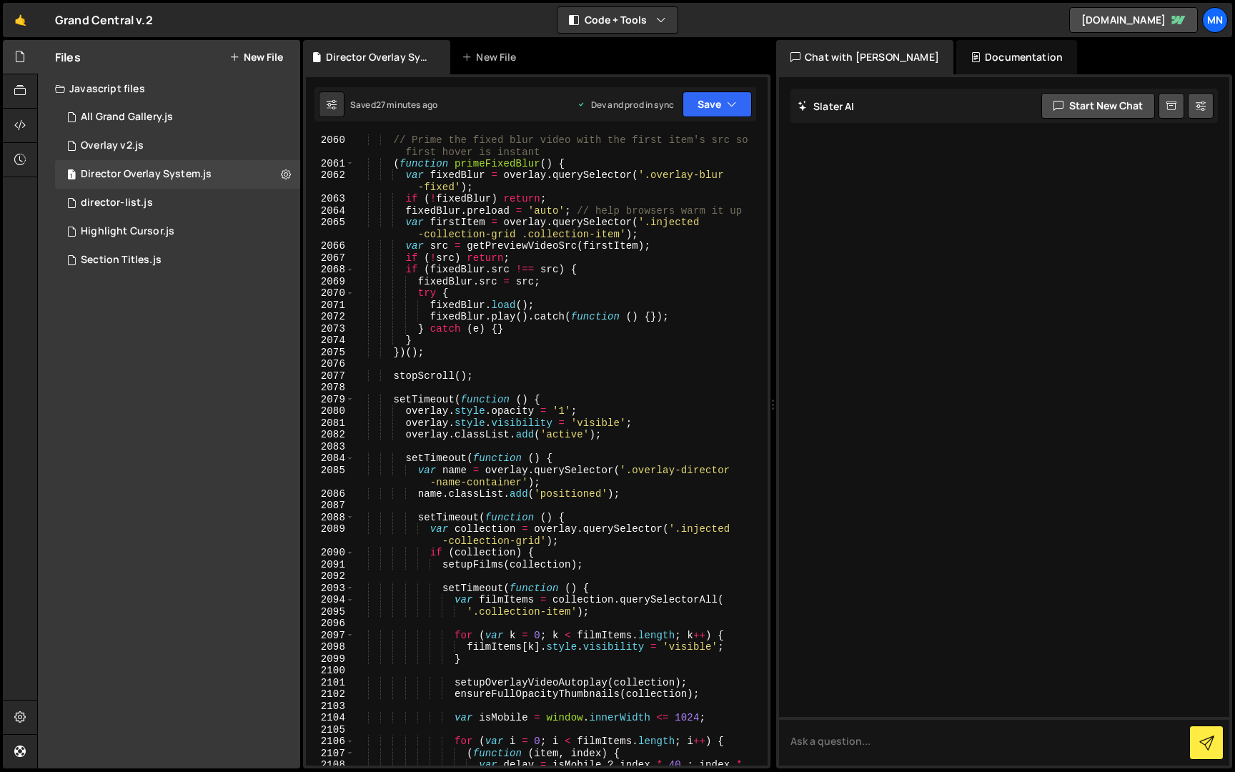
scroll to position [22792, 0]
